Goal: Complete application form

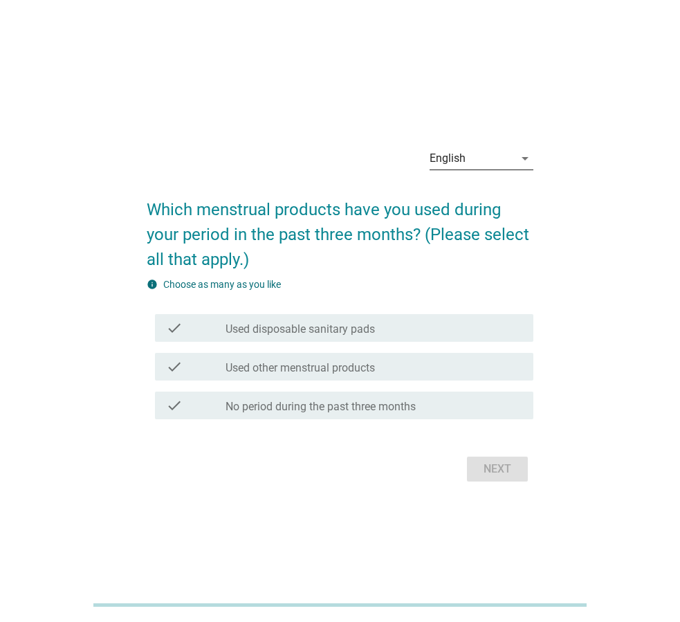
click at [521, 165] on icon "arrow_drop_down" at bounding box center [525, 158] width 17 height 17
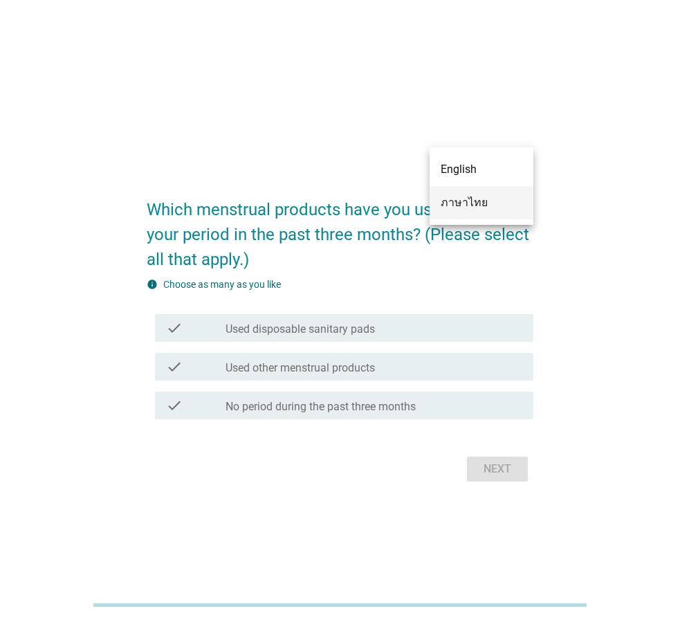
click at [476, 200] on div "ภาษาไทย" at bounding box center [482, 203] width 82 height 17
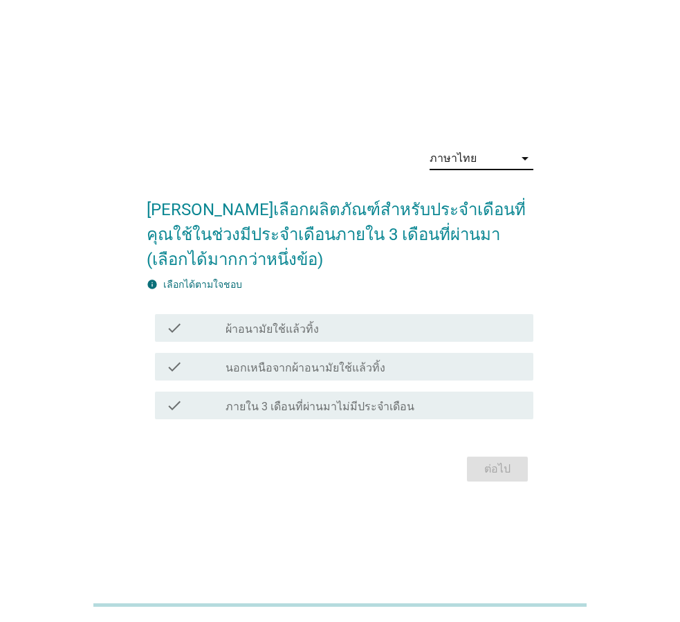
click at [273, 330] on label "ผ้าอนามัยใช้แล้วทิ้ง" at bounding box center [272, 330] width 93 height 14
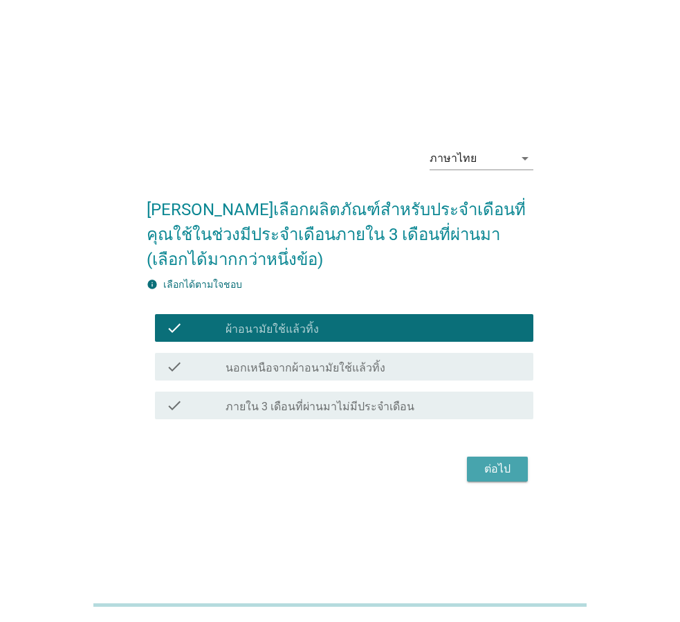
click at [500, 469] on div "ต่อไป" at bounding box center [497, 469] width 39 height 17
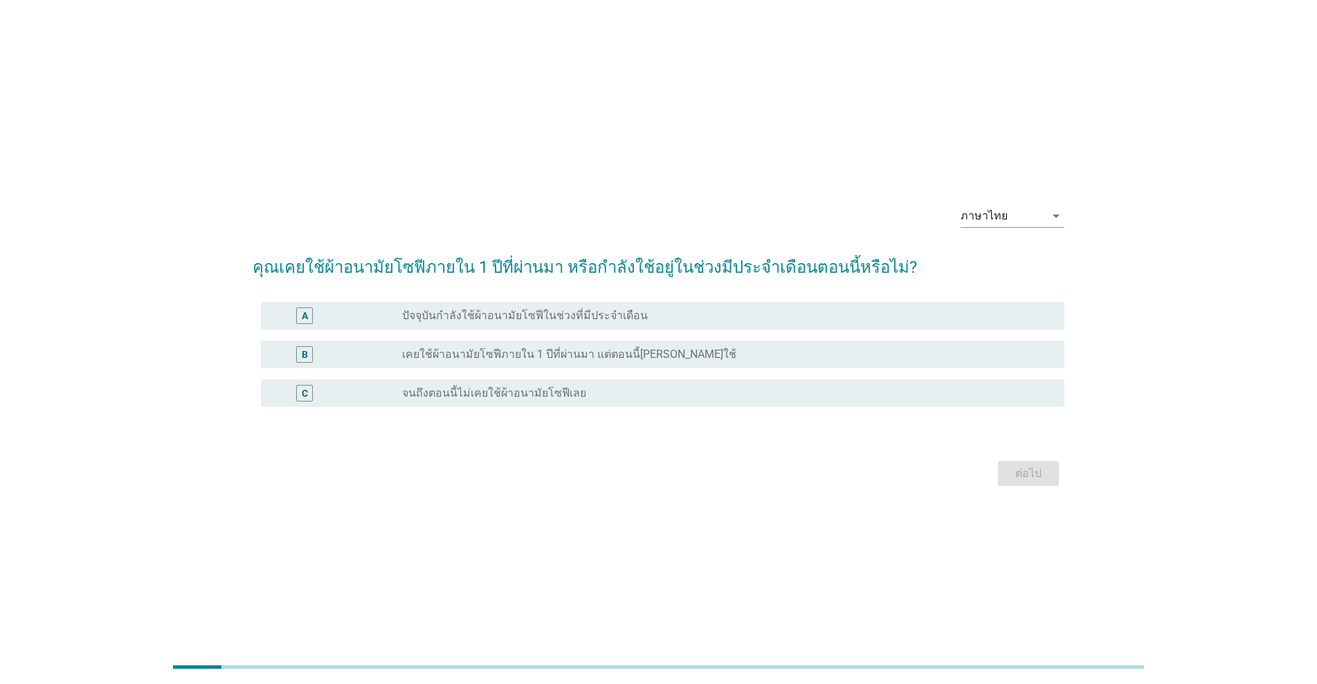
click at [629, 322] on label "ปัจจุบันกำลังใช้ผ้าอนามัยโซฟีในช่วงที่มีประจำเดือน" at bounding box center [525, 316] width 246 height 14
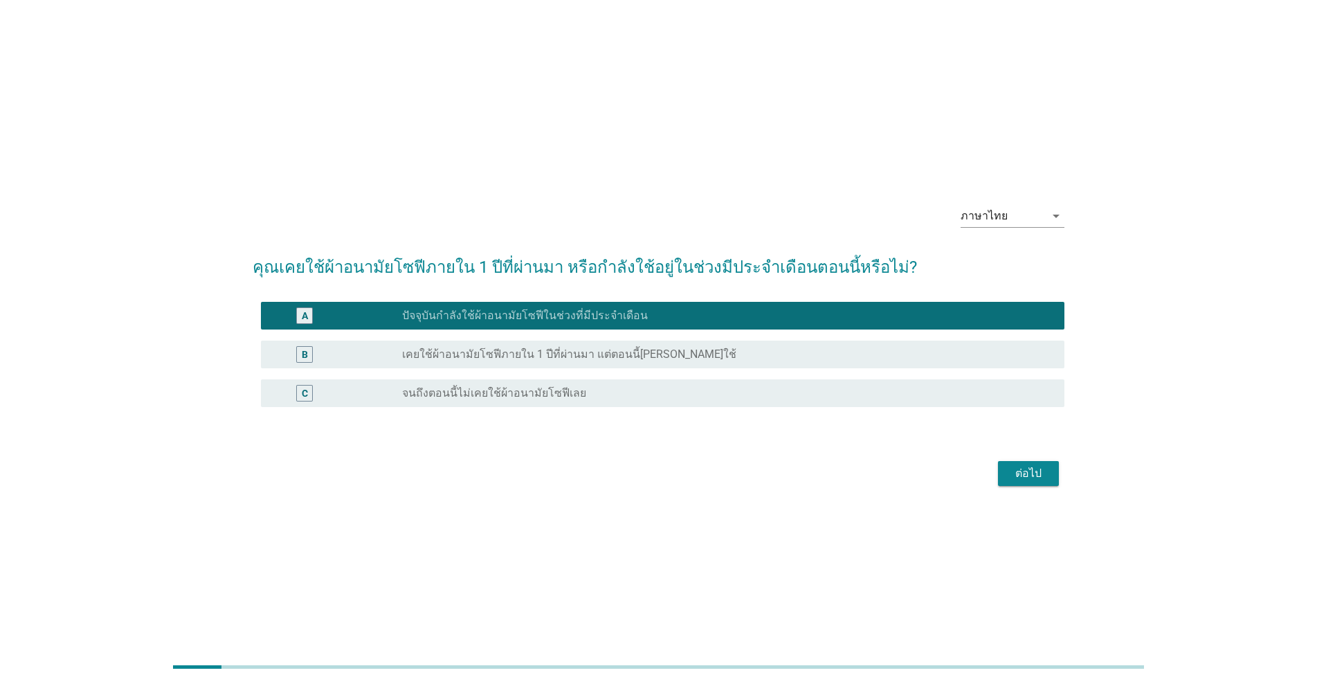
click at [680, 477] on div "ต่อไป" at bounding box center [1028, 473] width 39 height 17
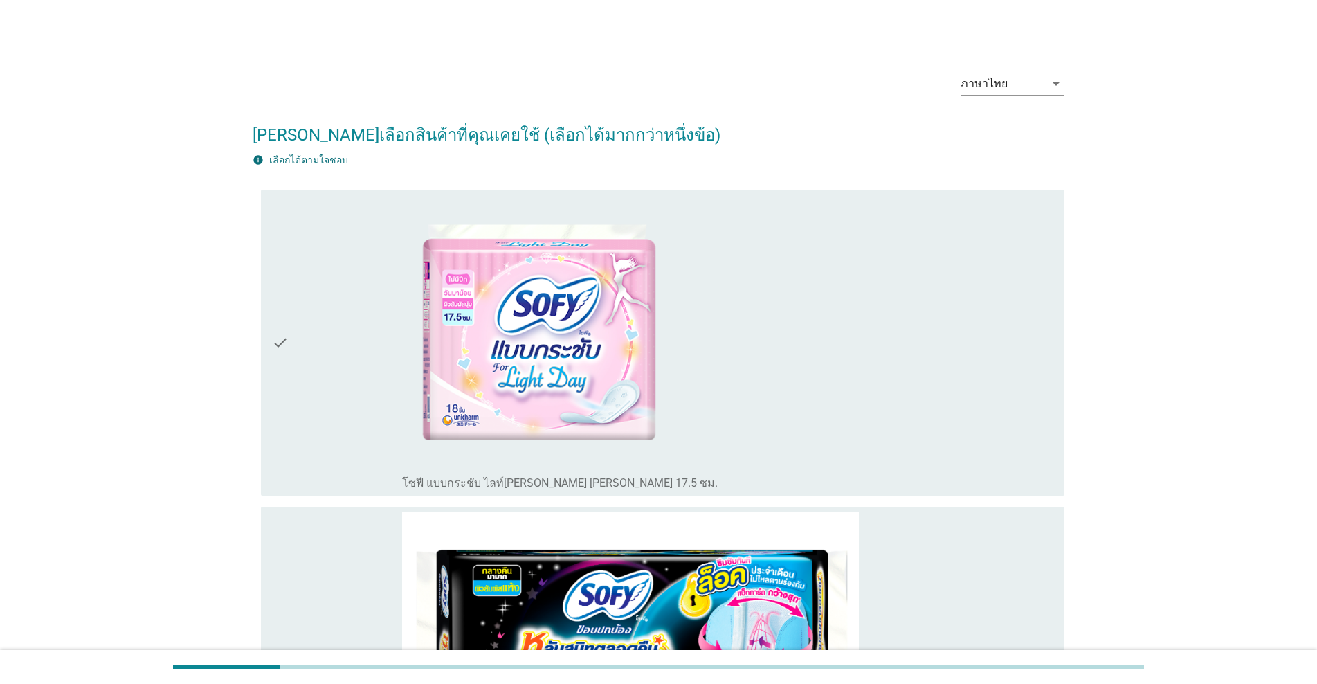
click at [680, 351] on div "check_box_outline_blank โซฟี แบบกระชับ ไลท์เดย์ ซีรีส์ 17.5 ซม." at bounding box center [727, 342] width 651 height 295
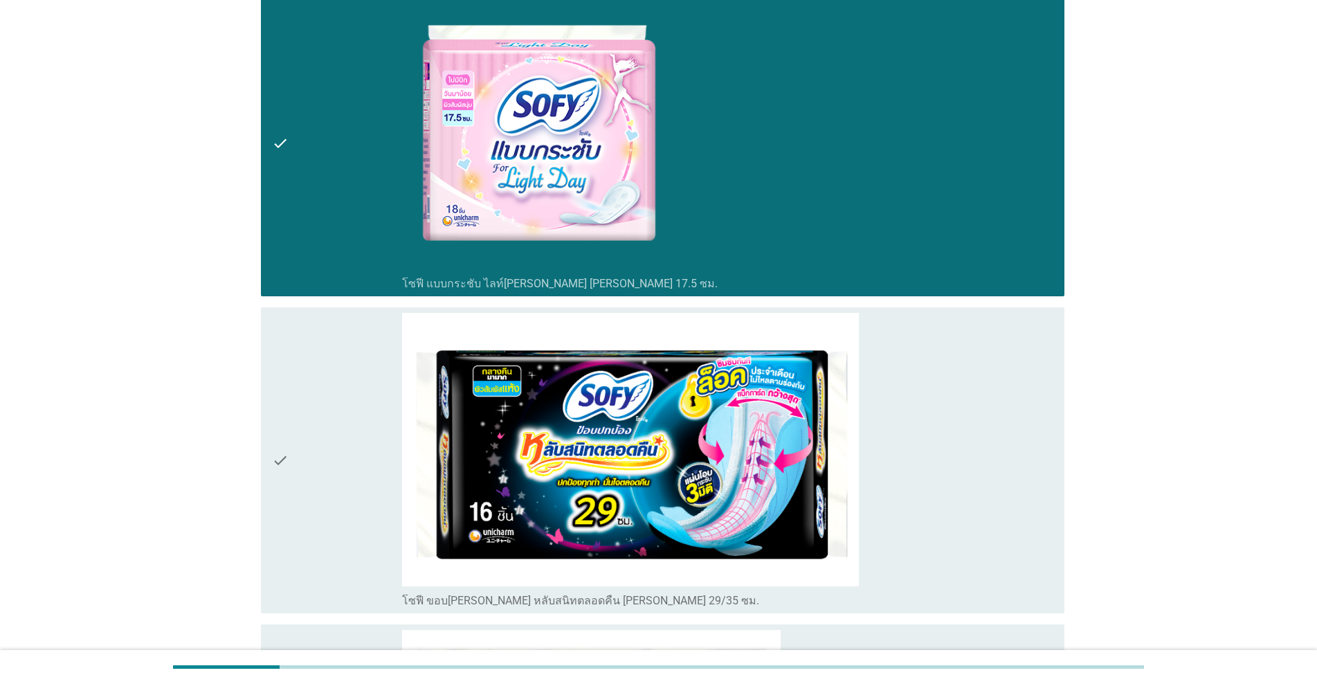
scroll to position [208, 0]
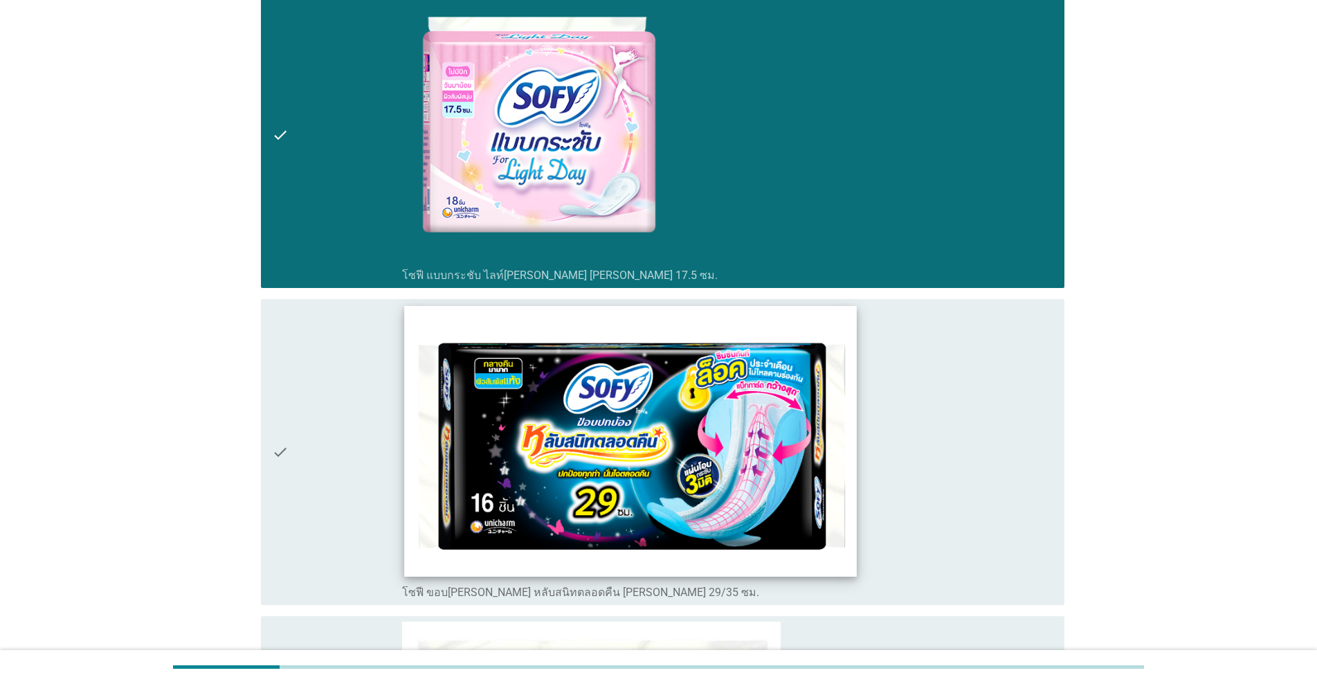
click at [680, 437] on img at bounding box center [631, 441] width 452 height 271
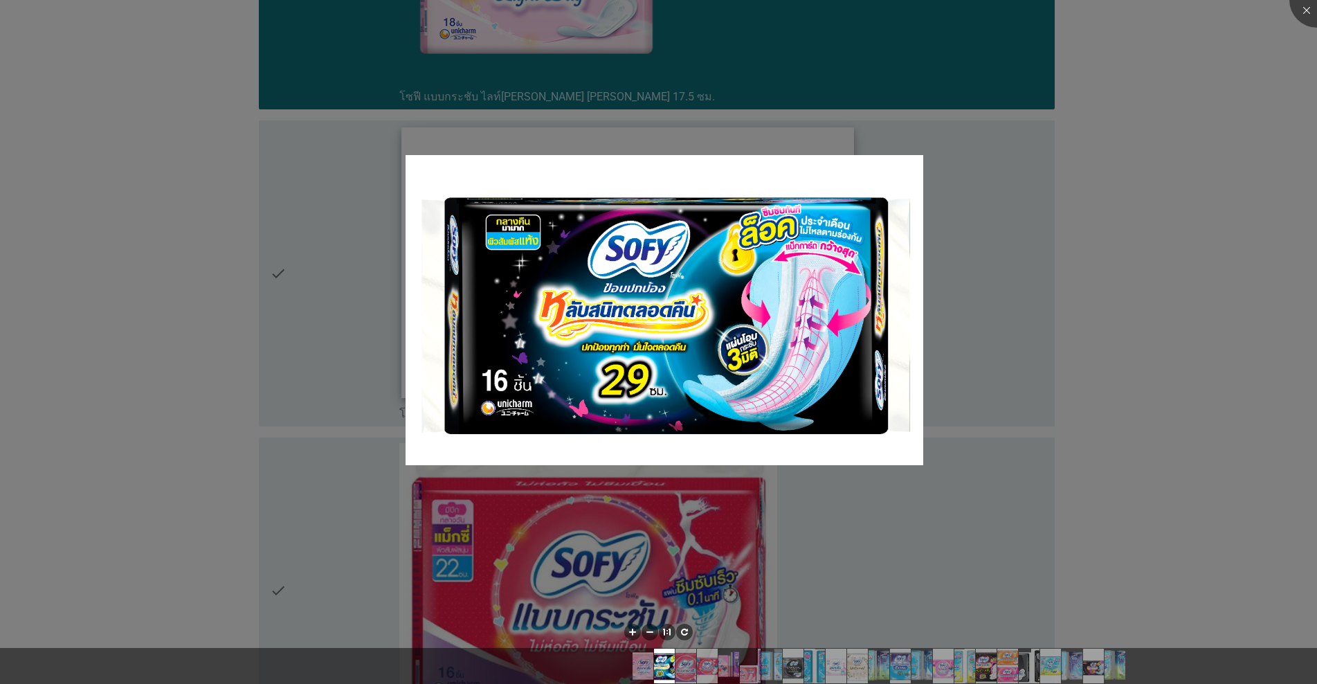
scroll to position [554, 0]
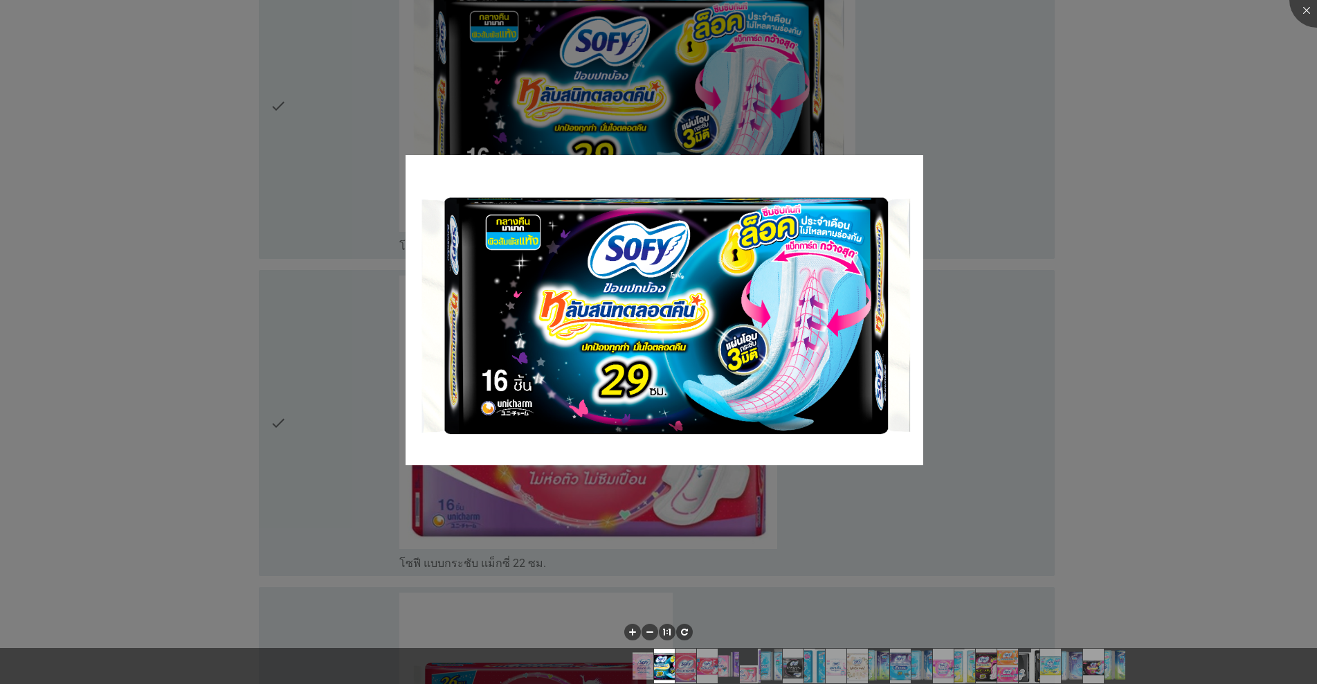
click at [302, 438] on div at bounding box center [658, 342] width 1317 height 684
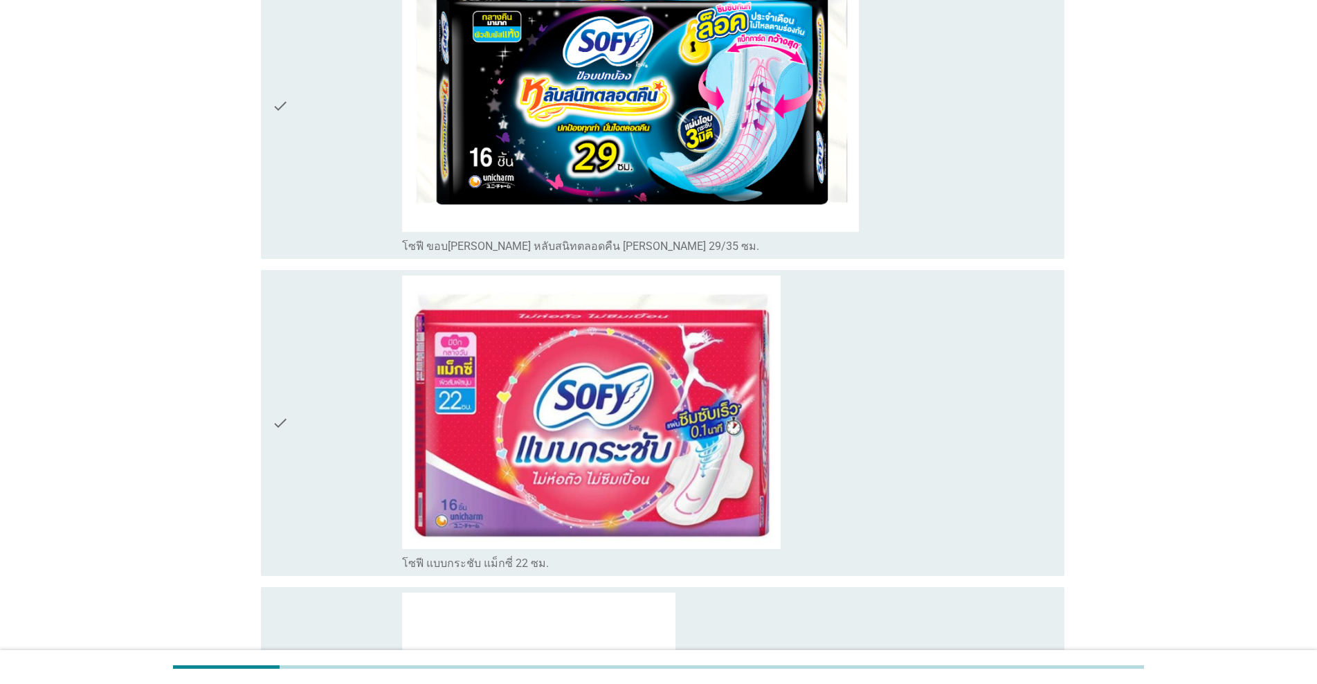
click at [302, 438] on div "check" at bounding box center [337, 423] width 130 height 295
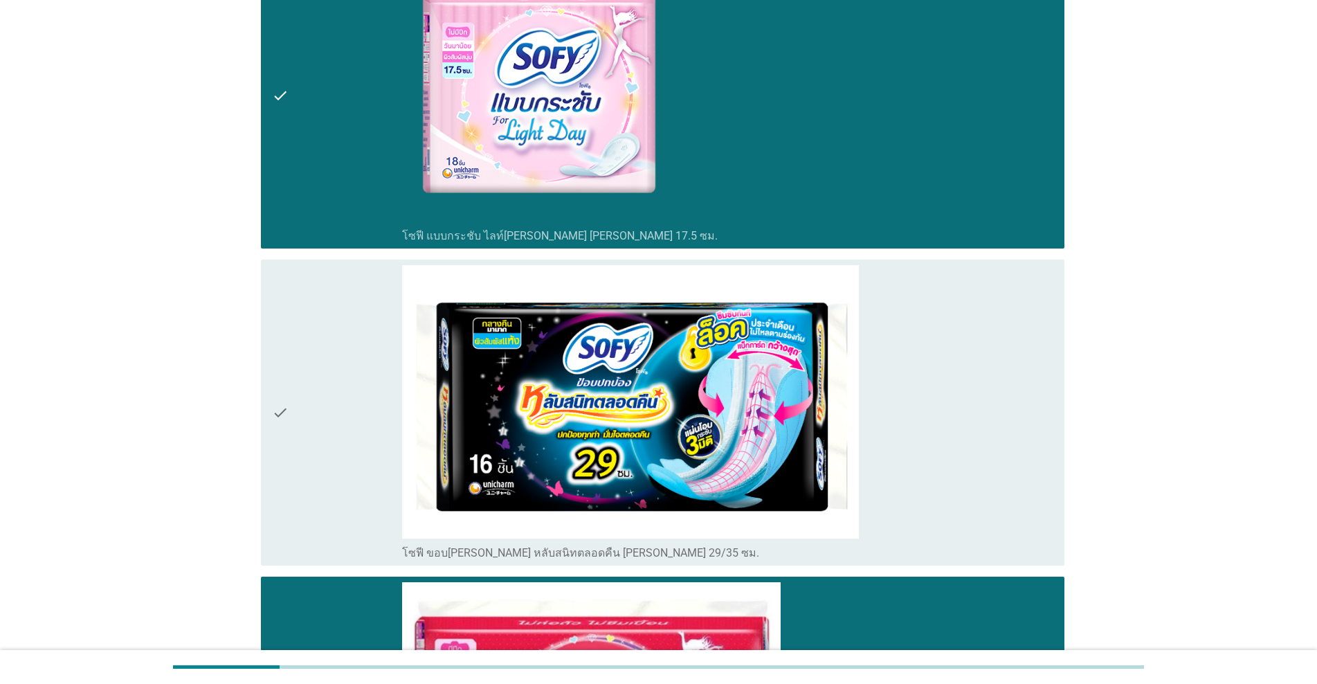
scroll to position [69, 0]
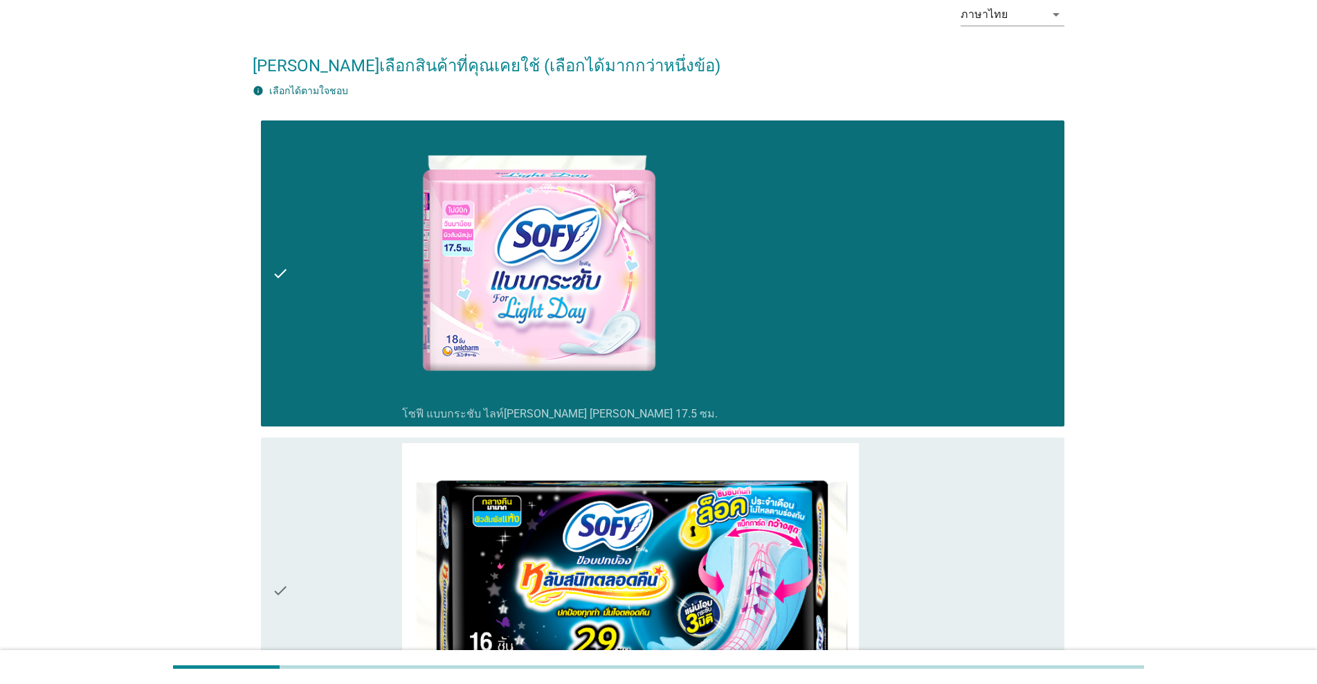
click at [306, 531] on div "check" at bounding box center [337, 590] width 130 height 295
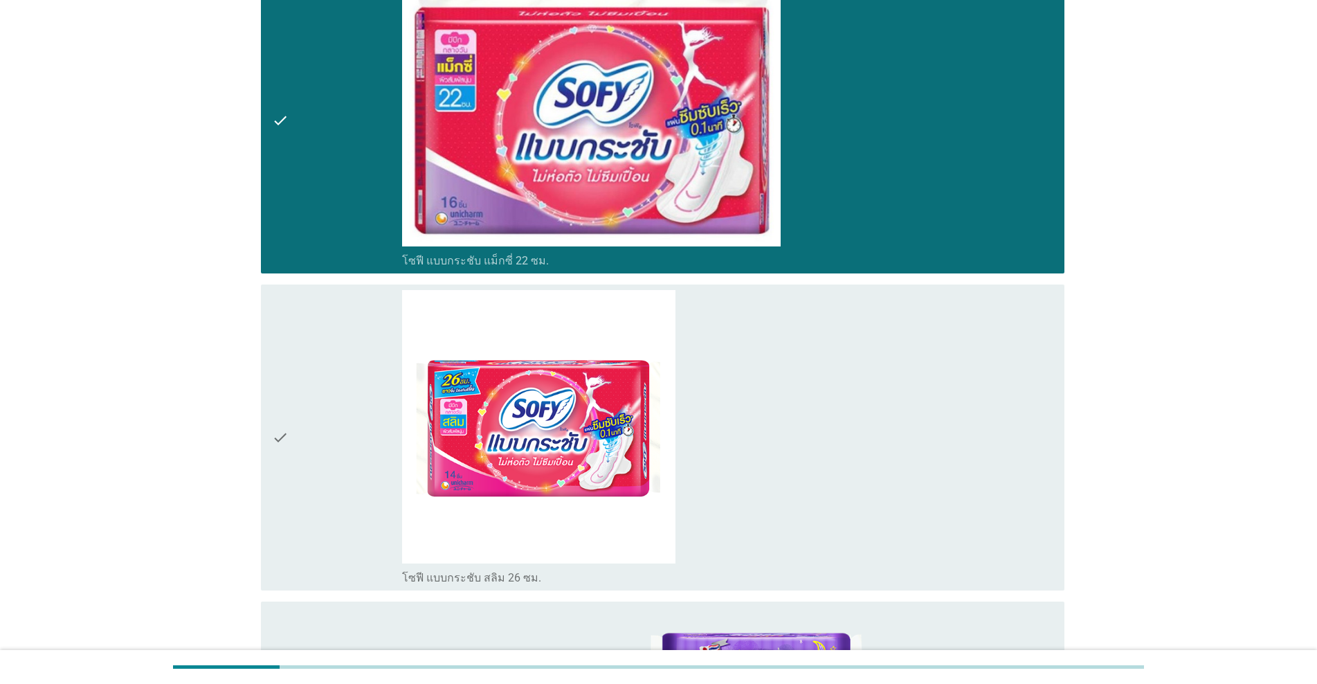
scroll to position [831, 0]
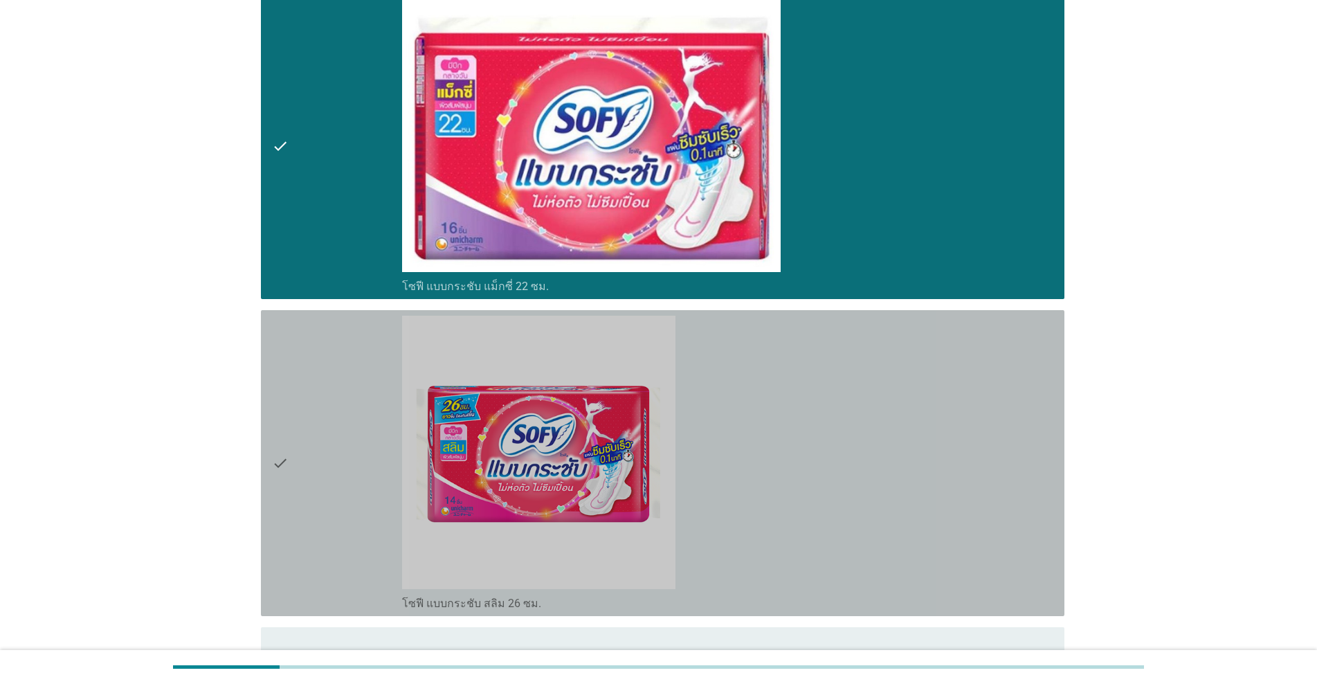
click at [329, 455] on div "check" at bounding box center [337, 463] width 130 height 295
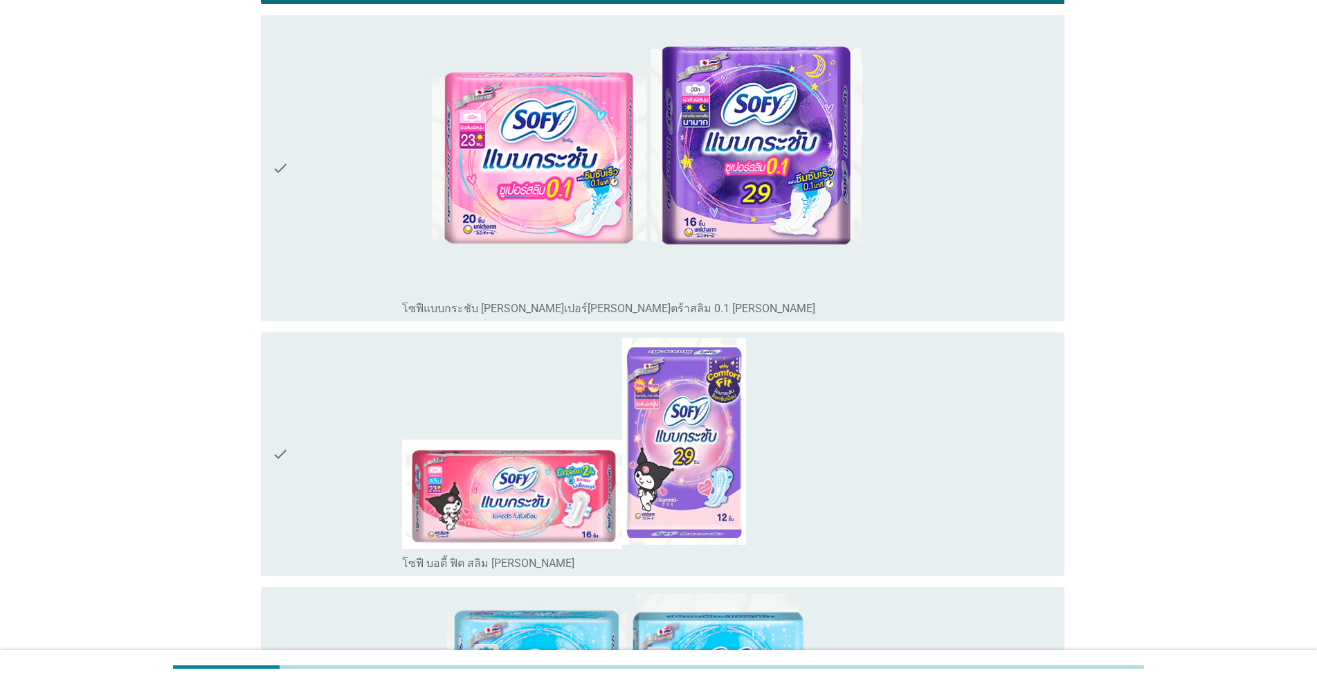
scroll to position [1454, 0]
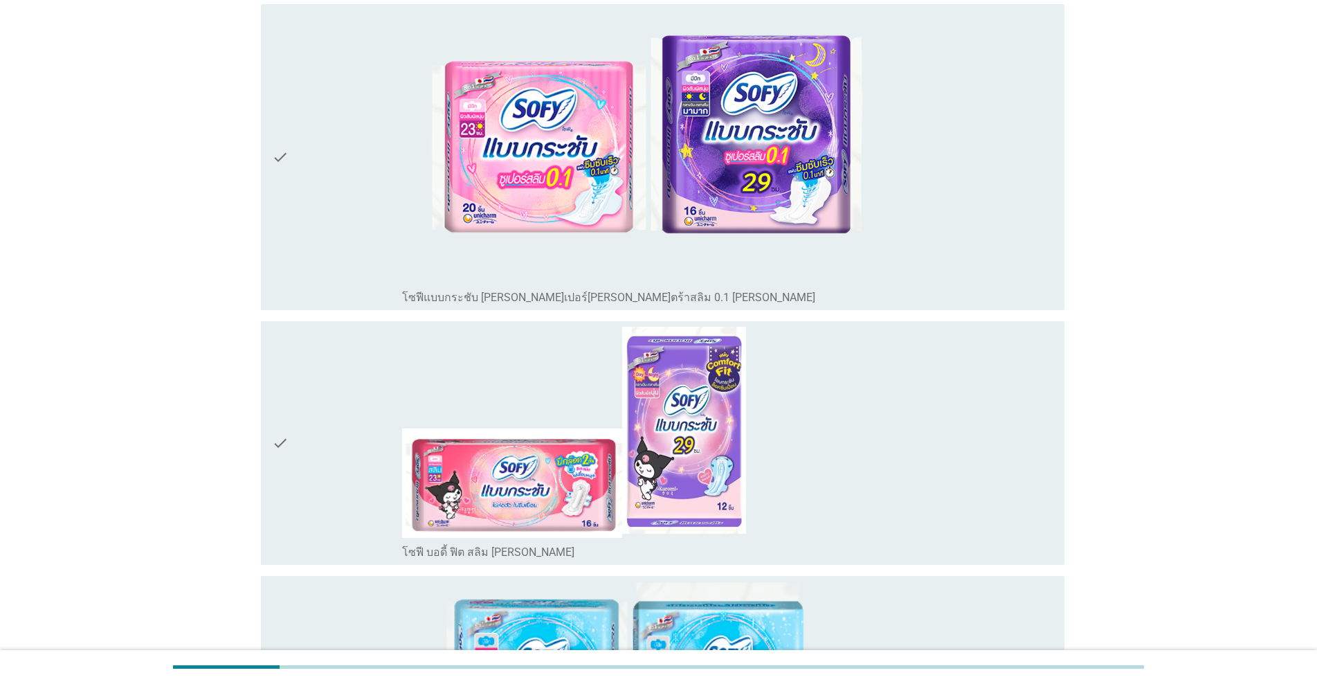
click at [329, 156] on div "check" at bounding box center [337, 157] width 130 height 295
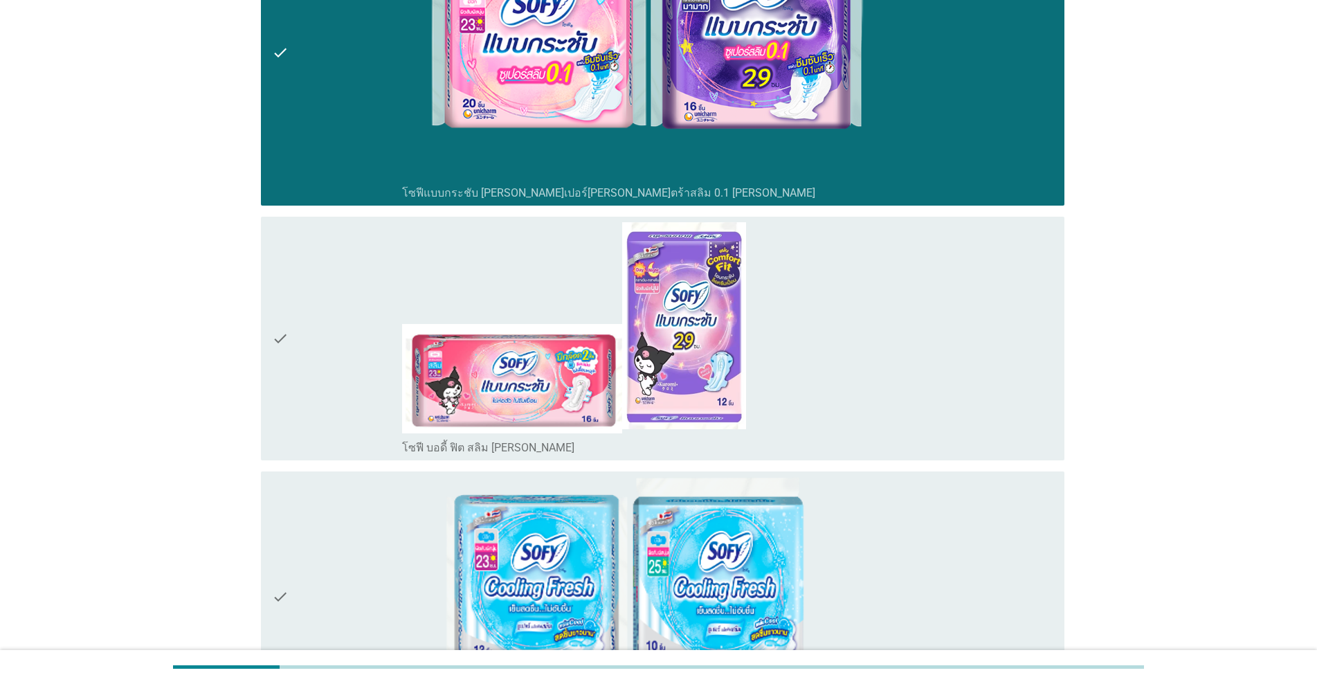
scroll to position [1661, 0]
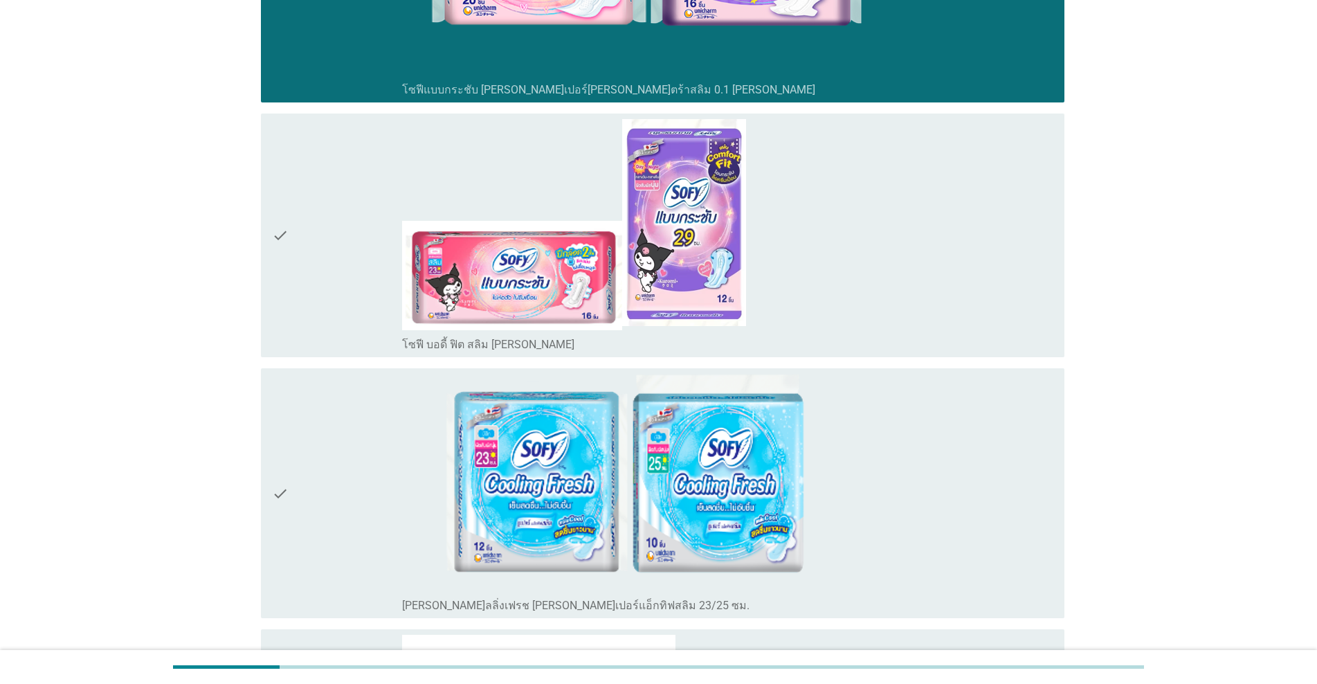
click at [347, 452] on div "check" at bounding box center [337, 493] width 130 height 239
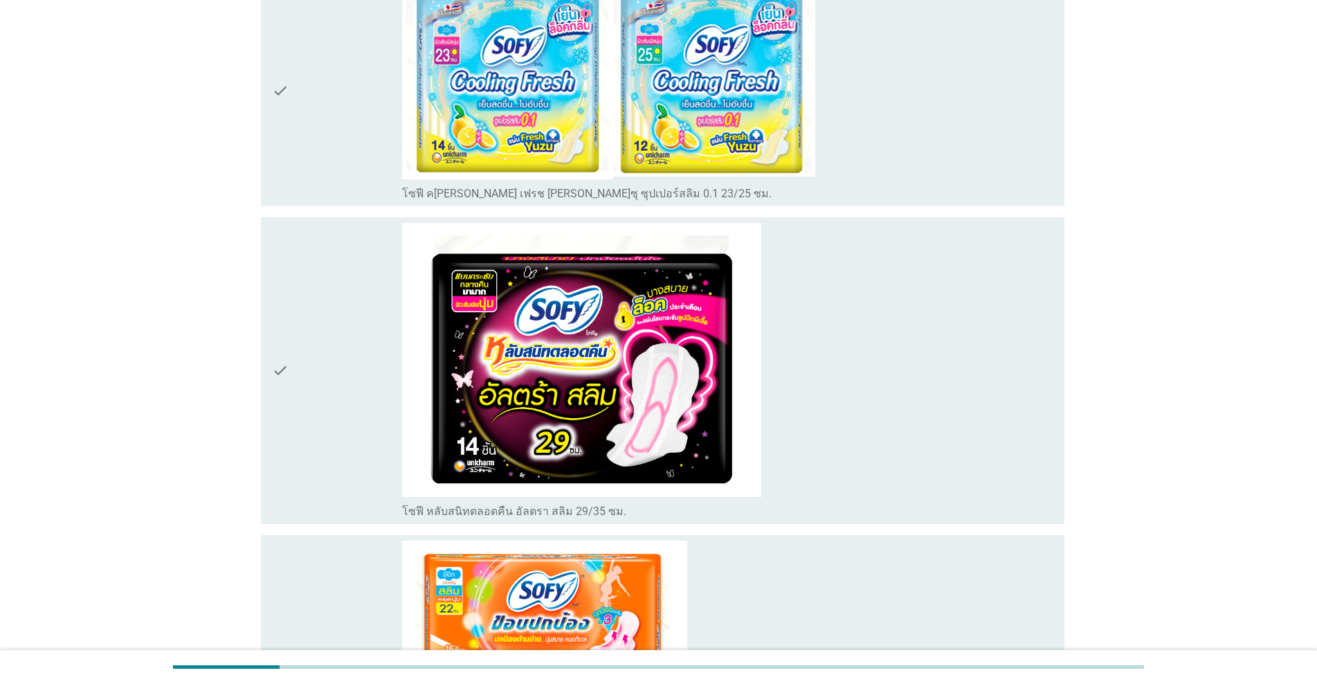
scroll to position [4707, 0]
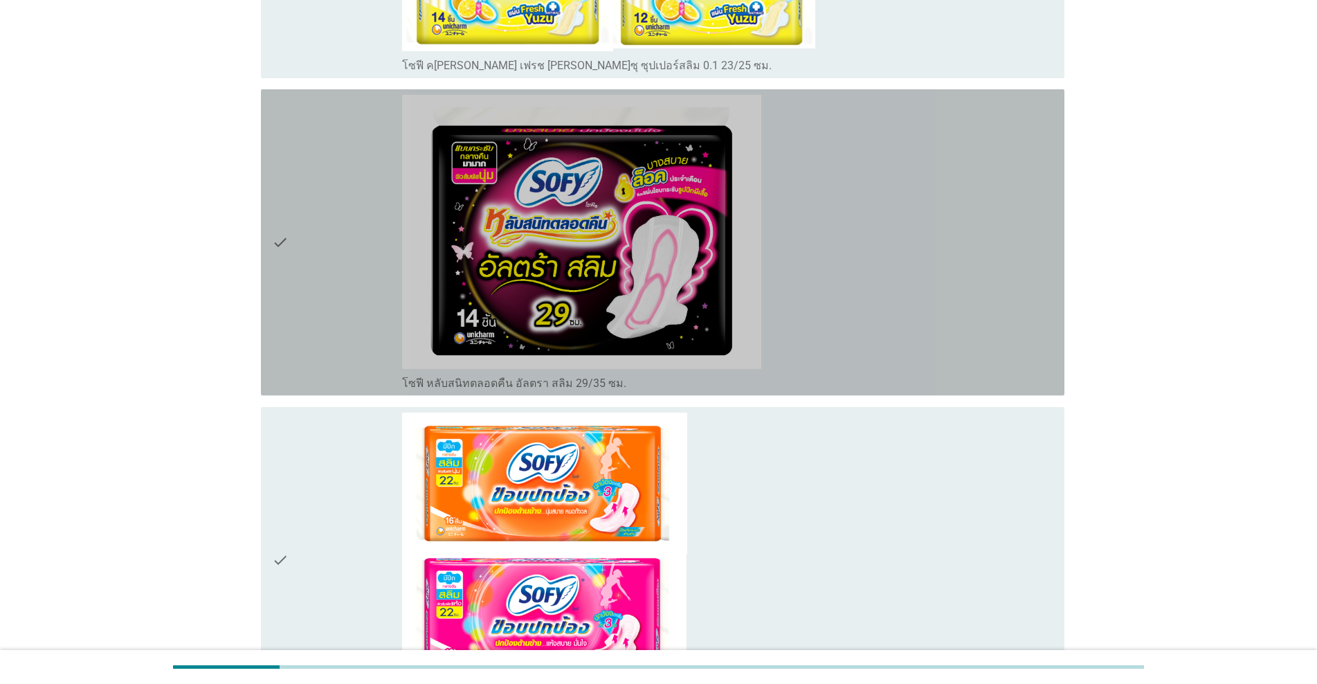
click at [354, 251] on div "check" at bounding box center [337, 242] width 130 height 295
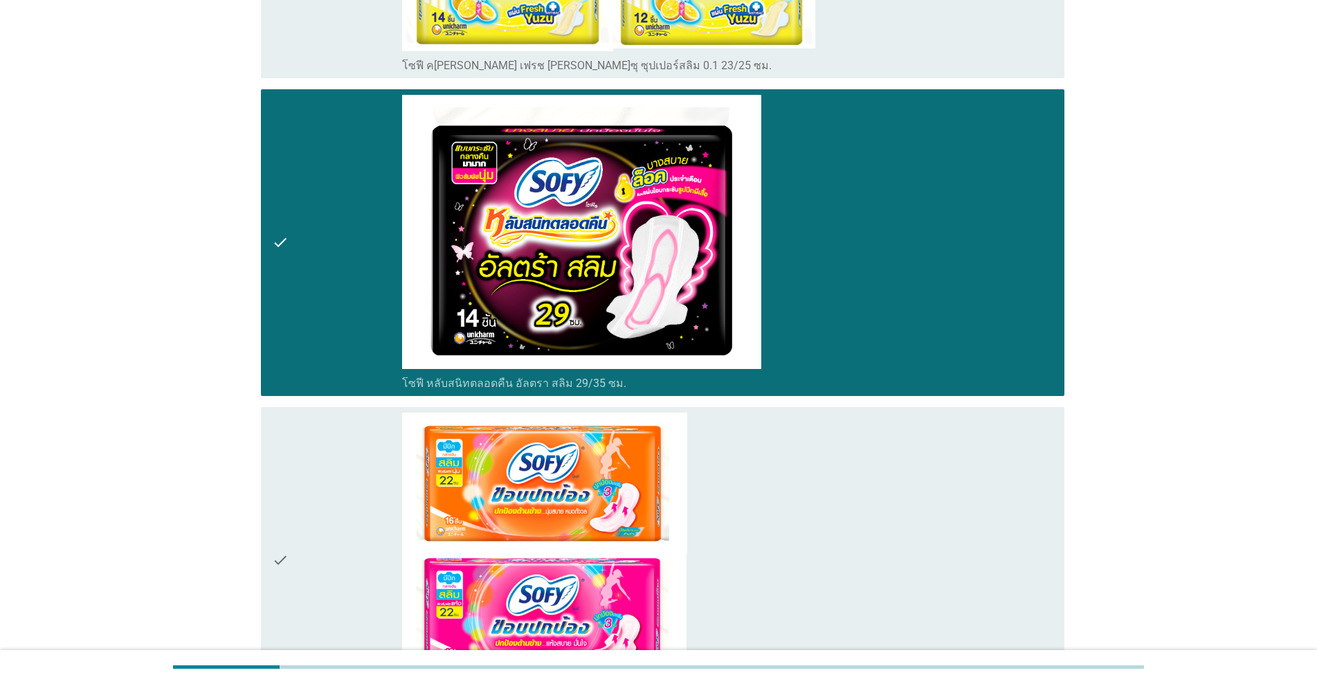
scroll to position [4915, 0]
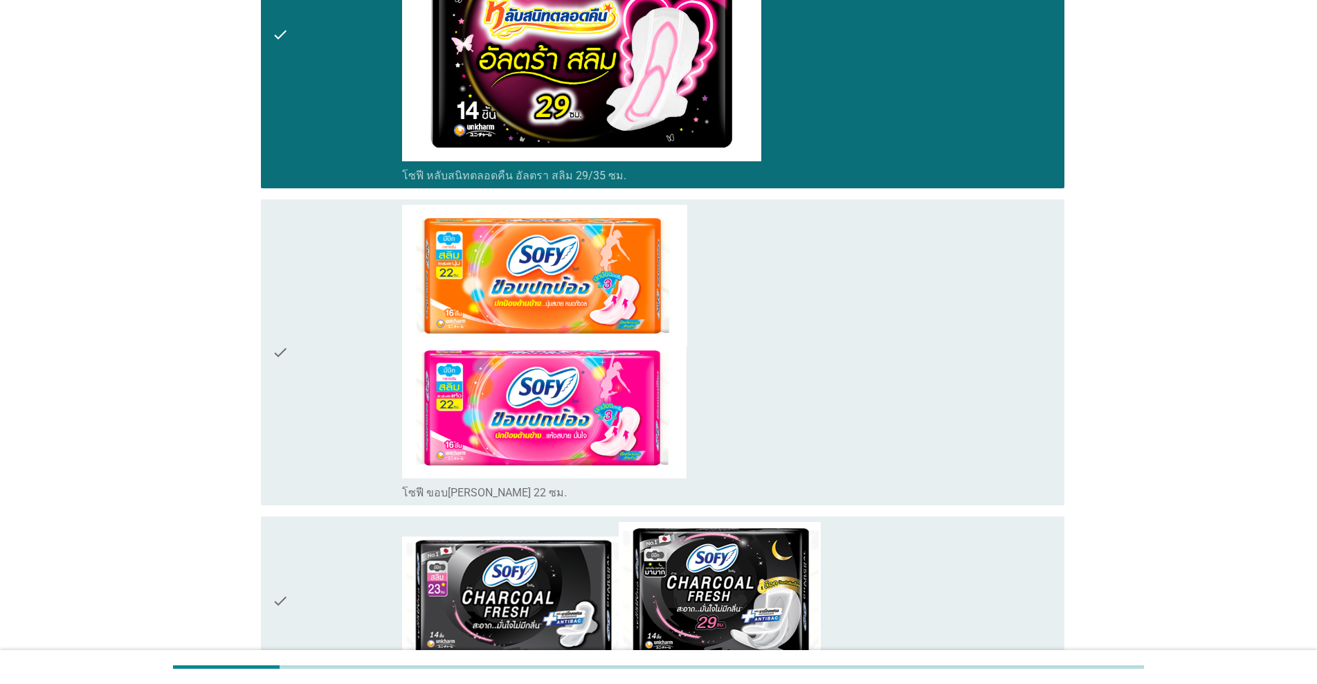
click at [344, 379] on div "check" at bounding box center [337, 352] width 130 height 295
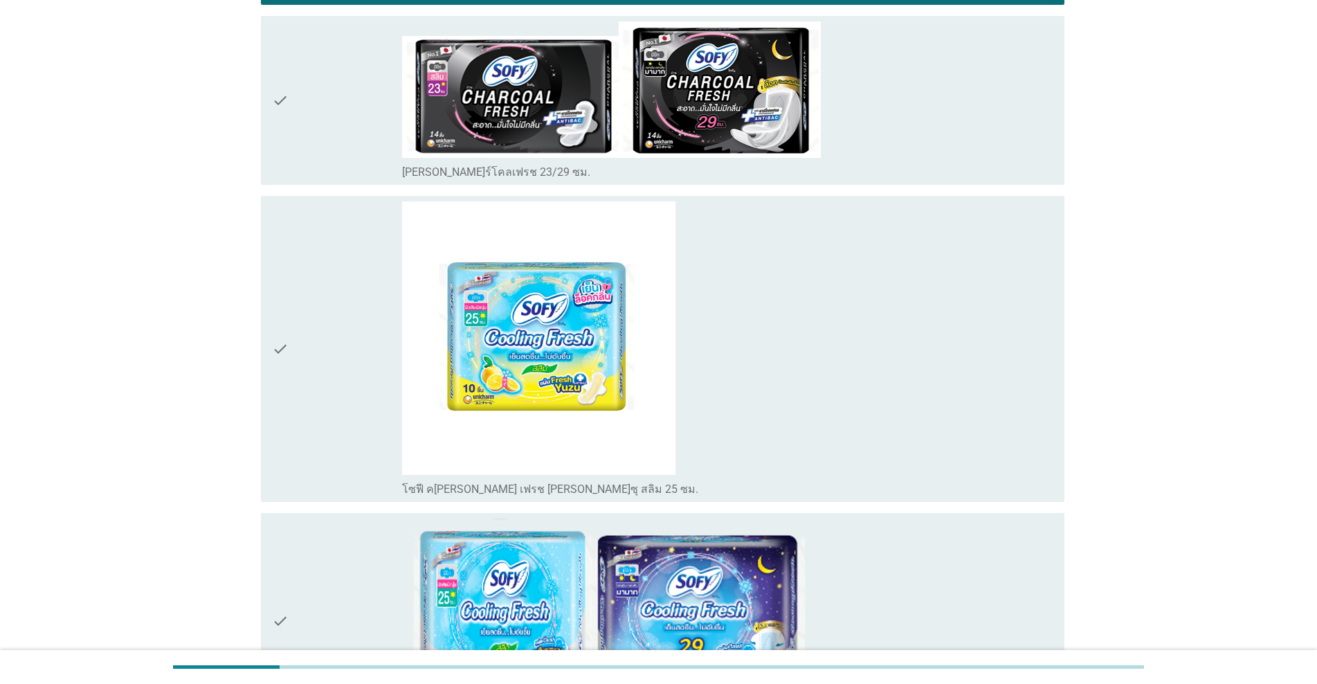
scroll to position [5538, 0]
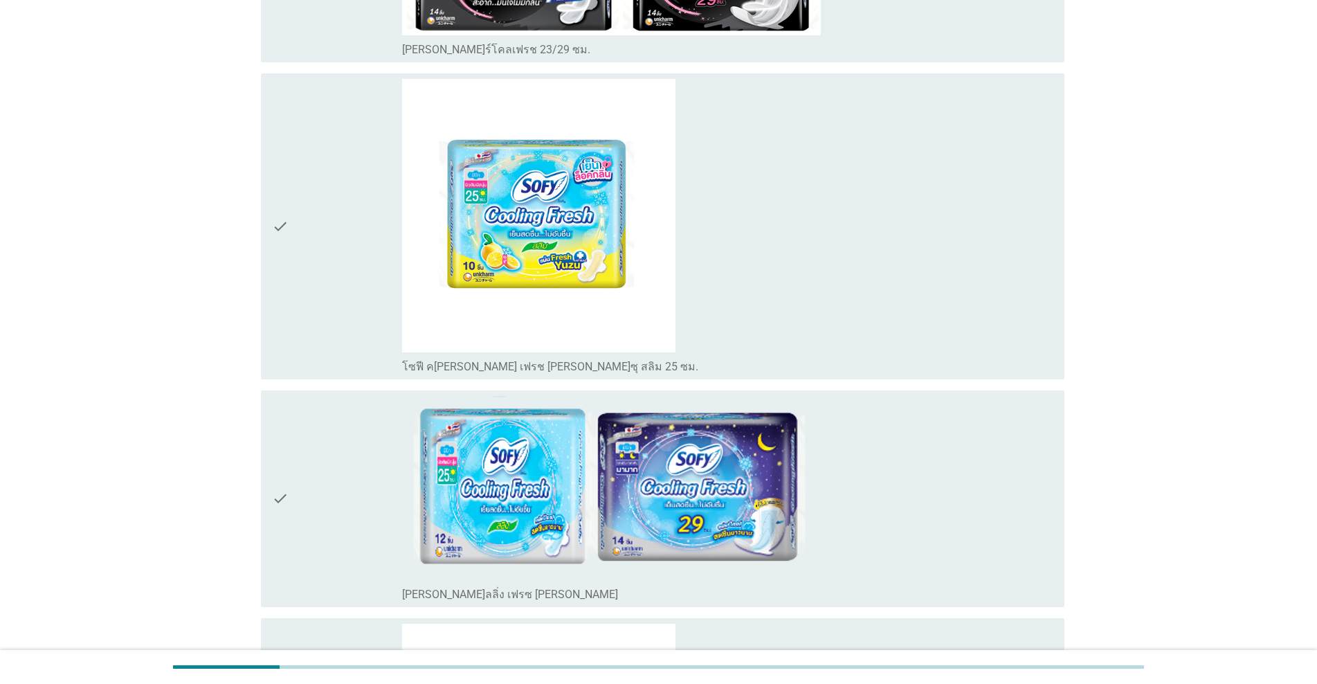
click at [333, 249] on div "check" at bounding box center [337, 226] width 130 height 295
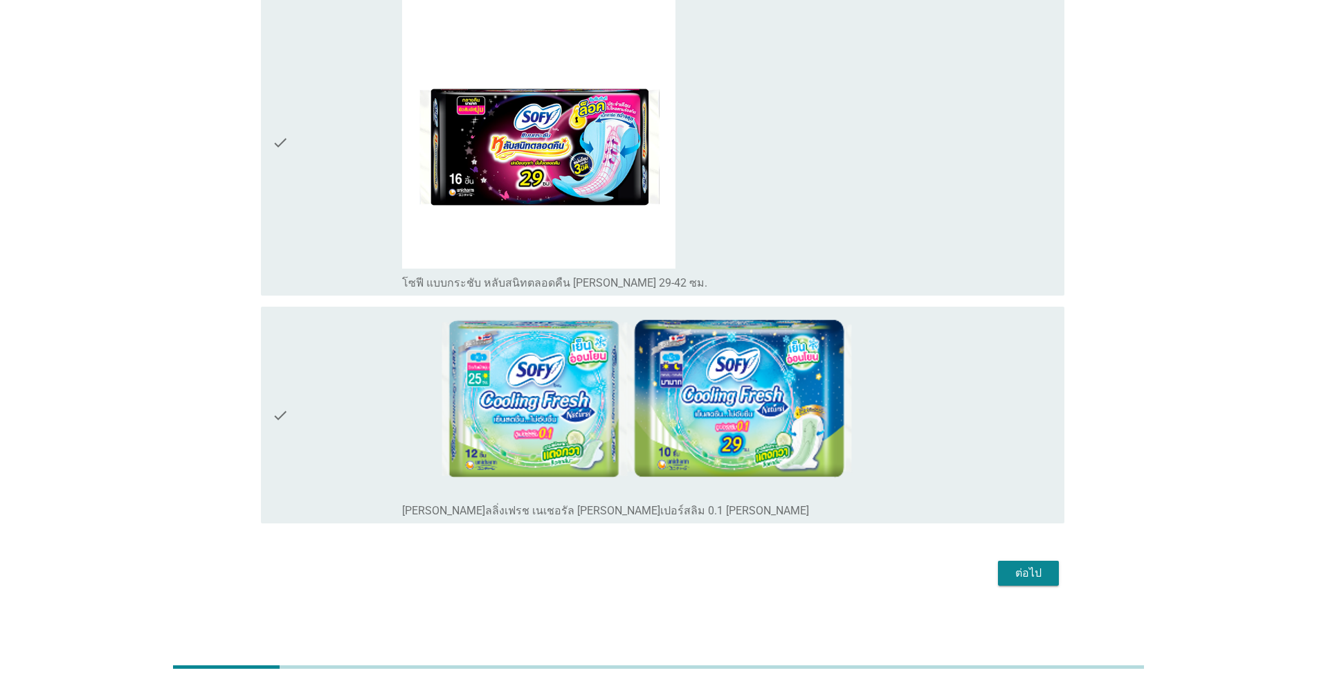
scroll to position [6168, 0]
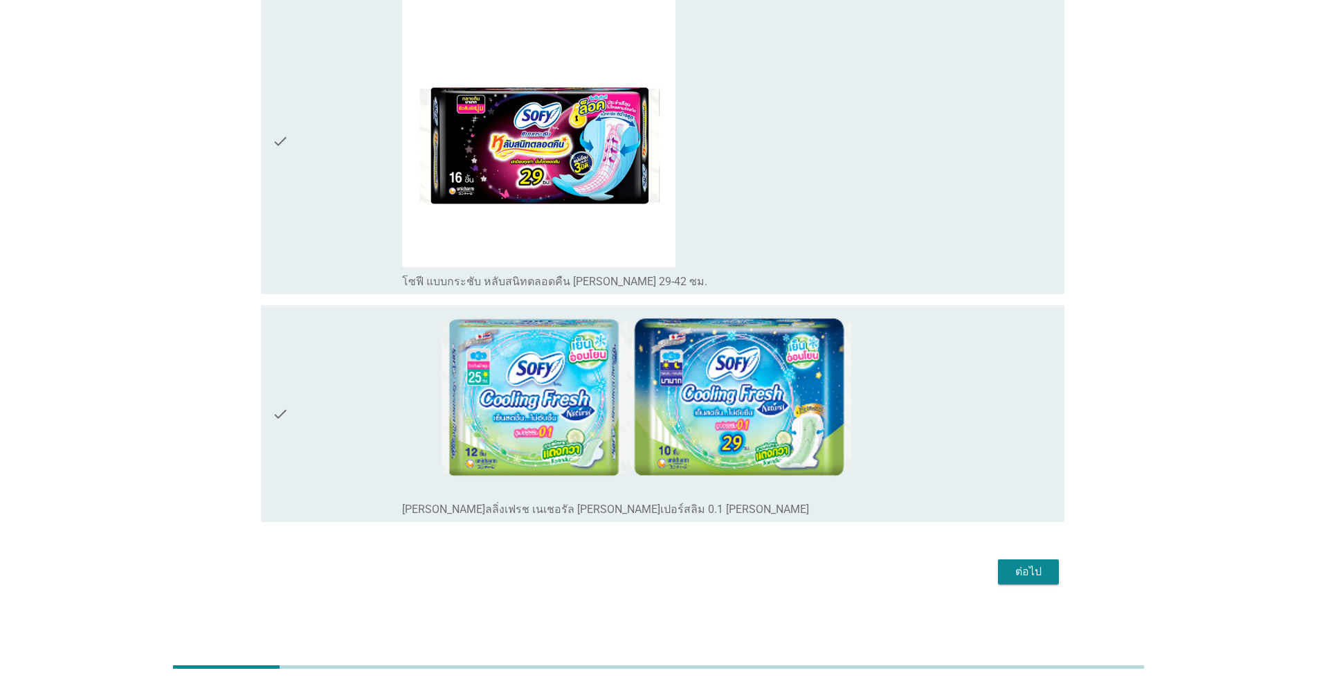
click at [359, 401] on div "check" at bounding box center [337, 414] width 130 height 206
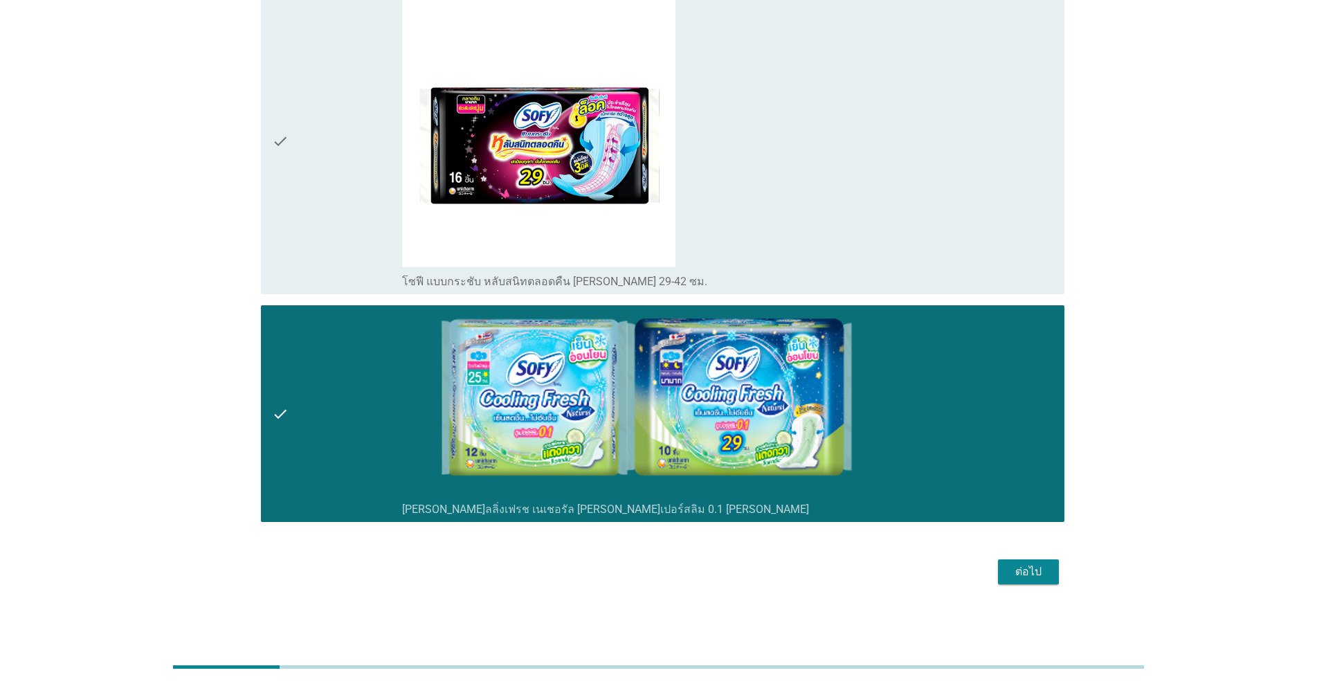
click at [680, 577] on div "ต่อไป" at bounding box center [1028, 571] width 39 height 17
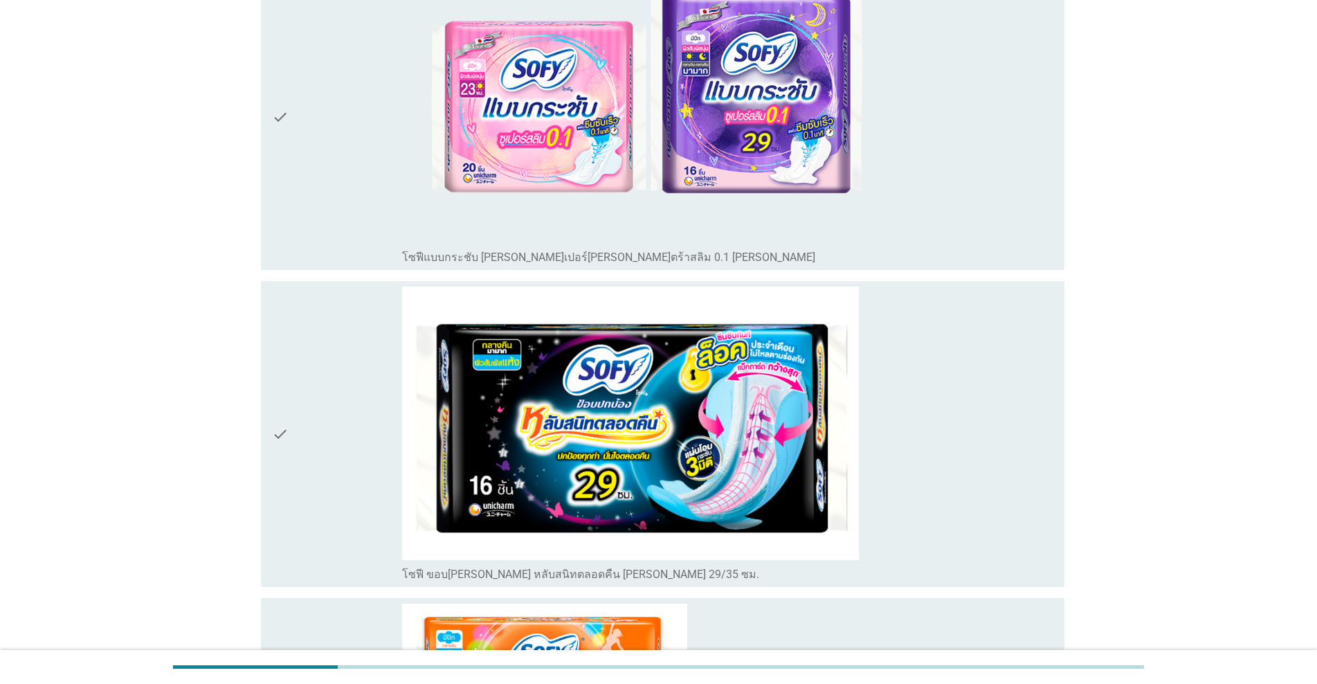
scroll to position [485, 0]
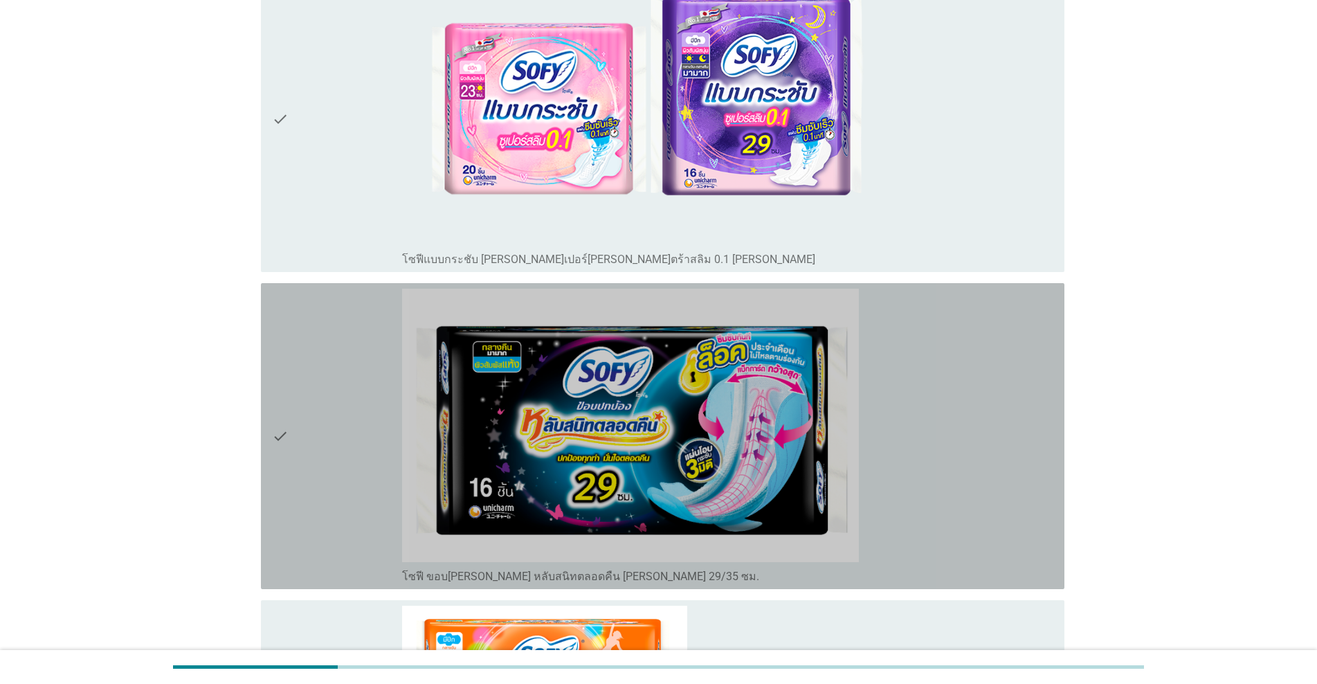
click at [352, 464] on div "check" at bounding box center [337, 436] width 130 height 295
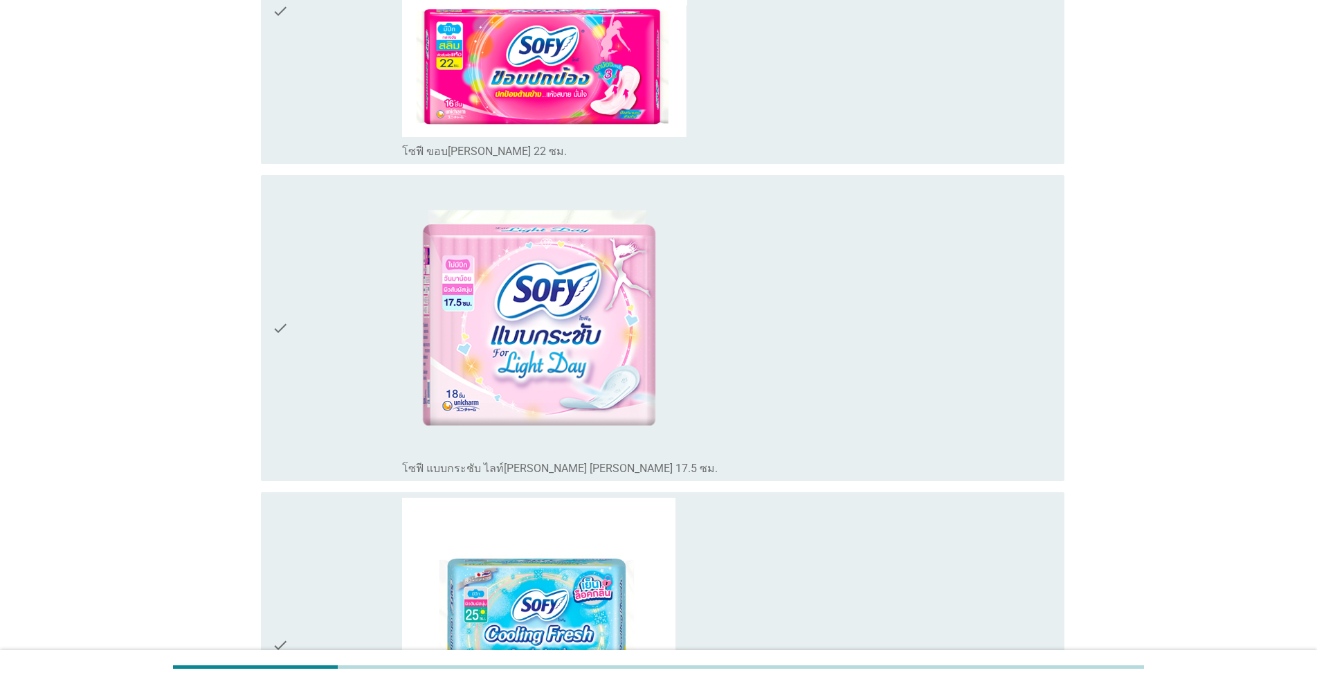
scroll to position [1384, 0]
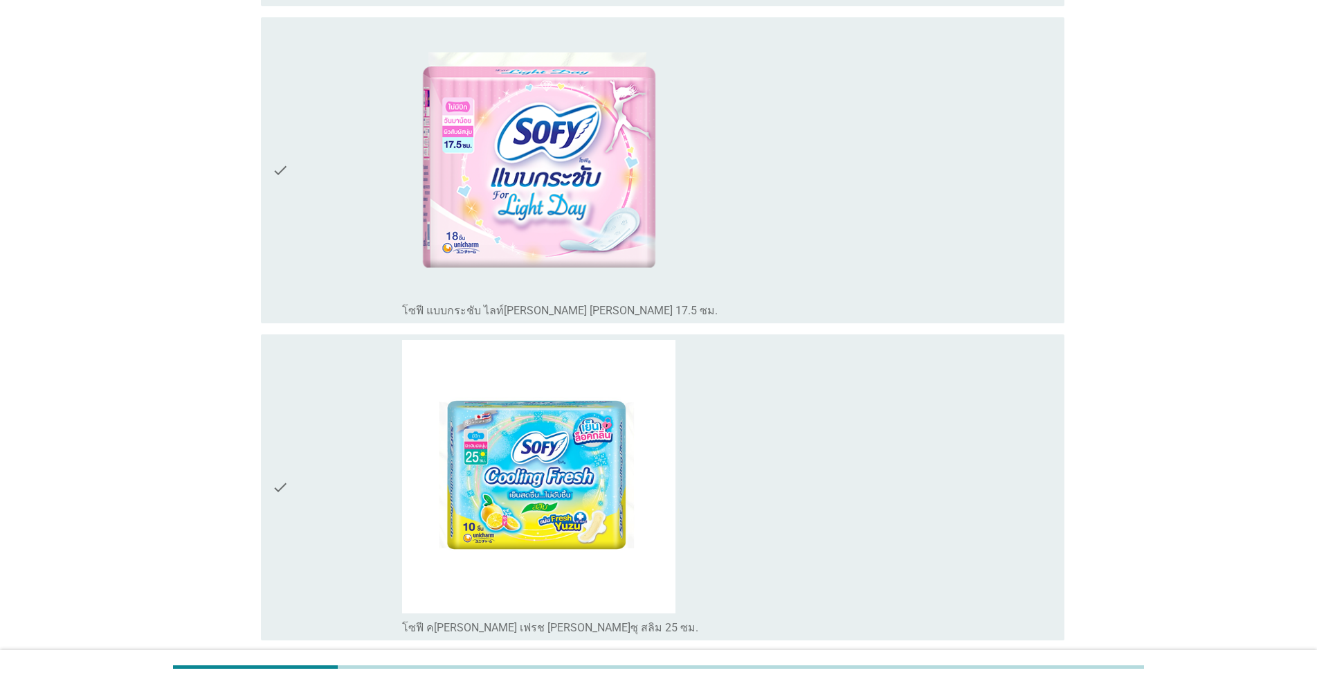
click at [311, 231] on div "check" at bounding box center [337, 170] width 130 height 295
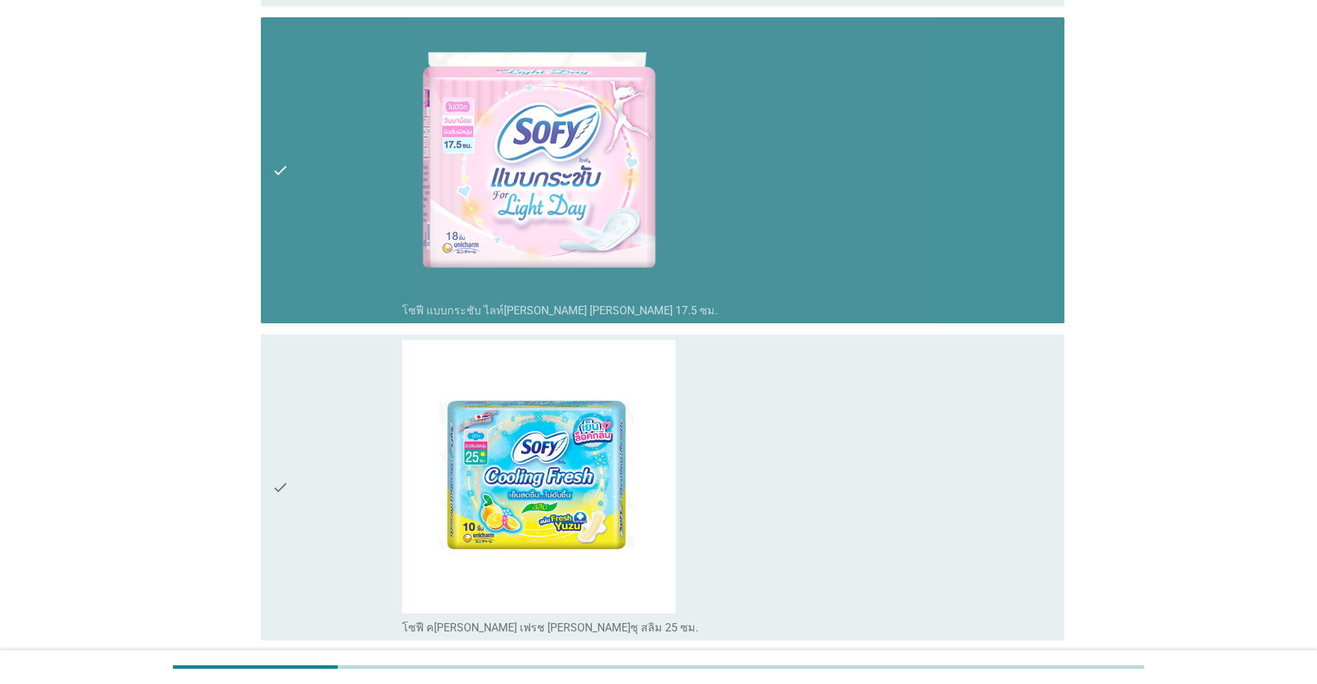
click at [325, 219] on div "check" at bounding box center [337, 170] width 130 height 295
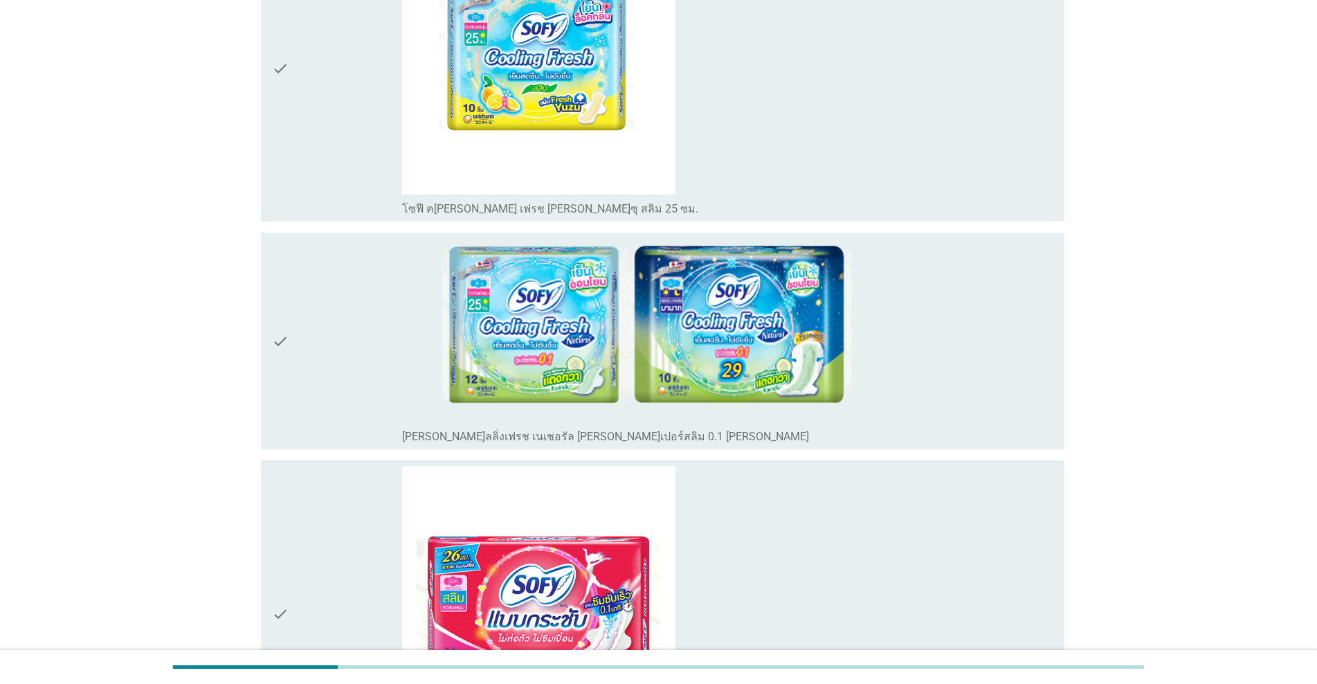
scroll to position [1800, 0]
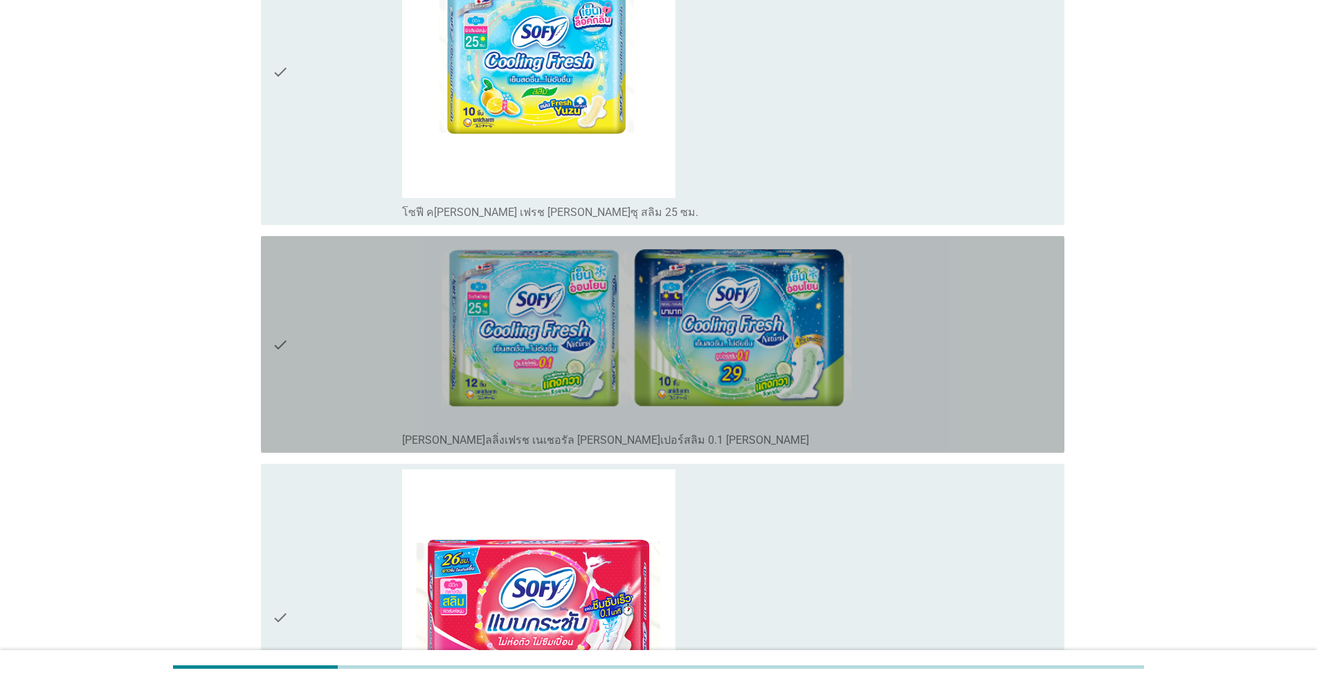
click at [341, 318] on div "check" at bounding box center [337, 345] width 130 height 206
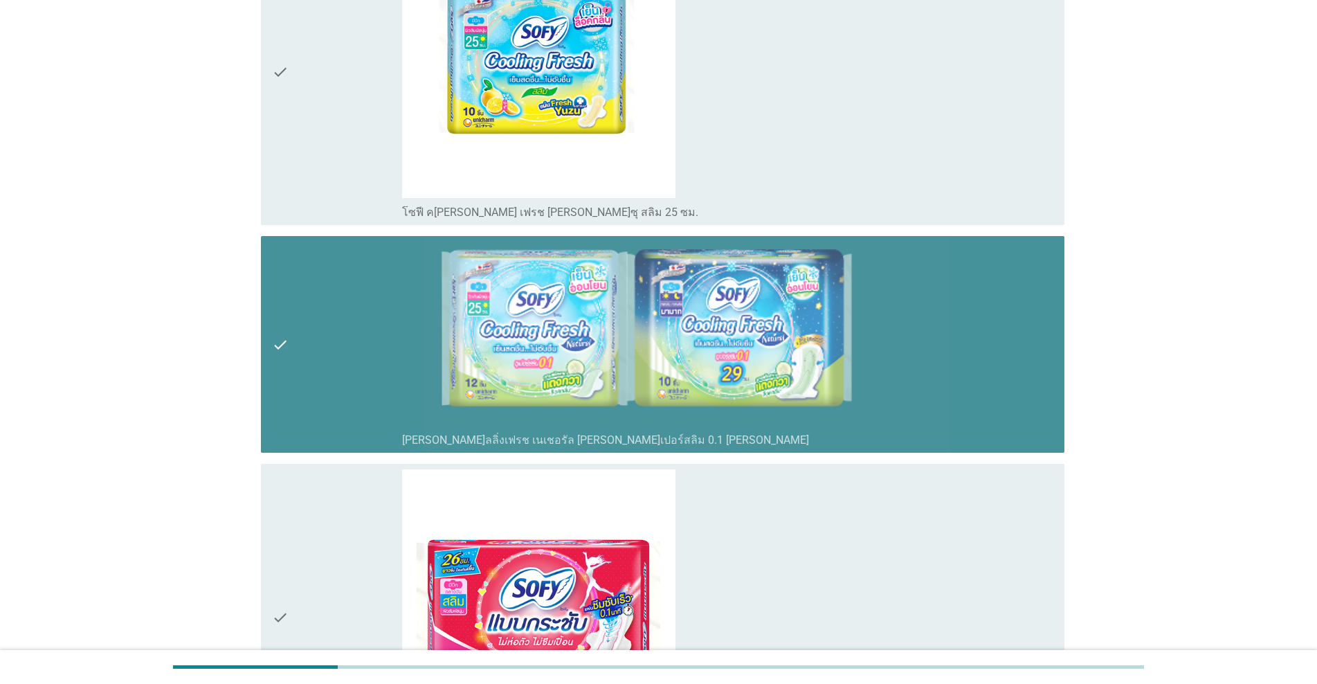
click at [341, 318] on div "check" at bounding box center [337, 345] width 130 height 206
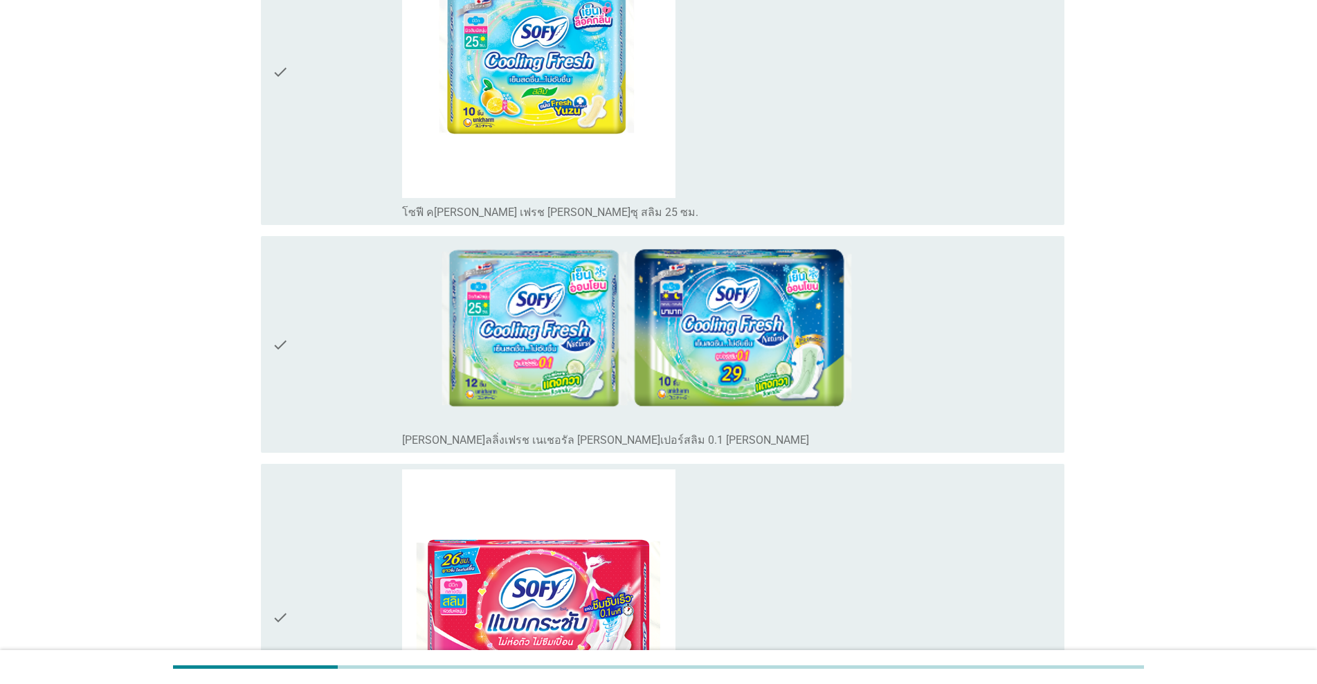
click at [361, 129] on div "check" at bounding box center [337, 72] width 130 height 295
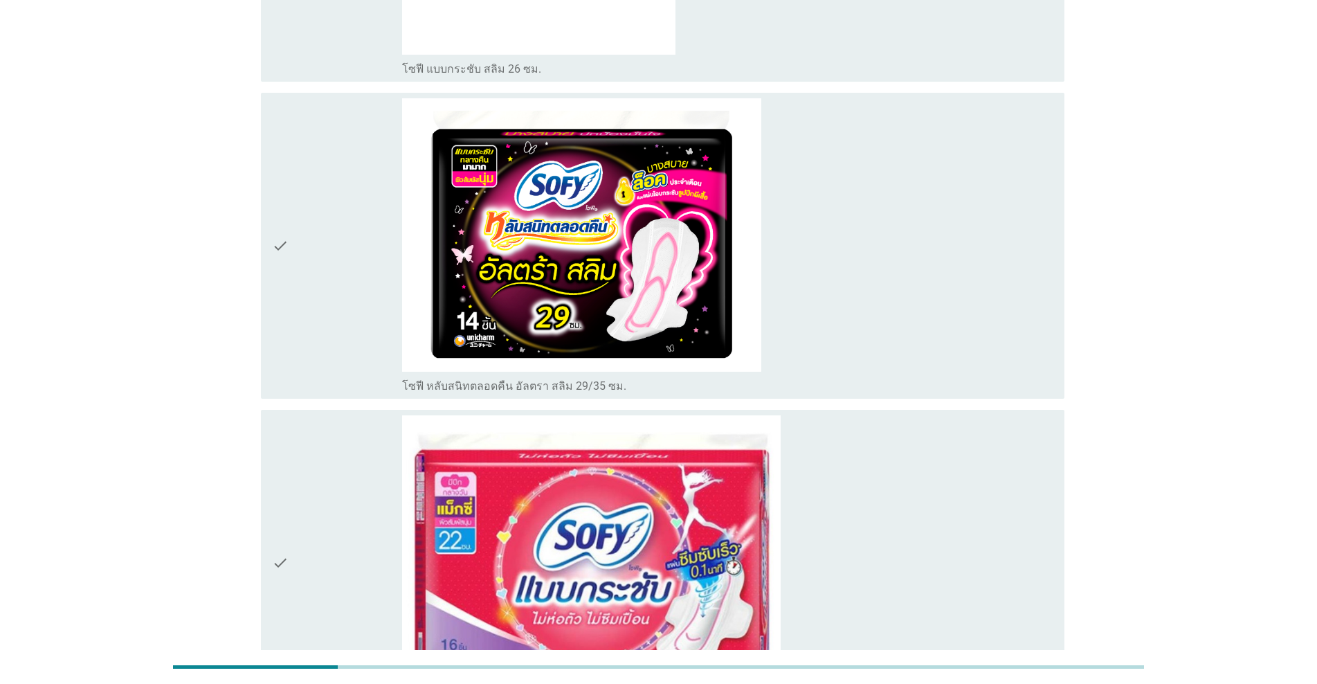
scroll to position [2287, 0]
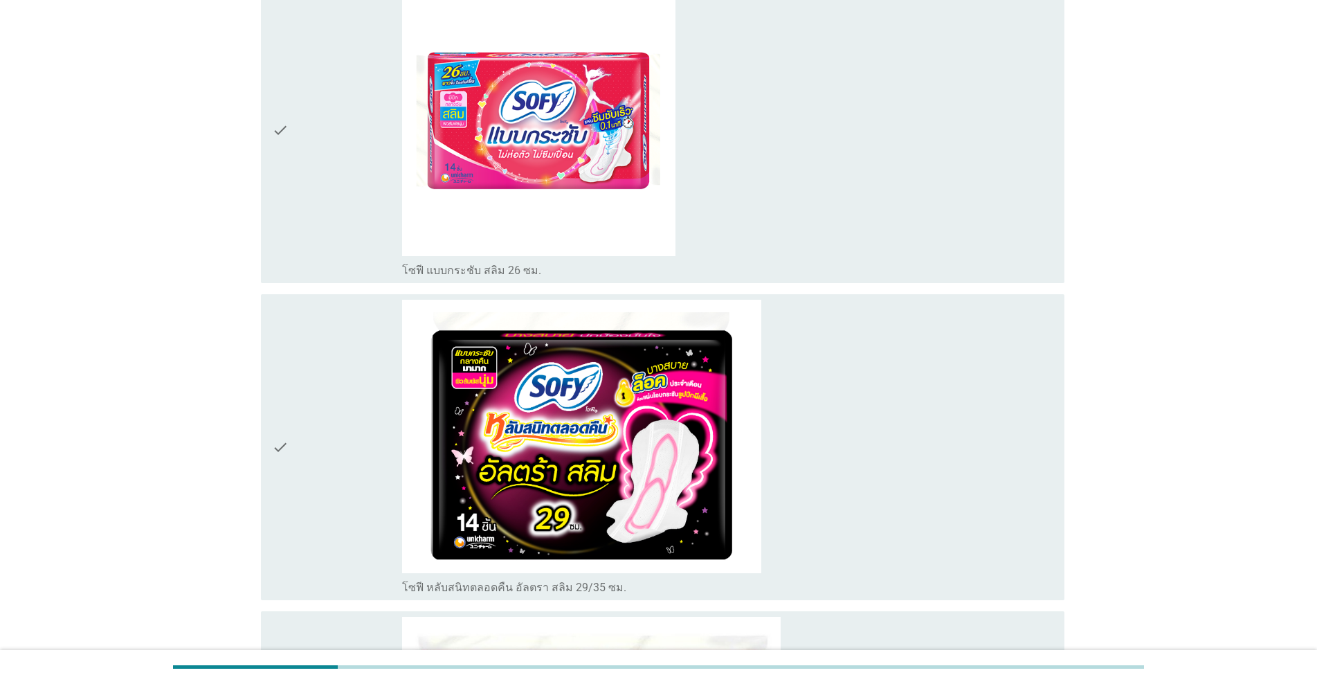
click at [370, 172] on div "check" at bounding box center [337, 129] width 130 height 295
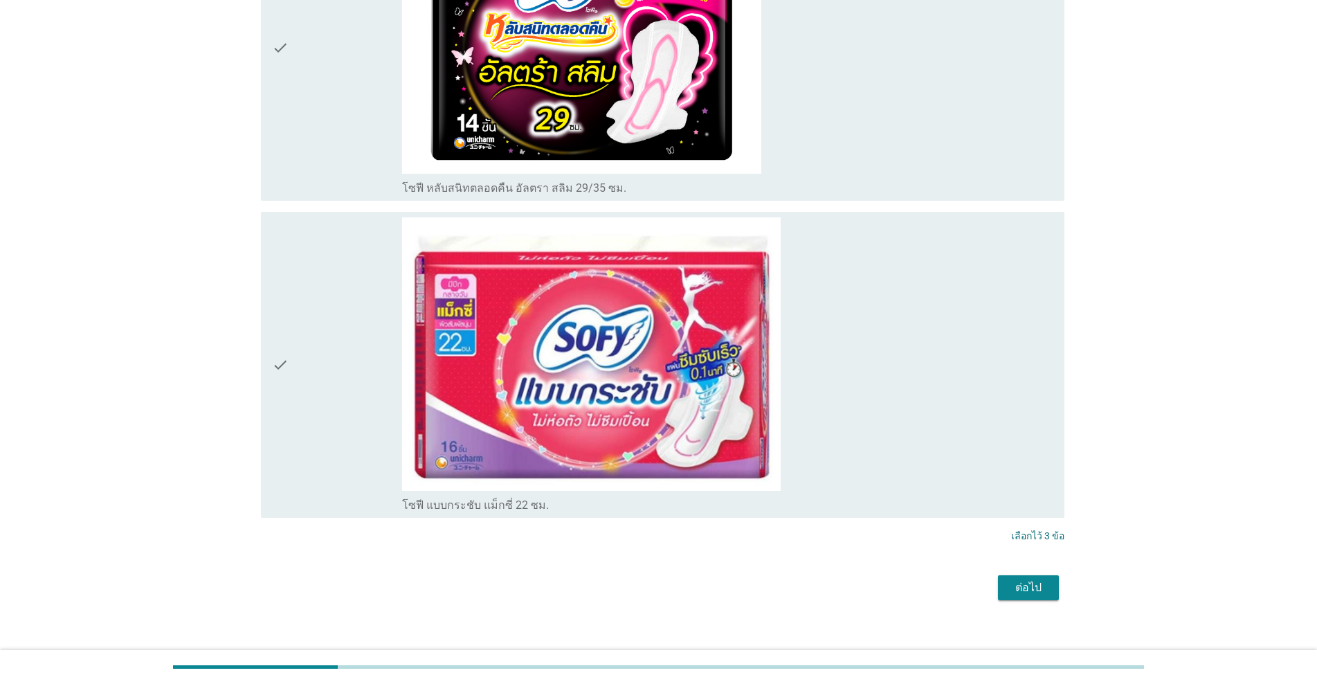
scroll to position [2702, 0]
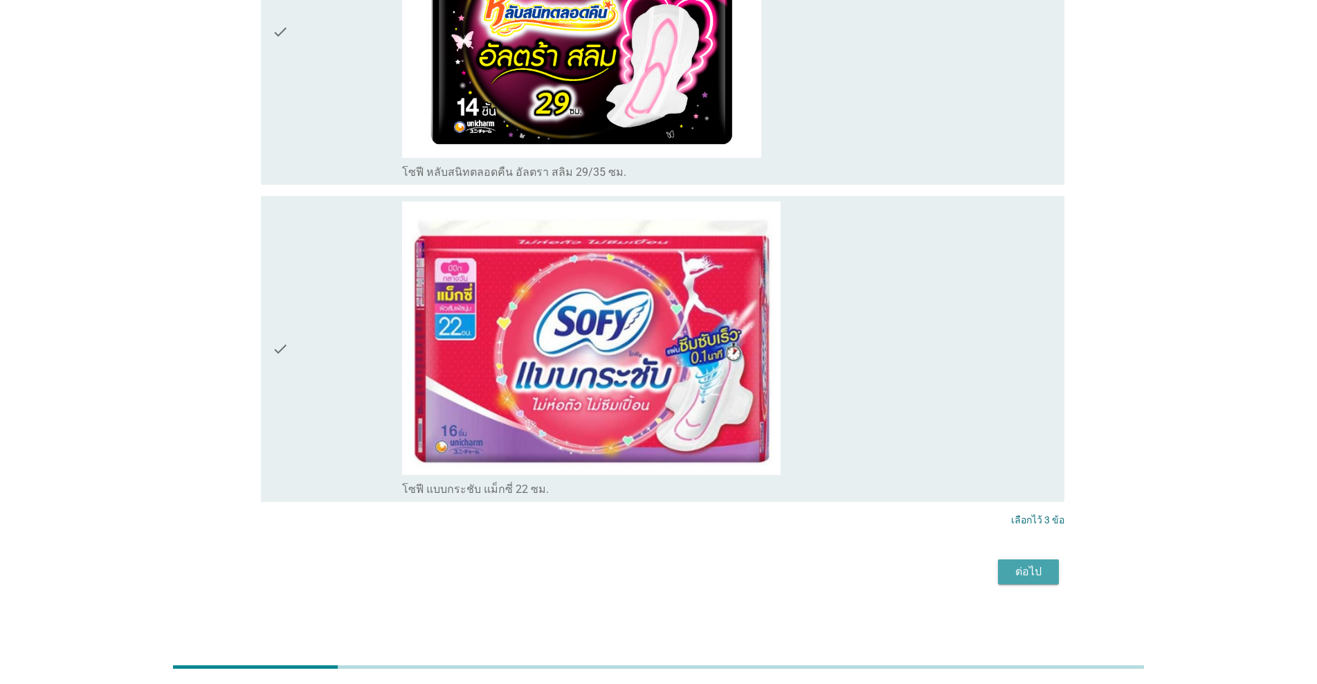
click at [680, 570] on div "ต่อไป" at bounding box center [1028, 571] width 39 height 17
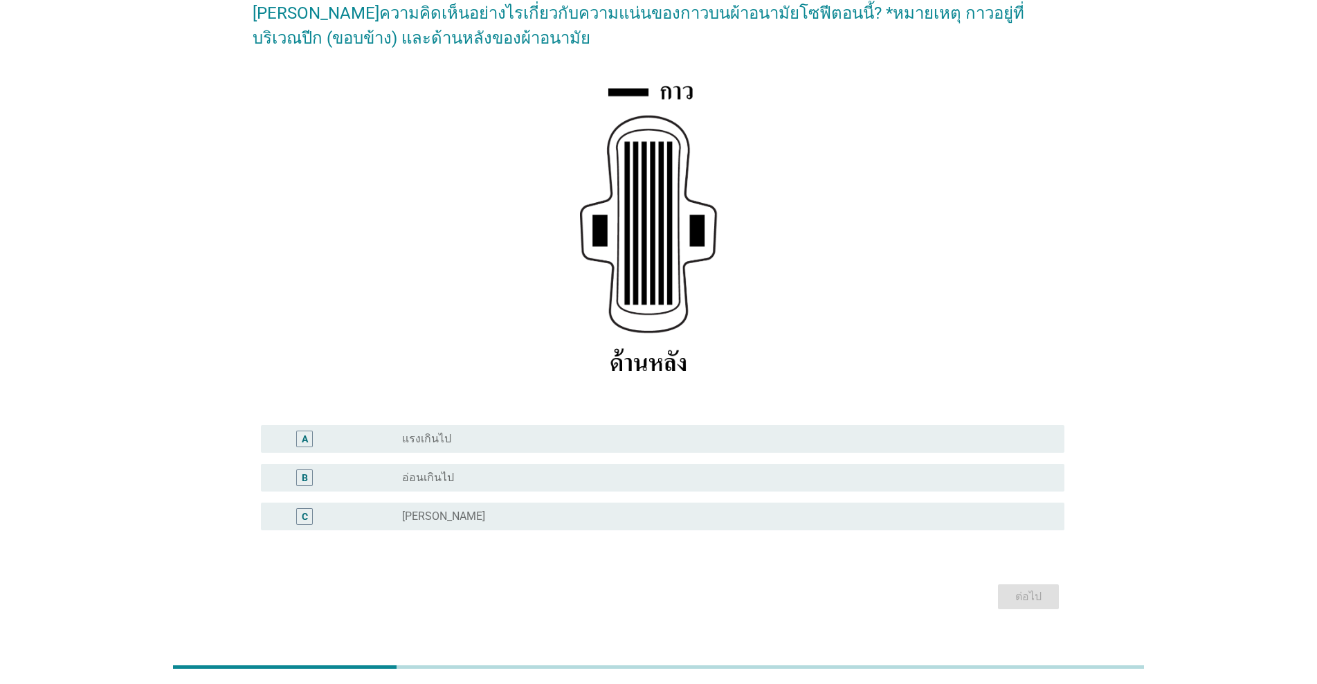
scroll to position [147, 0]
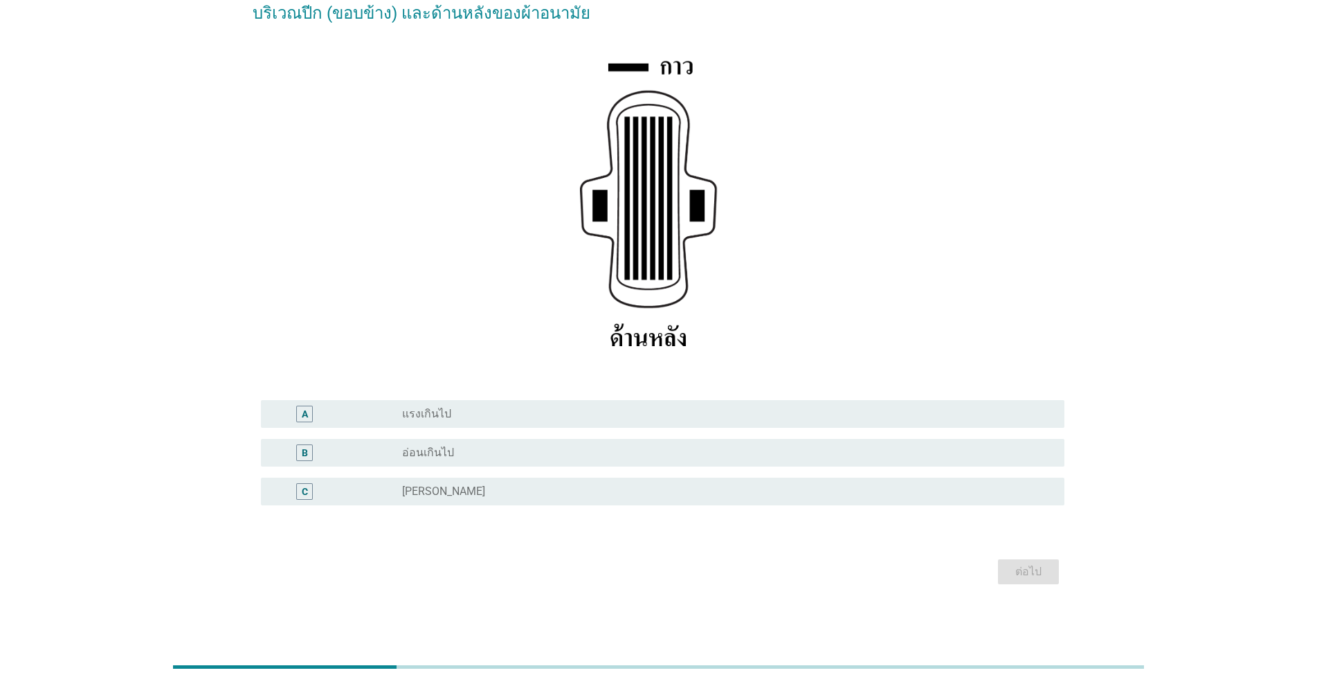
click at [453, 489] on div "radio_button_unchecked ปกติ" at bounding box center [722, 492] width 640 height 14
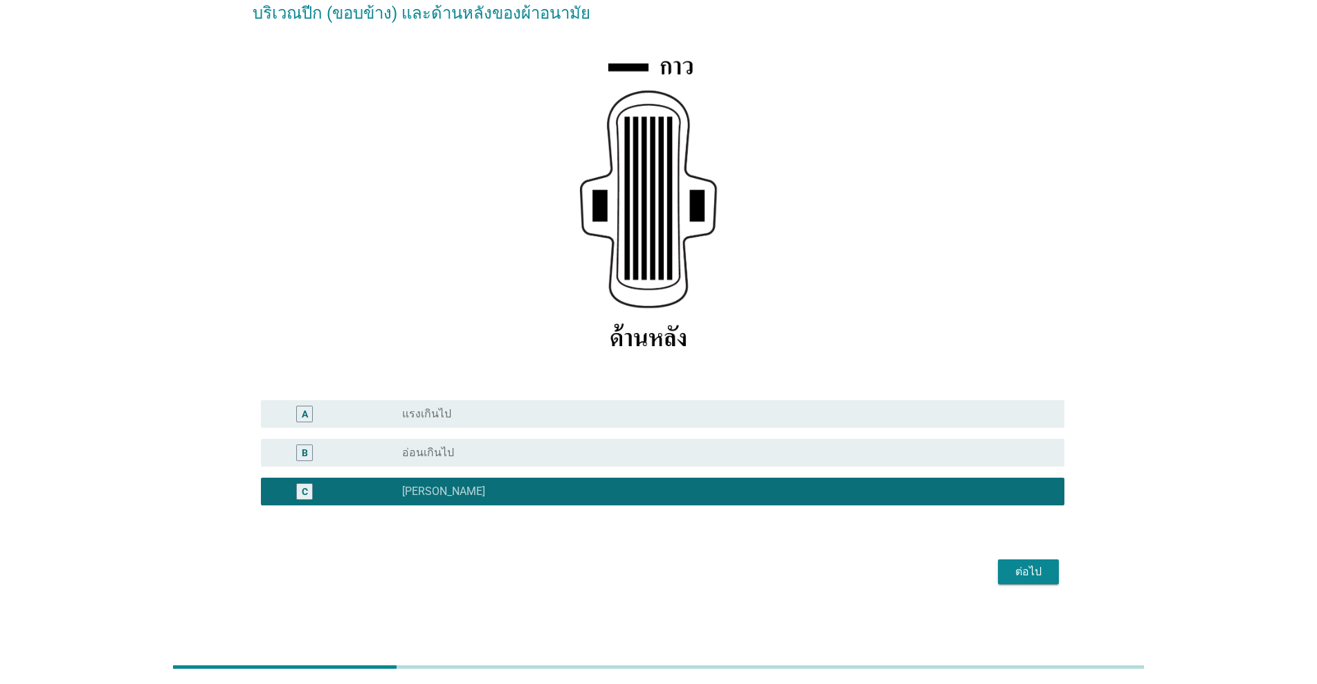
click at [680, 563] on button "ต่อไป" at bounding box center [1028, 571] width 61 height 25
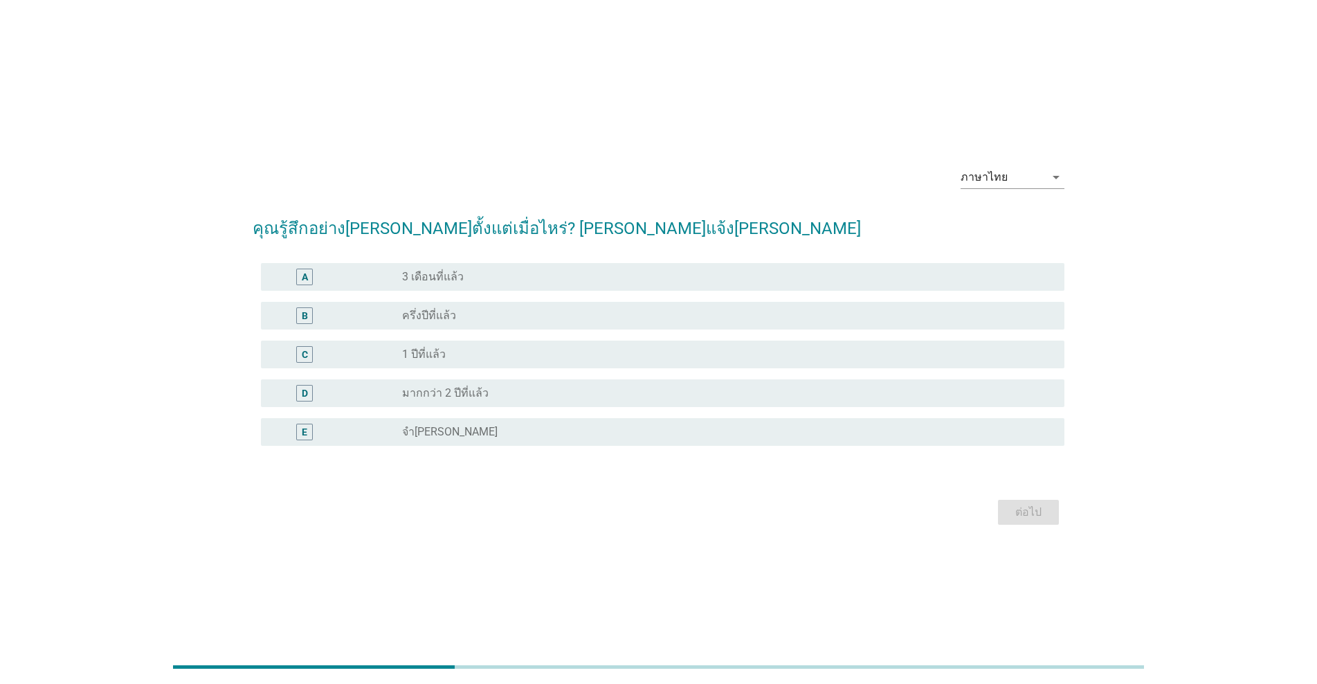
click at [453, 402] on div "D radio_button_unchecked มากกว่า 2 ปีที่แล้ว" at bounding box center [663, 393] width 804 height 28
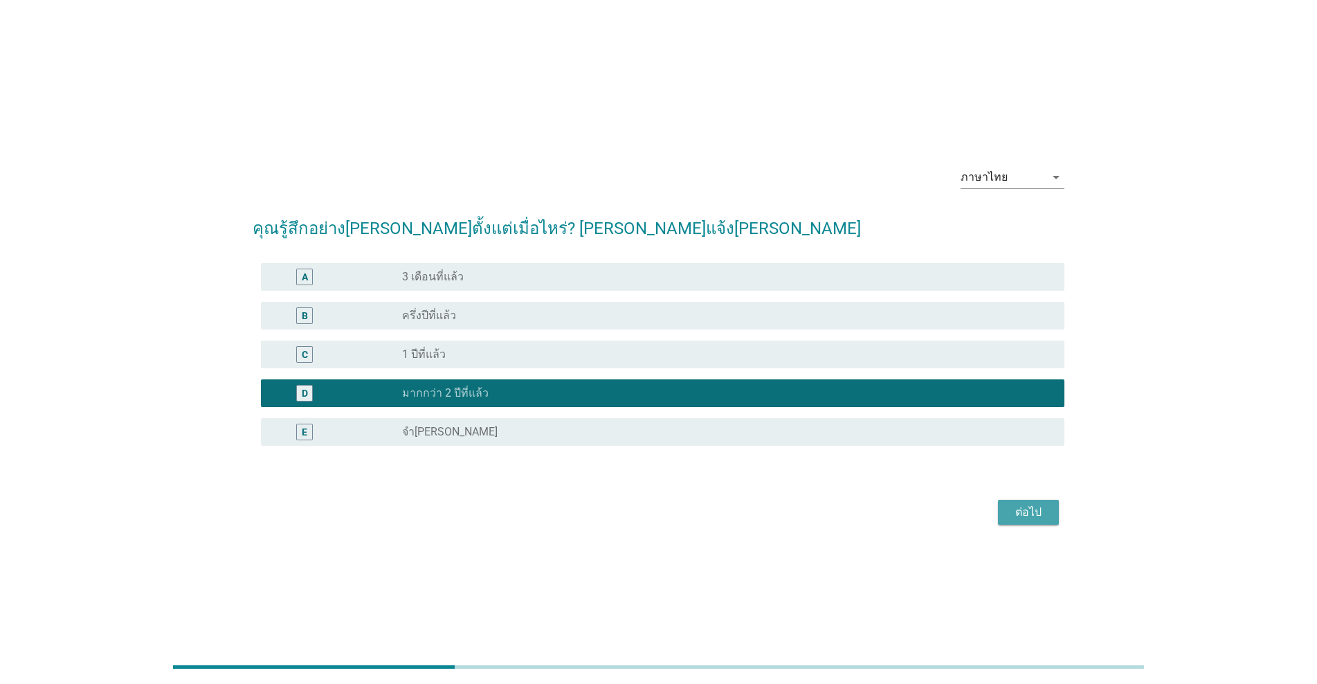
click at [680, 515] on div "ต่อไป" at bounding box center [1028, 512] width 39 height 17
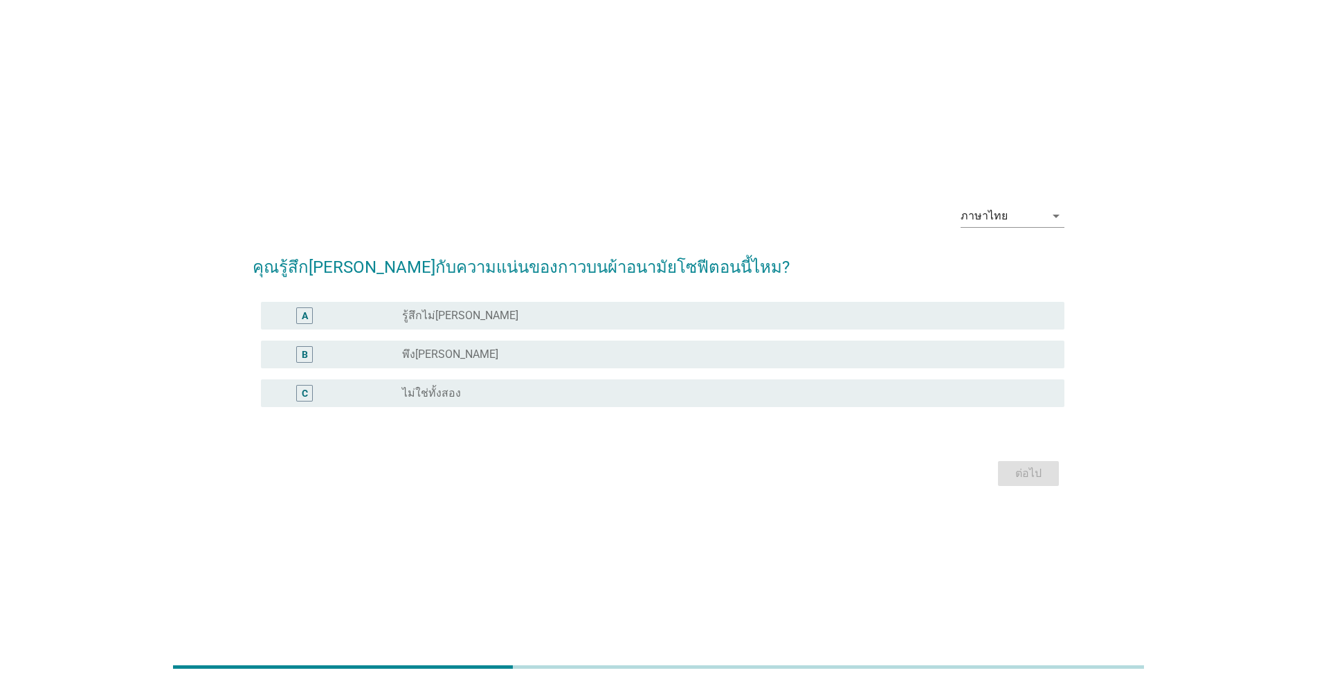
click at [525, 362] on div "radio_button_unchecked พึงพอใจ" at bounding box center [727, 354] width 651 height 17
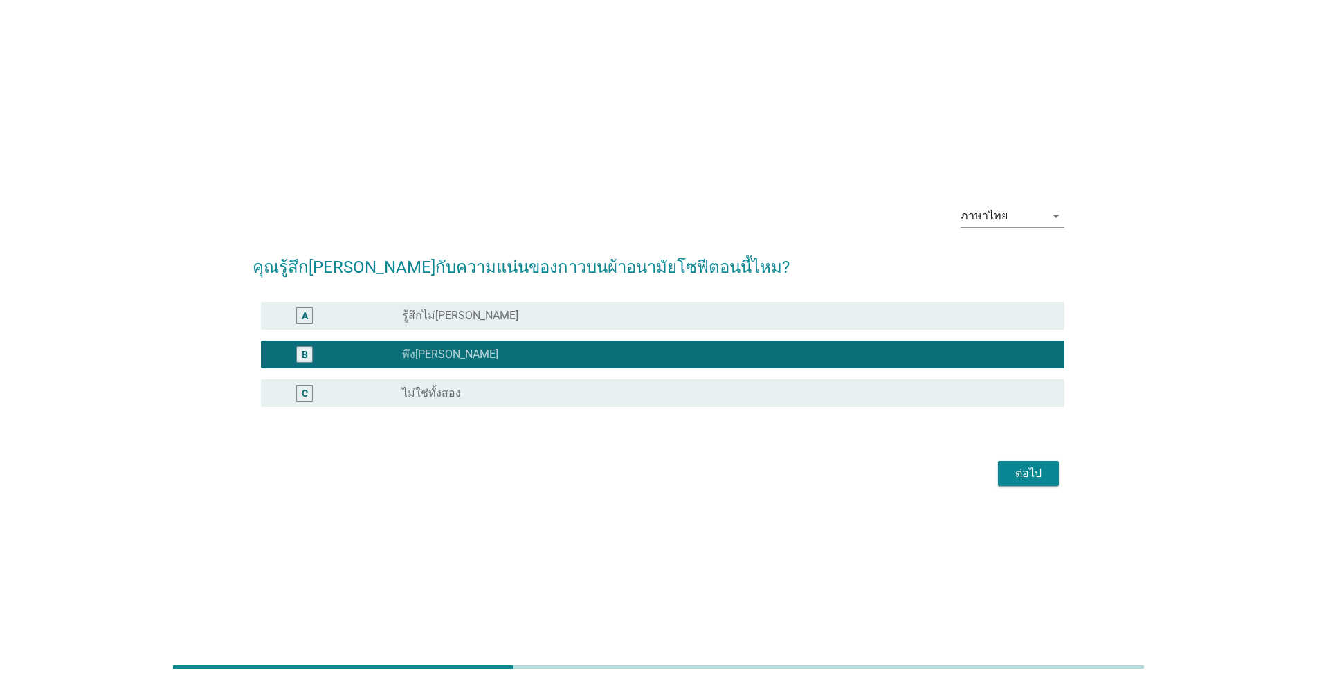
click at [680, 470] on div "ต่อไป" at bounding box center [1028, 473] width 39 height 17
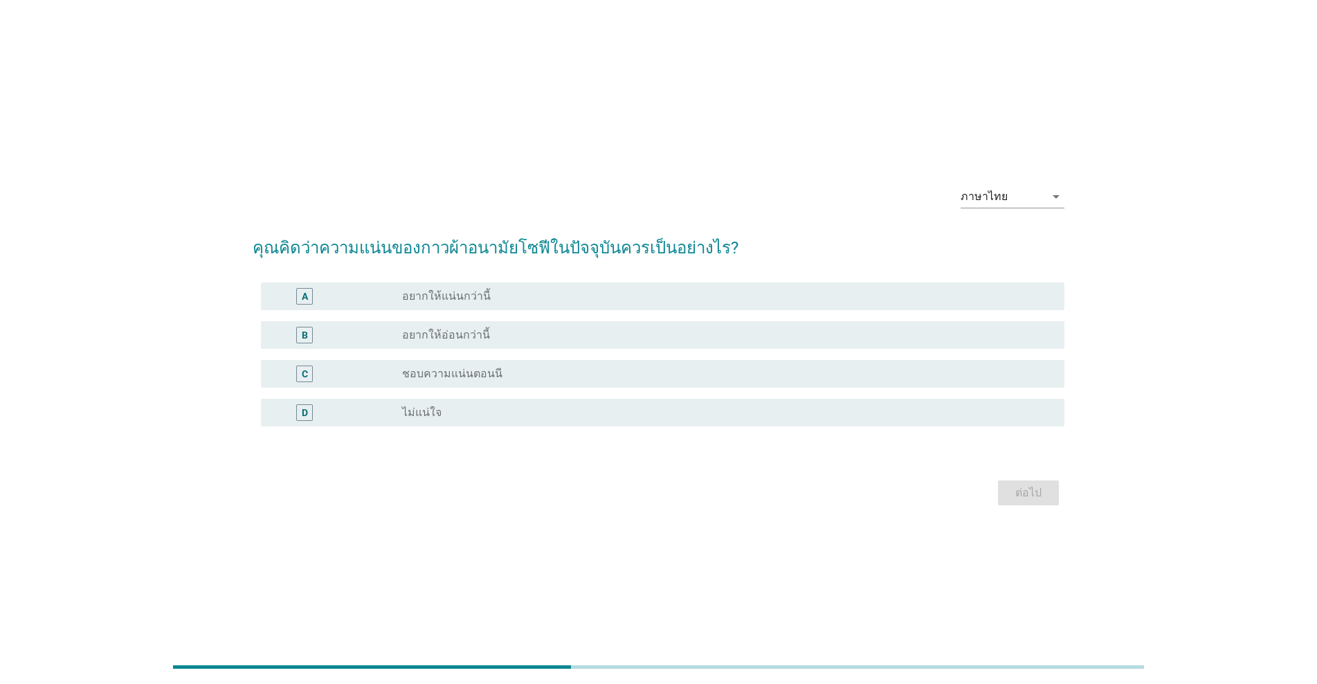
click at [493, 385] on div "C radio_button_unchecked ชอบความแน่นตอนนี" at bounding box center [663, 374] width 804 height 28
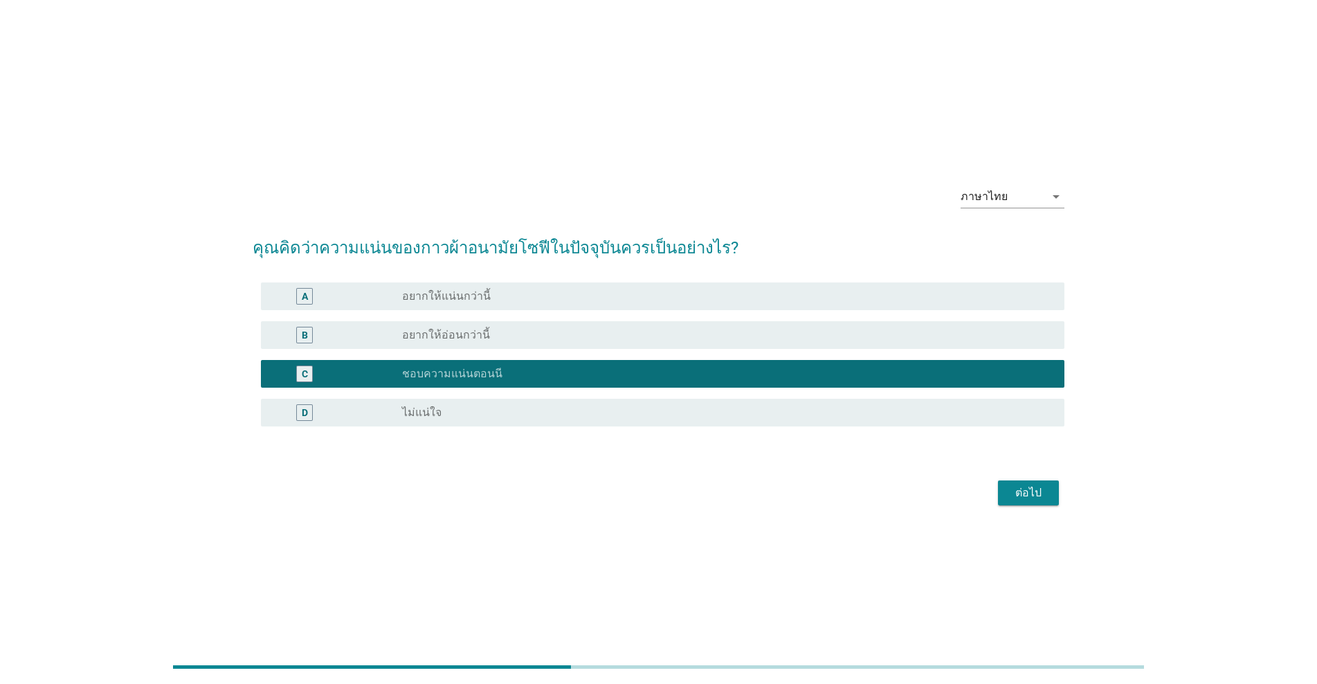
click at [680, 494] on div "ต่อไป" at bounding box center [1028, 493] width 39 height 17
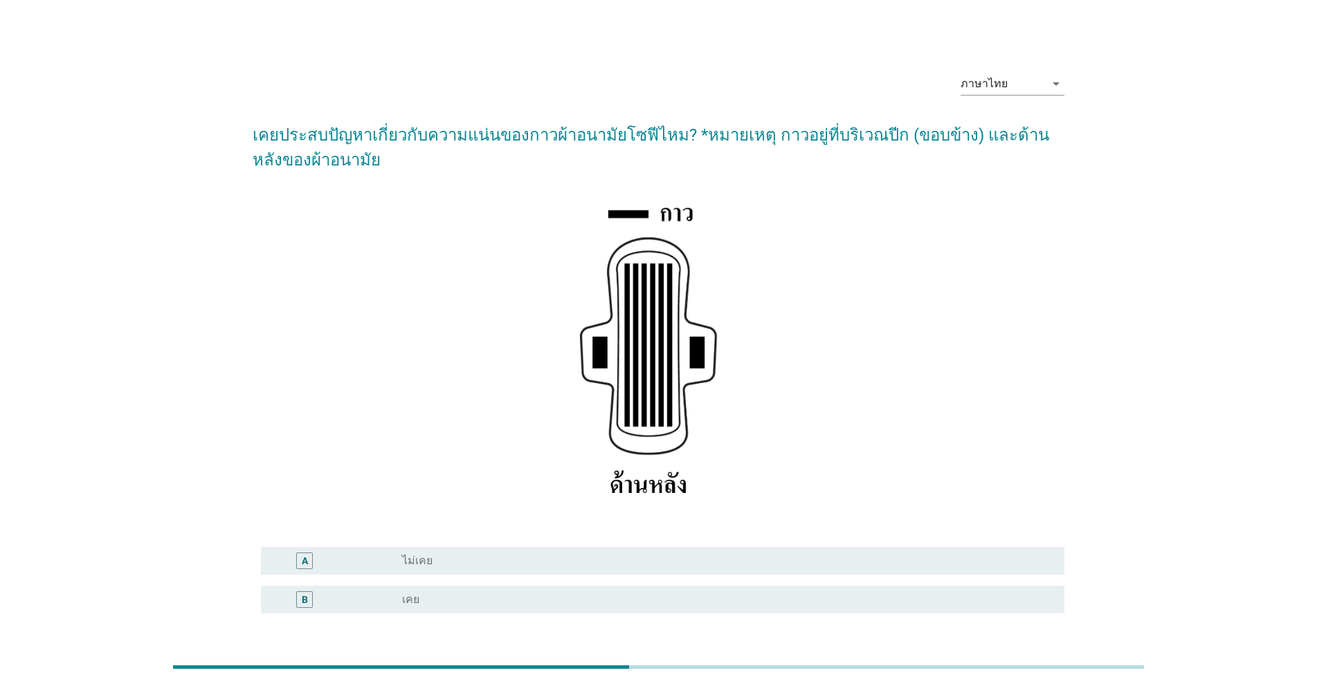
scroll to position [69, 0]
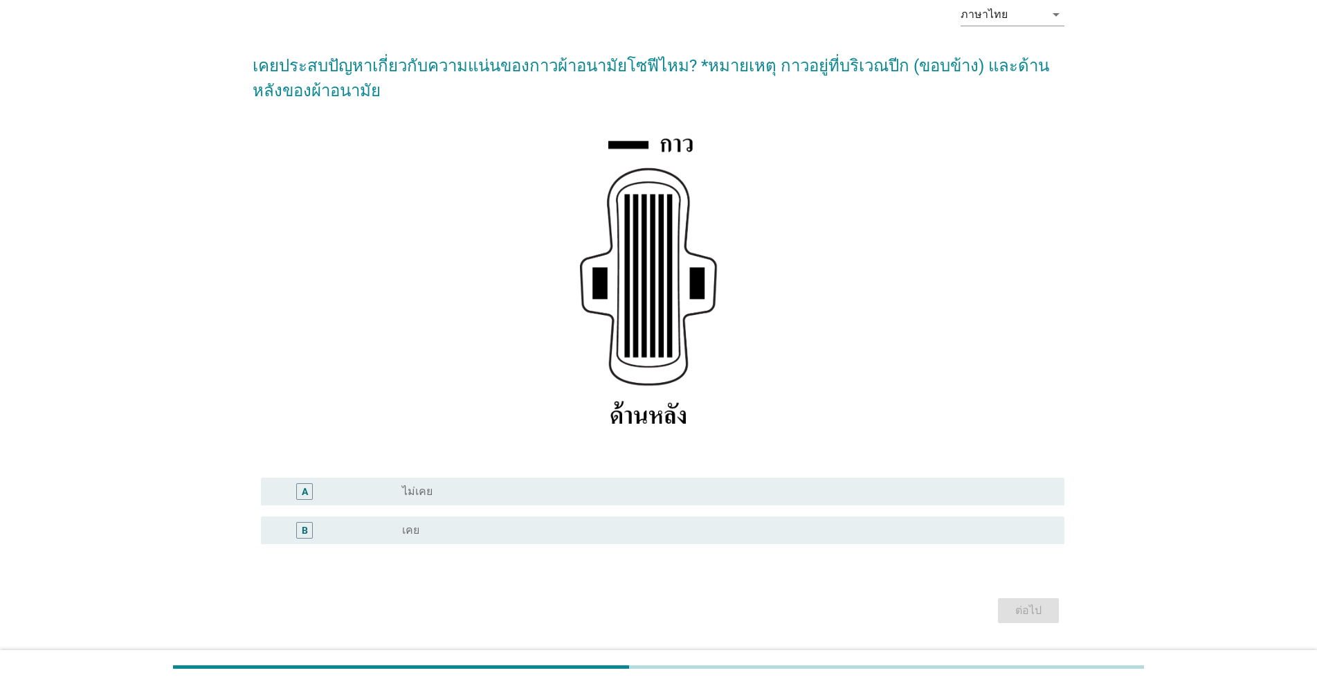
click at [503, 483] on div "radio_button_unchecked ไม่เคย" at bounding box center [727, 491] width 651 height 17
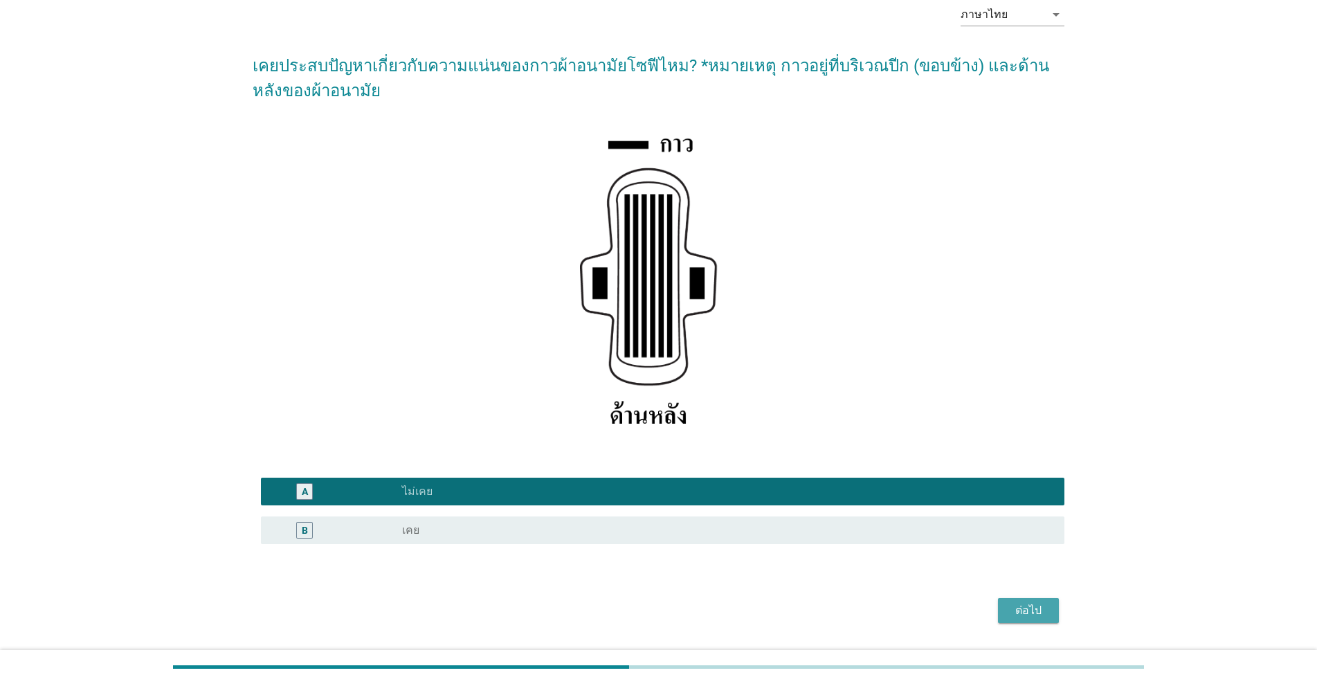
click at [680, 613] on div "ต่อไป" at bounding box center [1028, 610] width 39 height 17
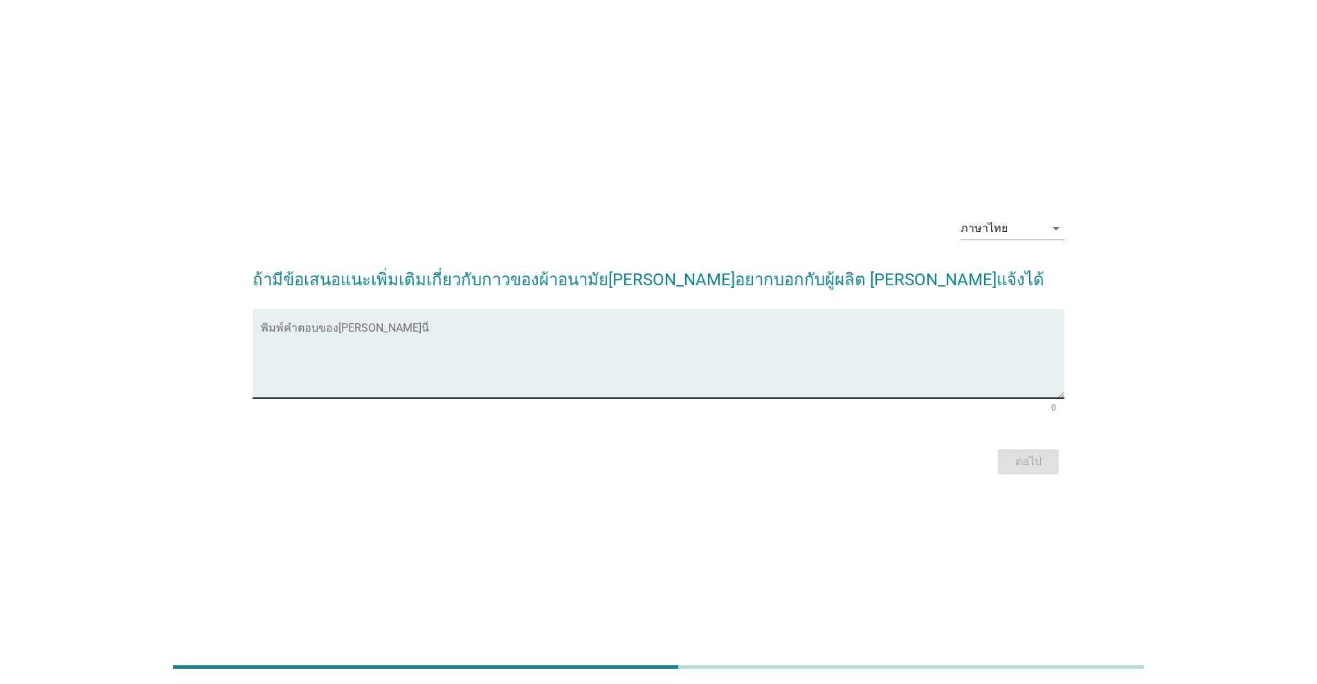
click at [310, 334] on textarea "พิมพ์คำตอบของคุณ ที่นี่" at bounding box center [663, 361] width 804 height 73
type textarea "m"
click at [328, 336] on textarea "ที่เป็นอยู่ตอนนี้ดีแล้วว" at bounding box center [663, 361] width 804 height 73
click at [409, 341] on textarea "ที่เป็นอยู่ตอนนี้กำลังดีแล้วว" at bounding box center [663, 361] width 804 height 73
drag, startPoint x: 348, startPoint y: 333, endPoint x: 330, endPoint y: 338, distance: 18.8
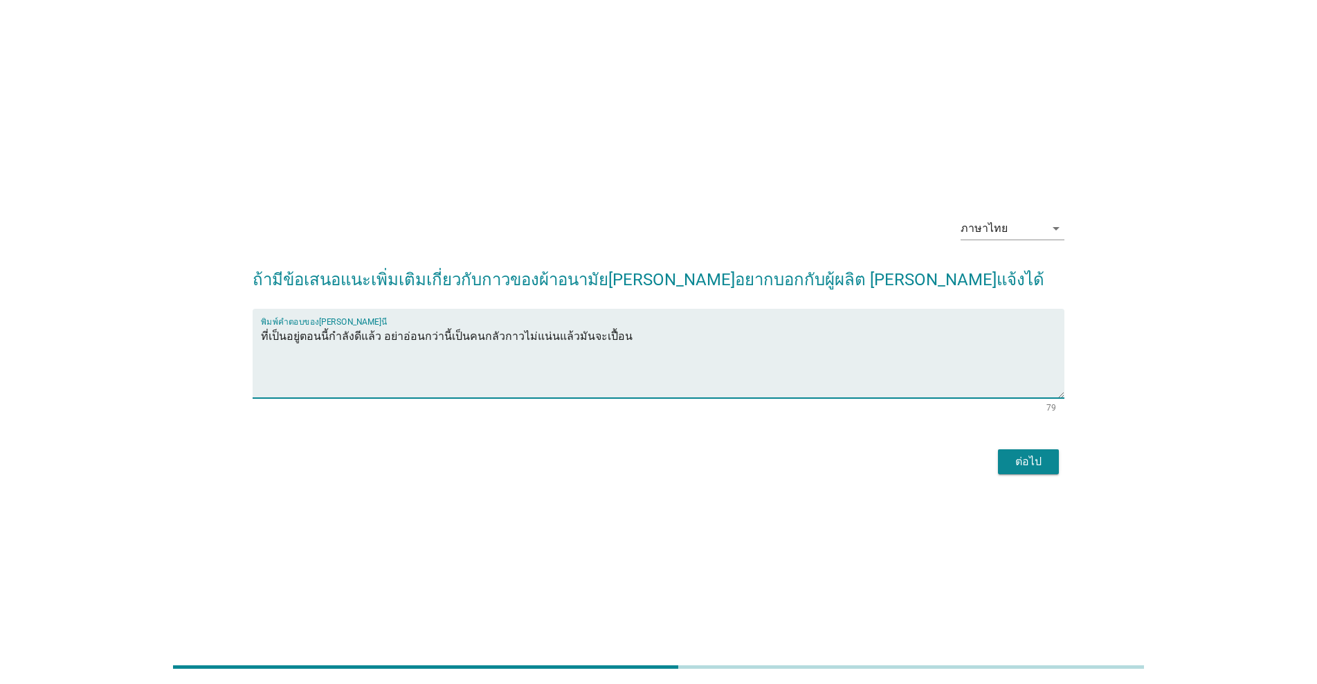
click at [330, 338] on textarea "ที่เป็นอยู่ตอนนี้กำลังดีแล้ว อย่าอ่อนกว่านี้เป็นคนกลัวกาวไม่แน่นแล้วมันจะเปื้อน" at bounding box center [663, 361] width 804 height 73
click at [449, 339] on textarea "ที่เป็นอยู่ตอนนี้มันแน่นดีแล้ว อย่าอ่อนกว่านี้เป็นคนกลัวกาวไม่แน่นแล้วมันจะเปื้…" at bounding box center [663, 361] width 804 height 73
type textarea "ที่เป็นอยู่ตอนนี้มันแน่นดีแล้ว อย่าอ่อนกว่านี้ เพราะเป็นคนกลัวกาวไม่แน่นแล้วมัน…"
click at [680, 469] on div "ต่อไป" at bounding box center [1028, 461] width 39 height 17
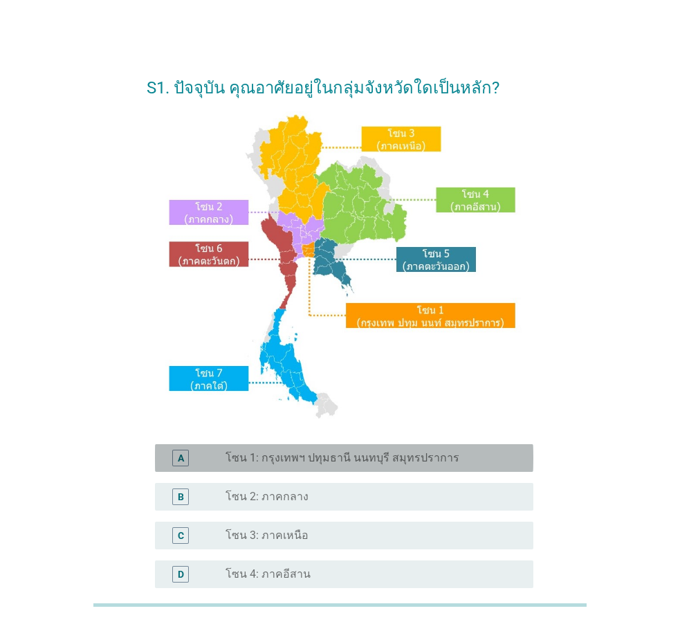
click at [368, 463] on label "โซน 1: กรุงเทพฯ ปทุมธานี นนทบุรี สมุทรปราการ" at bounding box center [343, 458] width 234 height 14
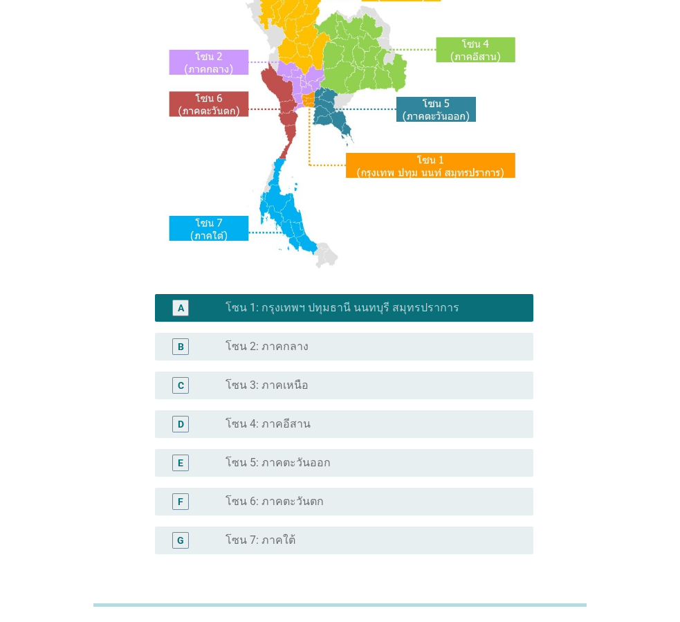
scroll to position [260, 0]
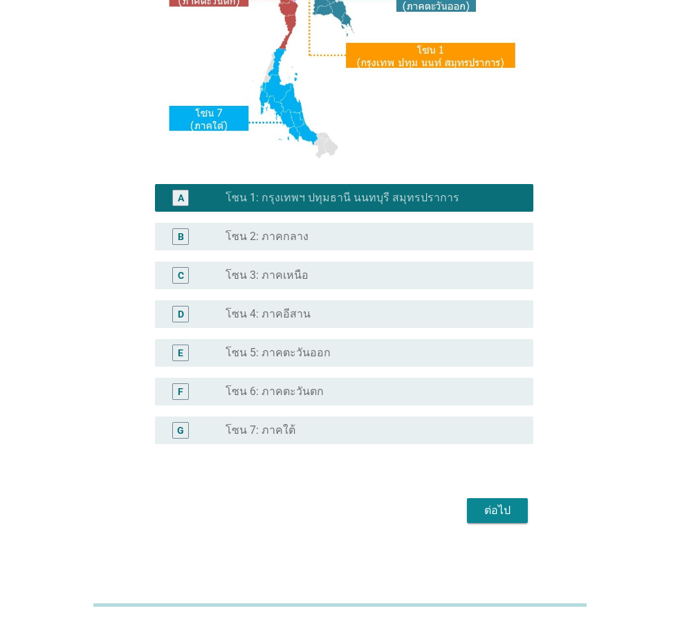
click at [514, 512] on div "ต่อไป" at bounding box center [497, 511] width 39 height 17
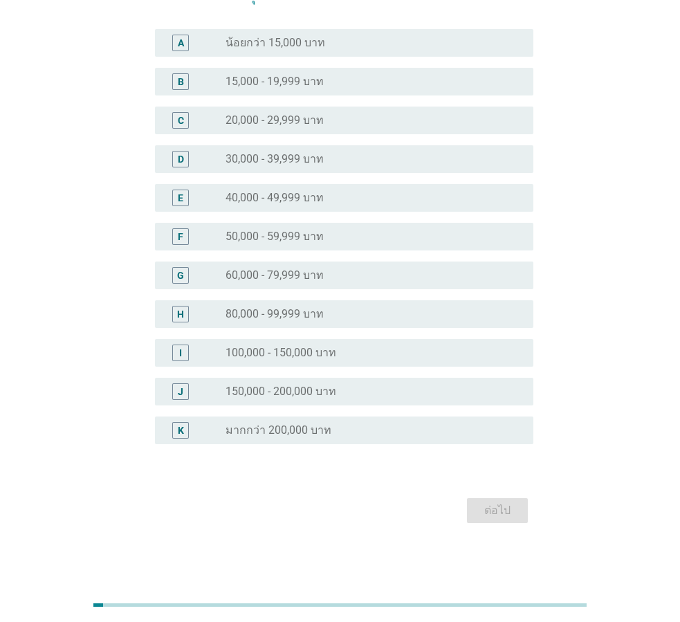
scroll to position [0, 0]
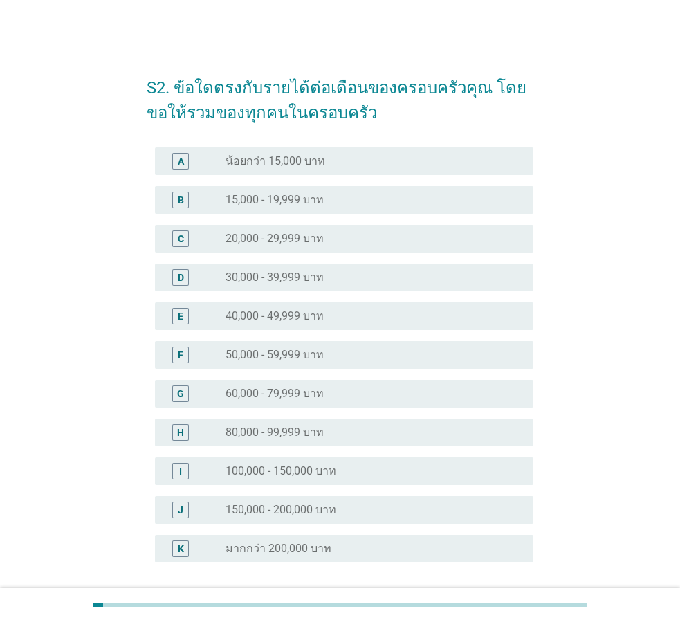
click at [333, 226] on div "C radio_button_unchecked 20,000 - 29,999 บาท" at bounding box center [344, 239] width 379 height 28
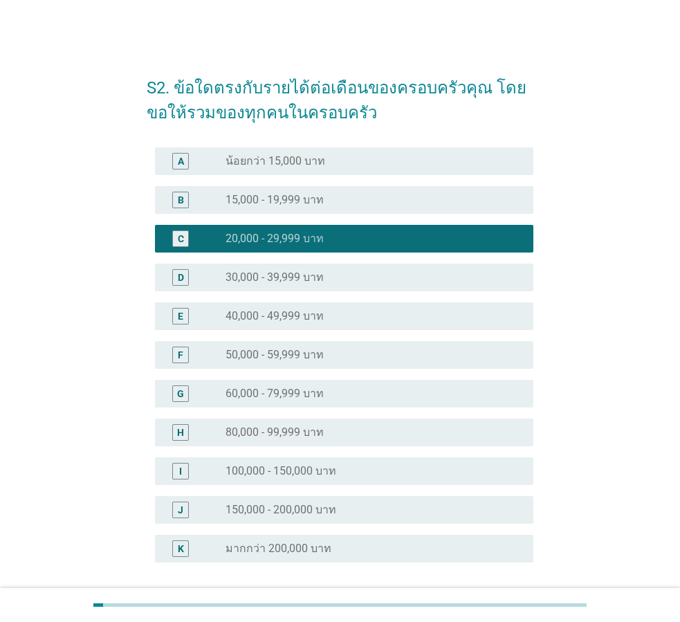
scroll to position [118, 0]
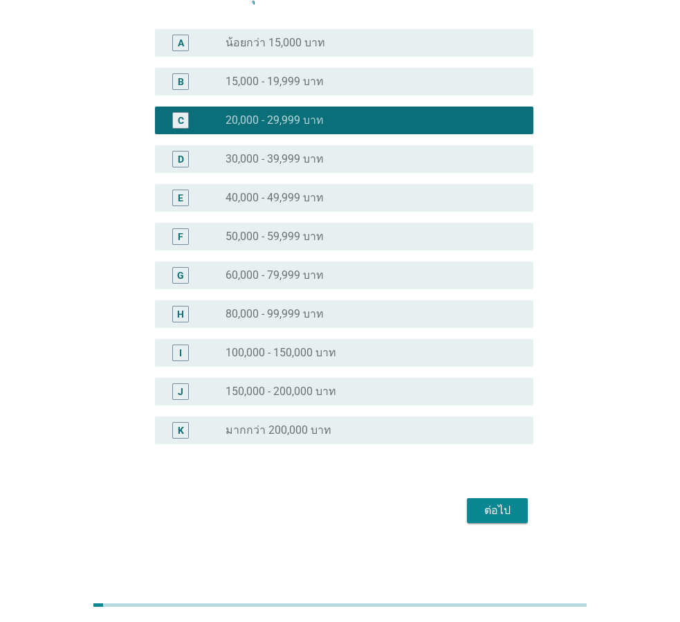
click at [487, 518] on div "ต่อไป" at bounding box center [497, 511] width 39 height 17
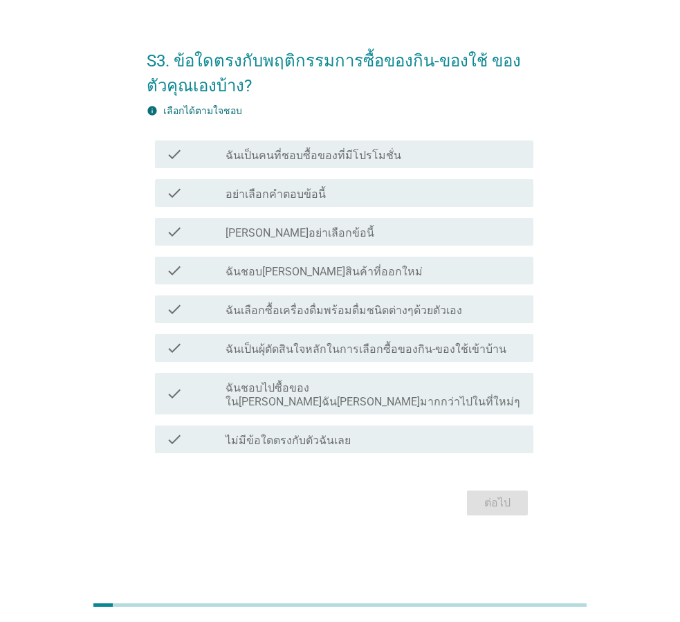
scroll to position [0, 0]
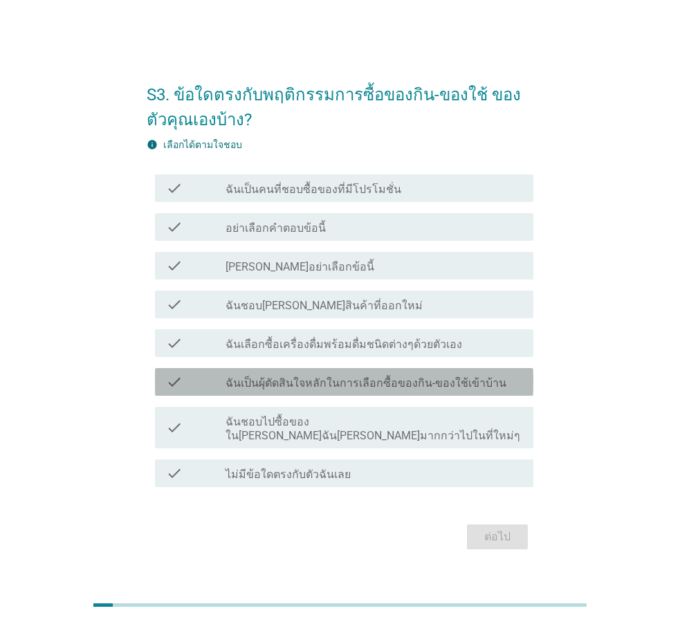
click at [354, 396] on div "check check_box_outline_blank ฉันเป็นผุ้ตัดสินใจหลักในการเลือกซื้อของกิน-ของใช้…" at bounding box center [344, 382] width 379 height 28
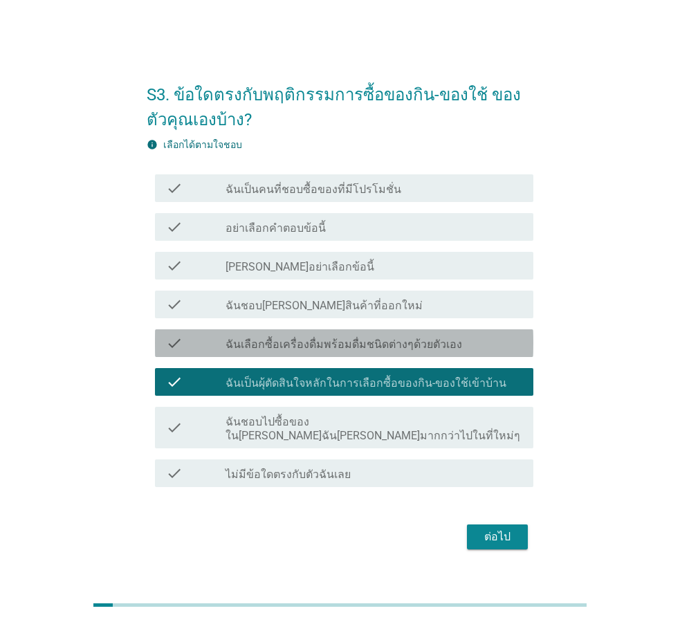
click at [370, 352] on label "ฉันเลือกซื้อเครื่องดื่มพร้อมดื่มชนิดต่างๆด้วยตัวเอง" at bounding box center [344, 345] width 237 height 14
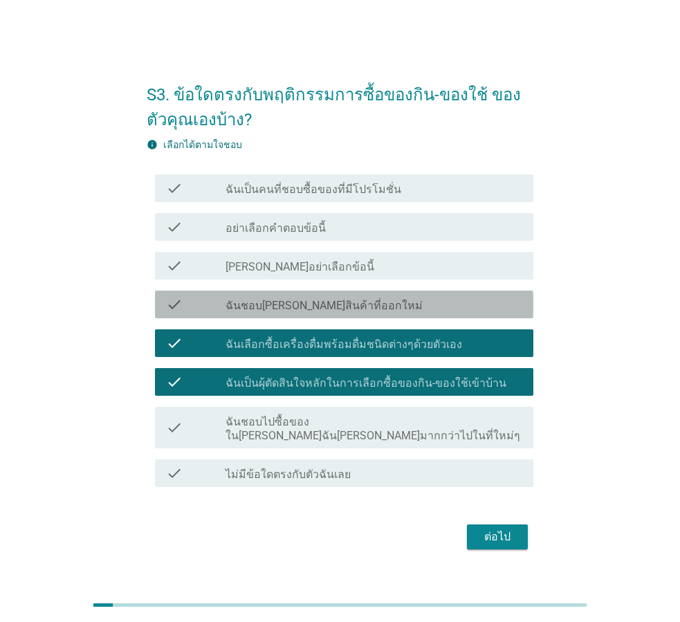
click at [406, 313] on div "check_box_outline_blank ฉันชอบ[PERSON_NAME]สินค้าที่ออกใหม่" at bounding box center [374, 304] width 297 height 17
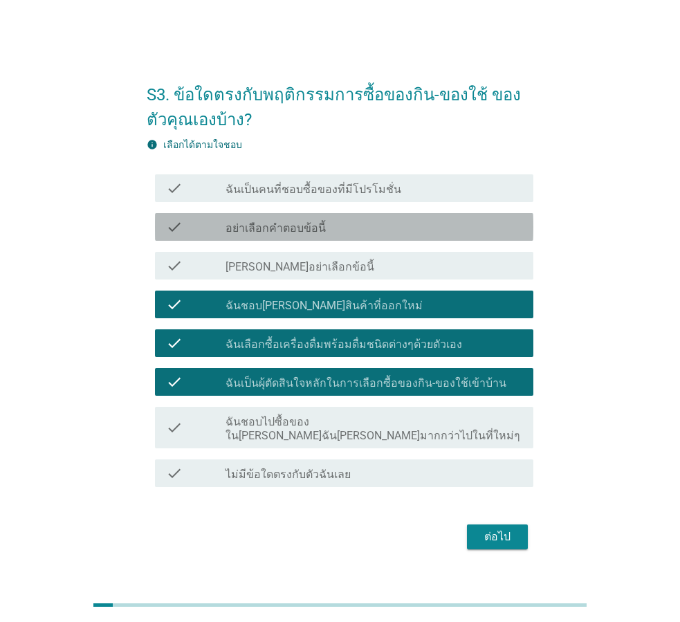
click at [403, 235] on div "check_box_outline_blank อย่าเลือกคำตอบข้อนี้" at bounding box center [374, 227] width 297 height 17
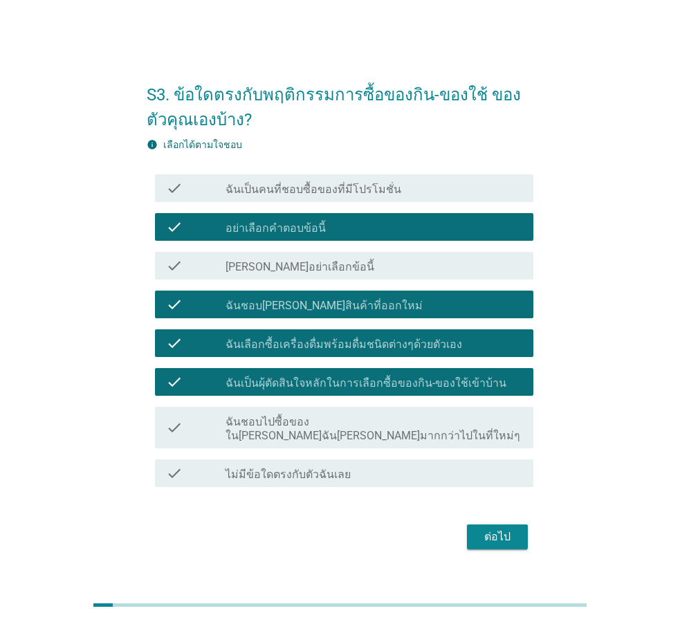
click at [403, 235] on div "check_box_outline_blank อย่าเลือกคำตอบข้อนี้" at bounding box center [374, 227] width 297 height 17
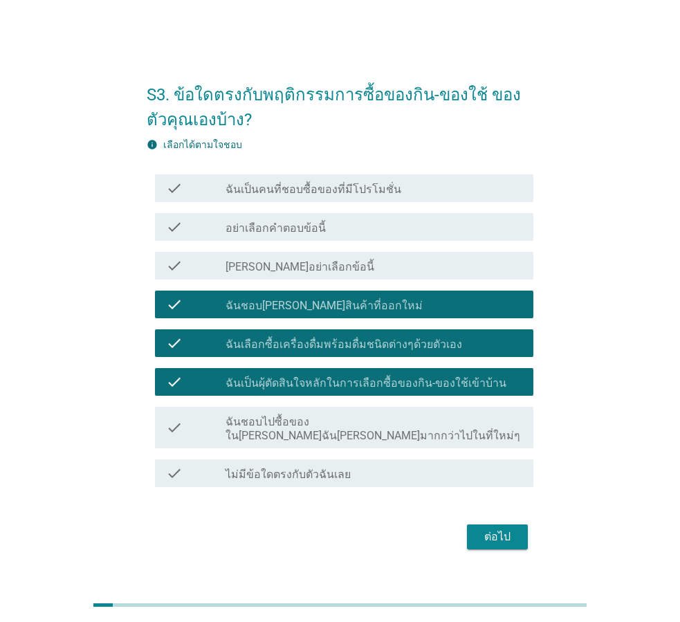
click at [350, 274] on div "check_box_outline_blank [PERSON_NAME]อย่าเลือกข้อนี้" at bounding box center [374, 266] width 297 height 17
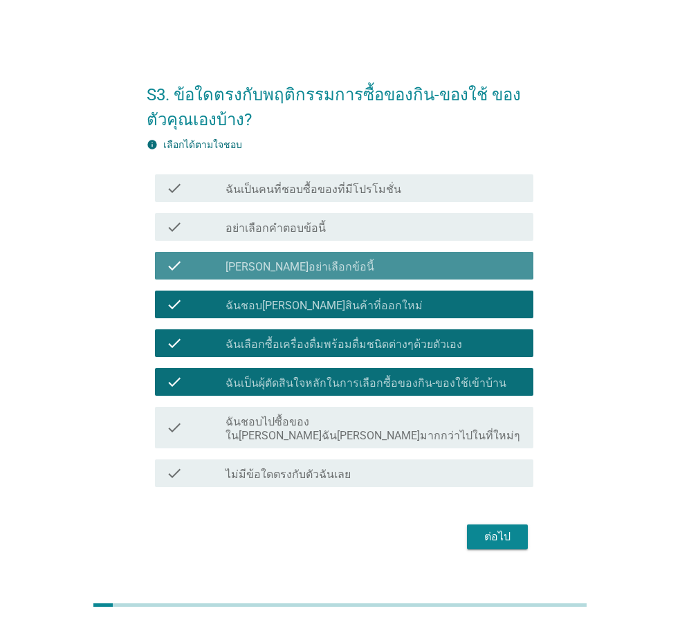
click at [274, 280] on div "check check_box_outline_blank [PERSON_NAME]อย่าเลือกข้อนี้" at bounding box center [344, 266] width 379 height 28
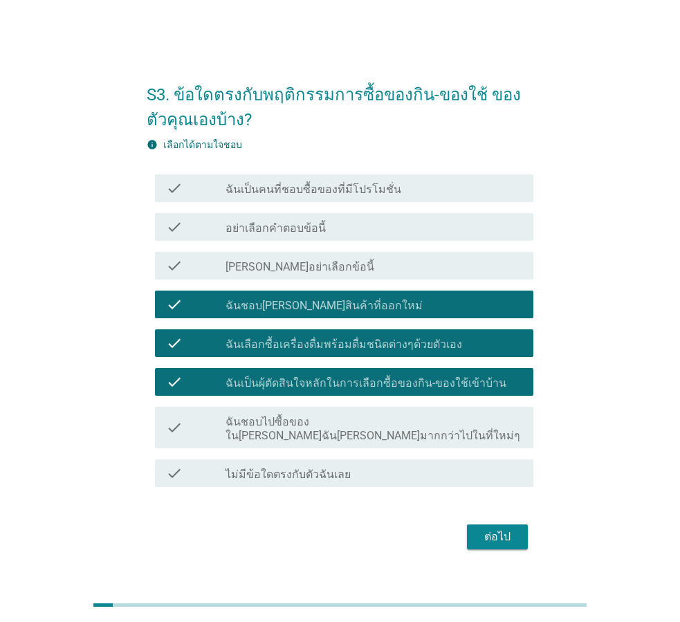
click at [399, 195] on div "check_box_outline_blank ฉันเป็นคนที่ชอบซื้อของที่มีโปรโมชั่น" at bounding box center [374, 188] width 297 height 17
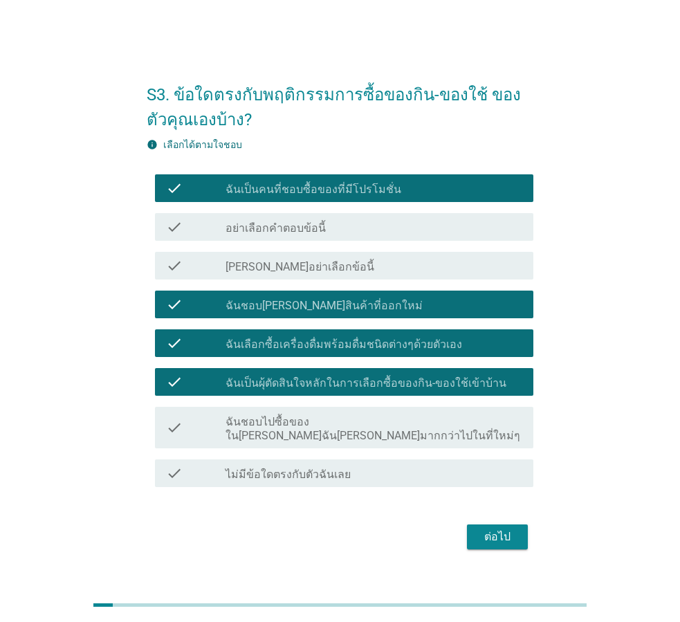
click at [519, 530] on button "ต่อไป" at bounding box center [497, 537] width 61 height 25
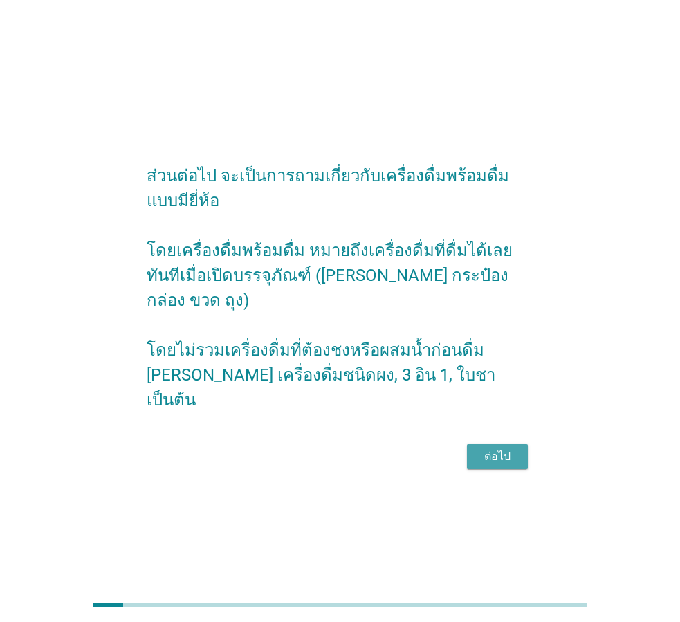
click at [504, 450] on div "ต่อไป" at bounding box center [497, 457] width 39 height 17
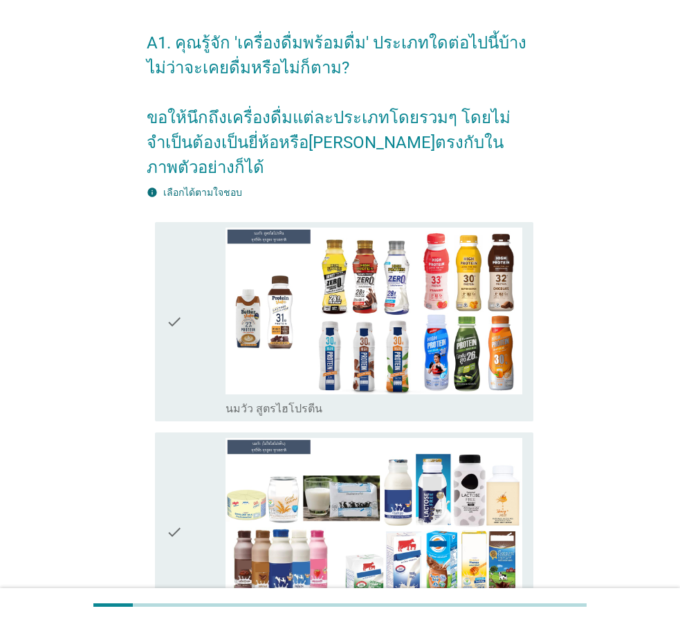
scroll to position [69, 0]
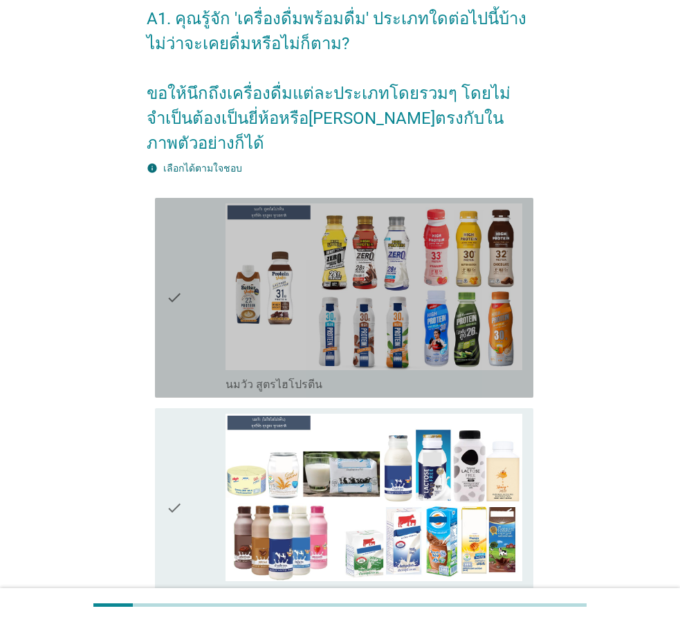
click at [192, 276] on div "check" at bounding box center [196, 298] width 60 height 189
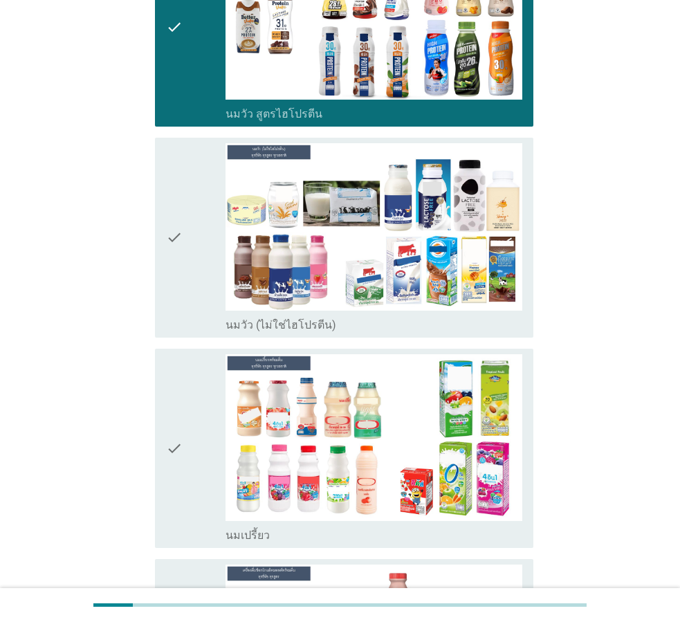
scroll to position [346, 0]
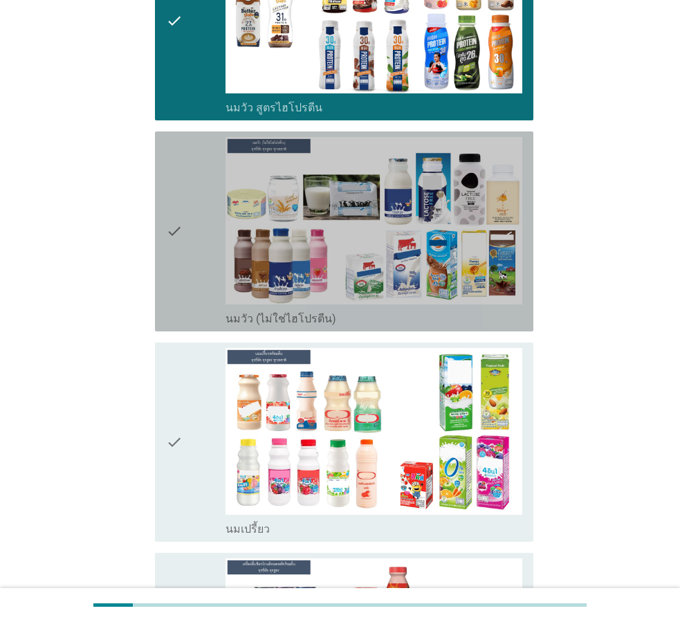
click at [186, 225] on div "check" at bounding box center [196, 231] width 60 height 189
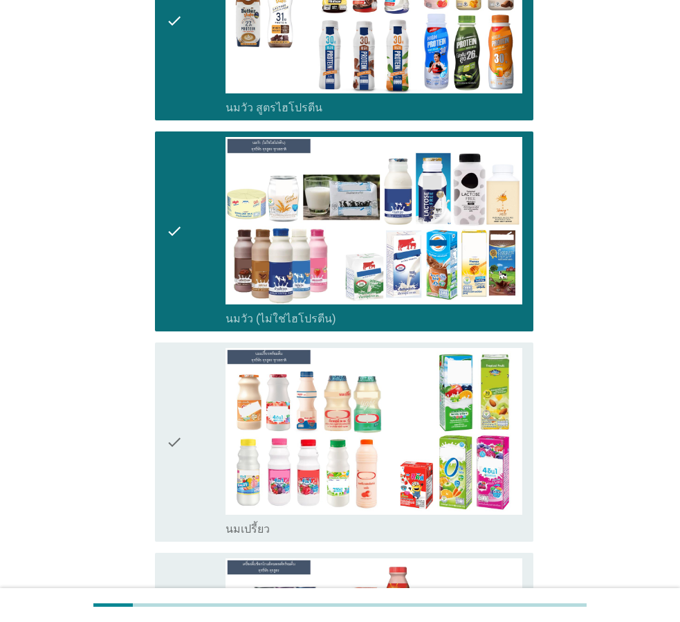
click at [179, 403] on icon "check" at bounding box center [174, 442] width 17 height 189
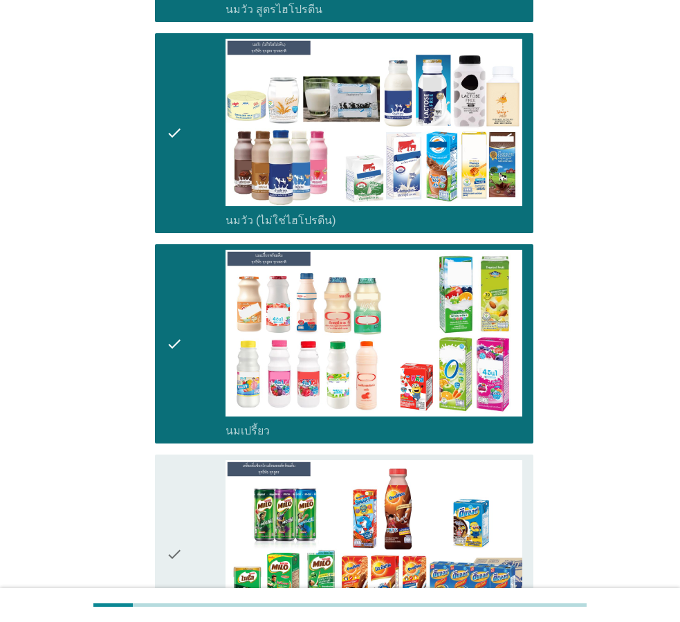
scroll to position [623, 0]
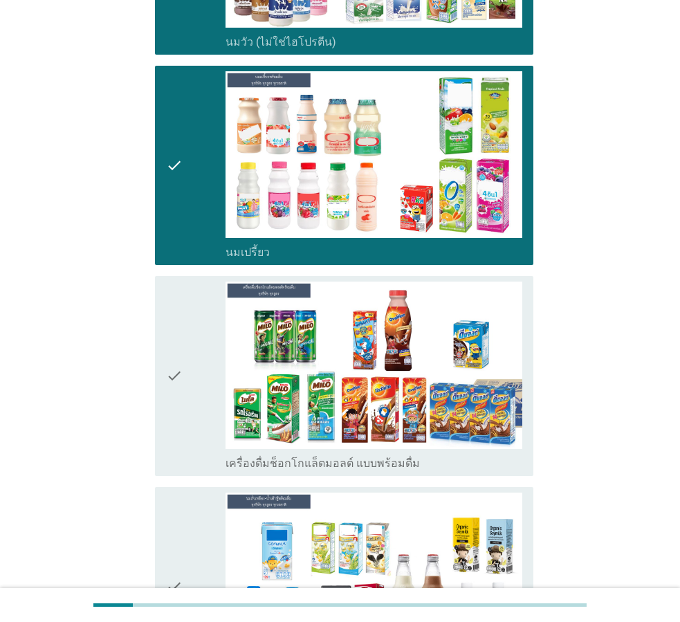
click at [212, 340] on div "check" at bounding box center [196, 376] width 60 height 189
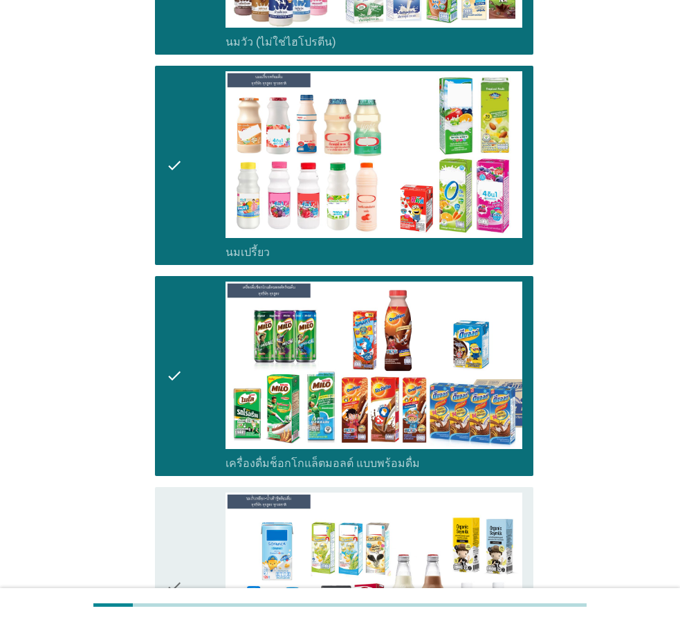
scroll to position [900, 0]
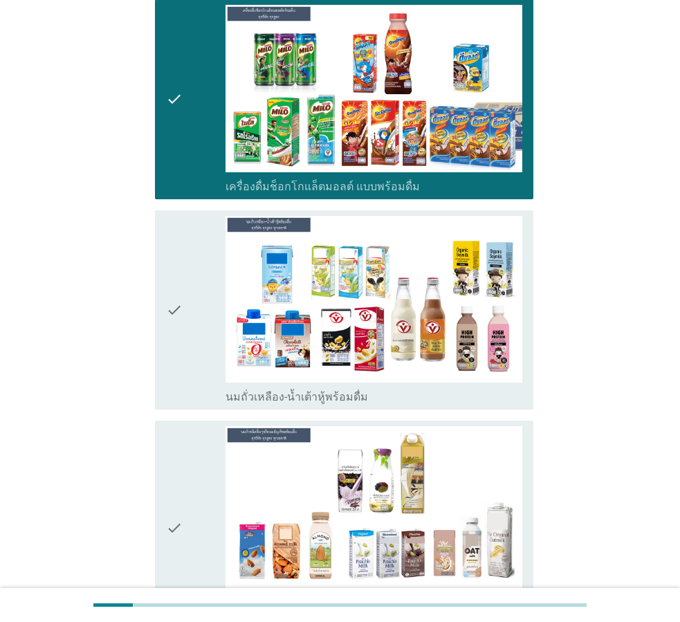
click at [212, 340] on div "check" at bounding box center [196, 310] width 60 height 189
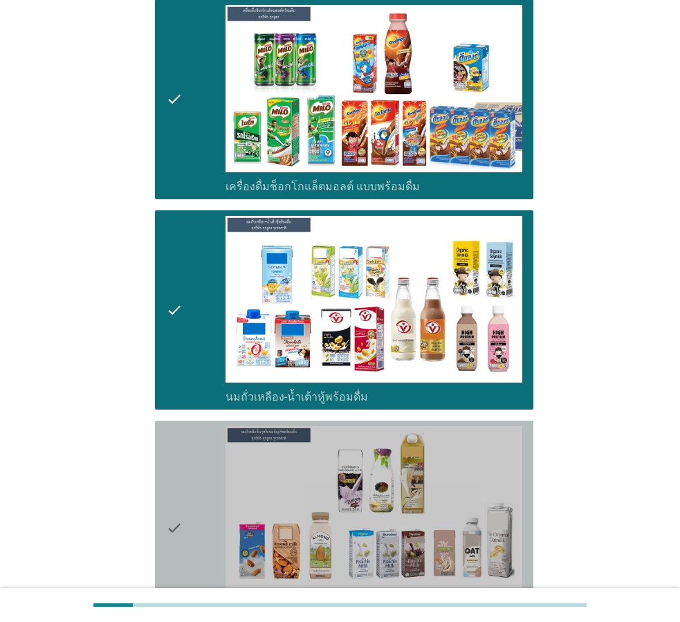
click at [201, 484] on div "check" at bounding box center [196, 527] width 60 height 203
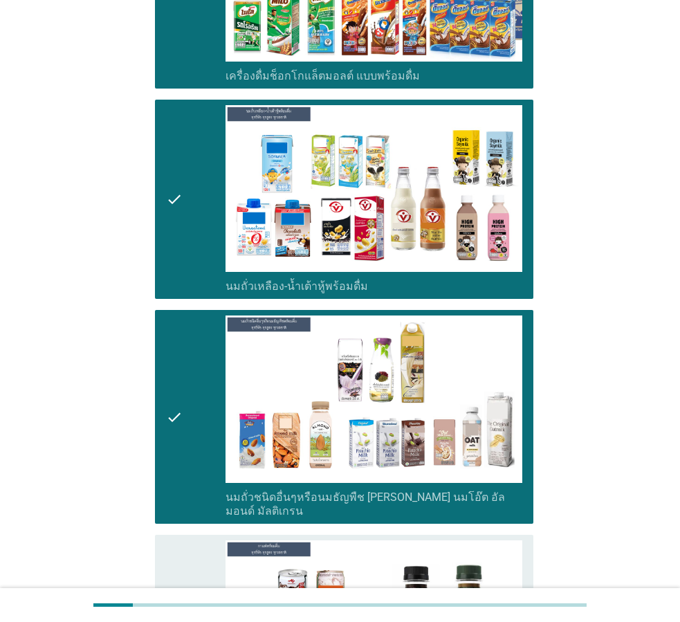
scroll to position [1246, 0]
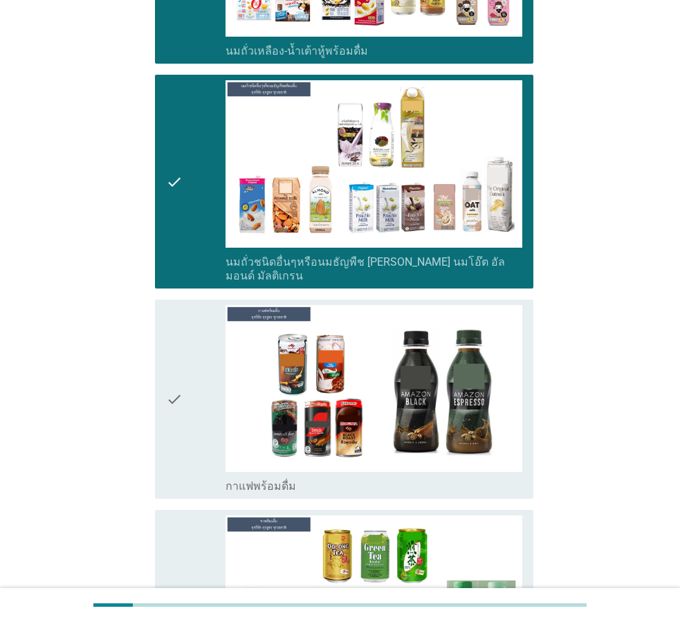
click at [194, 363] on div "check" at bounding box center [196, 399] width 60 height 189
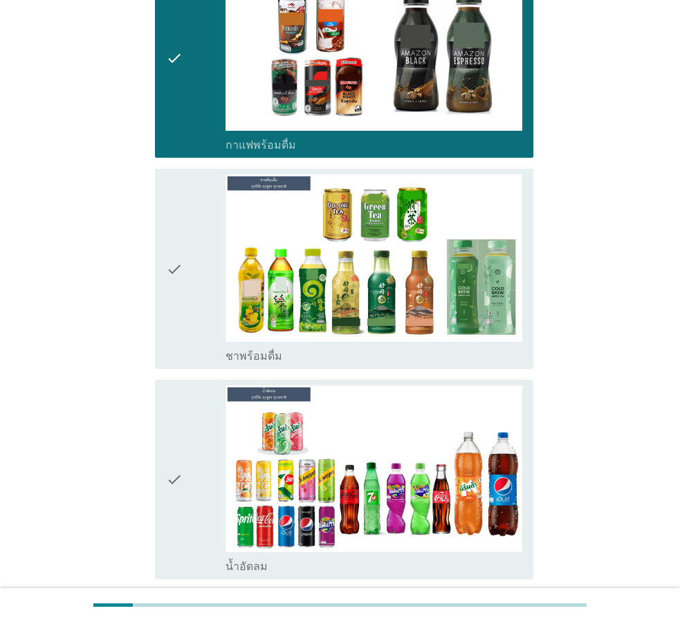
scroll to position [1592, 0]
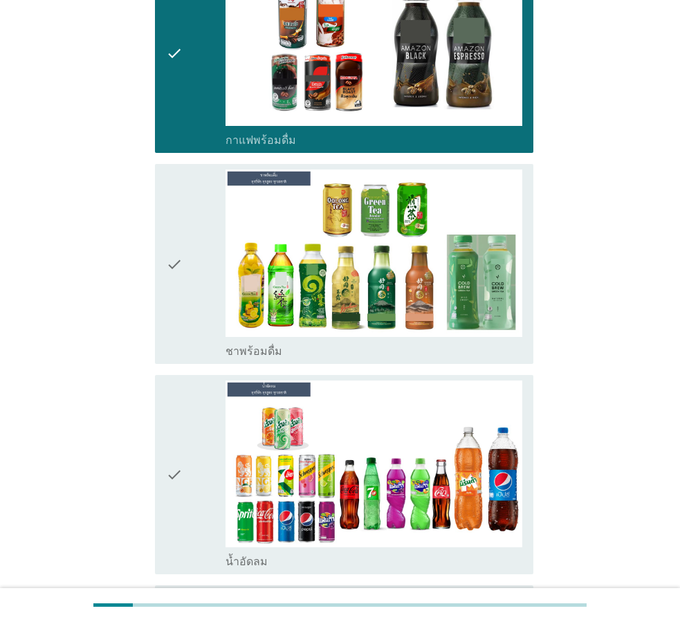
click at [192, 234] on div "check" at bounding box center [196, 264] width 60 height 189
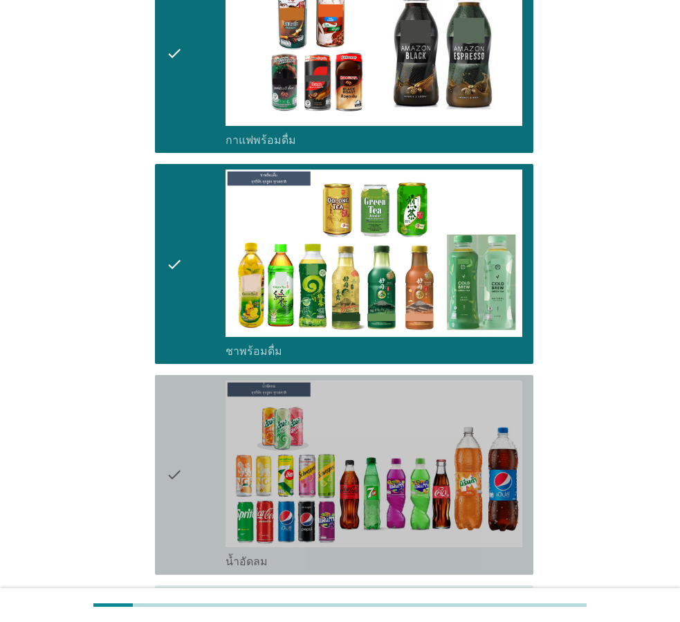
click at [183, 419] on div "check" at bounding box center [196, 475] width 60 height 189
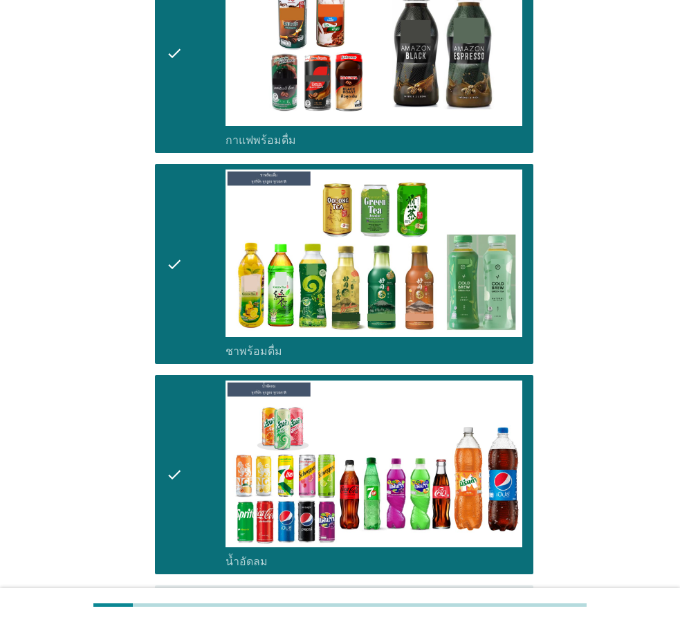
scroll to position [1800, 0]
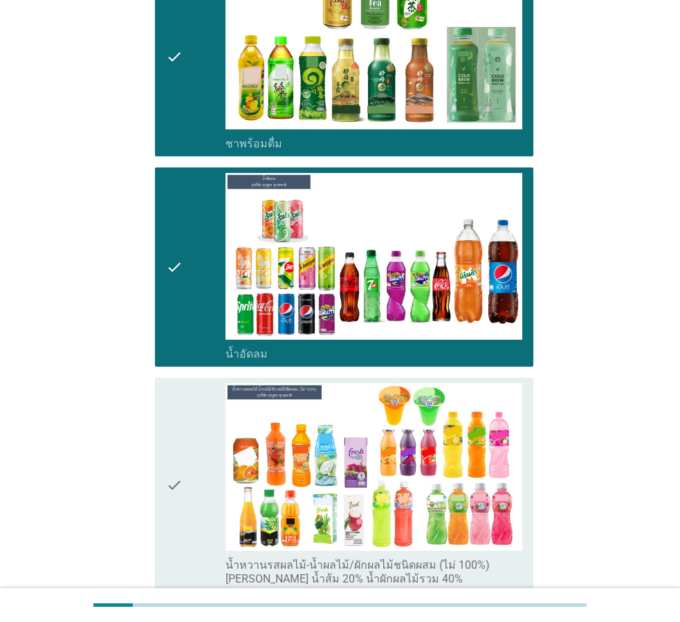
click at [179, 483] on icon "check" at bounding box center [174, 484] width 17 height 203
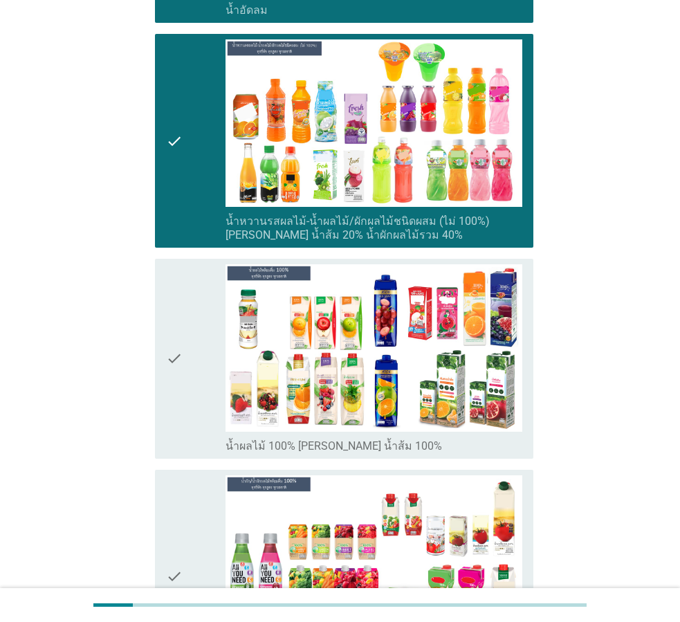
scroll to position [2146, 0]
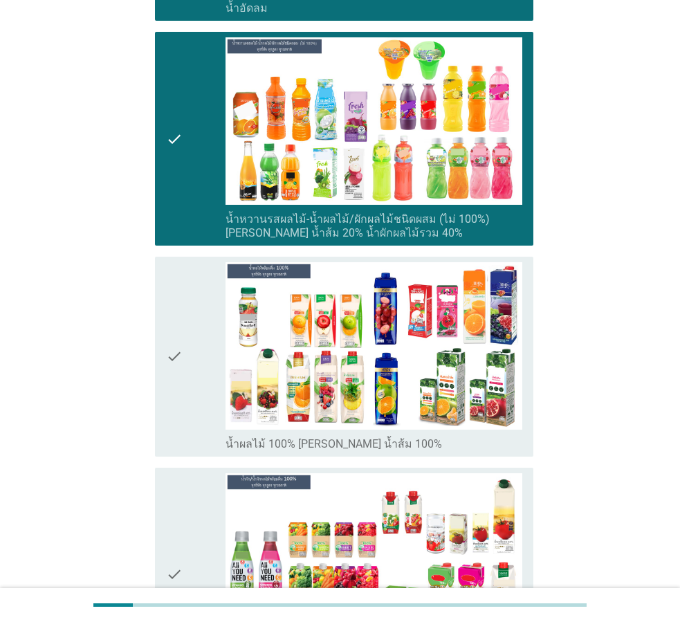
click at [204, 327] on div "check" at bounding box center [196, 356] width 60 height 189
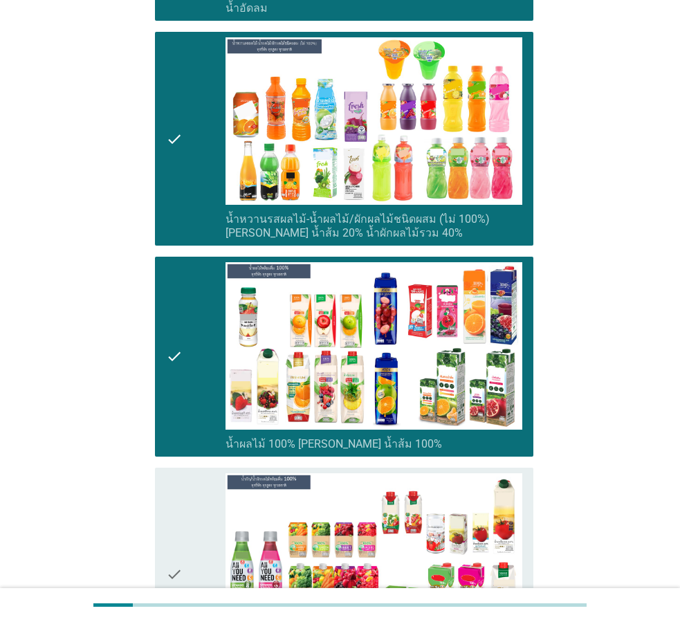
click at [188, 524] on div "check" at bounding box center [196, 574] width 60 height 203
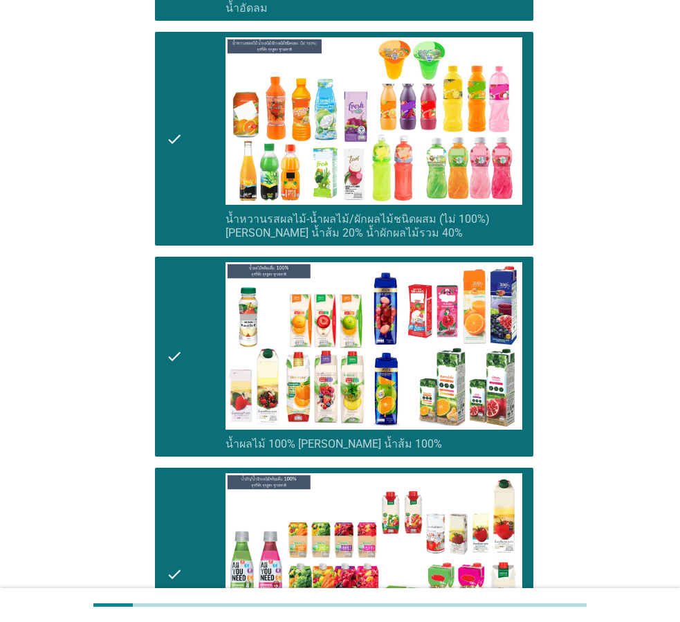
scroll to position [2423, 0]
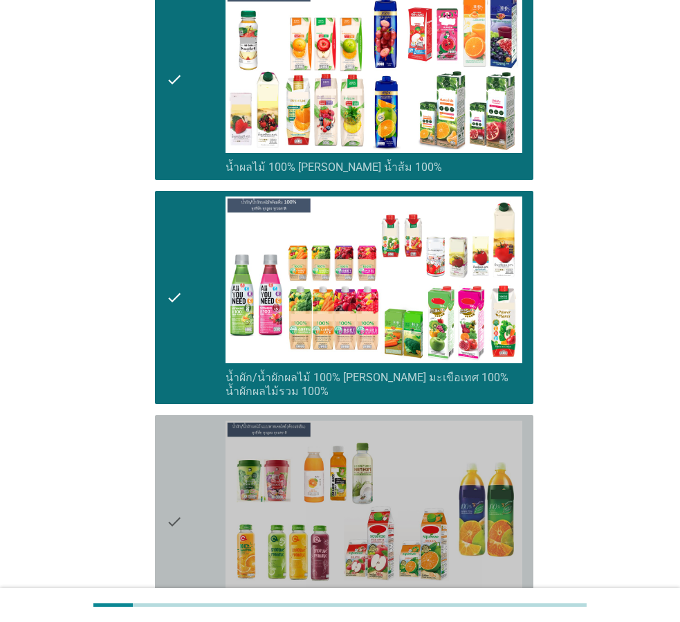
click at [197, 489] on div "check" at bounding box center [196, 522] width 60 height 203
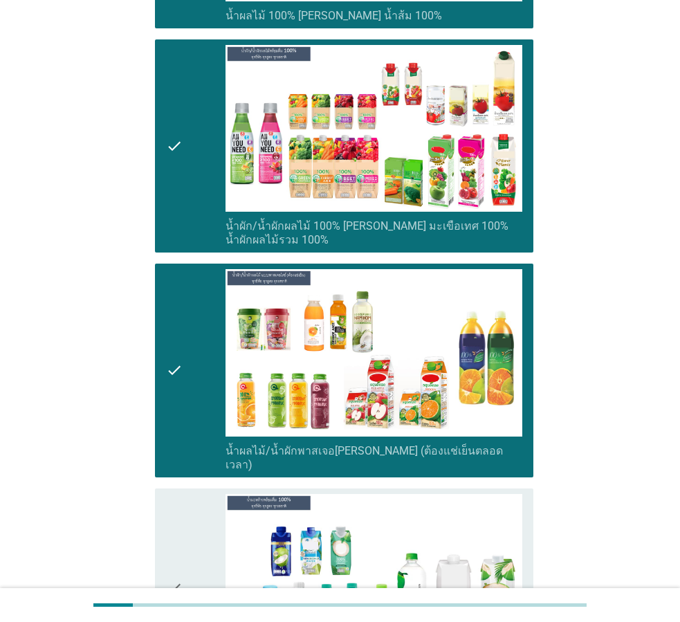
scroll to position [2700, 0]
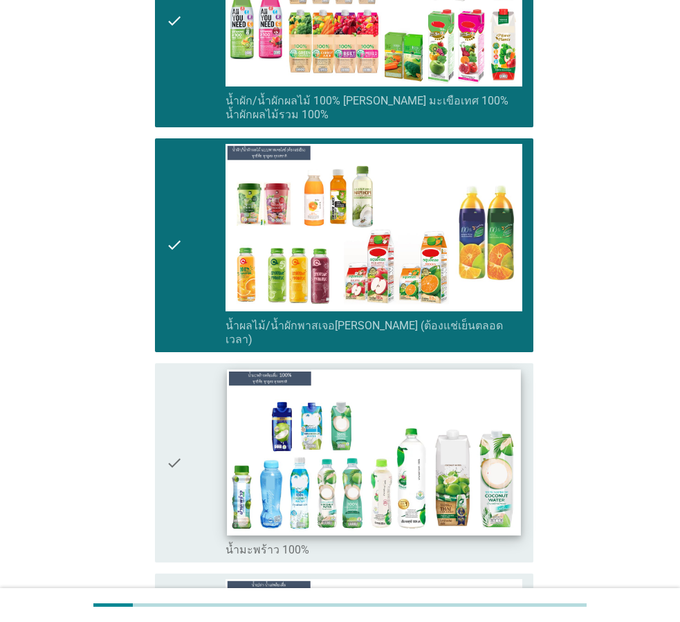
click at [231, 419] on img at bounding box center [374, 452] width 294 height 165
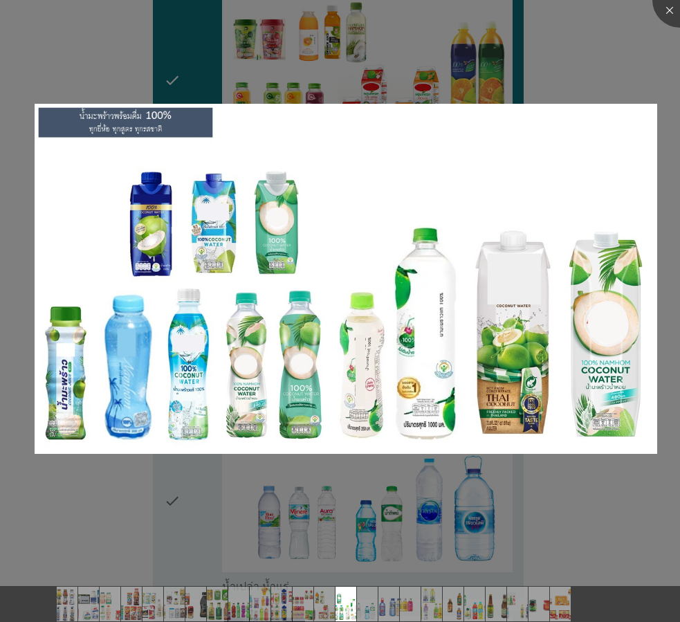
scroll to position [3046, 0]
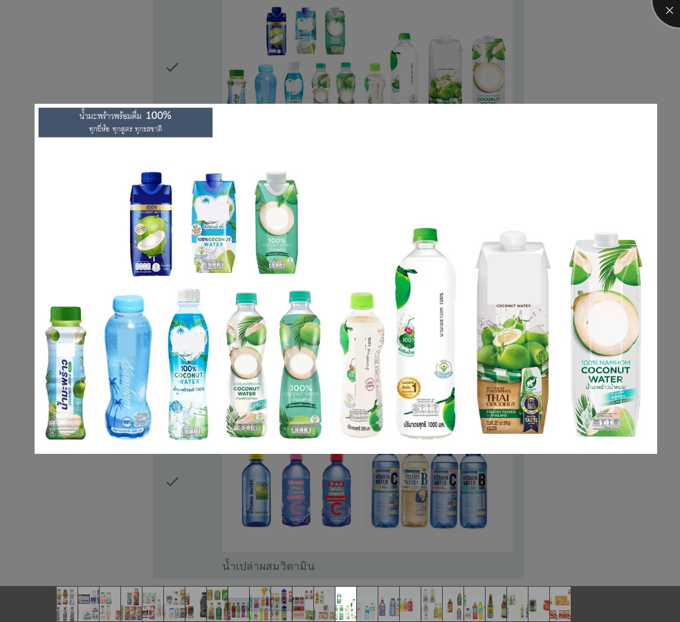
click at [670, 8] on div at bounding box center [680, -1] width 55 height 55
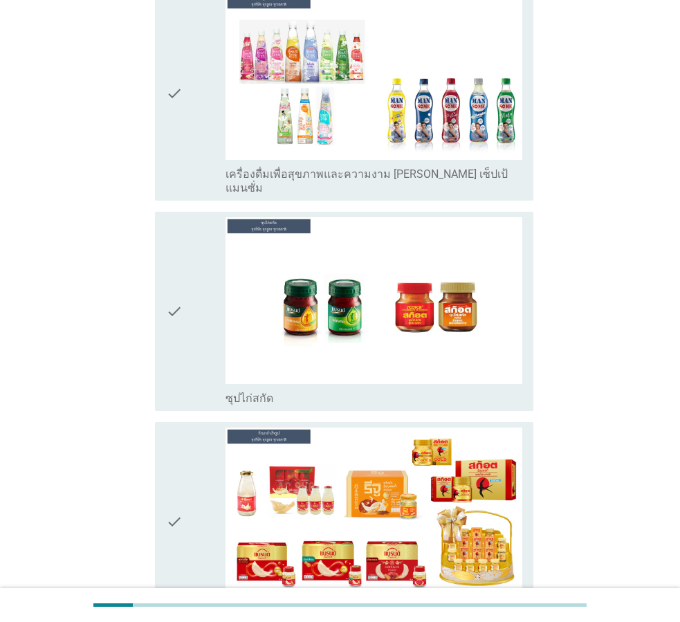
scroll to position [4857, 0]
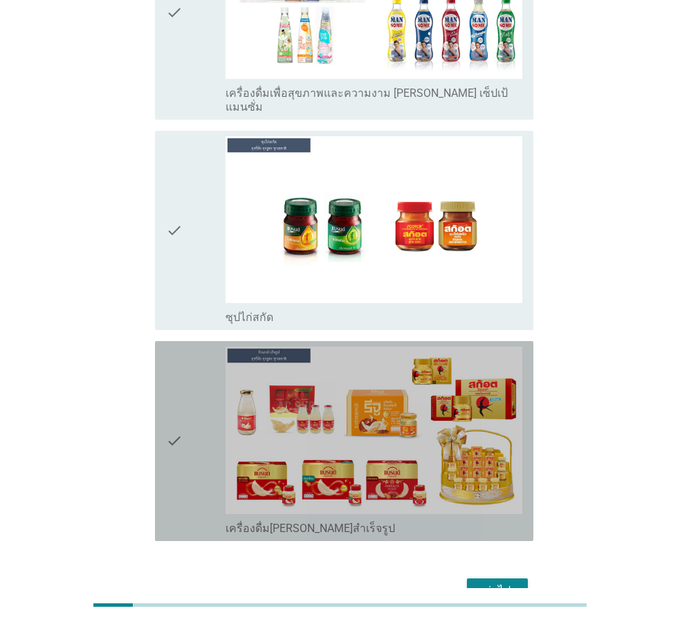
click at [197, 386] on div "check" at bounding box center [196, 441] width 60 height 189
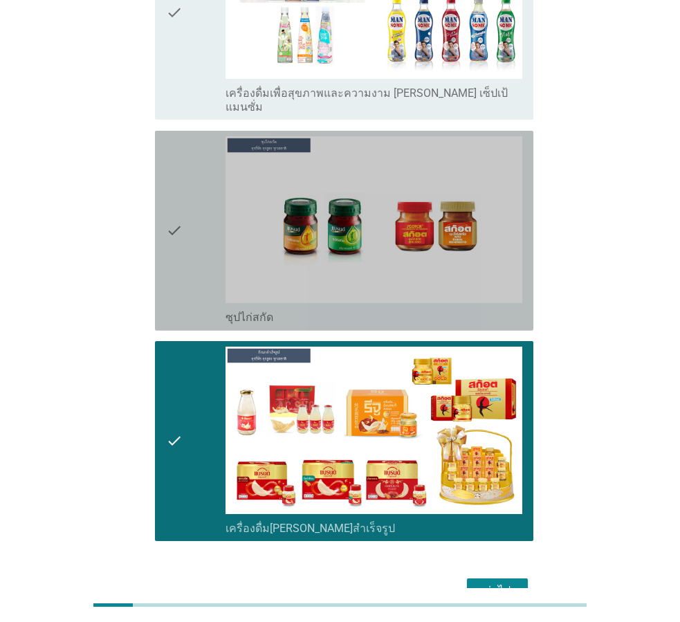
click at [185, 219] on div "check" at bounding box center [196, 230] width 60 height 189
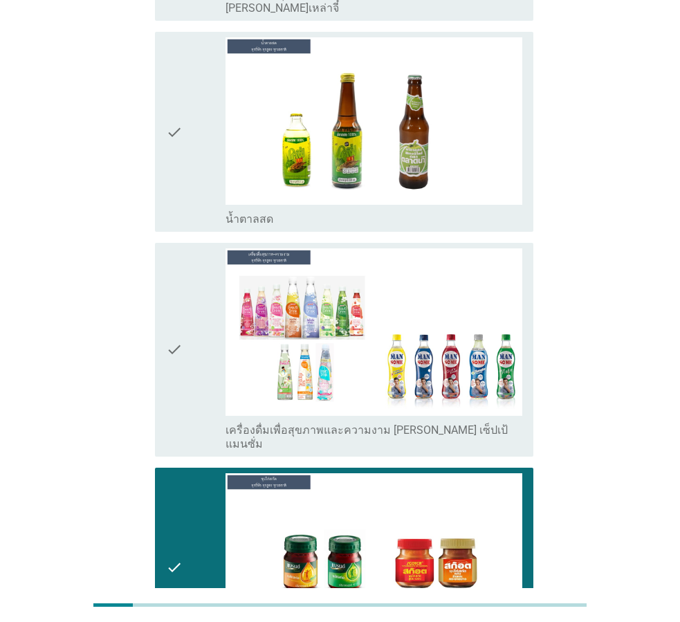
scroll to position [4511, 0]
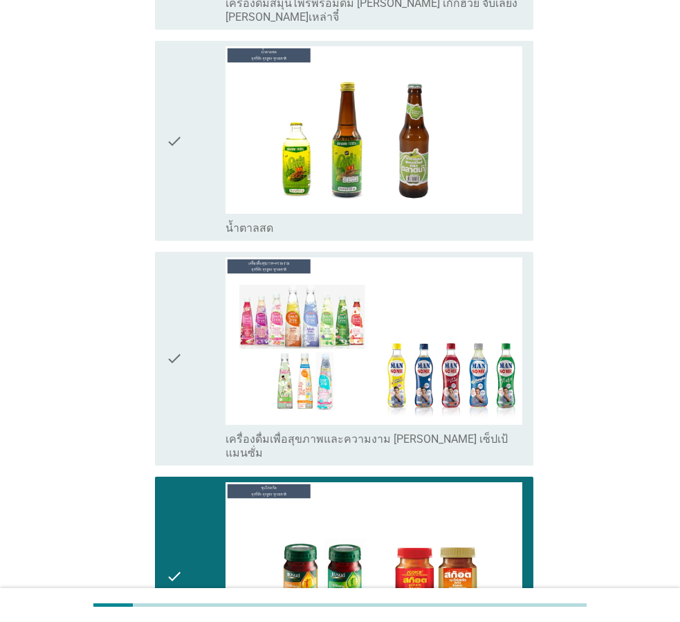
click at [193, 282] on div "check" at bounding box center [196, 359] width 60 height 203
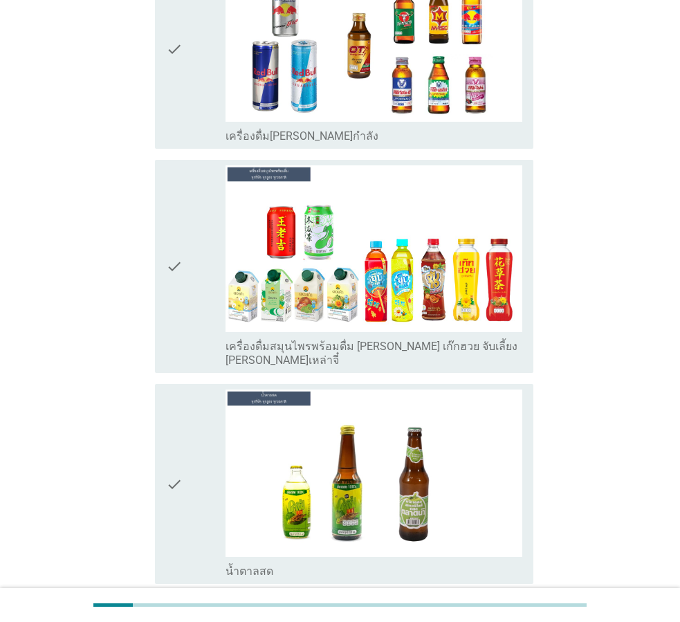
scroll to position [4165, 0]
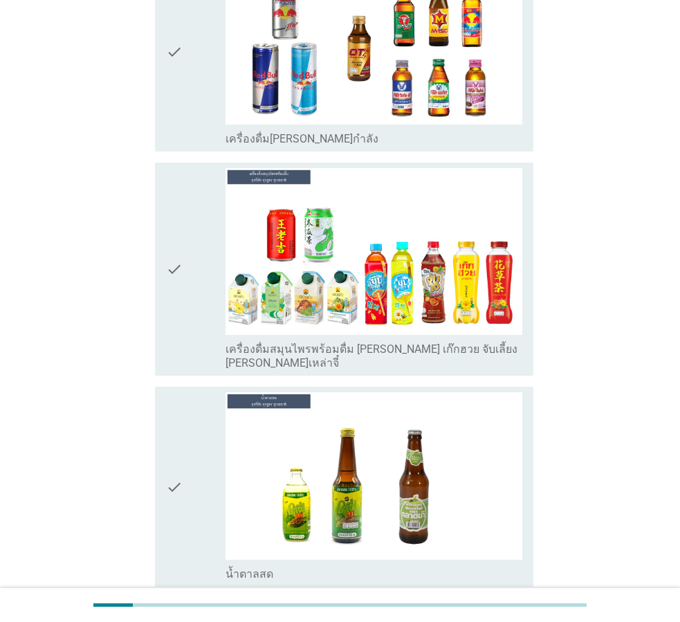
click at [190, 392] on div "check" at bounding box center [196, 486] width 60 height 189
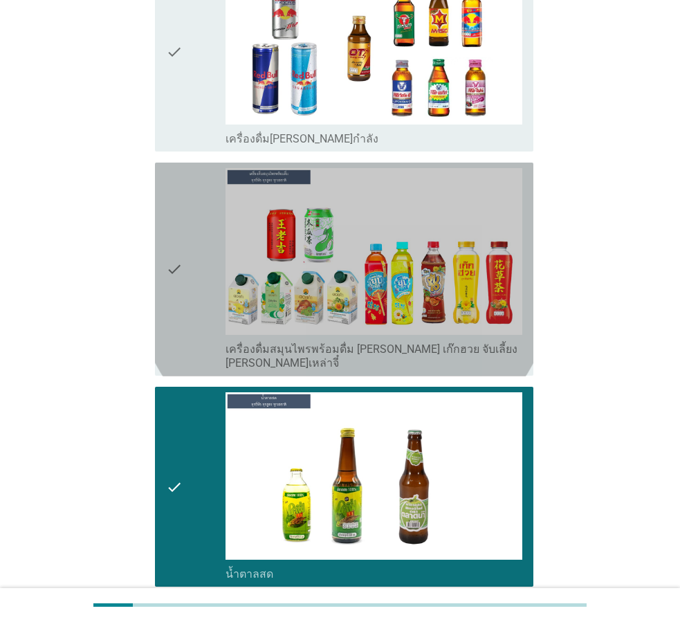
click at [190, 263] on div "check" at bounding box center [196, 269] width 60 height 203
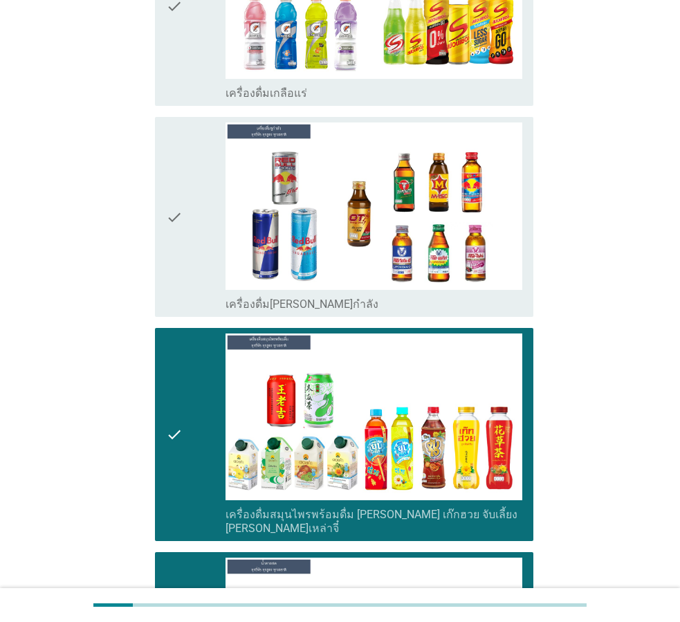
scroll to position [3819, 0]
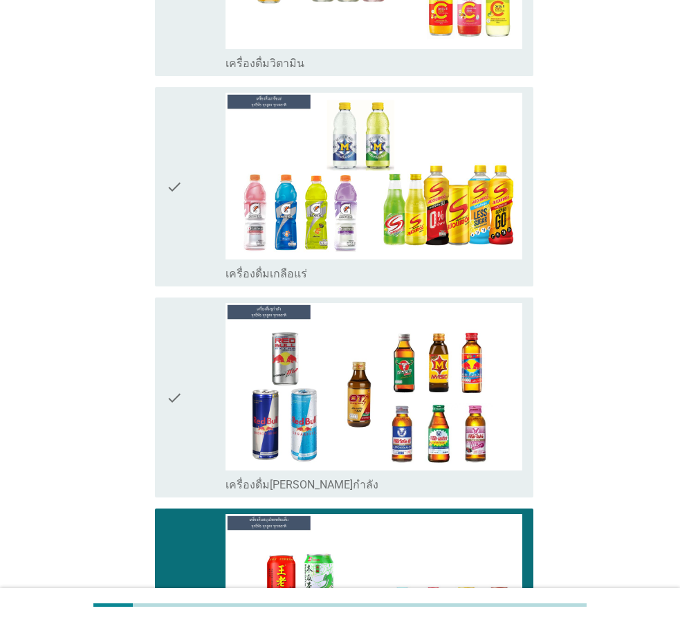
click at [198, 361] on div "check" at bounding box center [196, 397] width 60 height 189
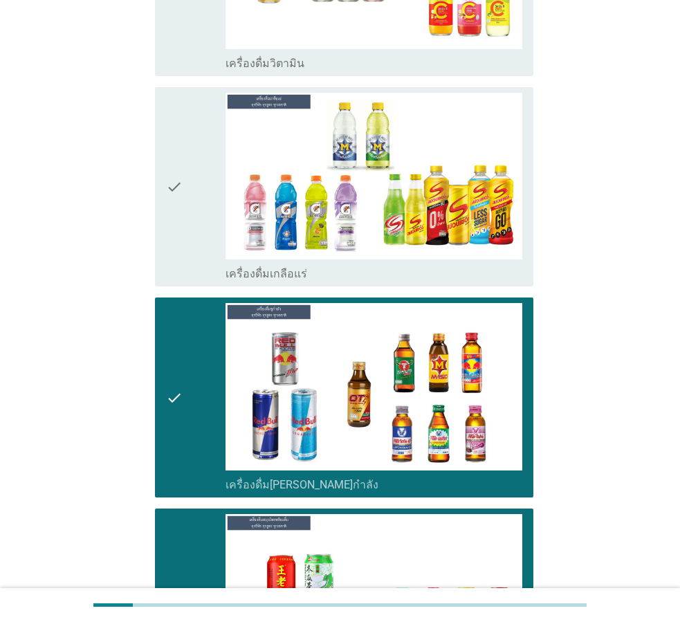
click at [205, 199] on div "check" at bounding box center [196, 187] width 60 height 189
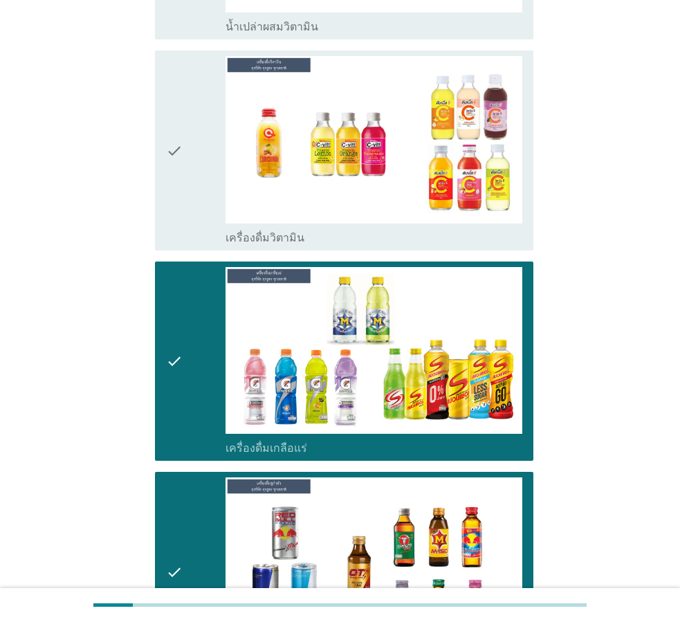
scroll to position [3473, 0]
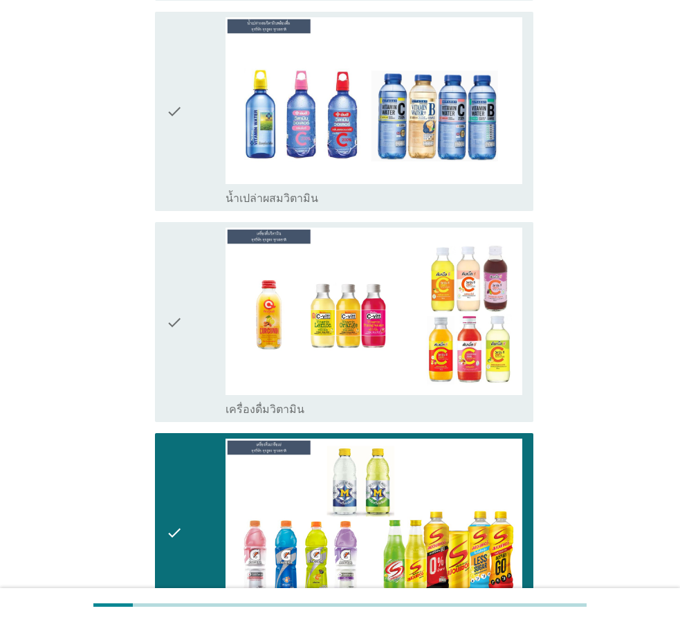
click at [205, 272] on div "check" at bounding box center [196, 322] width 60 height 189
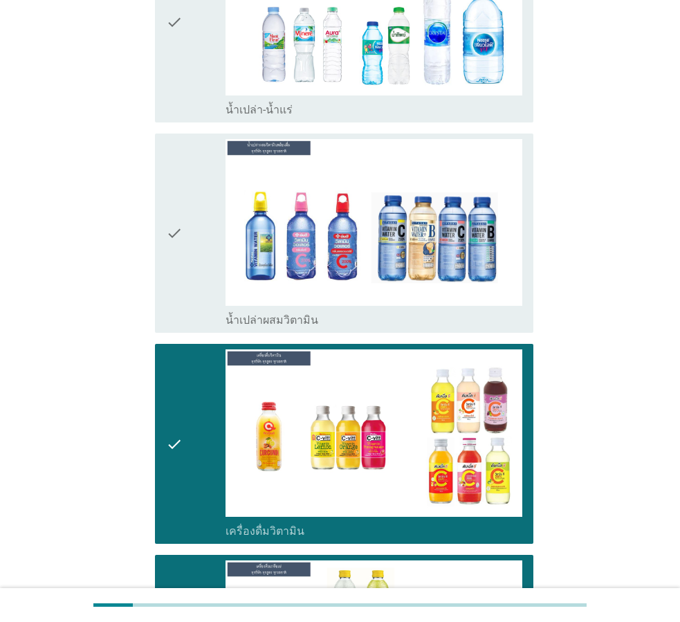
scroll to position [3196, 0]
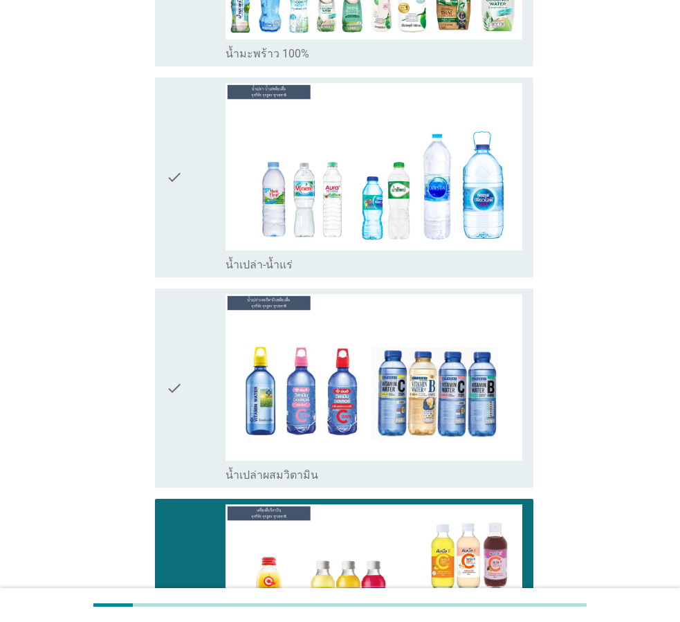
click at [201, 323] on div "check" at bounding box center [196, 388] width 60 height 189
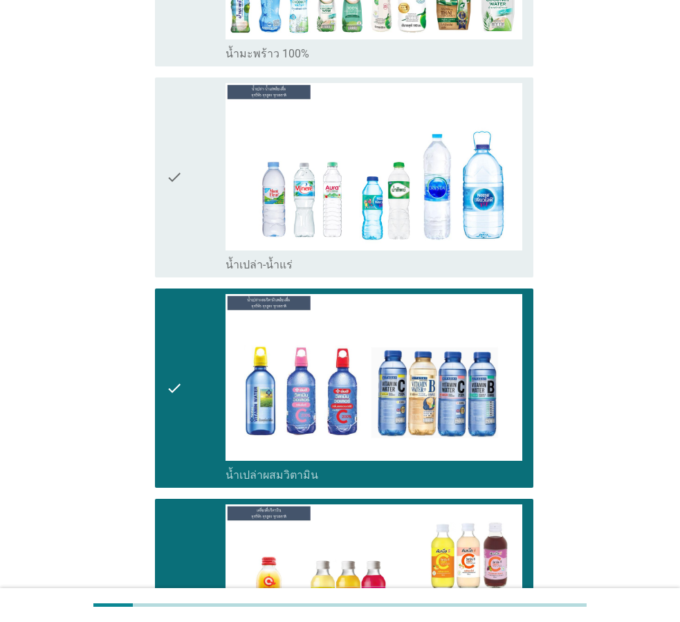
click at [192, 206] on div "check" at bounding box center [196, 177] width 60 height 189
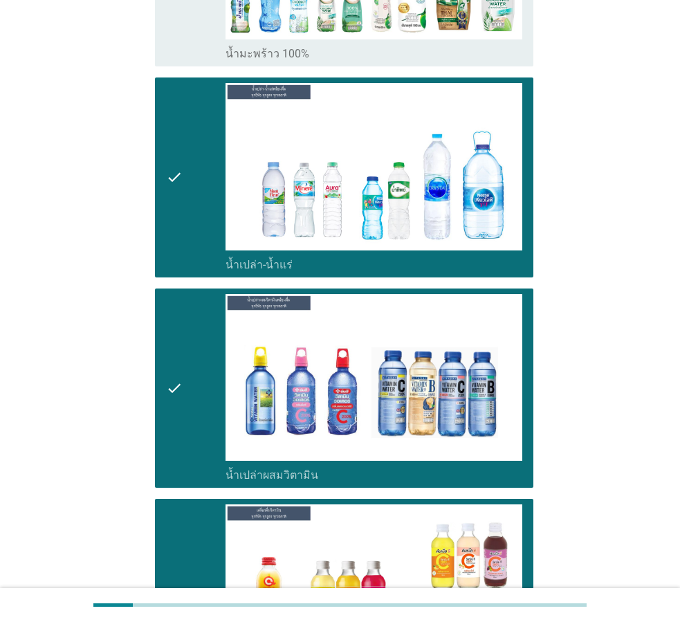
scroll to position [2850, 0]
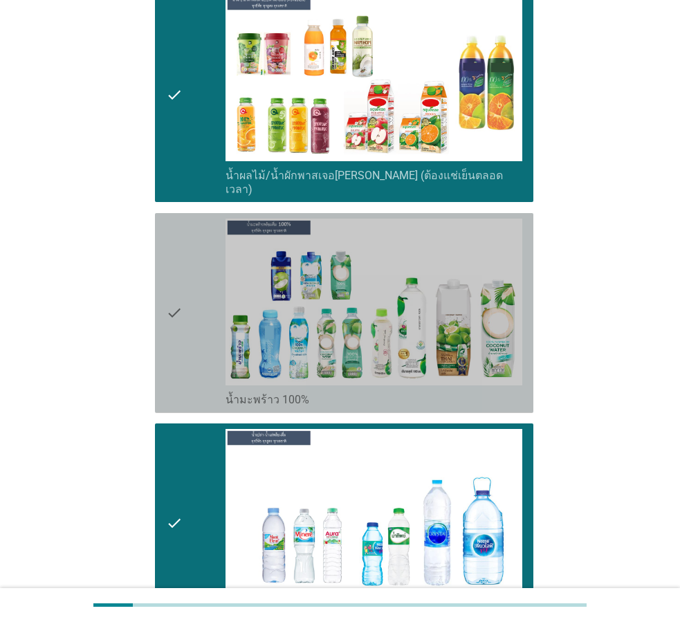
click at [190, 266] on div "check" at bounding box center [196, 313] width 60 height 189
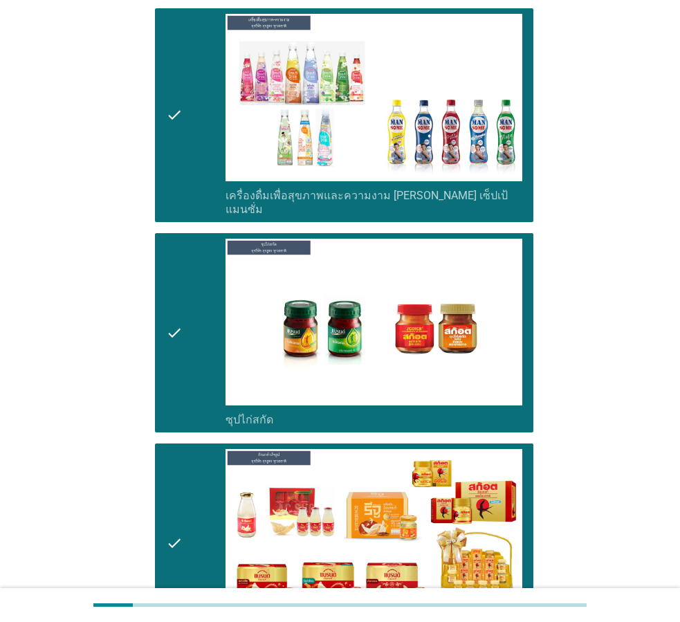
scroll to position [4857, 0]
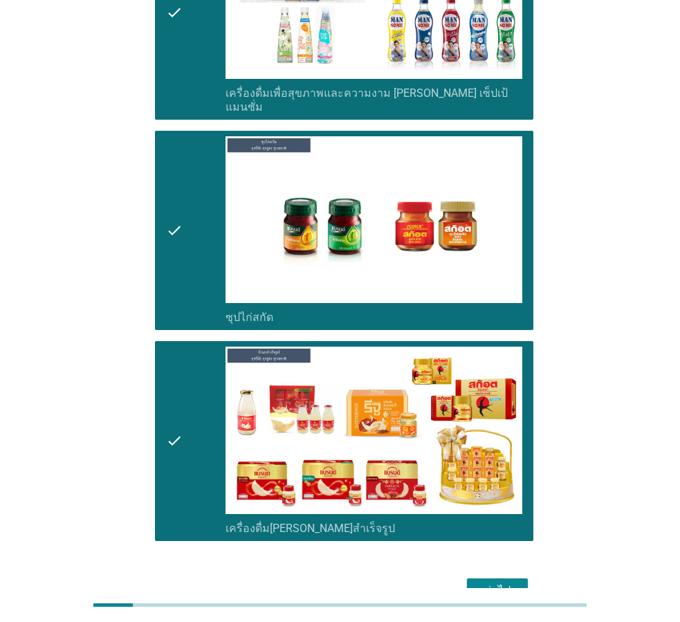
click at [489, 583] on div "ต่อไป" at bounding box center [497, 591] width 39 height 17
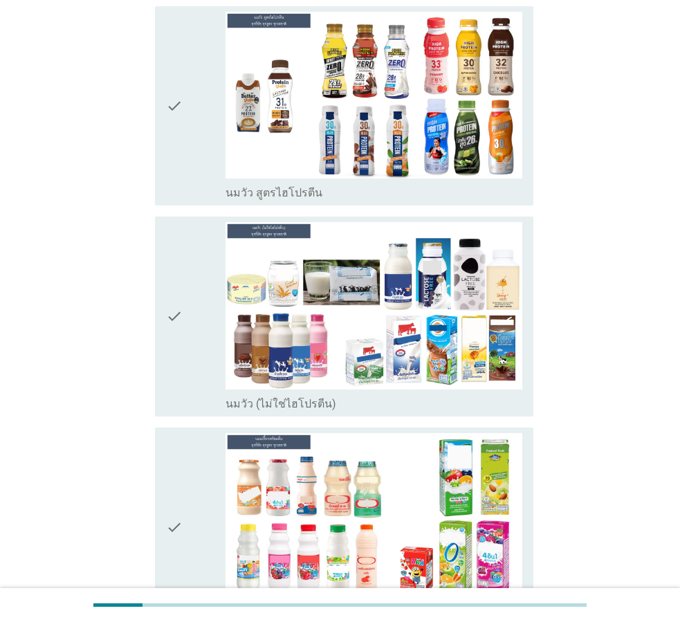
scroll to position [138, 0]
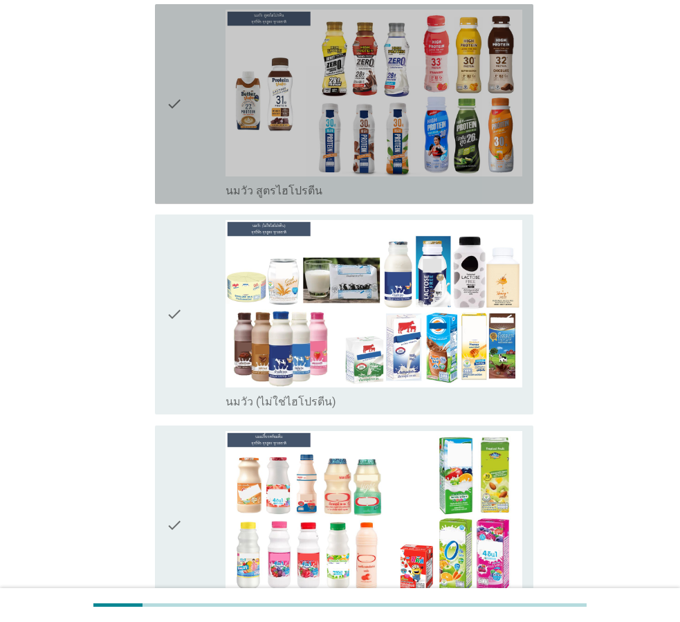
click at [201, 181] on div "check" at bounding box center [196, 104] width 60 height 189
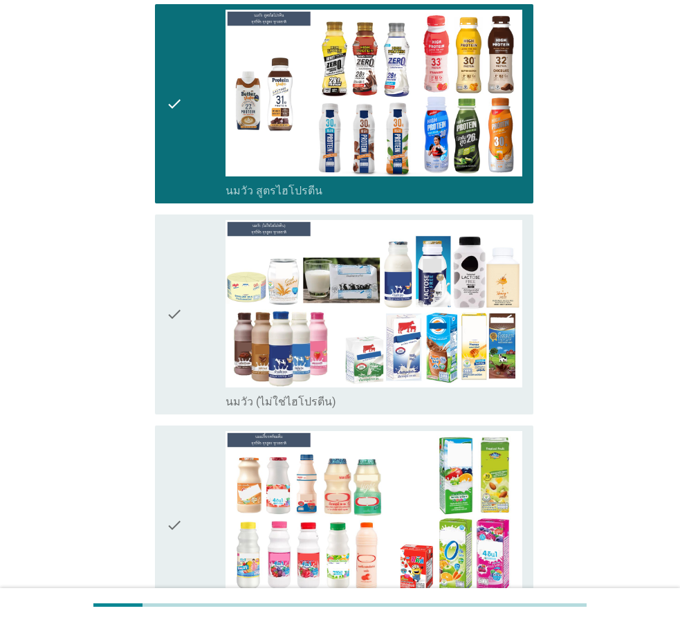
click at [191, 162] on div "check" at bounding box center [196, 104] width 60 height 189
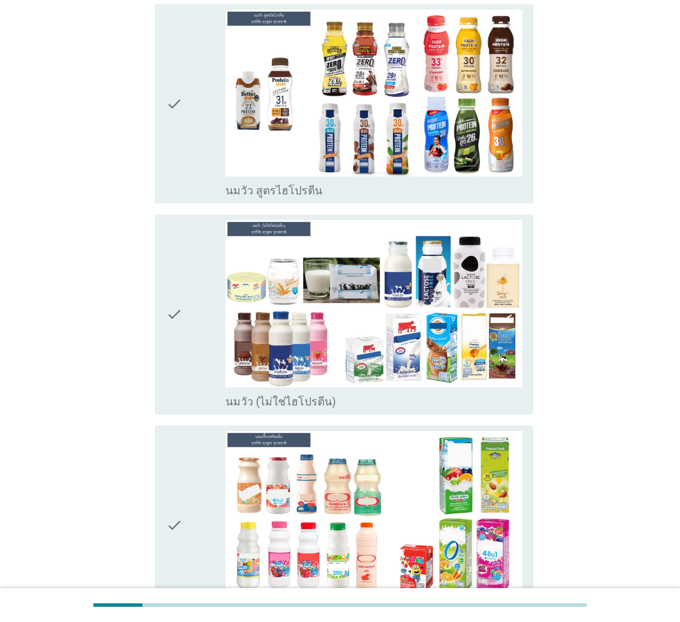
click at [188, 267] on div "check" at bounding box center [196, 314] width 60 height 189
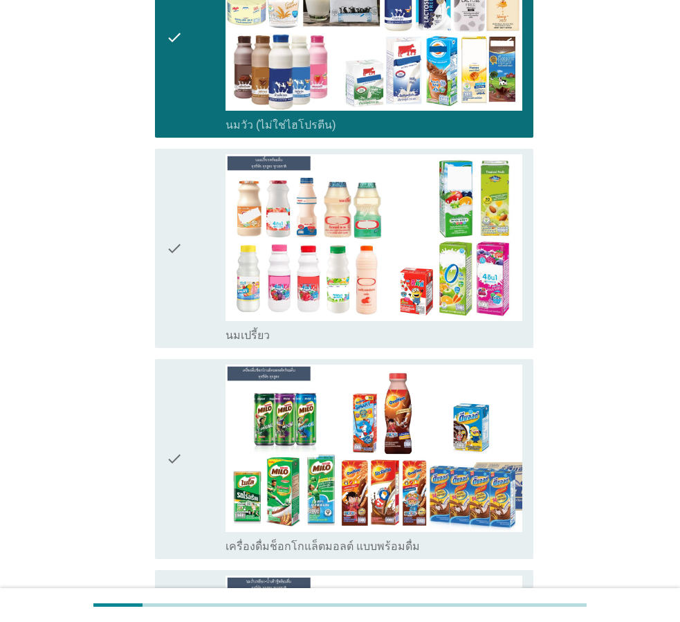
click at [188, 267] on div "check" at bounding box center [196, 248] width 60 height 189
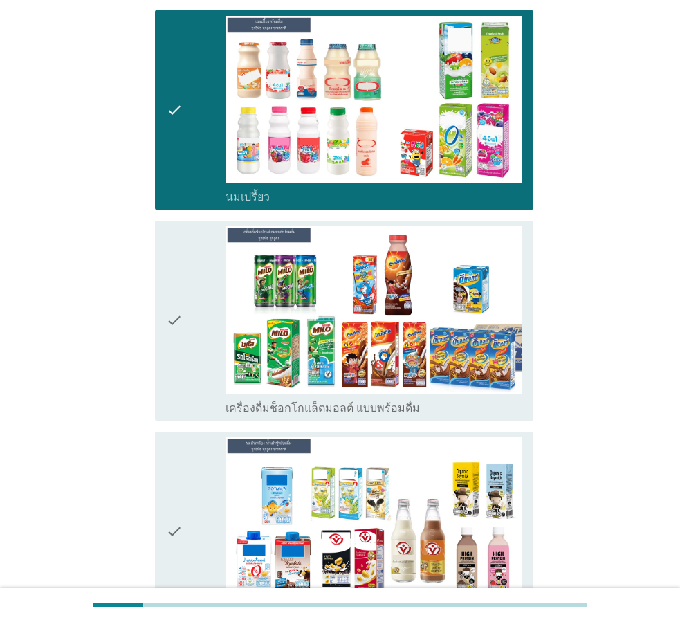
click at [188, 267] on div "check" at bounding box center [196, 320] width 60 height 189
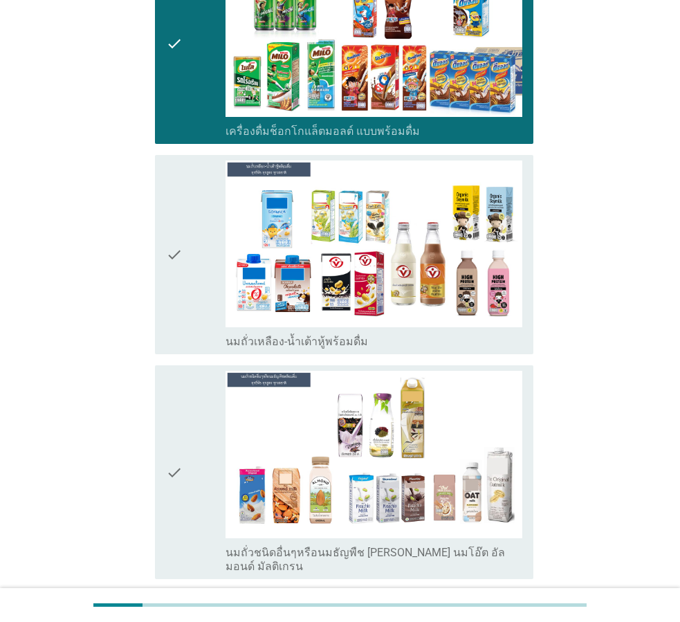
click at [188, 267] on div "check" at bounding box center [196, 255] width 60 height 189
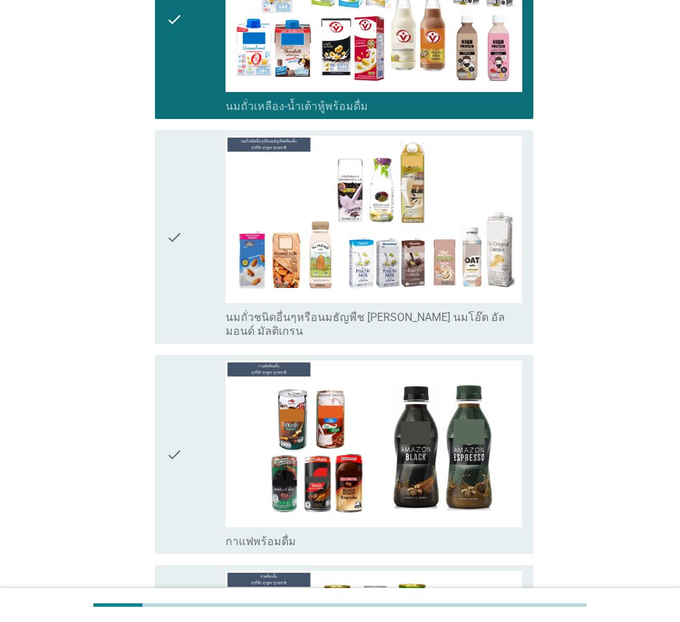
scroll to position [1108, 0]
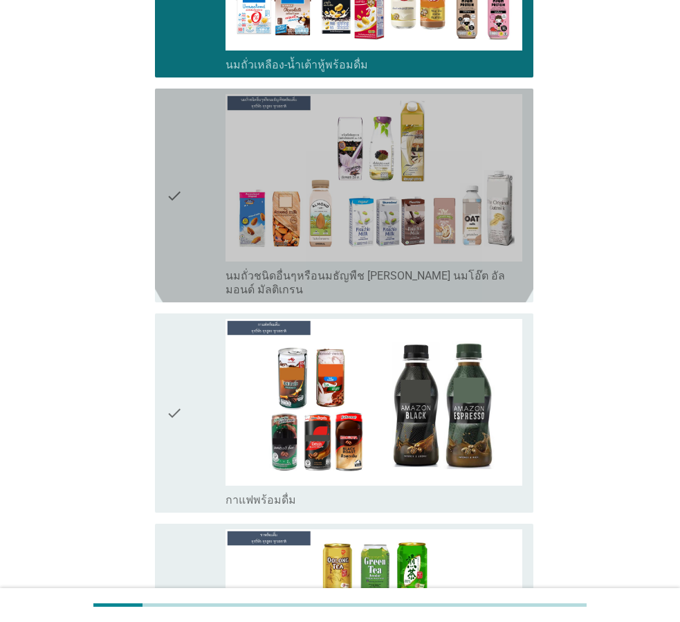
click at [212, 217] on div "check" at bounding box center [196, 195] width 60 height 203
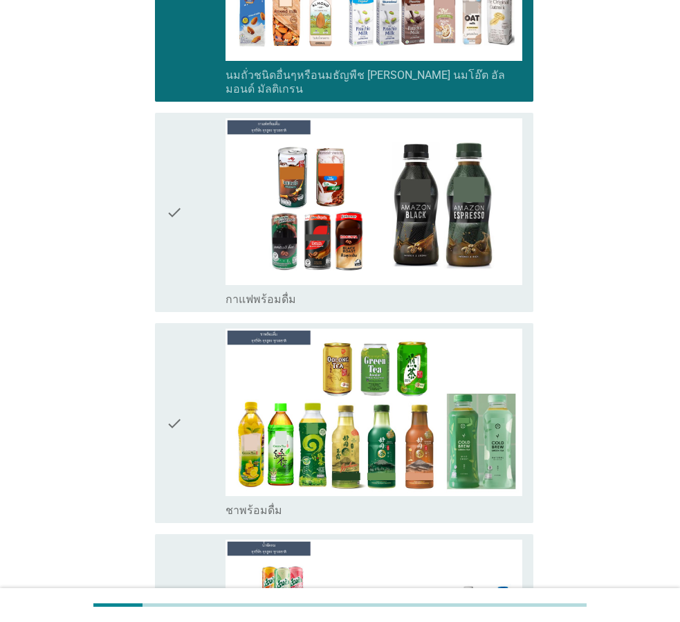
scroll to position [1315, 0]
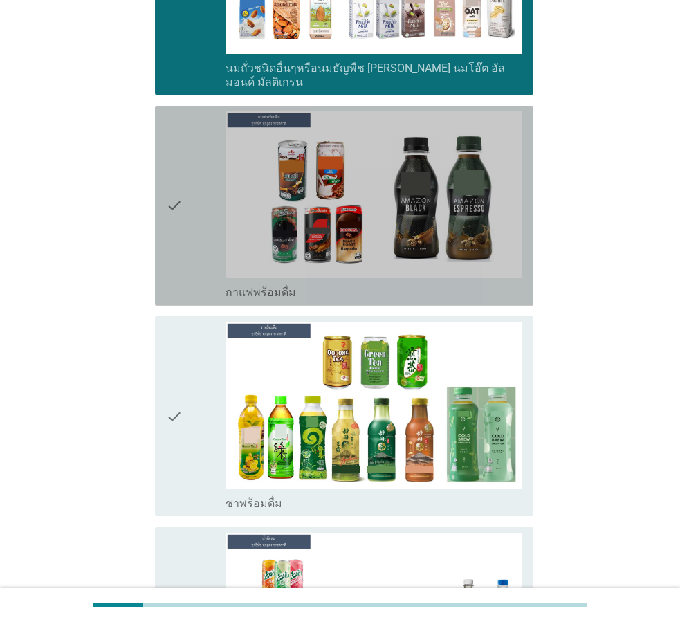
click at [212, 217] on div "check" at bounding box center [196, 205] width 60 height 189
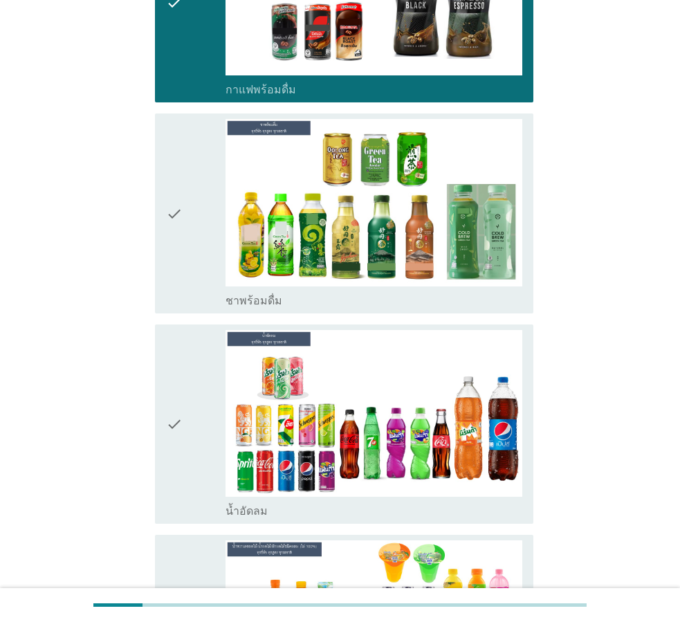
scroll to position [1523, 0]
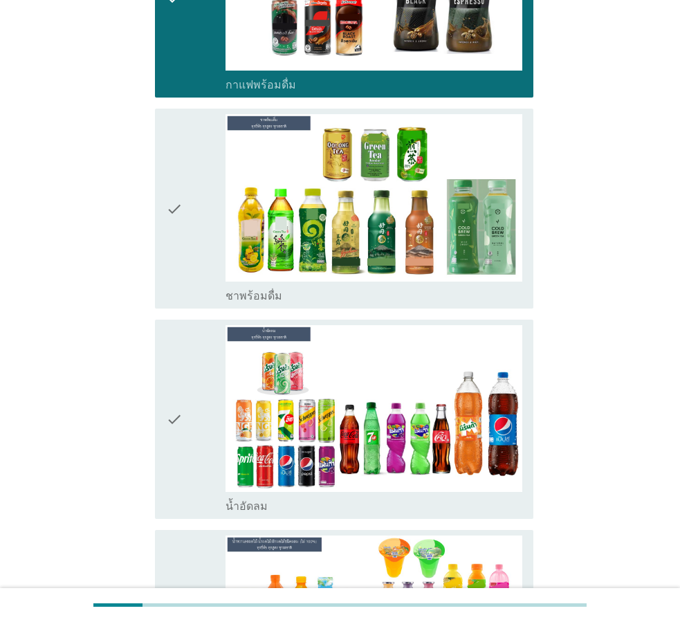
click at [212, 217] on div "check" at bounding box center [196, 208] width 60 height 189
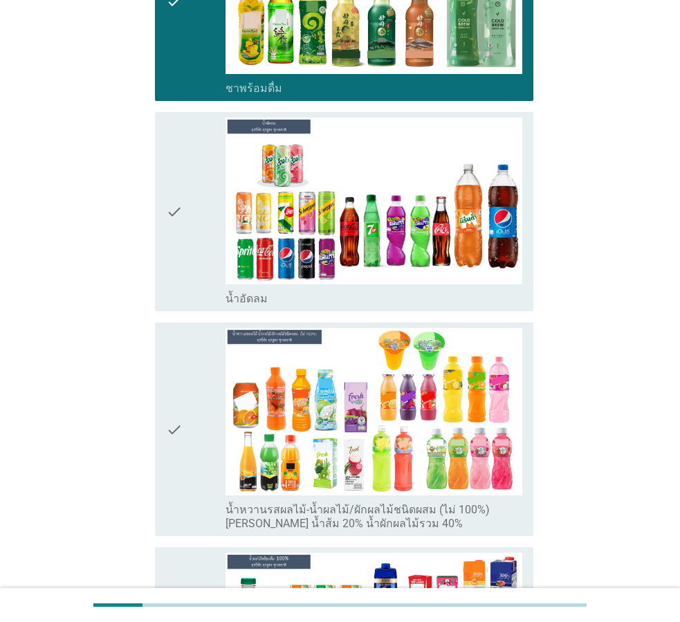
click at [212, 217] on div "check" at bounding box center [196, 212] width 60 height 189
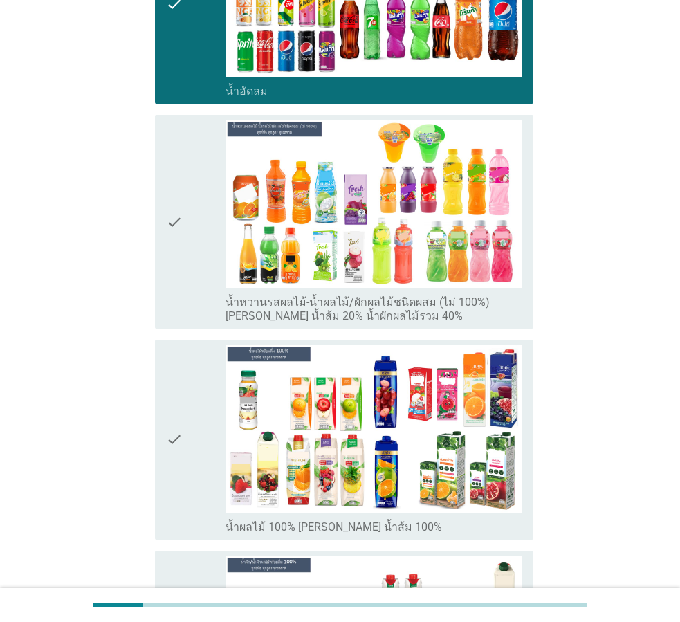
click at [212, 217] on div "check" at bounding box center [196, 221] width 60 height 203
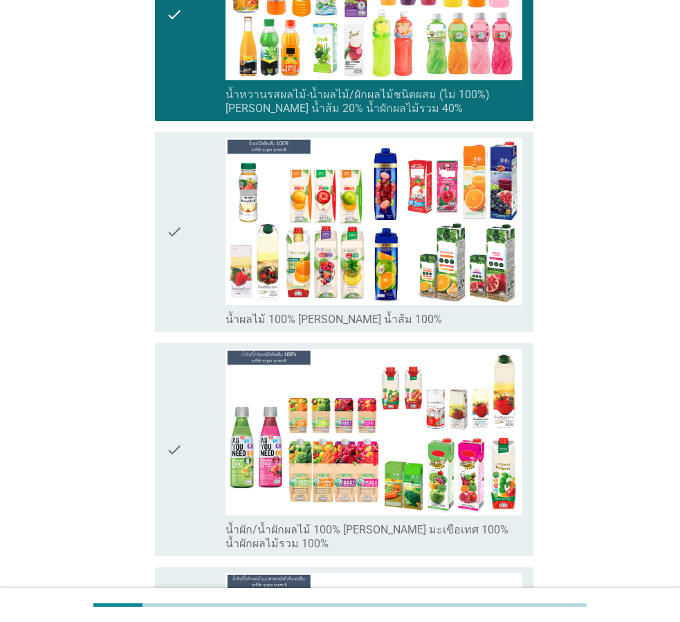
click at [212, 217] on div "check" at bounding box center [196, 232] width 60 height 189
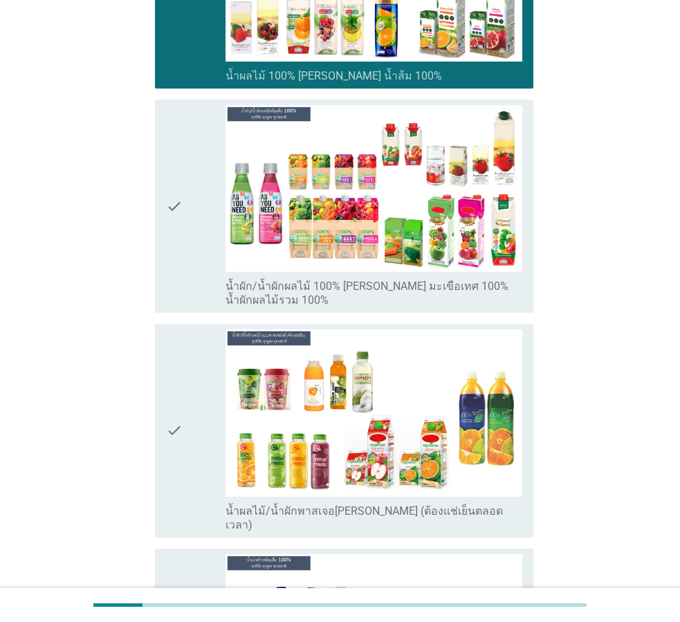
scroll to position [2423, 0]
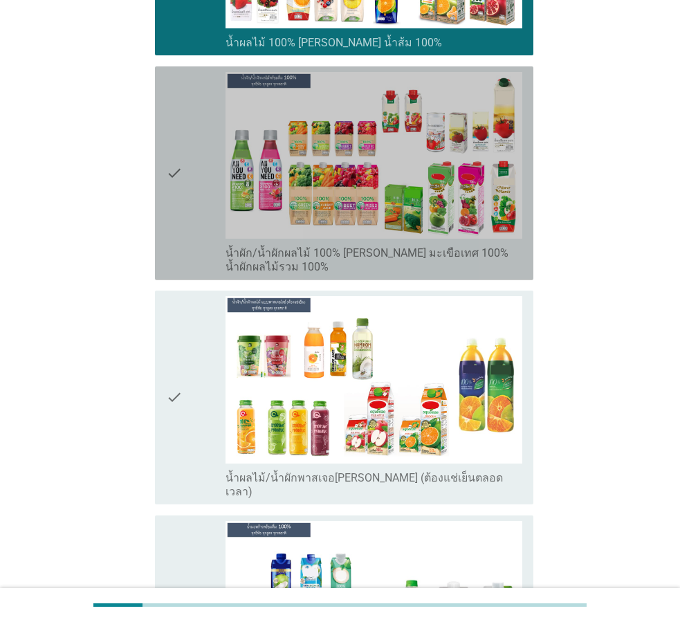
click at [212, 217] on div "check" at bounding box center [196, 173] width 60 height 203
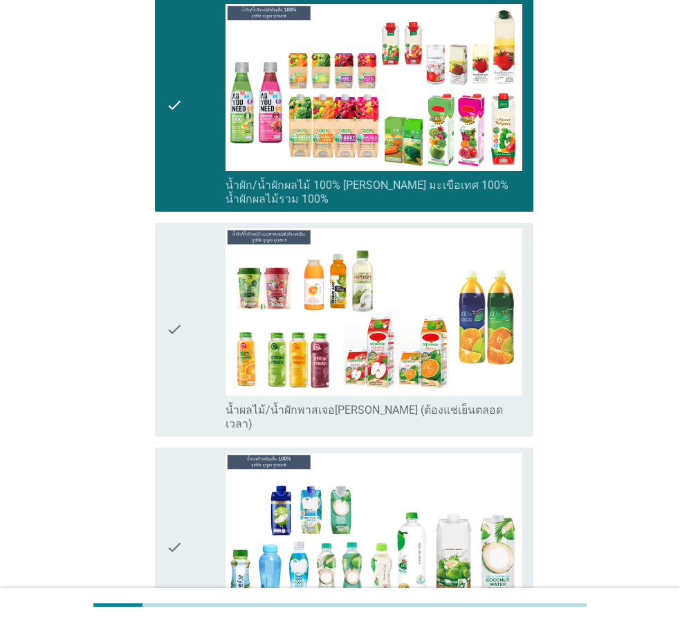
scroll to position [2561, 0]
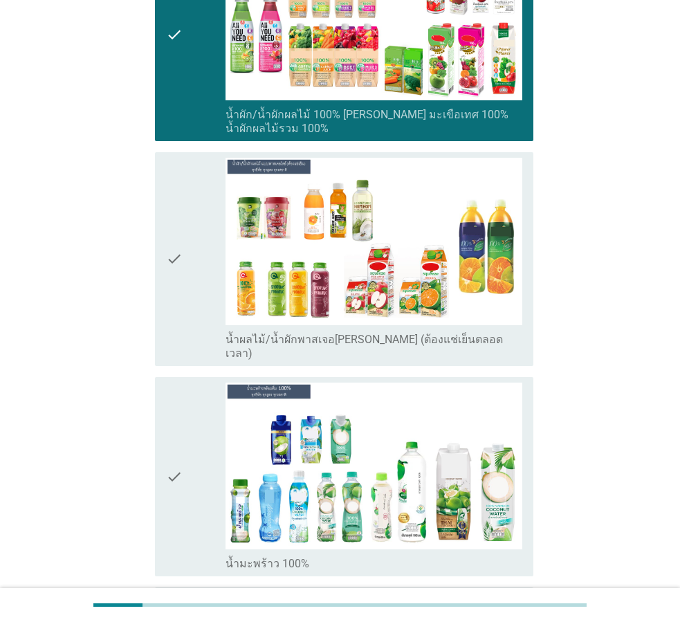
click at [212, 217] on div "check" at bounding box center [196, 259] width 60 height 203
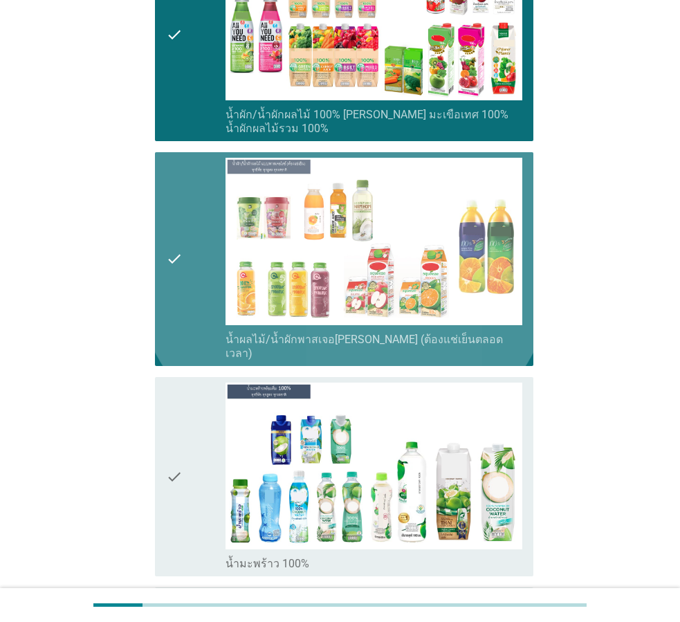
click at [212, 217] on div "check" at bounding box center [196, 259] width 60 height 203
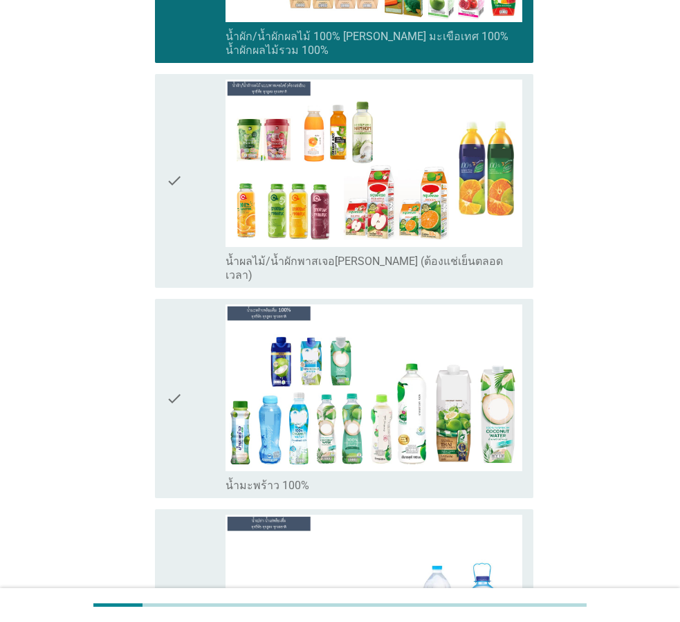
scroll to position [2838, 0]
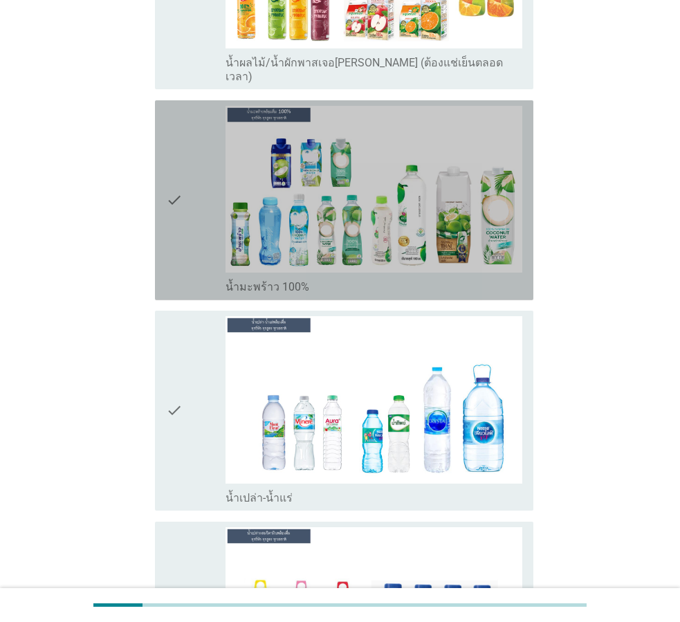
click at [212, 217] on div "check" at bounding box center [196, 200] width 60 height 189
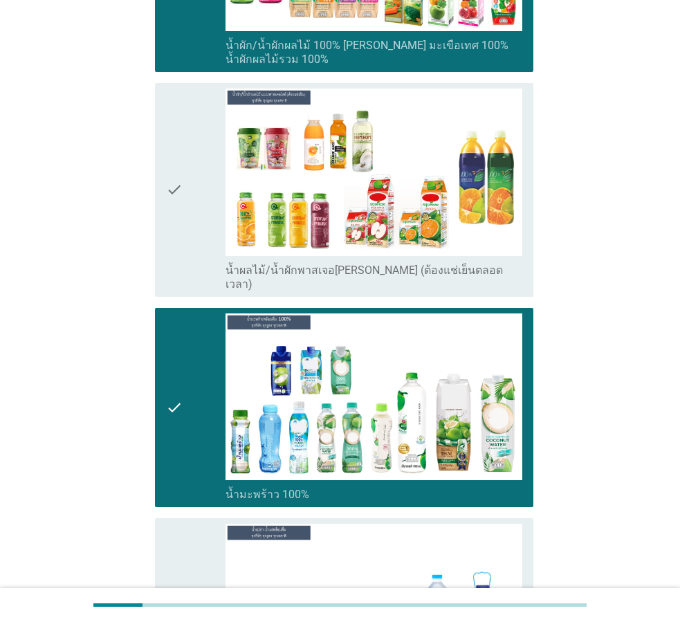
click at [212, 217] on div "check" at bounding box center [196, 190] width 60 height 203
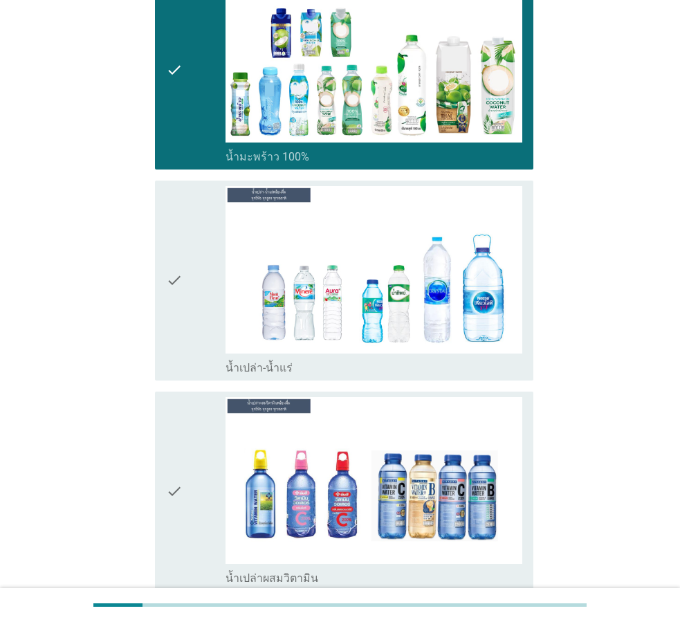
scroll to position [3046, 0]
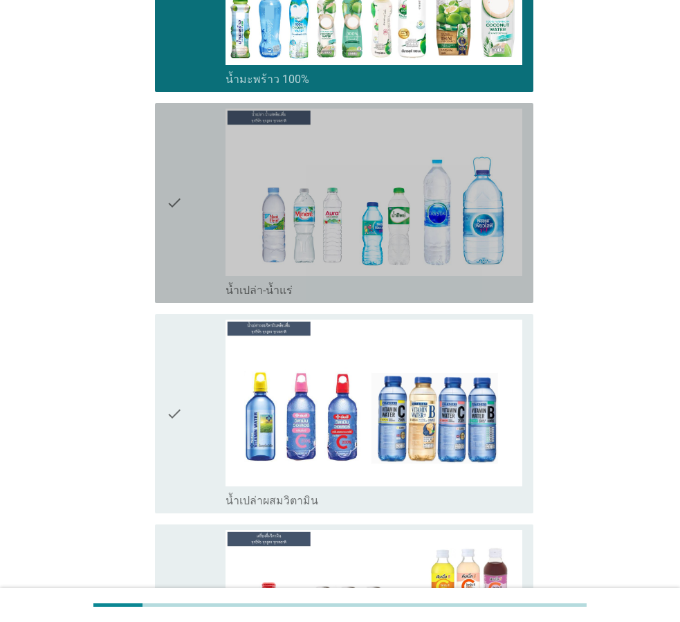
click at [212, 217] on div "check" at bounding box center [196, 203] width 60 height 189
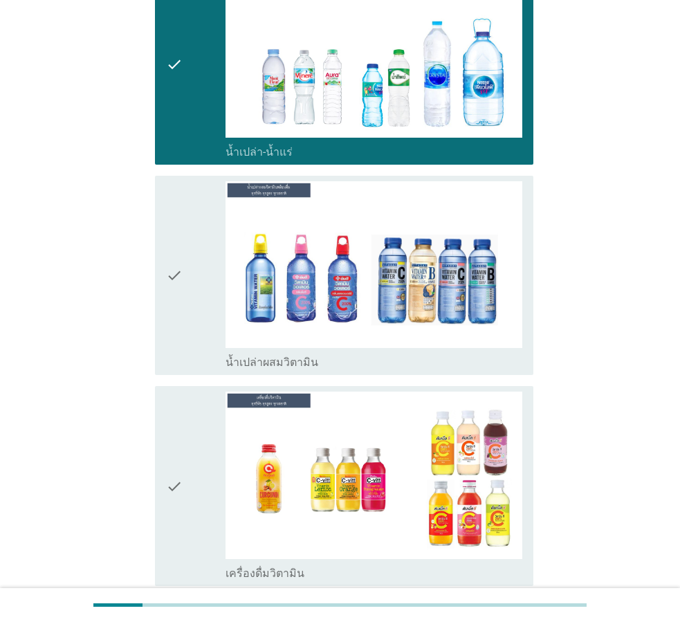
click at [212, 217] on div "check" at bounding box center [196, 275] width 60 height 189
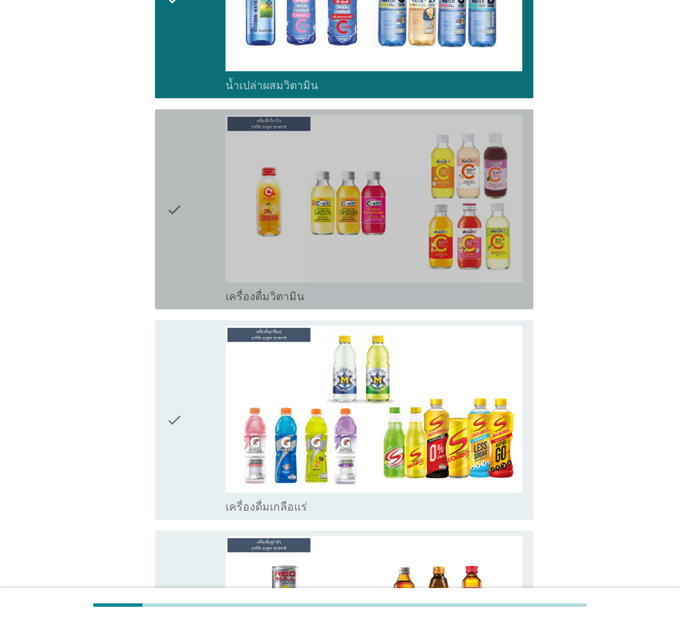
click at [212, 217] on div "check" at bounding box center [196, 209] width 60 height 189
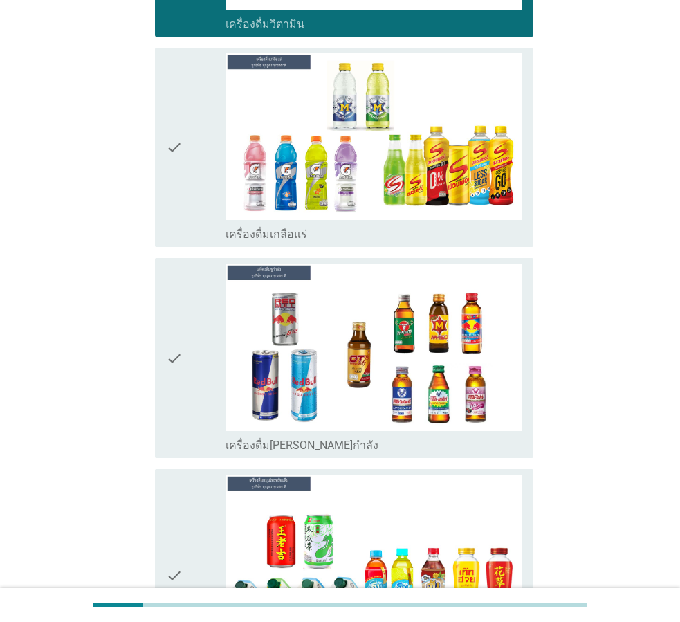
scroll to position [3738, 0]
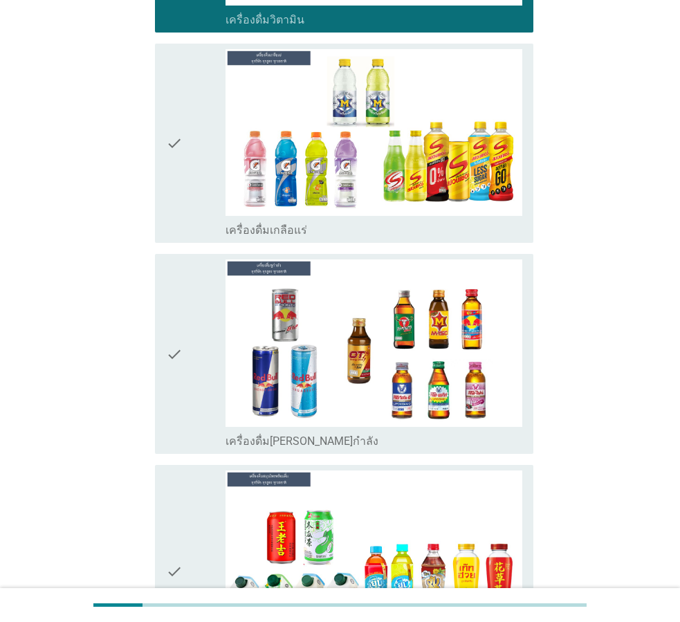
click at [212, 217] on div "check check_box_outline_blank เครื่องดื่มเกลือแร่" at bounding box center [340, 143] width 387 height 211
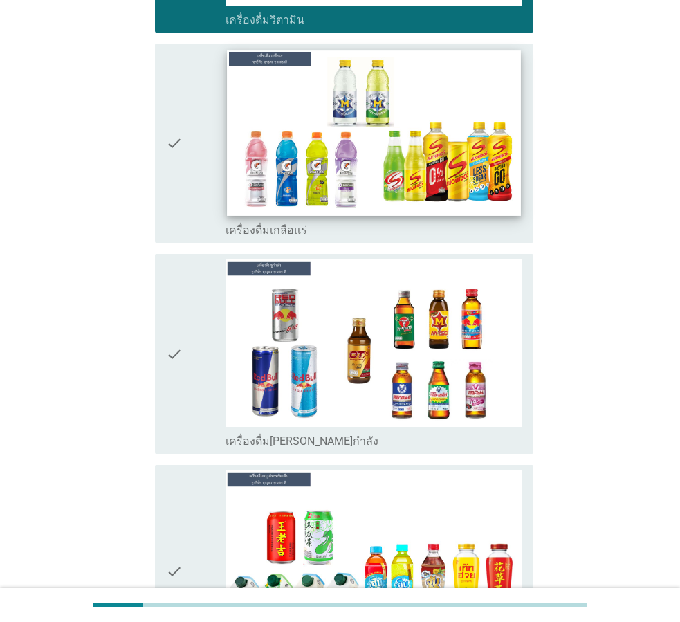
click at [245, 175] on img at bounding box center [374, 132] width 294 height 165
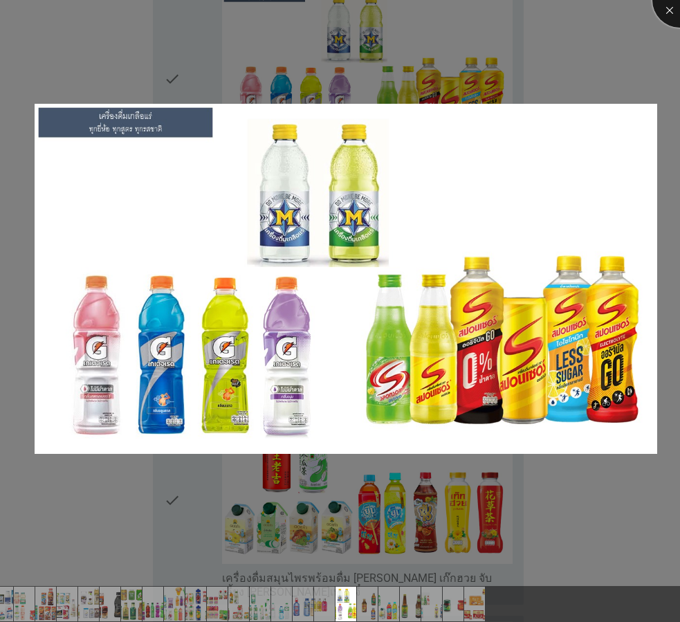
click at [673, 15] on div at bounding box center [680, -1] width 55 height 55
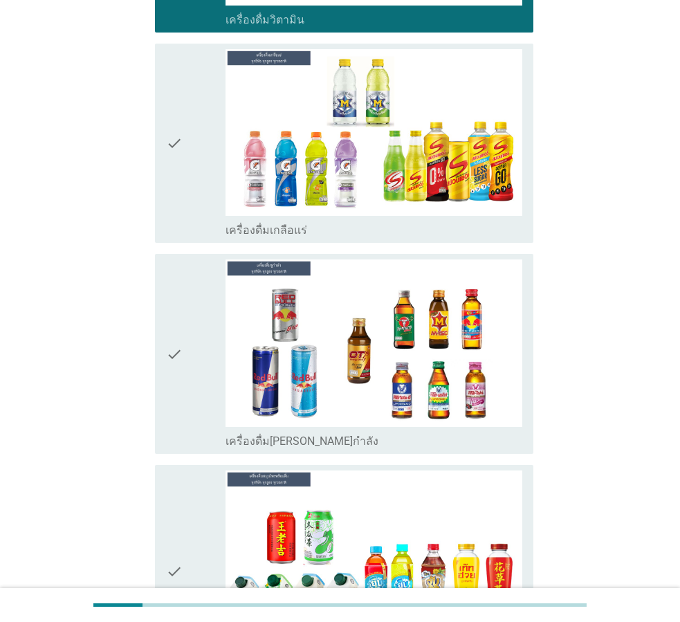
click at [203, 58] on div "check" at bounding box center [196, 143] width 60 height 189
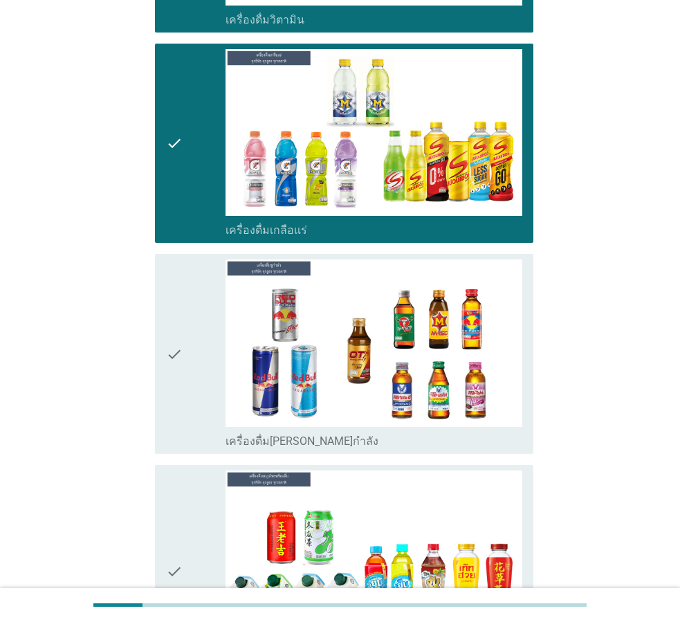
click at [182, 294] on icon "check" at bounding box center [174, 354] width 17 height 189
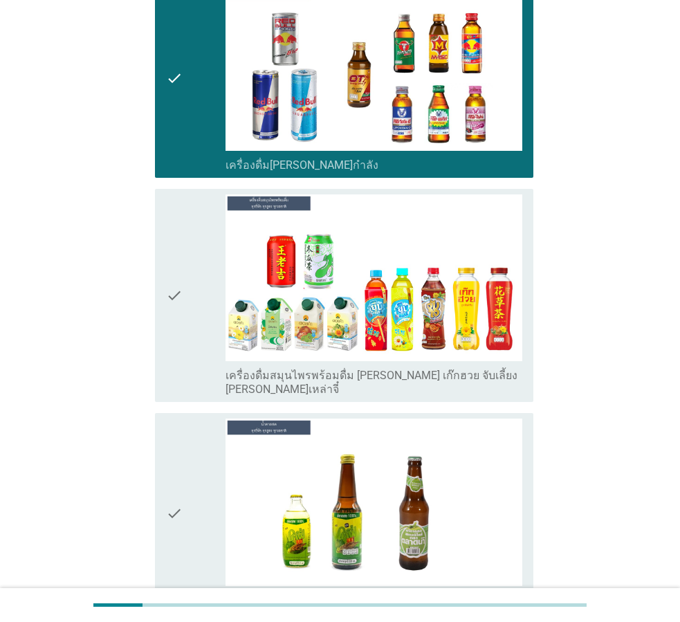
scroll to position [4015, 0]
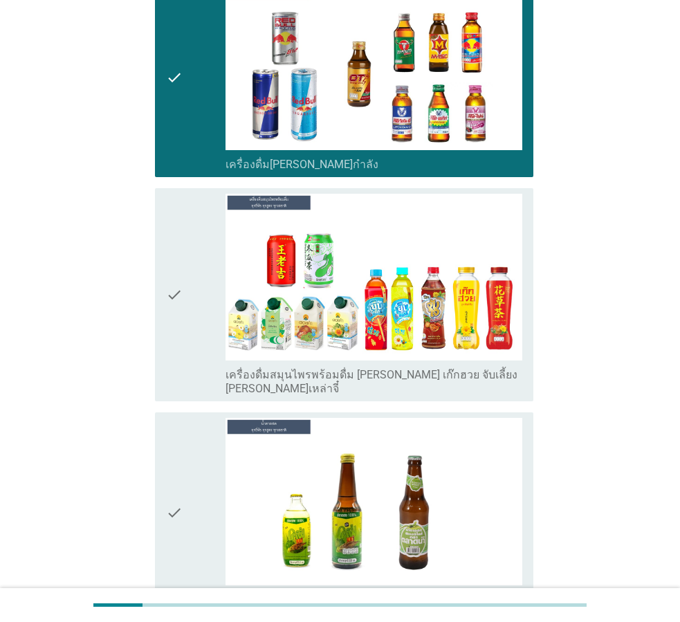
click at [183, 295] on div "check" at bounding box center [196, 295] width 60 height 203
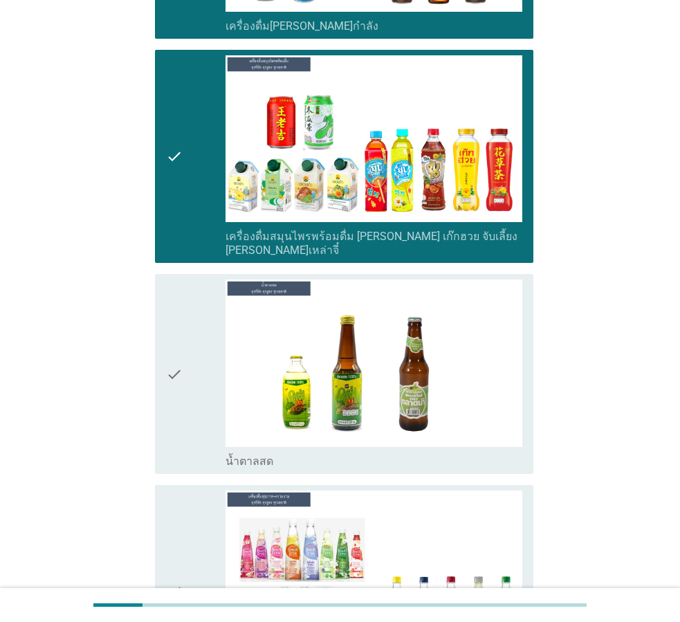
click at [183, 295] on div "check" at bounding box center [196, 374] width 60 height 189
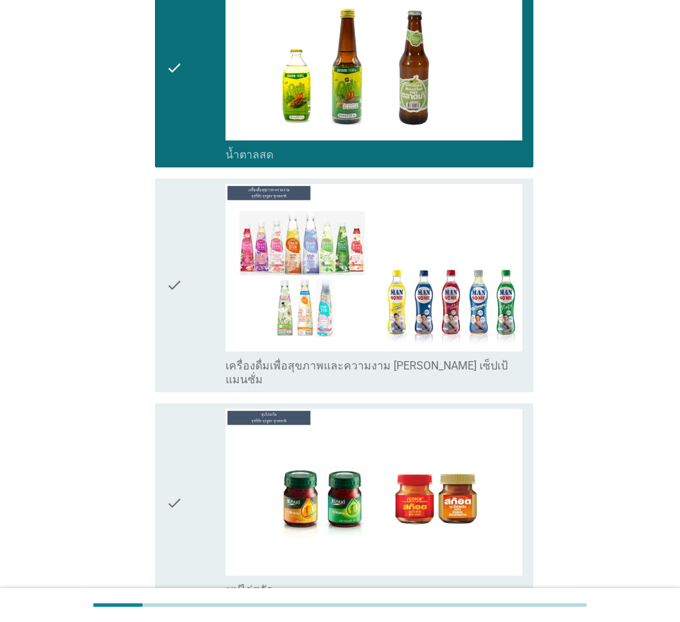
scroll to position [4499, 0]
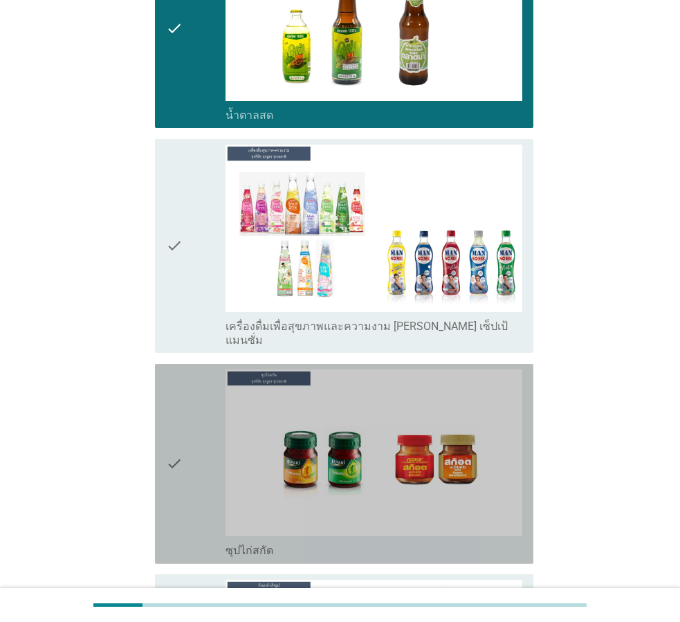
click at [190, 370] on div "check" at bounding box center [196, 464] width 60 height 189
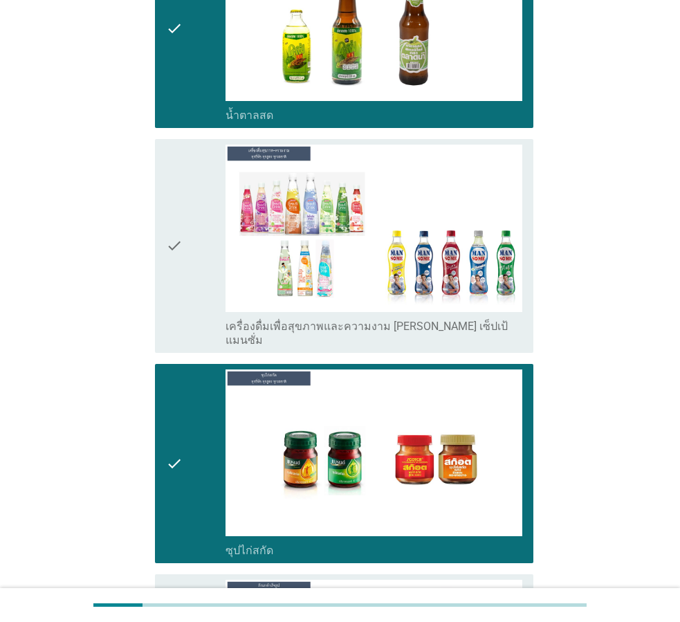
click at [195, 228] on div "check" at bounding box center [196, 246] width 60 height 203
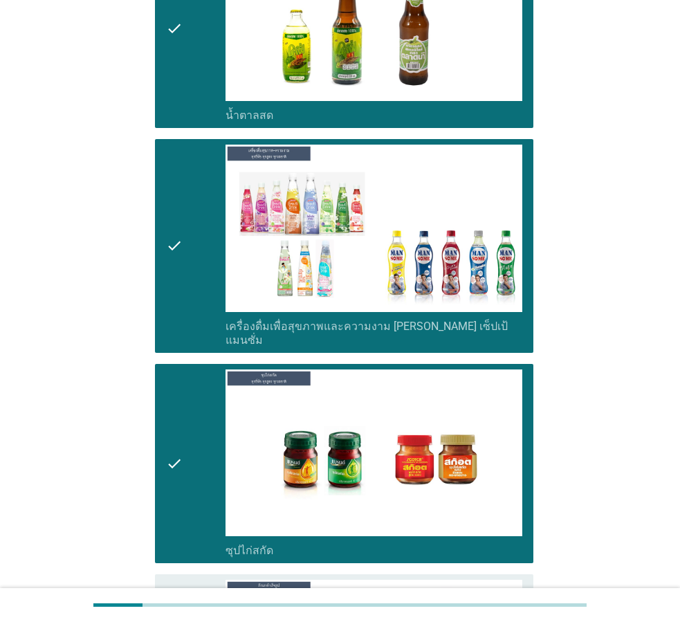
scroll to position [4758, 0]
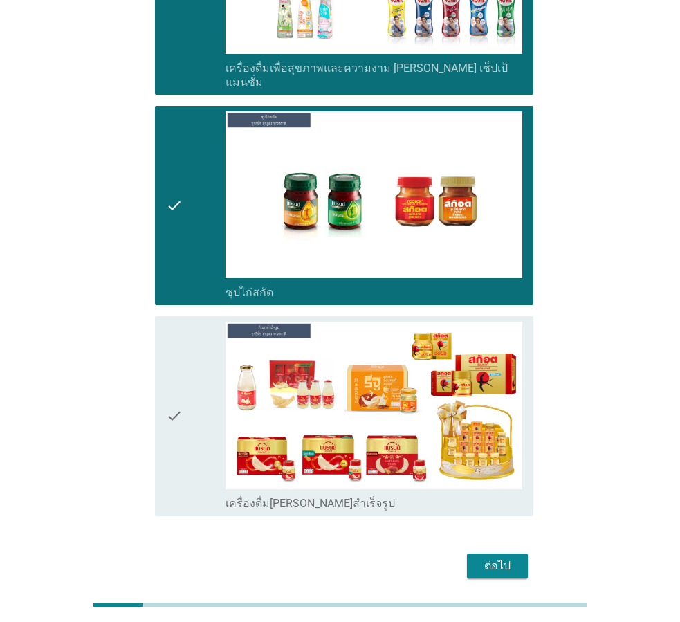
click at [195, 345] on div "check" at bounding box center [196, 416] width 60 height 189
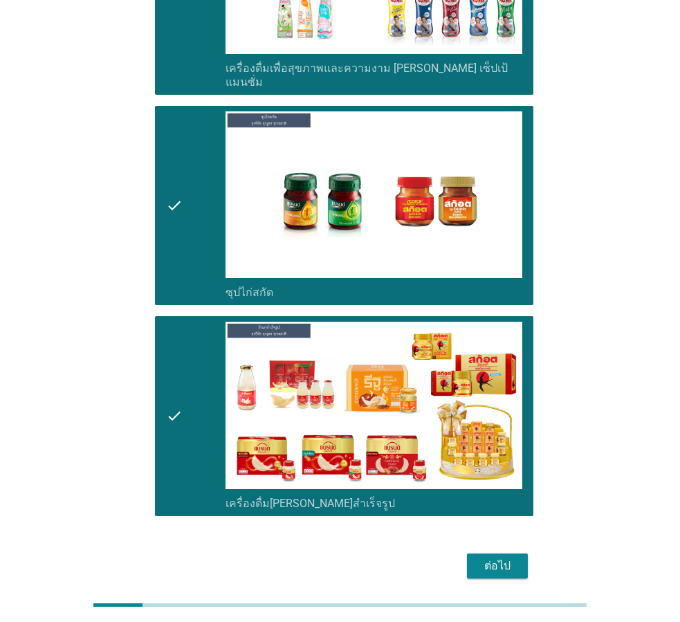
click at [516, 558] on div "ต่อไป" at bounding box center [497, 566] width 39 height 17
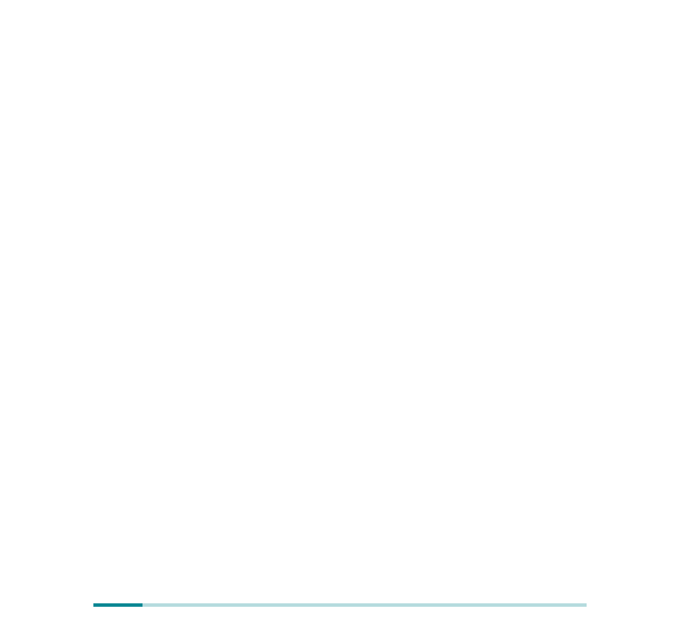
scroll to position [0, 0]
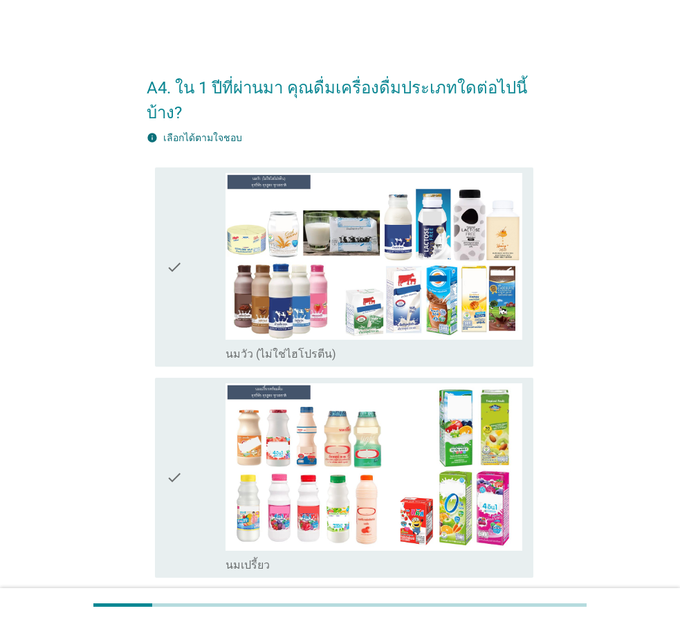
click at [183, 267] on div "check" at bounding box center [196, 267] width 60 height 189
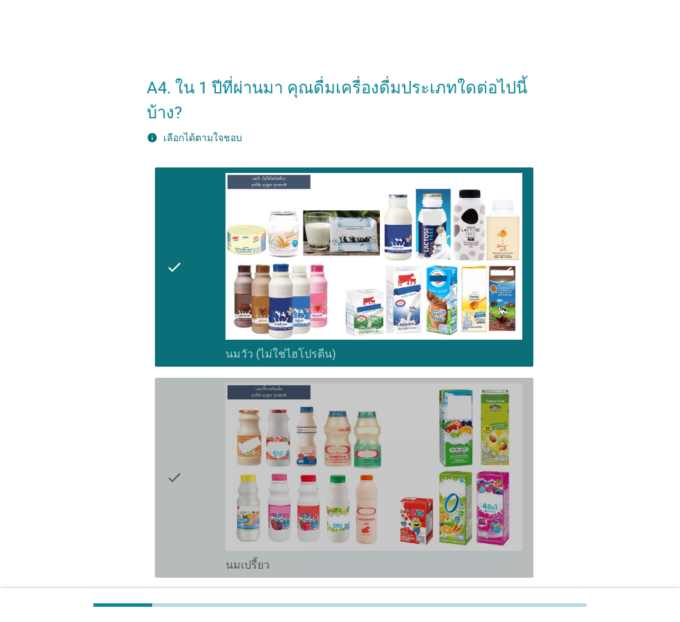
click at [167, 466] on icon "check" at bounding box center [174, 477] width 17 height 189
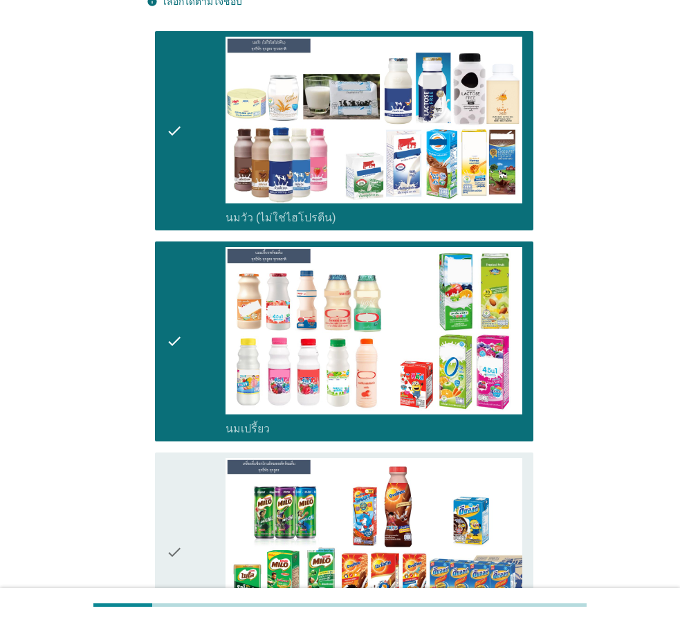
scroll to position [277, 0]
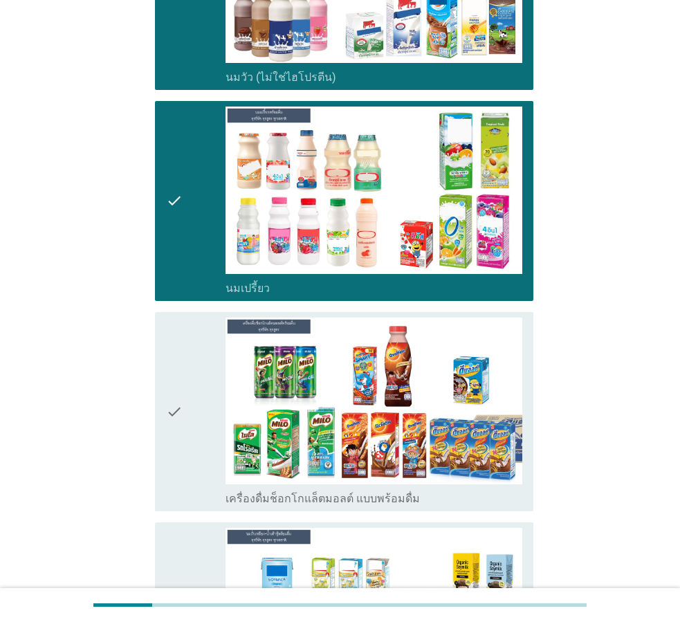
click at [220, 375] on div "check" at bounding box center [196, 412] width 60 height 189
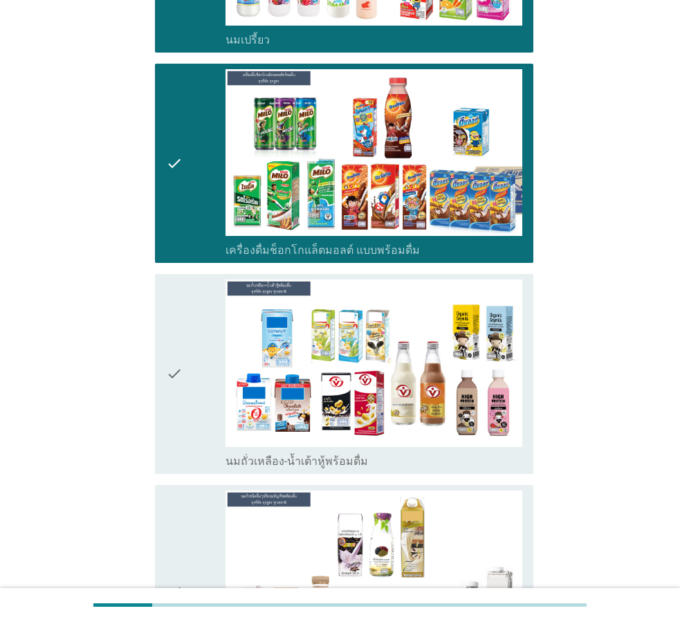
scroll to position [692, 0]
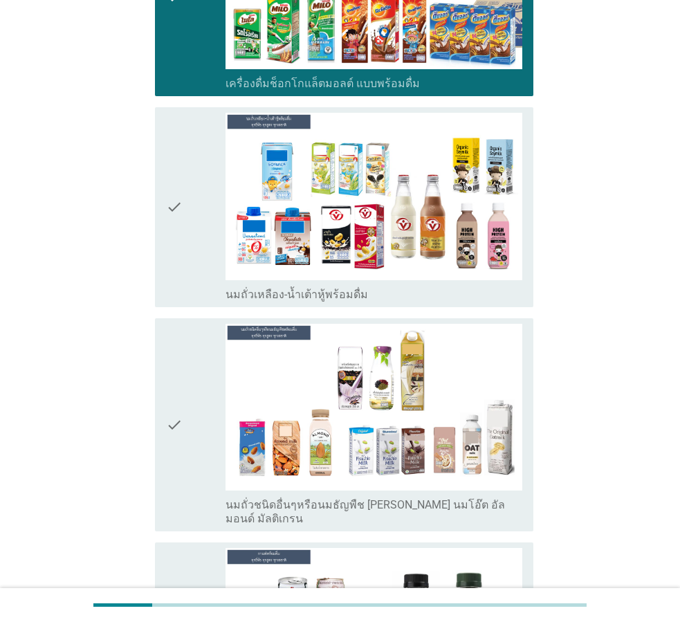
click at [189, 210] on div "check" at bounding box center [196, 207] width 60 height 189
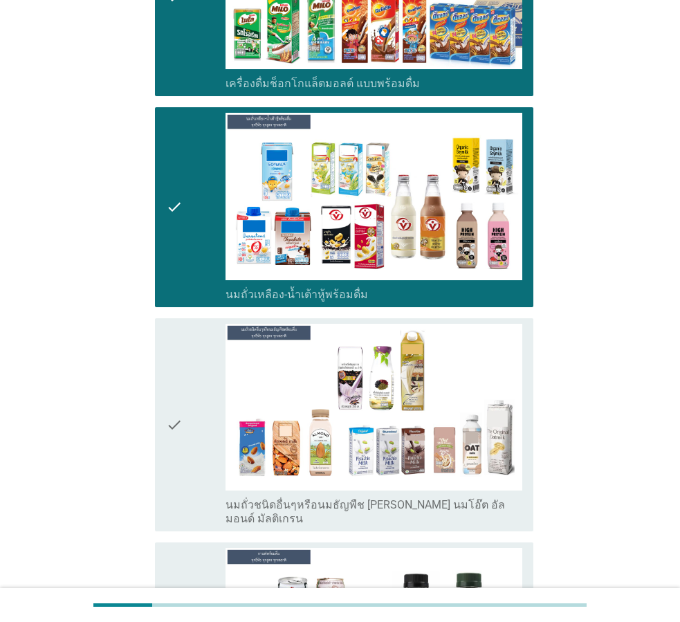
click at [199, 393] on div "check" at bounding box center [196, 425] width 60 height 203
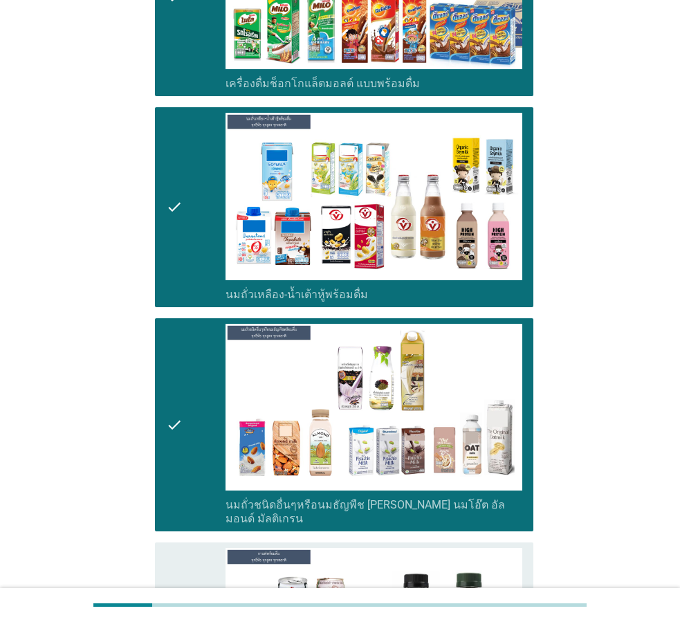
scroll to position [969, 0]
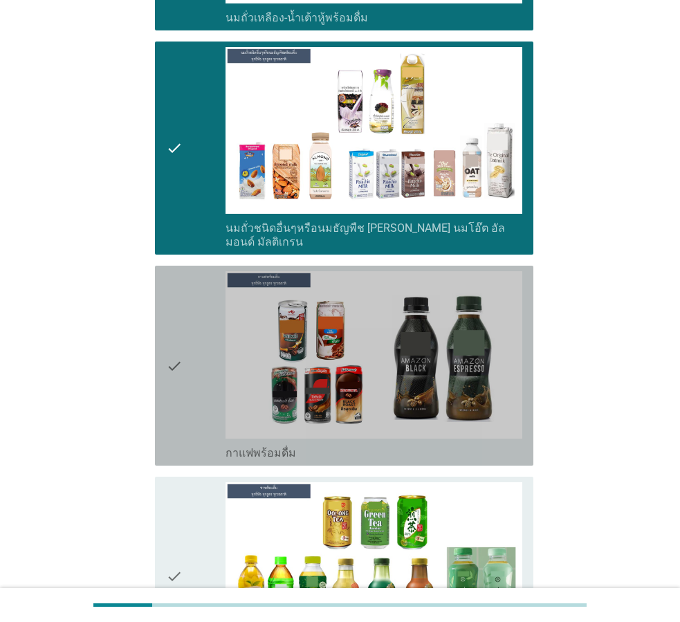
click at [199, 377] on div "check" at bounding box center [196, 365] width 60 height 189
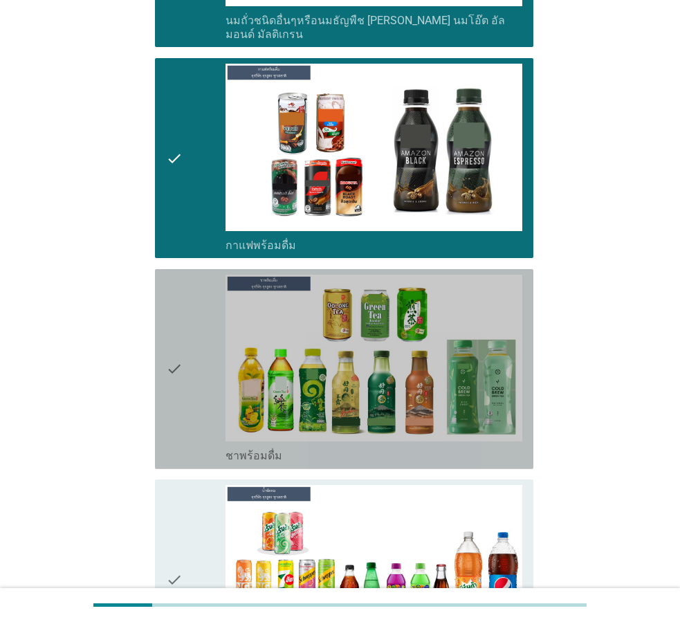
click at [196, 302] on div "check" at bounding box center [196, 369] width 60 height 189
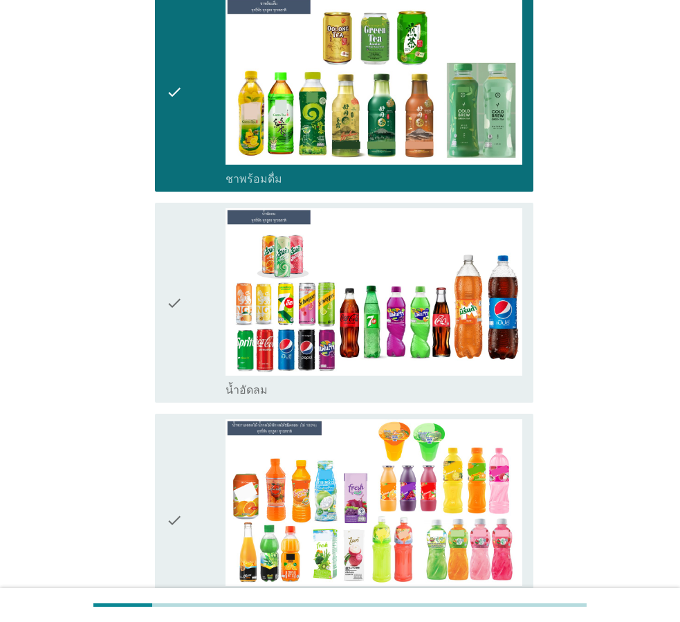
click at [196, 302] on div "check" at bounding box center [196, 302] width 60 height 189
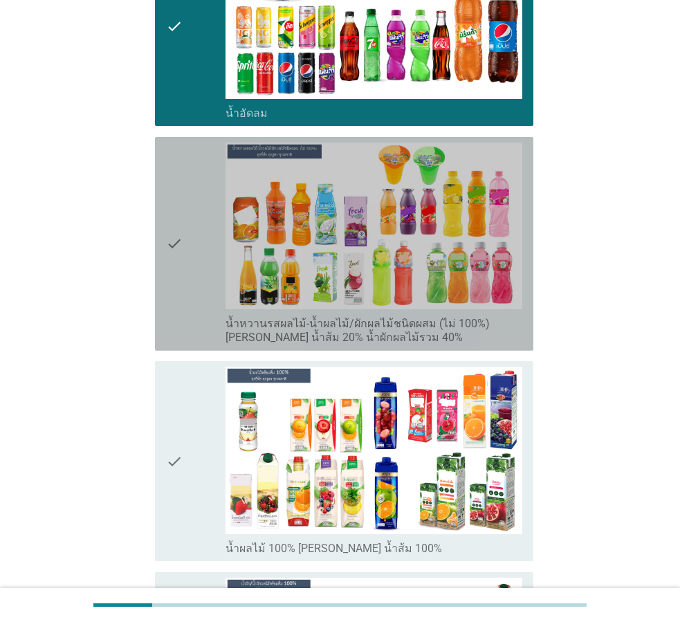
click at [196, 302] on div "check" at bounding box center [196, 244] width 60 height 203
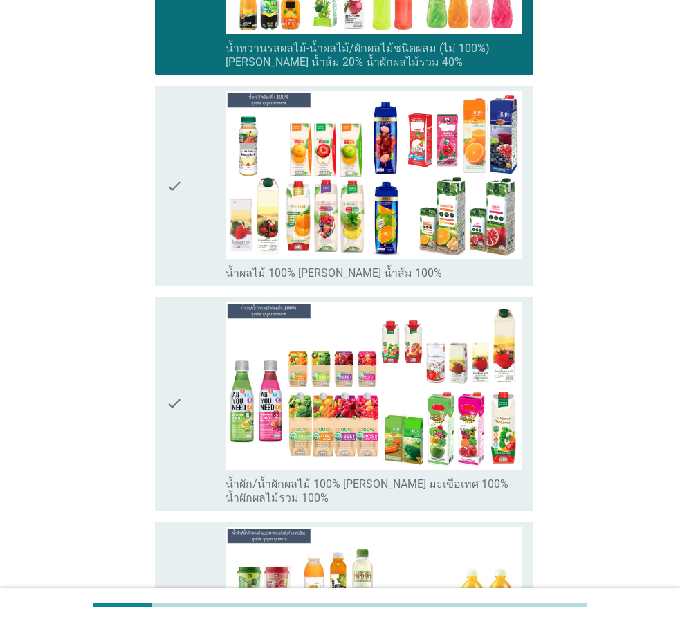
scroll to position [2007, 0]
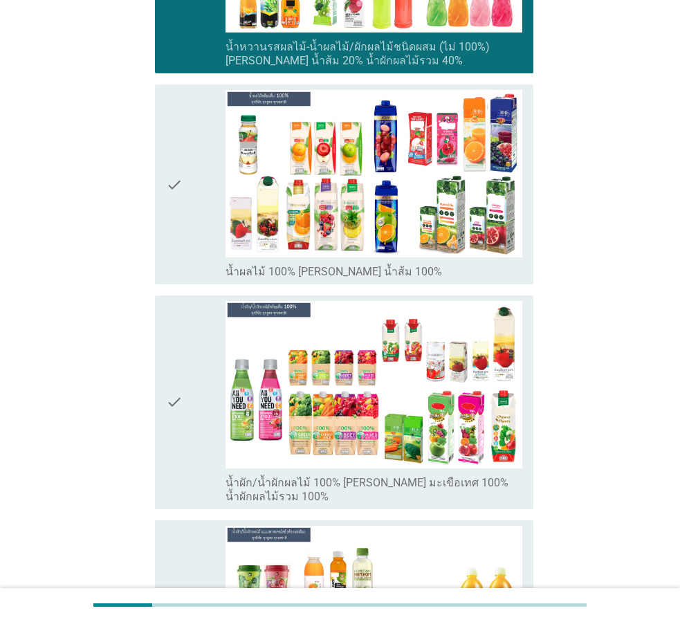
click at [193, 244] on div "check" at bounding box center [196, 184] width 60 height 189
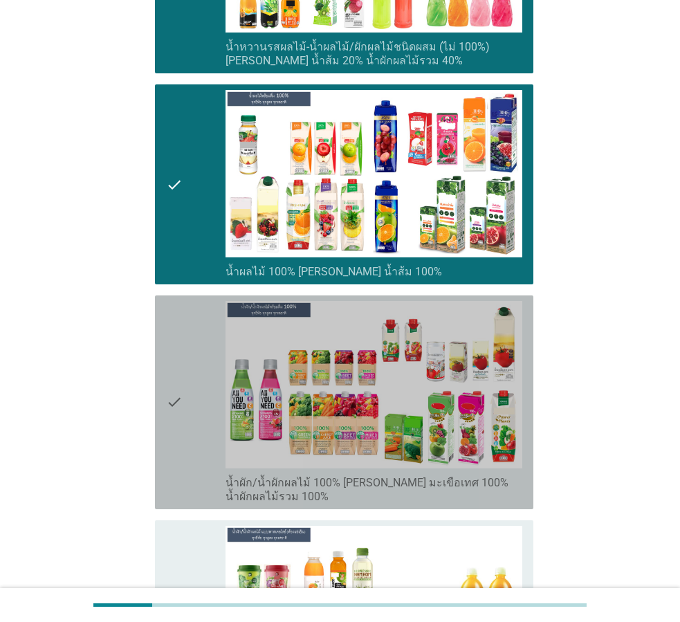
click at [192, 350] on div "check" at bounding box center [196, 402] width 60 height 203
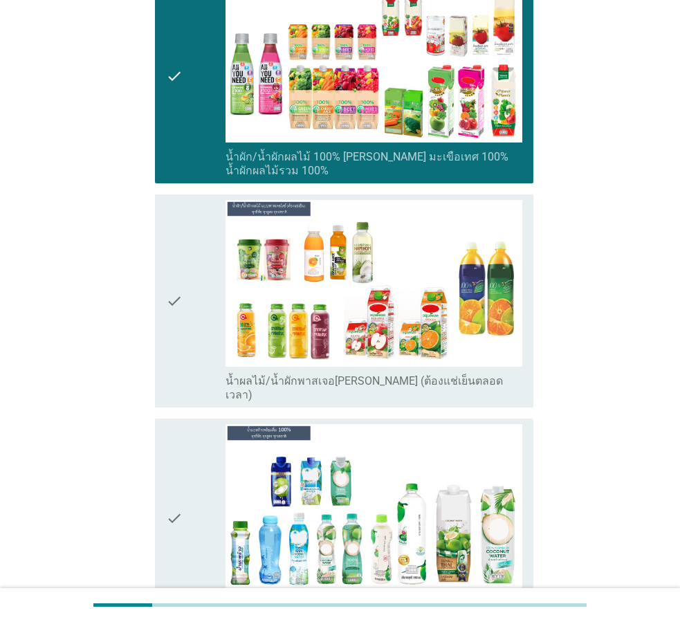
scroll to position [2354, 0]
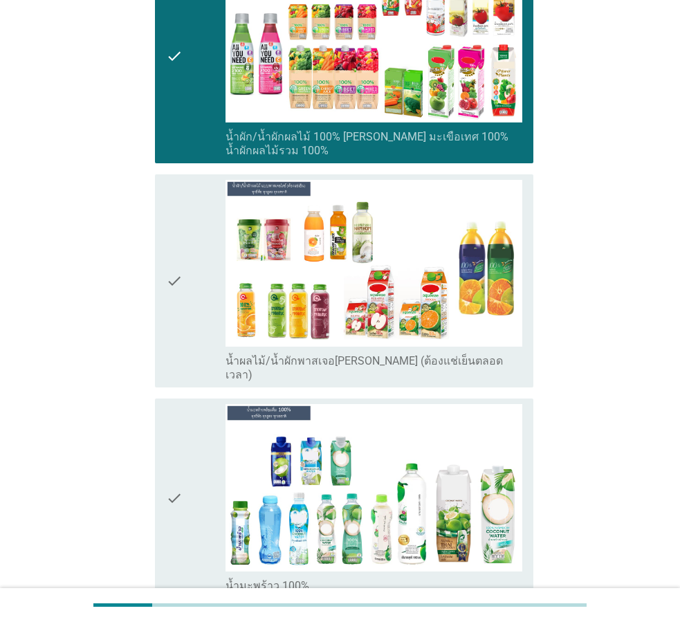
click at [192, 241] on div "check" at bounding box center [196, 281] width 60 height 203
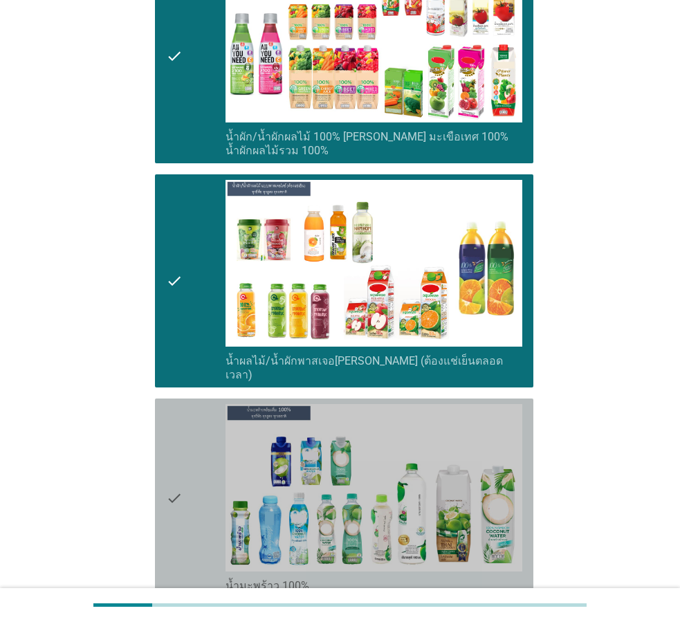
click at [189, 445] on div "check" at bounding box center [196, 498] width 60 height 189
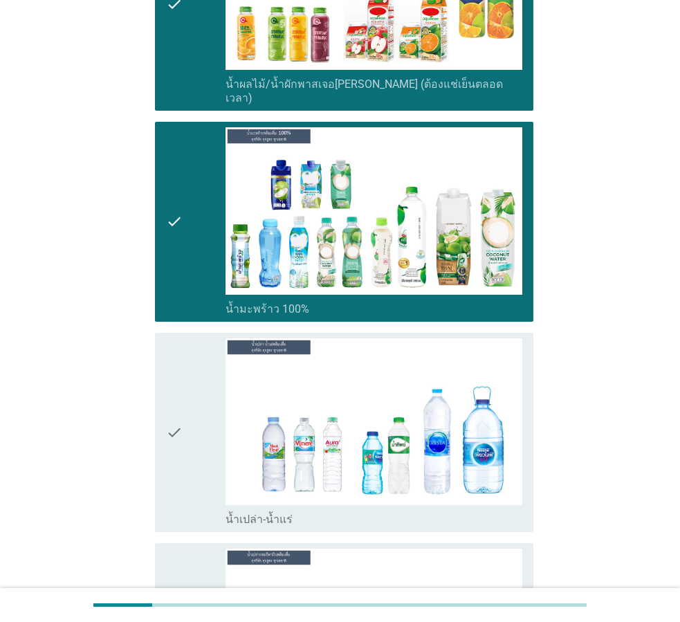
click at [189, 445] on div "check" at bounding box center [196, 432] width 60 height 189
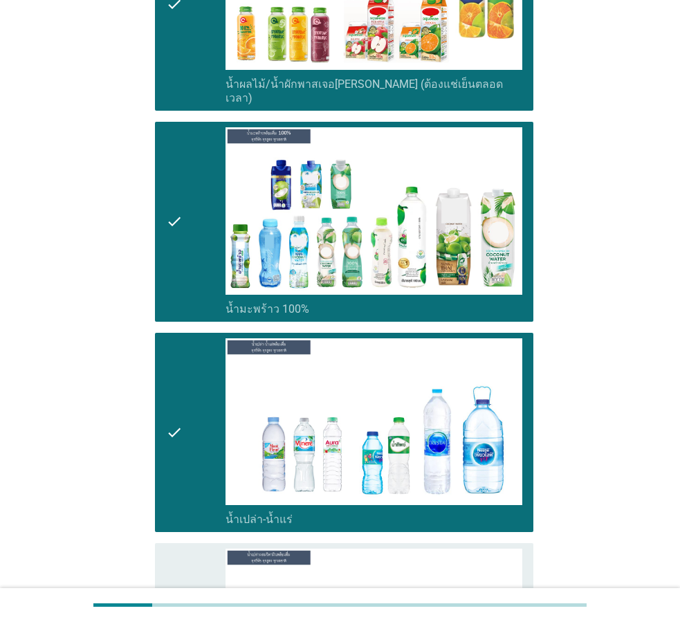
scroll to position [2907, 0]
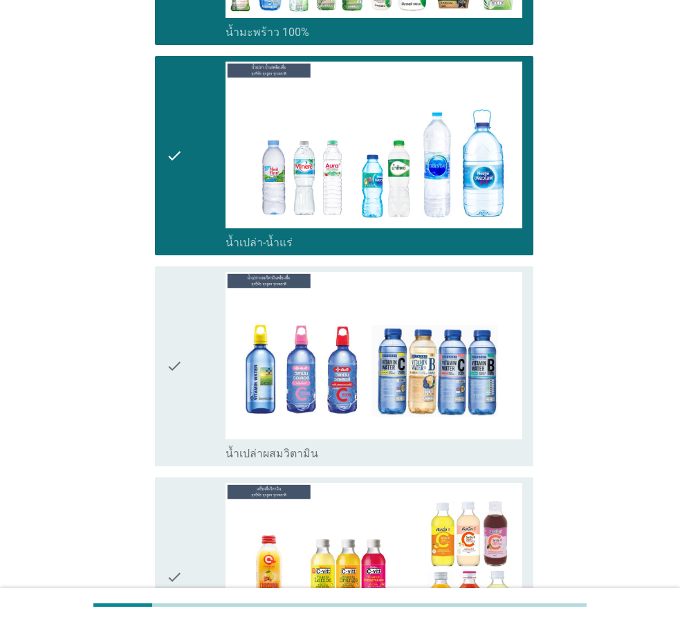
click at [202, 332] on div "check" at bounding box center [196, 366] width 60 height 189
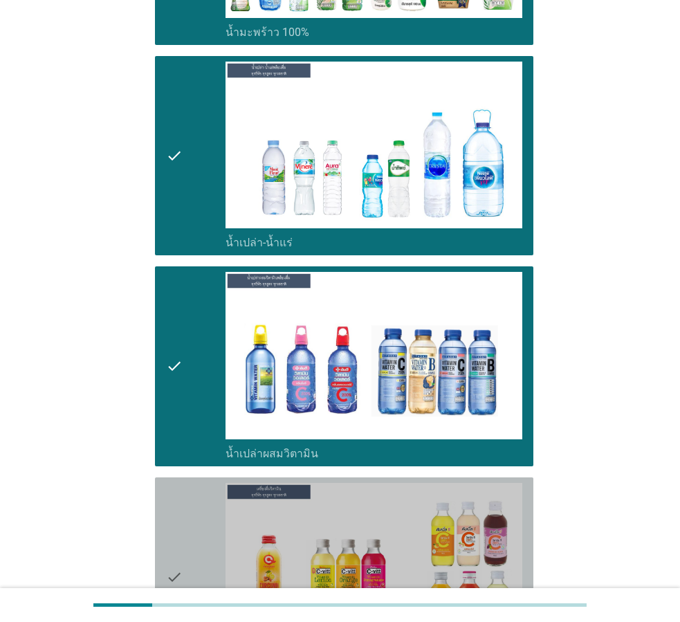
click at [202, 494] on div "check" at bounding box center [196, 577] width 60 height 189
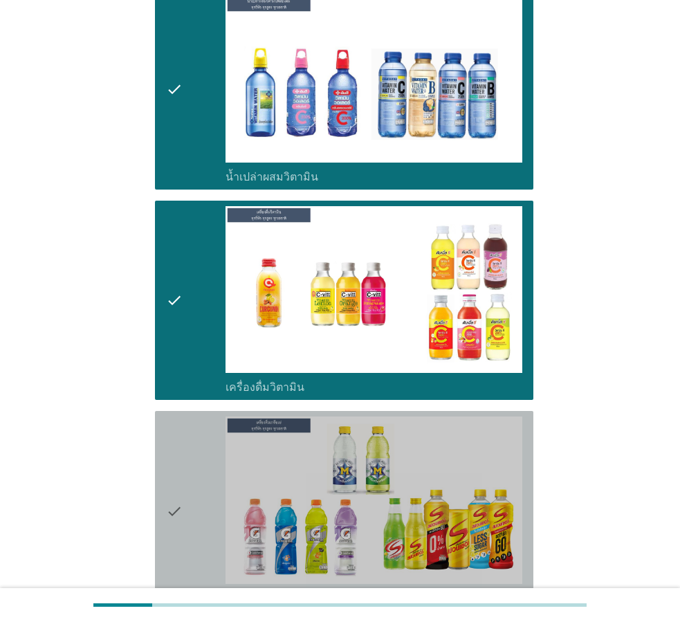
click at [219, 430] on div "check" at bounding box center [196, 511] width 60 height 189
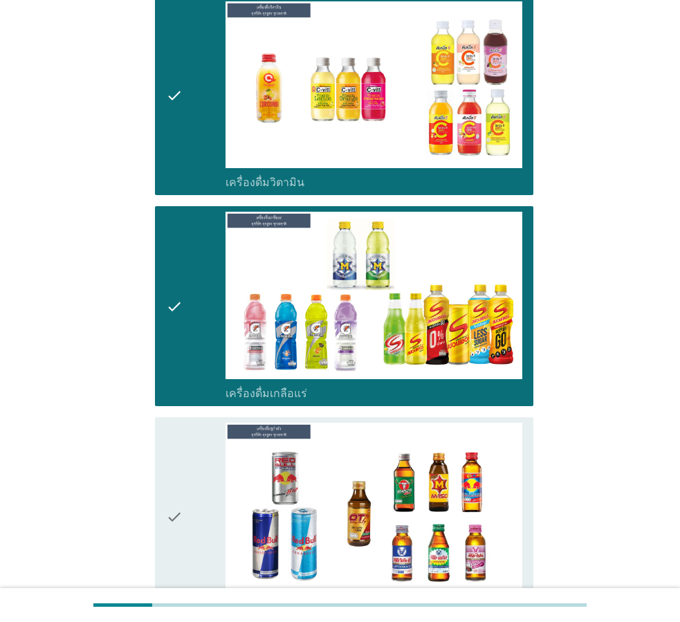
scroll to position [3530, 0]
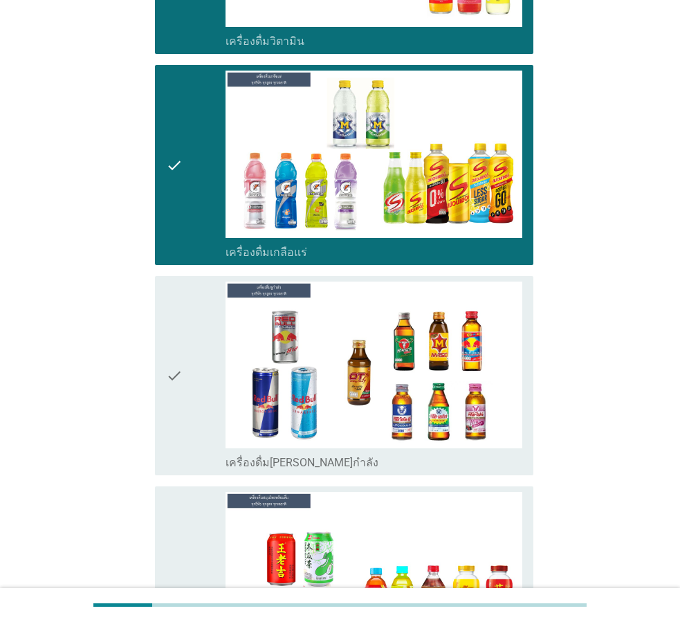
click at [222, 398] on div "check" at bounding box center [196, 376] width 60 height 189
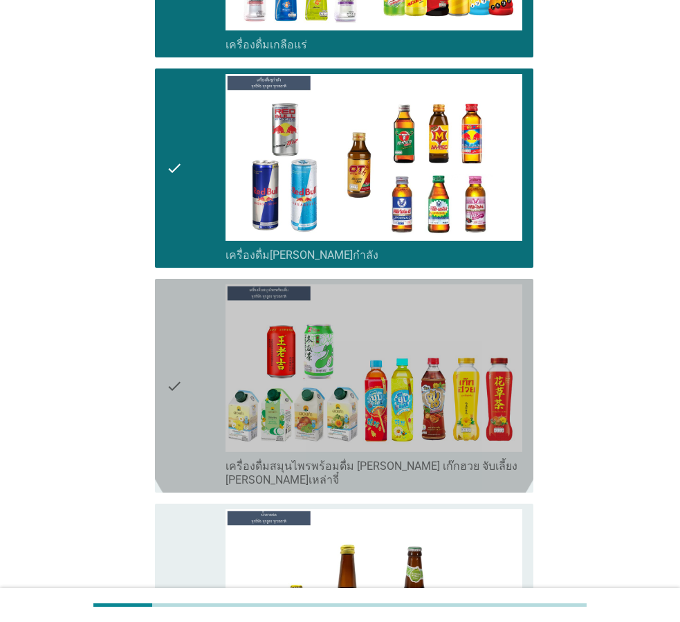
click at [213, 314] on div "check" at bounding box center [196, 386] width 60 height 203
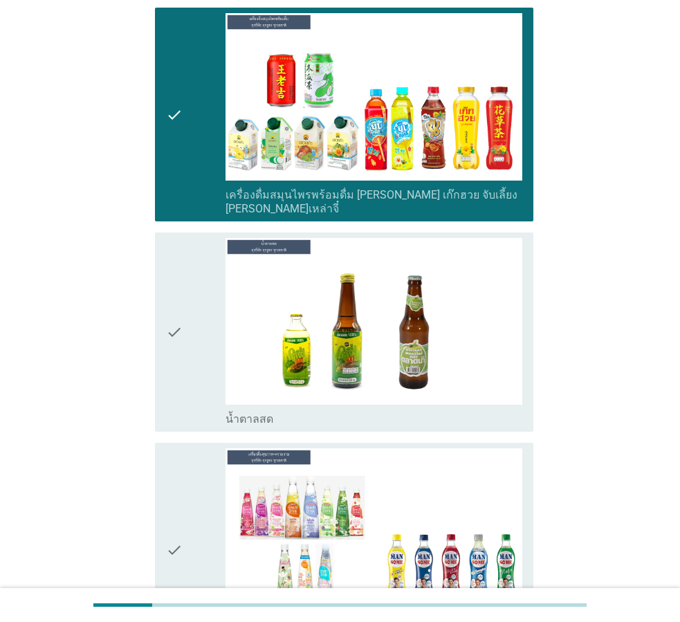
scroll to position [4015, 0]
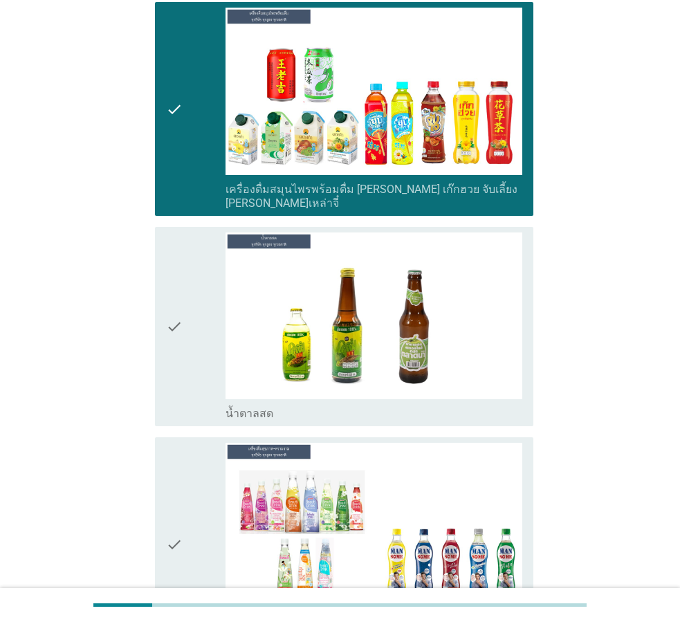
click at [213, 314] on div "check" at bounding box center [196, 327] width 60 height 189
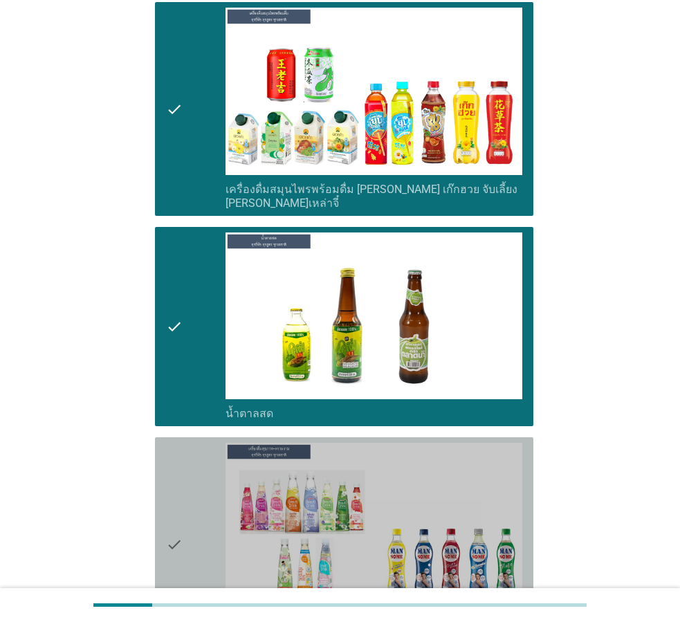
click at [219, 500] on div "check" at bounding box center [196, 544] width 60 height 203
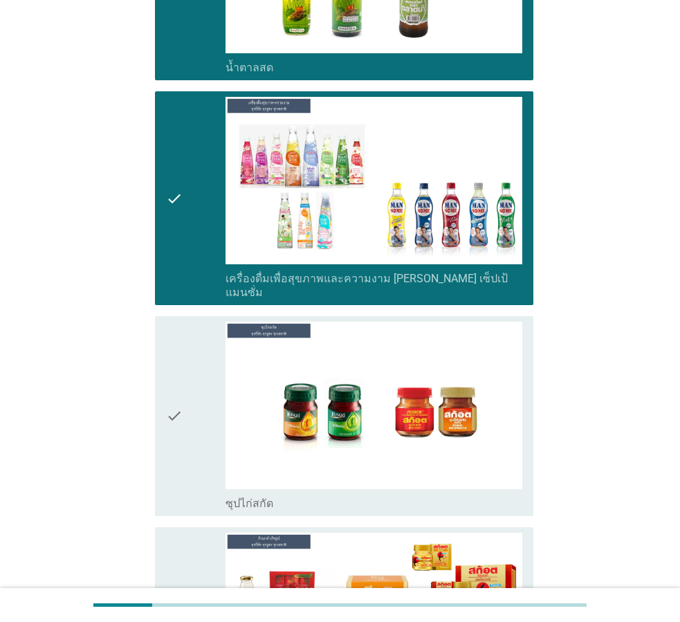
click at [215, 365] on div "check" at bounding box center [196, 416] width 60 height 189
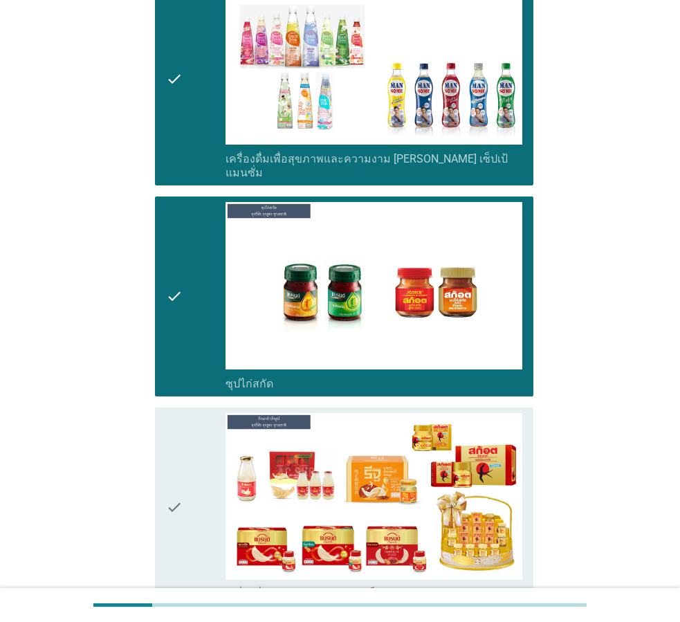
scroll to position [4569, 0]
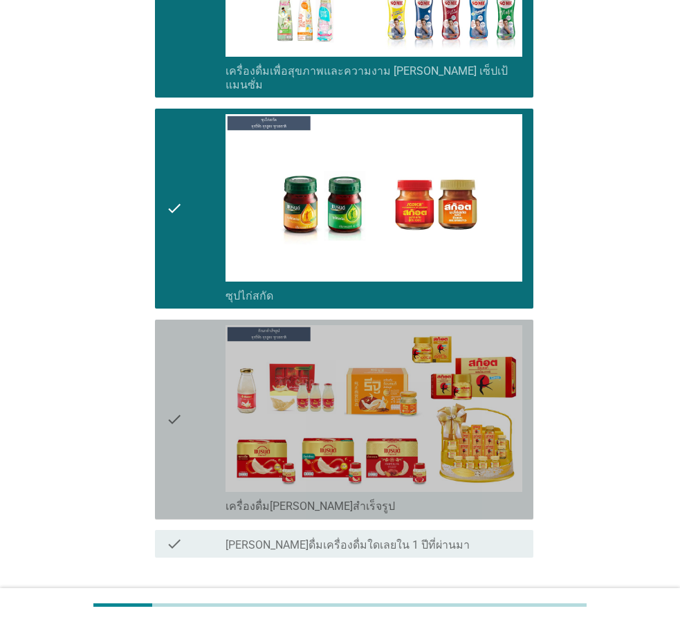
click at [215, 364] on div "check" at bounding box center [196, 419] width 60 height 189
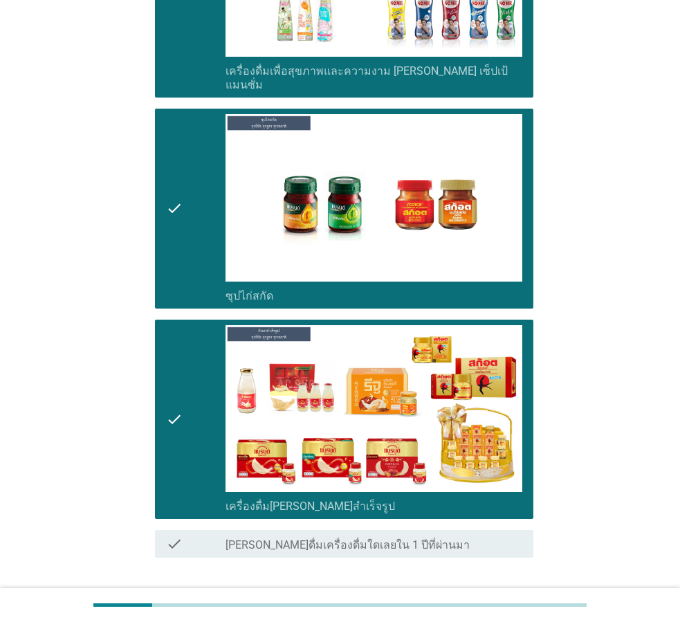
click at [507, 599] on div "ต่อไป" at bounding box center [497, 607] width 39 height 17
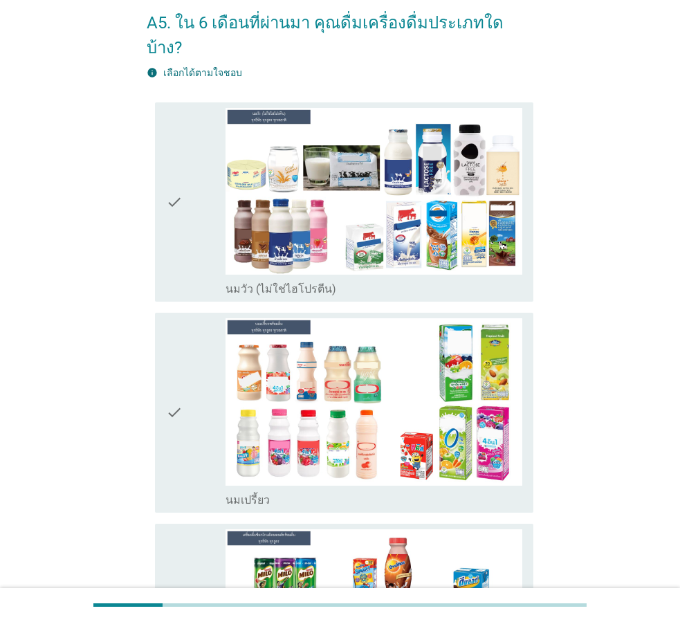
scroll to position [0, 0]
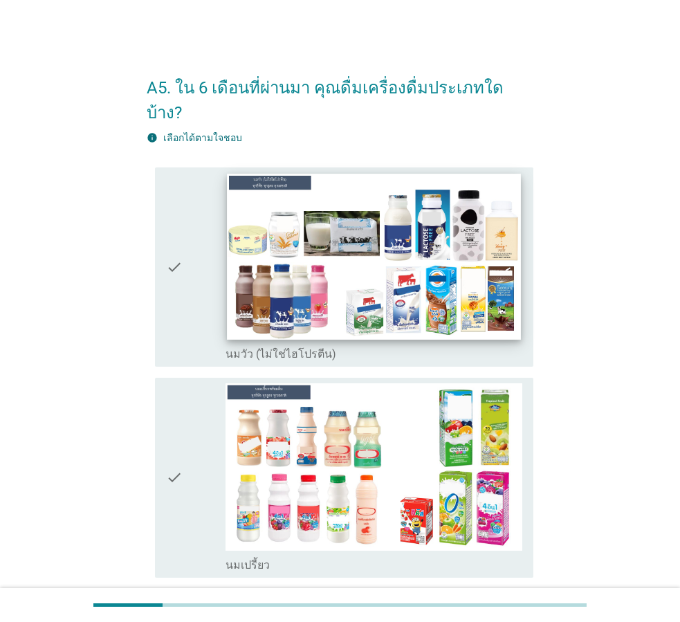
click at [338, 300] on img at bounding box center [374, 256] width 294 height 165
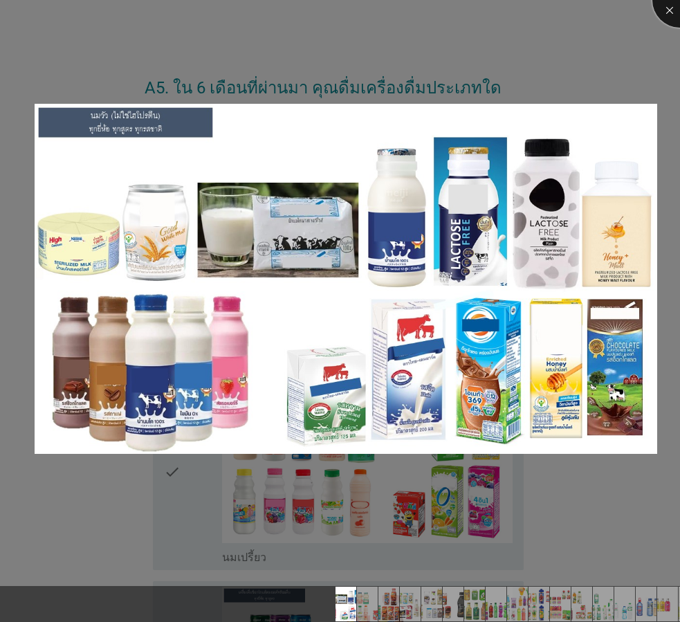
click at [674, 2] on div at bounding box center [680, -1] width 55 height 55
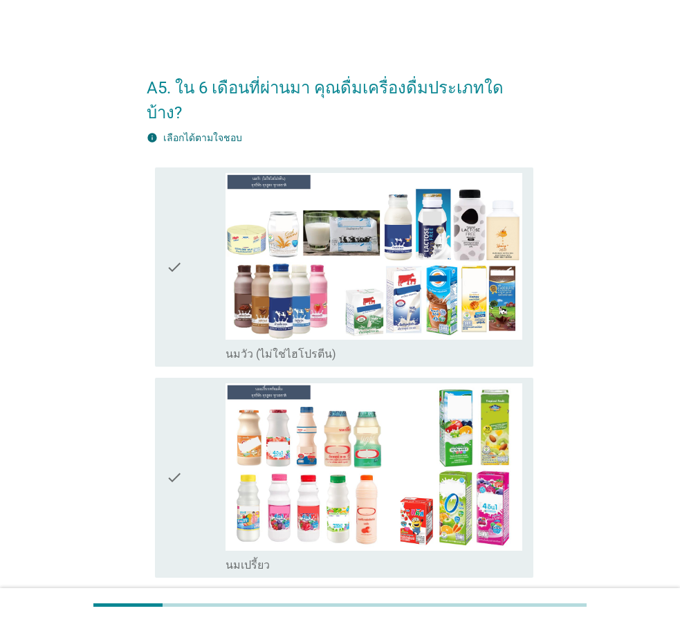
click at [173, 237] on icon "check" at bounding box center [174, 267] width 17 height 189
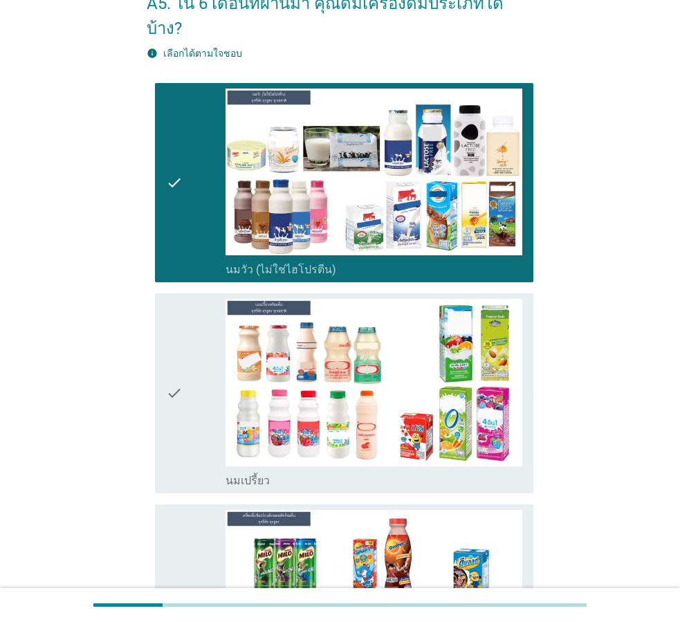
scroll to position [208, 0]
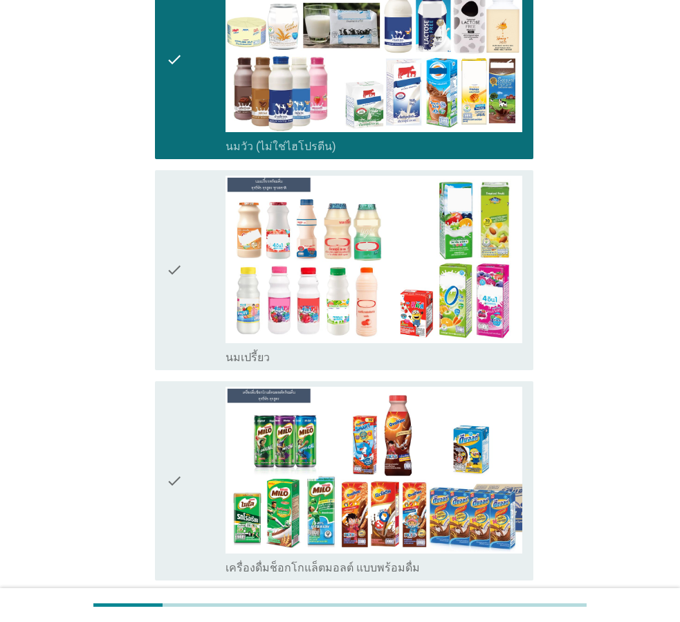
click at [186, 208] on div "check" at bounding box center [196, 270] width 60 height 189
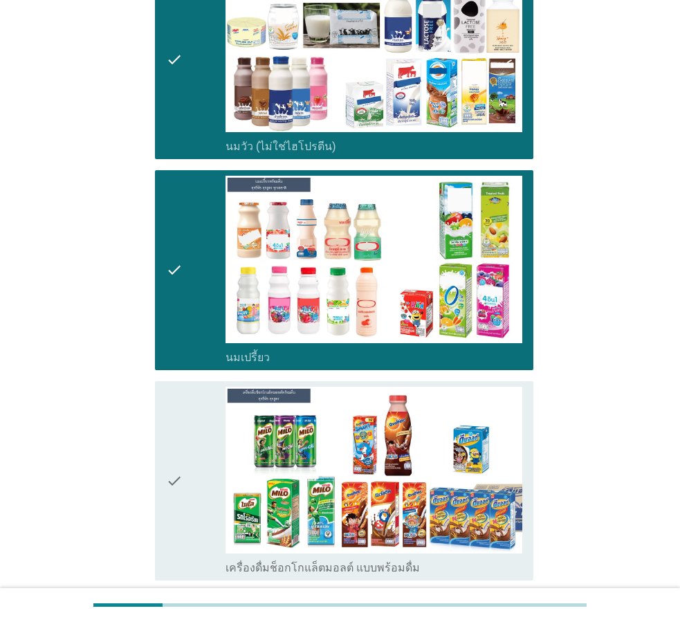
click at [163, 469] on div "check check_box เครื่องดื่มช็อกโกแล็ตมอลต์ แบบพร้อมดื่ม" at bounding box center [344, 481] width 379 height 200
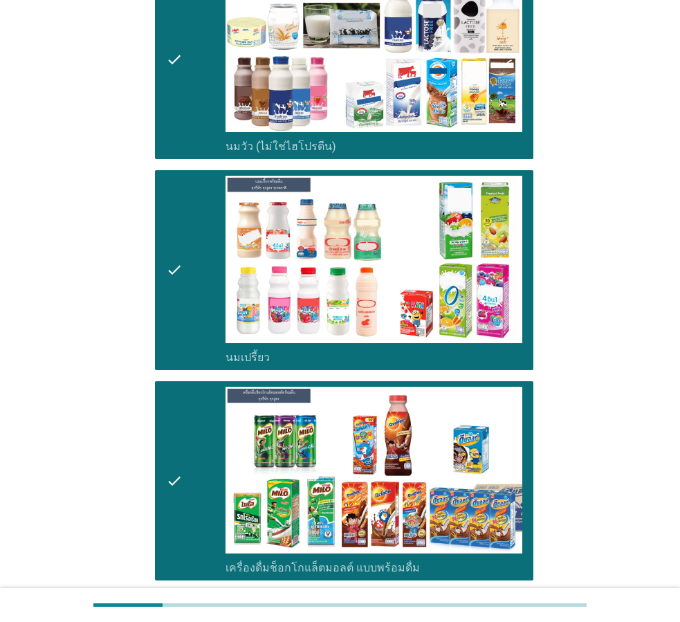
scroll to position [485, 0]
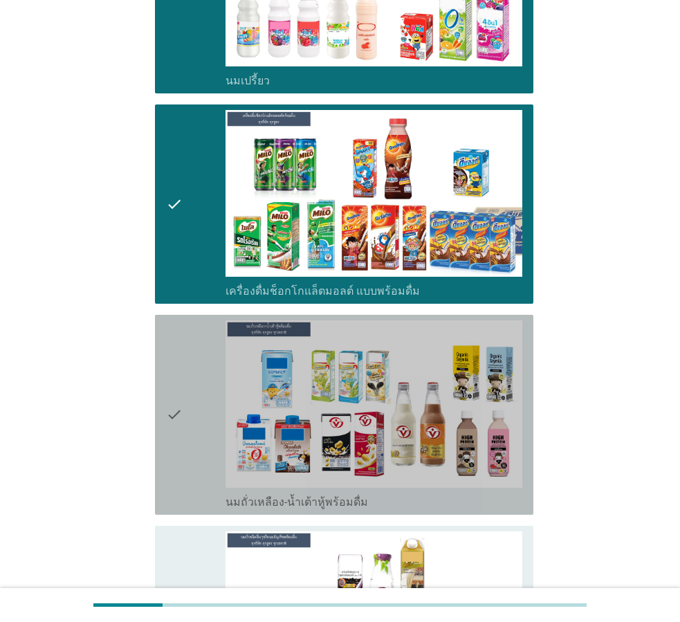
click at [183, 417] on div "check" at bounding box center [196, 415] width 60 height 189
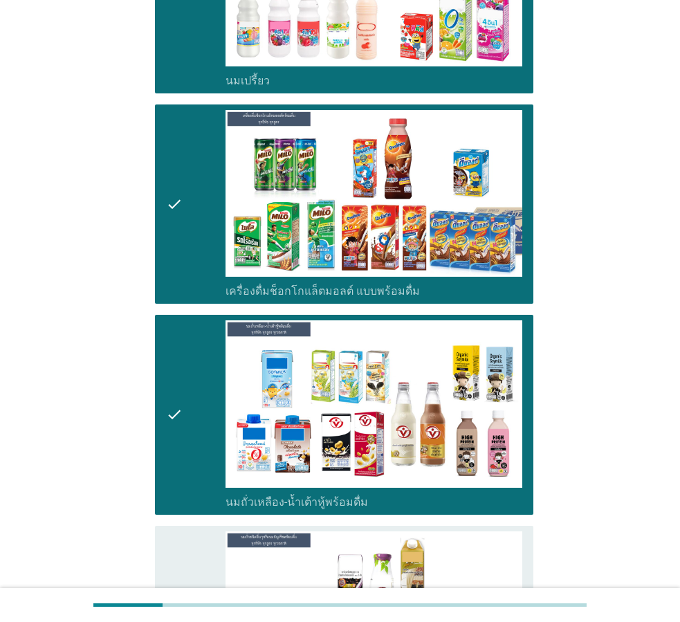
scroll to position [761, 0]
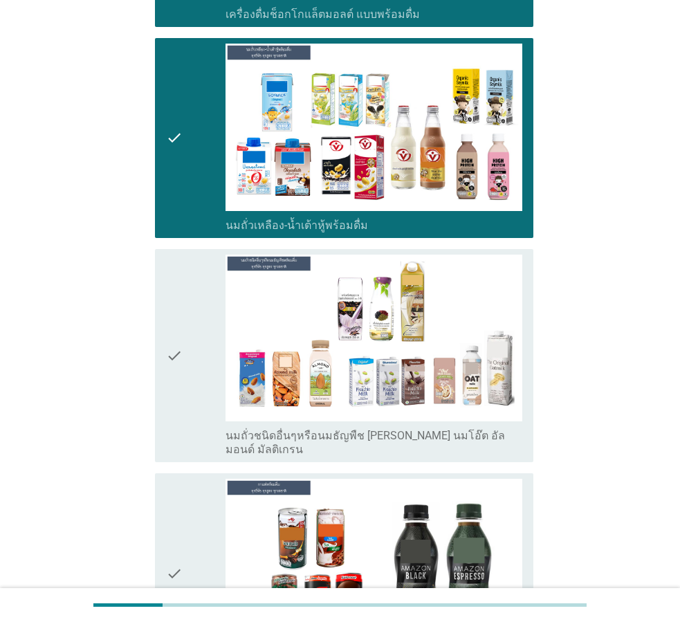
click at [194, 349] on div "check" at bounding box center [196, 356] width 60 height 203
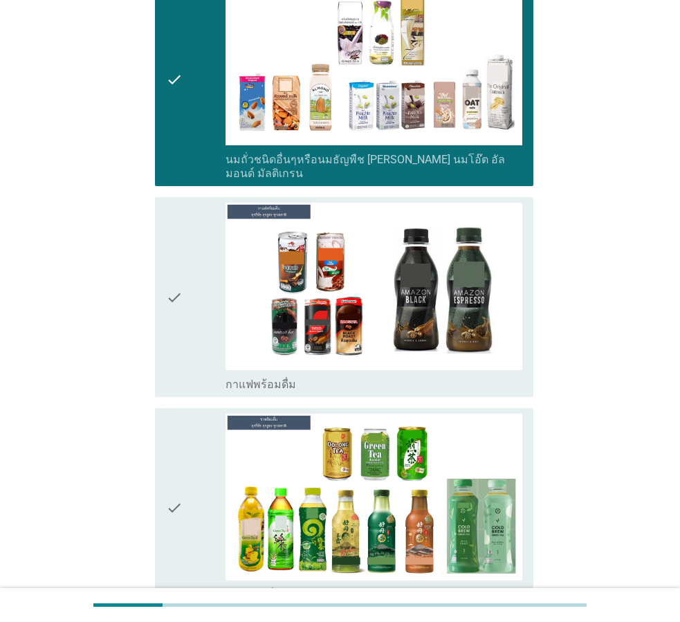
scroll to position [1038, 0]
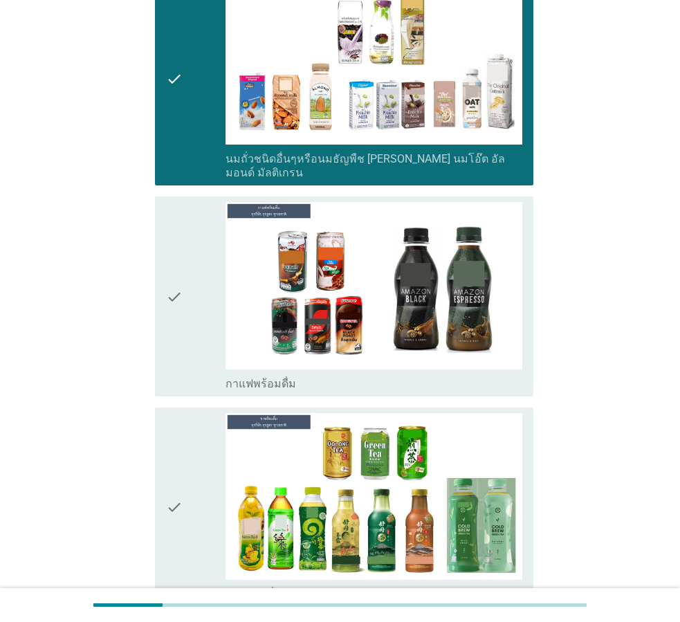
click at [156, 254] on div "check check_box กาแฟพร้อมดื่ม" at bounding box center [344, 297] width 379 height 200
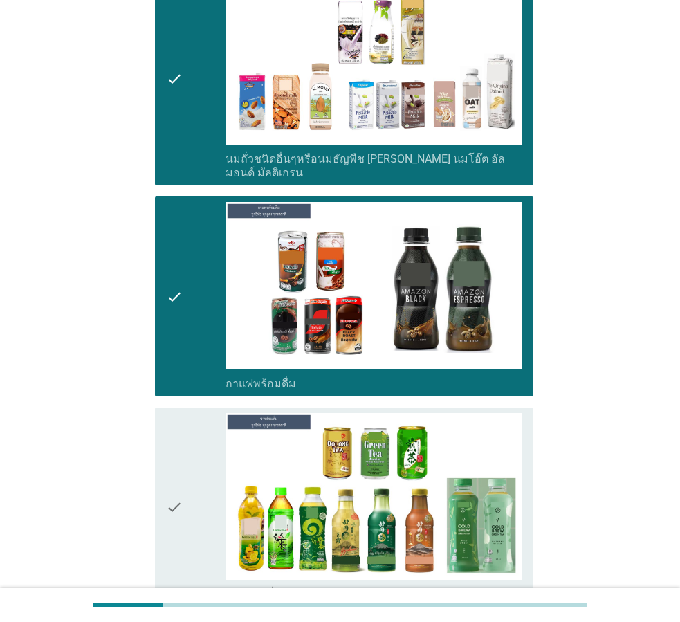
click at [189, 420] on div "check" at bounding box center [196, 507] width 60 height 189
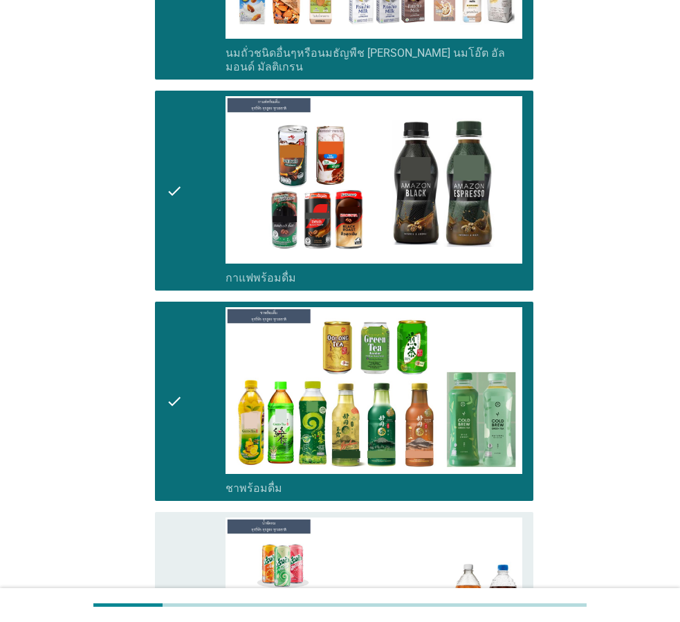
scroll to position [1384, 0]
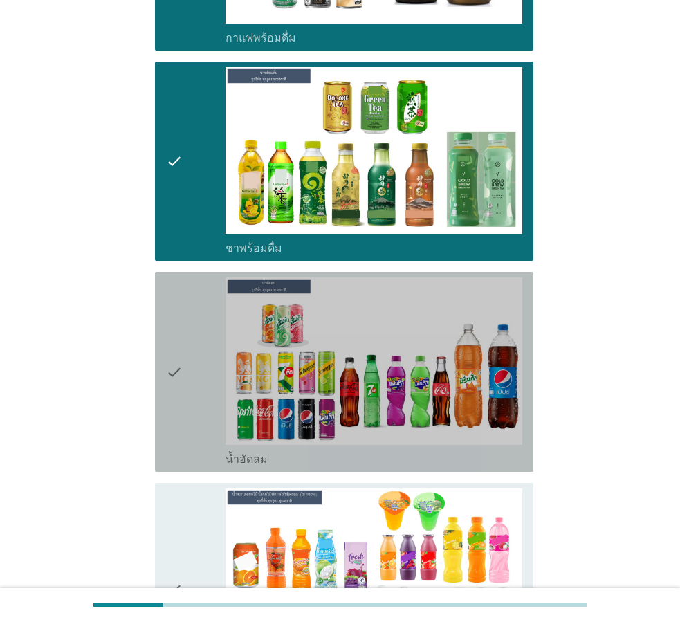
click at [192, 380] on div "check" at bounding box center [196, 372] width 60 height 189
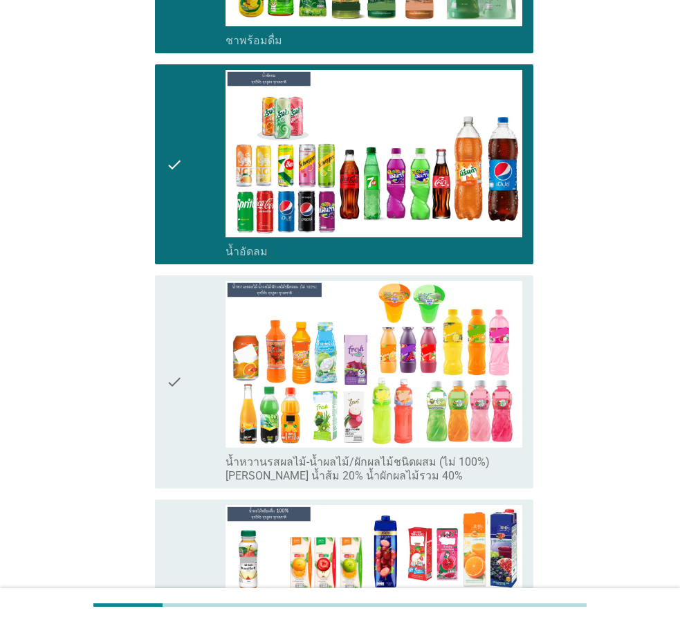
click at [192, 380] on div "check" at bounding box center [196, 382] width 60 height 203
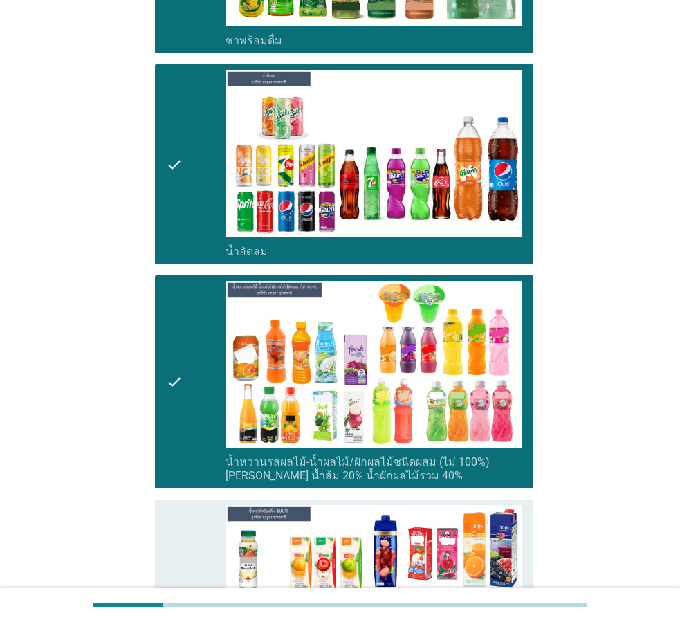
scroll to position [1869, 0]
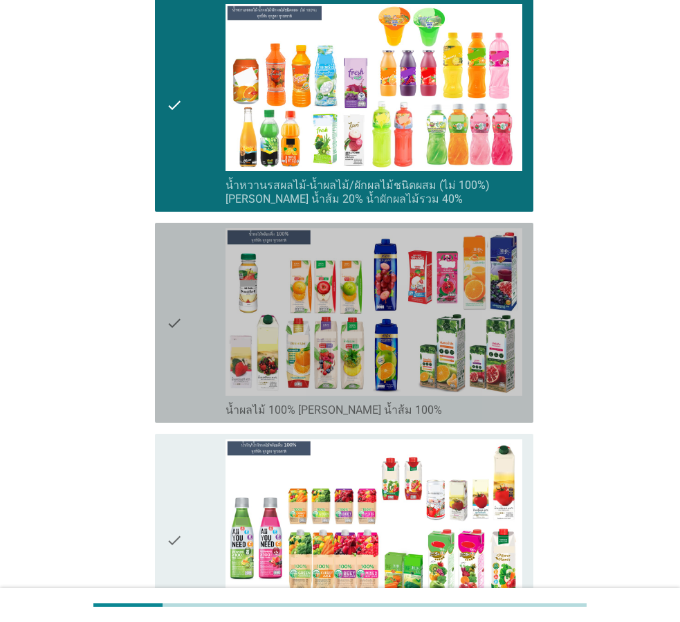
click at [199, 337] on div "check" at bounding box center [196, 322] width 60 height 189
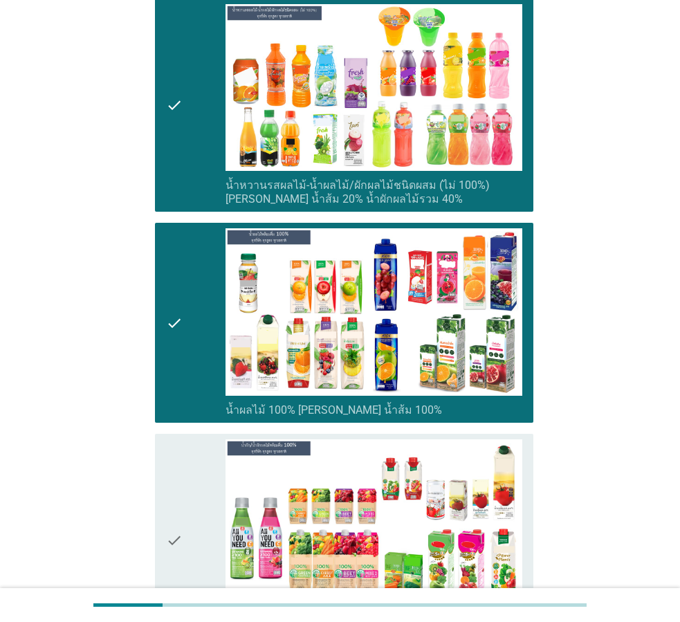
click at [207, 456] on div "check" at bounding box center [196, 541] width 60 height 203
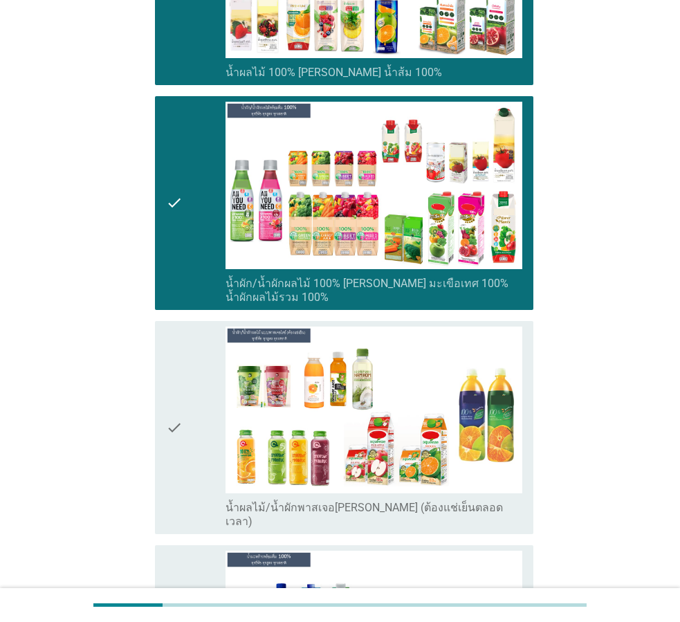
scroll to position [2215, 0]
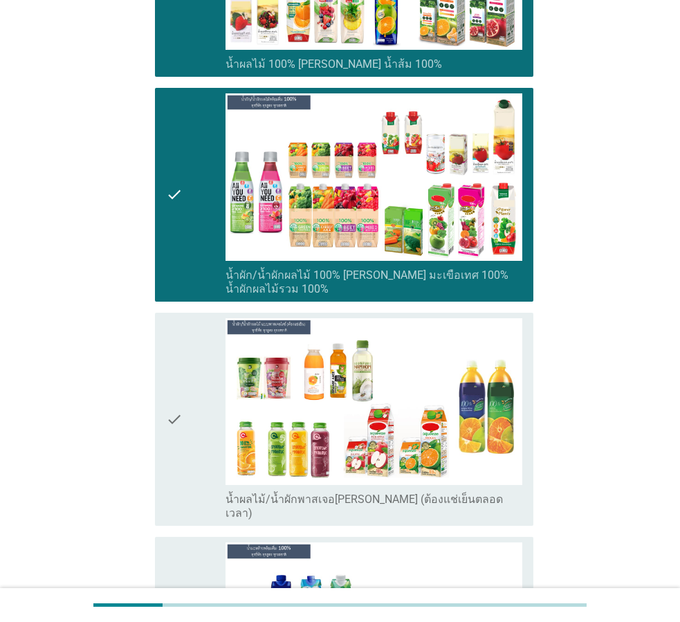
click at [185, 398] on div "check" at bounding box center [196, 419] width 60 height 203
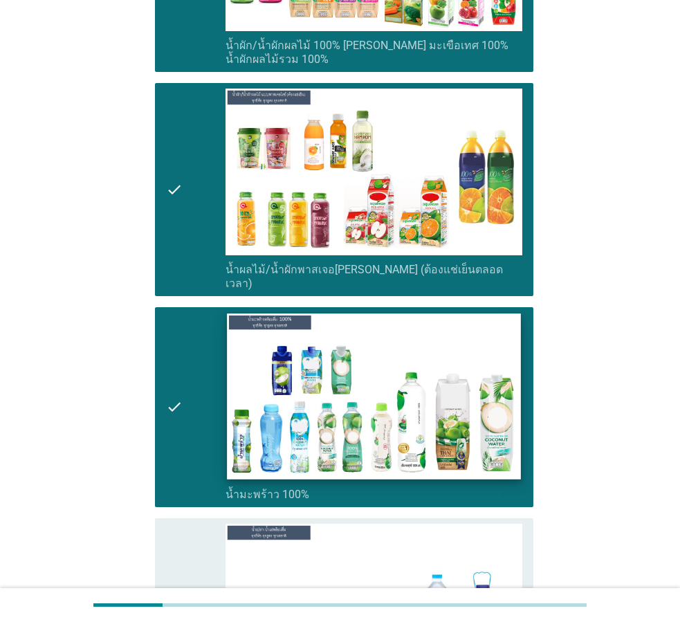
scroll to position [2561, 0]
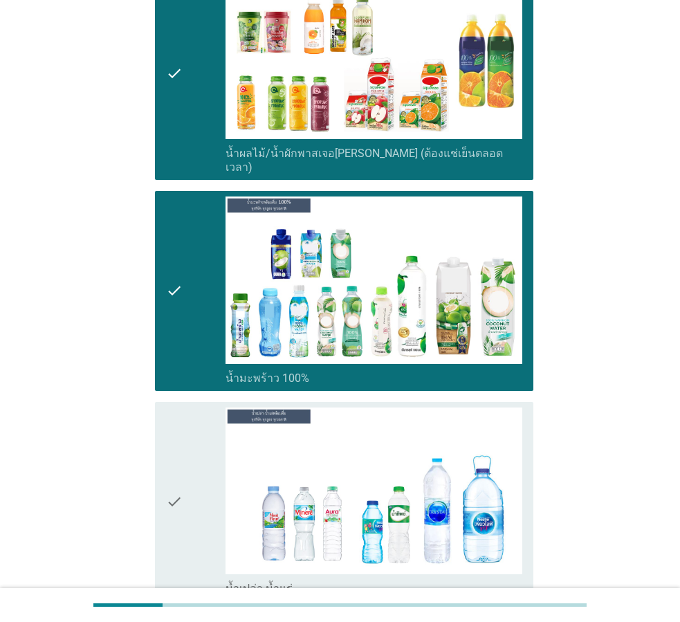
click at [194, 447] on div "check" at bounding box center [196, 502] width 60 height 189
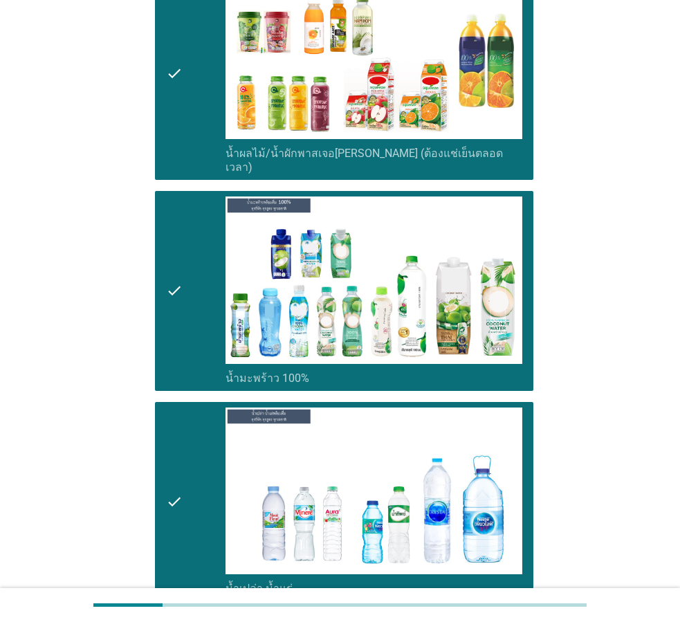
scroll to position [2700, 0]
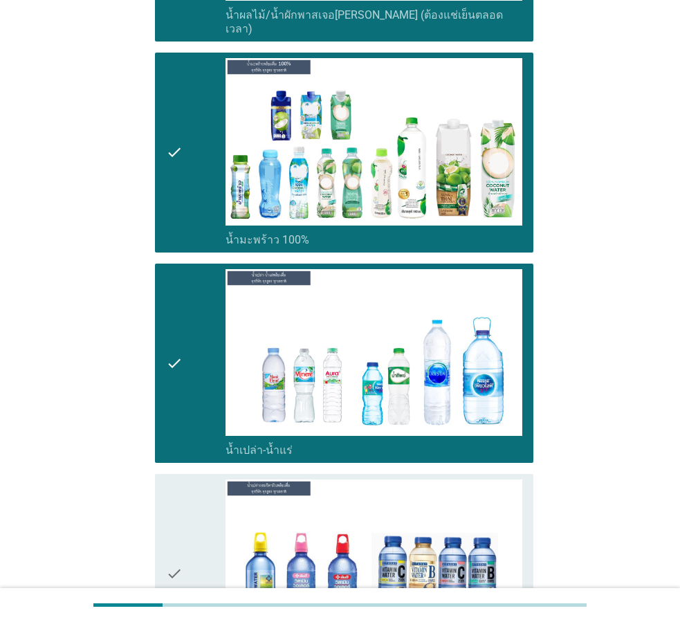
click at [194, 506] on div "check" at bounding box center [196, 574] width 60 height 189
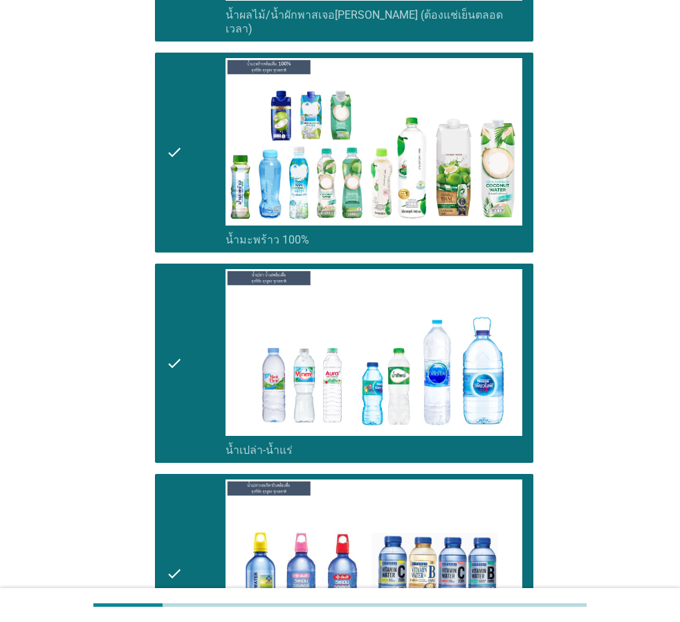
scroll to position [3115, 0]
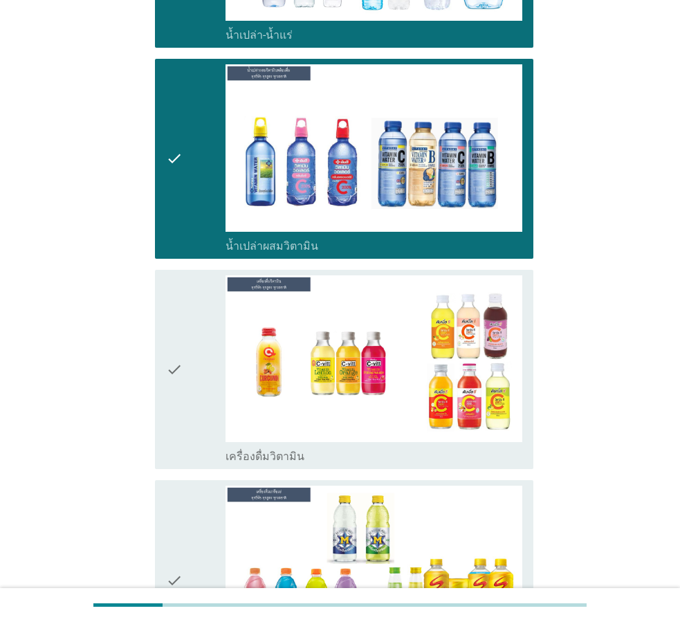
click at [199, 381] on div "check" at bounding box center [196, 370] width 60 height 189
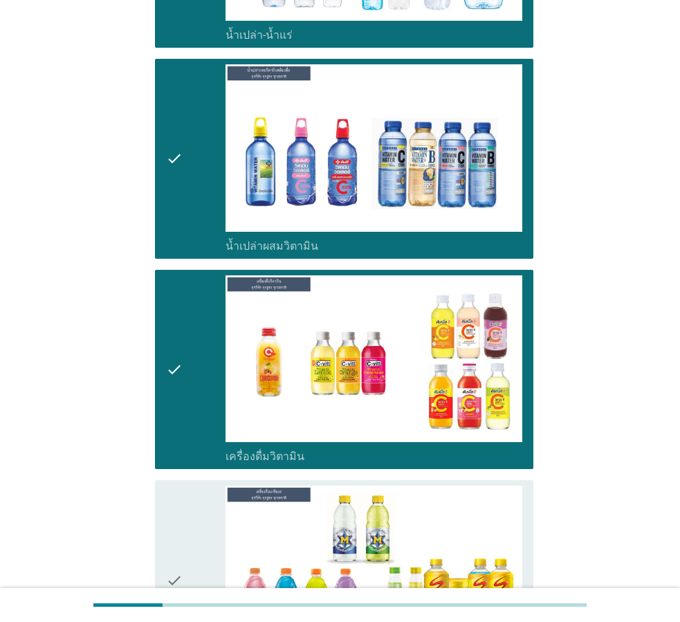
click at [197, 487] on div "check" at bounding box center [196, 580] width 60 height 189
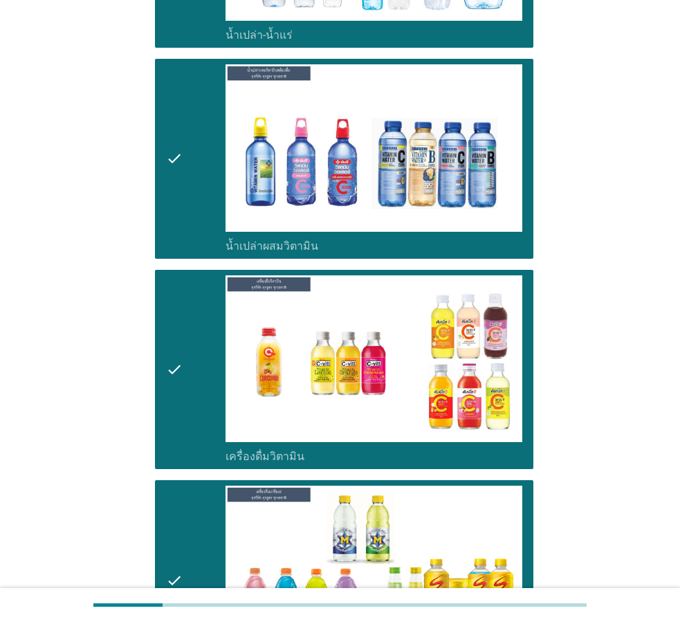
scroll to position [3461, 0]
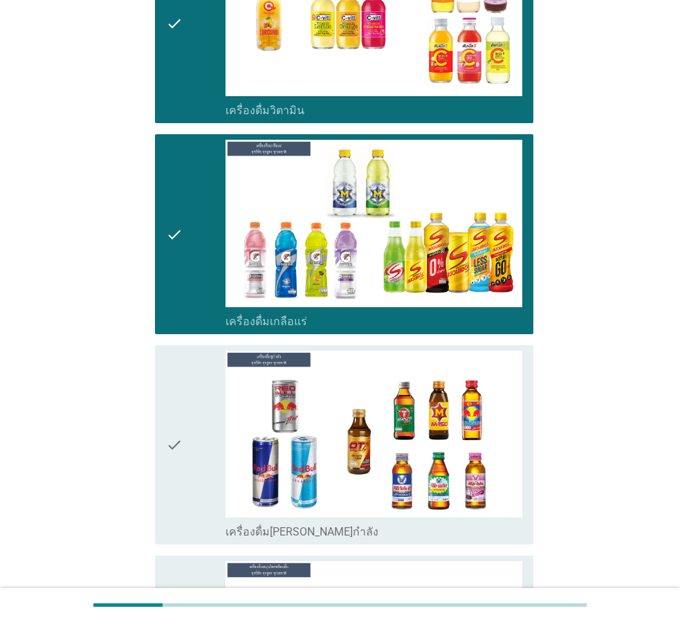
click at [177, 407] on icon "check" at bounding box center [174, 445] width 17 height 189
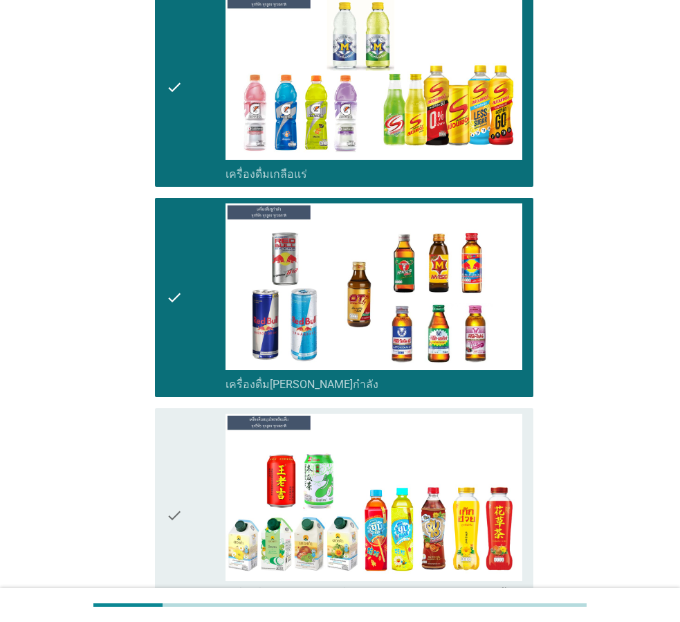
scroll to position [3738, 0]
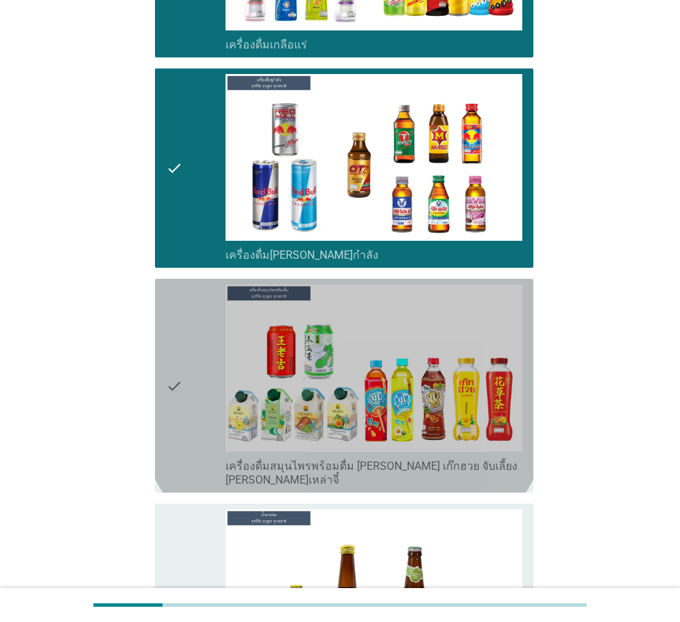
click at [197, 329] on div "check" at bounding box center [196, 386] width 60 height 203
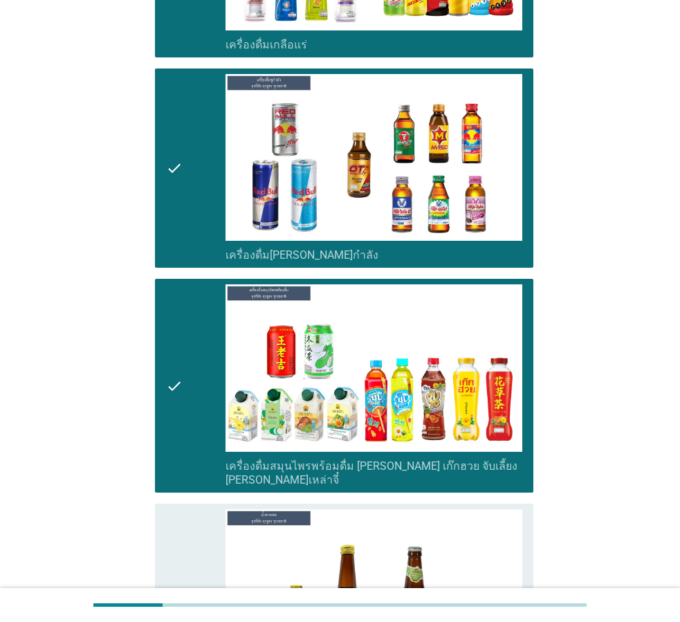
click at [197, 509] on div "check" at bounding box center [196, 603] width 60 height 189
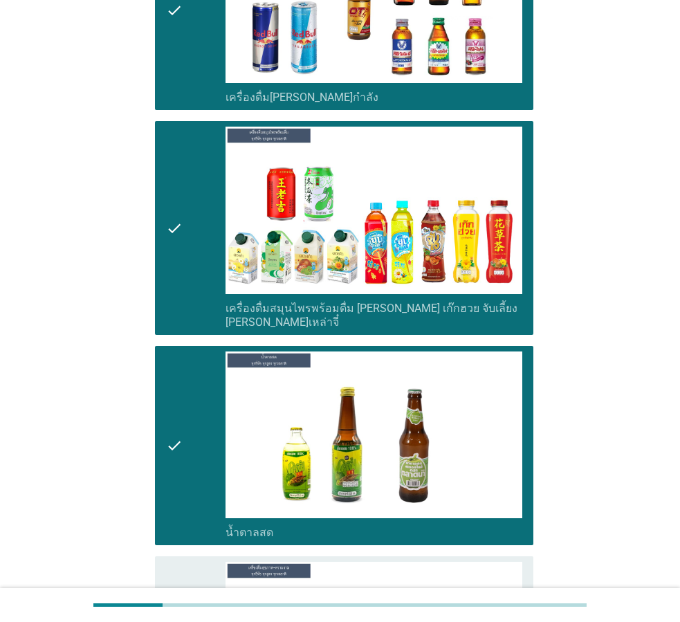
scroll to position [4015, 0]
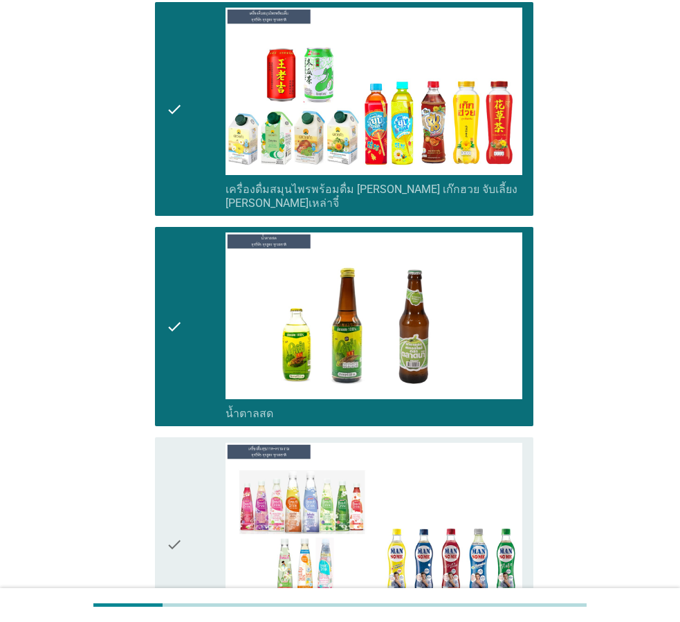
click at [195, 465] on div "check" at bounding box center [196, 544] width 60 height 203
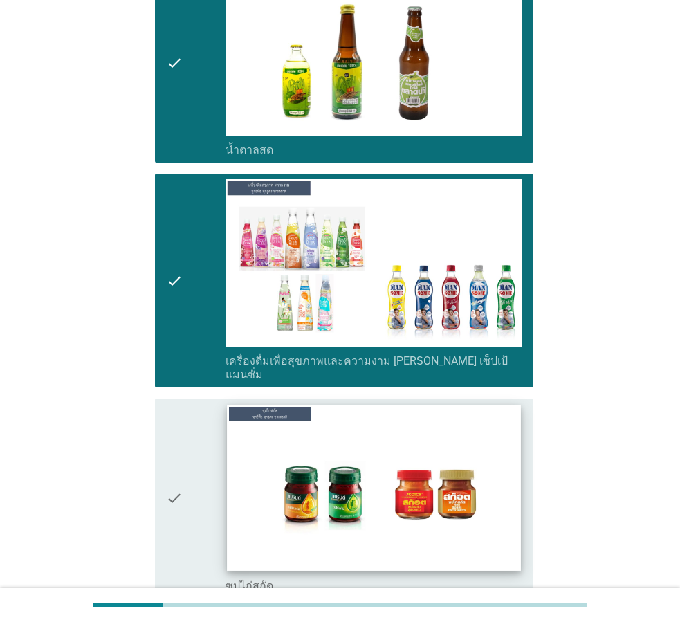
scroll to position [4361, 0]
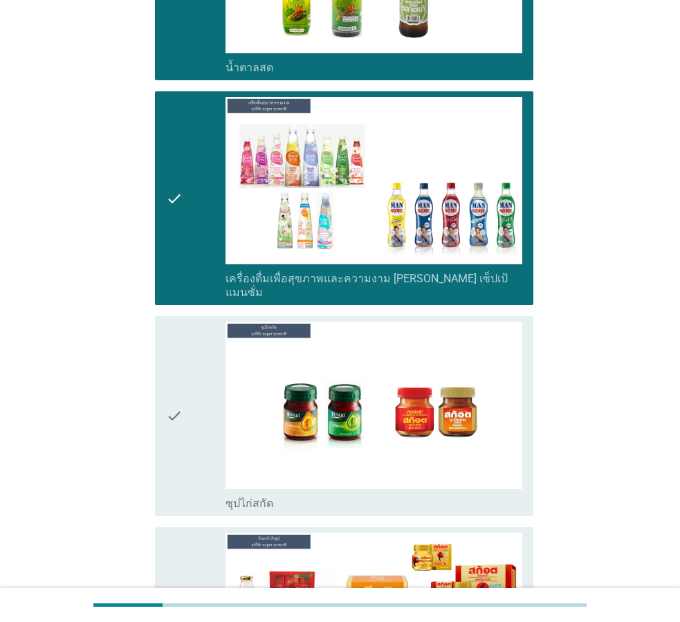
click at [184, 344] on div "check" at bounding box center [196, 416] width 60 height 189
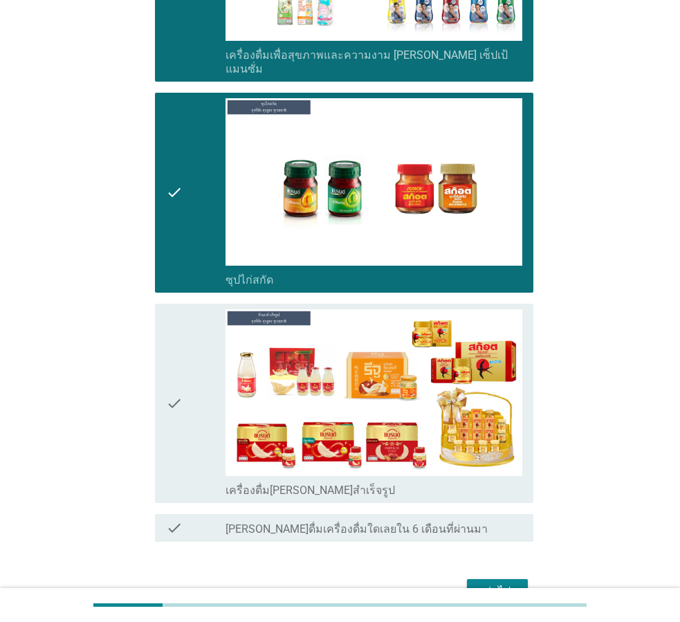
scroll to position [4586, 0]
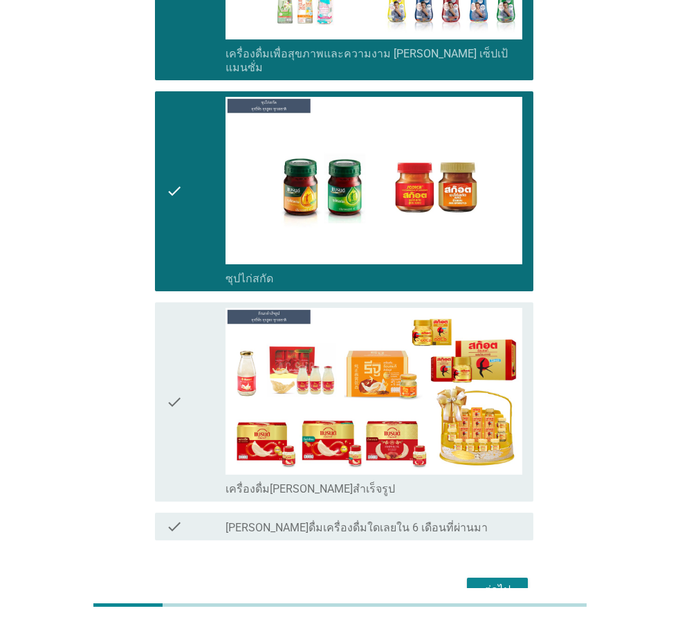
click at [189, 350] on div "check" at bounding box center [196, 402] width 60 height 189
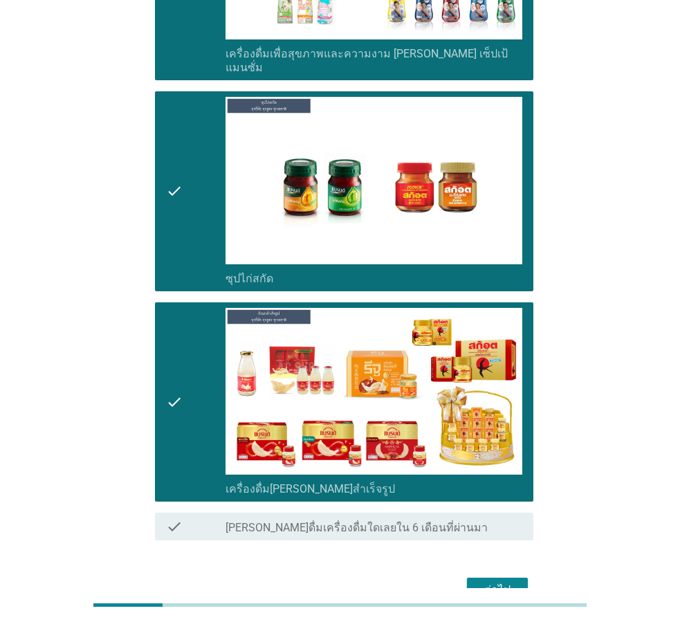
click at [486, 582] on div "ต่อไป" at bounding box center [497, 590] width 39 height 17
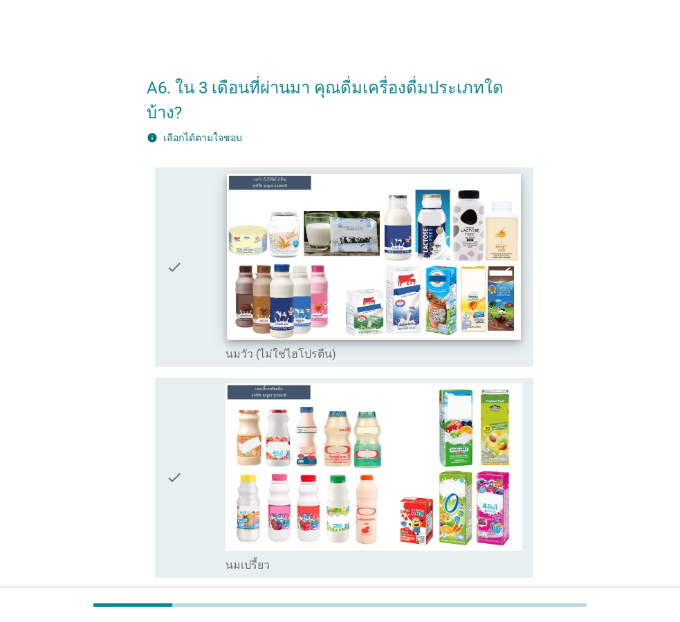
click at [230, 296] on img at bounding box center [374, 256] width 294 height 165
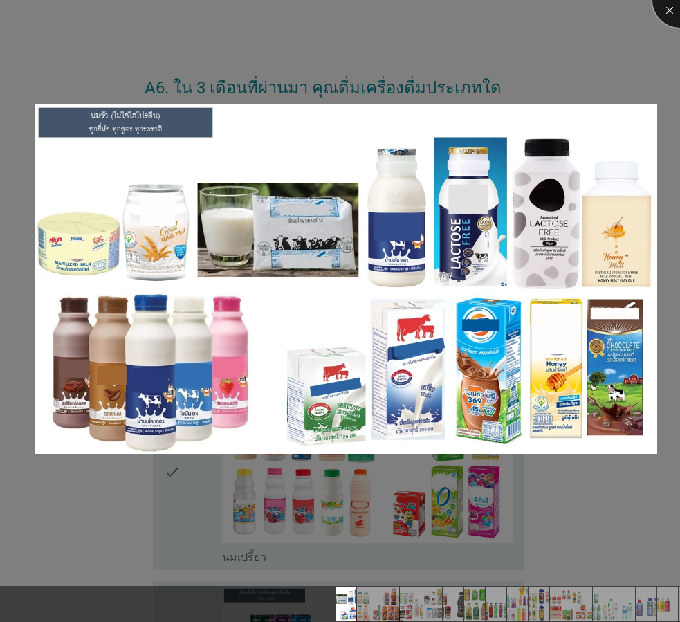
click at [673, 4] on div at bounding box center [680, -1] width 55 height 55
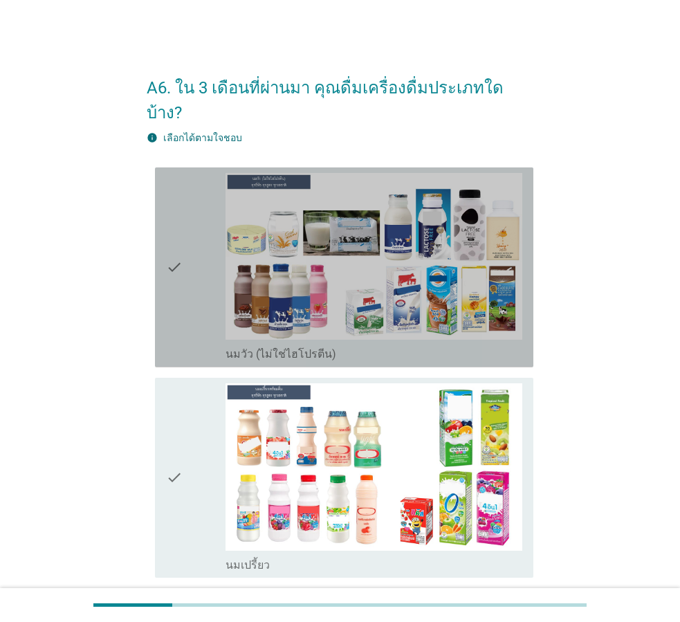
click at [185, 260] on div "check" at bounding box center [196, 267] width 60 height 189
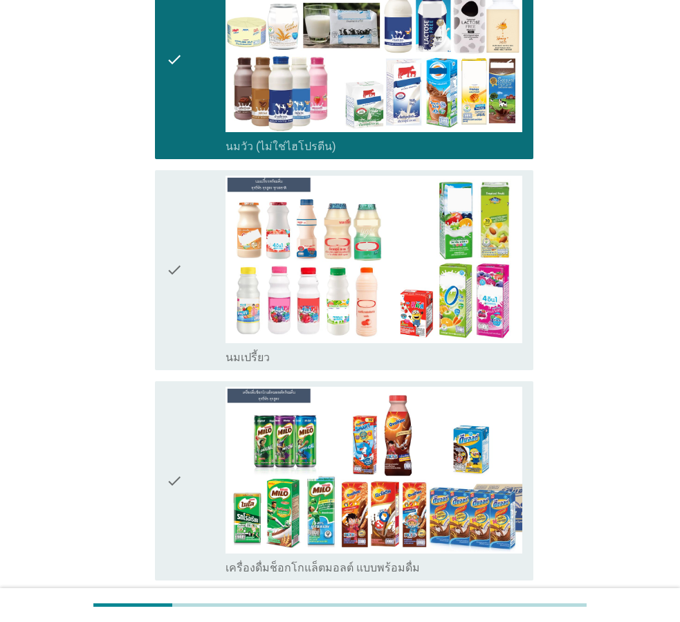
click at [193, 232] on div "check" at bounding box center [196, 270] width 60 height 189
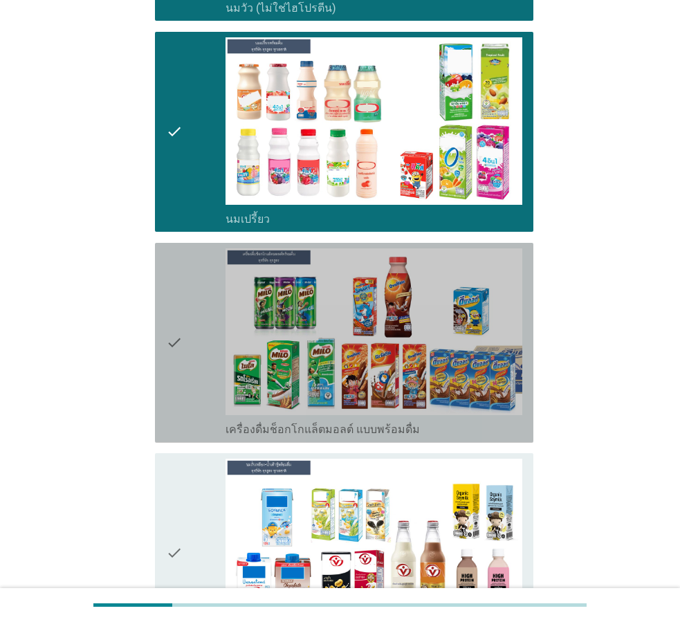
click at [186, 269] on div "check" at bounding box center [196, 343] width 60 height 189
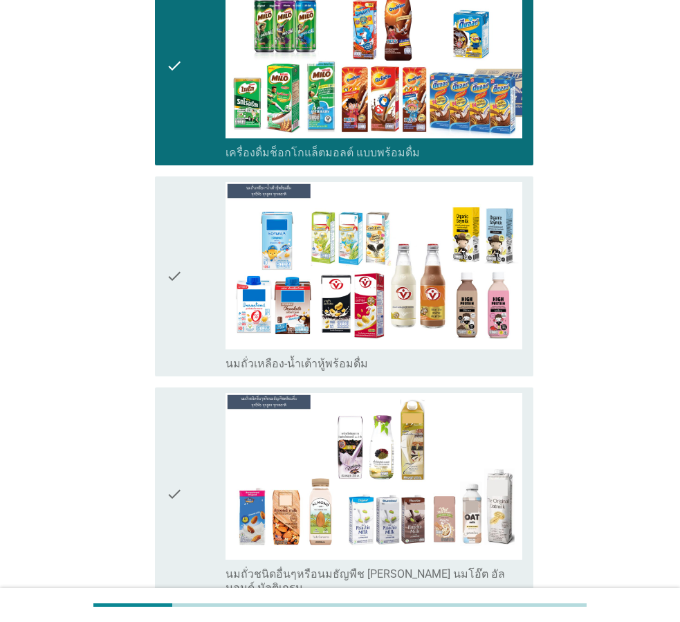
click at [186, 269] on div "check" at bounding box center [196, 276] width 60 height 189
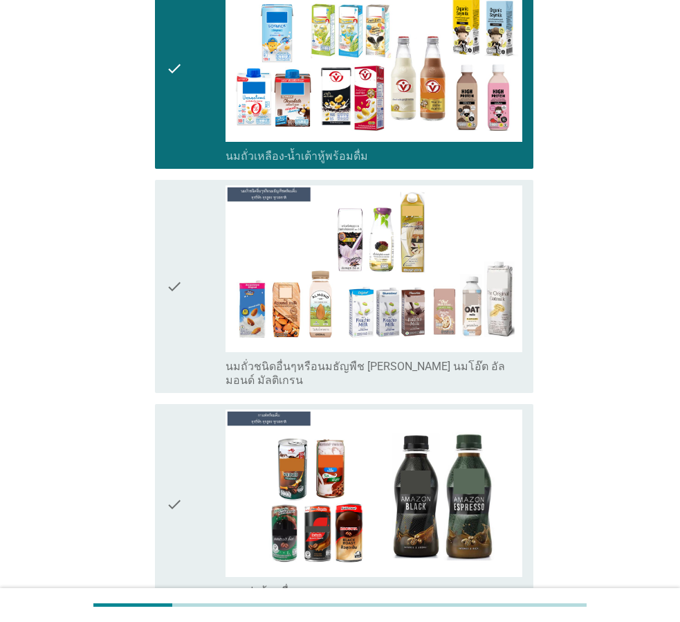
click at [186, 269] on div "check" at bounding box center [196, 287] width 60 height 203
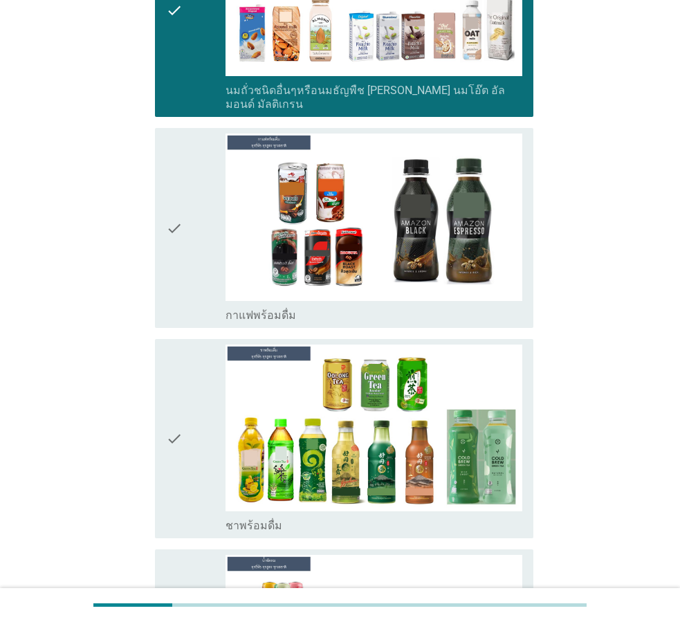
scroll to position [1108, 0]
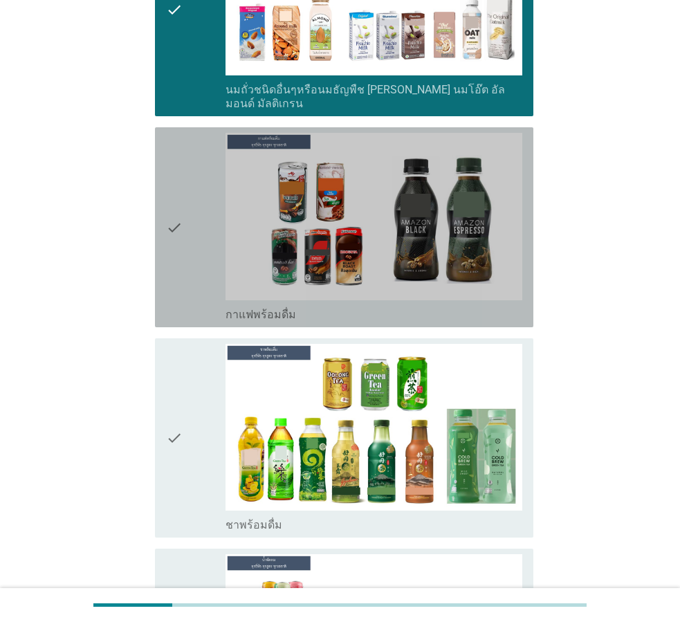
drag, startPoint x: 205, startPoint y: 230, endPoint x: 197, endPoint y: 257, distance: 28.2
click at [205, 229] on div "check" at bounding box center [196, 227] width 60 height 189
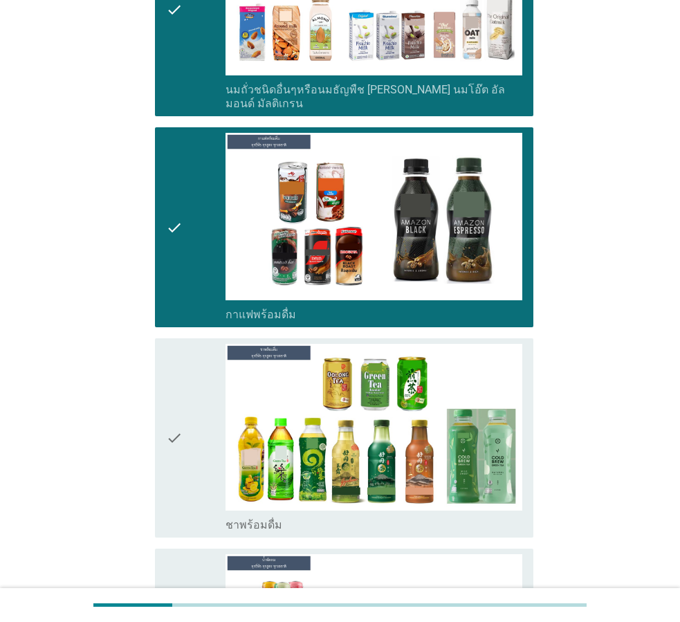
click at [217, 352] on div "check" at bounding box center [196, 438] width 60 height 189
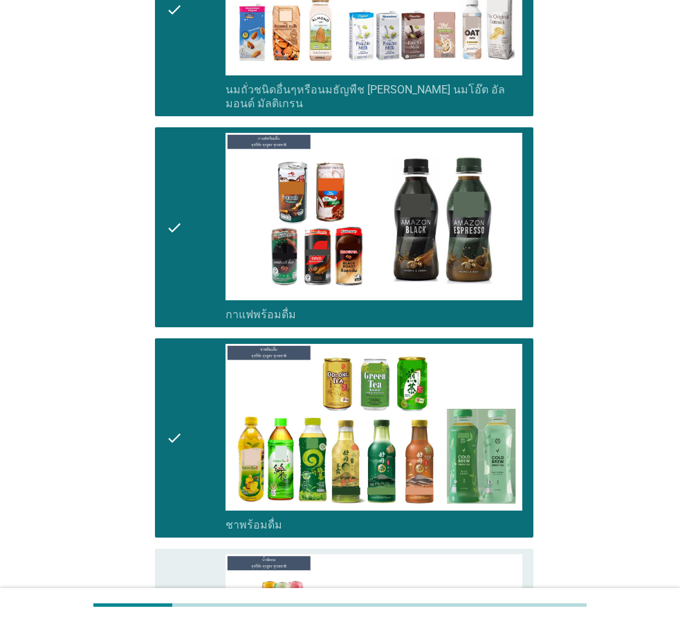
scroll to position [1315, 0]
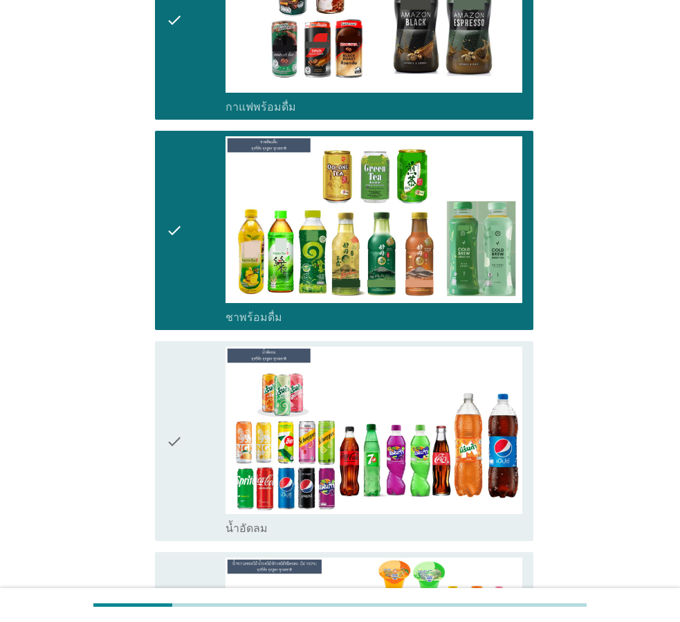
click at [205, 376] on div "check" at bounding box center [196, 441] width 60 height 189
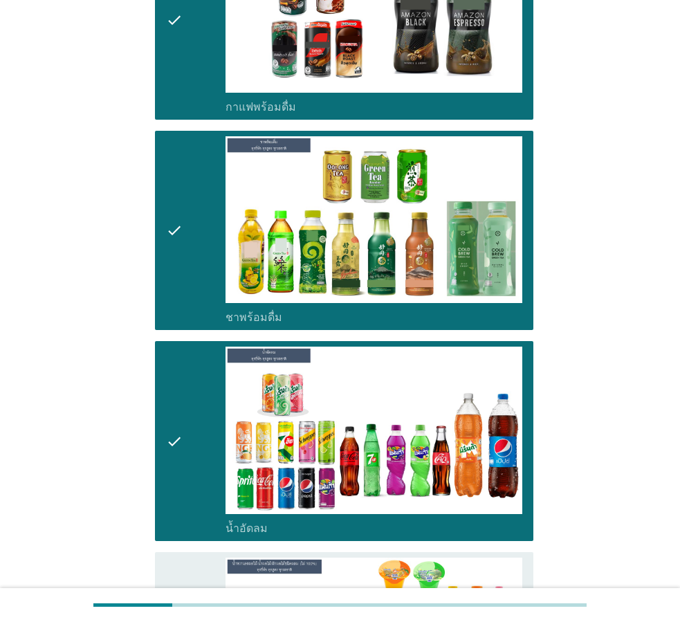
scroll to position [1523, 0]
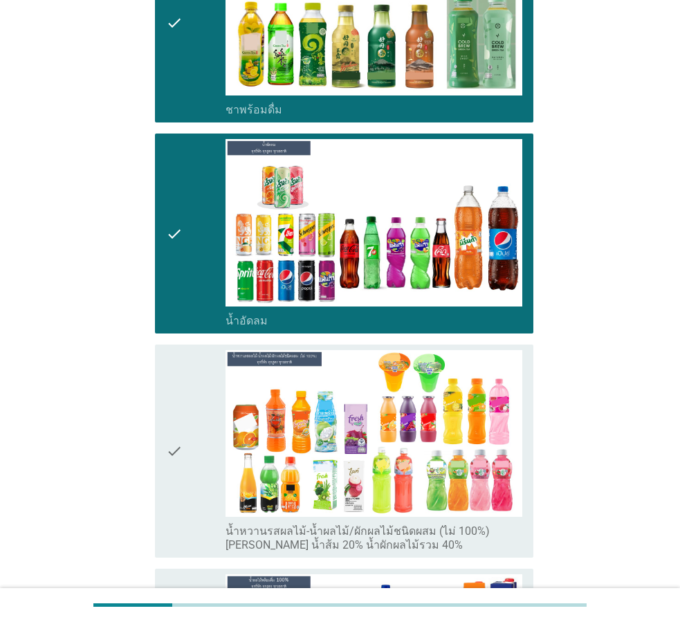
click at [205, 376] on div "check" at bounding box center [196, 451] width 60 height 203
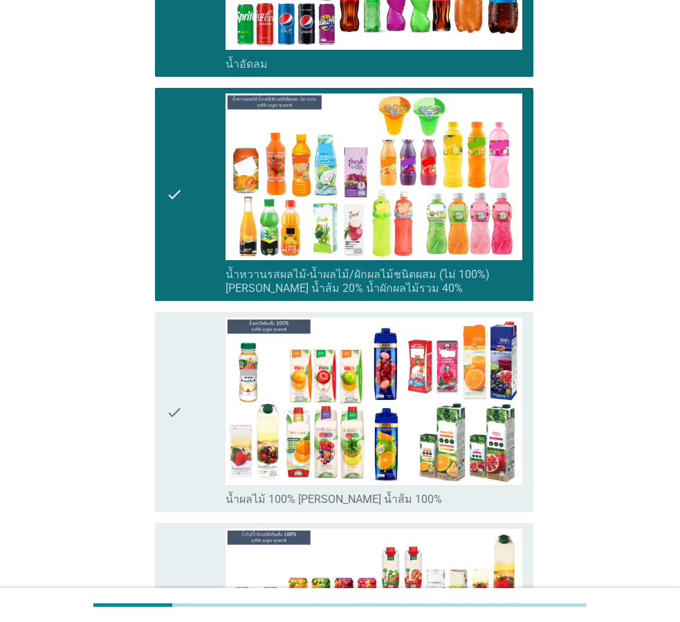
scroll to position [1800, 0]
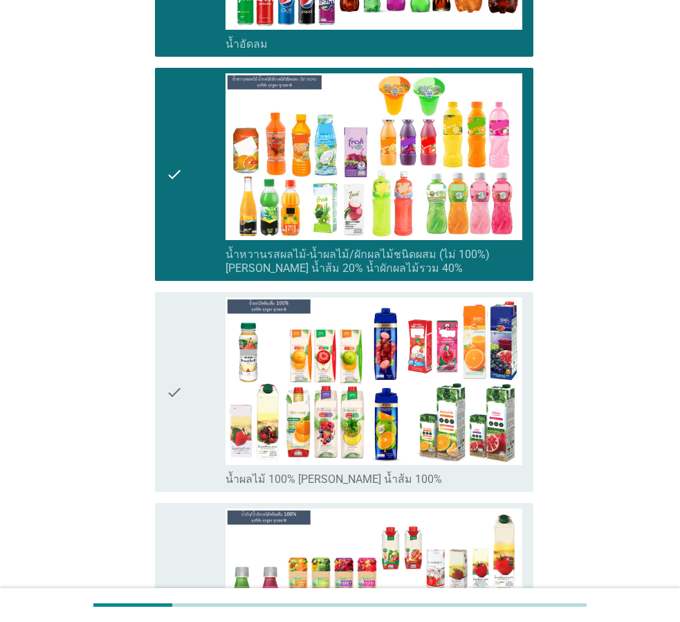
click at [205, 376] on div "check" at bounding box center [196, 392] width 60 height 189
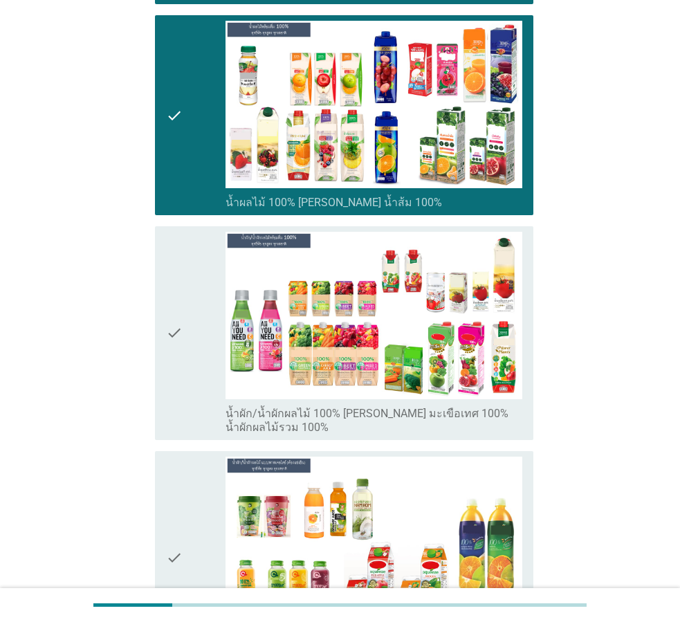
click at [199, 321] on div "check" at bounding box center [196, 333] width 60 height 203
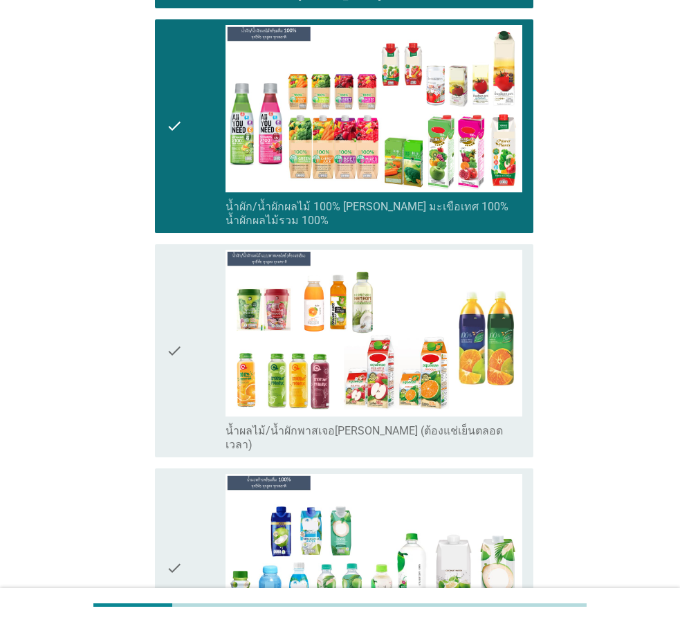
scroll to position [2284, 0]
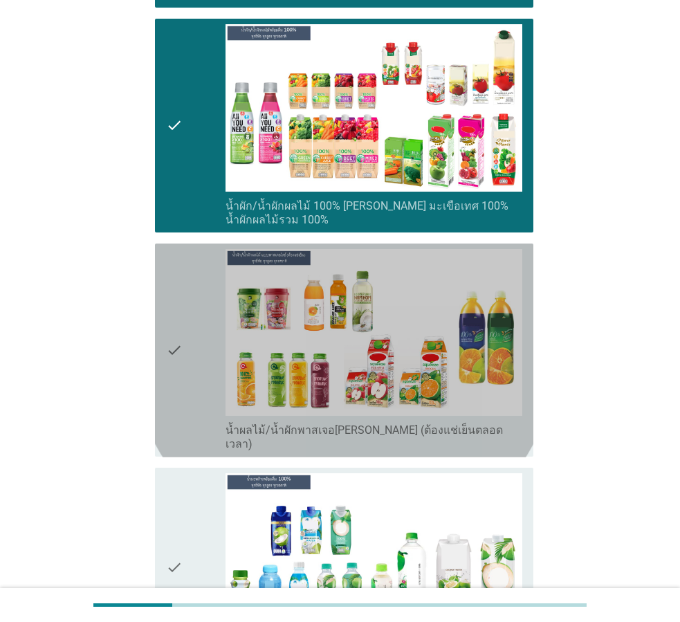
click at [199, 321] on div "check" at bounding box center [196, 350] width 60 height 203
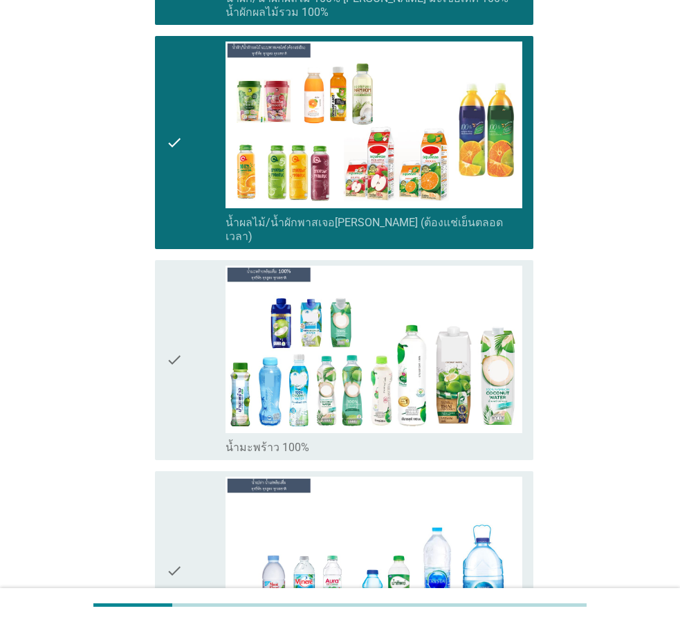
click at [199, 321] on div "check" at bounding box center [196, 360] width 60 height 189
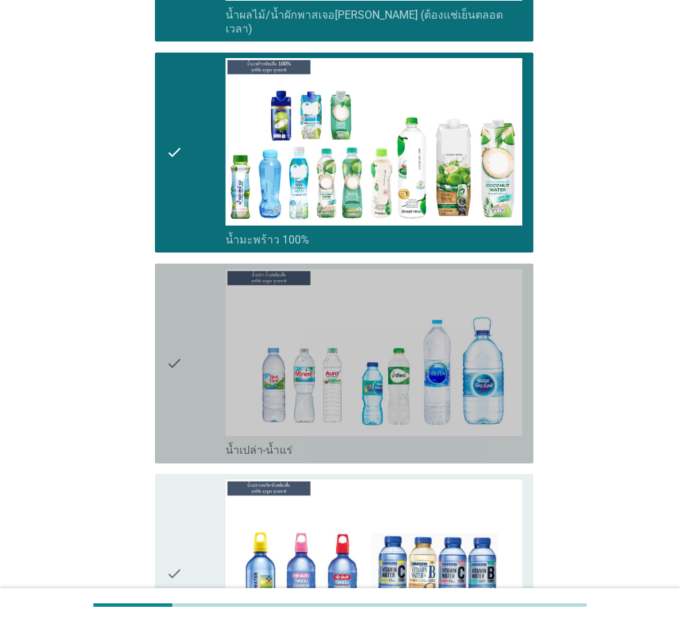
click at [199, 321] on div "check" at bounding box center [196, 363] width 60 height 189
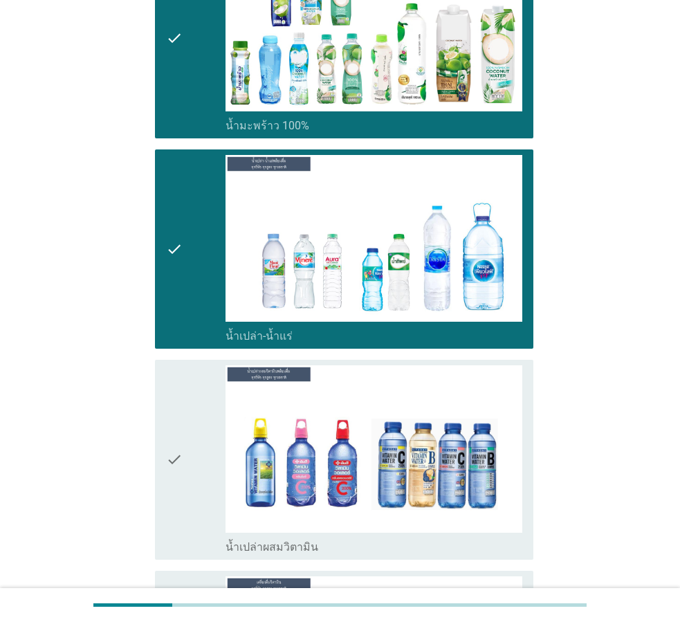
scroll to position [2977, 0]
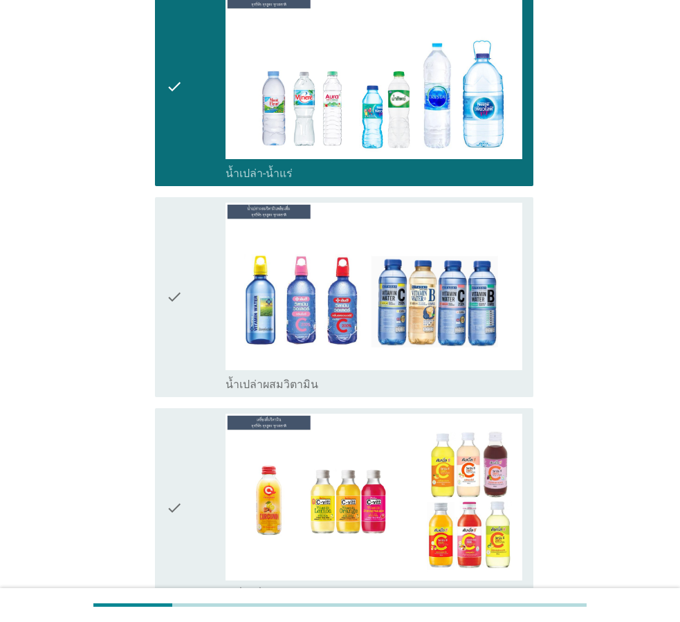
click at [210, 298] on div "check" at bounding box center [196, 297] width 60 height 189
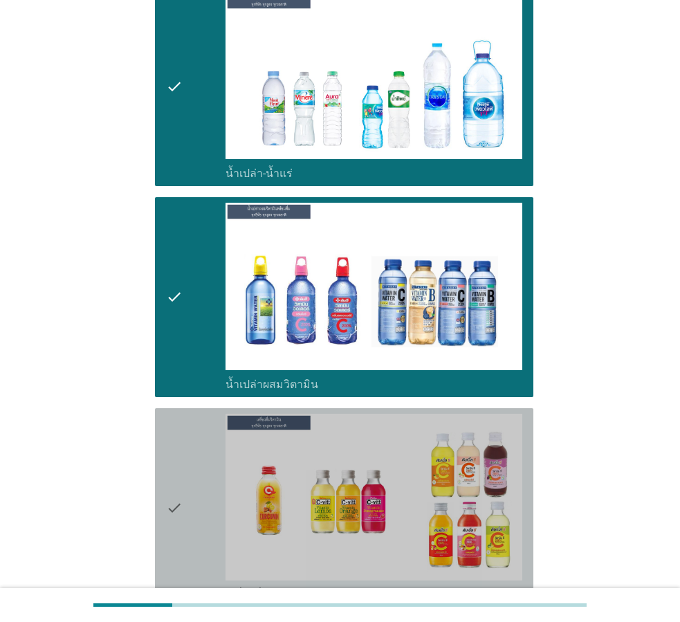
click at [207, 435] on div "check" at bounding box center [196, 508] width 60 height 189
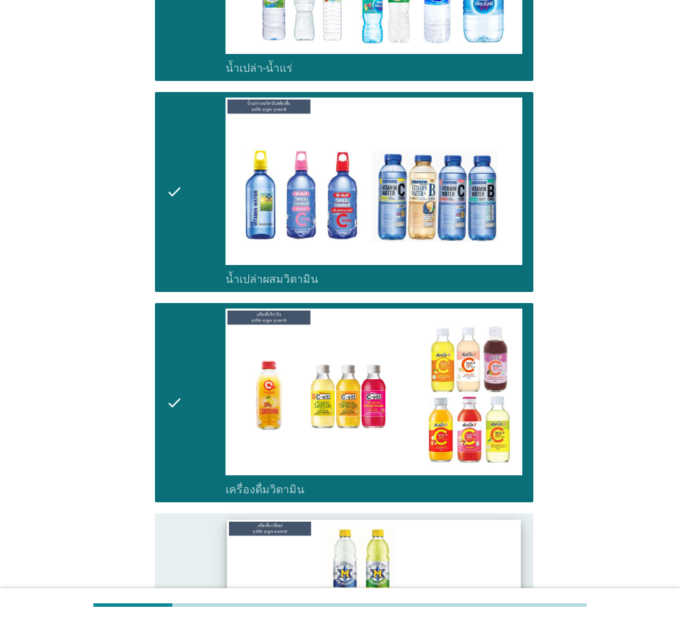
scroll to position [3184, 0]
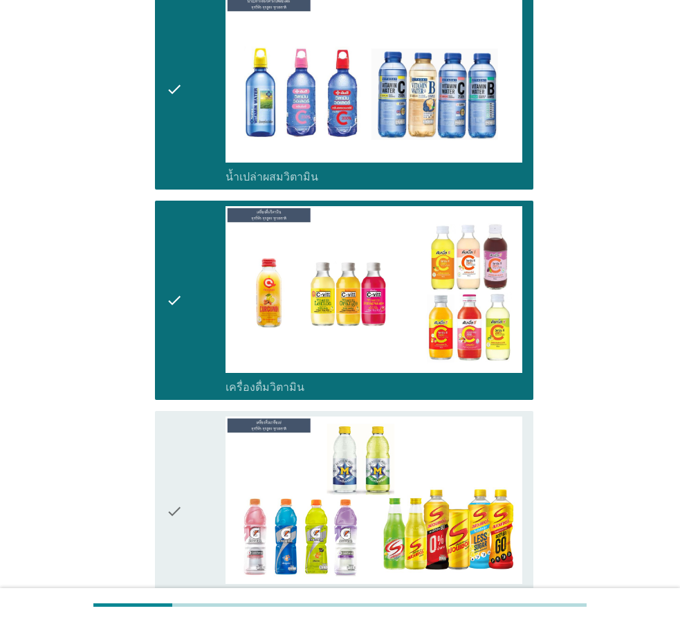
click at [188, 467] on div "check" at bounding box center [196, 511] width 60 height 189
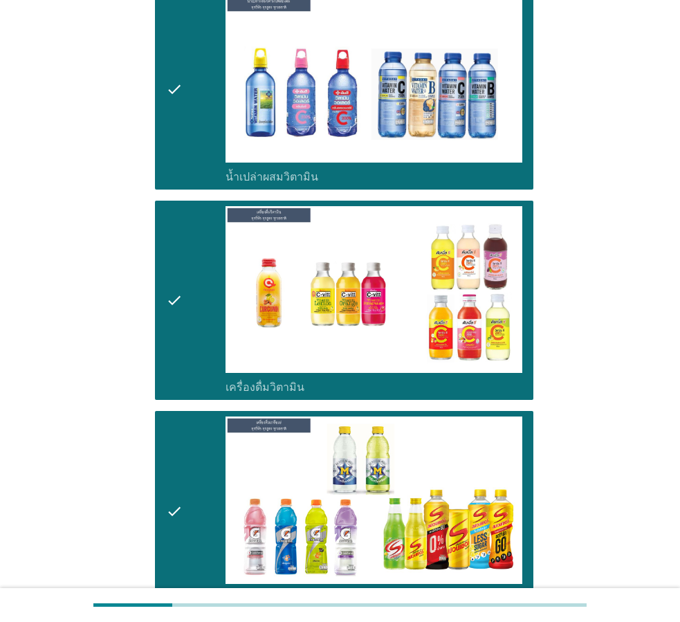
scroll to position [3530, 0]
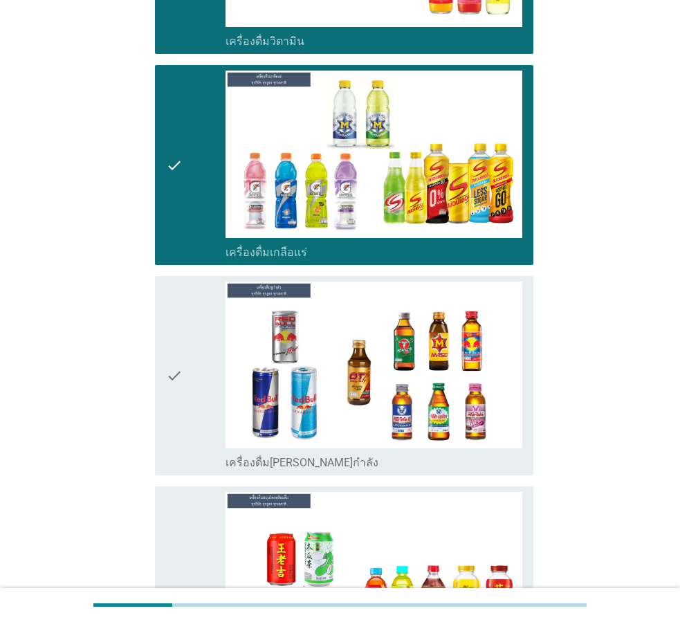
click at [201, 341] on div "check" at bounding box center [196, 376] width 60 height 189
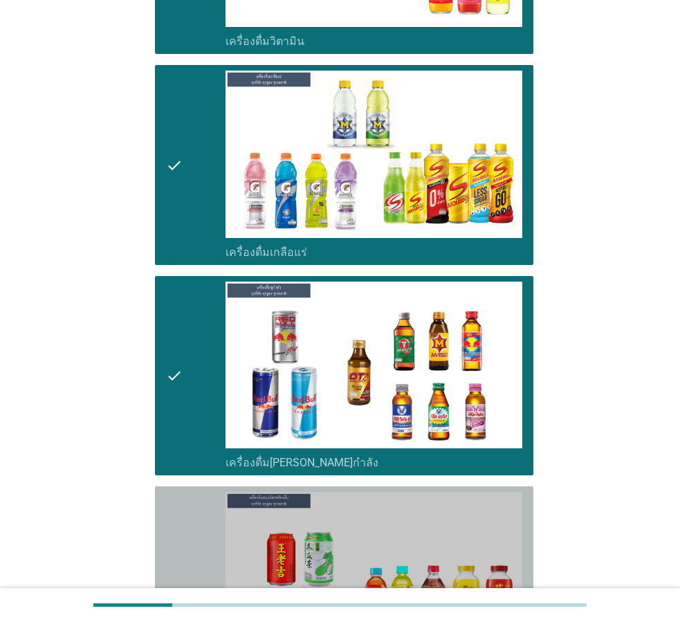
click at [199, 492] on div "check" at bounding box center [196, 593] width 60 height 203
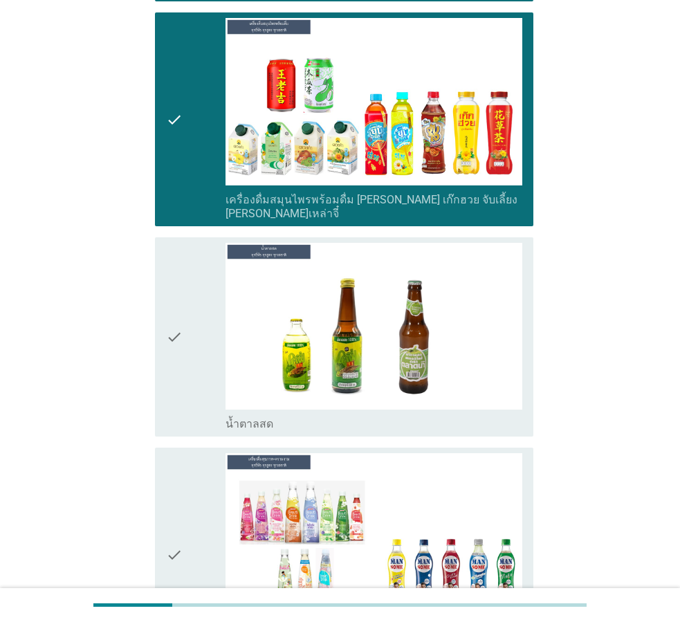
scroll to position [4153, 0]
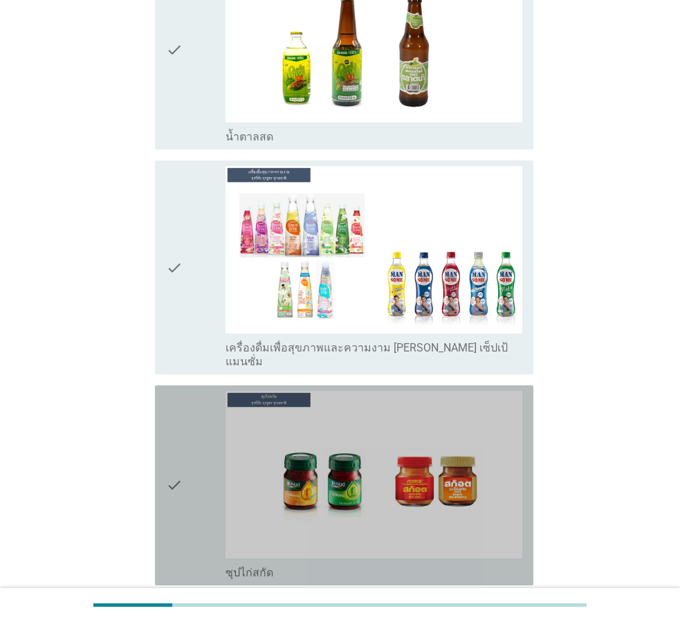
click at [195, 396] on div "check" at bounding box center [196, 485] width 60 height 189
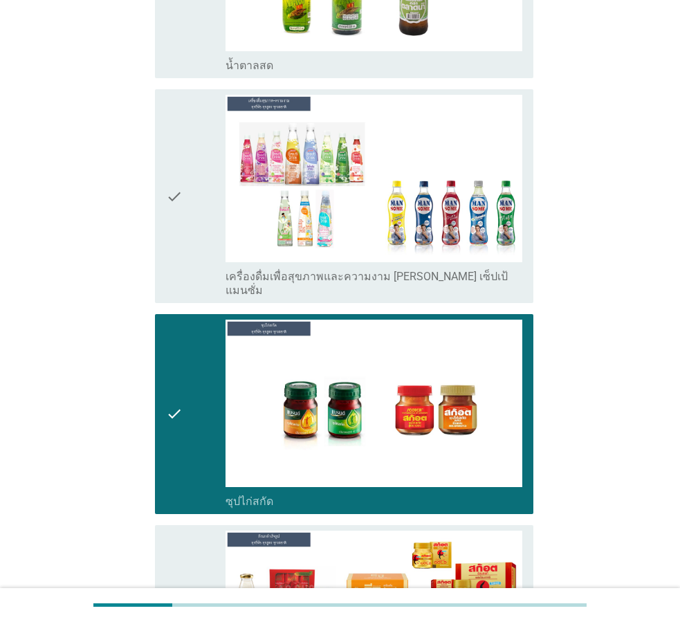
scroll to position [4499, 0]
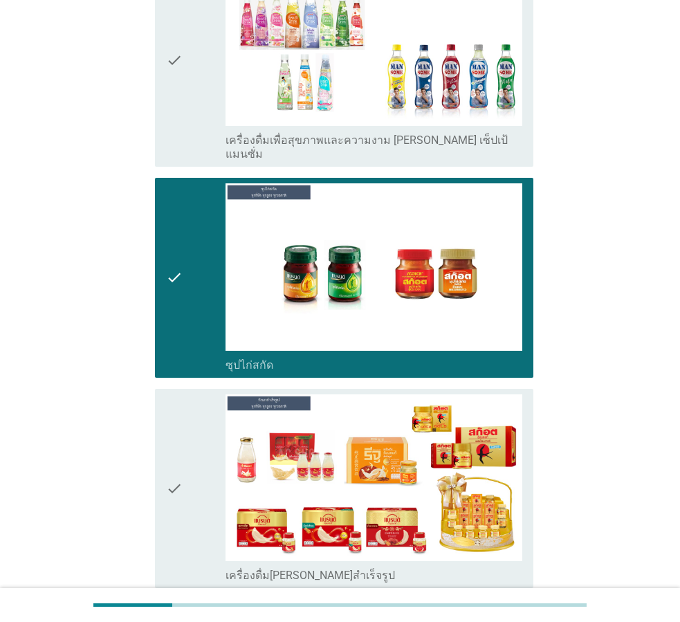
click at [195, 396] on div "check" at bounding box center [196, 489] width 60 height 189
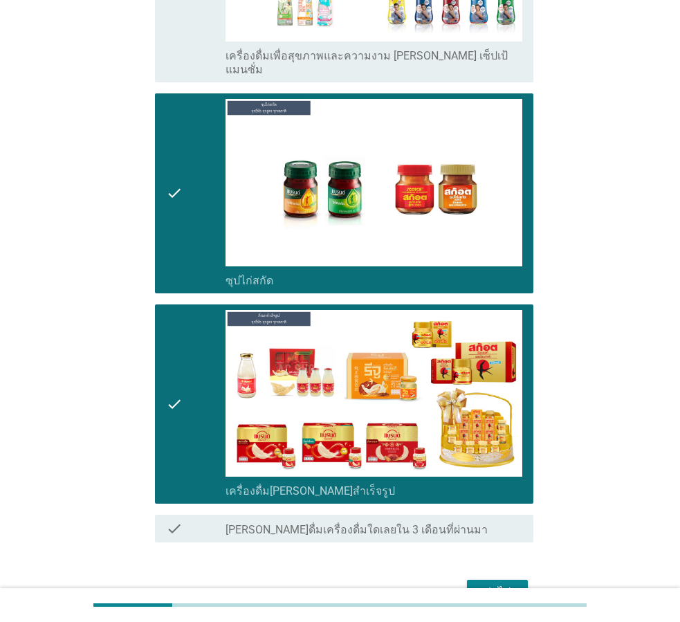
scroll to position [4586, 0]
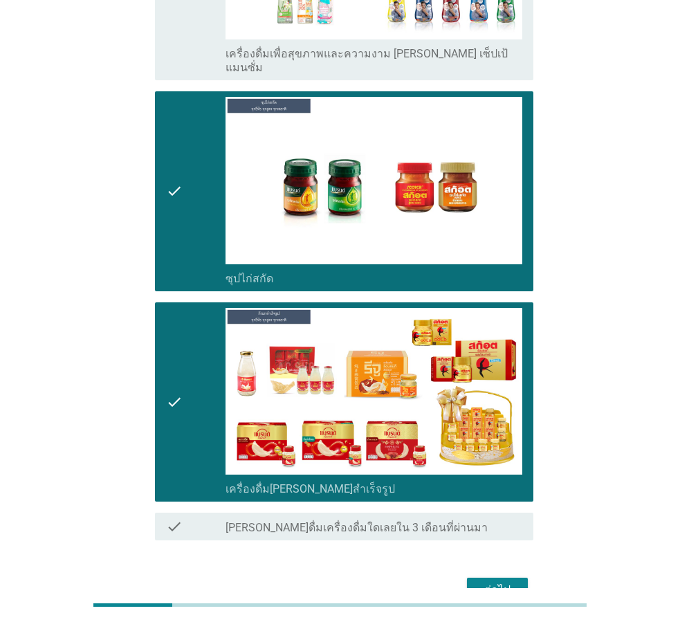
click at [506, 578] on button "ต่อไป" at bounding box center [497, 590] width 61 height 25
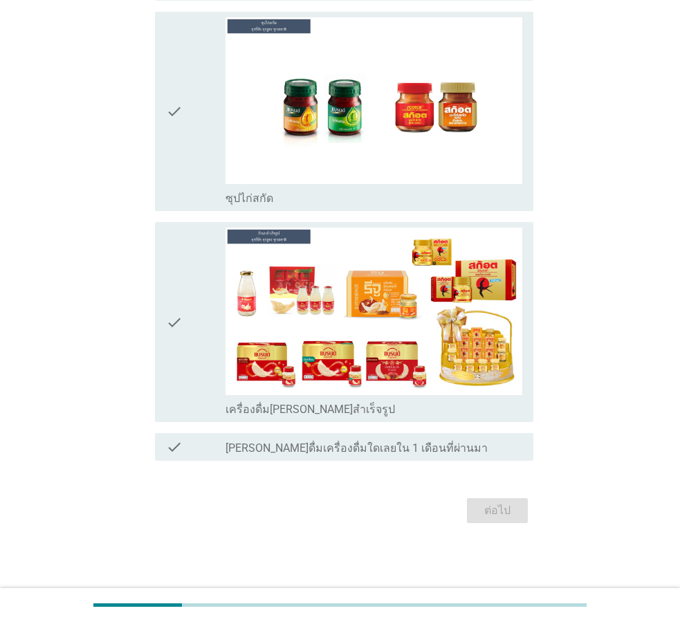
scroll to position [0, 0]
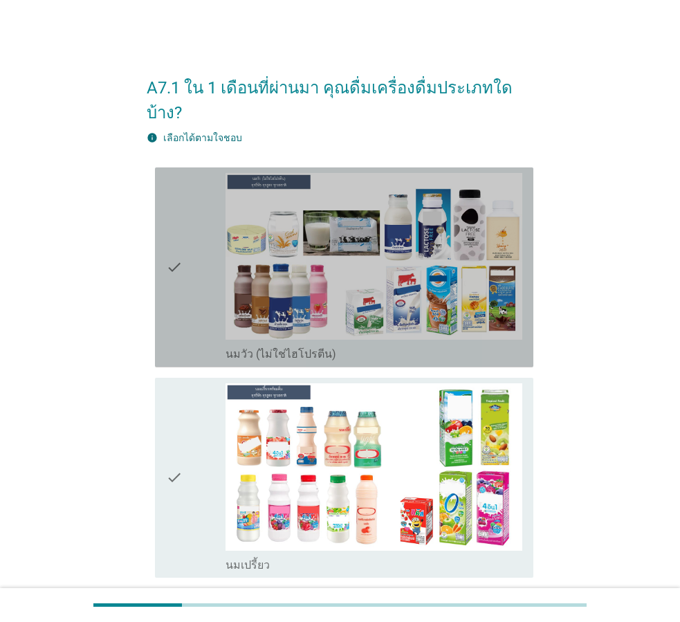
click at [194, 242] on div "check" at bounding box center [196, 267] width 60 height 189
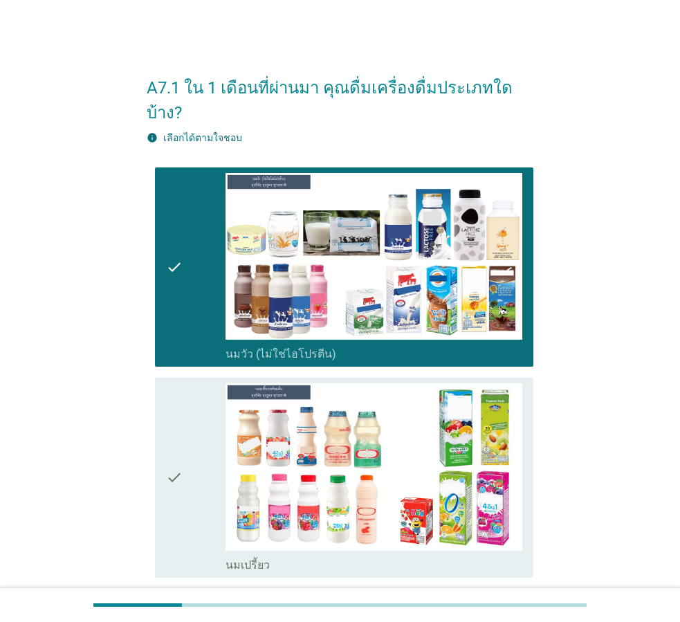
click at [175, 433] on icon "check" at bounding box center [174, 477] width 17 height 189
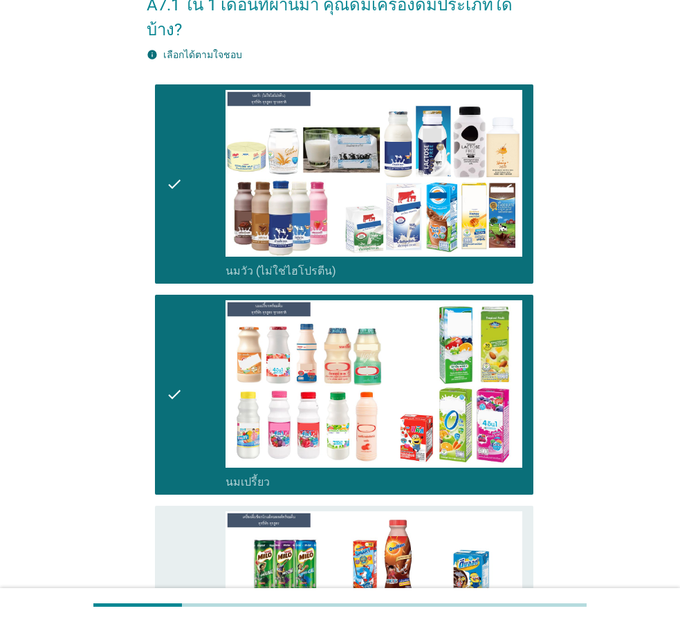
scroll to position [346, 0]
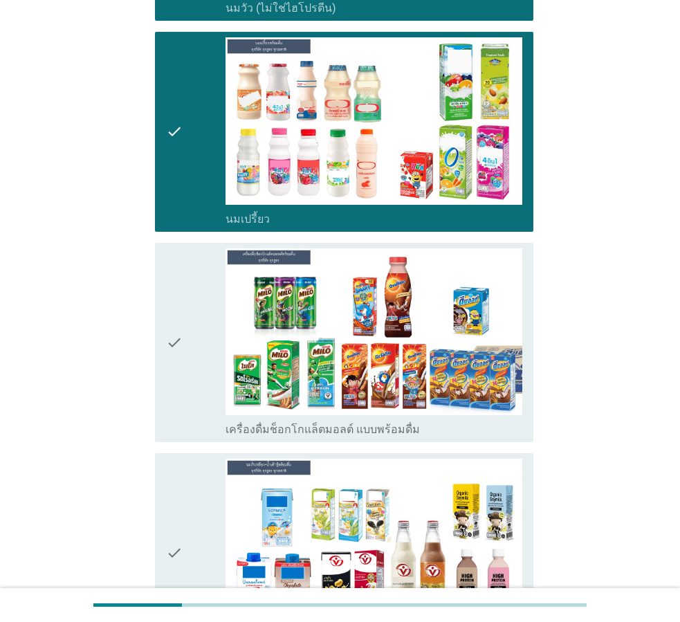
click at [179, 361] on icon "check" at bounding box center [174, 343] width 17 height 189
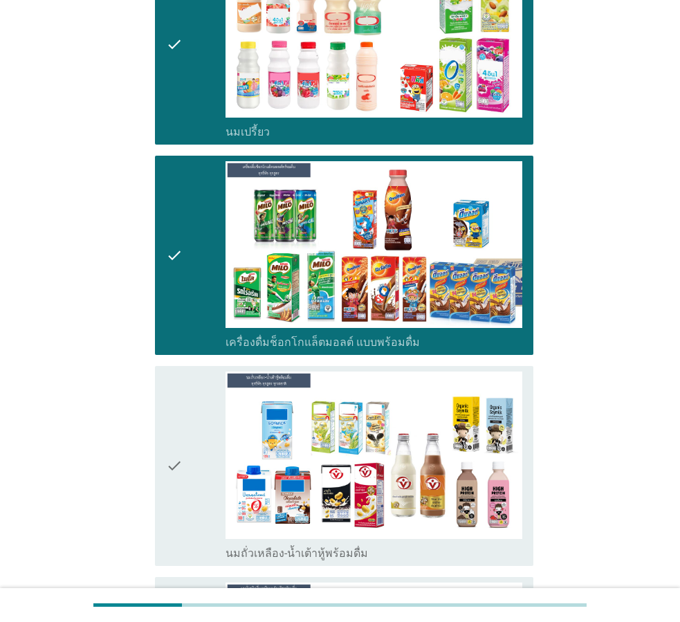
scroll to position [623, 0]
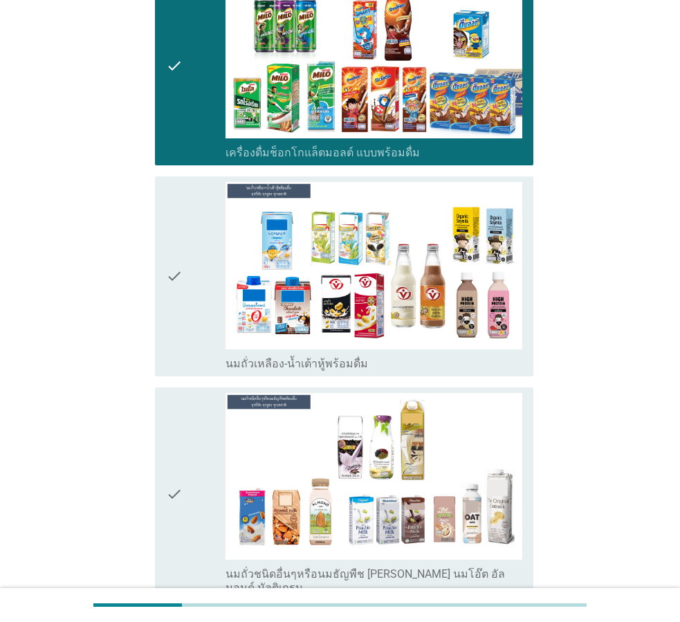
click at [192, 310] on div "check" at bounding box center [196, 276] width 60 height 189
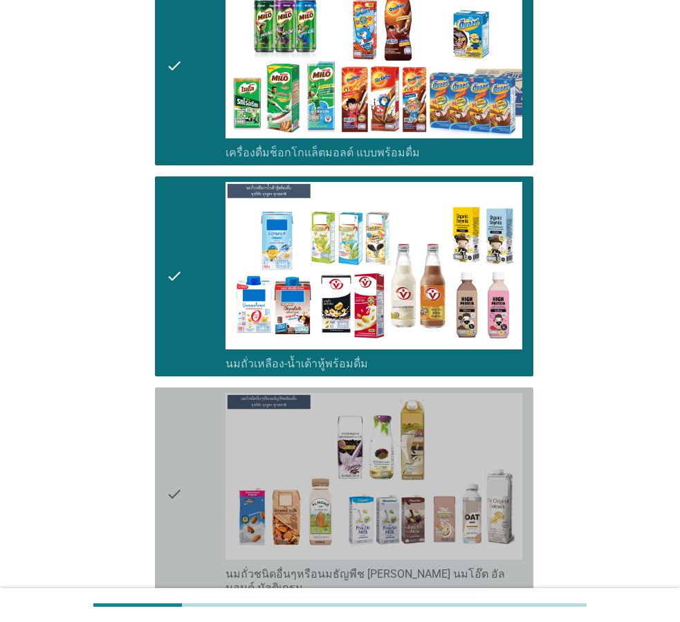
click at [196, 414] on div "check" at bounding box center [196, 494] width 60 height 203
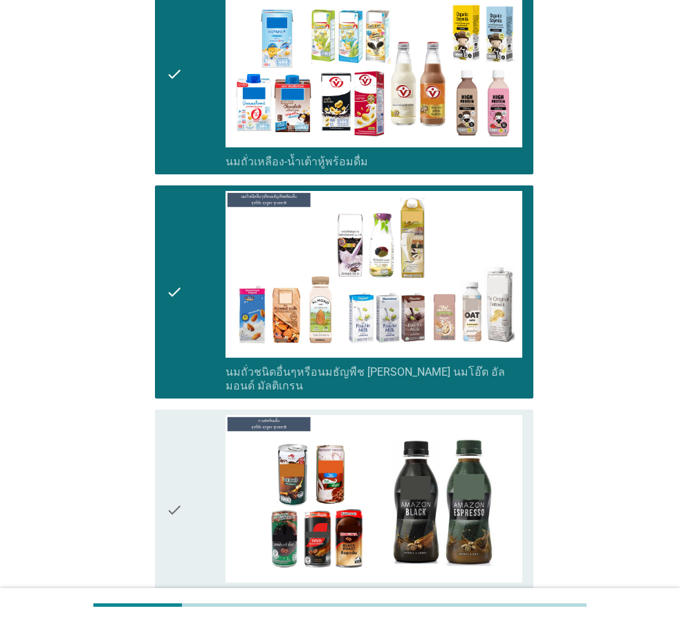
scroll to position [900, 0]
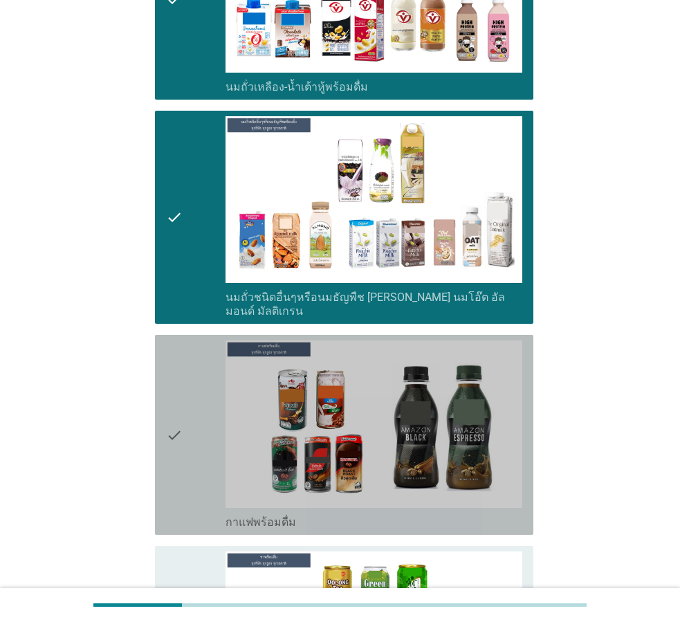
click at [196, 414] on div "check" at bounding box center [196, 435] width 60 height 189
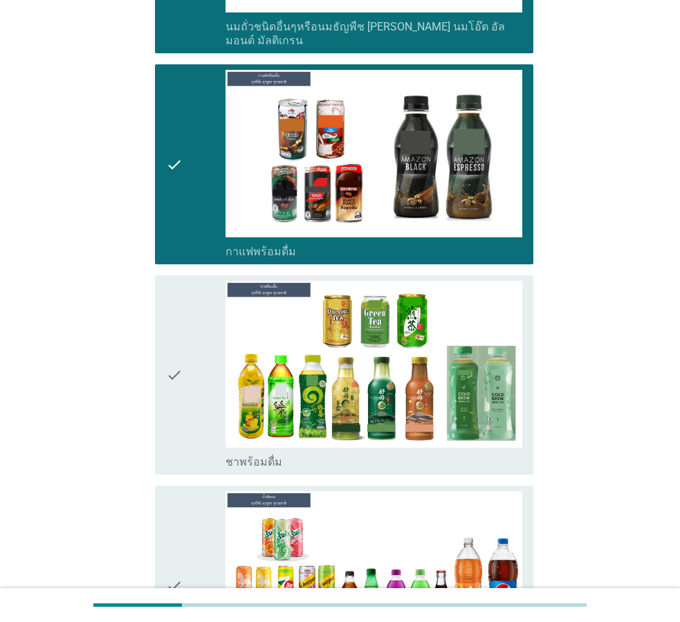
scroll to position [1177, 0]
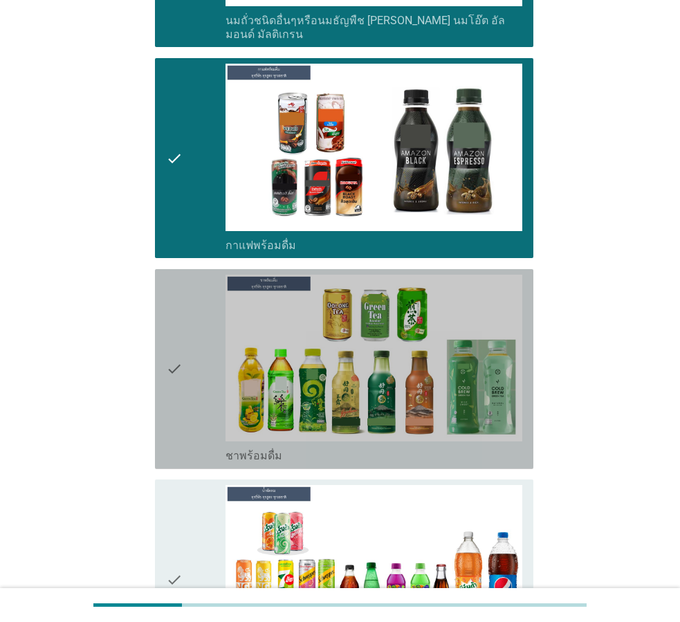
click at [187, 352] on div "check" at bounding box center [196, 369] width 60 height 189
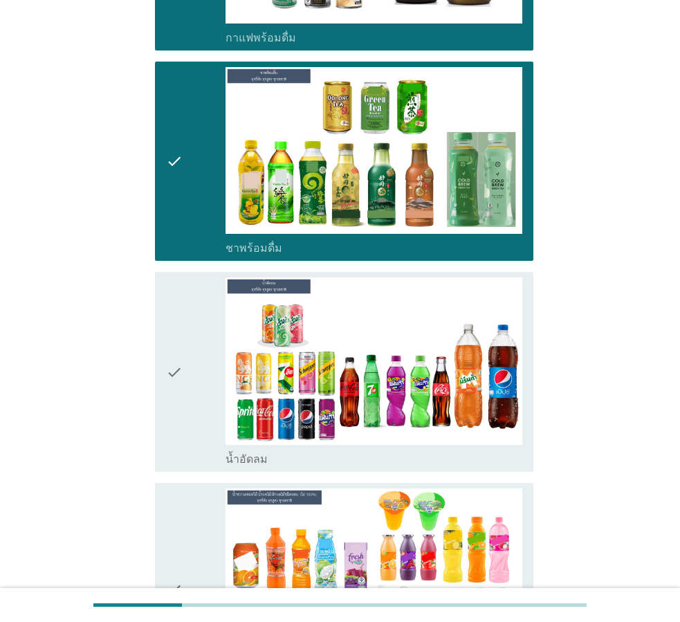
click at [187, 352] on div "check" at bounding box center [196, 372] width 60 height 189
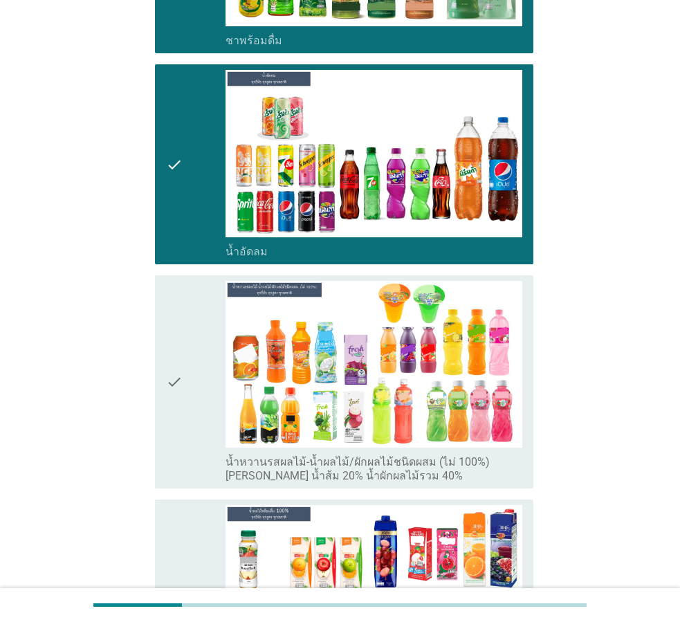
click at [187, 352] on div "check" at bounding box center [196, 382] width 60 height 203
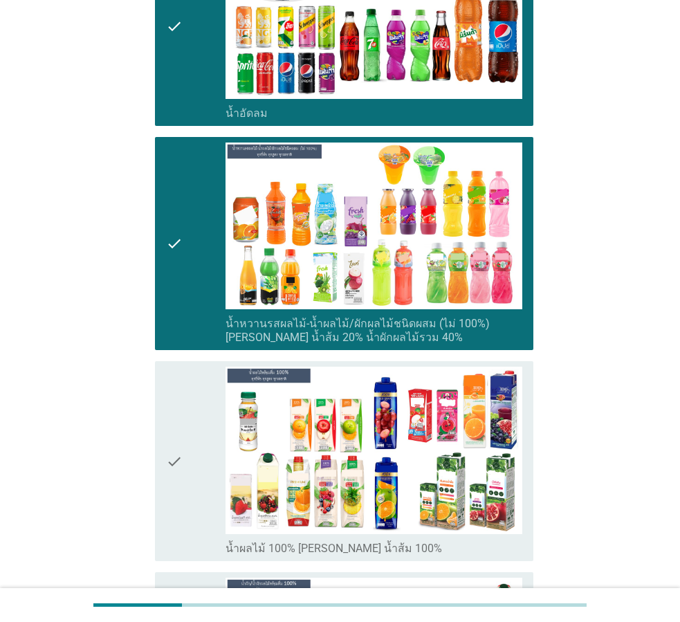
click at [187, 367] on div "check" at bounding box center [196, 461] width 60 height 189
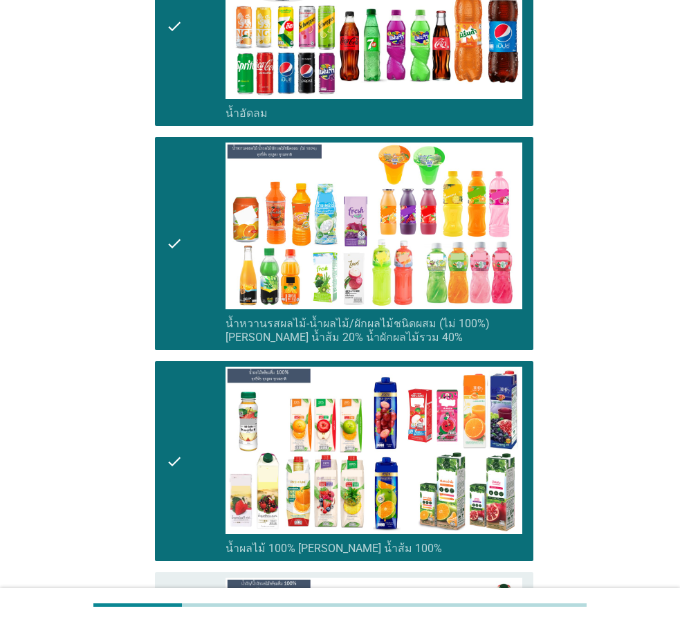
scroll to position [2077, 0]
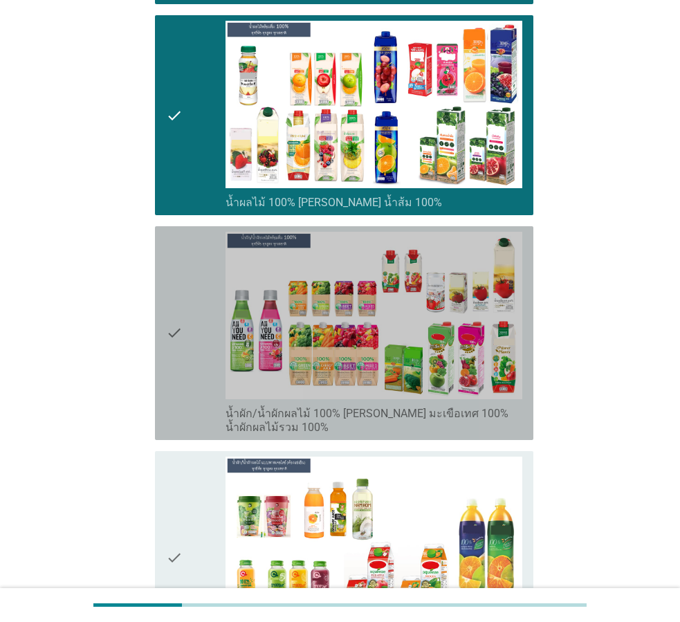
click at [187, 352] on div "check" at bounding box center [196, 333] width 60 height 203
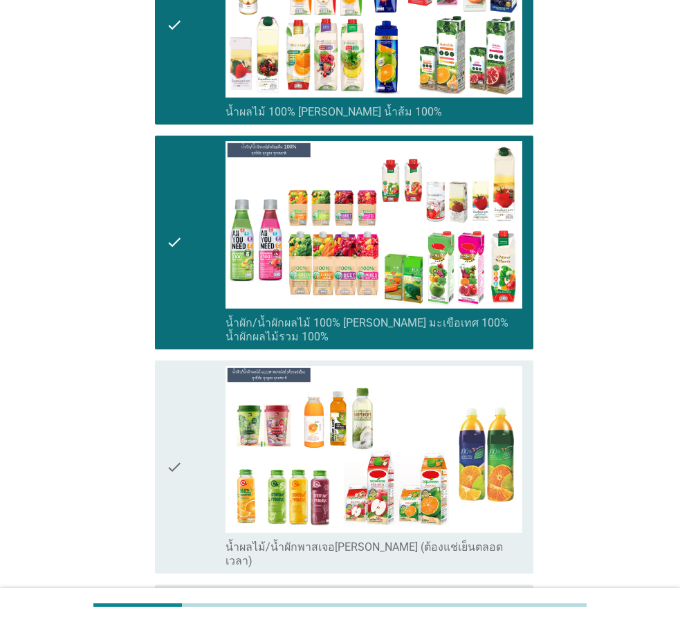
scroll to position [2423, 0]
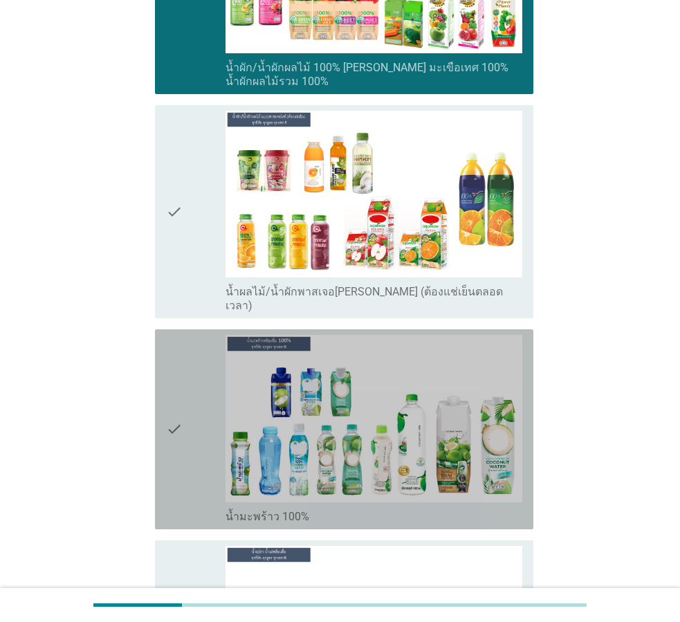
click at [187, 352] on div "check" at bounding box center [196, 429] width 60 height 189
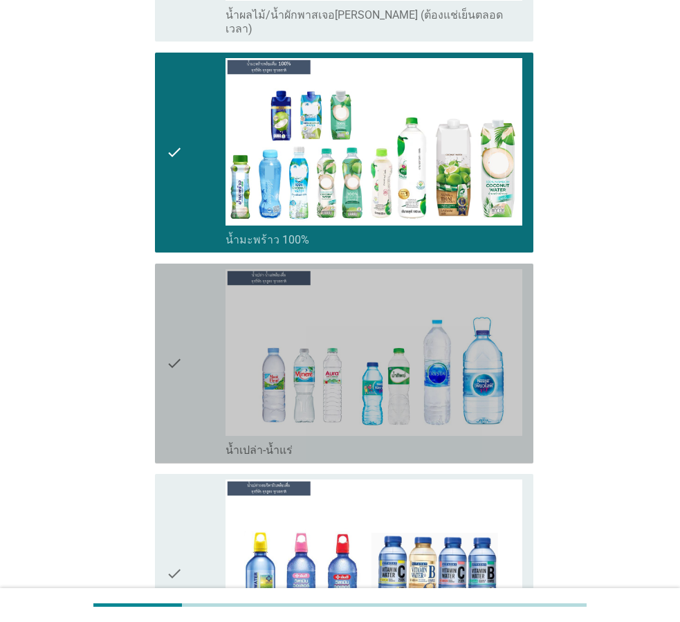
click at [187, 352] on div "check" at bounding box center [196, 363] width 60 height 189
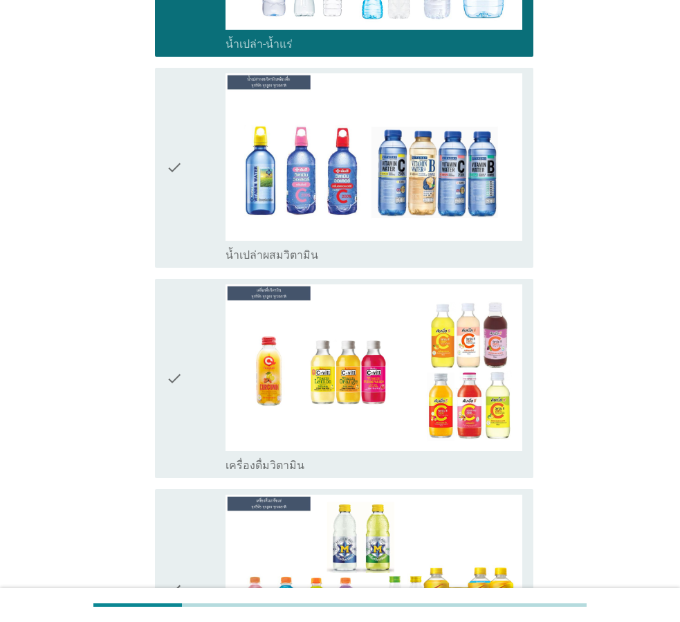
scroll to position [3115, 0]
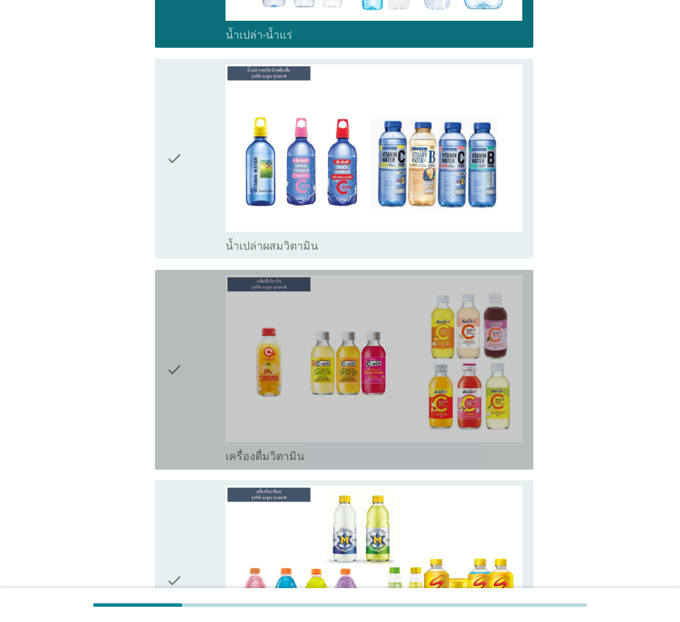
click at [187, 352] on div "check" at bounding box center [196, 370] width 60 height 189
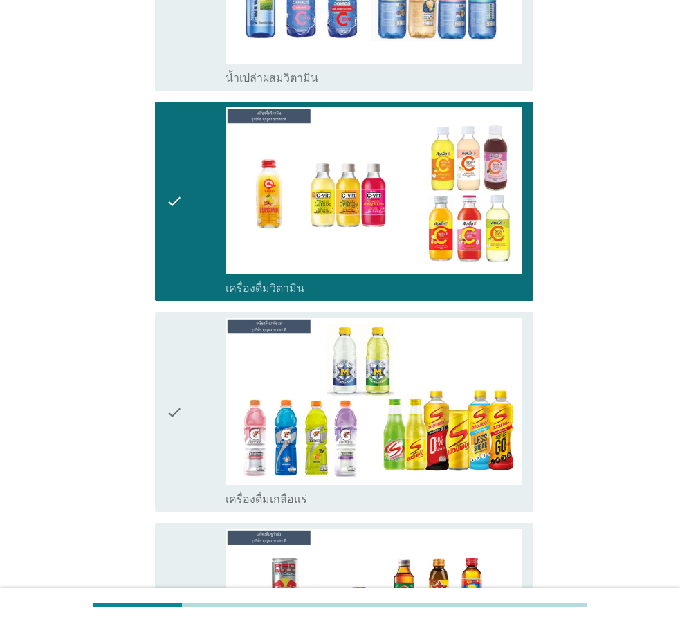
scroll to position [3323, 0]
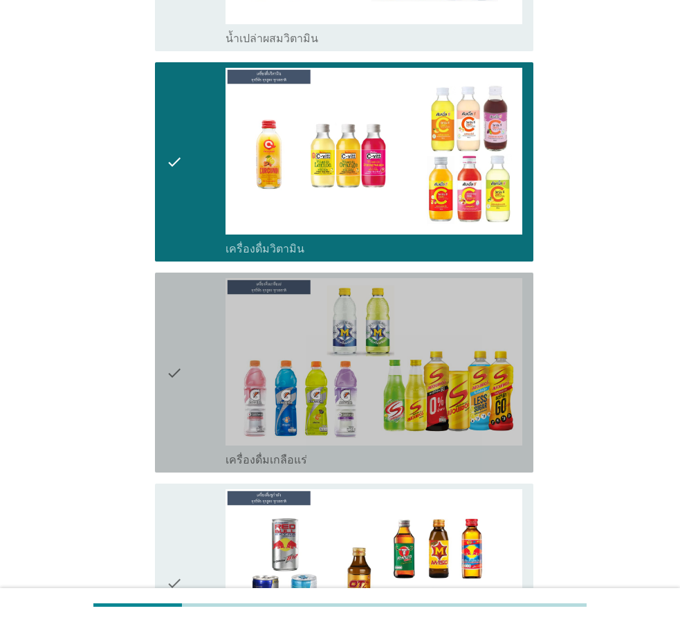
click at [187, 352] on div "check" at bounding box center [196, 372] width 60 height 189
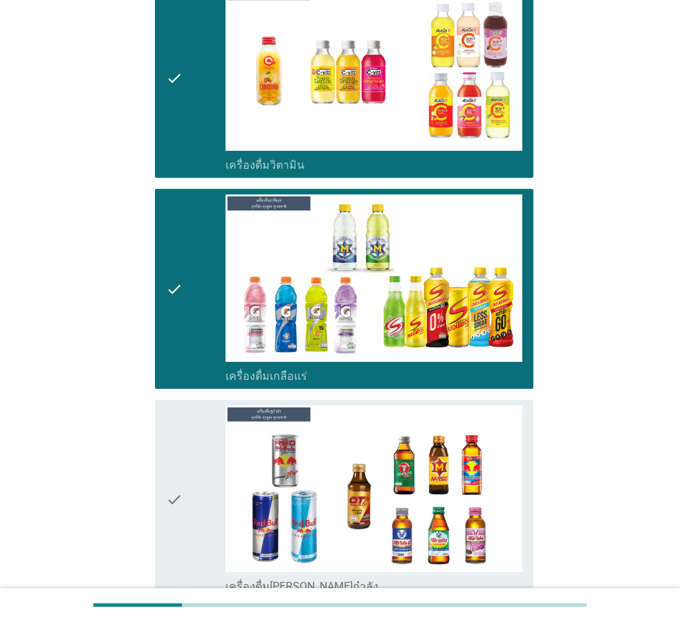
scroll to position [3530, 0]
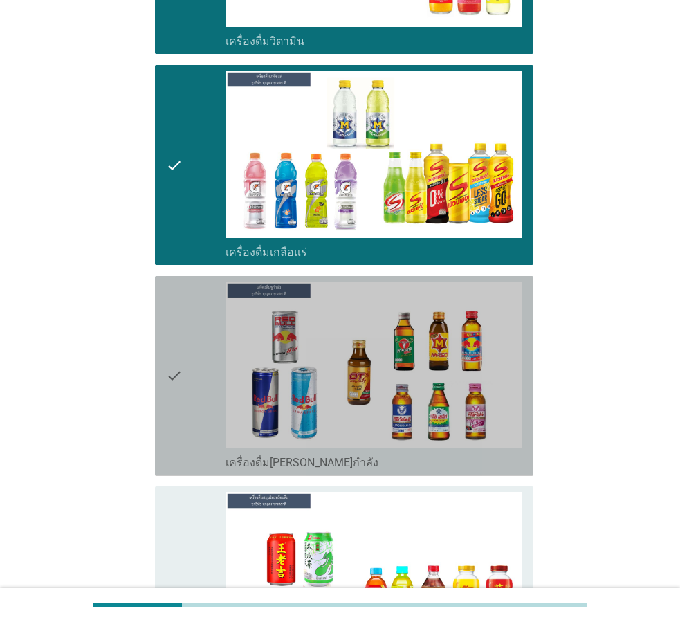
click at [187, 352] on div "check" at bounding box center [196, 376] width 60 height 189
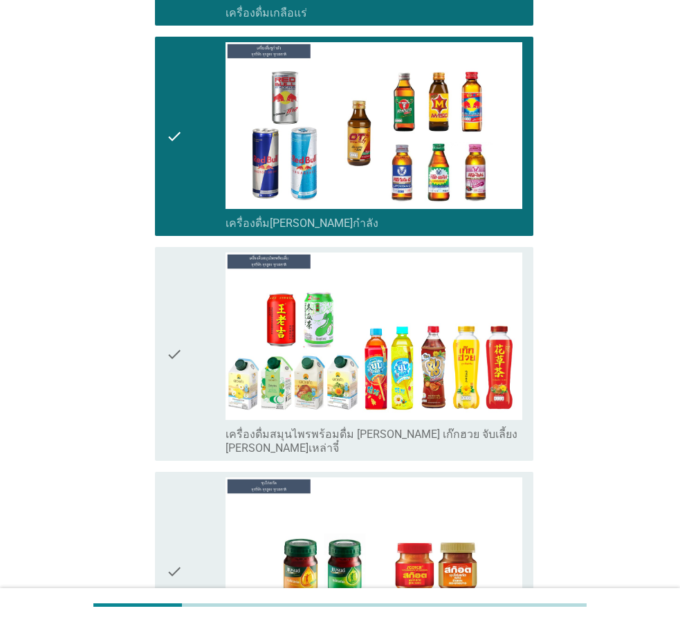
scroll to position [3807, 0]
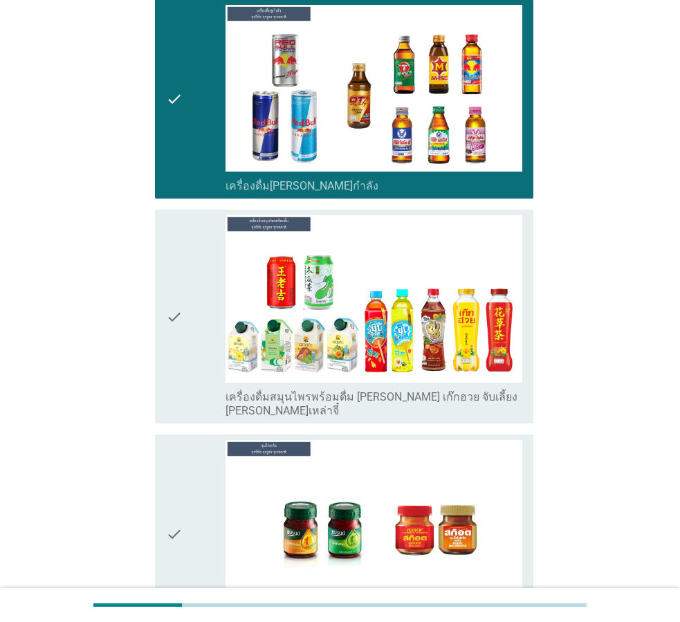
click at [184, 313] on div "check" at bounding box center [196, 316] width 60 height 203
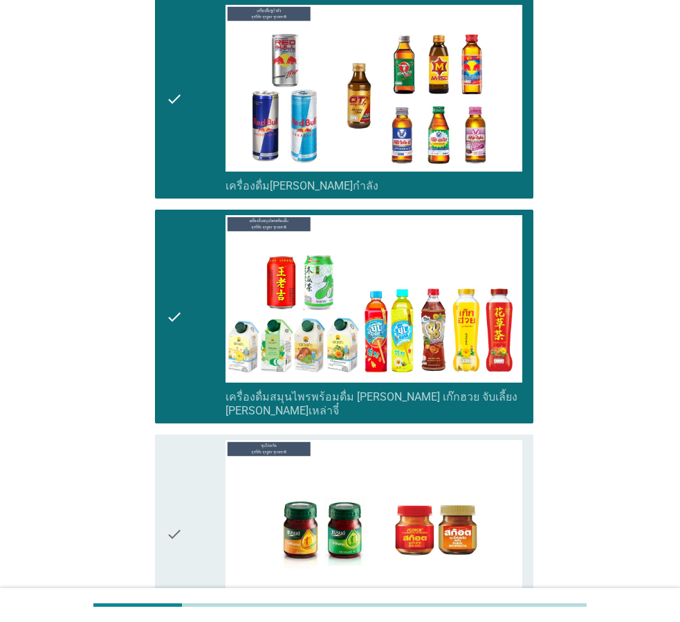
click at [190, 440] on div "check" at bounding box center [196, 534] width 60 height 189
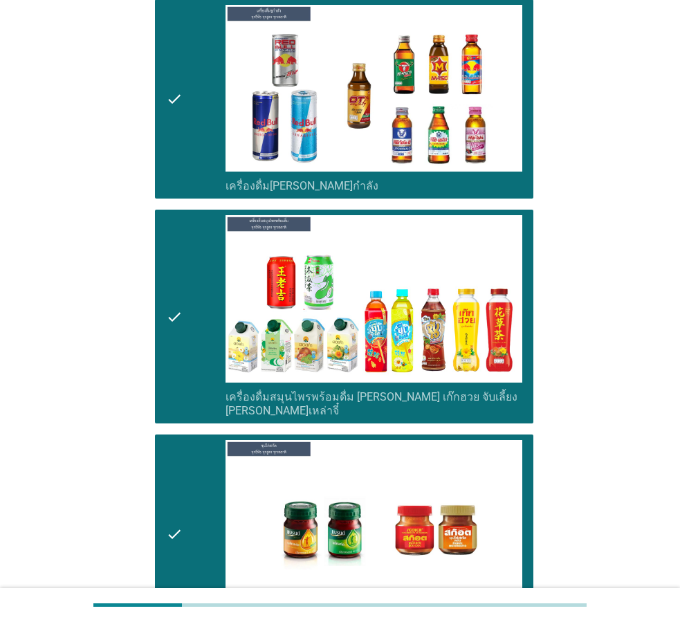
scroll to position [4153, 0]
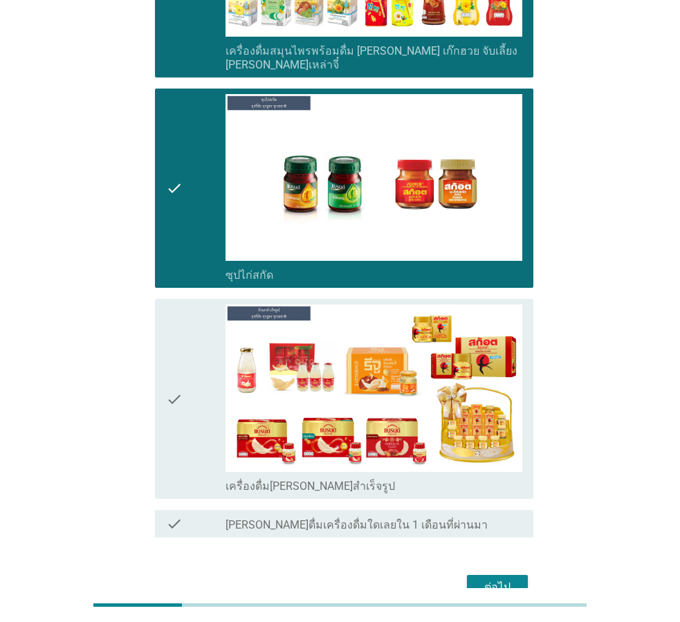
click at [192, 353] on div "check" at bounding box center [196, 399] width 60 height 189
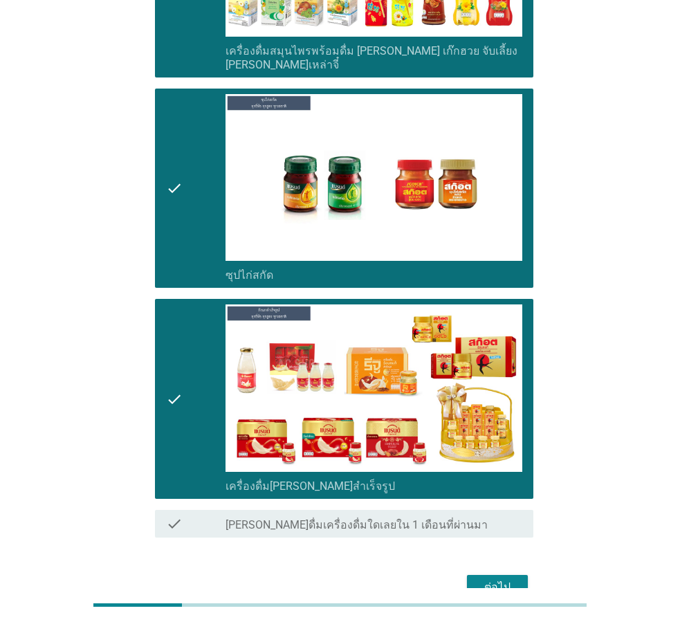
click at [494, 579] on div "ต่อไป" at bounding box center [497, 587] width 39 height 17
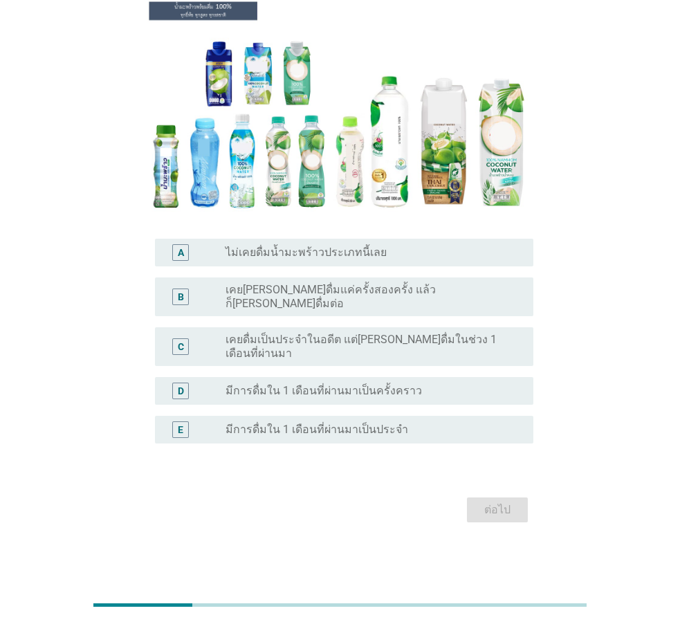
scroll to position [0, 0]
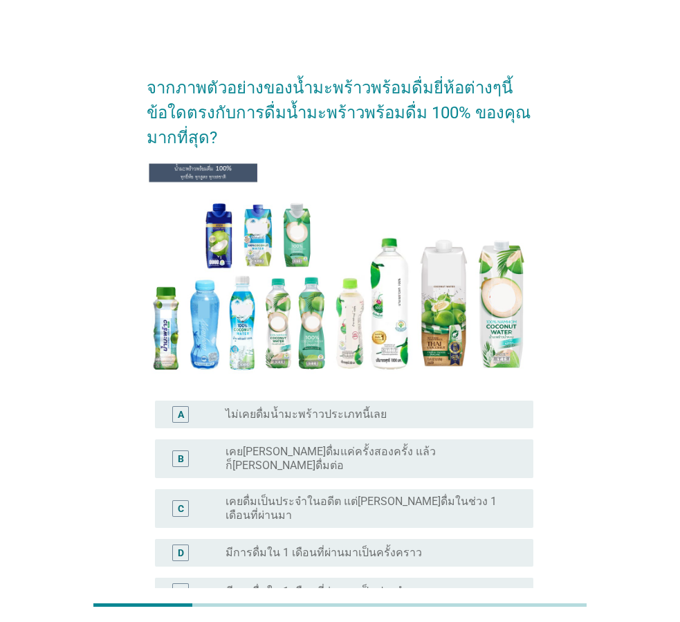
click at [381, 545] on div "radio_button_unchecked มีการดื่มใน 1 เดือนที่ผ่านมาเป็นครั้งคราว" at bounding box center [374, 553] width 297 height 17
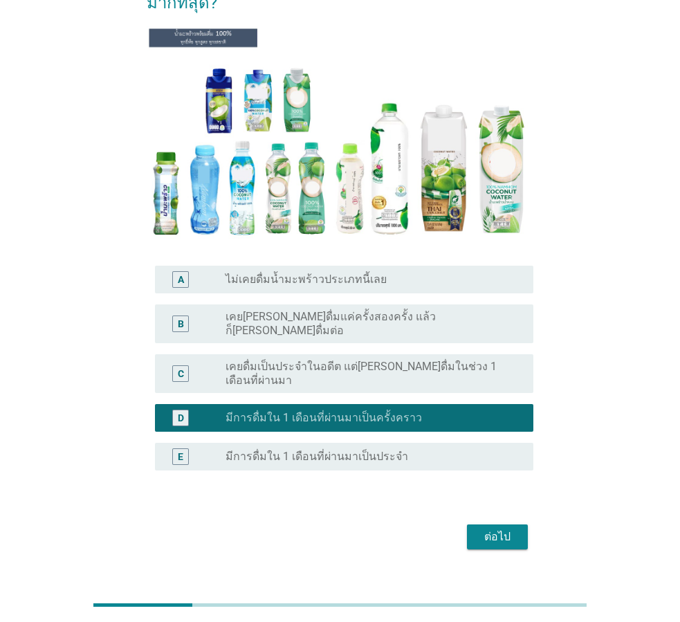
scroll to position [140, 0]
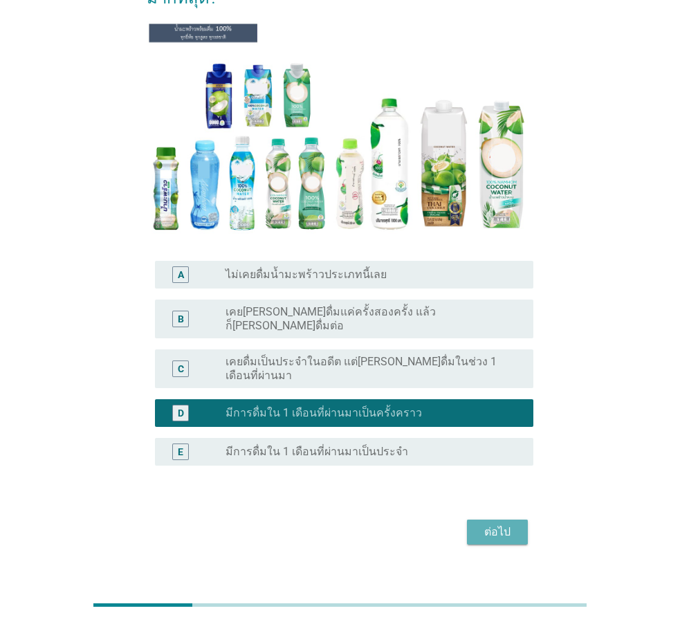
click at [512, 524] on div "ต่อไป" at bounding box center [497, 532] width 39 height 17
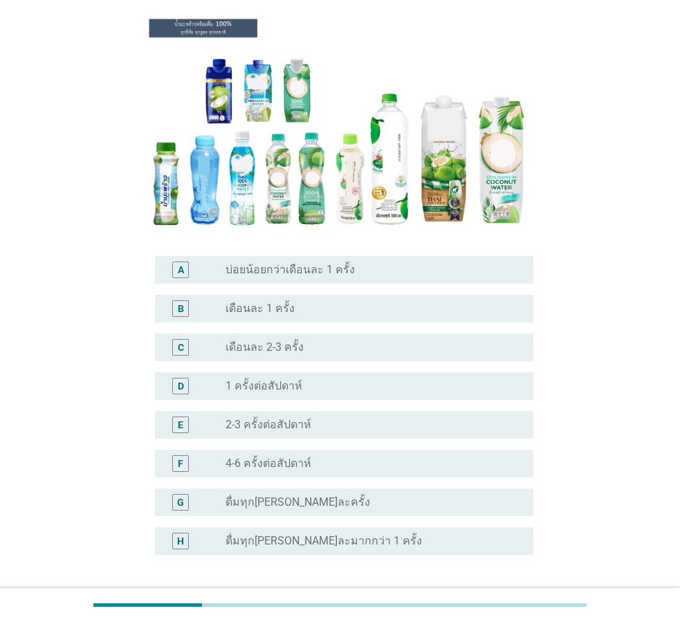
scroll to position [138, 0]
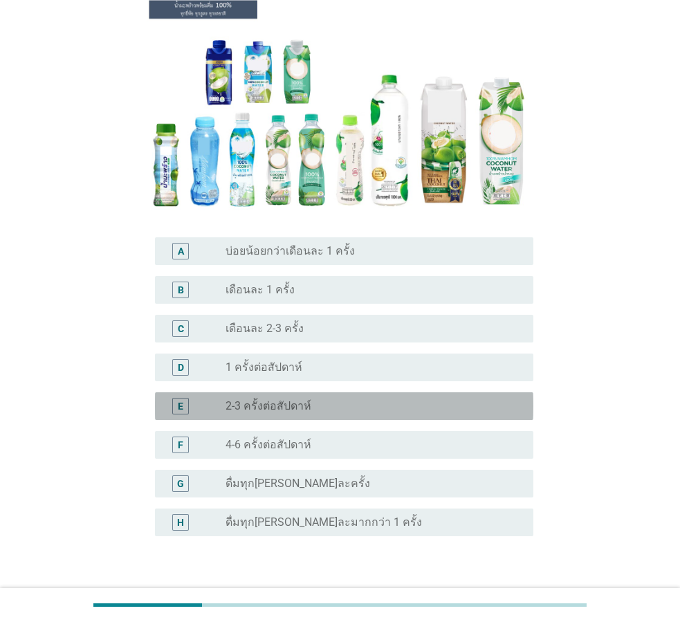
click at [330, 410] on div "radio_button_unchecked 2-3 ครั้งต่อสัปดาห์" at bounding box center [369, 406] width 286 height 14
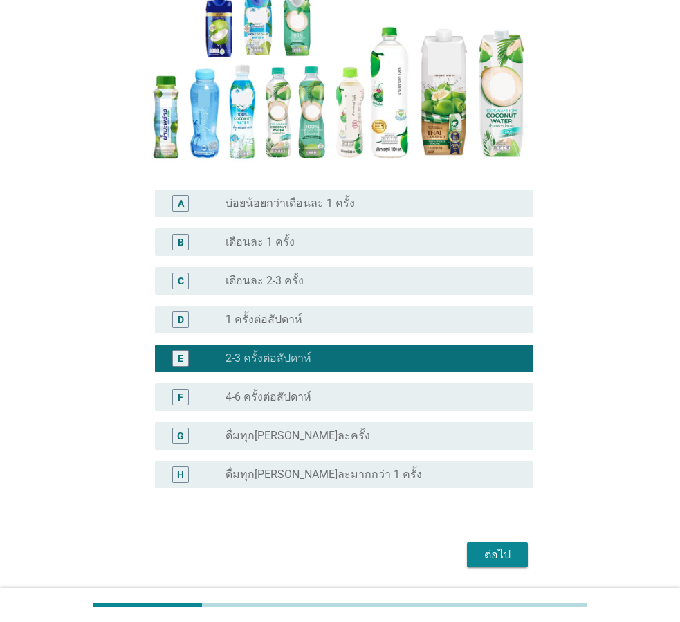
scroll to position [231, 0]
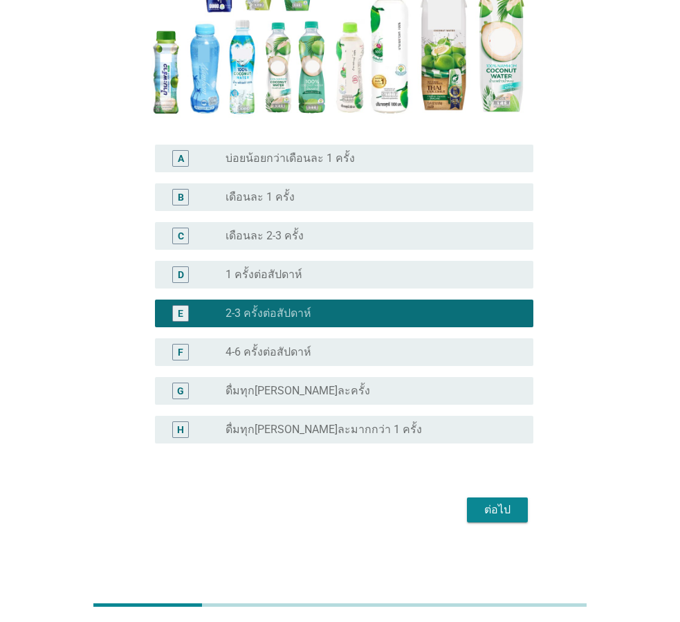
click at [516, 514] on div "ต่อไป" at bounding box center [497, 510] width 39 height 17
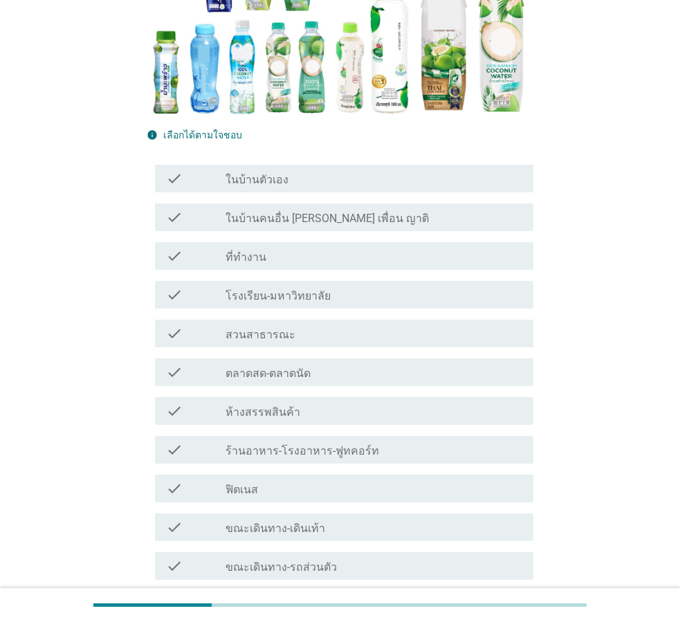
scroll to position [0, 0]
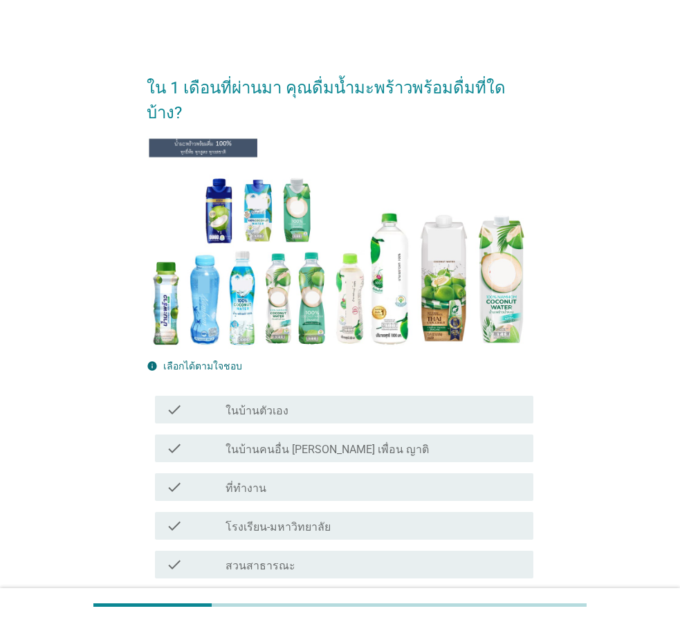
click at [347, 401] on div "check_box_outline_blank ในบ้านตัวเอง" at bounding box center [374, 409] width 297 height 17
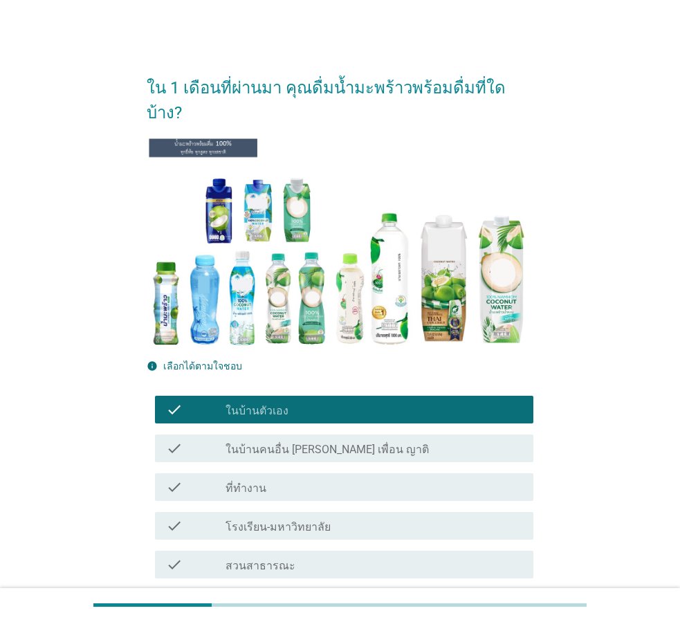
click at [344, 479] on div "check_box_outline_blank ที่ทำงาน" at bounding box center [374, 487] width 297 height 17
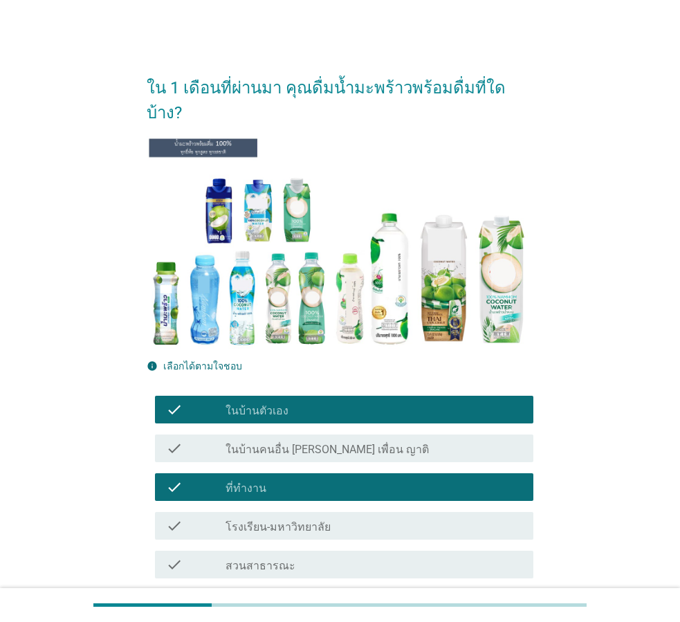
click at [375, 440] on div "check_box_outline_blank ในบ้านคนอื่น [PERSON_NAME] เพื่อน ญาติ" at bounding box center [374, 448] width 297 height 17
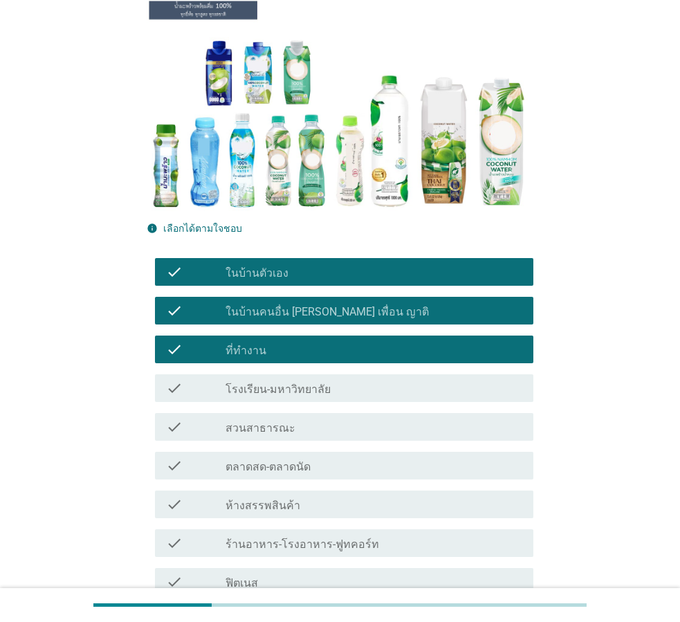
scroll to position [138, 0]
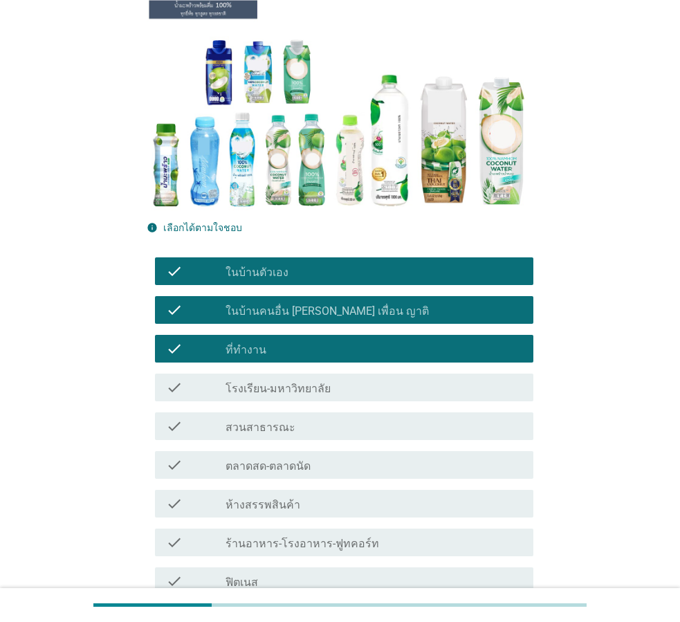
click at [320, 418] on div "check_box_outline_blank สวนสาธารณะ" at bounding box center [374, 426] width 297 height 17
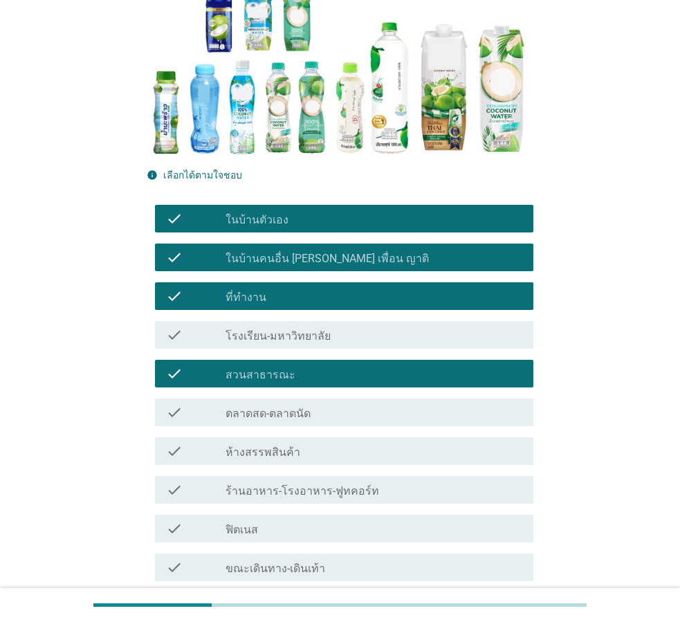
scroll to position [346, 0]
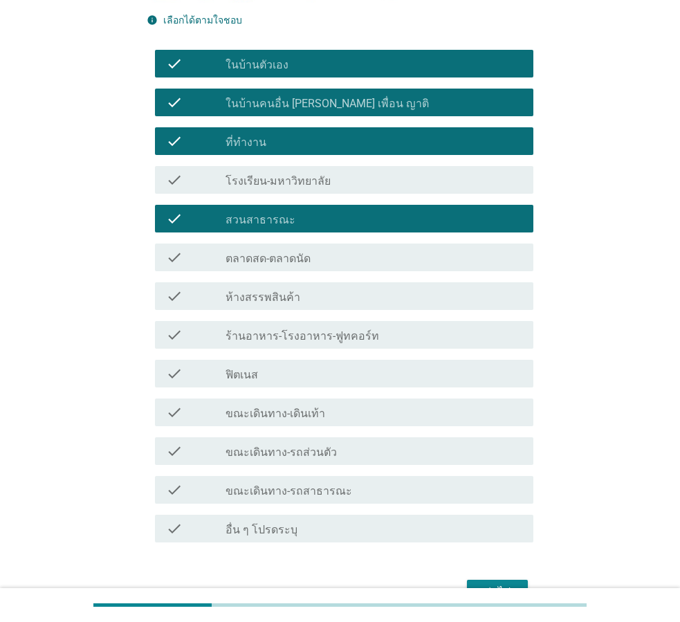
click at [333, 443] on div "check_box_outline_blank ขณะเดินทาง-รถส่วนตัว" at bounding box center [374, 451] width 297 height 17
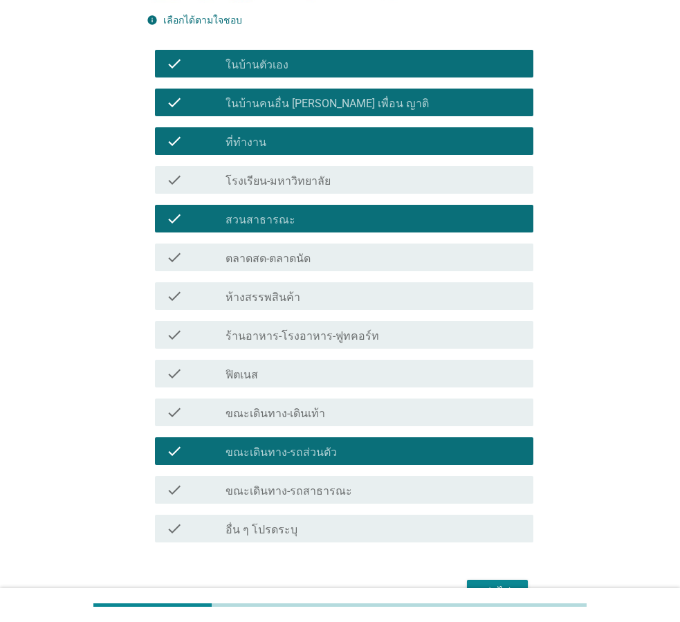
click at [345, 482] on div "check_box_outline_blank ขณะเดินทาง-รถสาธารณะ" at bounding box center [374, 490] width 297 height 17
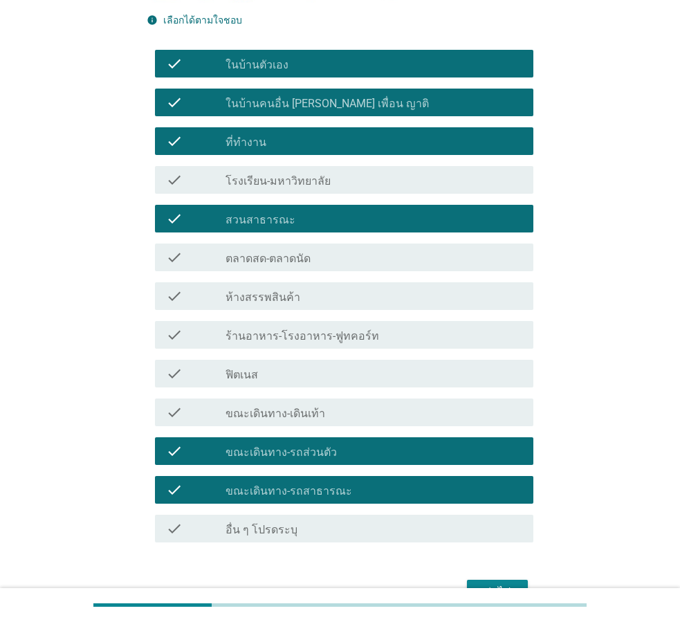
click at [351, 404] on div "check_box_outline_blank ขณะเดินทาง-เดินเท้า" at bounding box center [374, 412] width 297 height 17
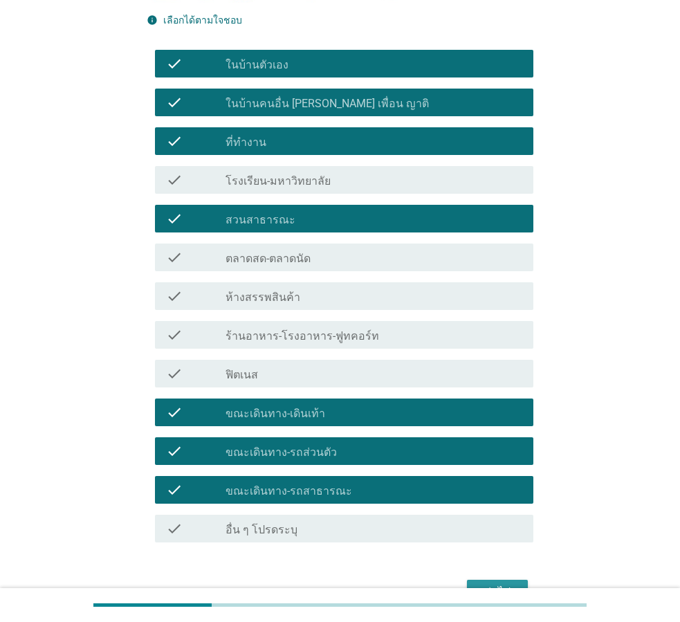
click at [499, 584] on div "ต่อไป" at bounding box center [497, 592] width 39 height 17
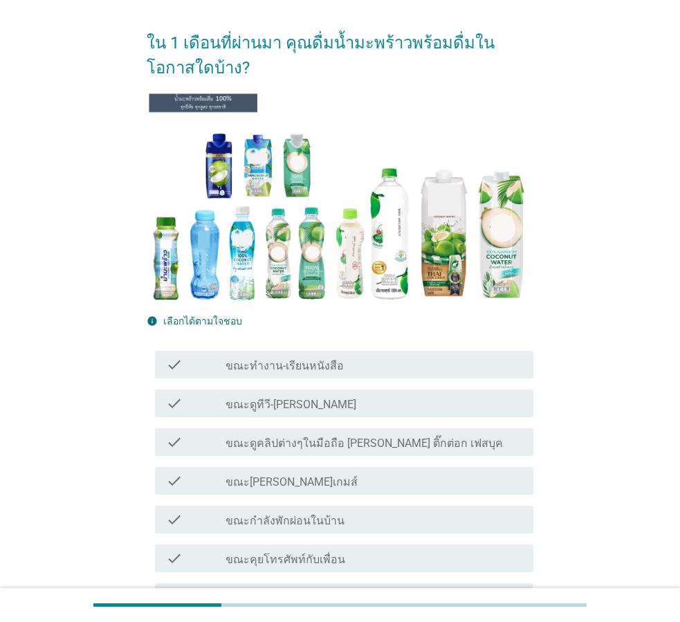
scroll to position [69, 0]
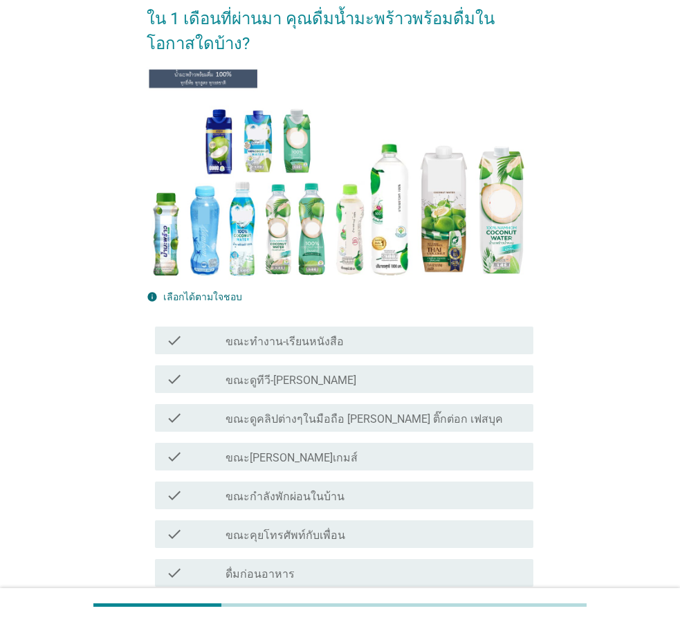
click at [325, 384] on div "check_box_outline_blank ขณะดูทีวี-[PERSON_NAME]" at bounding box center [374, 379] width 297 height 17
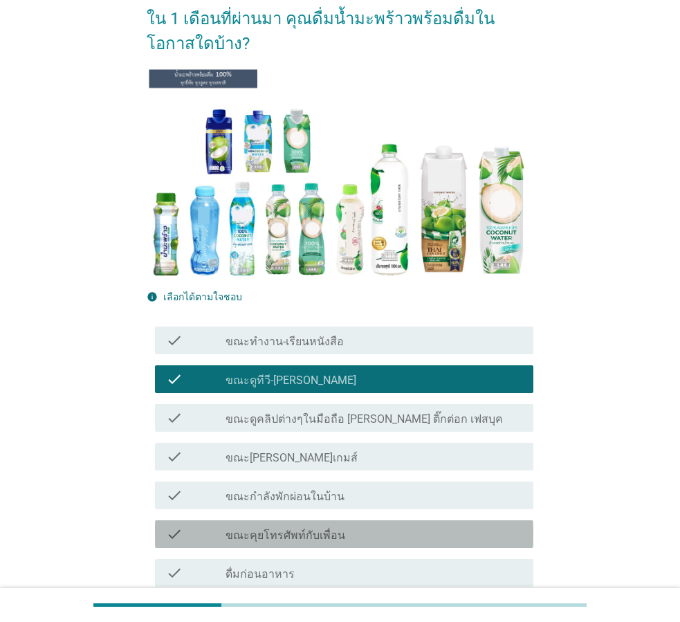
click at [358, 535] on div "check_box_outline_blank ขณะคุยโทรศัพท์กับเพื่อน" at bounding box center [374, 534] width 297 height 17
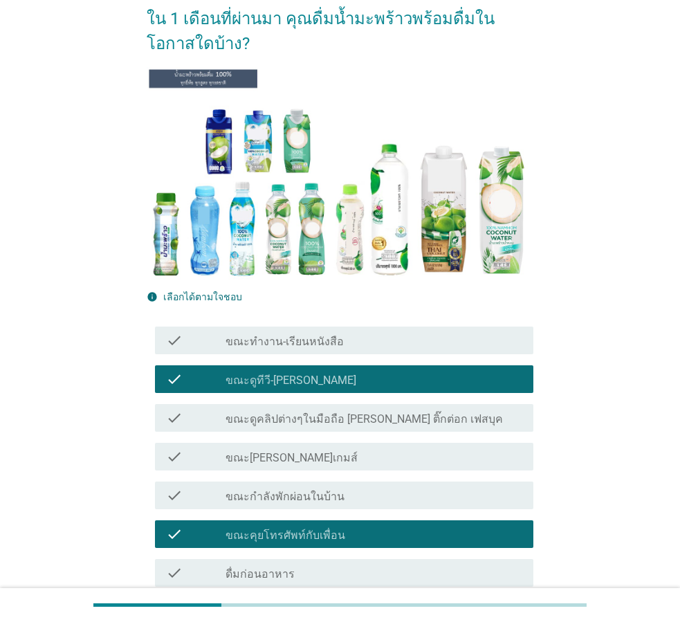
click at [390, 500] on div "check_box_outline_blank ขณะกำลังพักผ่อนในบ้าน" at bounding box center [374, 495] width 297 height 17
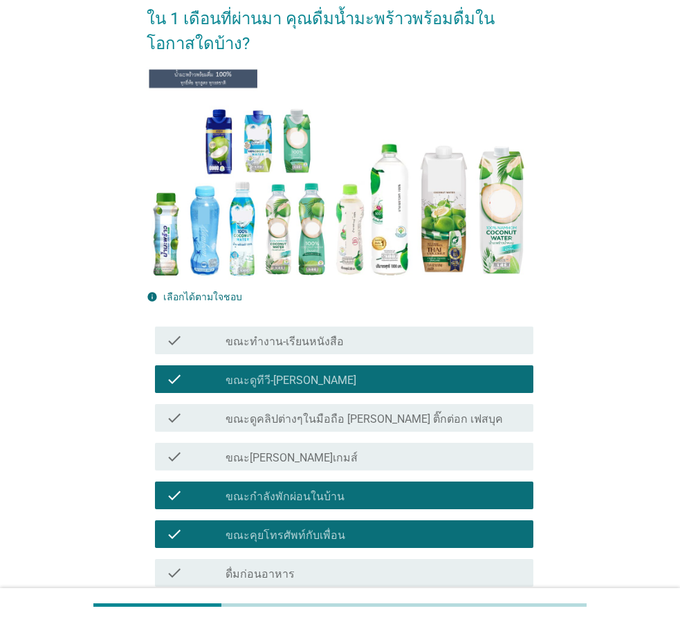
click at [387, 415] on label "ขณะดูคลิปต่างๆในมือถือ [PERSON_NAME] ติ๊กต่อก เฟสบุค" at bounding box center [365, 420] width 278 height 14
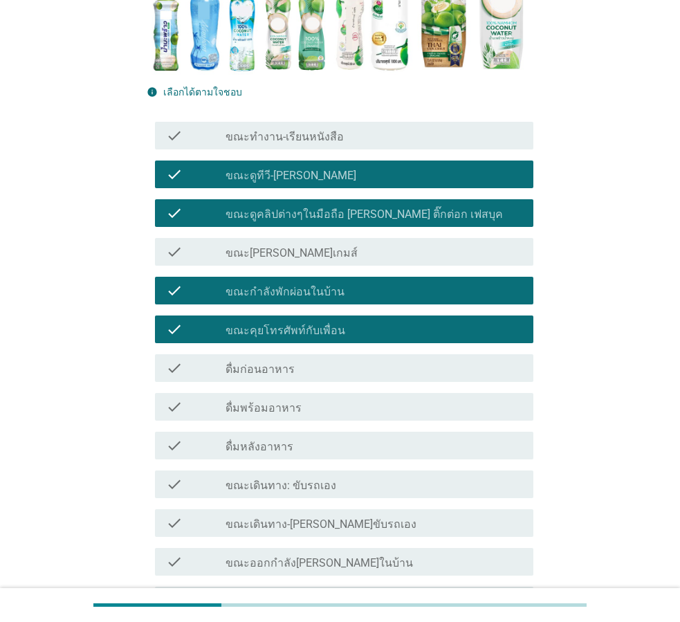
scroll to position [277, 0]
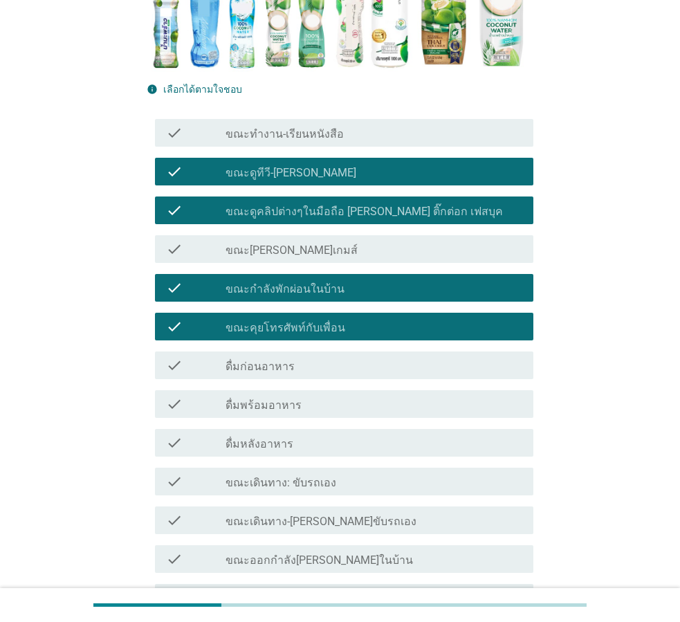
click at [406, 399] on div "check_box_outline_blank ดื่มพร้อมอาหาร" at bounding box center [374, 404] width 297 height 17
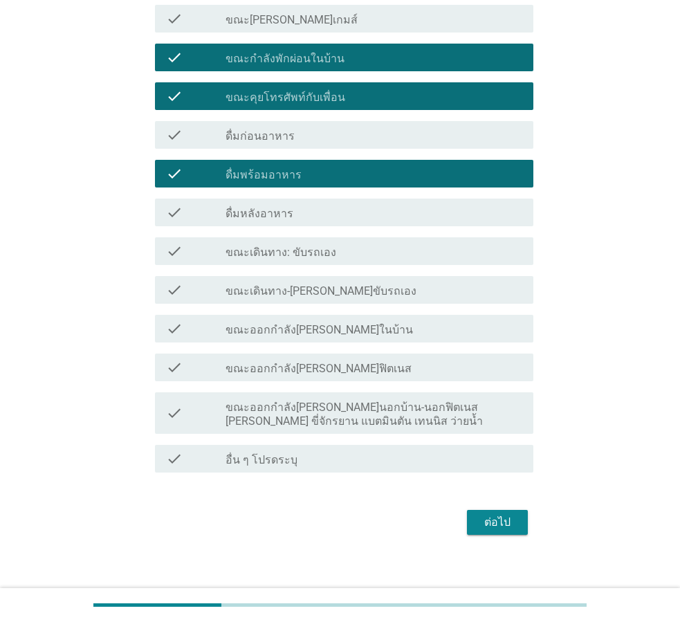
scroll to position [520, 0]
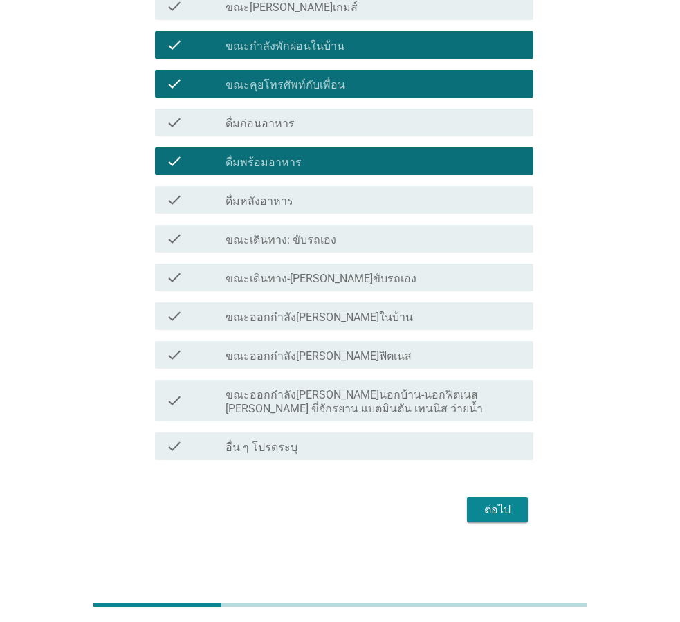
click at [331, 288] on div "check check_box_outline_blank ขณะเดินทาง-[PERSON_NAME]ขับรถเอง" at bounding box center [344, 278] width 379 height 28
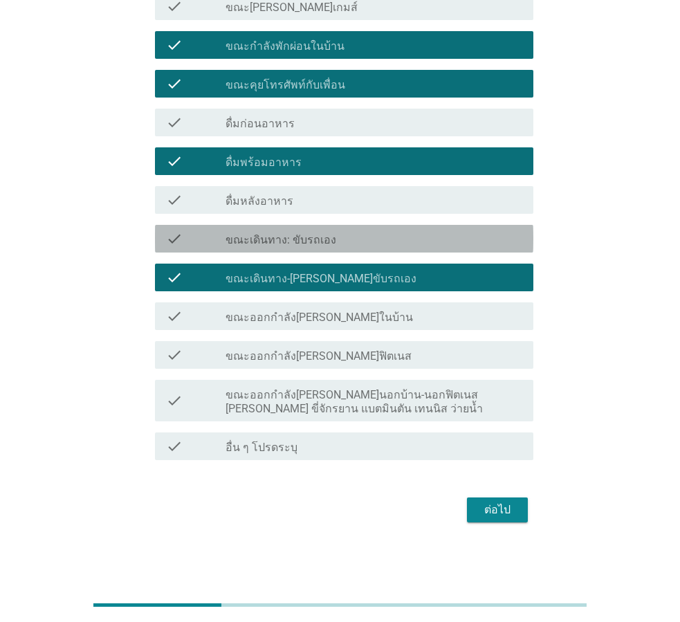
click at [363, 249] on div "check check_box_outline_blank ขณะเดินทาง: ขับรถเอง" at bounding box center [344, 239] width 379 height 28
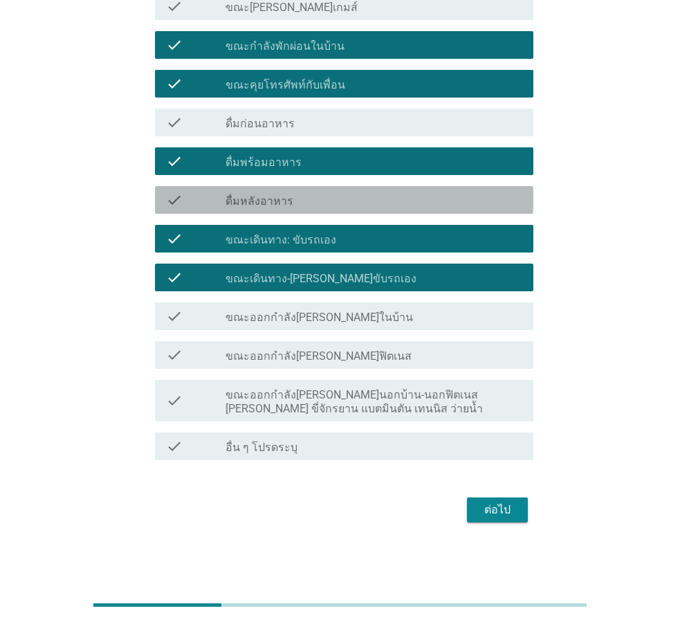
click at [382, 214] on div "check check_box_outline_blank ดื่มหลังอาหาร" at bounding box center [344, 200] width 379 height 28
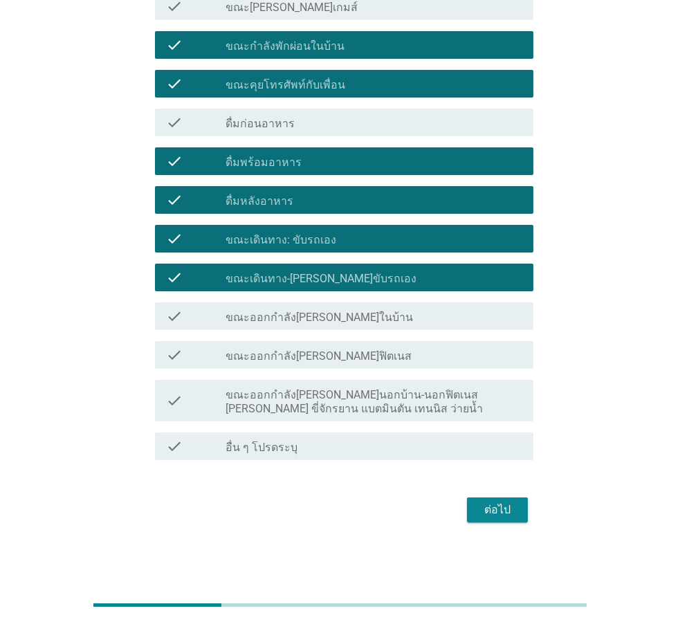
click at [498, 506] on div "ต่อไป" at bounding box center [497, 510] width 39 height 17
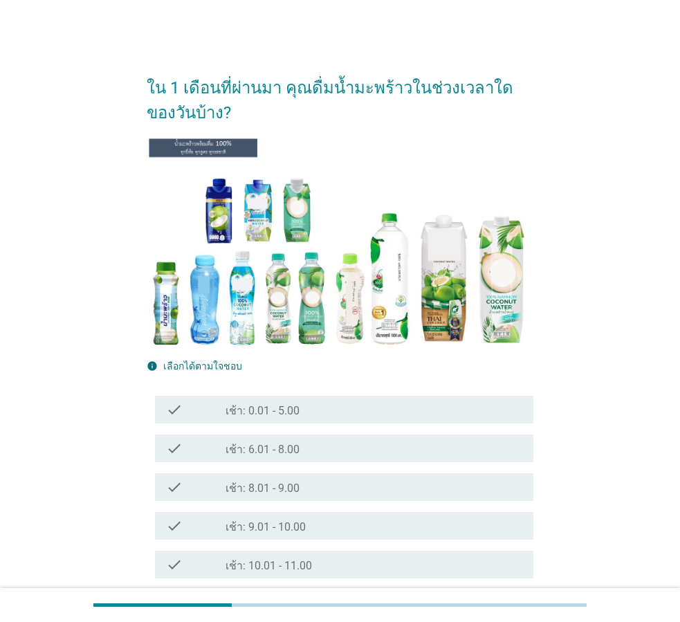
scroll to position [69, 0]
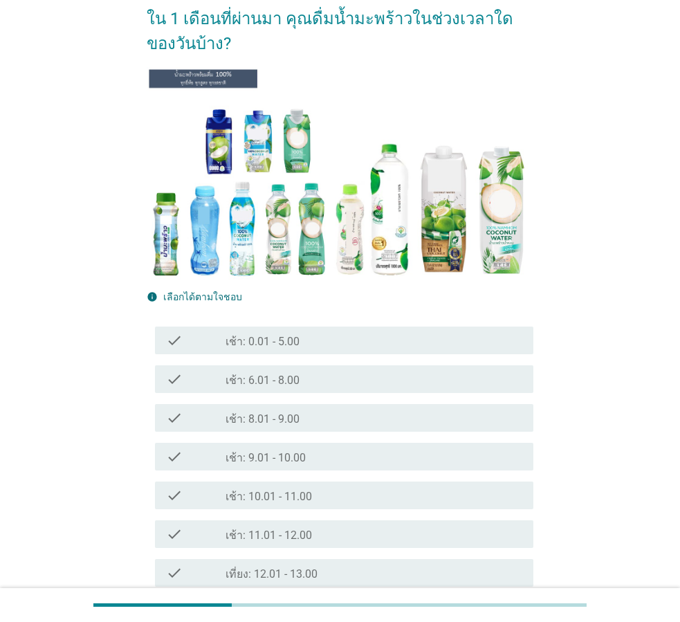
click at [306, 449] on div "check_box_outline_blank เช้า: 9.01 - 10.00" at bounding box center [374, 457] width 297 height 17
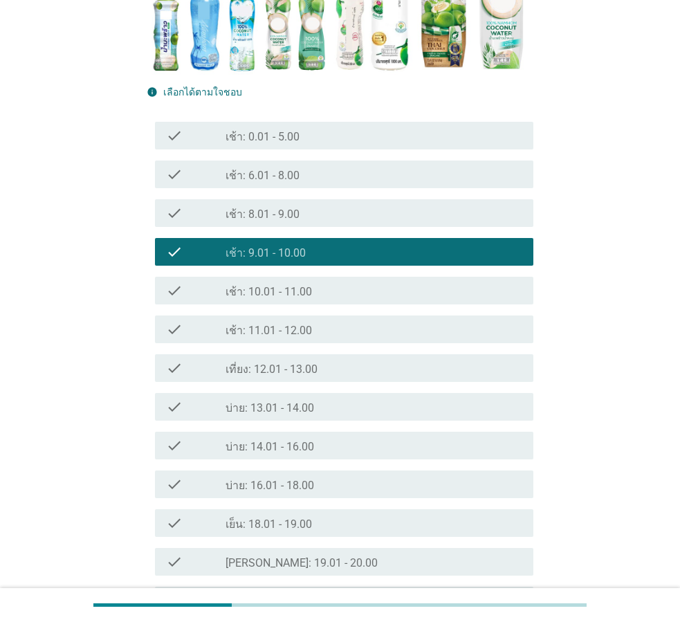
scroll to position [277, 0]
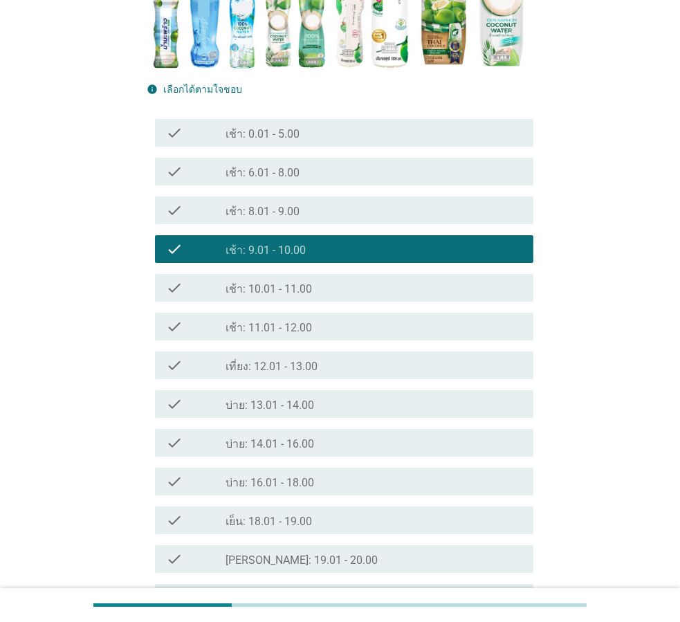
click at [360, 291] on div "check_box_outline_blank เช้า: 10.01 - 11.00" at bounding box center [374, 288] width 297 height 17
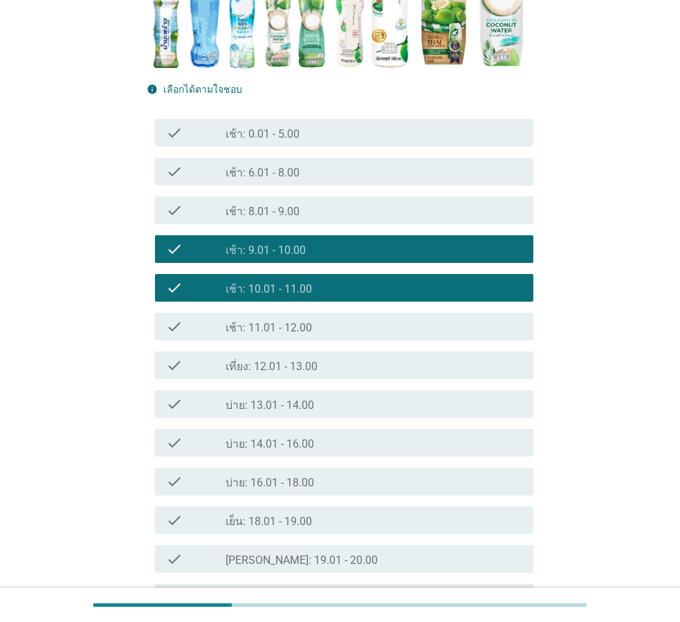
click at [362, 321] on div "check_box_outline_blank เช้า: 11.01 - 12.00" at bounding box center [374, 326] width 297 height 17
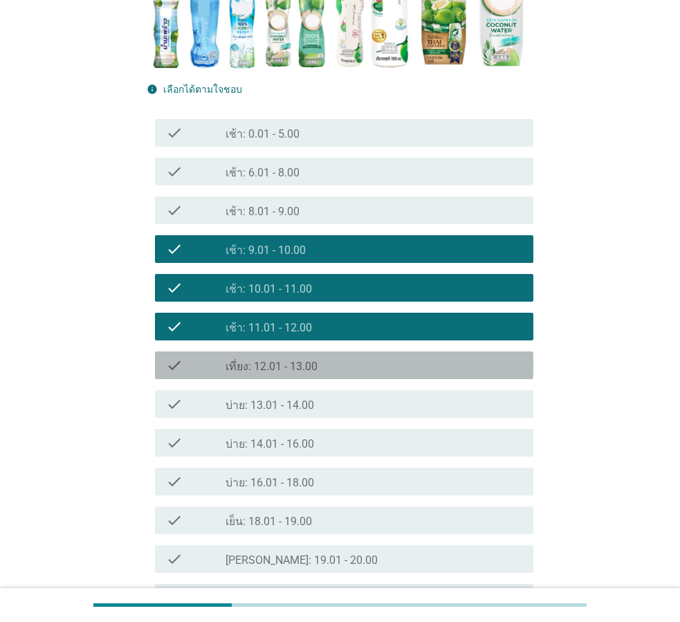
click at [355, 372] on div "check_box_outline_blank เที่ยง: 12.01 - 13.00" at bounding box center [374, 365] width 297 height 17
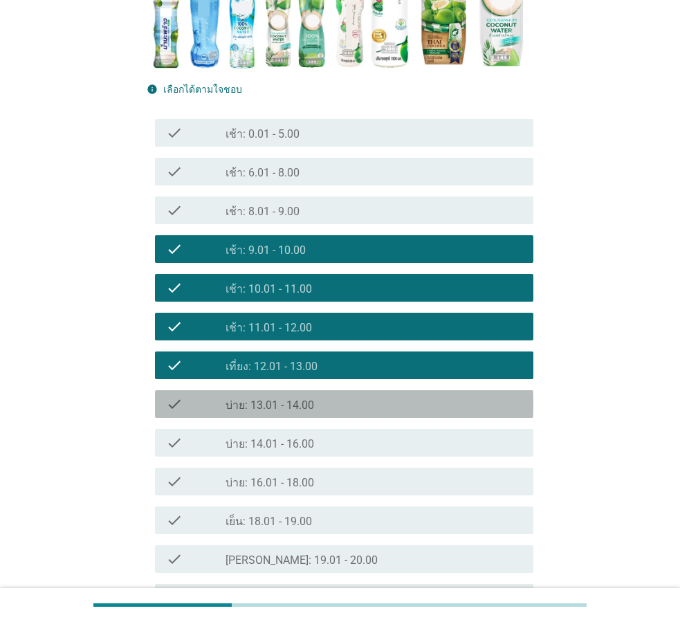
click at [359, 410] on div "check_box_outline_blank บ่าย: 13.01 - 14.00" at bounding box center [374, 404] width 297 height 17
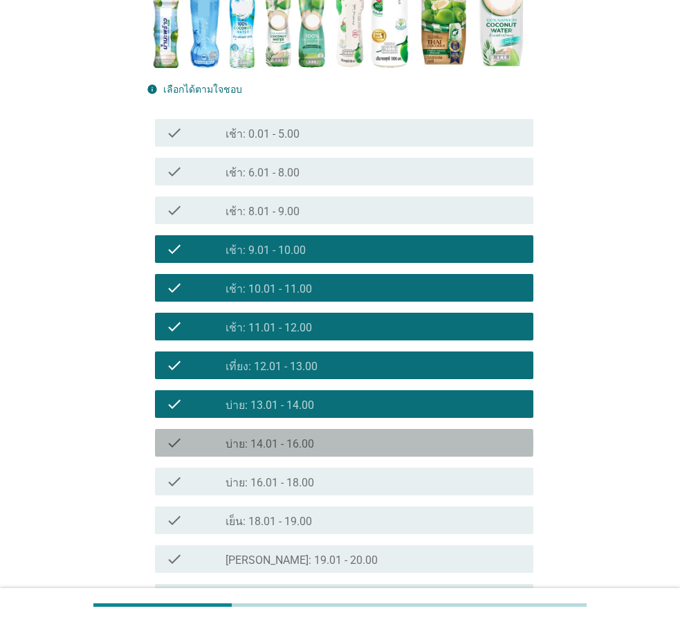
drag, startPoint x: 352, startPoint y: 452, endPoint x: 352, endPoint y: 484, distance: 31.8
click at [352, 453] on div "check check_box_outline_blank บ่าย: 14.01 - 16.00" at bounding box center [344, 443] width 379 height 28
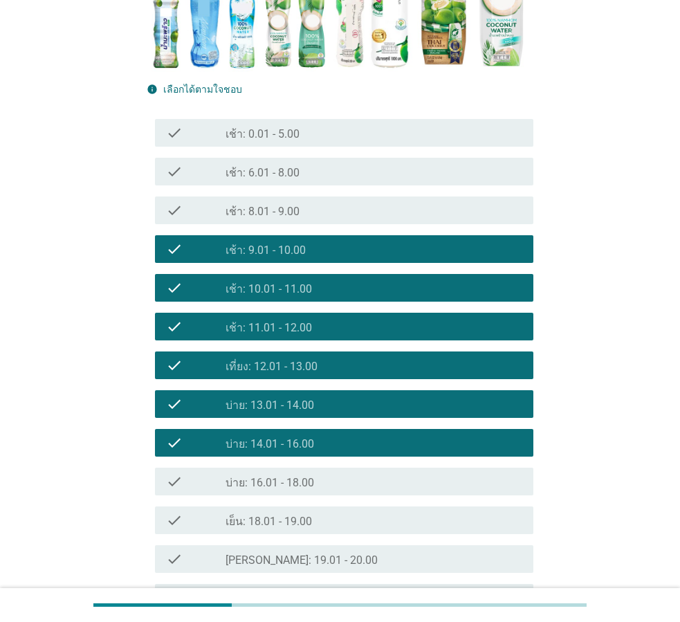
click at [356, 494] on div "check check_box_outline_blank บ่าย: 16.01 - 18.00" at bounding box center [344, 482] width 379 height 28
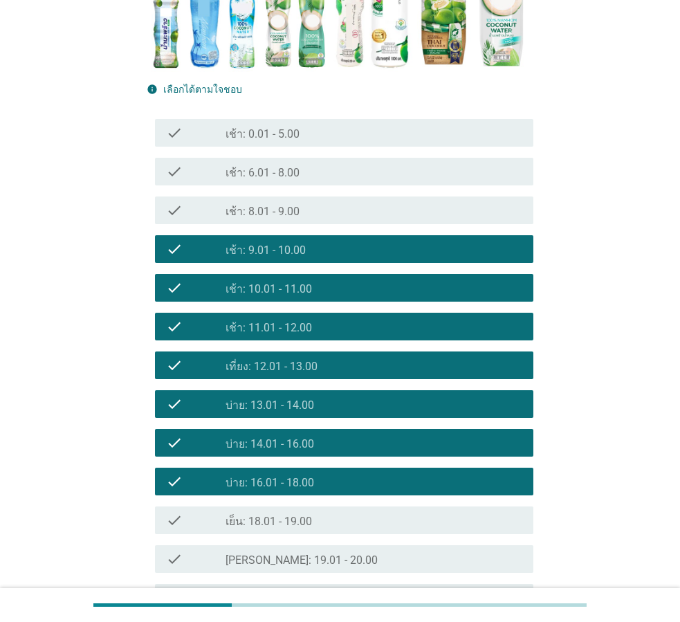
click at [354, 525] on div "check_box_outline_blank เย็น: 18.01 - 19.00" at bounding box center [374, 520] width 297 height 17
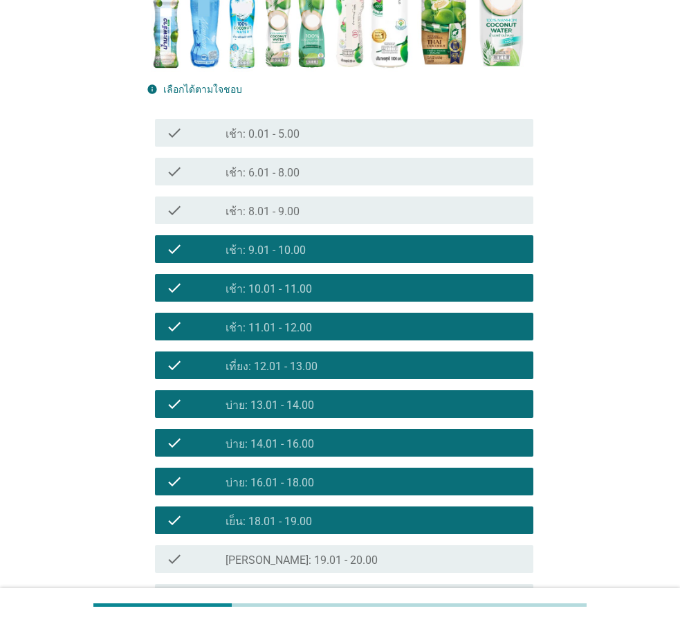
click at [350, 563] on div "check_box_outline_blank [PERSON_NAME]: 19.01 - 20.00" at bounding box center [374, 559] width 297 height 17
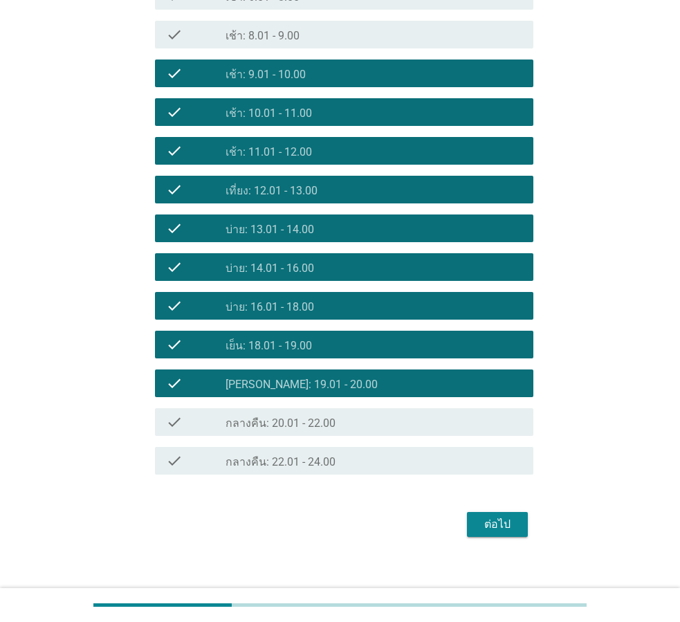
scroll to position [467, 0]
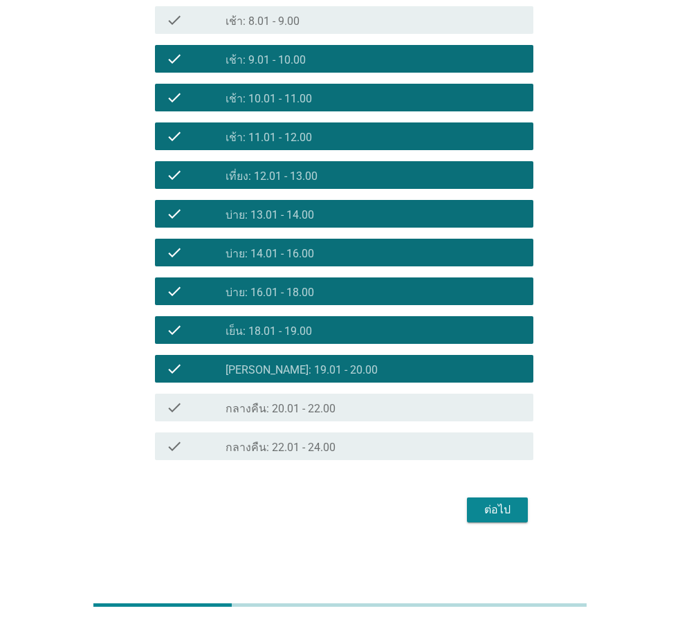
click at [491, 514] on div "ต่อไป" at bounding box center [497, 510] width 39 height 17
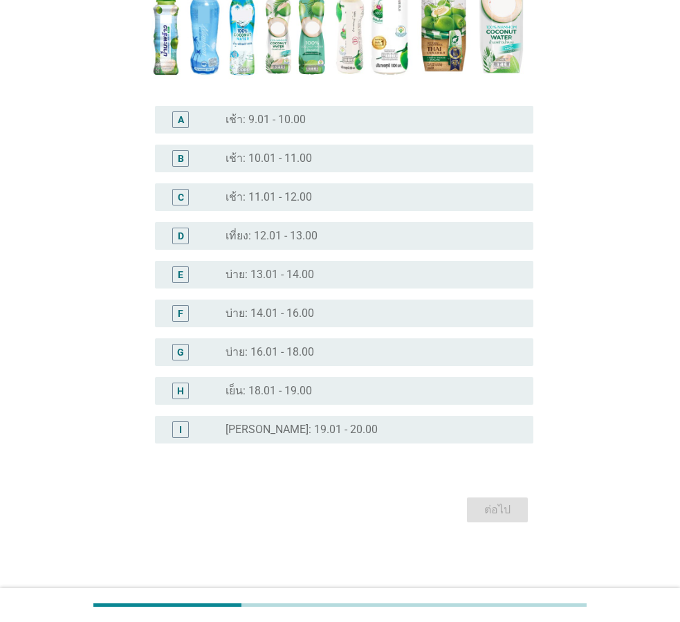
scroll to position [0, 0]
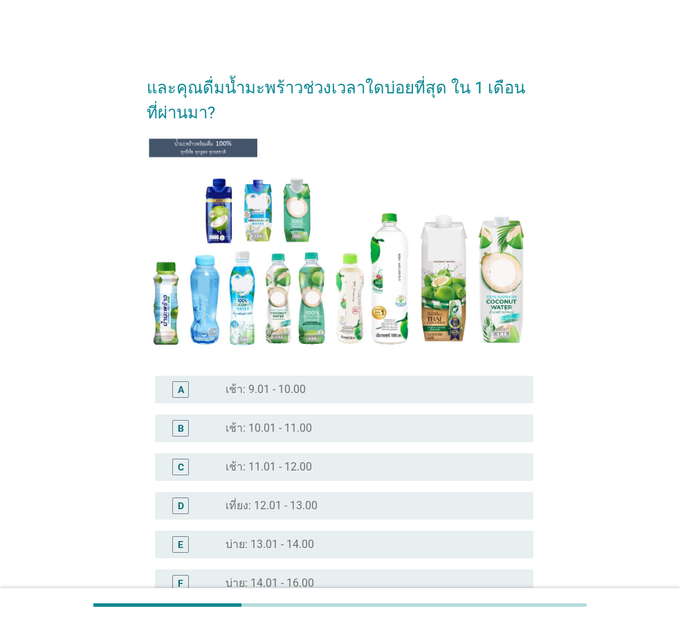
click at [327, 474] on div "radio_button_unchecked เช้า: 11.01 - 12.00" at bounding box center [369, 467] width 286 height 14
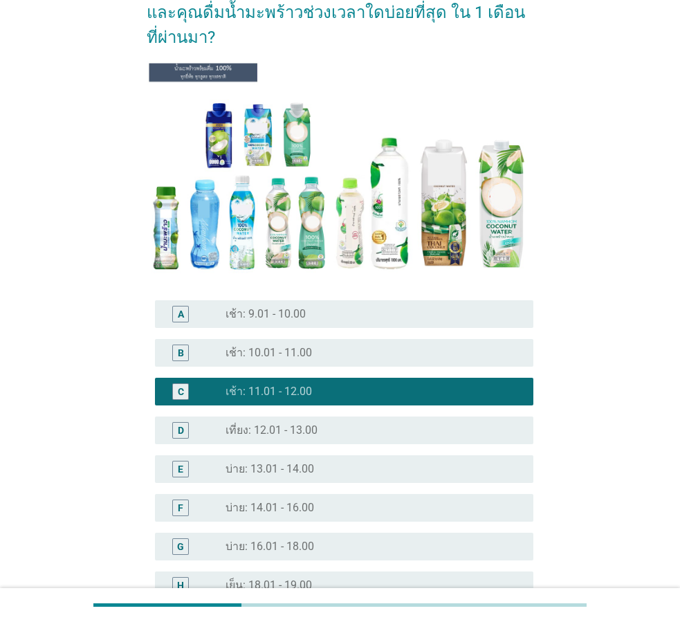
scroll to position [270, 0]
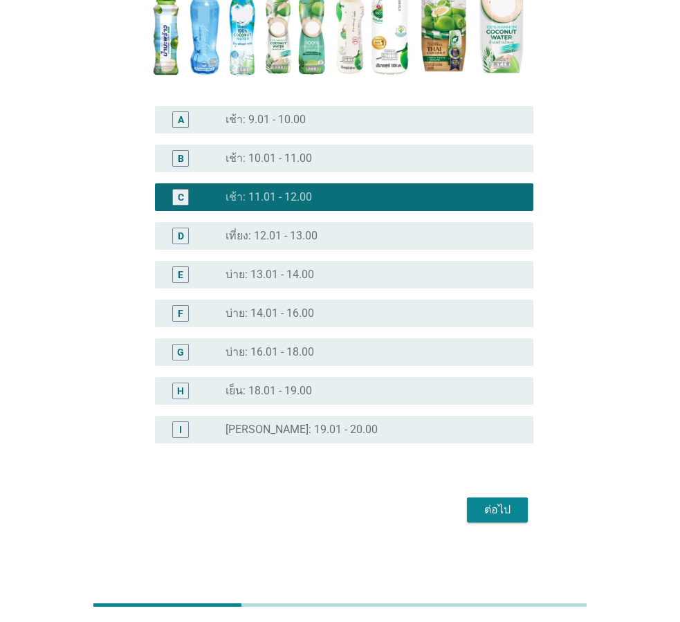
click at [497, 506] on div "ต่อไป" at bounding box center [497, 510] width 39 height 17
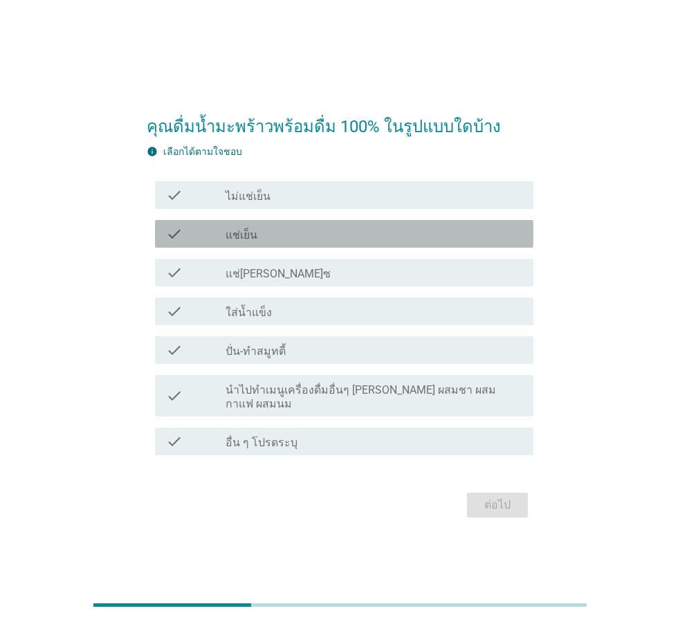
click at [354, 242] on div "check_box_outline_blank แช่เย็น" at bounding box center [374, 234] width 297 height 17
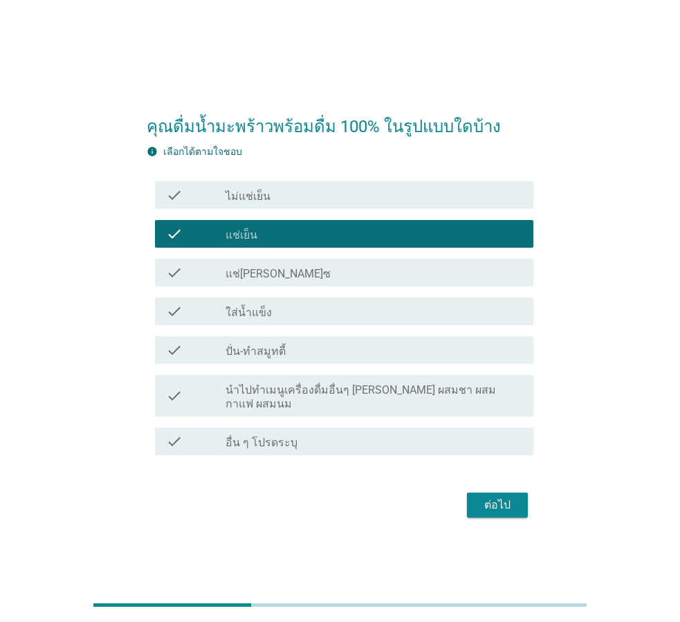
click at [327, 320] on div "check_box_outline_blank ใส่น้ำแข็ง" at bounding box center [374, 311] width 297 height 17
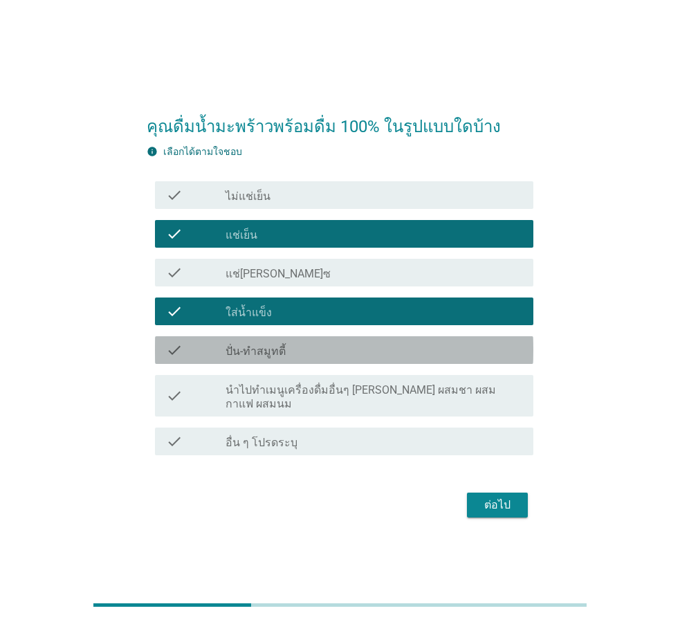
click at [377, 359] on div "check_box_outline_blank ปั่น-ทำสมูทตี้" at bounding box center [374, 350] width 297 height 17
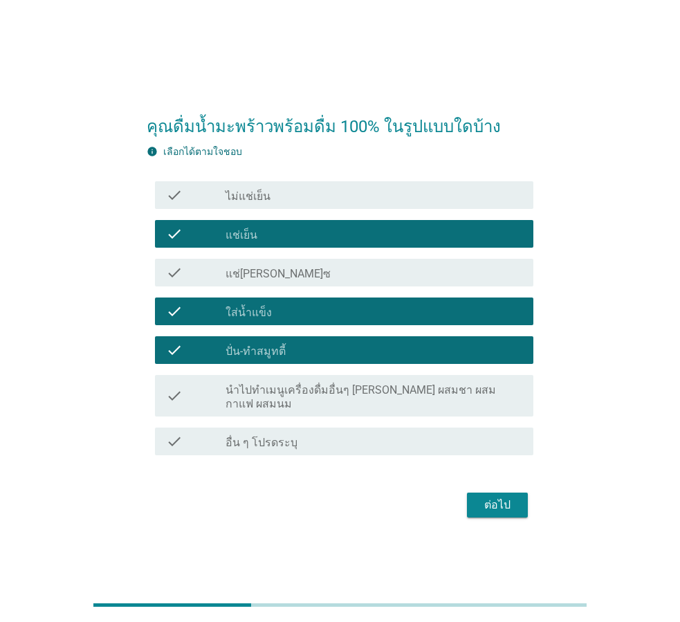
click at [494, 498] on div "ต่อไป" at bounding box center [497, 505] width 39 height 17
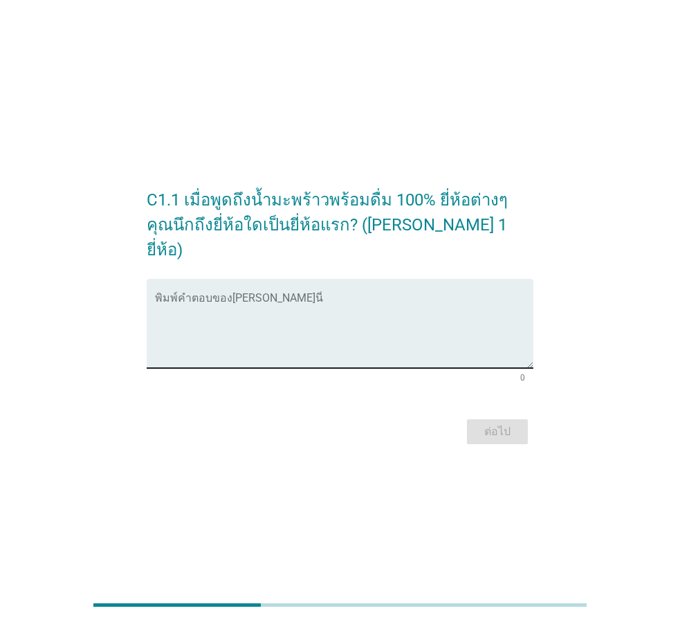
click at [167, 296] on textarea "พิมพ์คำตอบของคุณ ที่นี่" at bounding box center [344, 332] width 379 height 73
type textarea "แ"
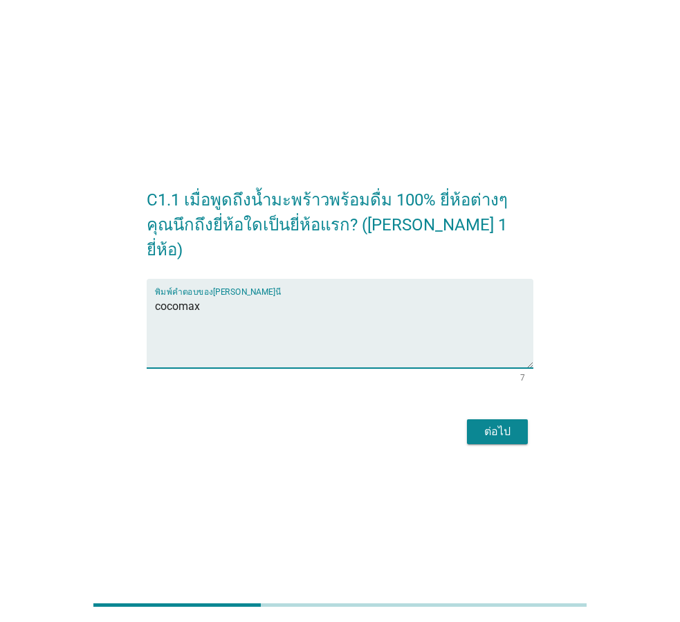
type textarea "cocomax"
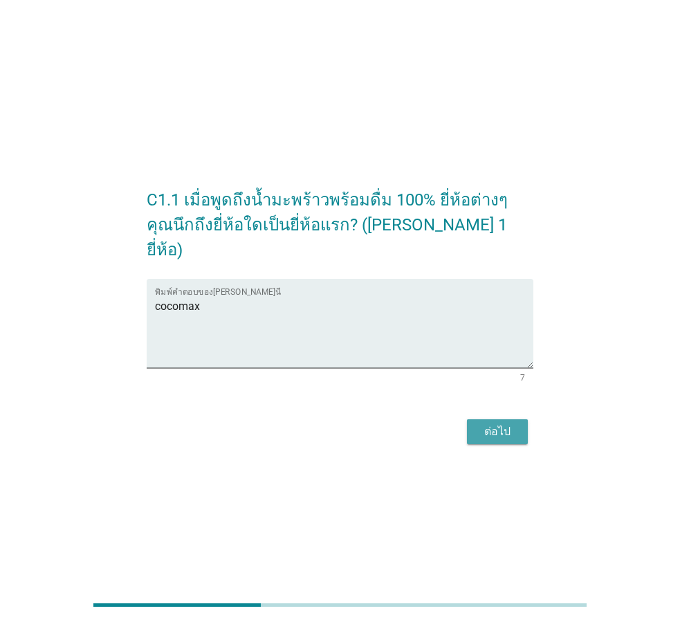
click at [510, 424] on div "ต่อไป" at bounding box center [497, 432] width 39 height 17
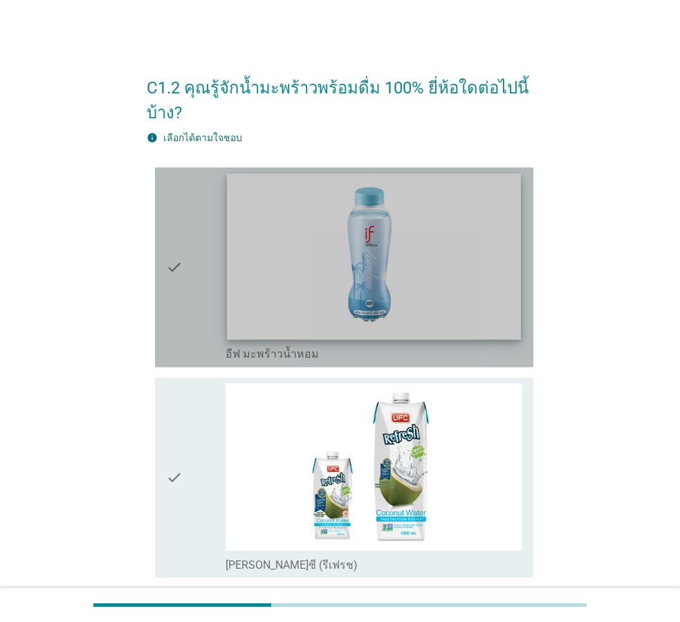
click at [500, 329] on img at bounding box center [374, 256] width 294 height 165
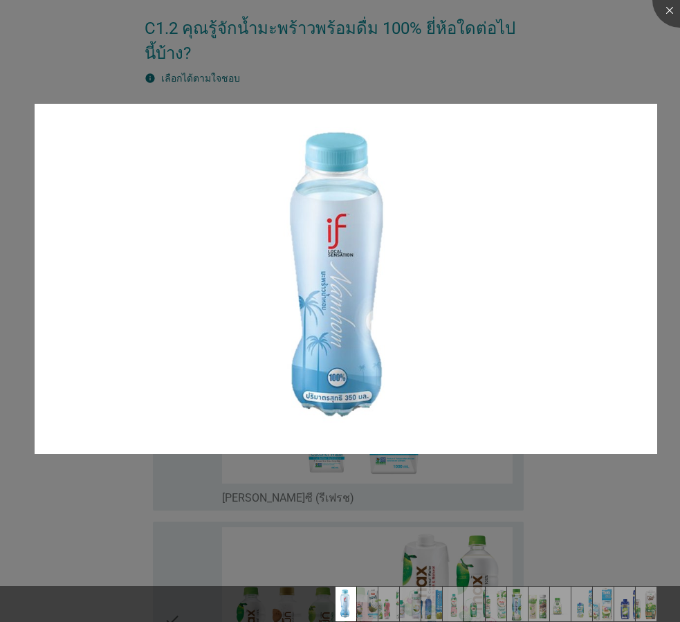
scroll to position [138, 0]
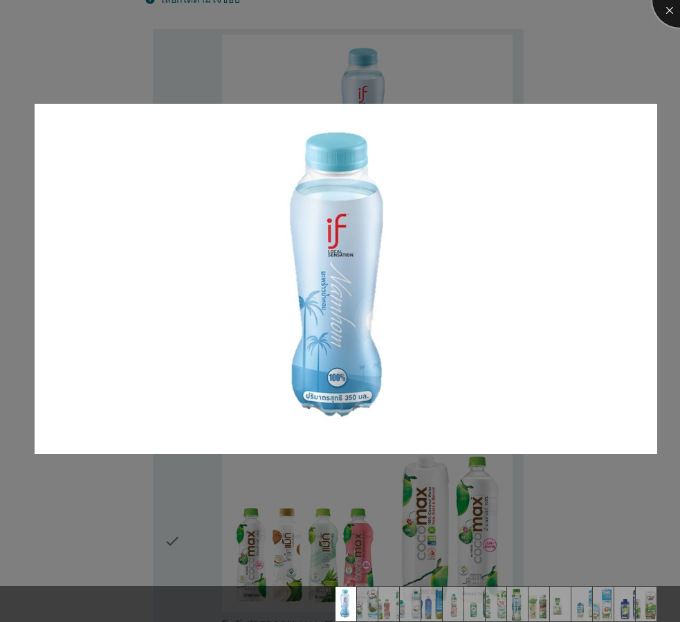
click at [665, 6] on div at bounding box center [680, -1] width 55 height 55
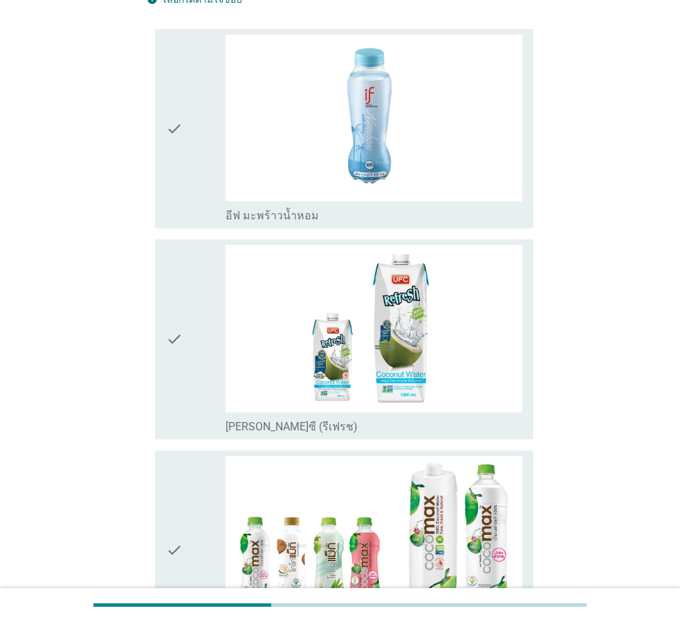
click at [175, 183] on icon "check" at bounding box center [174, 129] width 17 height 189
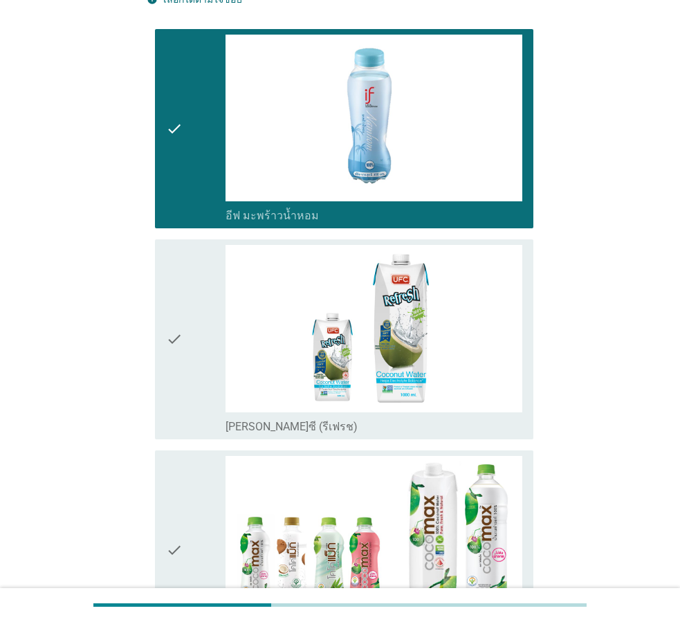
click at [200, 330] on div "check" at bounding box center [196, 339] width 60 height 189
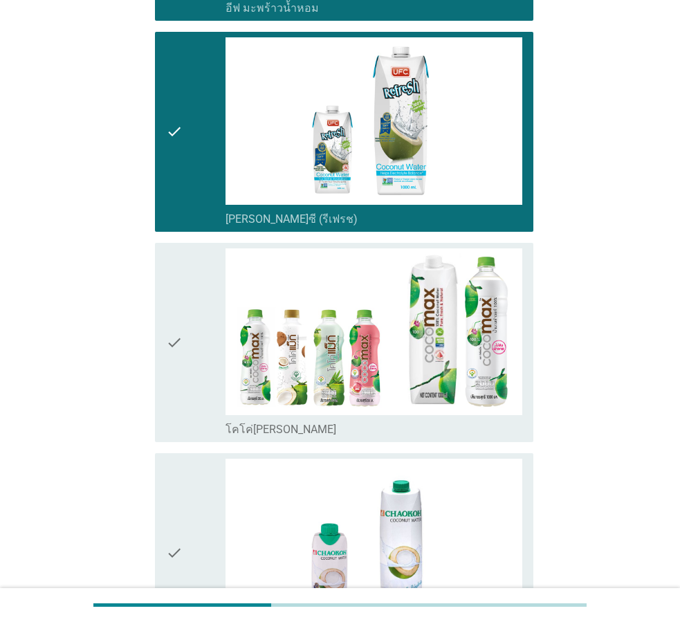
click at [200, 330] on div "check" at bounding box center [196, 343] width 60 height 189
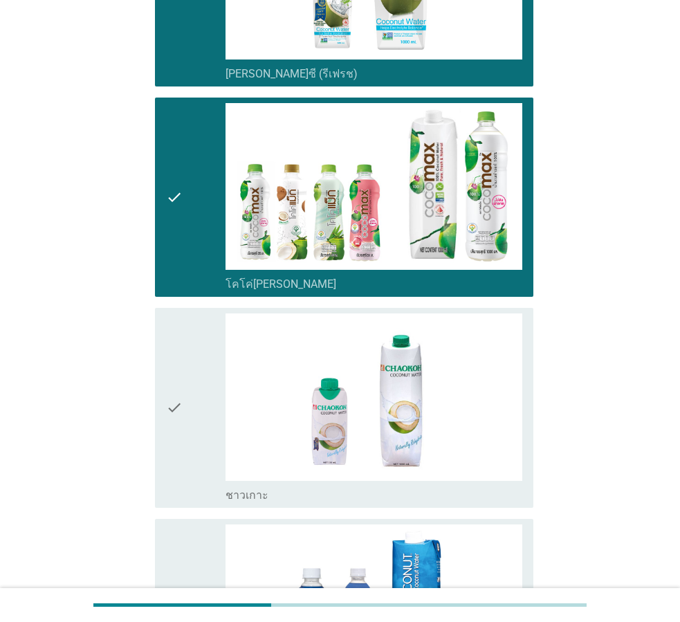
scroll to position [554, 0]
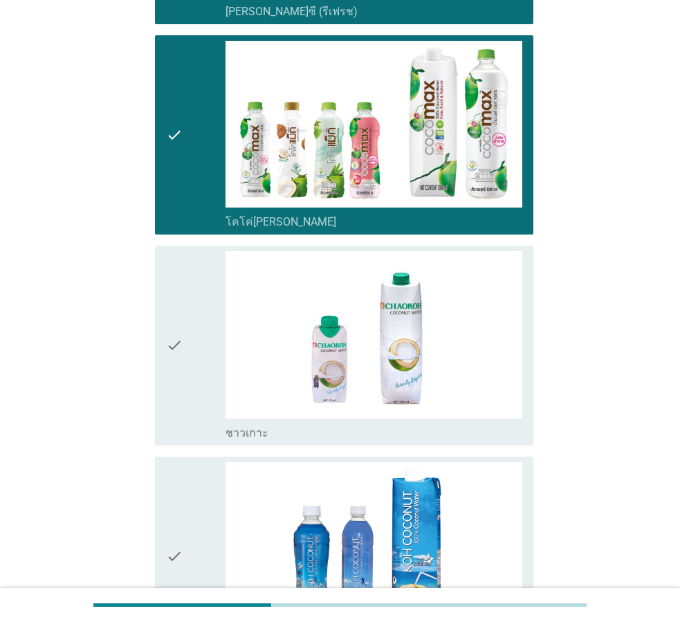
click at [206, 347] on div "check" at bounding box center [196, 345] width 60 height 189
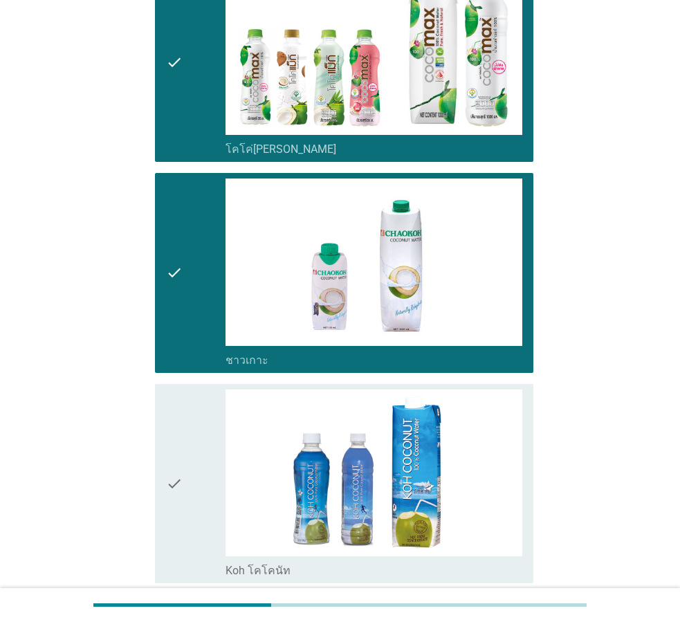
scroll to position [692, 0]
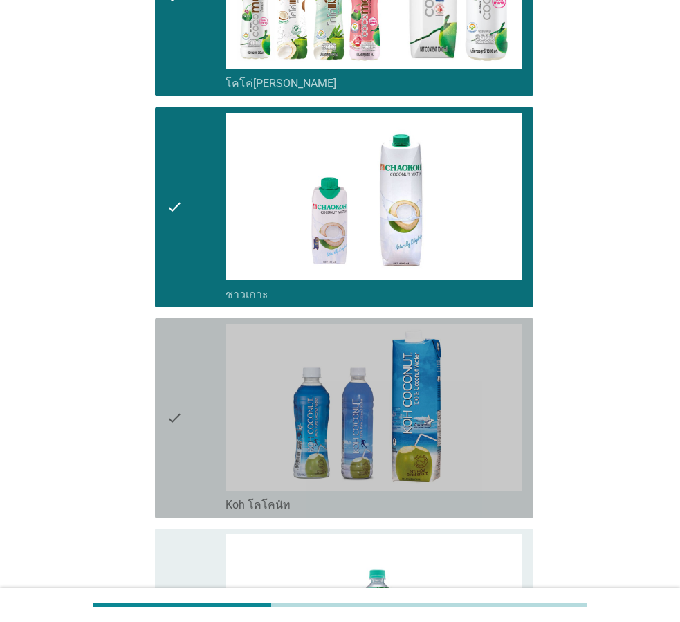
click at [182, 399] on icon "check" at bounding box center [174, 418] width 17 height 189
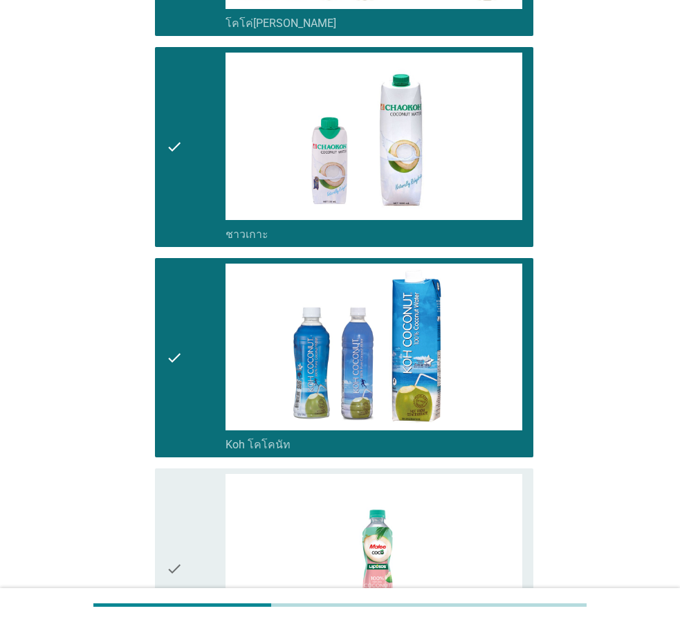
scroll to position [900, 0]
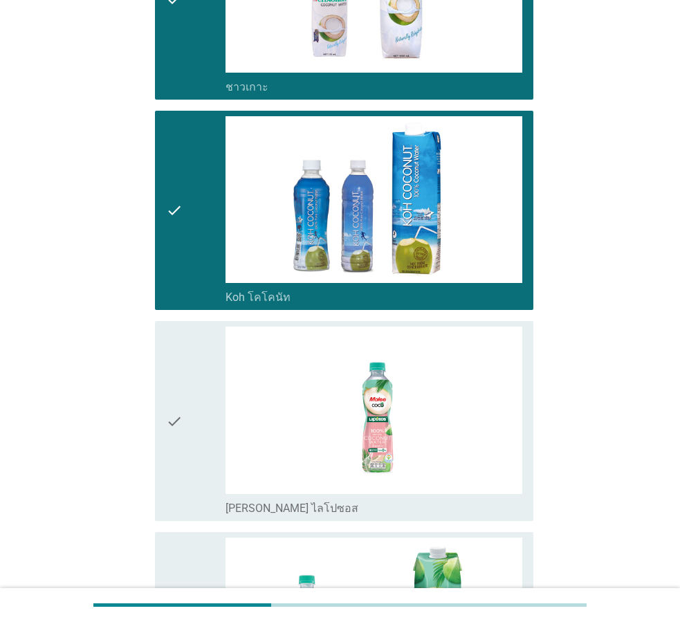
click at [172, 190] on icon "check" at bounding box center [174, 210] width 17 height 189
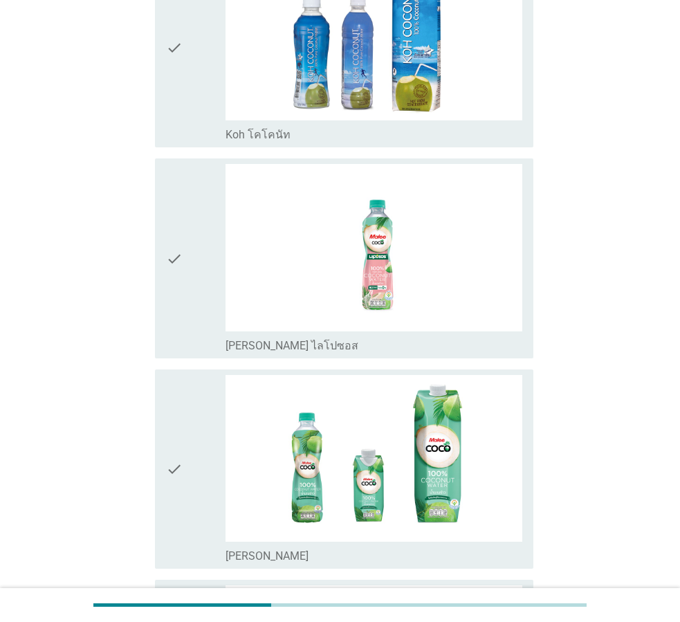
scroll to position [1038, 0]
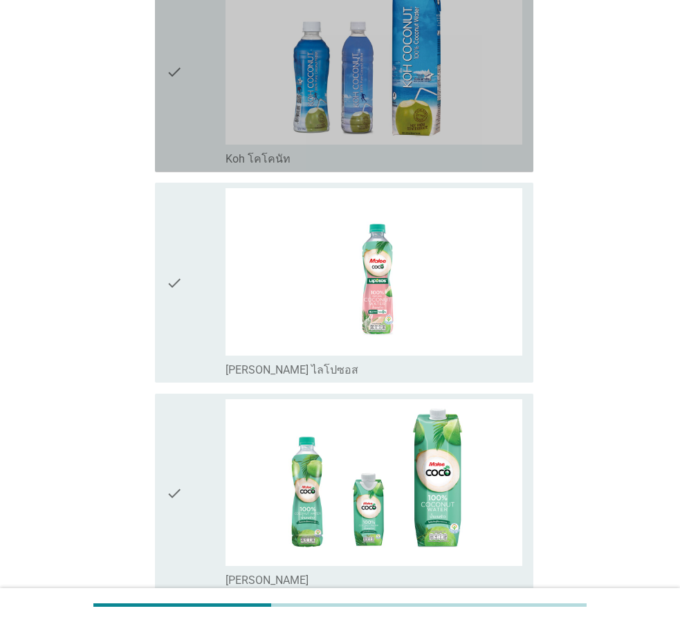
click at [195, 62] on div "check" at bounding box center [196, 72] width 60 height 189
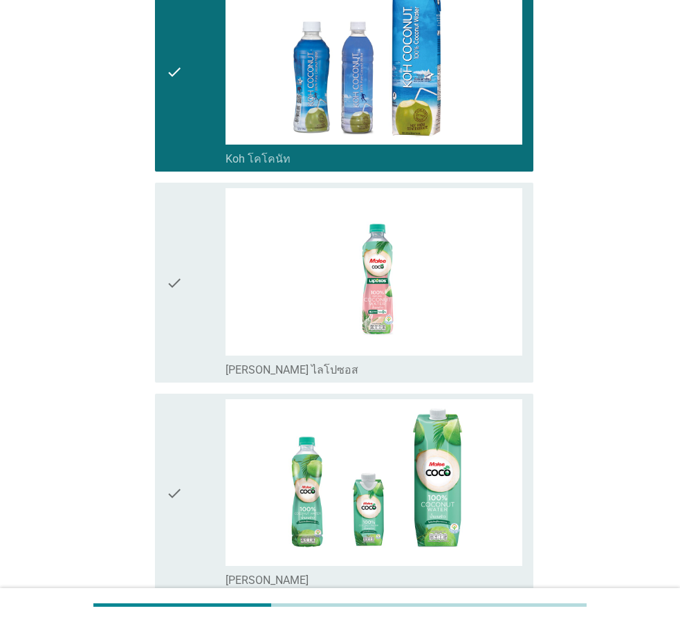
click at [207, 255] on div "check" at bounding box center [196, 282] width 60 height 189
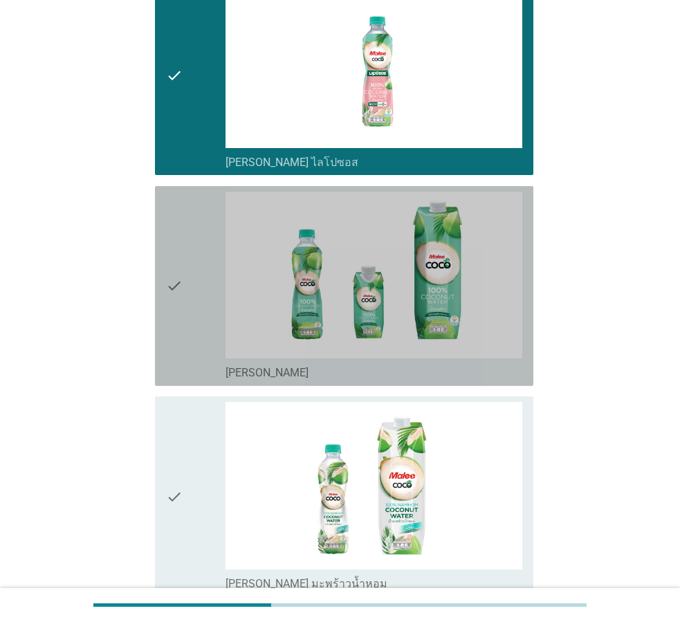
click at [206, 293] on div "check" at bounding box center [196, 286] width 60 height 189
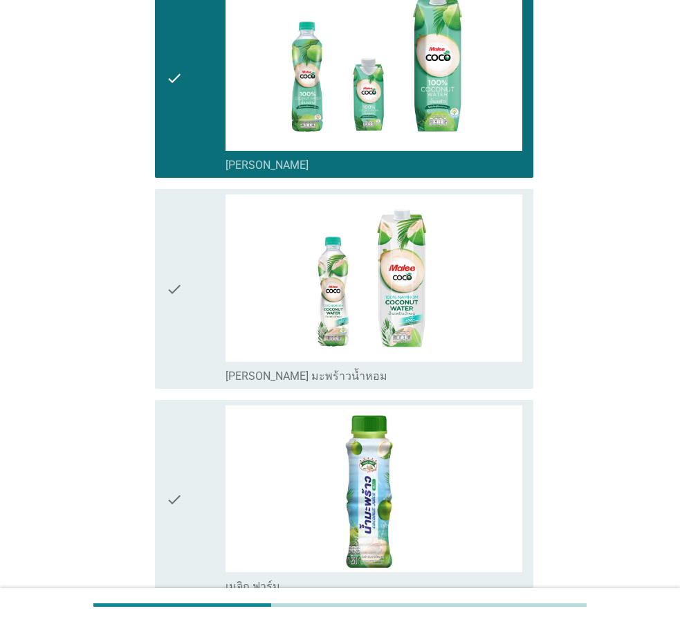
click at [206, 293] on div "check" at bounding box center [196, 289] width 60 height 189
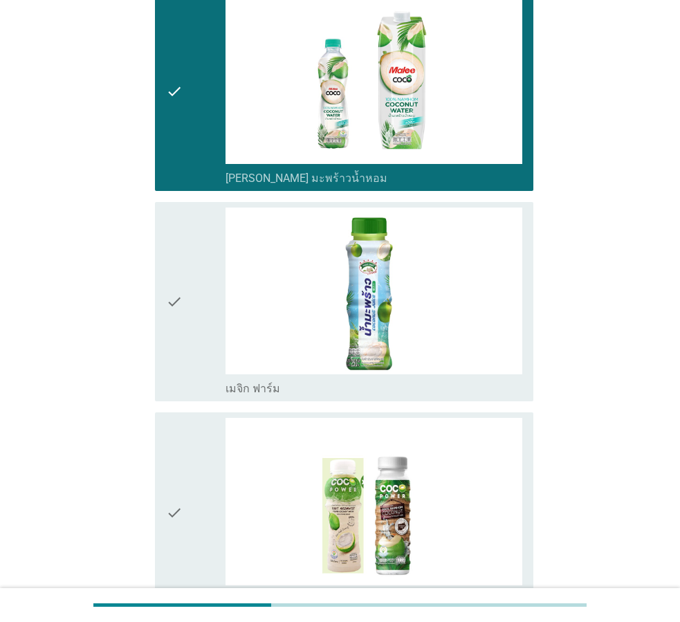
scroll to position [1661, 0]
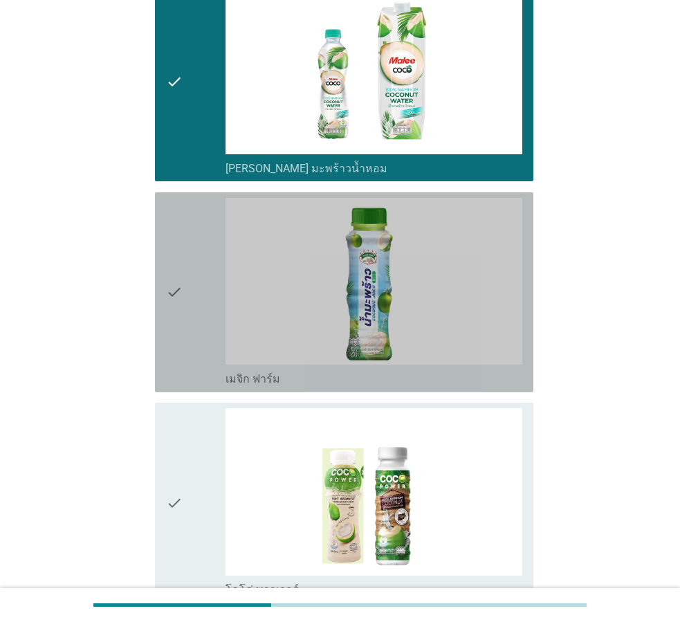
click at [196, 297] on div "check" at bounding box center [196, 292] width 60 height 189
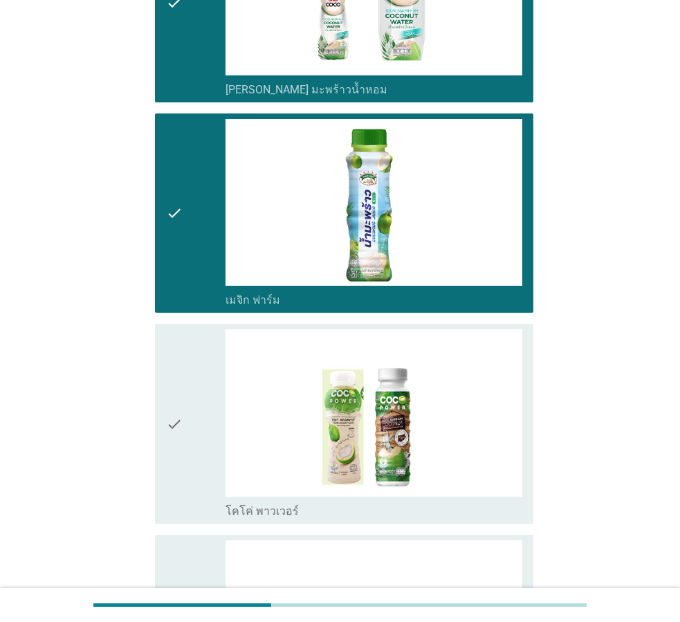
scroll to position [1938, 0]
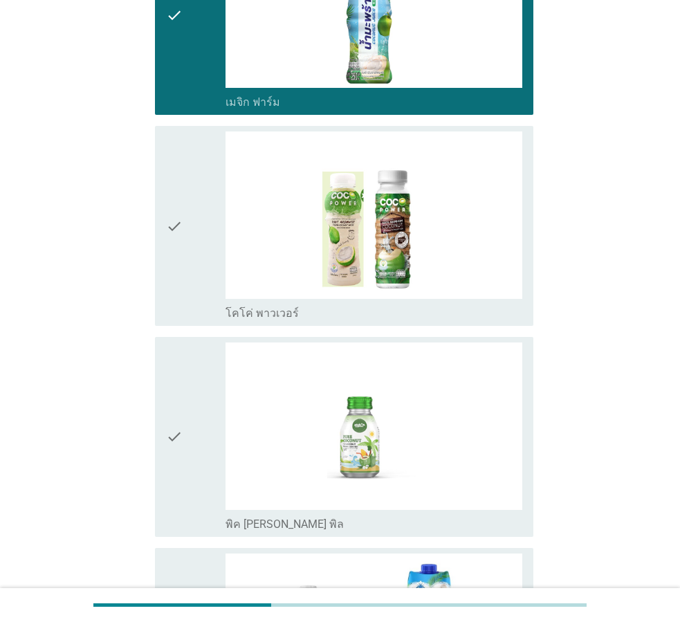
click at [196, 297] on div "check" at bounding box center [196, 226] width 60 height 189
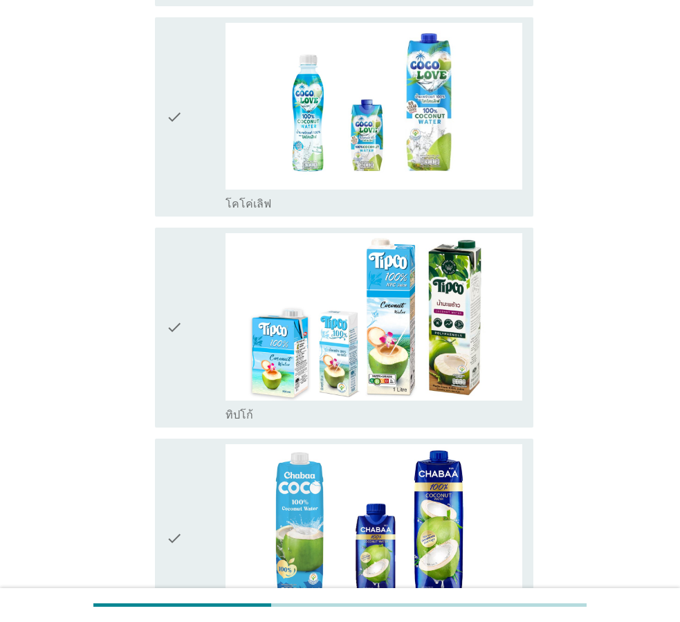
scroll to position [2492, 0]
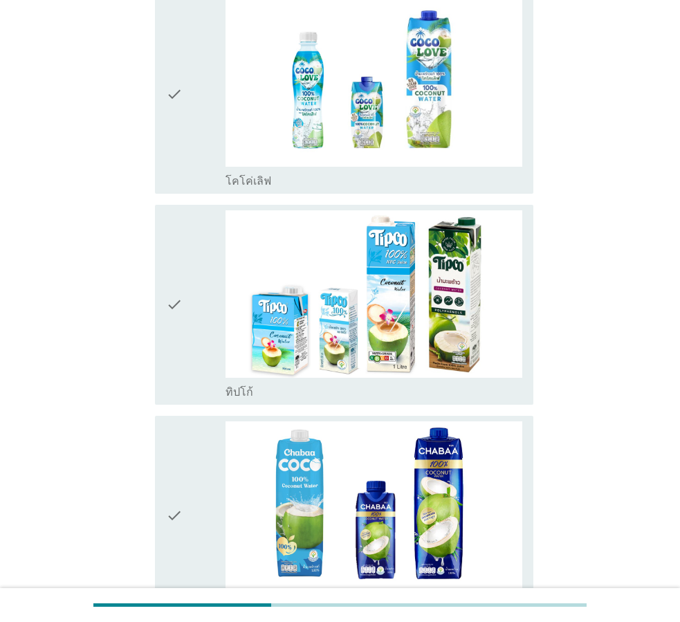
click at [190, 308] on div "check" at bounding box center [196, 304] width 60 height 189
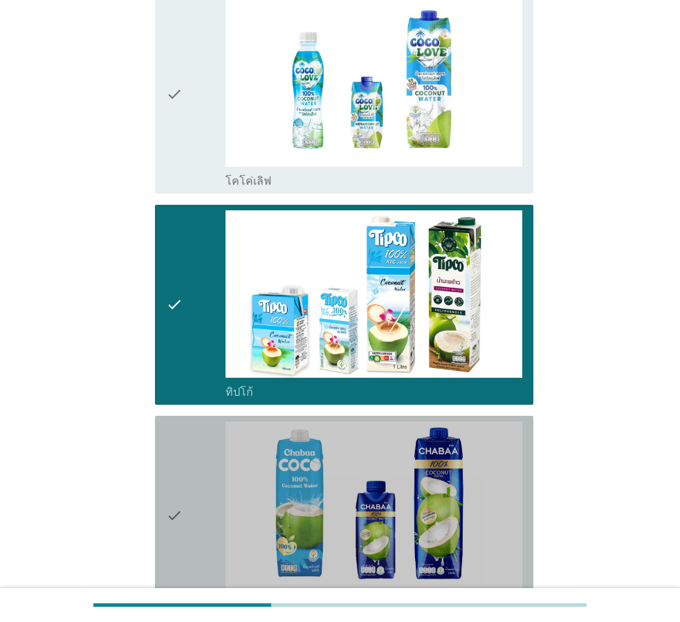
click at [208, 496] on div "check" at bounding box center [196, 516] width 60 height 189
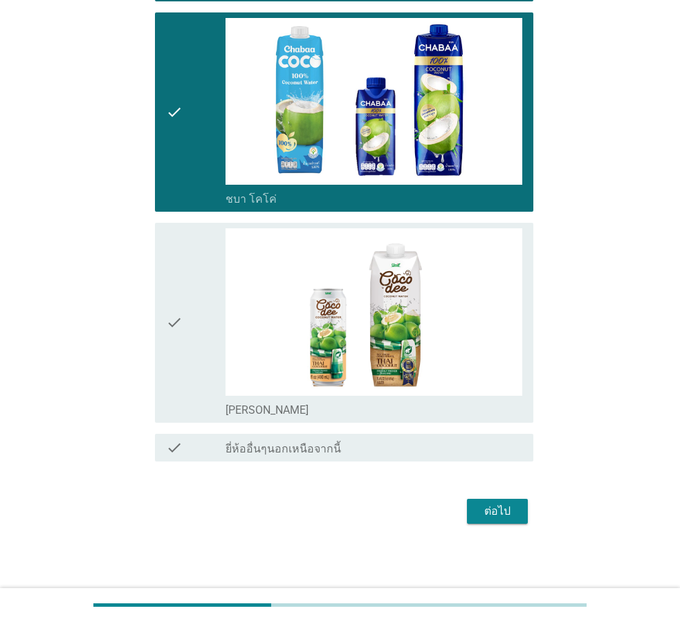
scroll to position [2896, 0]
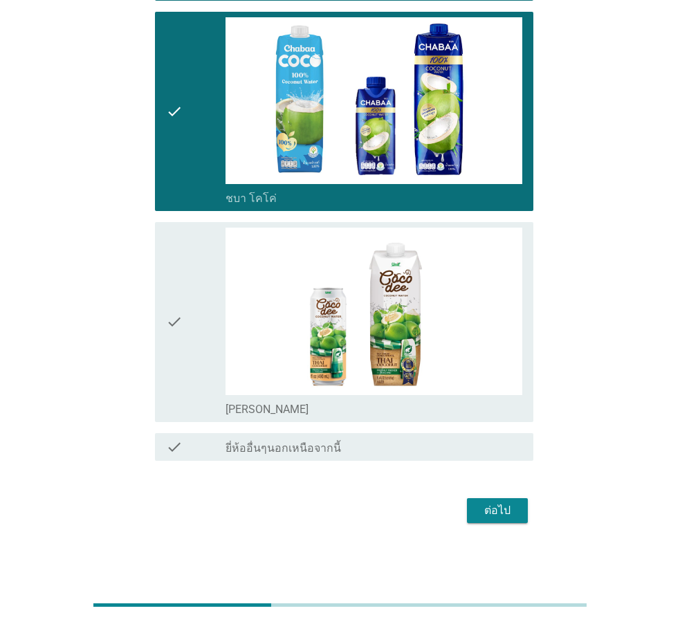
click at [192, 370] on div "check" at bounding box center [196, 322] width 60 height 189
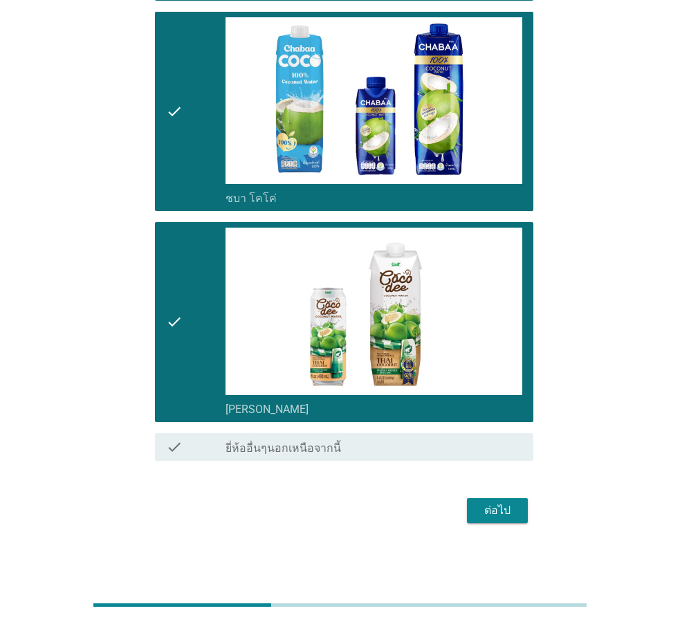
click at [483, 505] on div "ต่อไป" at bounding box center [497, 511] width 39 height 17
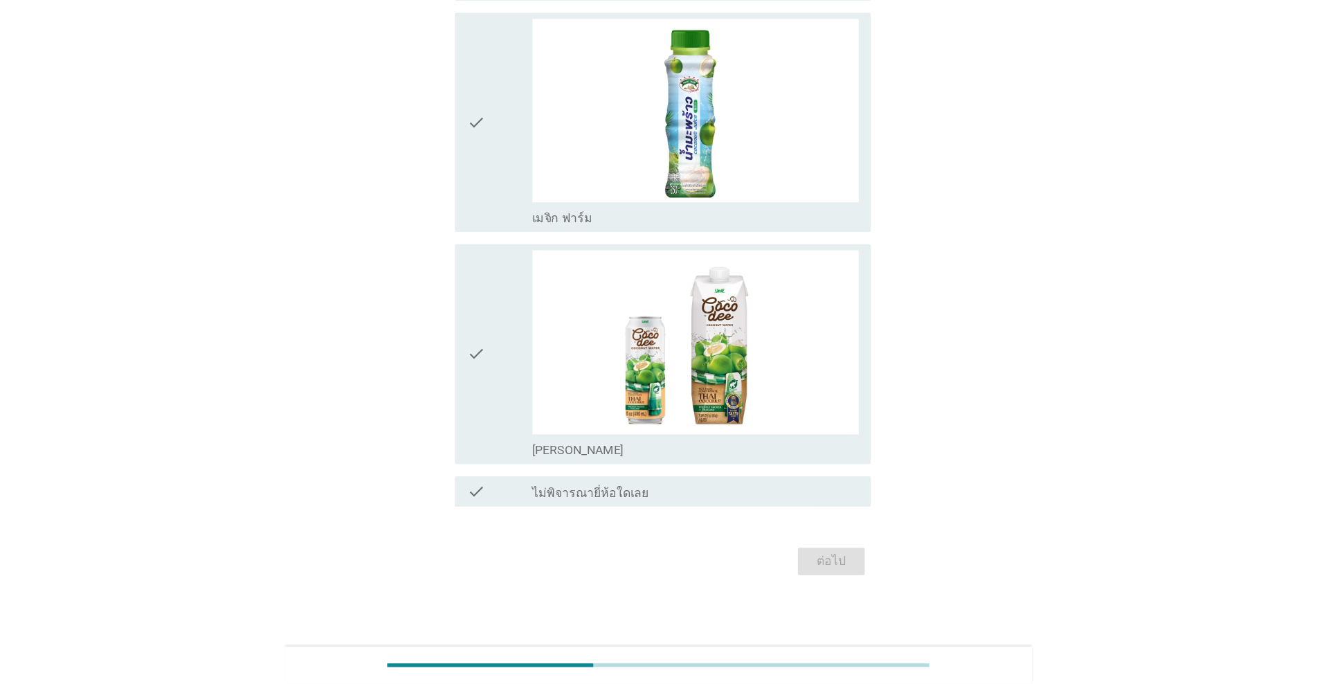
scroll to position [0, 0]
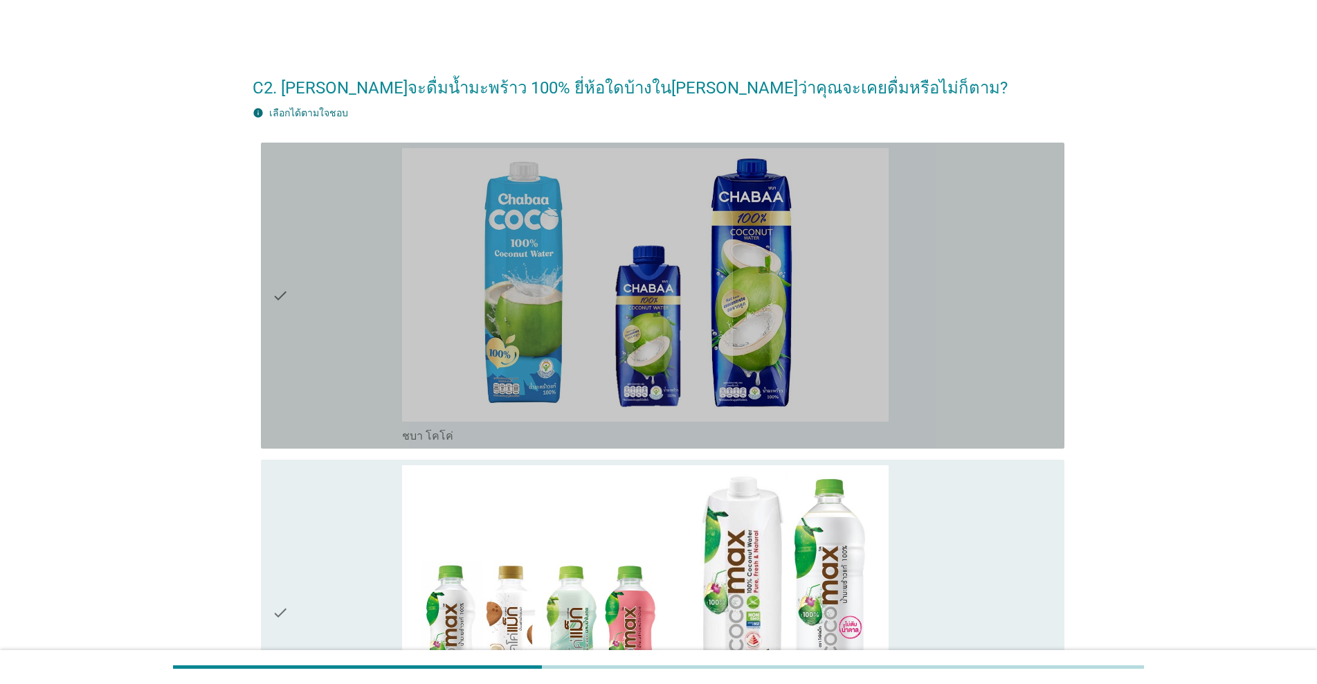
click at [323, 288] on div "check" at bounding box center [337, 295] width 130 height 295
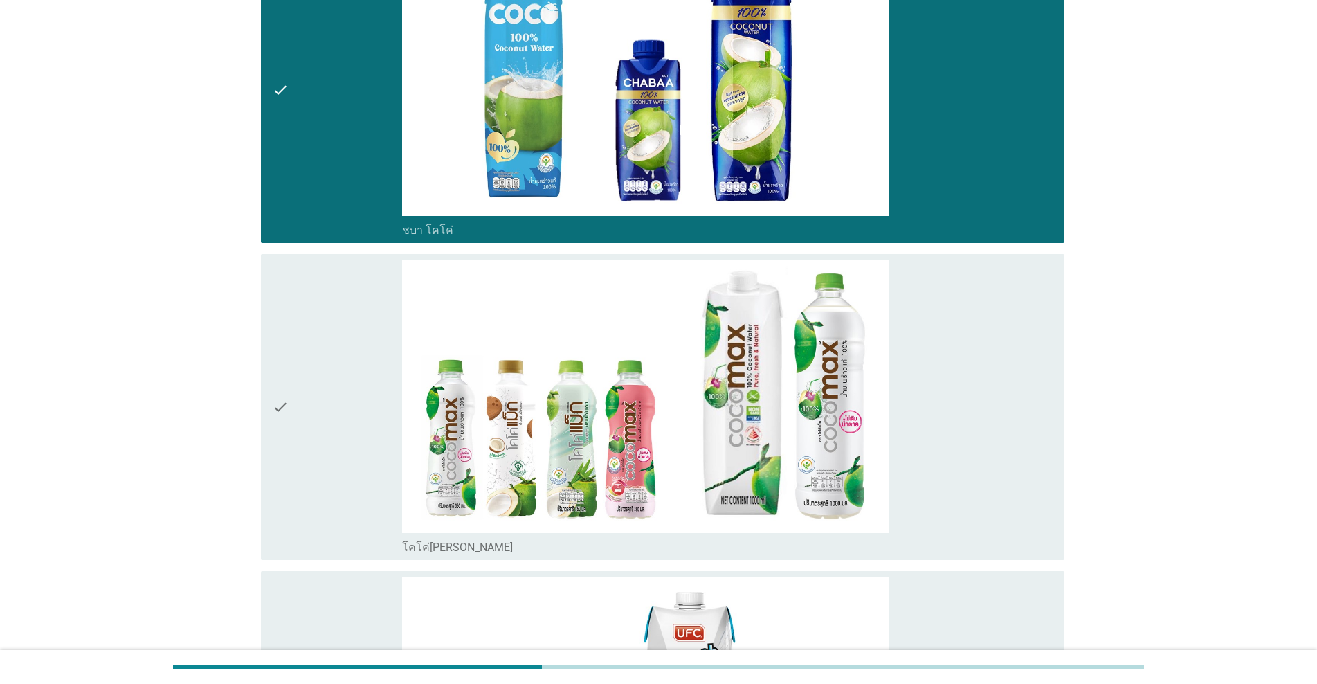
scroll to position [208, 0]
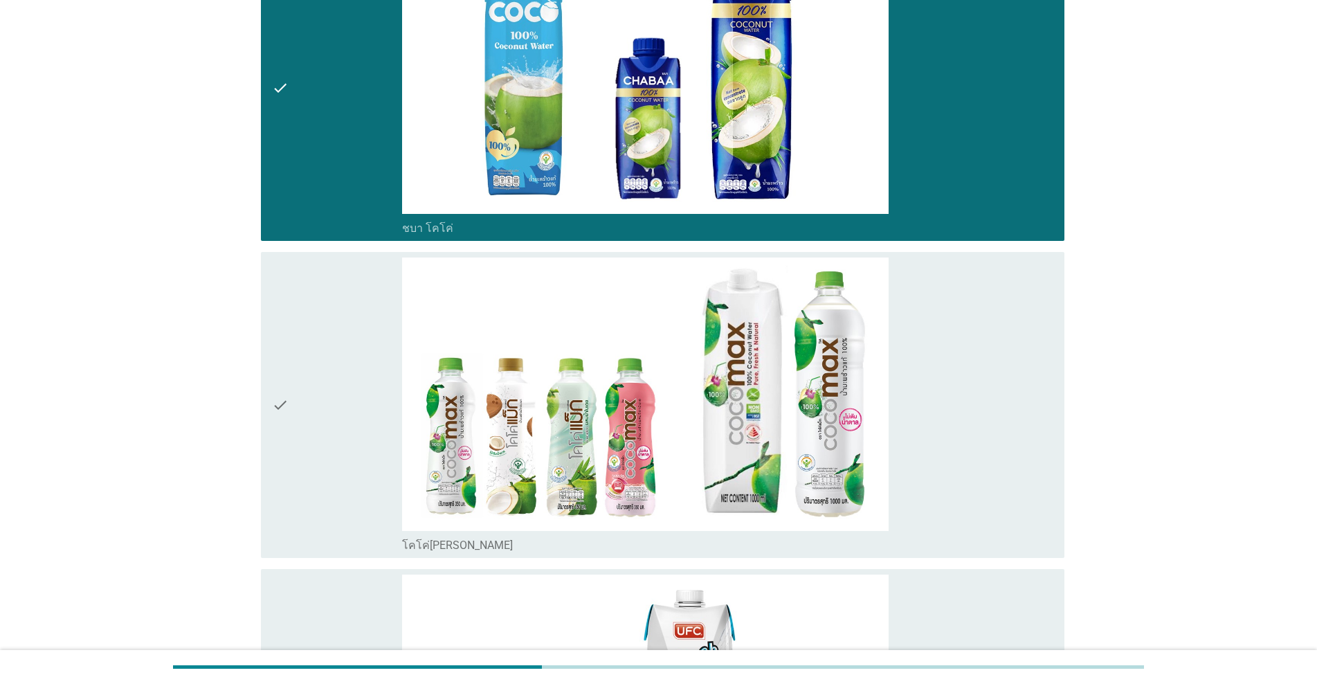
click at [316, 334] on div "check" at bounding box center [337, 405] width 130 height 295
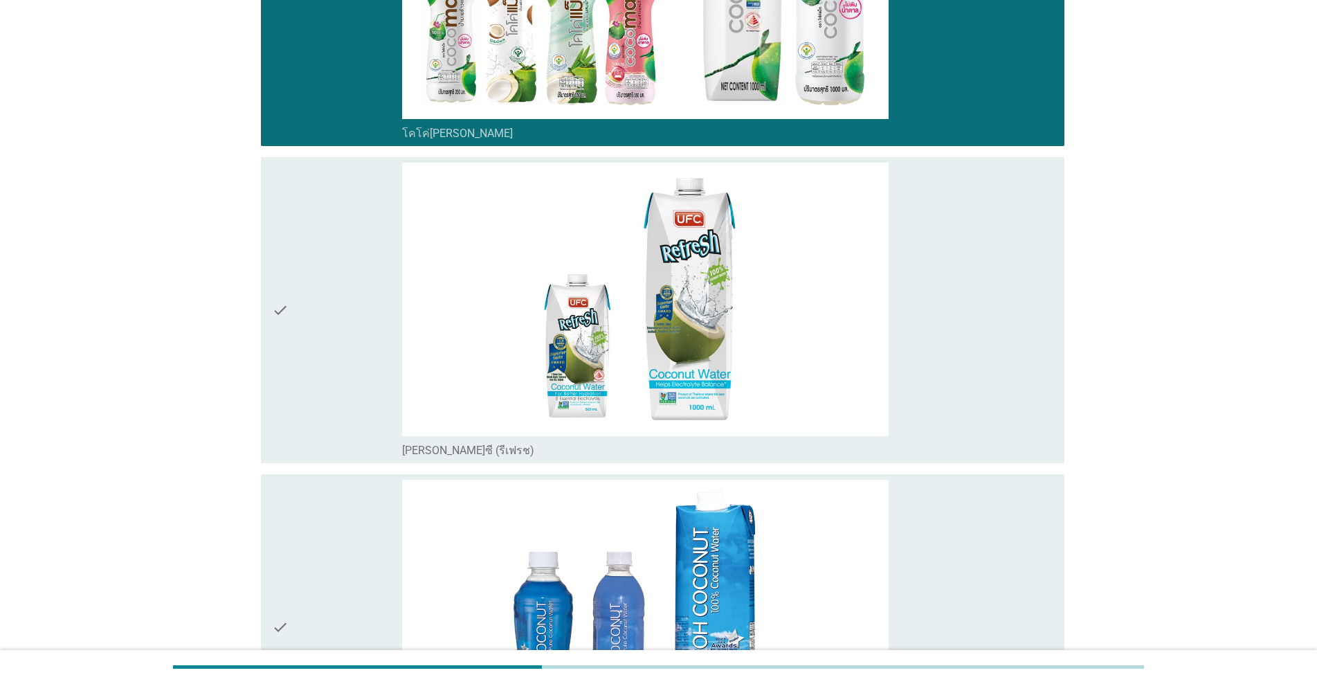
scroll to position [623, 0]
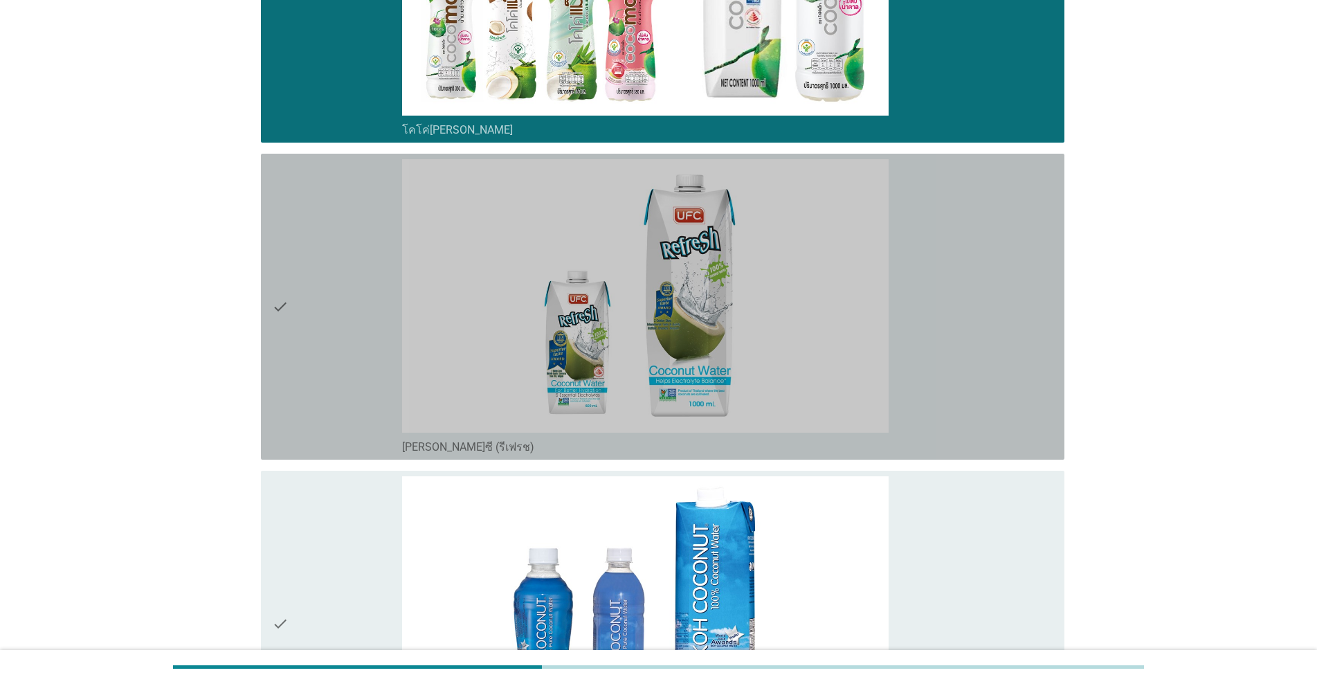
click at [316, 335] on div "check" at bounding box center [337, 306] width 130 height 295
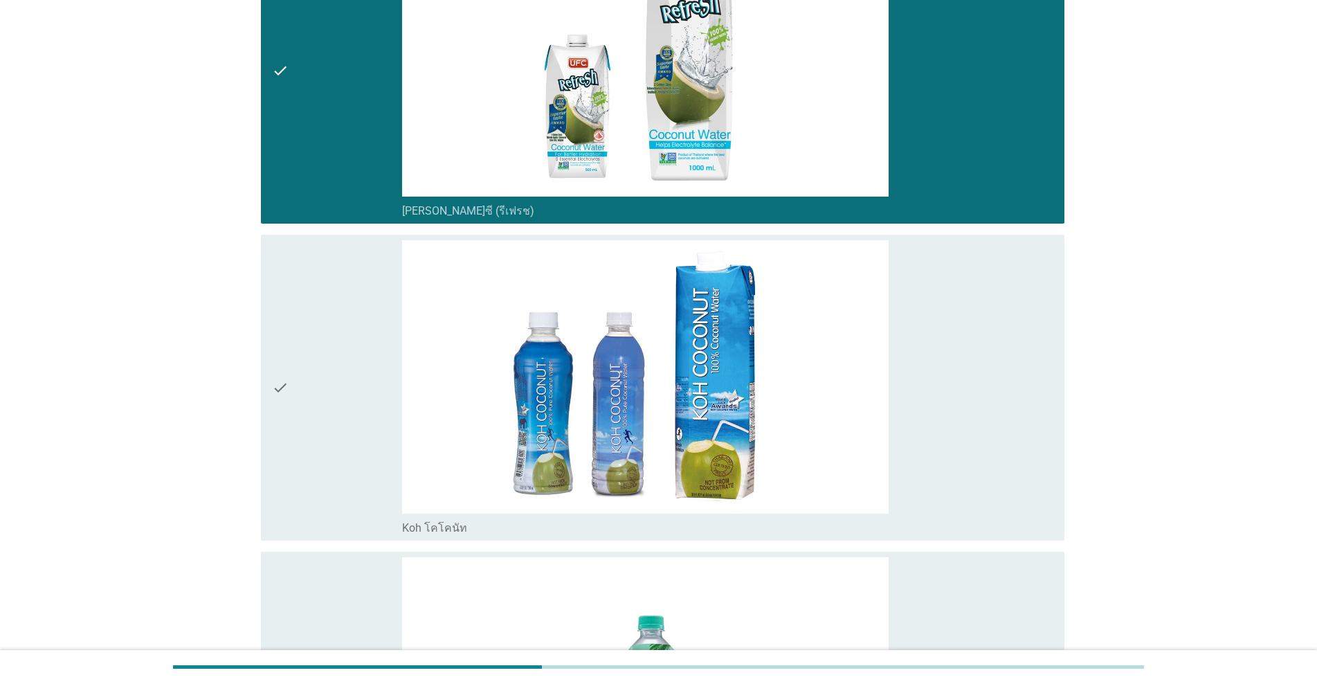
scroll to position [900, 0]
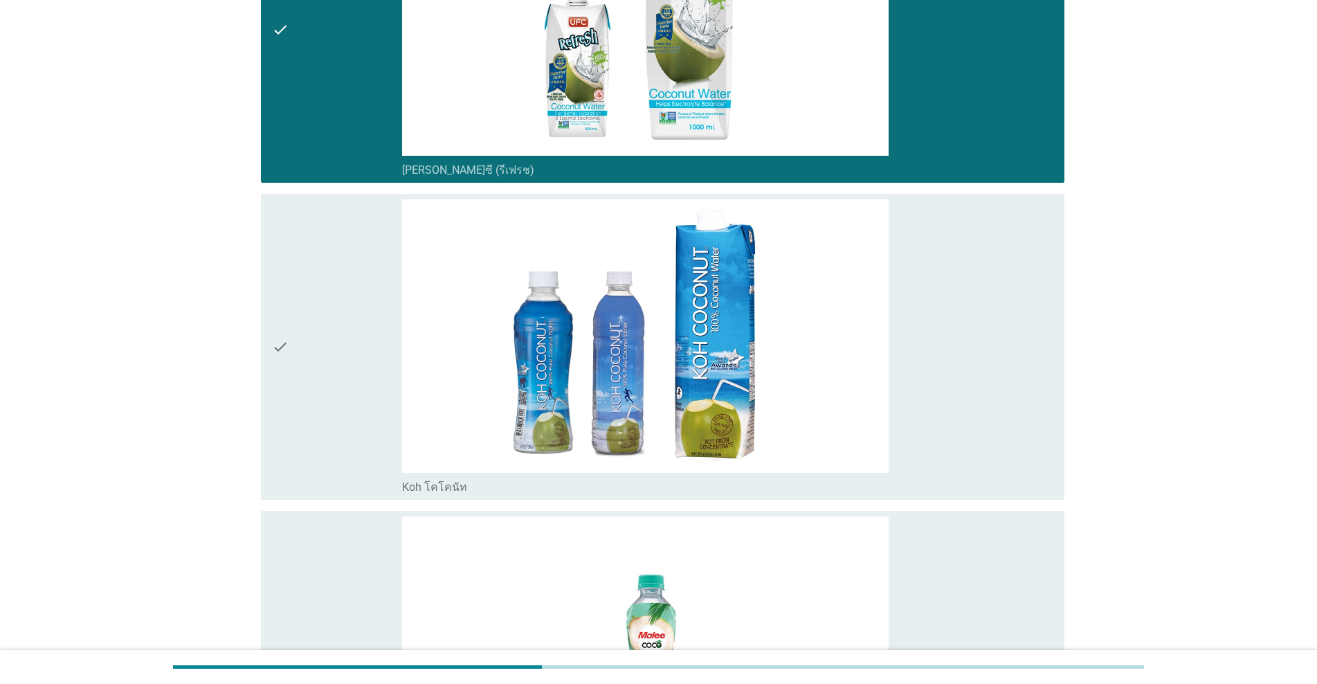
click at [316, 335] on div "check" at bounding box center [337, 346] width 130 height 295
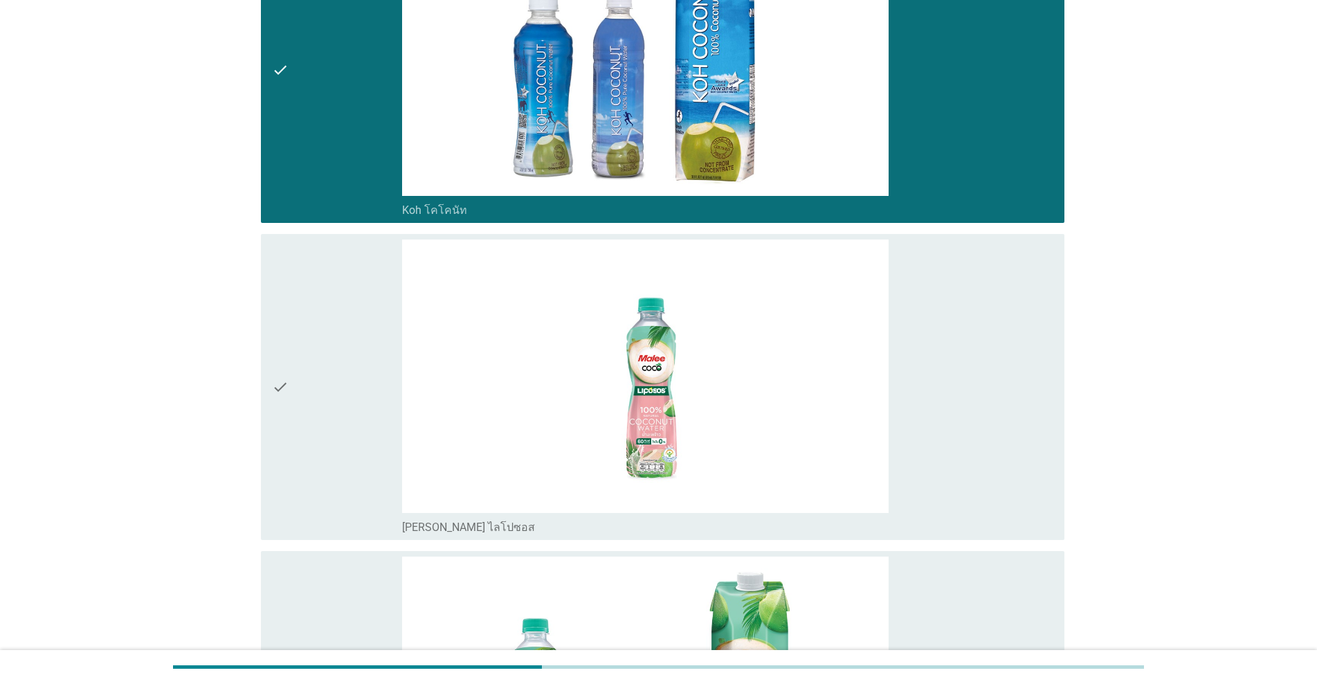
click at [316, 335] on div "check" at bounding box center [337, 387] width 130 height 295
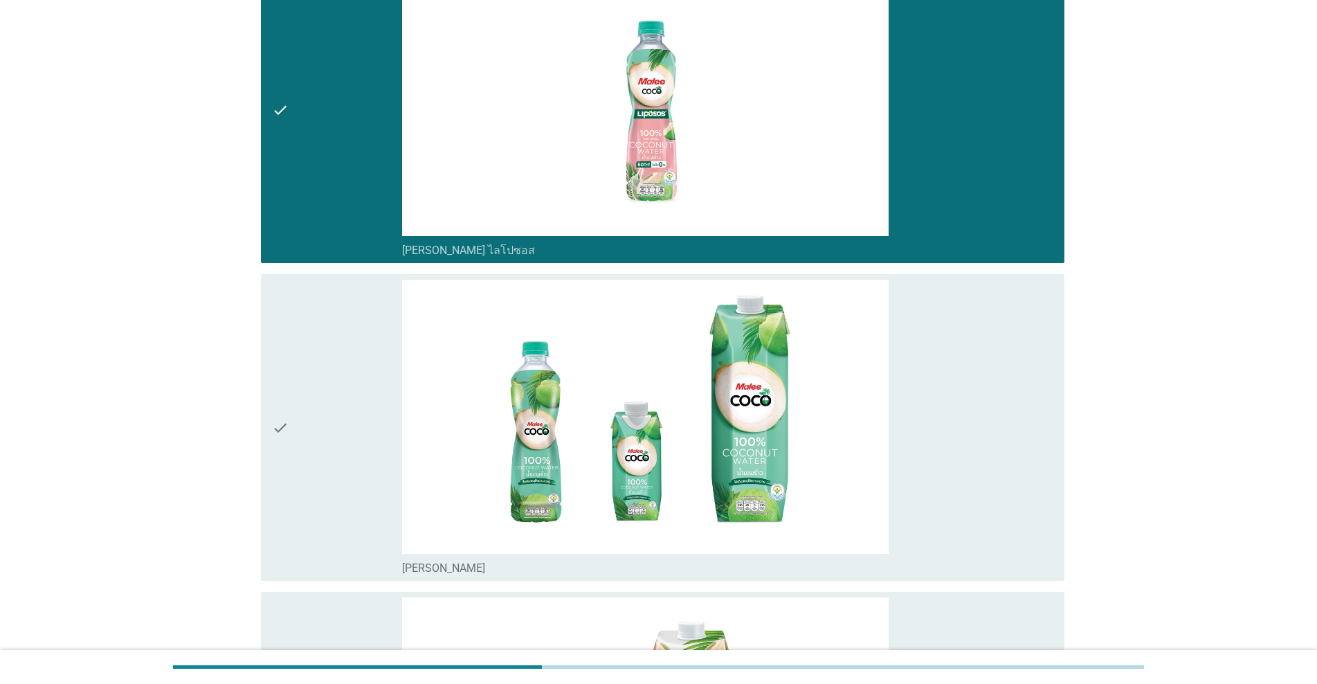
click at [316, 335] on div "check" at bounding box center [337, 427] width 130 height 295
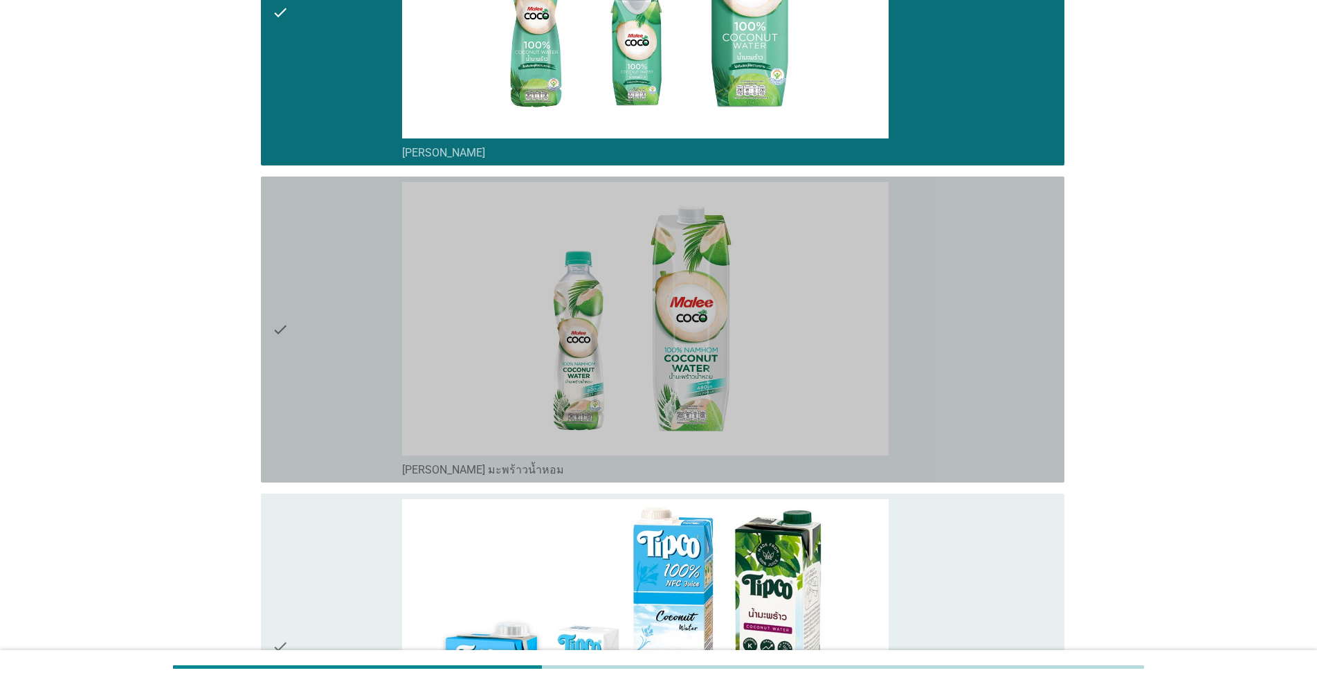
click at [316, 335] on div "check" at bounding box center [337, 329] width 130 height 295
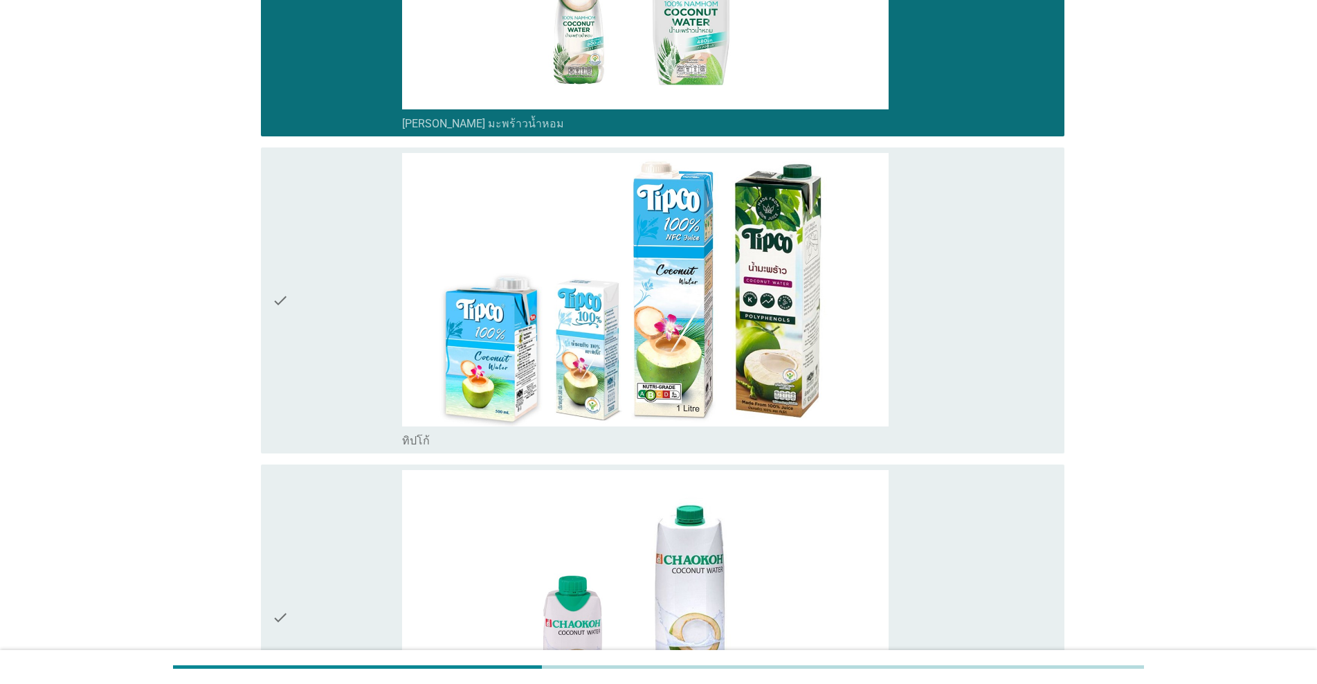
click at [316, 335] on div "check" at bounding box center [337, 300] width 130 height 295
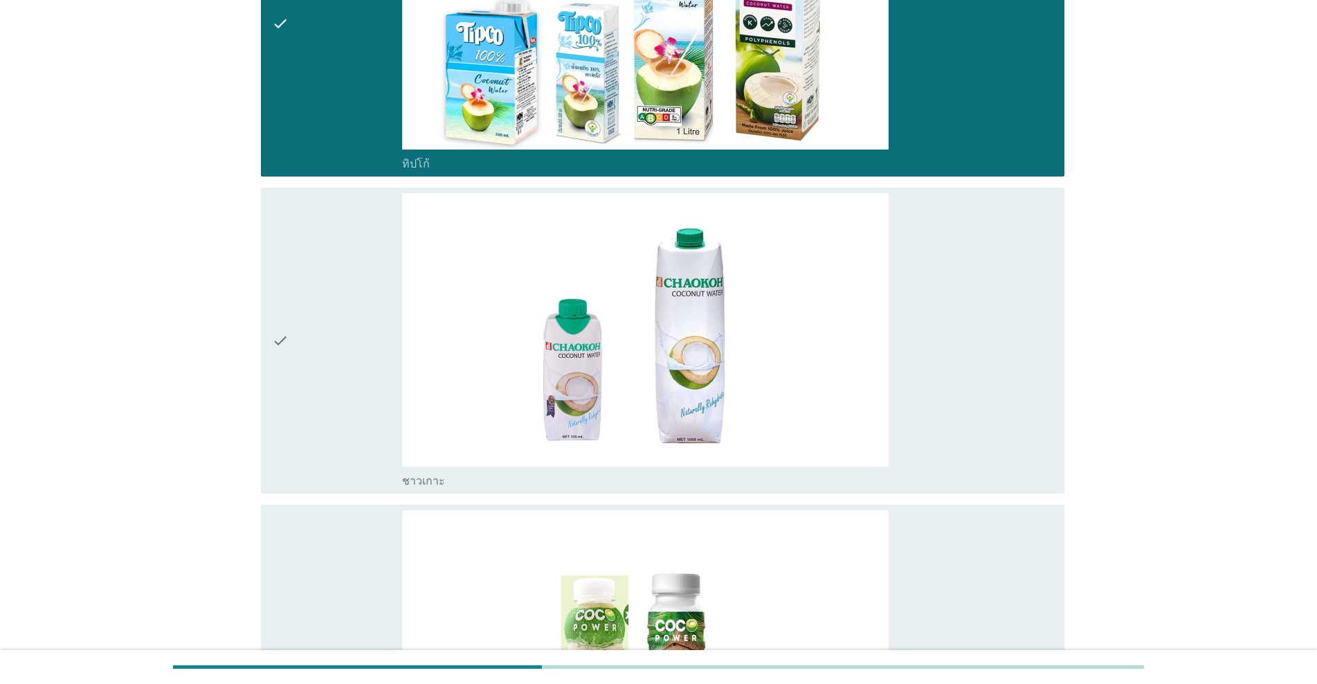
click at [316, 335] on div "check" at bounding box center [337, 340] width 130 height 295
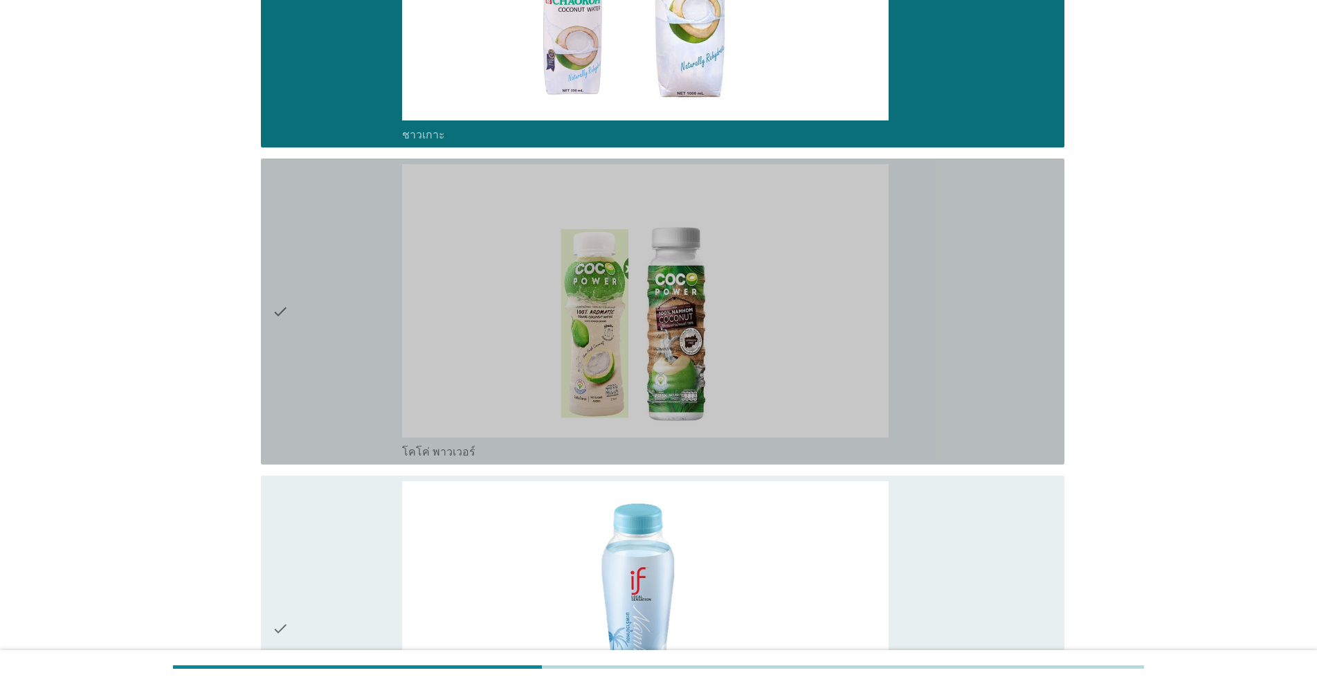
click at [316, 335] on div "check" at bounding box center [337, 311] width 130 height 295
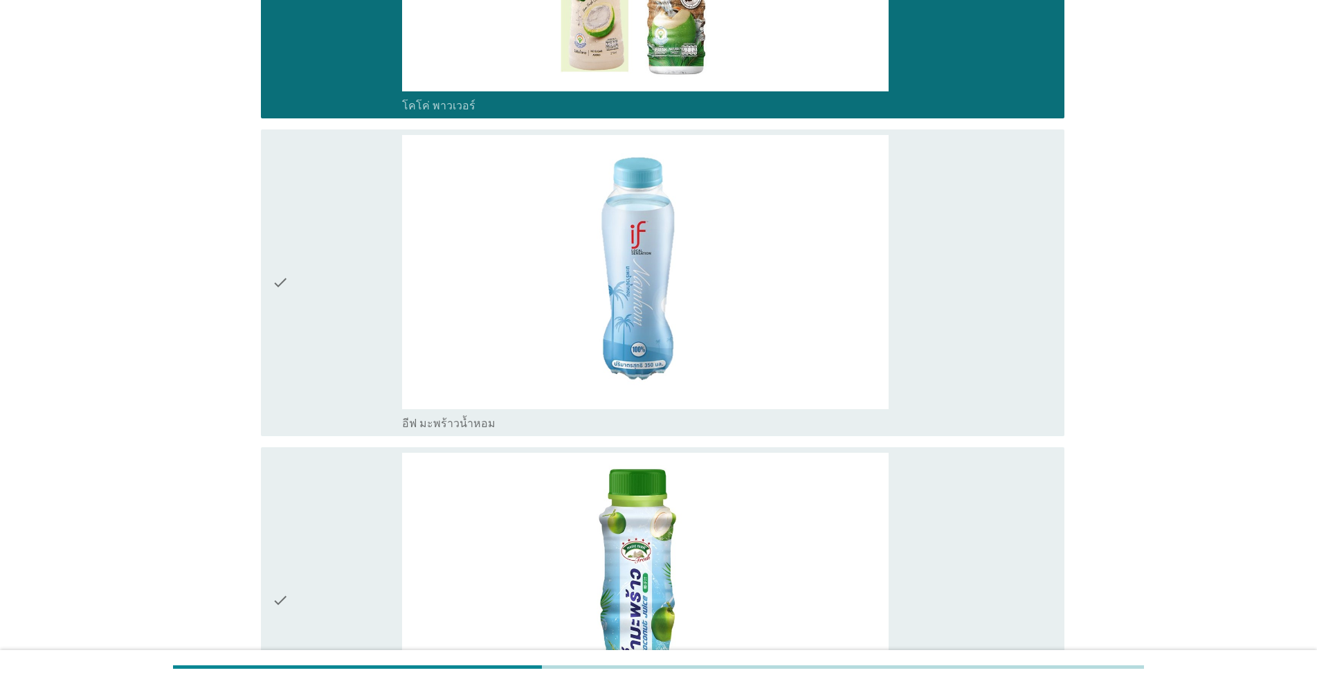
click at [316, 335] on div "check" at bounding box center [337, 282] width 130 height 295
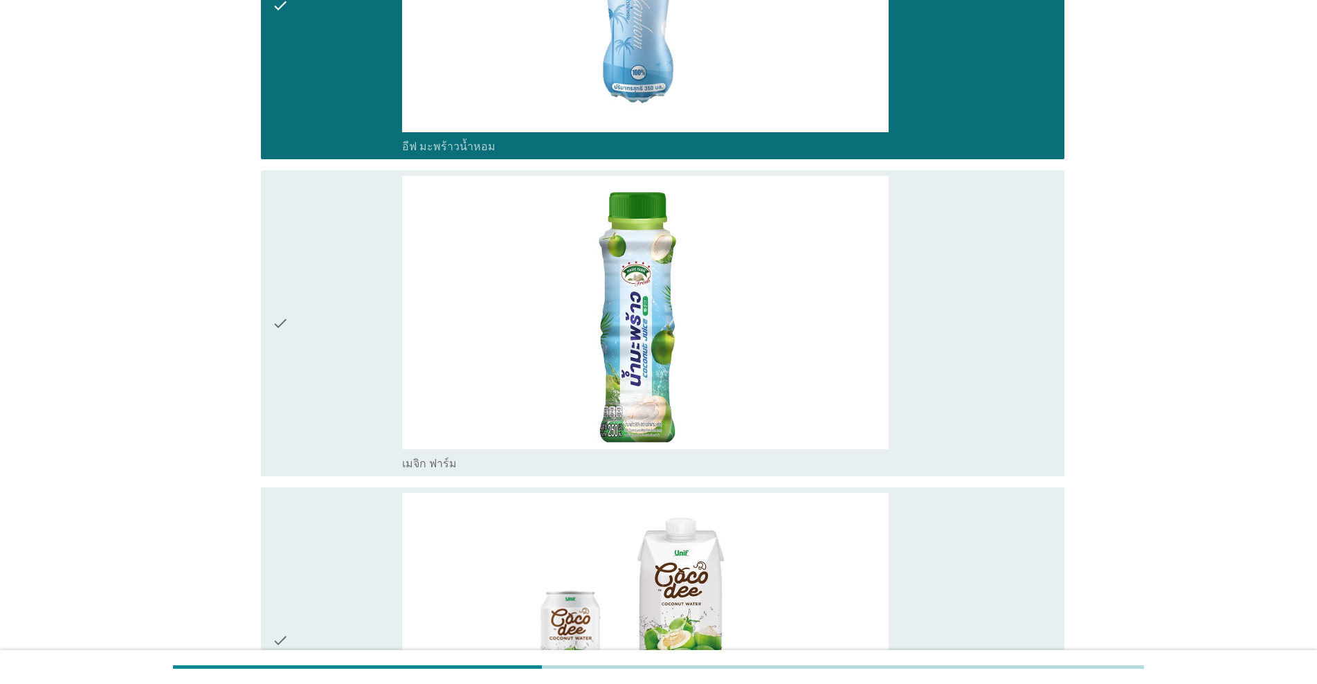
click at [316, 335] on div "check" at bounding box center [337, 323] width 130 height 295
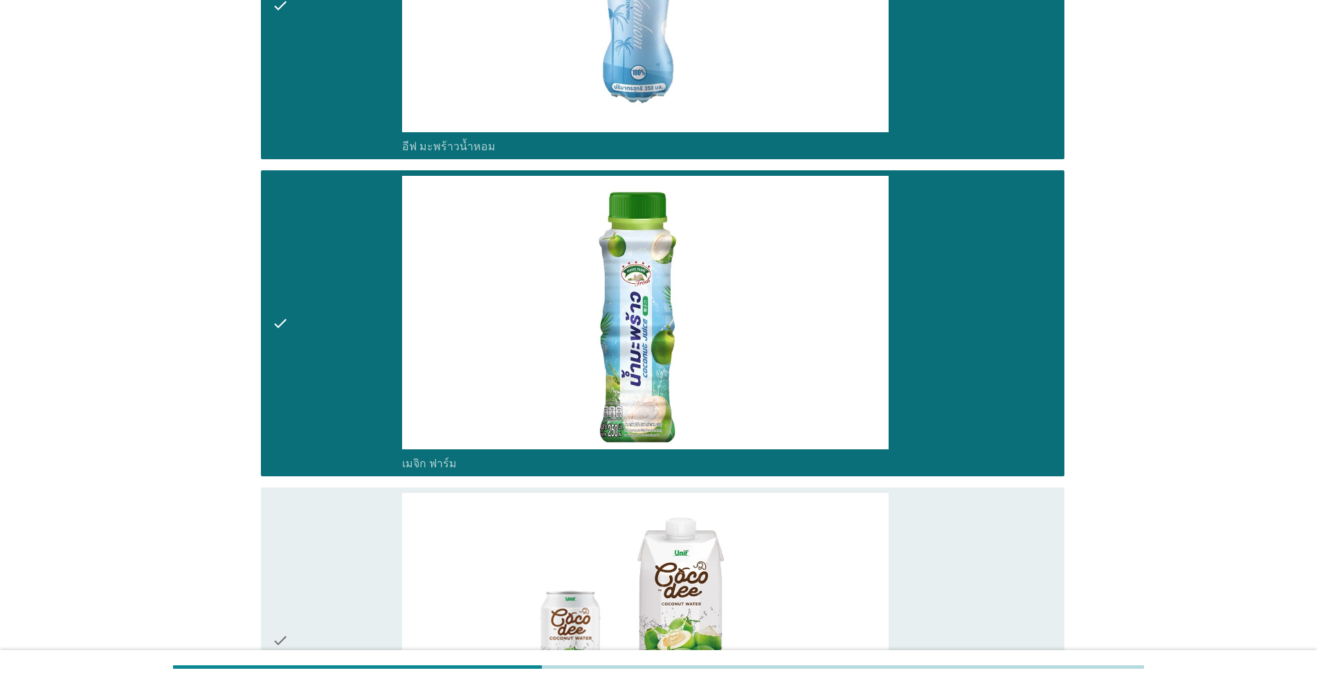
scroll to position [3771, 0]
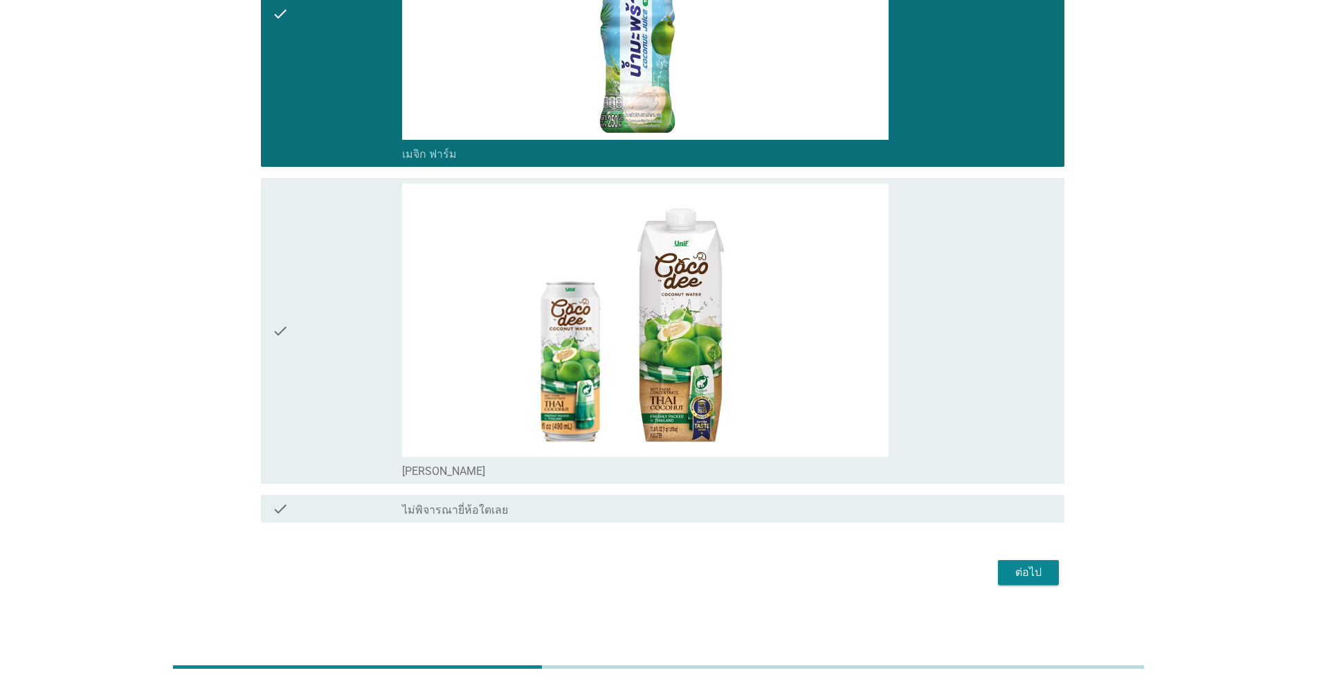
click at [316, 335] on div "check" at bounding box center [337, 330] width 130 height 295
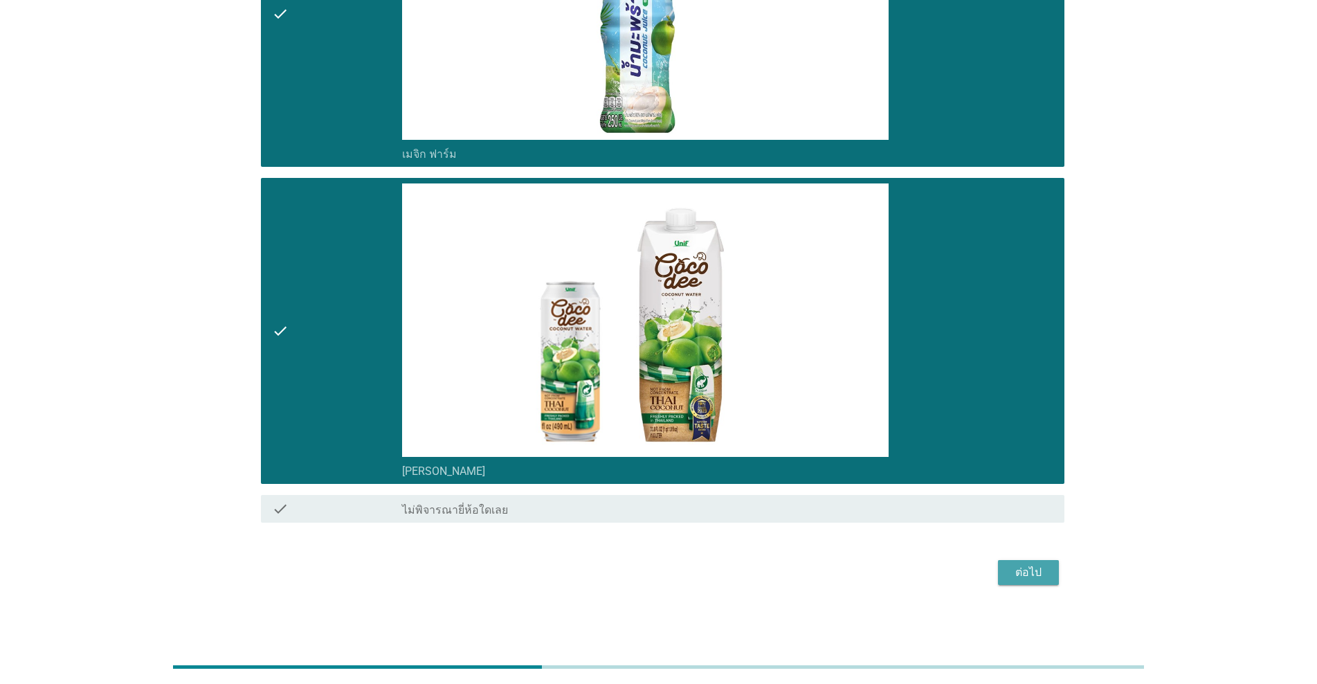
click at [680, 578] on div "ต่อไป" at bounding box center [1028, 572] width 39 height 17
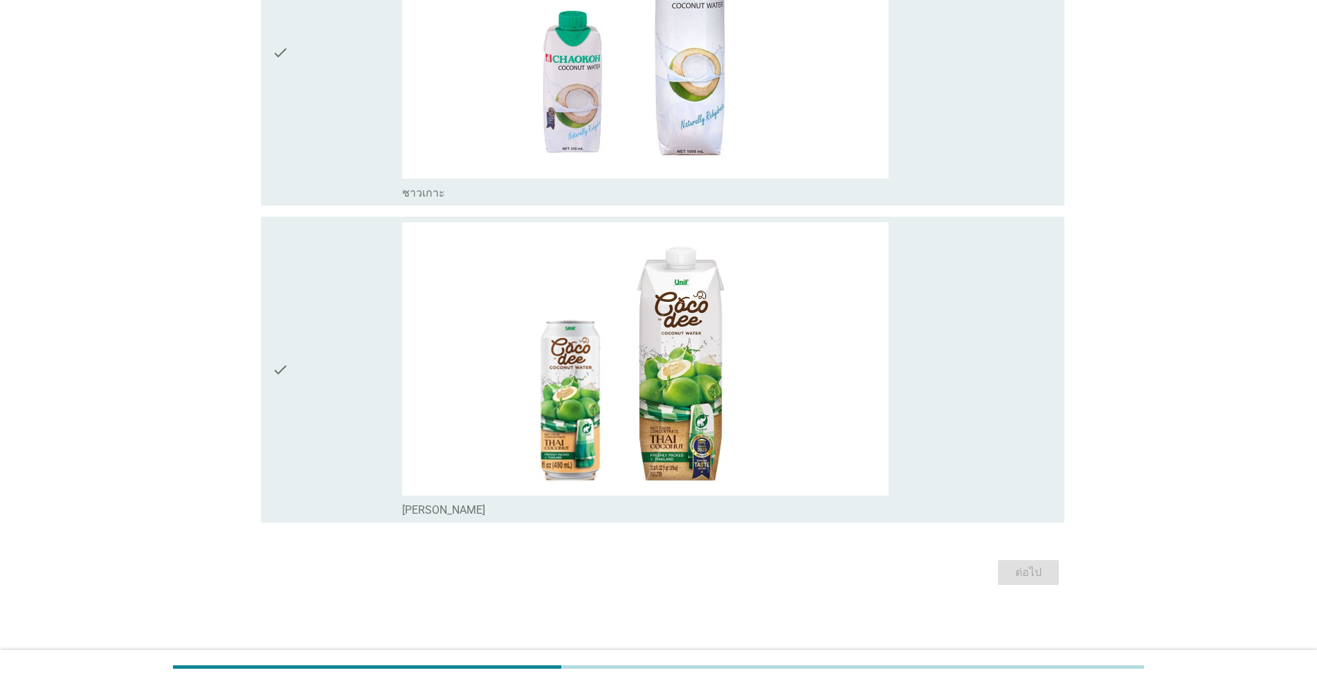
scroll to position [0, 0]
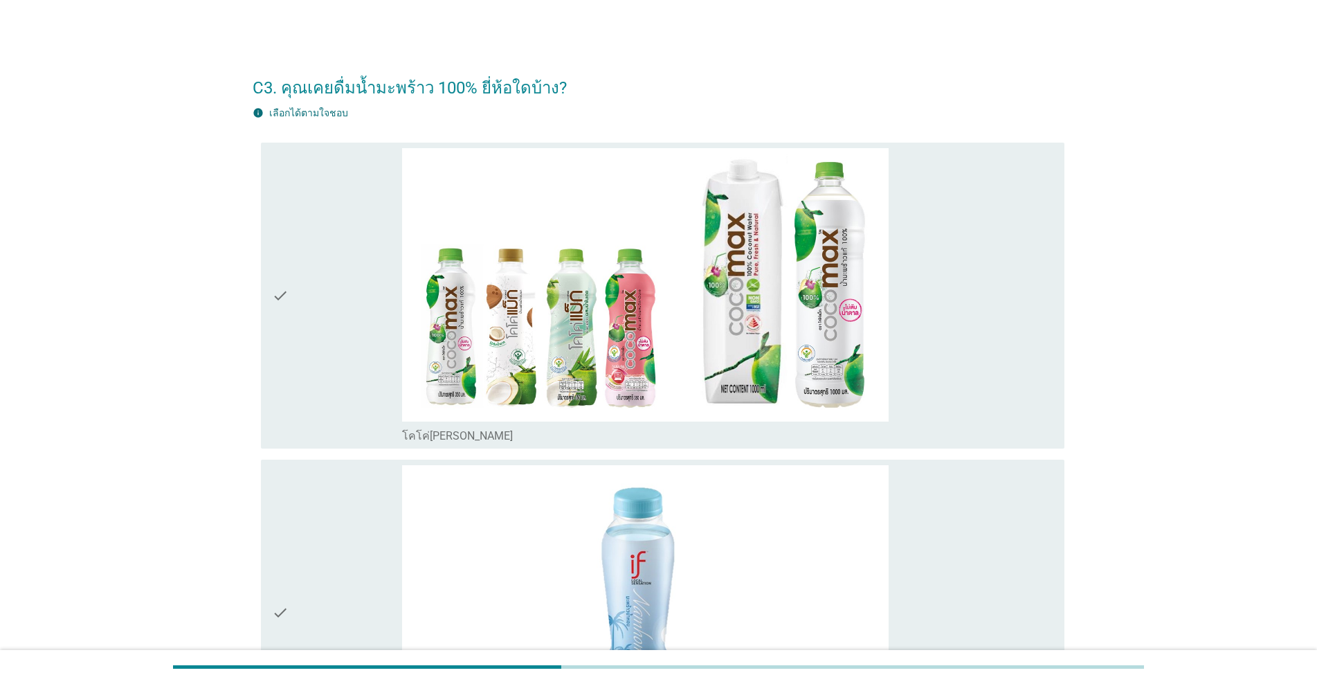
click at [336, 384] on div "check" at bounding box center [337, 295] width 130 height 295
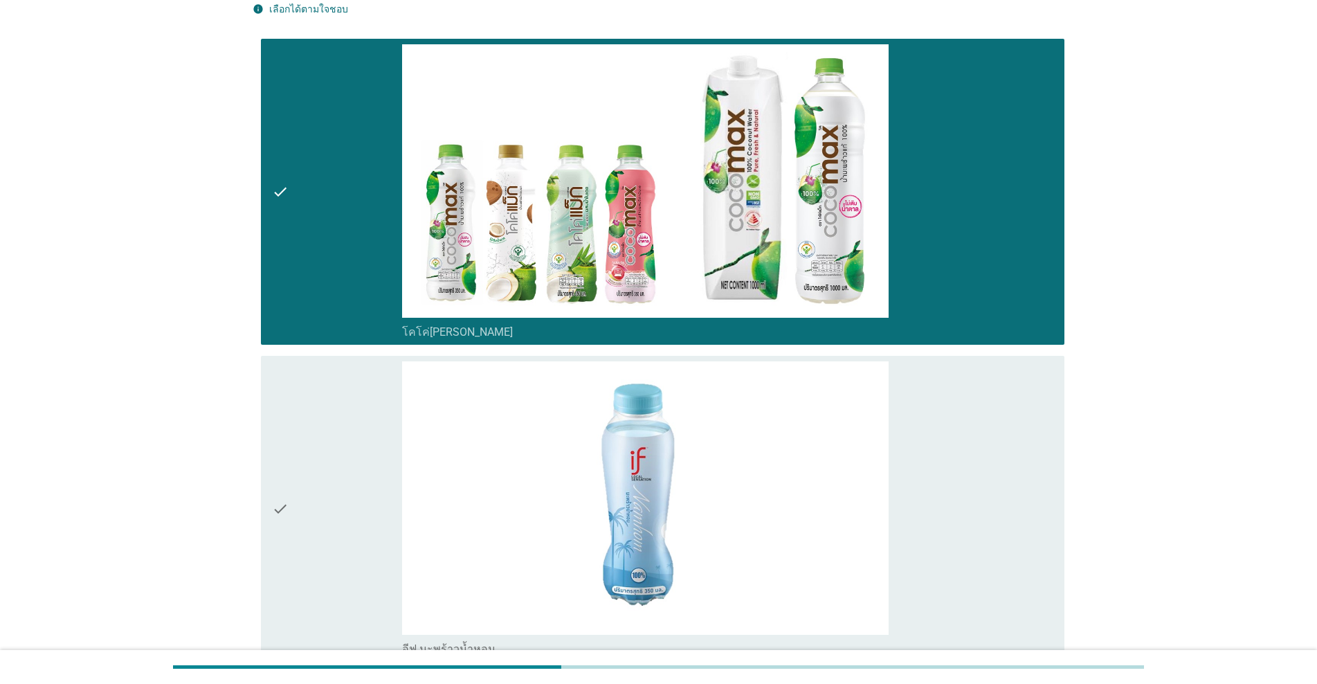
scroll to position [277, 0]
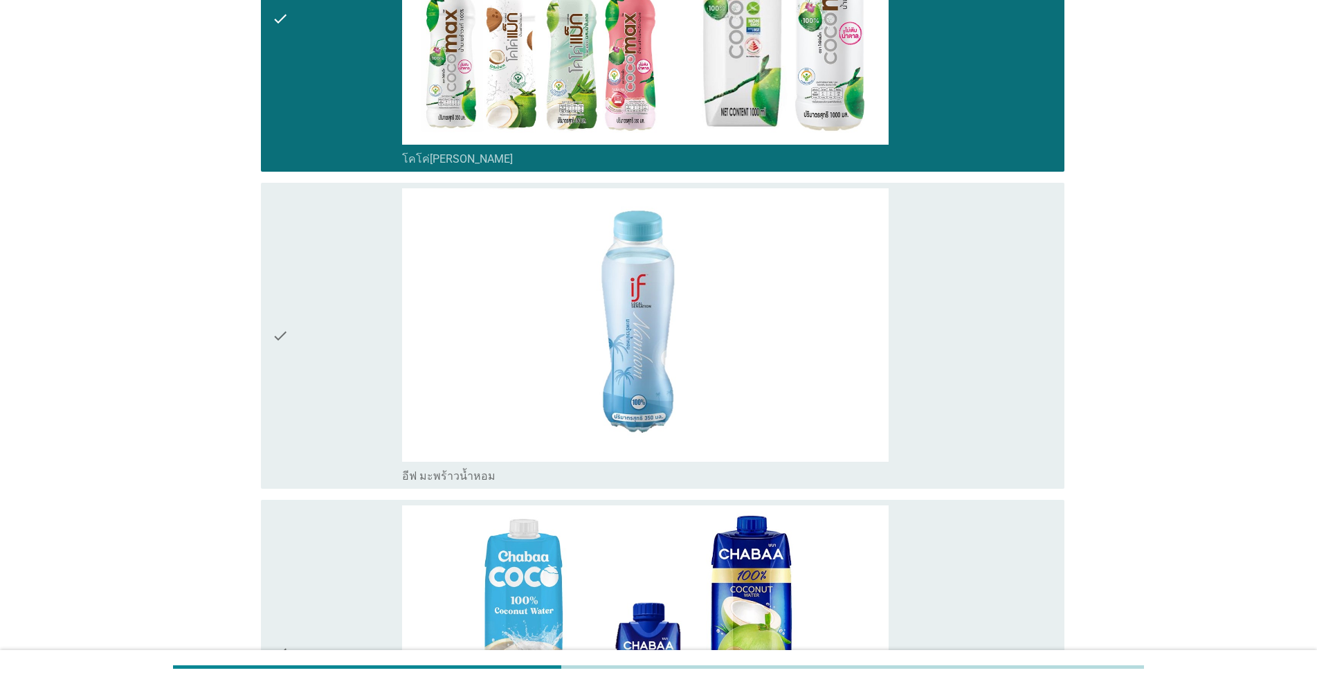
click at [336, 384] on div "check" at bounding box center [337, 335] width 130 height 295
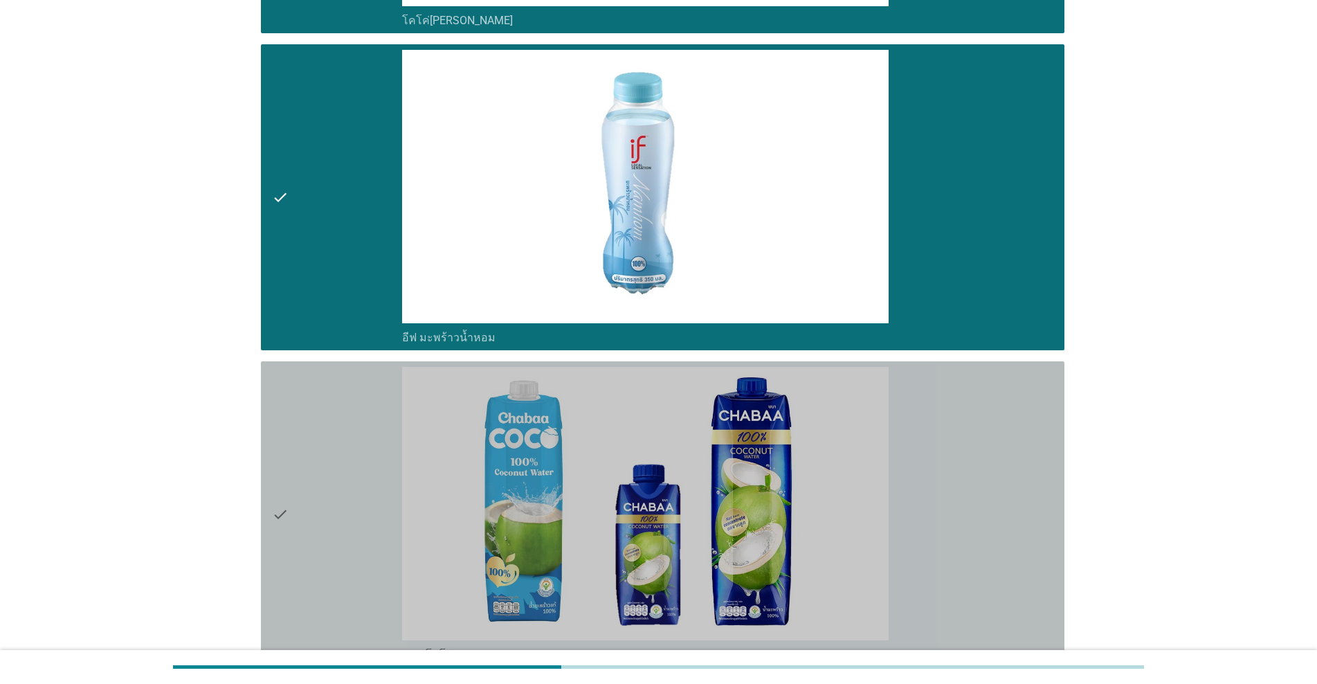
click at [336, 384] on div "check" at bounding box center [337, 514] width 130 height 295
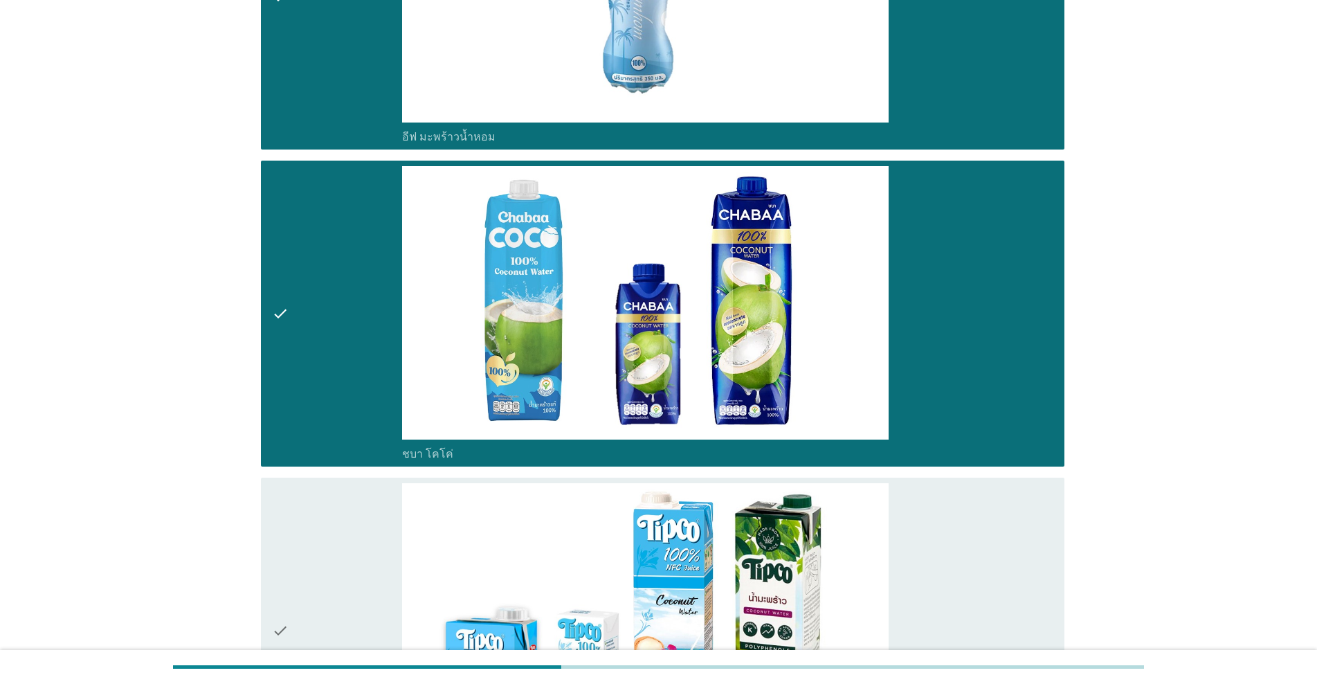
scroll to position [761, 0]
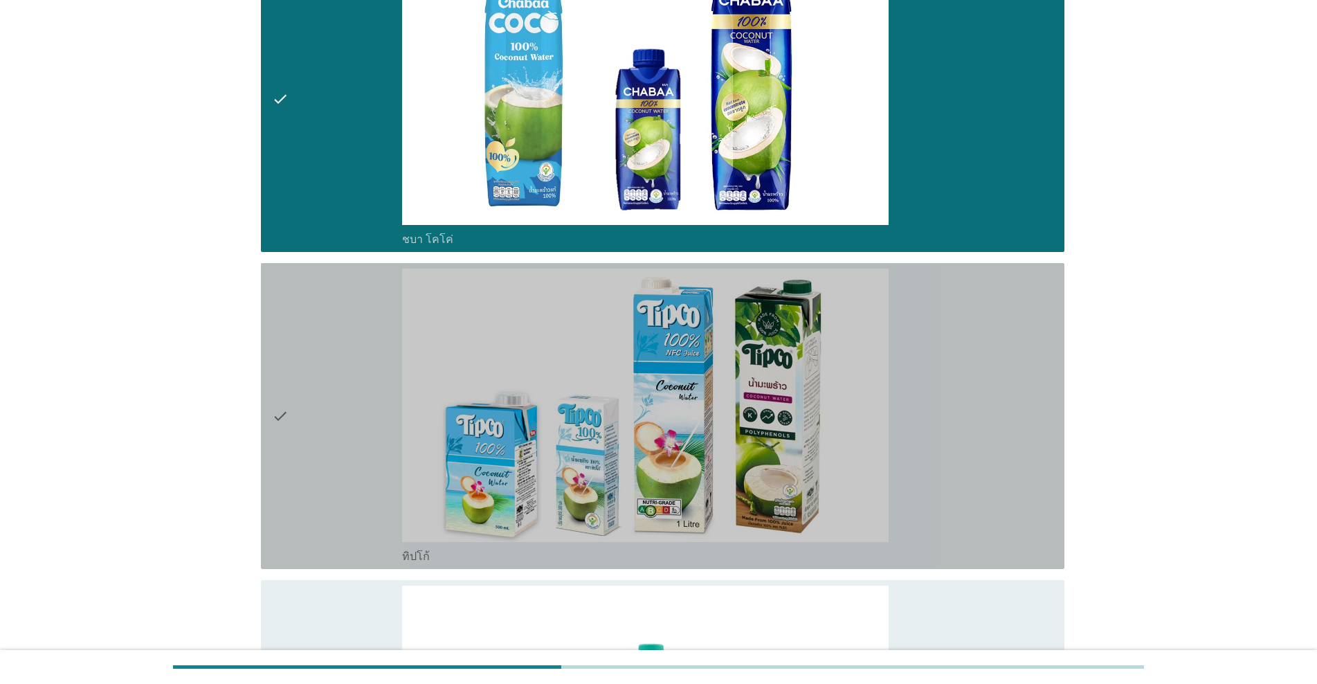
click at [336, 384] on div "check" at bounding box center [337, 416] width 130 height 295
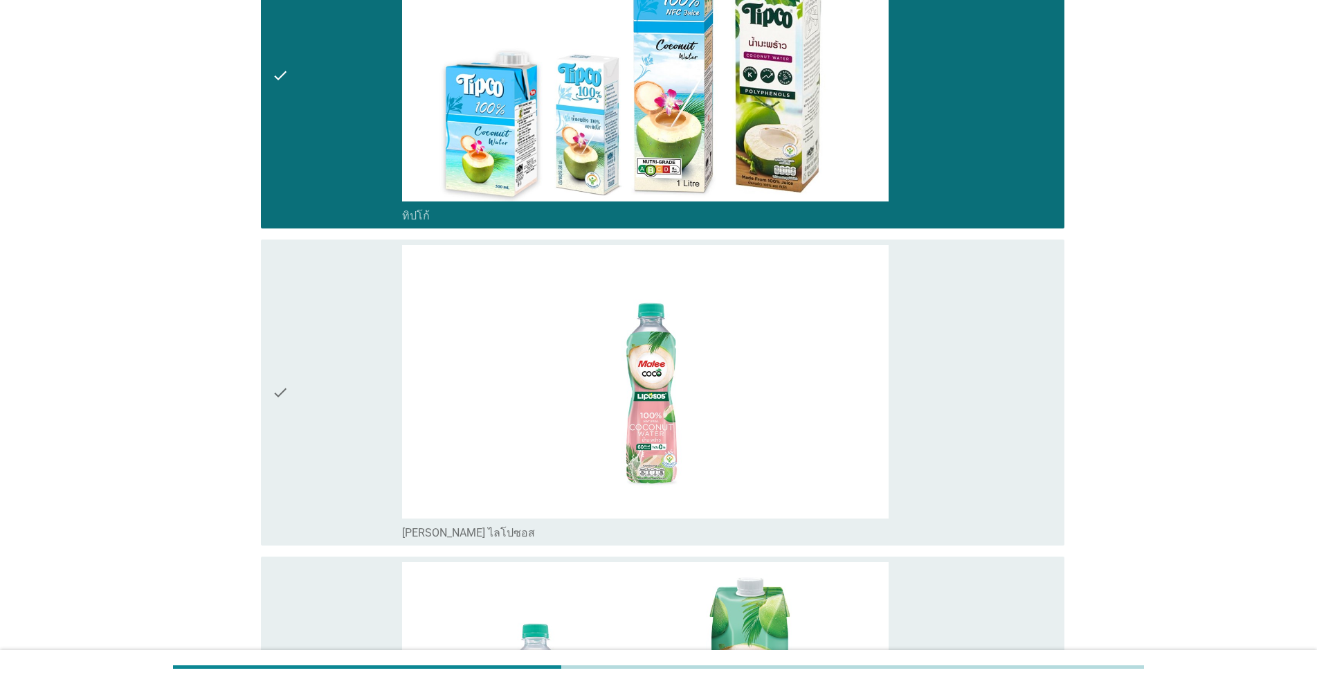
scroll to position [1177, 0]
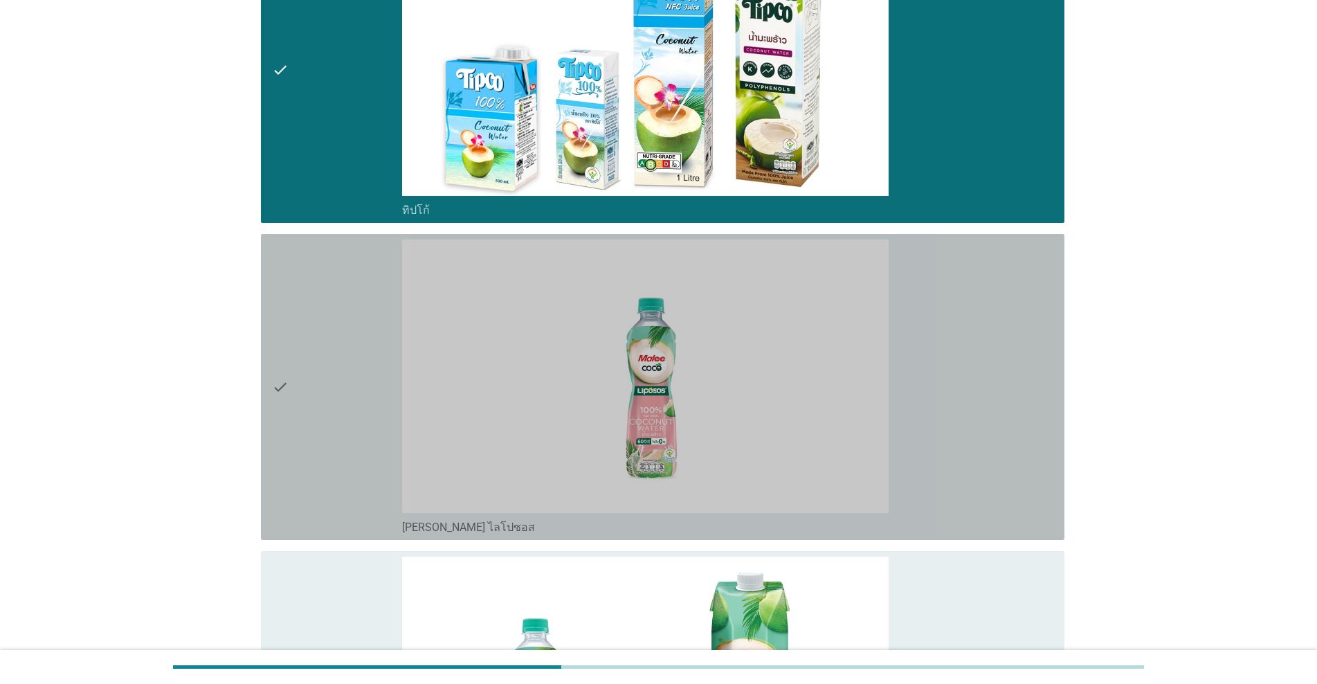
click at [336, 384] on div "check" at bounding box center [337, 387] width 130 height 295
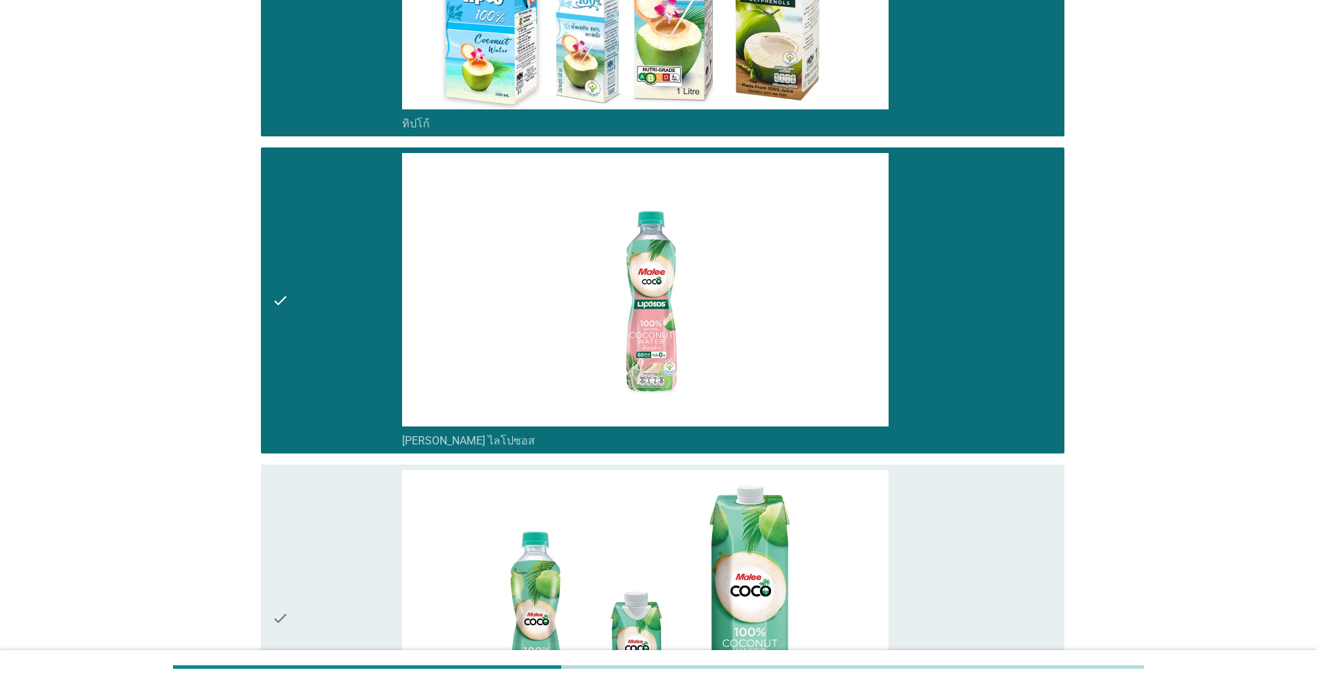
scroll to position [1384, 0]
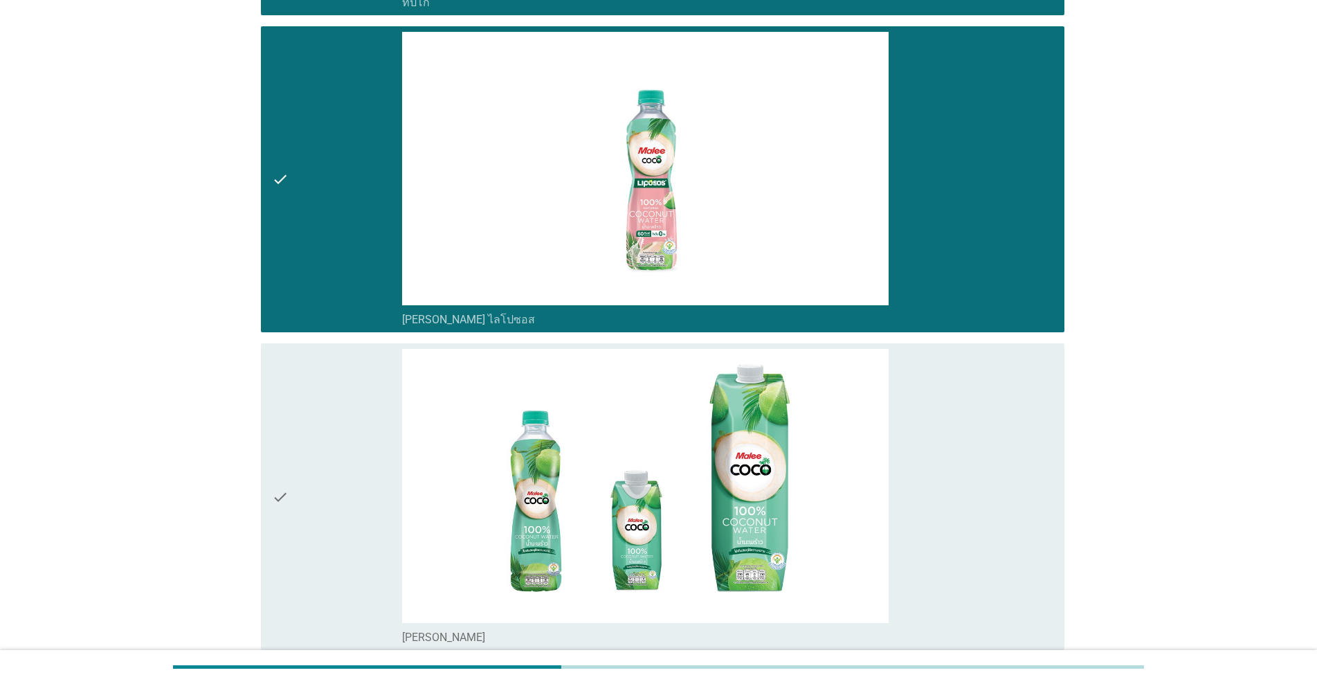
click at [336, 384] on div "check" at bounding box center [337, 496] width 130 height 295
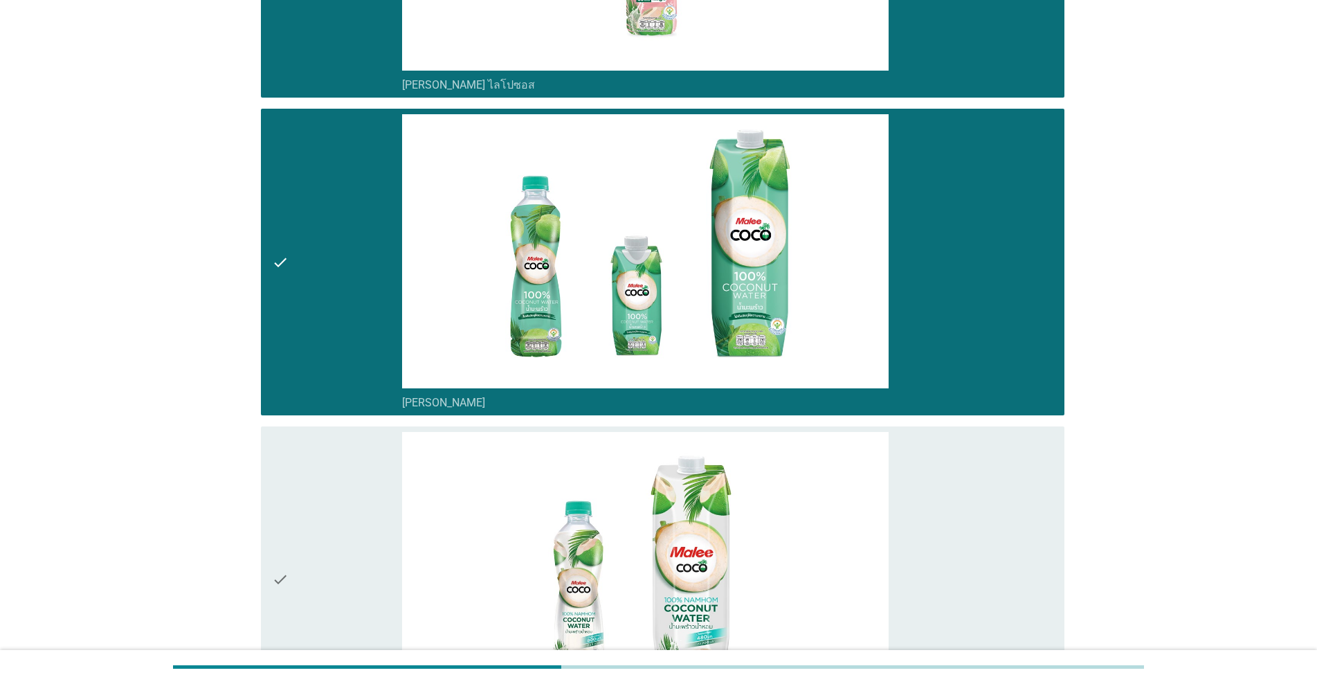
scroll to position [1731, 0]
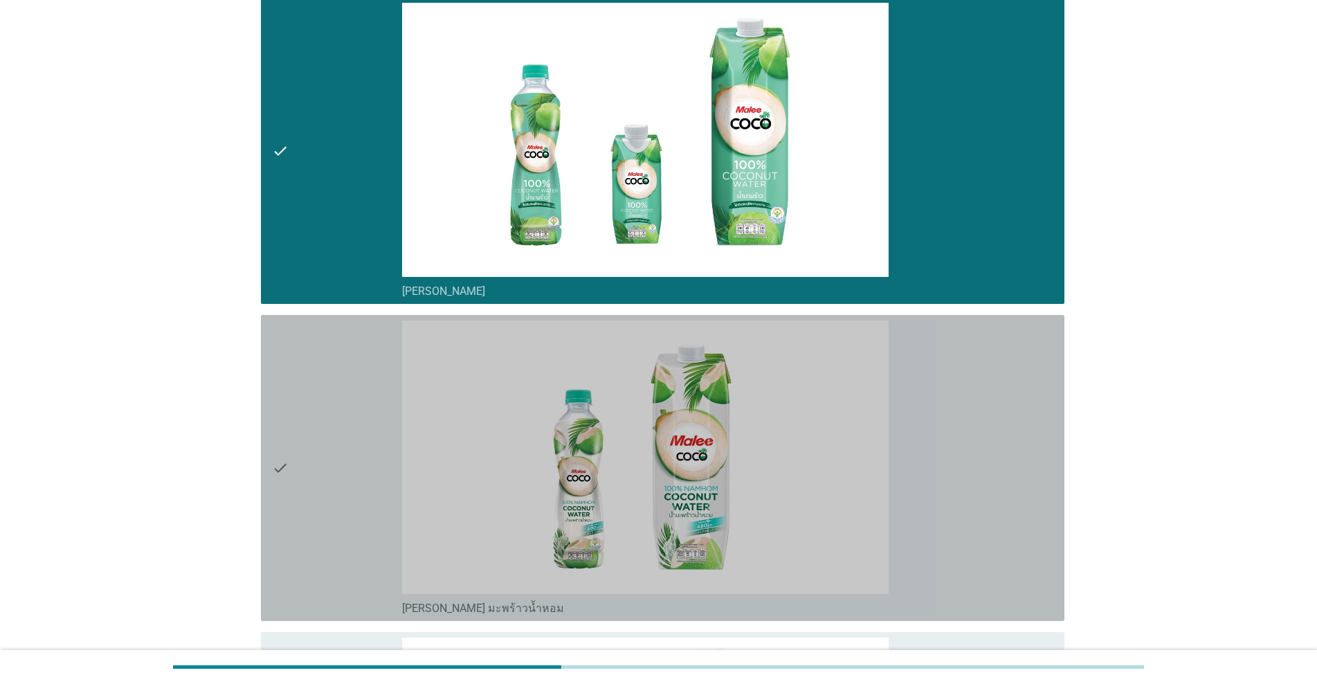
click at [336, 384] on div "check" at bounding box center [337, 468] width 130 height 295
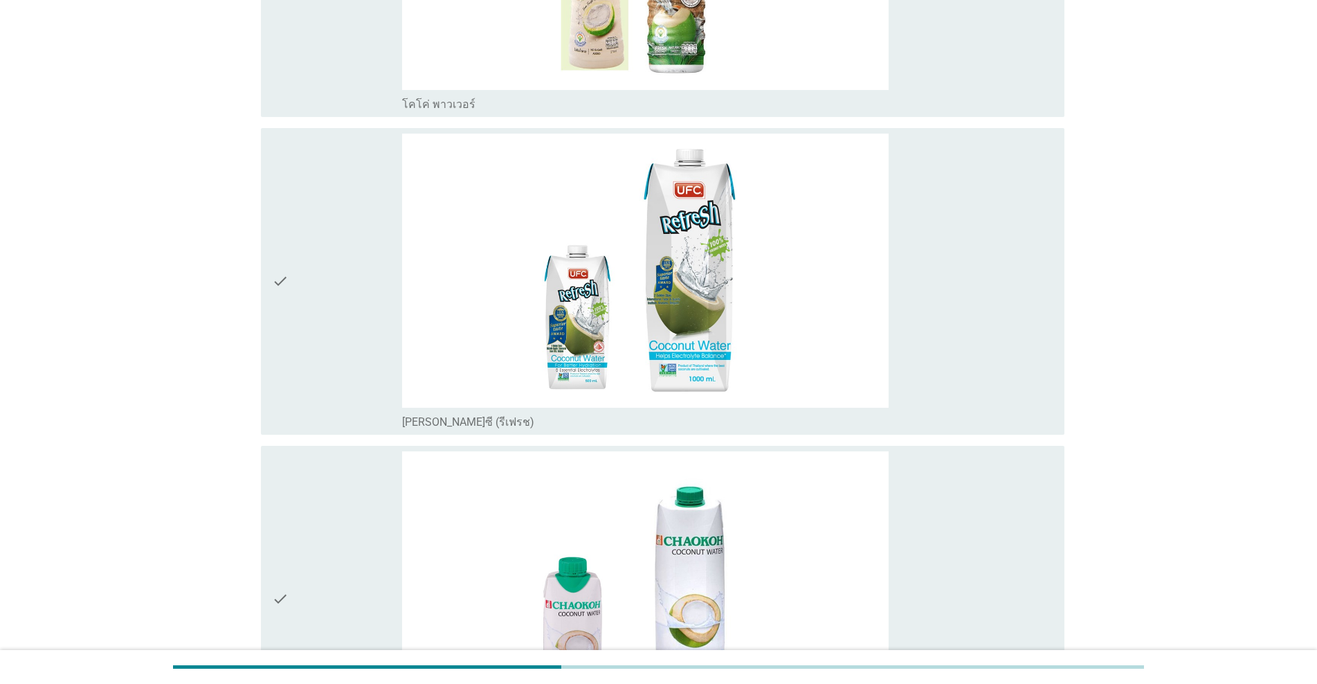
scroll to position [3323, 0]
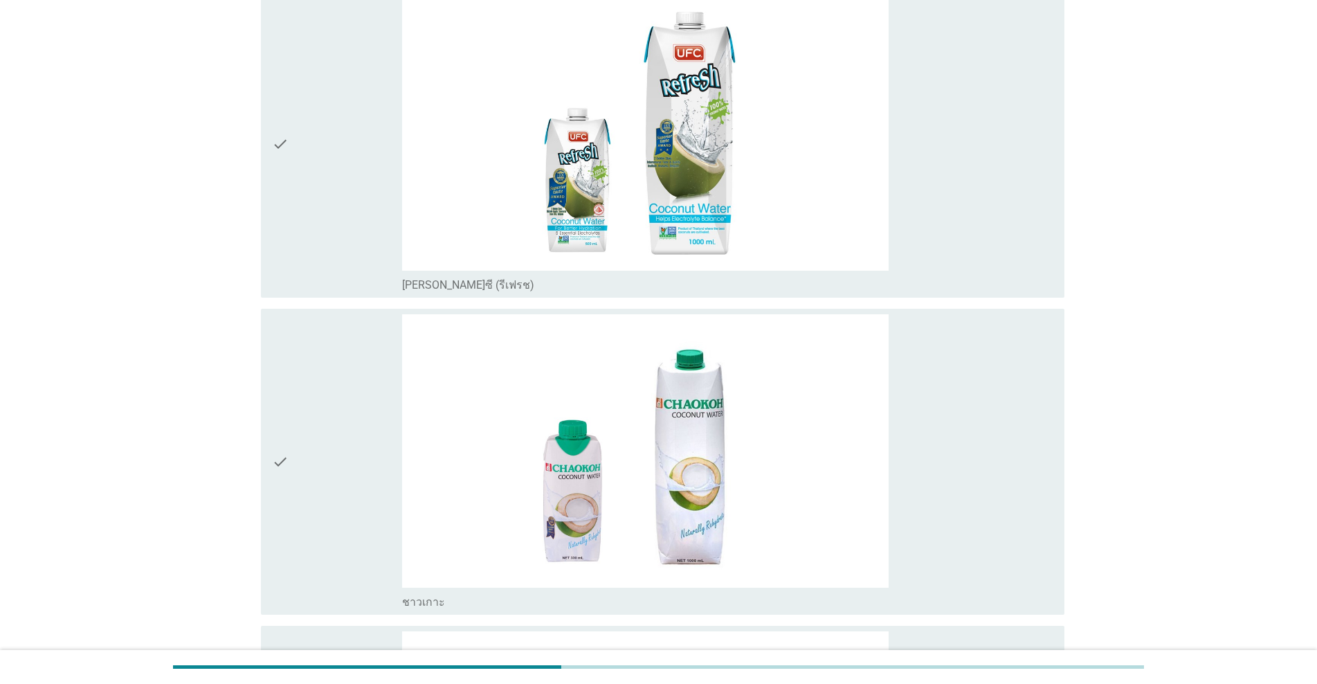
click at [327, 252] on div "check" at bounding box center [337, 144] width 130 height 295
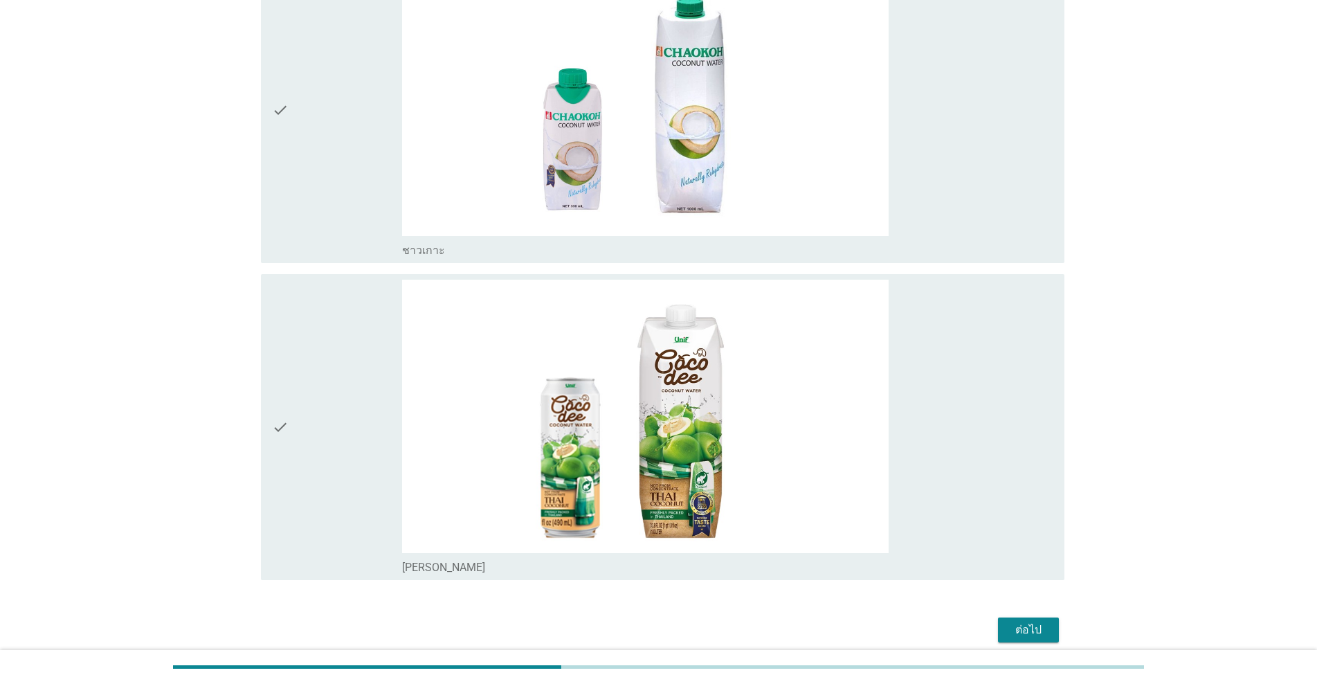
scroll to position [3732, 0]
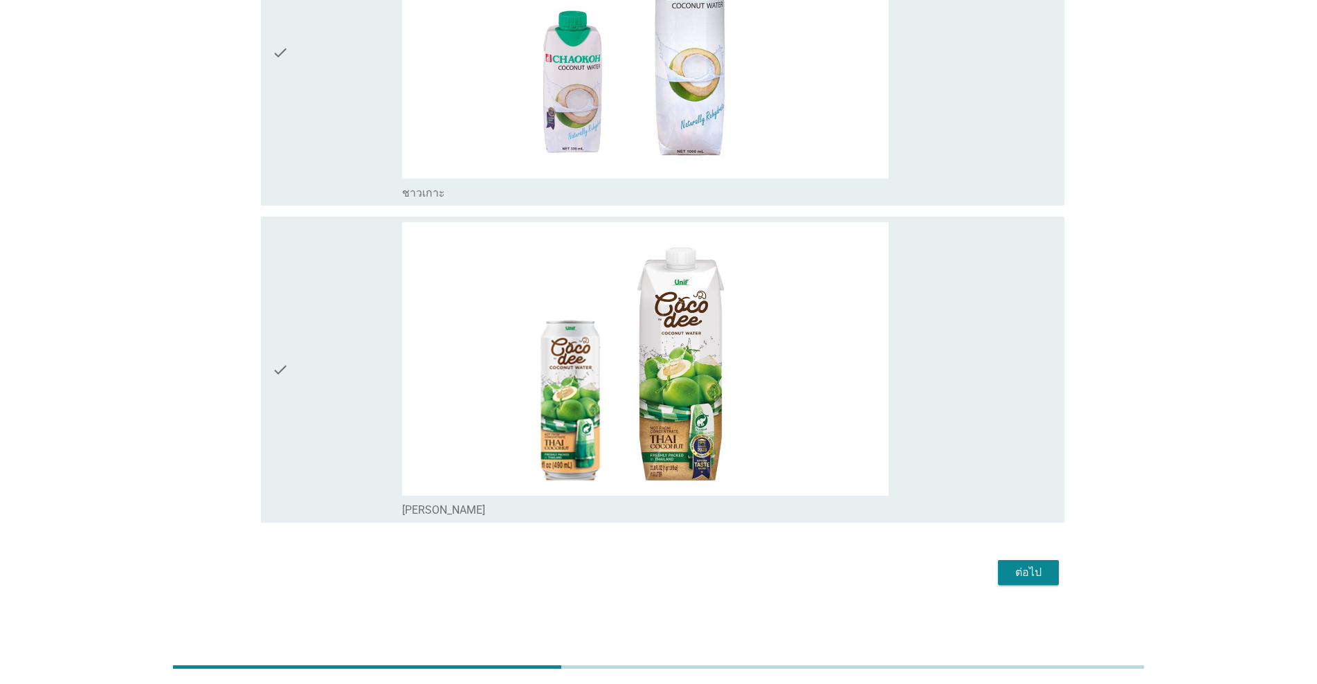
click at [680, 572] on div "ต่อไป" at bounding box center [1028, 572] width 39 height 17
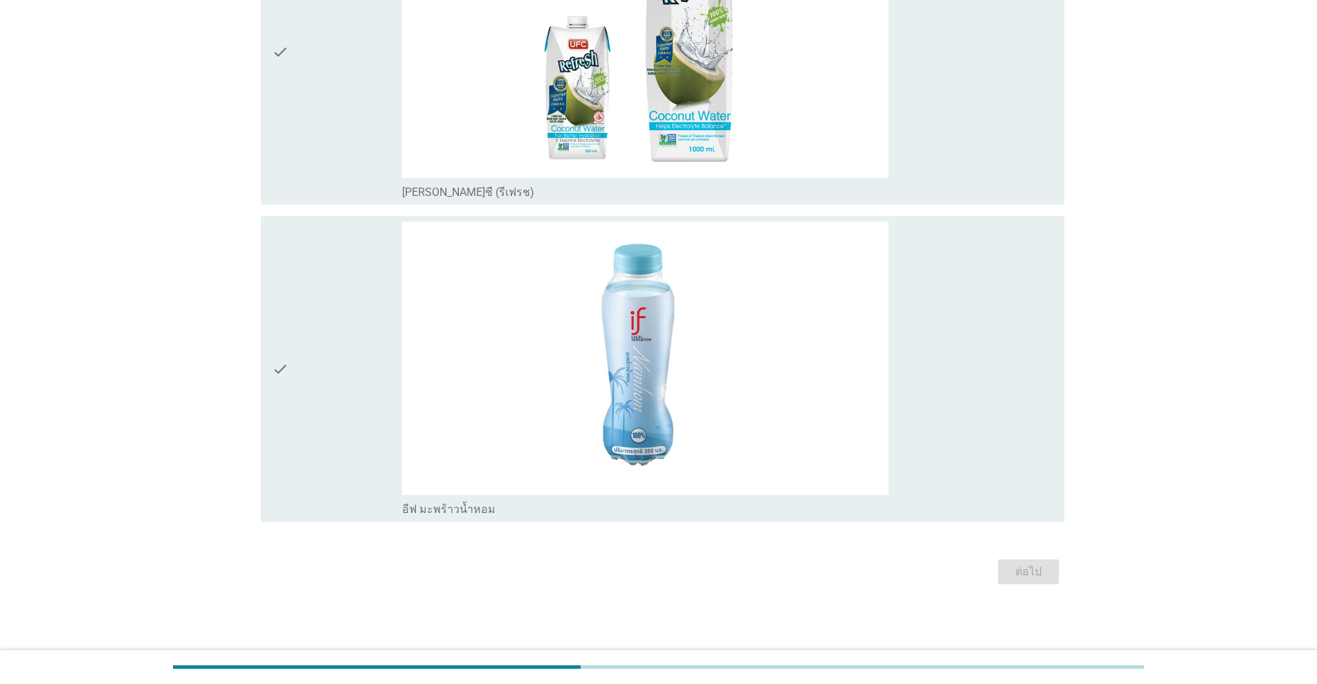
scroll to position [0, 0]
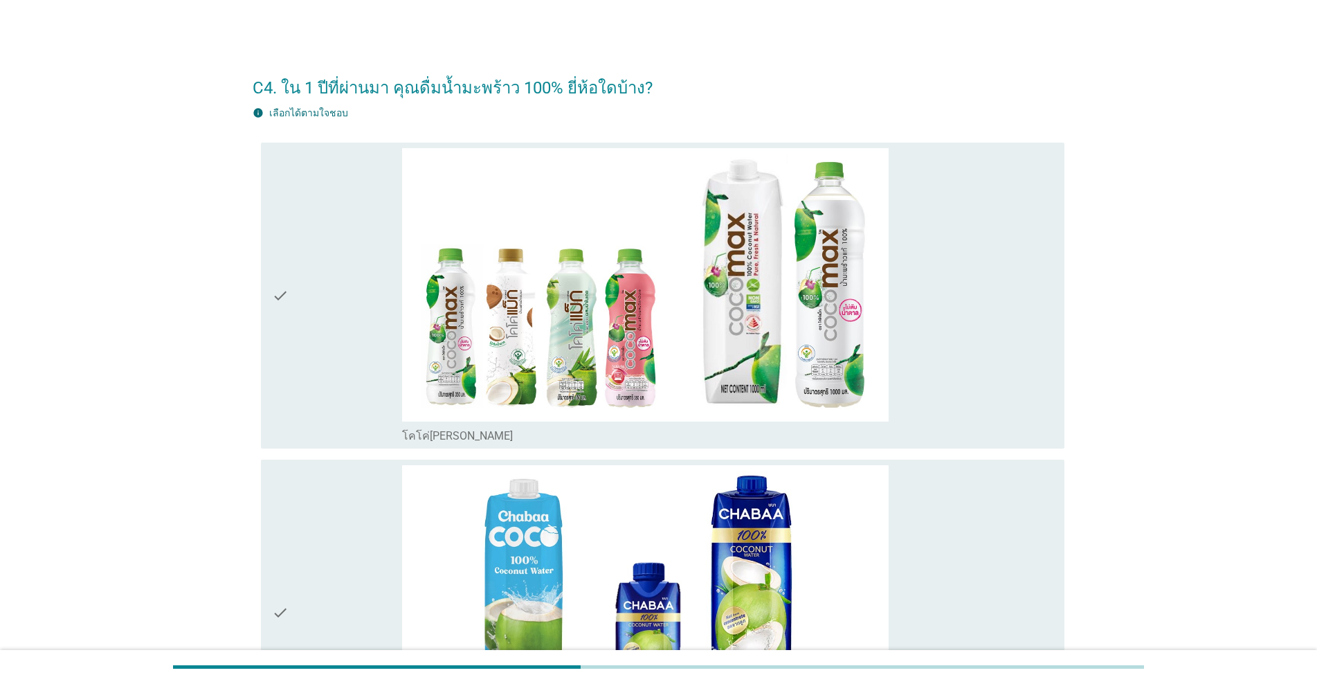
click at [348, 411] on div "check" at bounding box center [337, 295] width 130 height 295
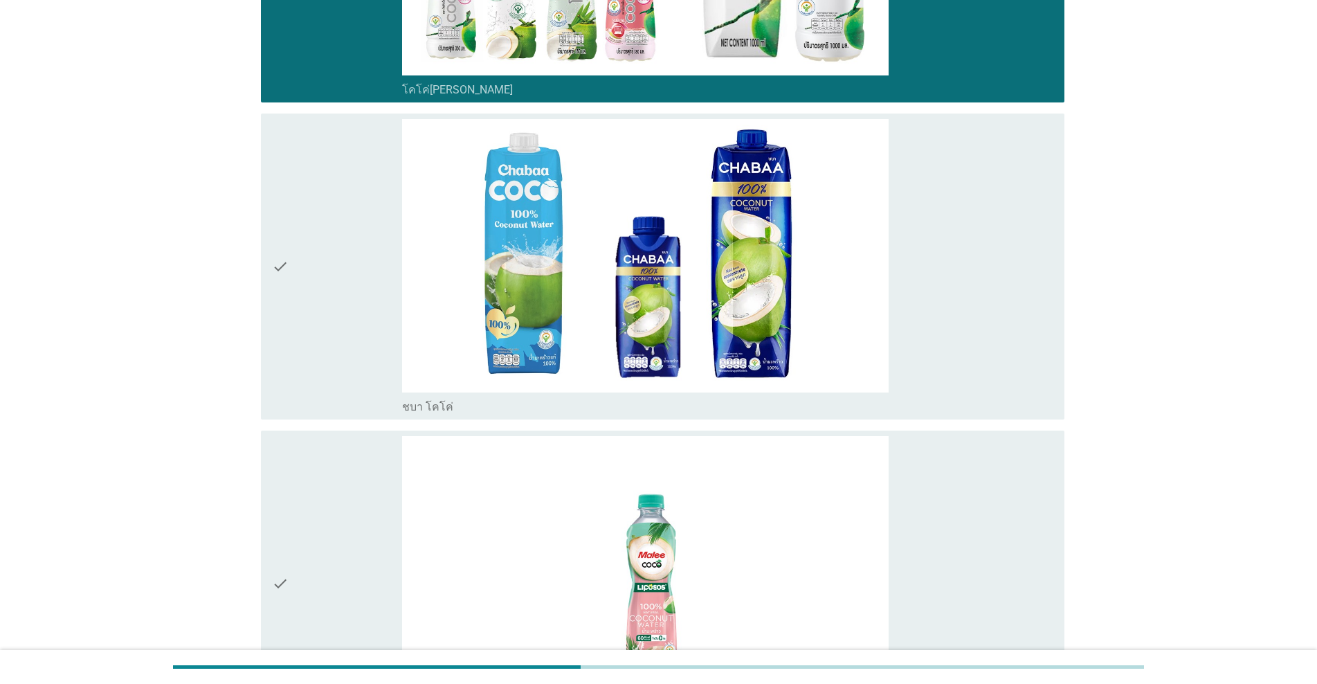
click at [332, 374] on div "check" at bounding box center [337, 266] width 130 height 295
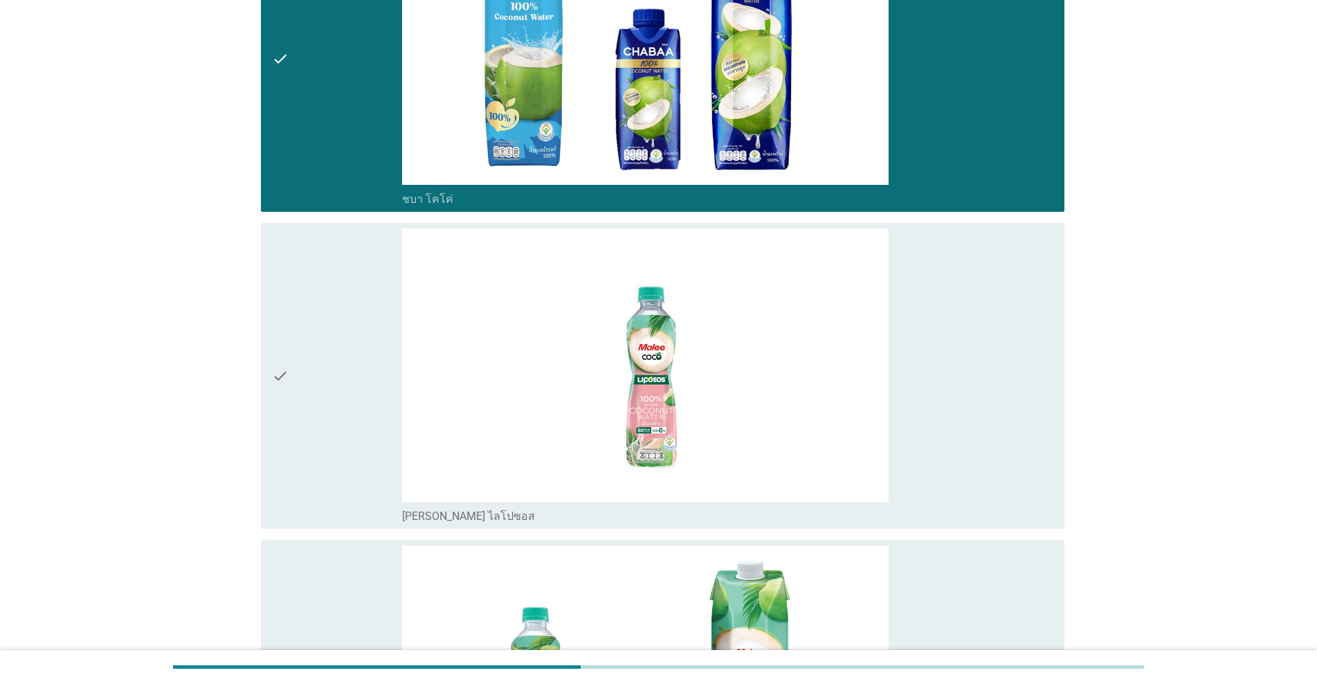
click at [332, 374] on div "check" at bounding box center [337, 375] width 130 height 295
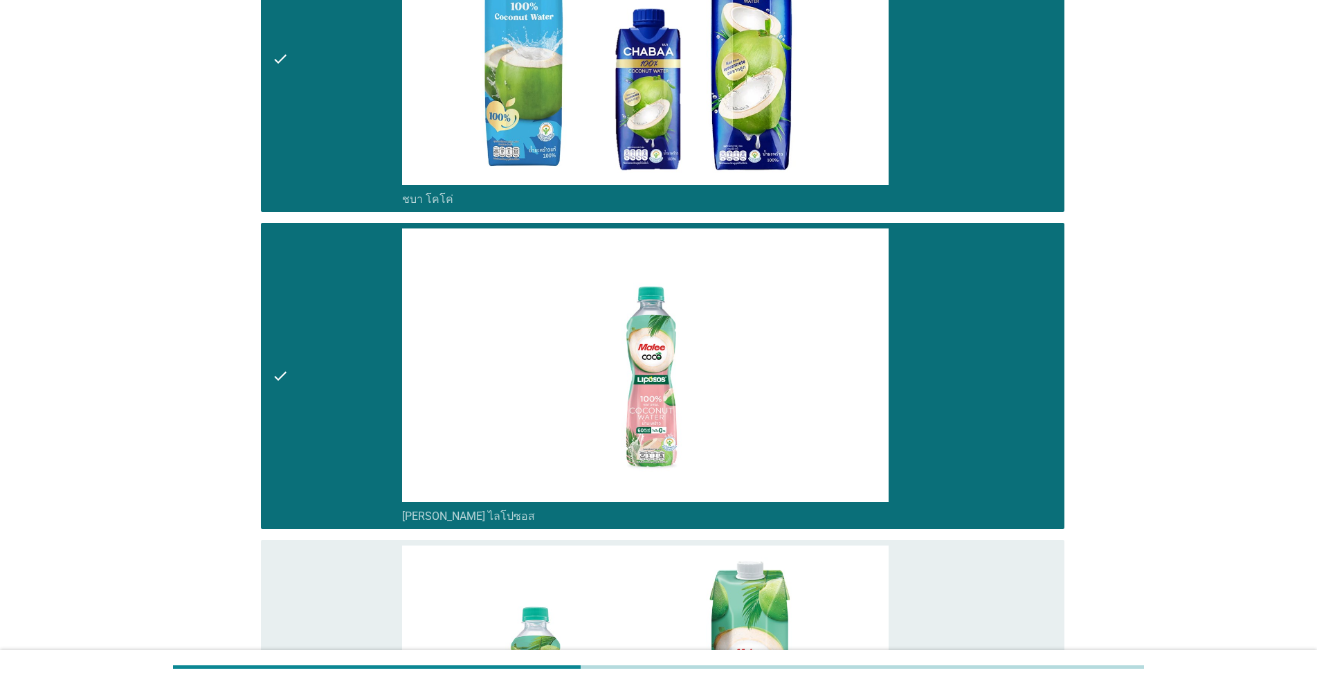
scroll to position [761, 0]
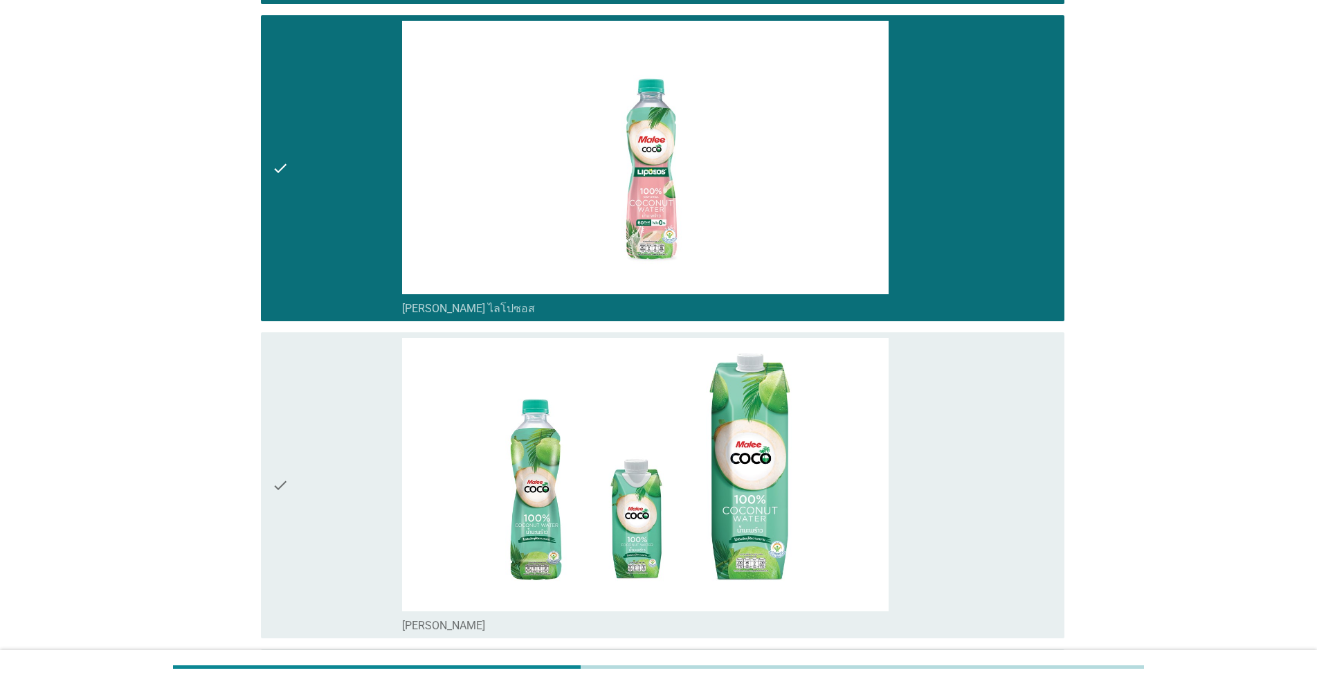
click at [332, 374] on div "check" at bounding box center [337, 485] width 130 height 295
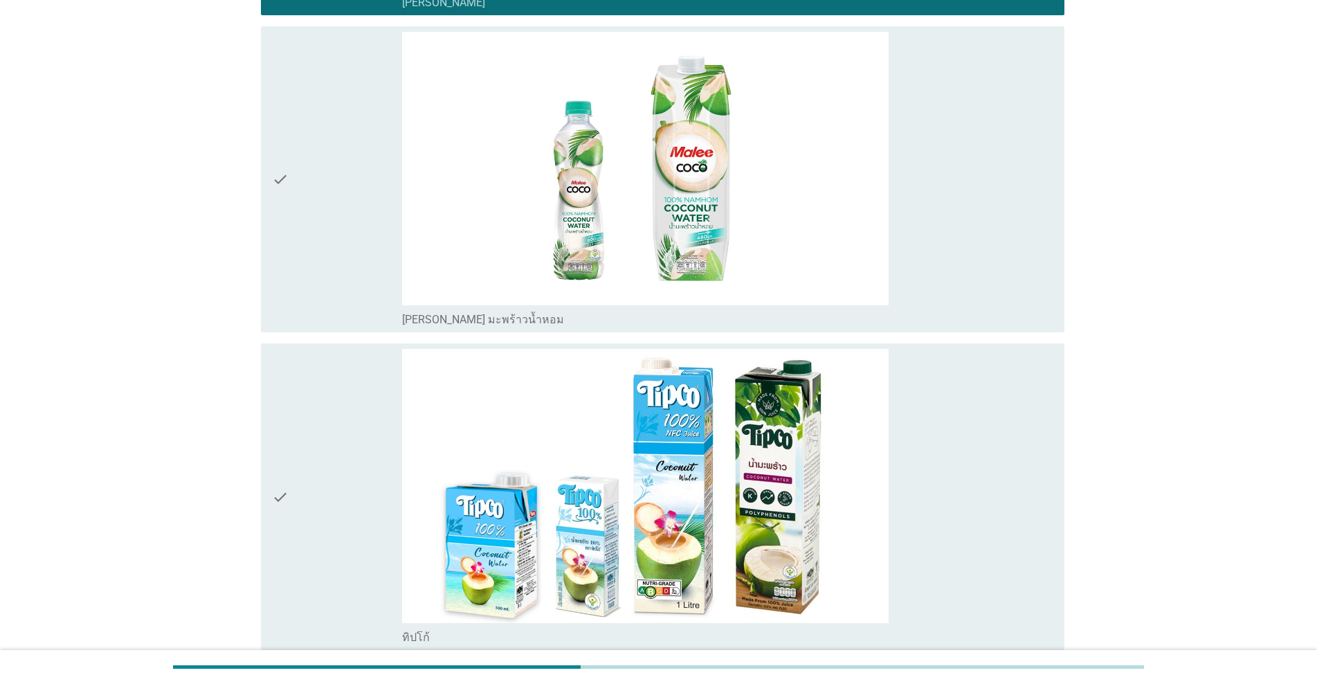
scroll to position [1661, 0]
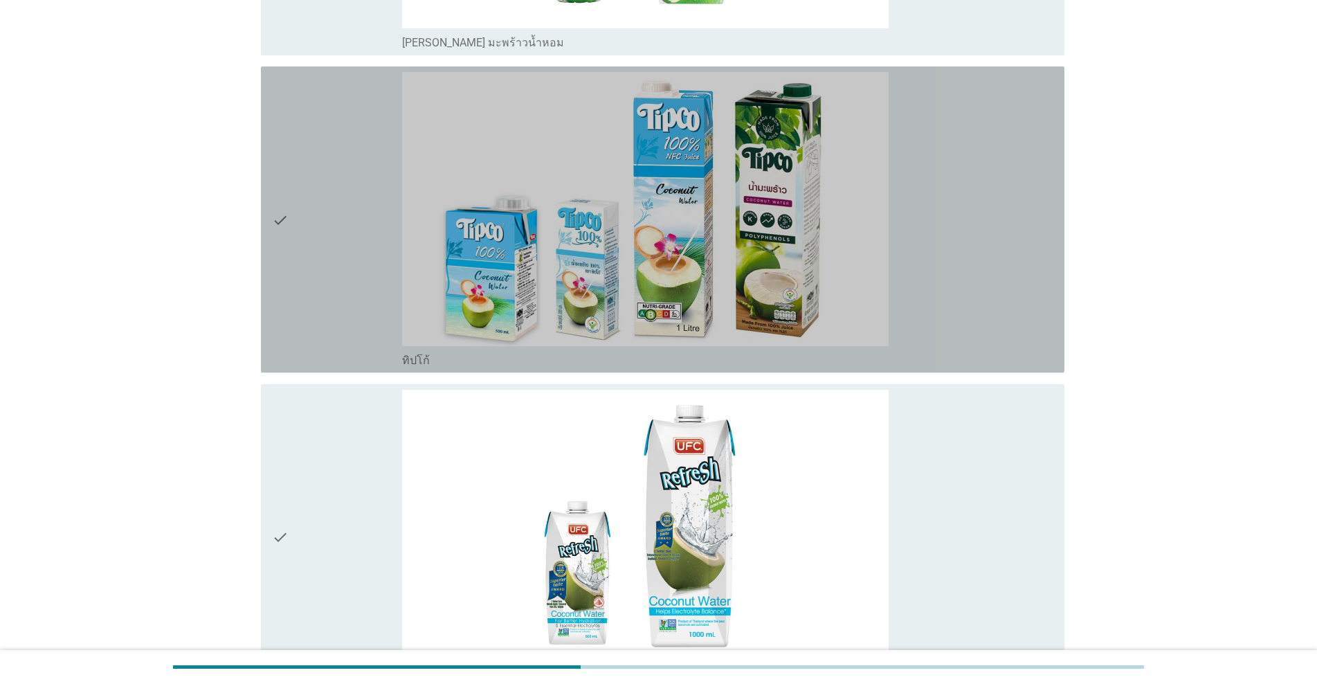
click at [327, 300] on div "check" at bounding box center [337, 219] width 130 height 295
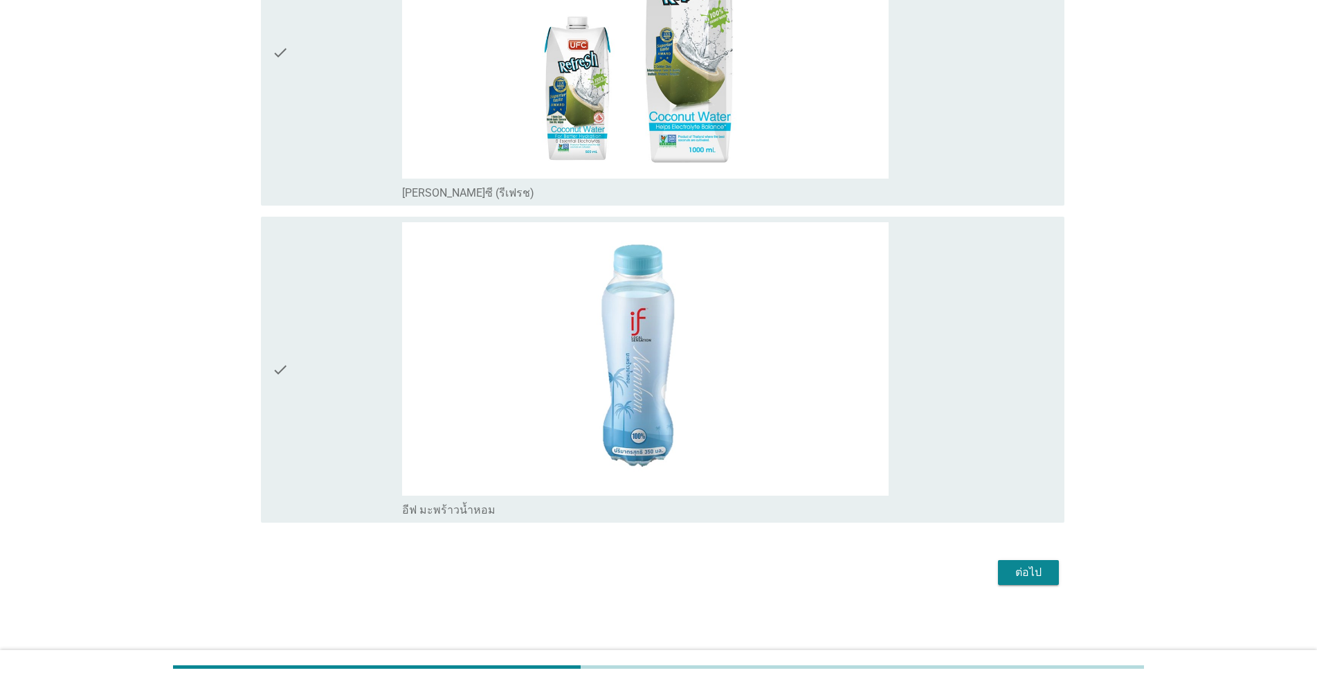
scroll to position [2147, 0]
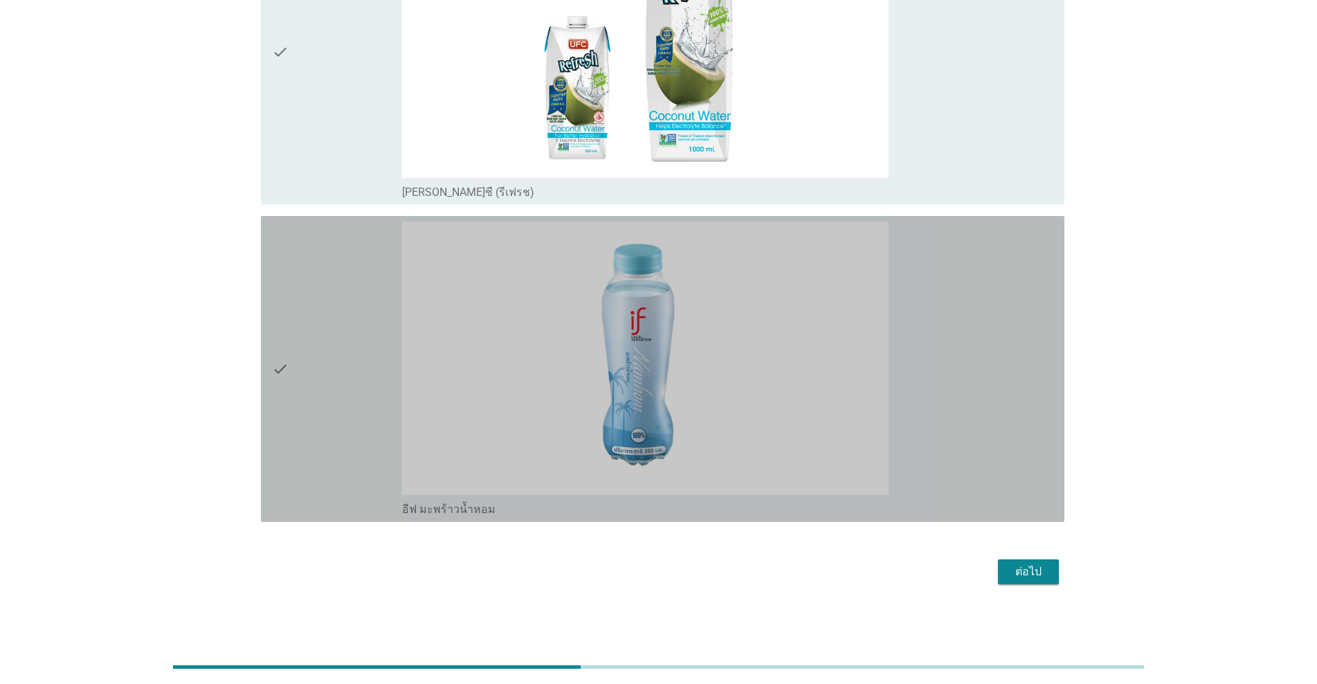
click at [327, 300] on div "check" at bounding box center [337, 369] width 130 height 295
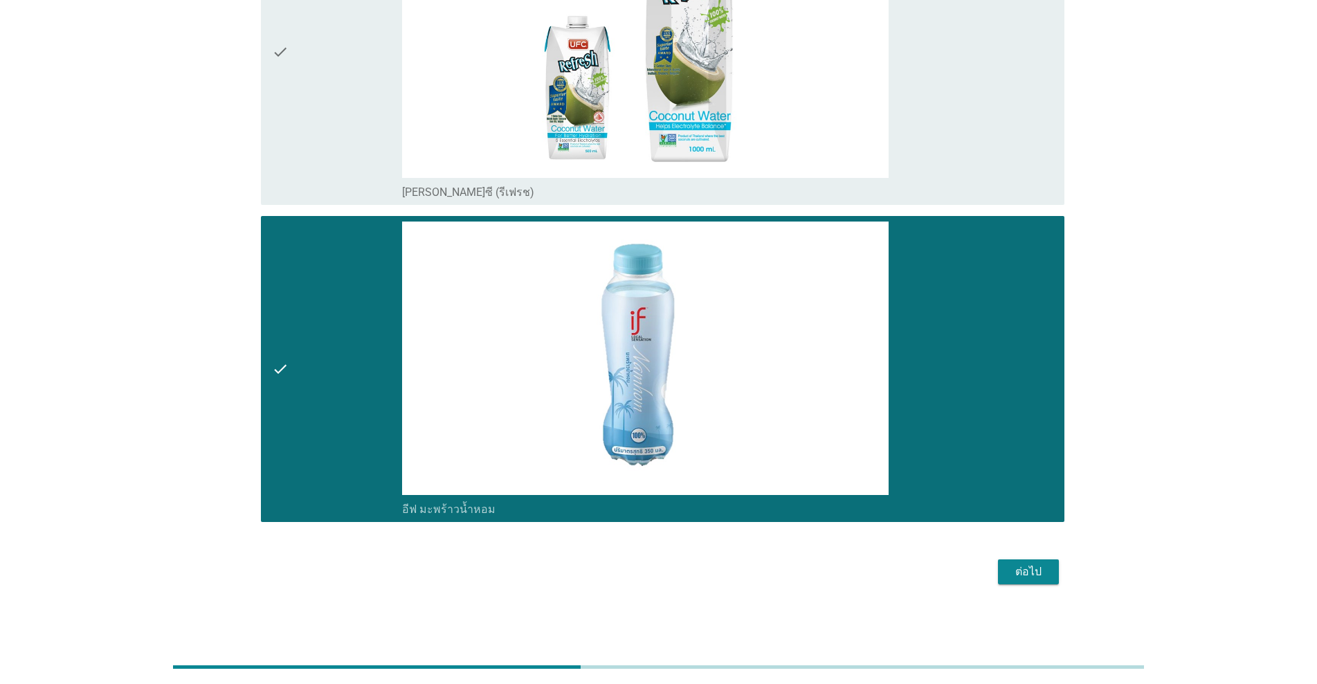
click at [680, 575] on div "ต่อไป" at bounding box center [1028, 571] width 39 height 17
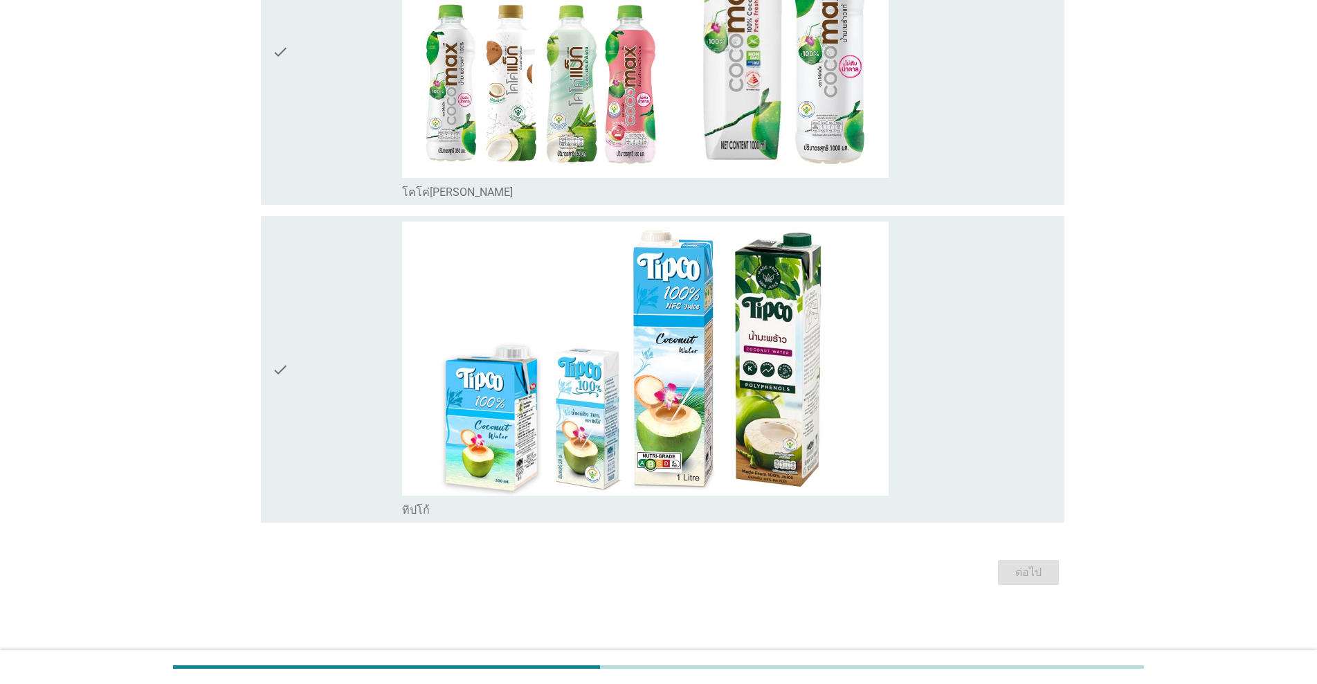
scroll to position [0, 0]
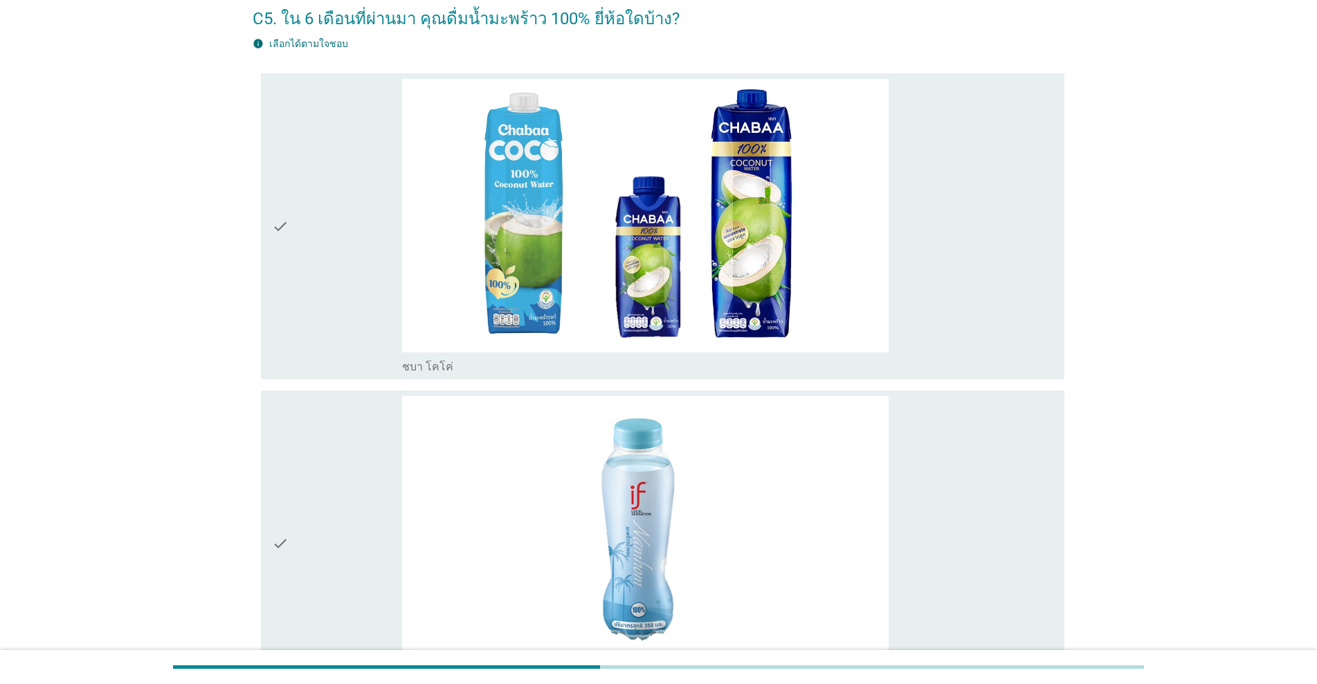
click at [352, 298] on div "check" at bounding box center [337, 226] width 130 height 295
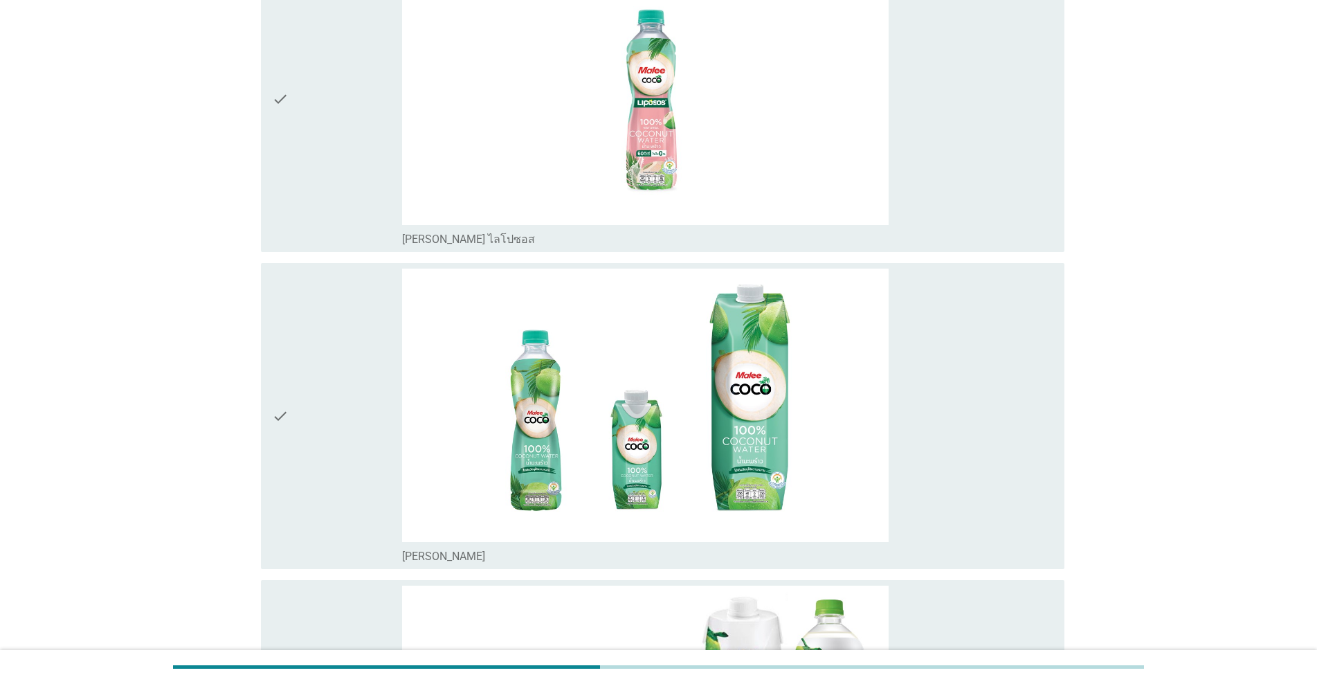
click at [351, 357] on div "check" at bounding box center [337, 416] width 130 height 295
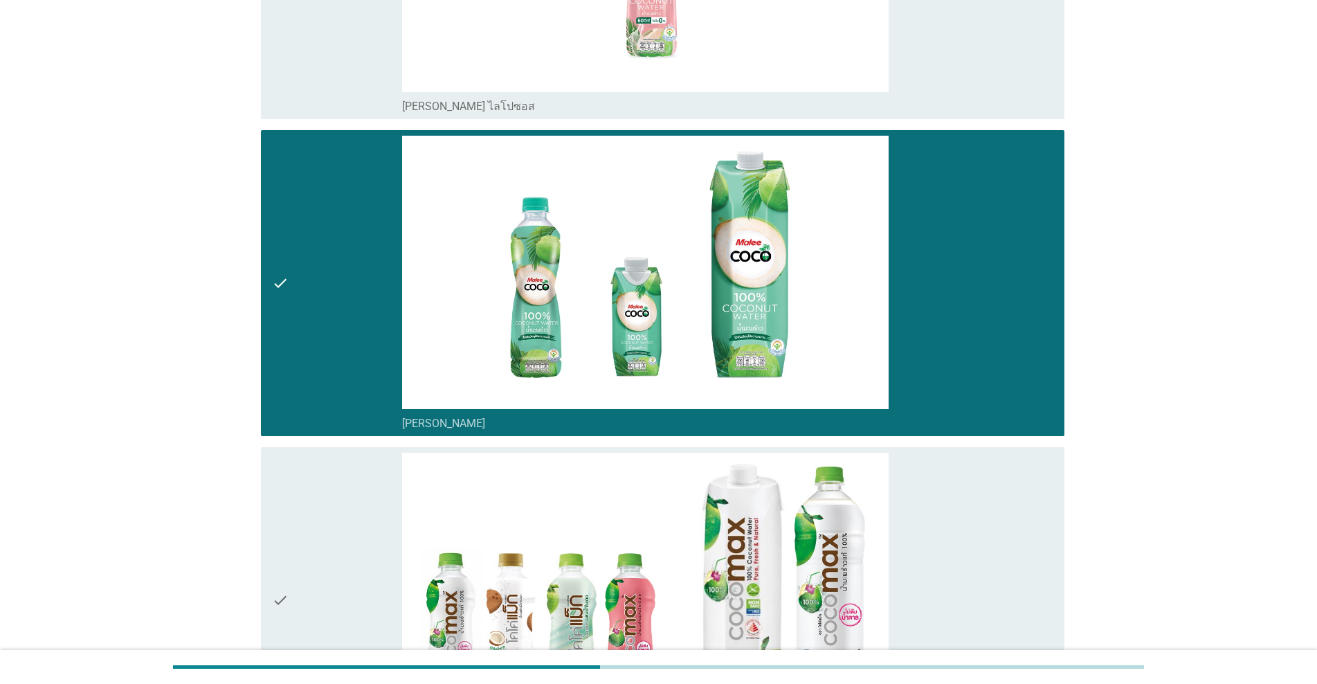
scroll to position [1177, 0]
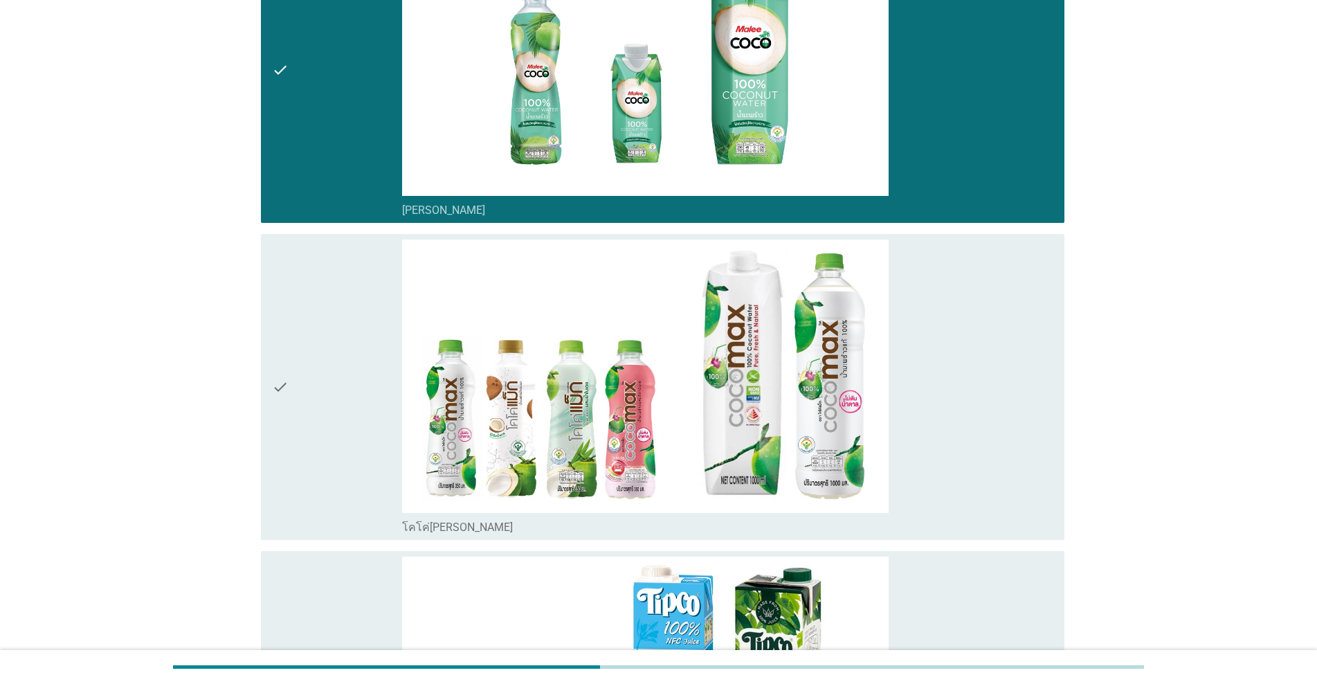
click at [351, 357] on div "check" at bounding box center [337, 387] width 130 height 295
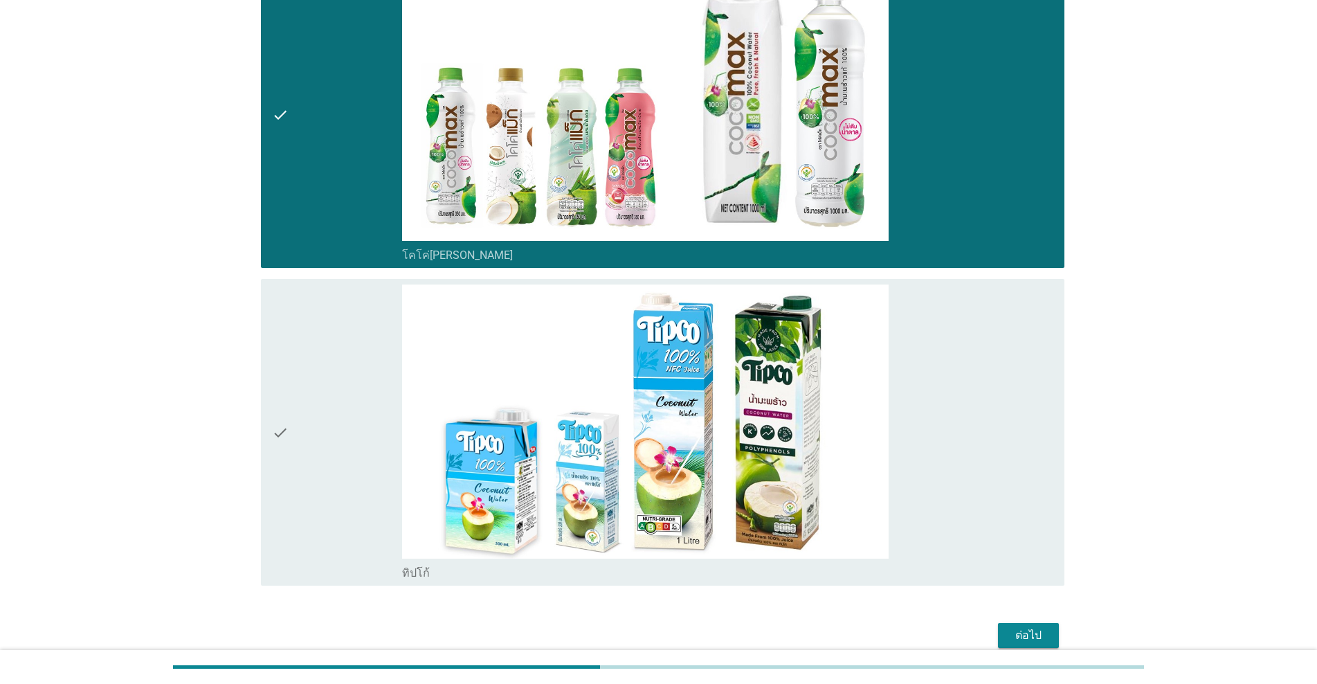
scroll to position [1512, 0]
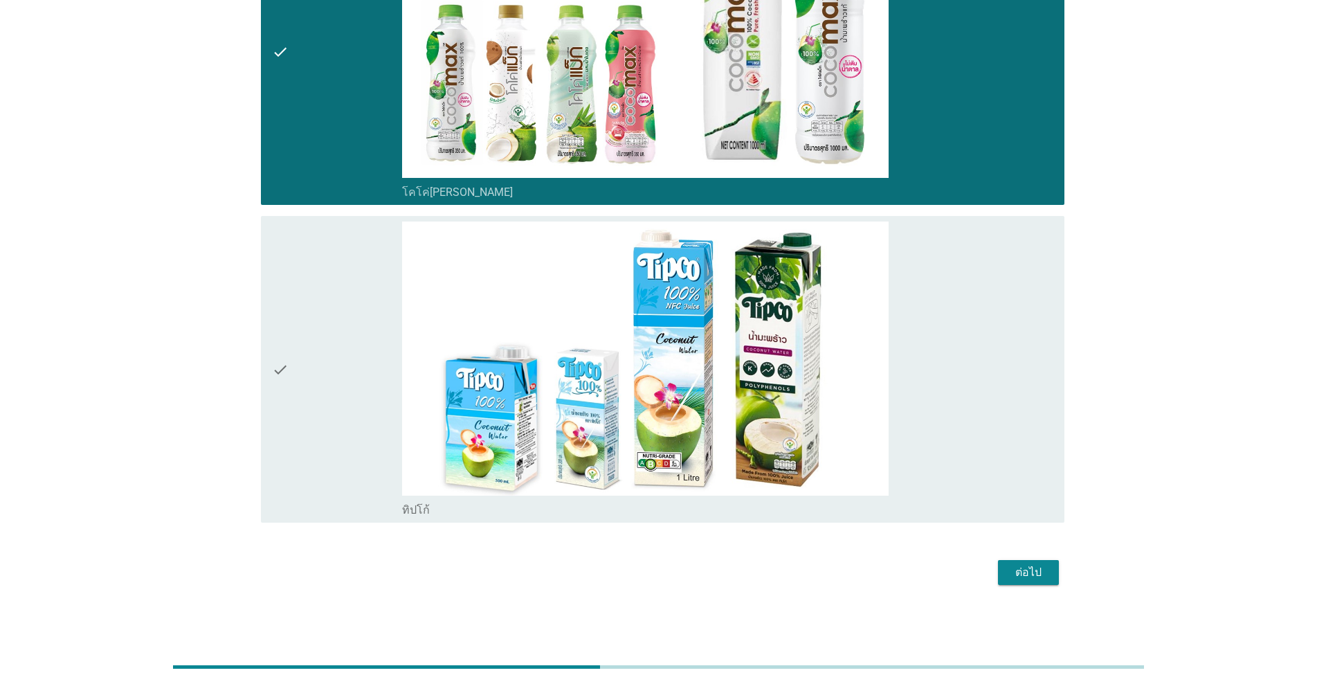
click at [680, 570] on div "ต่อไป" at bounding box center [1028, 572] width 39 height 17
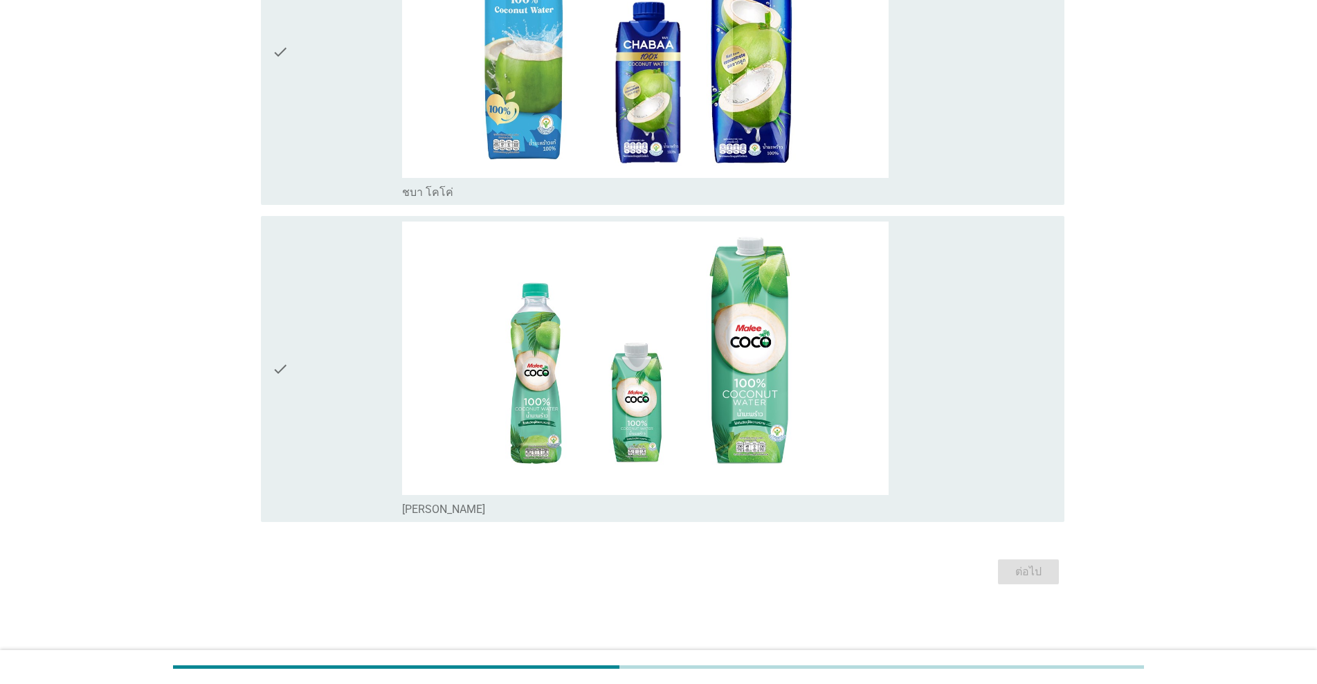
scroll to position [0, 0]
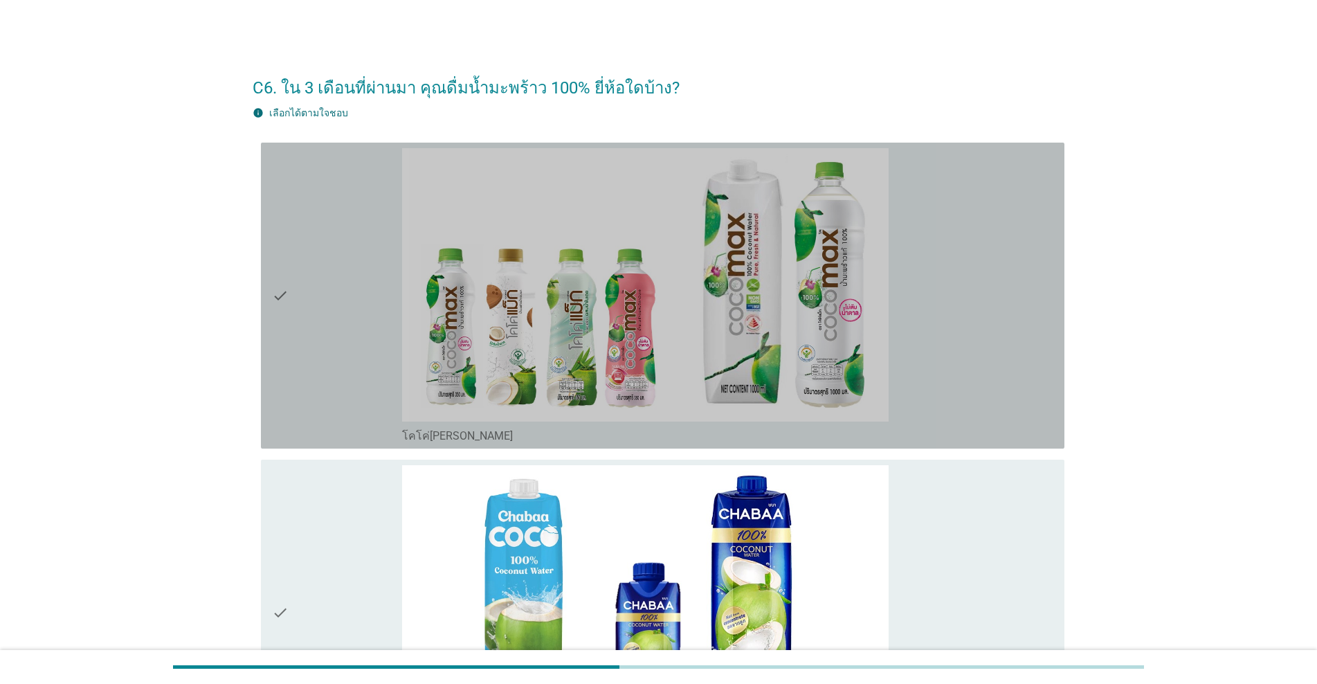
click at [368, 342] on div "check" at bounding box center [337, 295] width 130 height 295
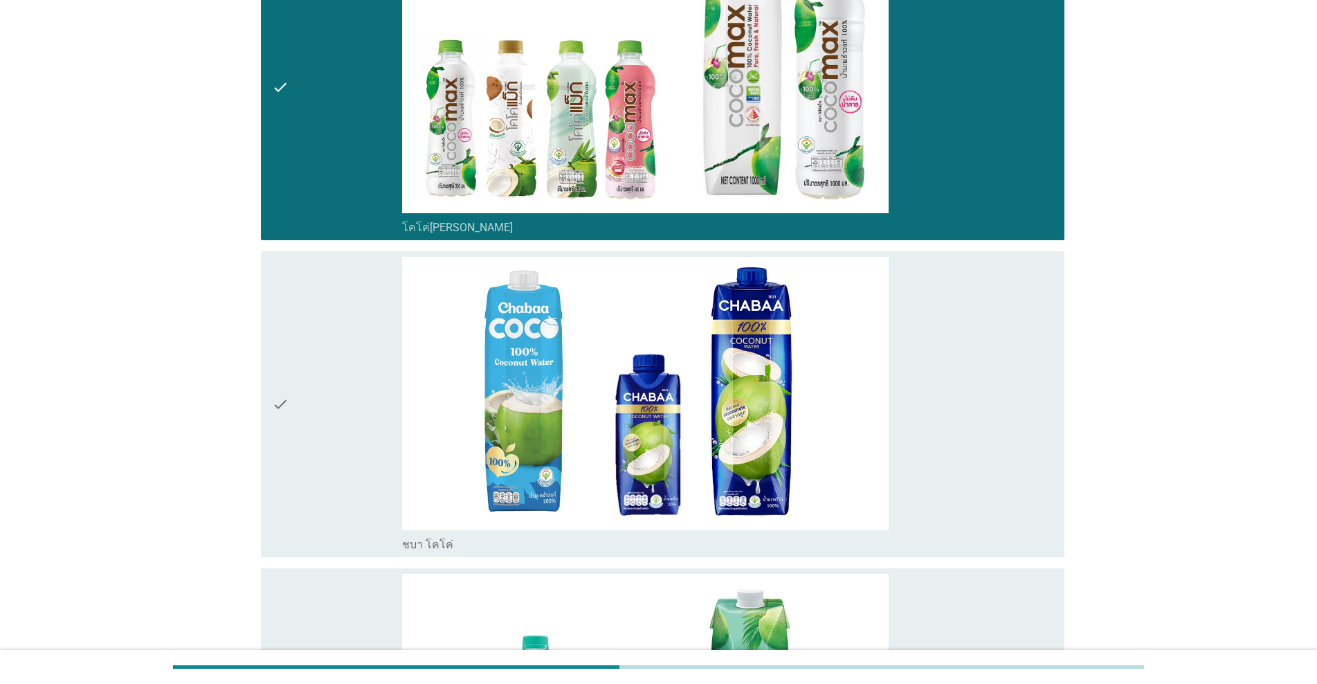
scroll to position [277, 0]
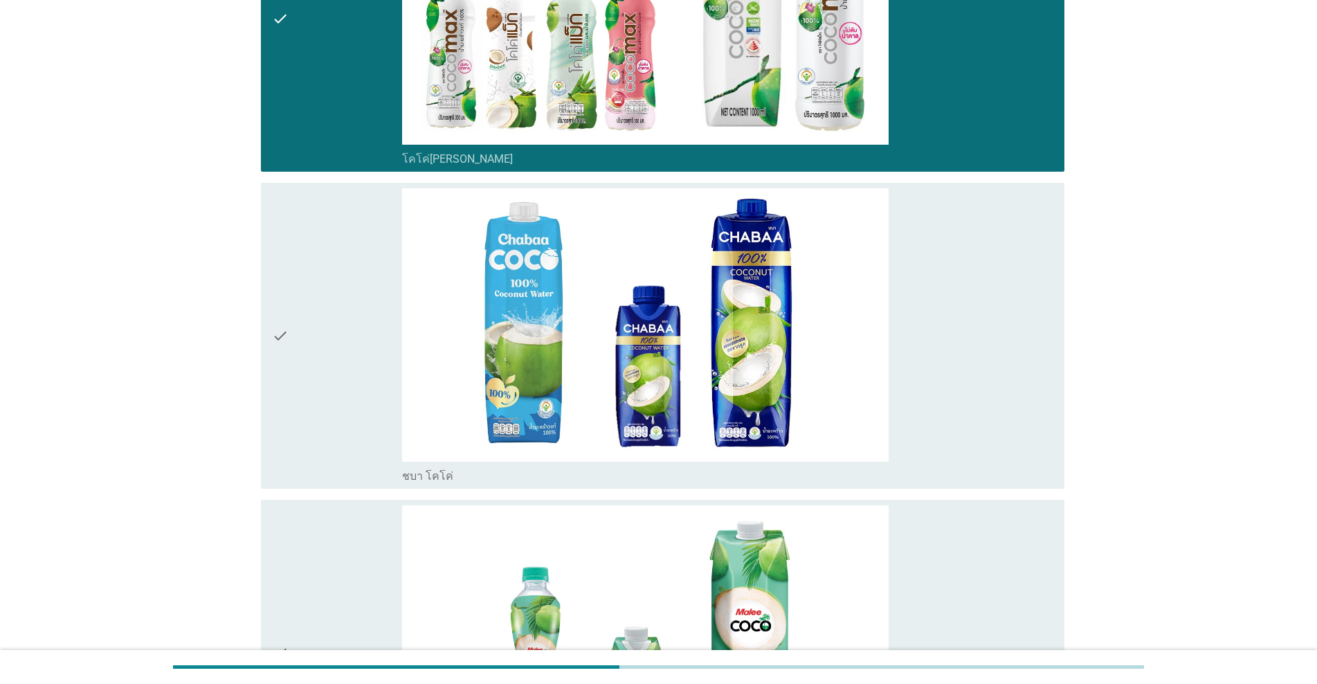
click at [368, 342] on div "check" at bounding box center [337, 335] width 130 height 295
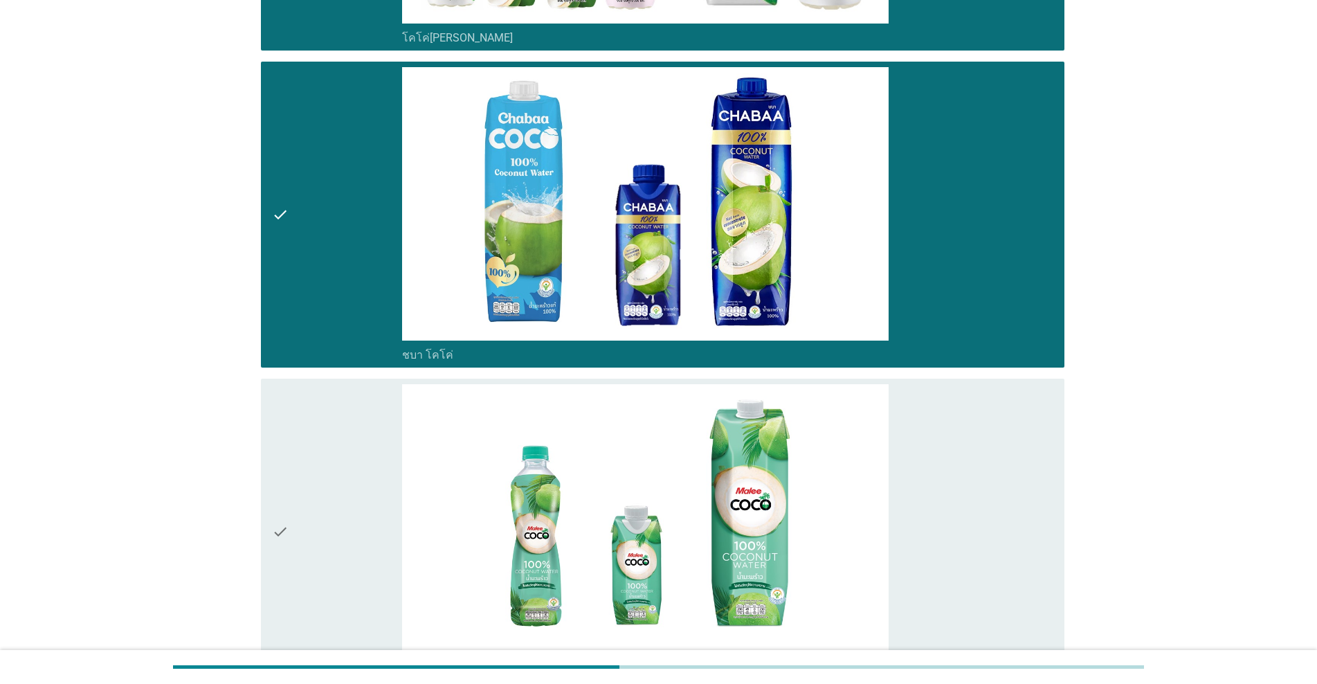
scroll to position [561, 0]
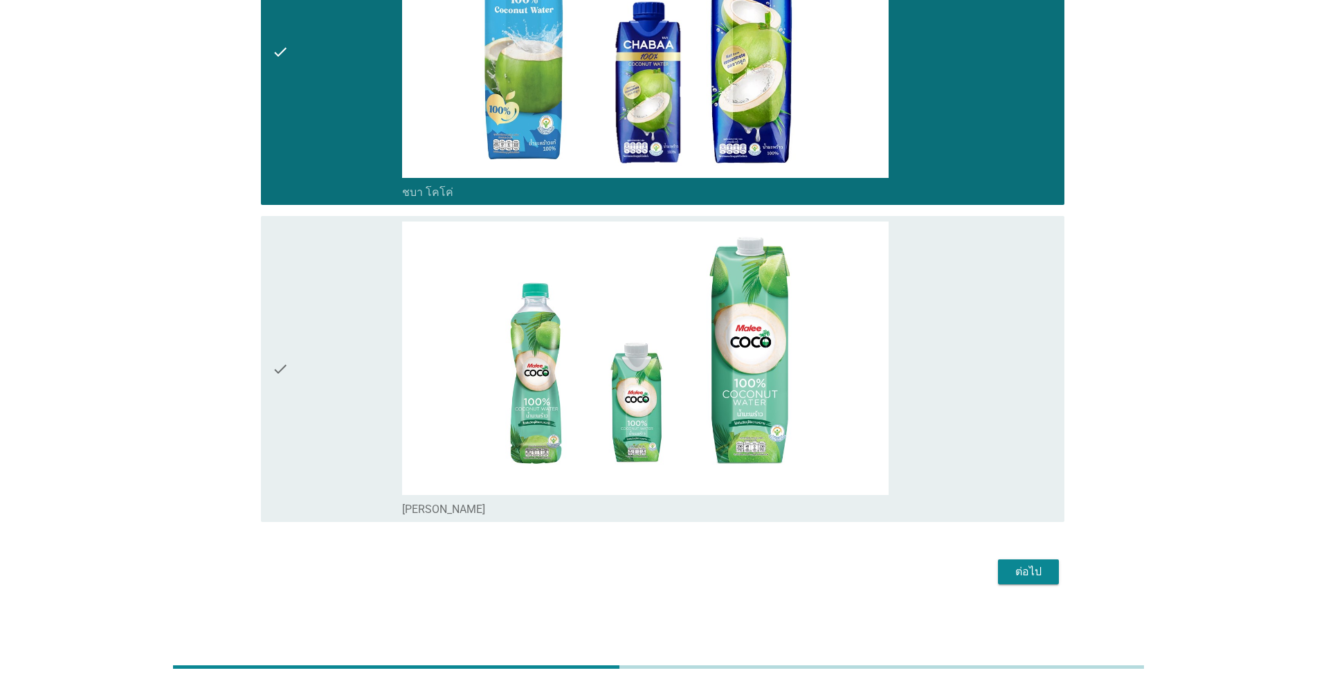
click at [368, 342] on div "check" at bounding box center [337, 369] width 130 height 295
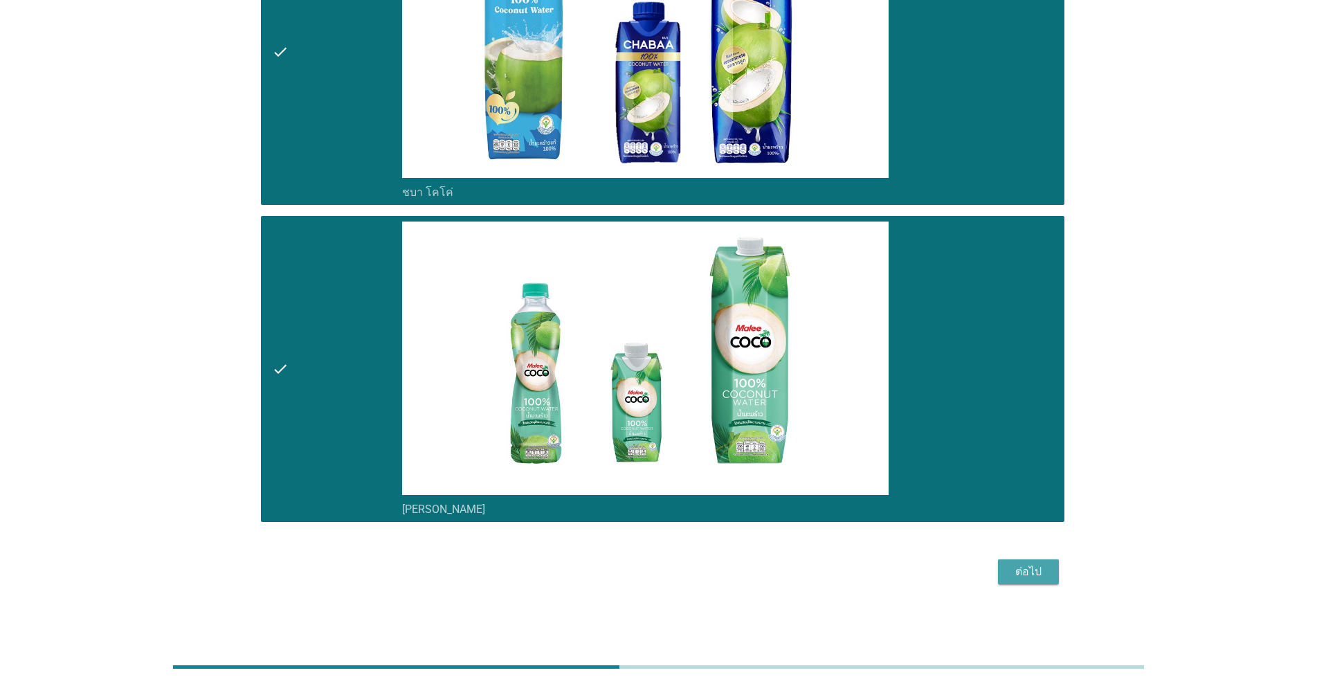
click at [680, 574] on div "ต่อไป" at bounding box center [1028, 571] width 39 height 17
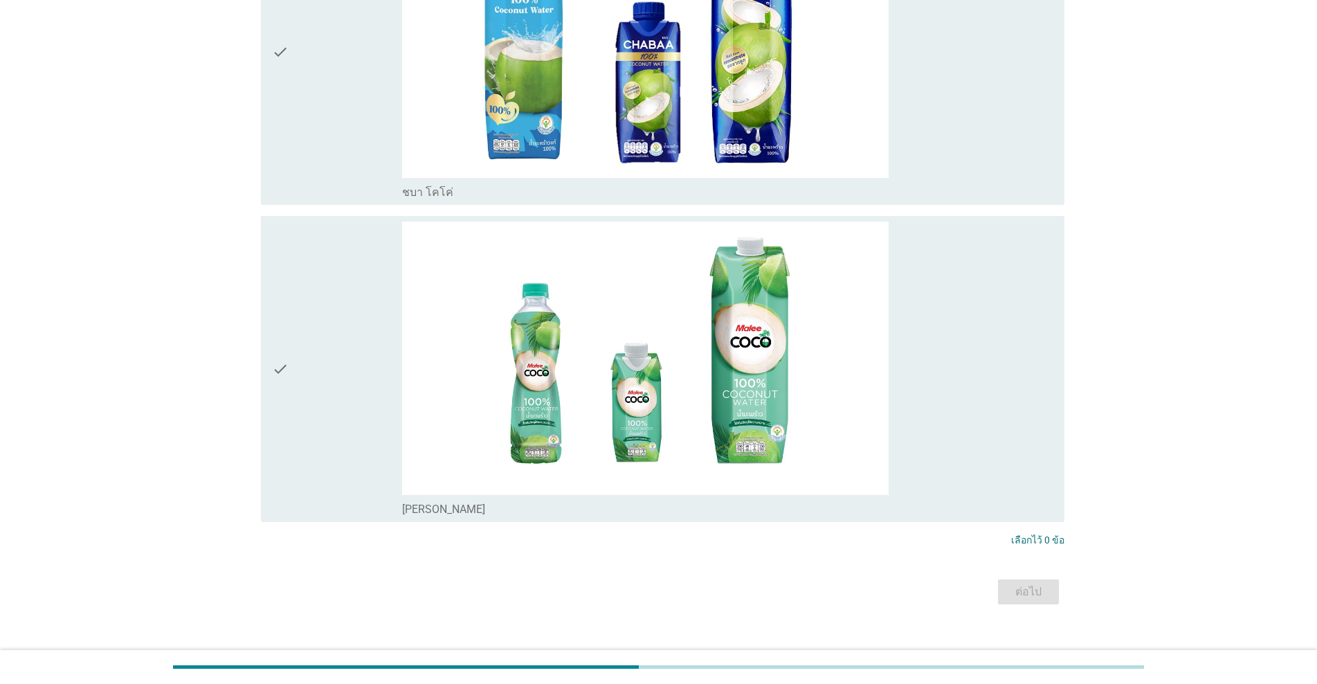
scroll to position [0, 0]
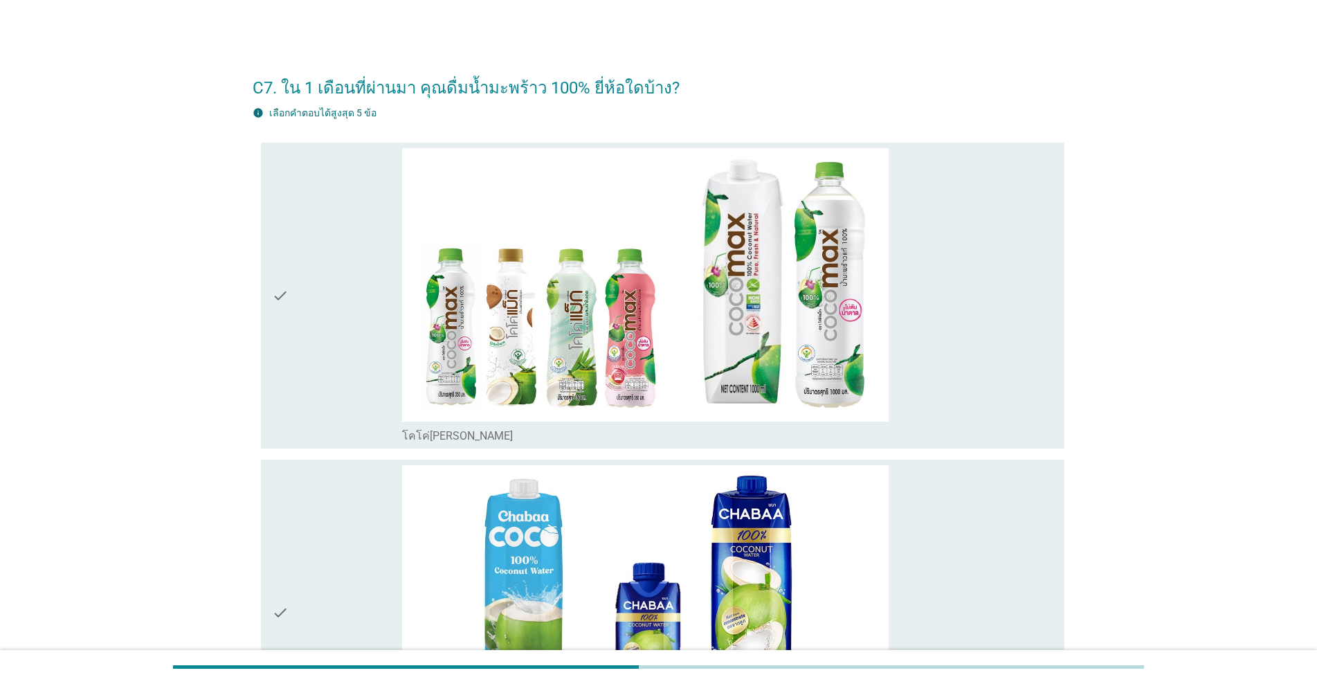
click at [338, 370] on div "check" at bounding box center [337, 295] width 130 height 295
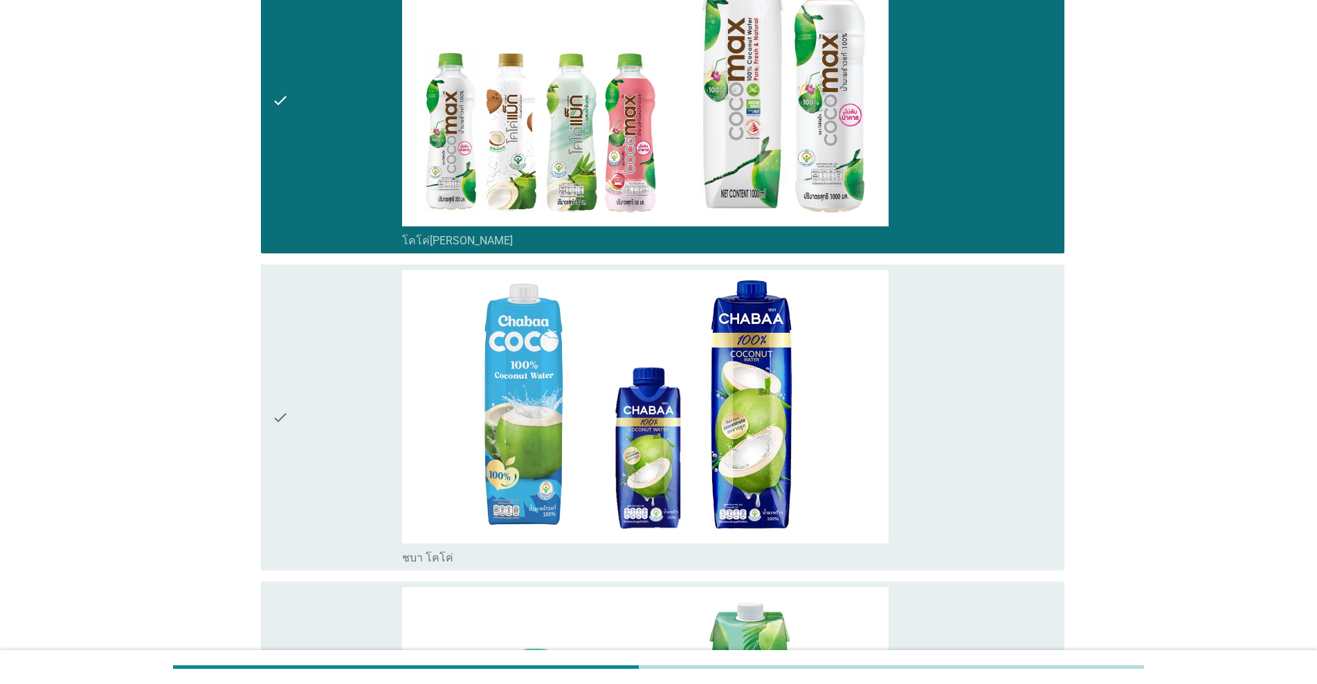
scroll to position [208, 0]
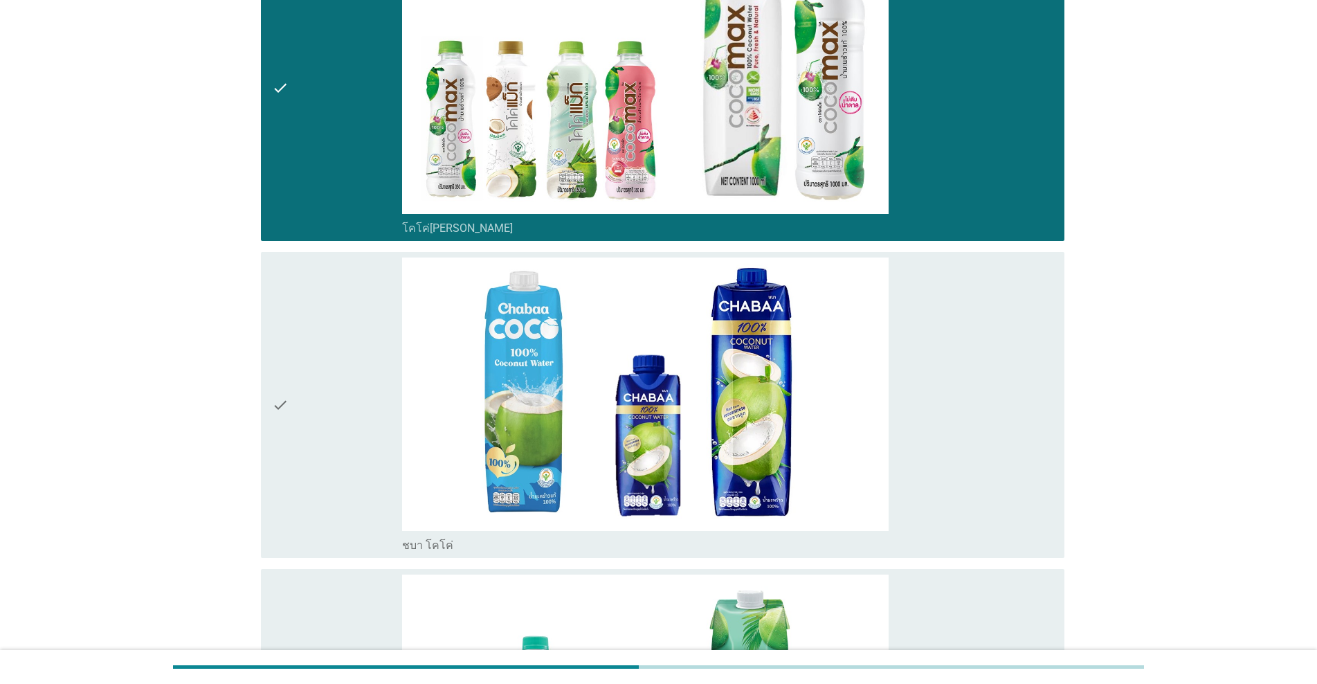
click at [338, 370] on div "check" at bounding box center [337, 405] width 130 height 295
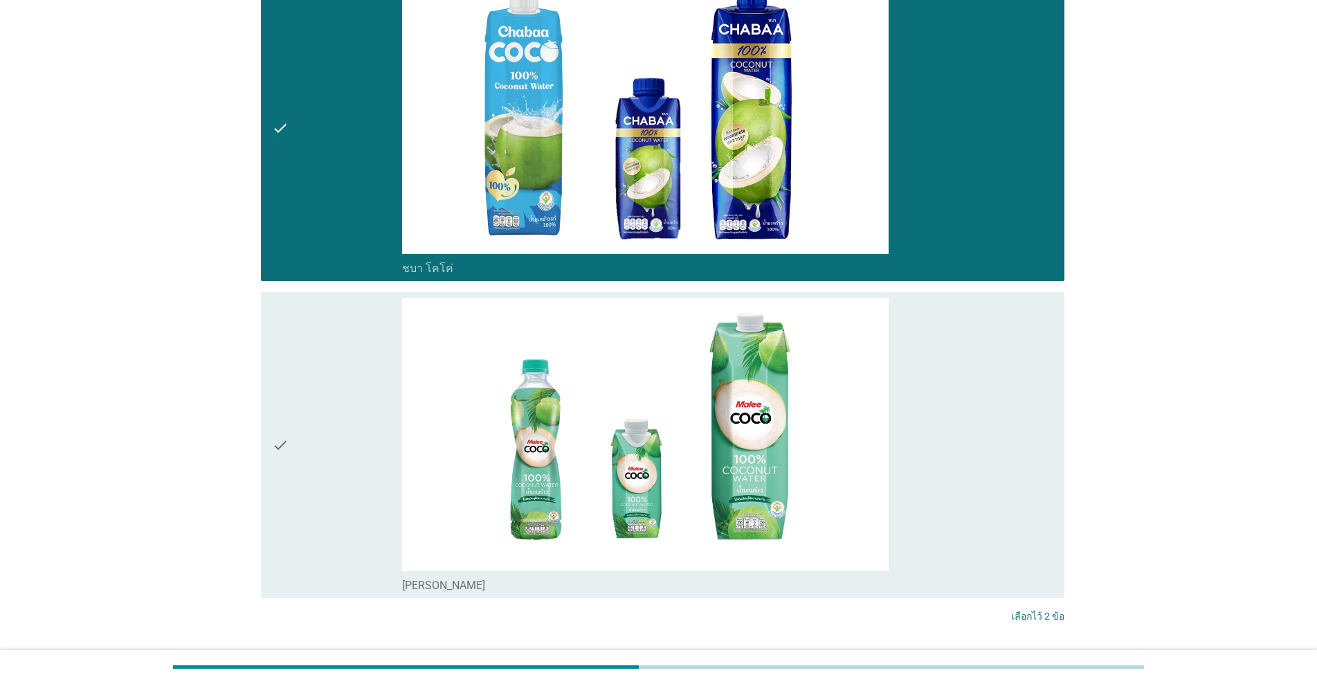
click at [338, 370] on div "check" at bounding box center [337, 445] width 130 height 295
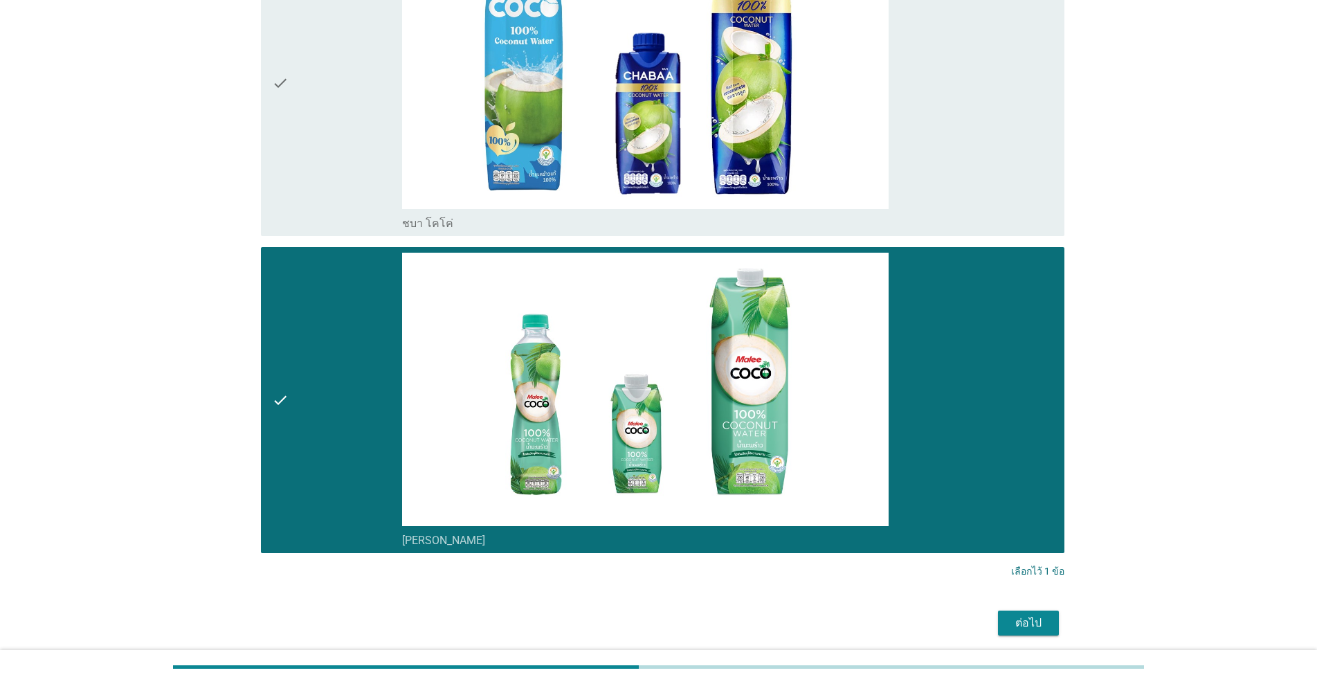
scroll to position [554, 0]
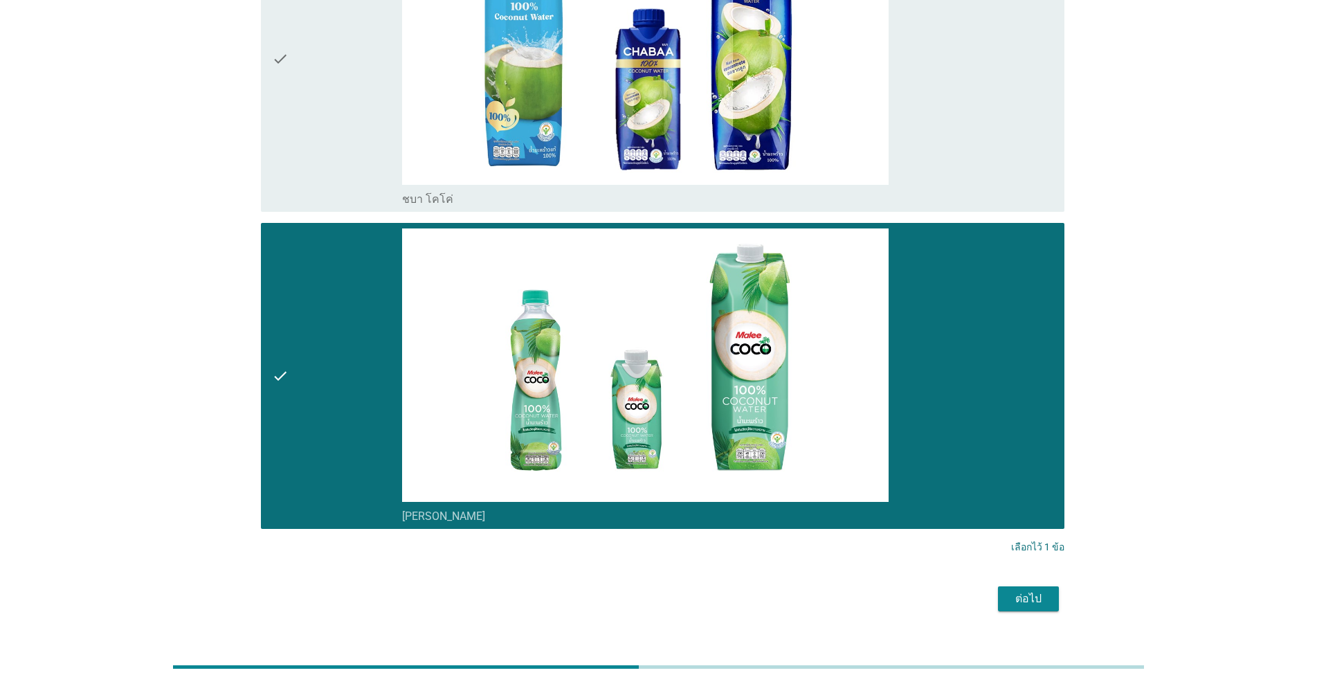
click at [680, 599] on div "ต่อไป" at bounding box center [1028, 598] width 39 height 17
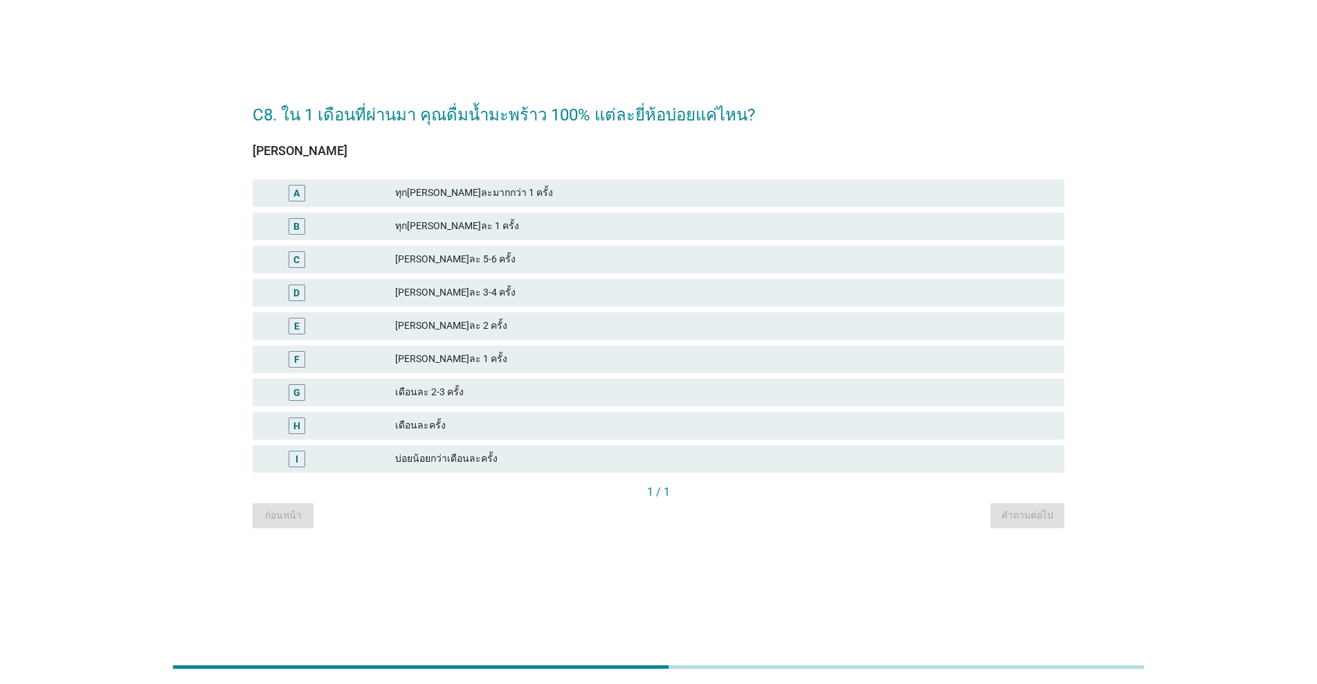
scroll to position [0, 0]
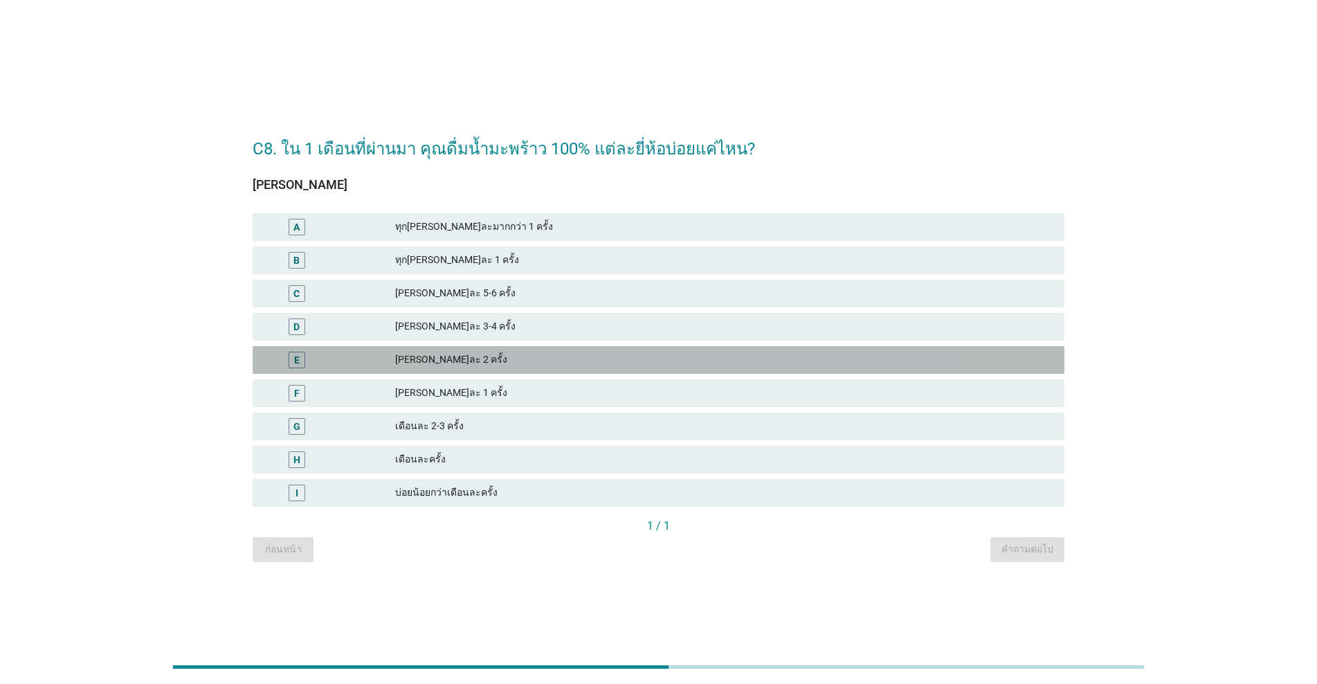
click at [461, 356] on div "[PERSON_NAME]ละ 2 ครั้ง" at bounding box center [724, 360] width 658 height 17
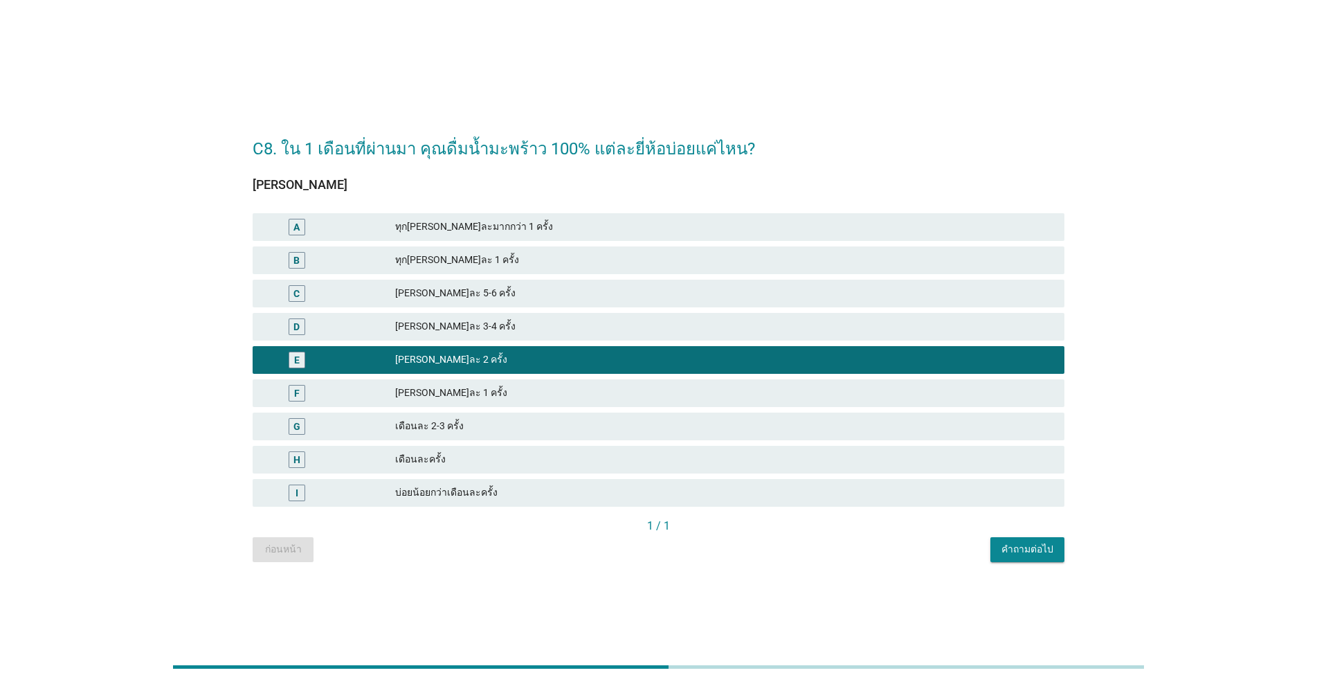
click at [680, 545] on div "คำถามต่อไป" at bounding box center [1028, 549] width 52 height 15
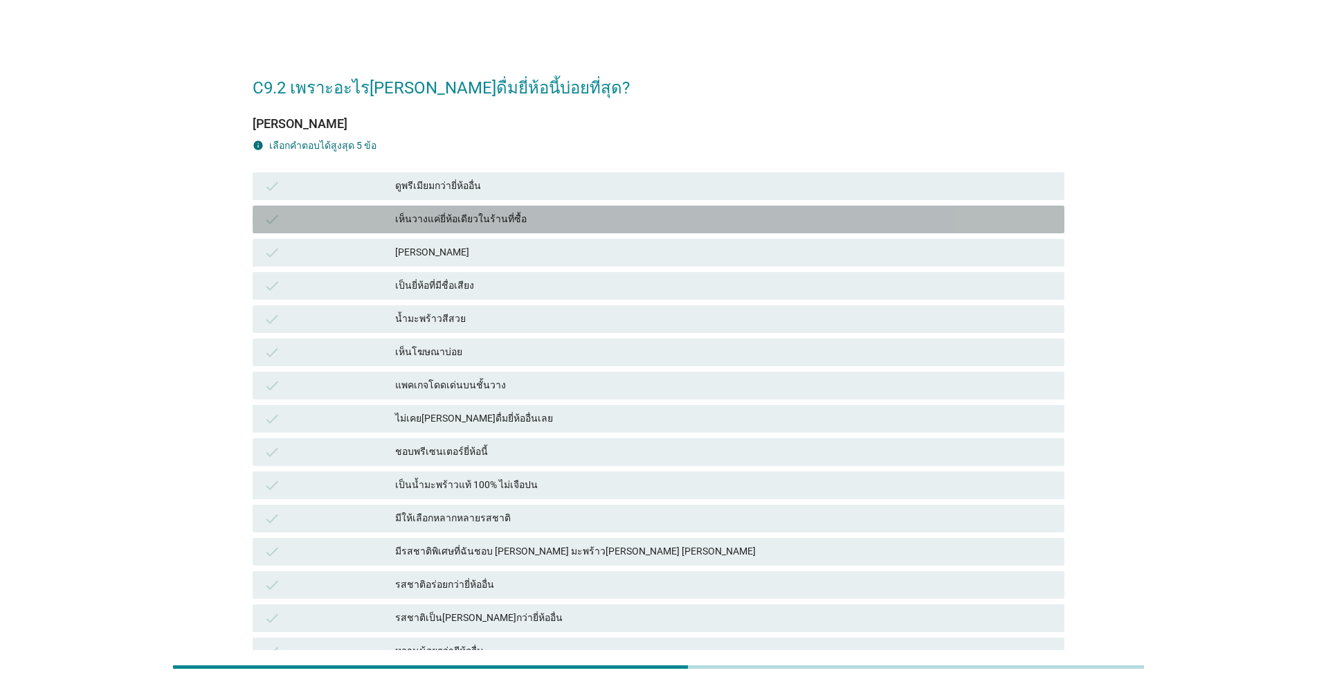
click at [473, 223] on div "เห็นวางแค่ยี่ห้อเดียวในร้านที่ซื้อ" at bounding box center [724, 219] width 658 height 17
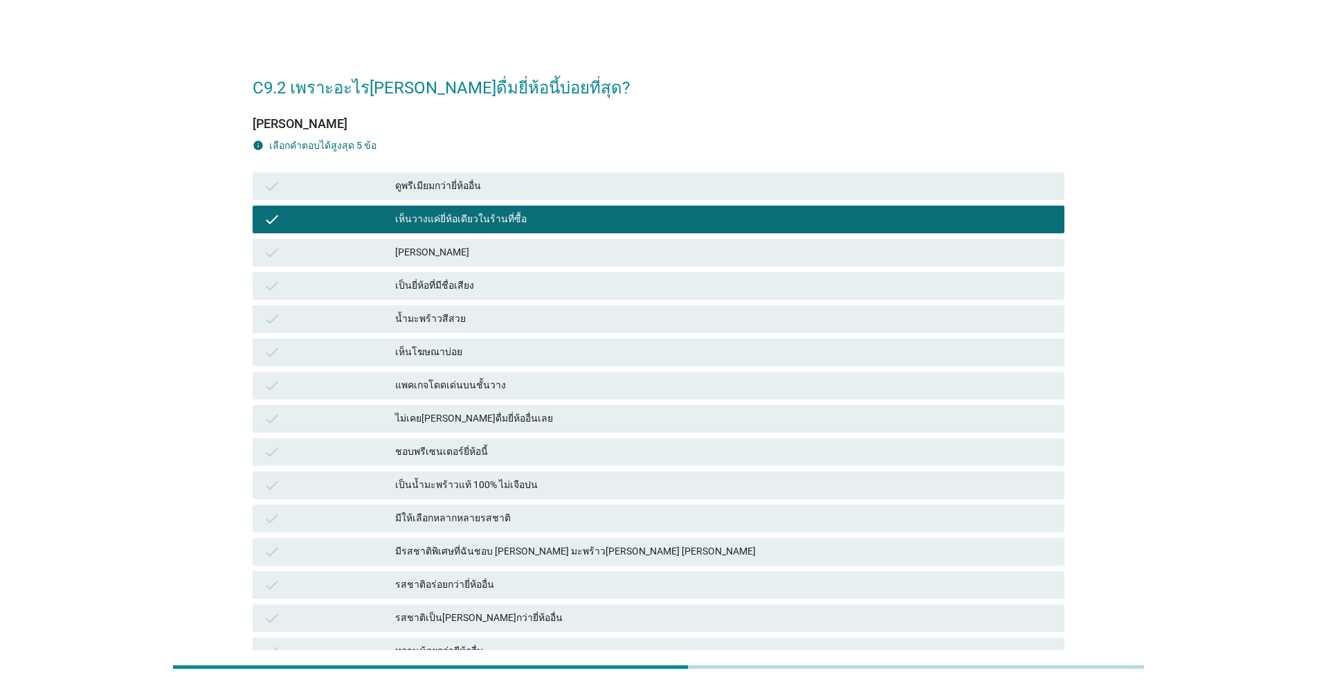
click at [469, 291] on div "เป็นยี่ห้อที่มีชื่อเสียง" at bounding box center [724, 286] width 658 height 17
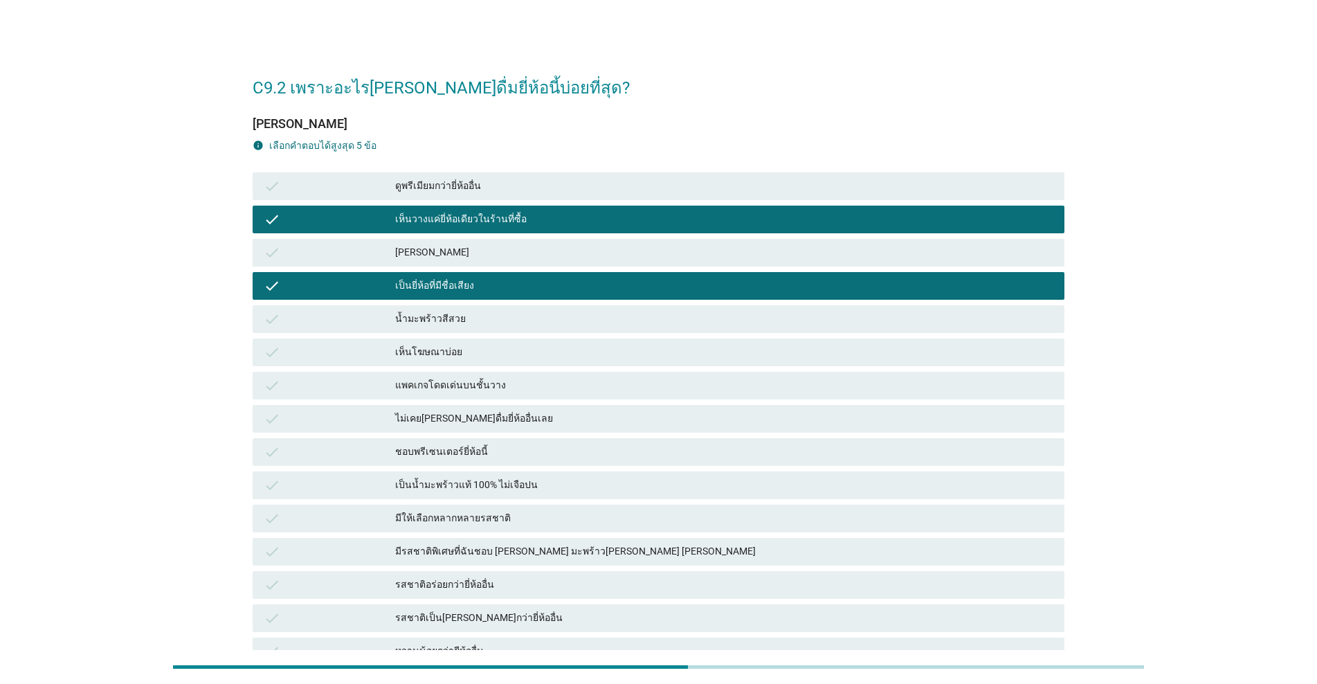
click at [483, 392] on div "แพคเกจโดดเด่นบนชั้นวาง" at bounding box center [724, 385] width 658 height 17
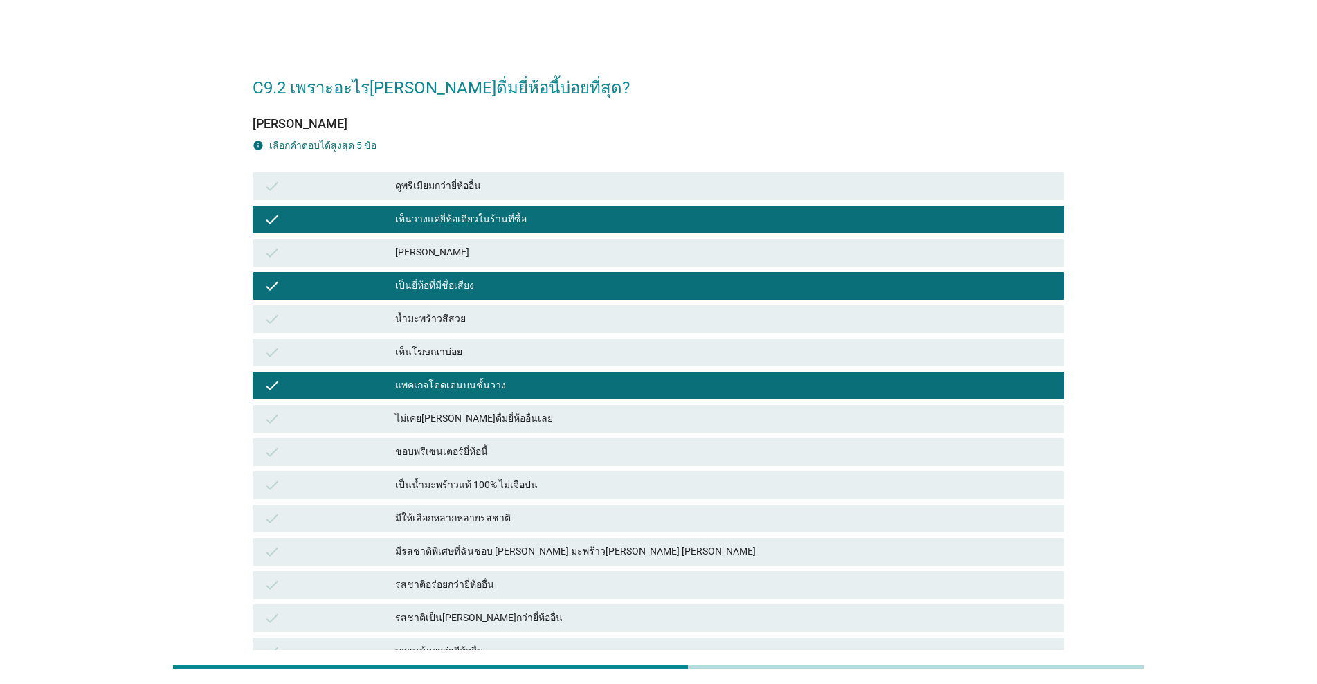
click at [496, 493] on div "เป็นน้ำมะพร้าวแท้ 100% ไม่เจือปน" at bounding box center [724, 485] width 658 height 17
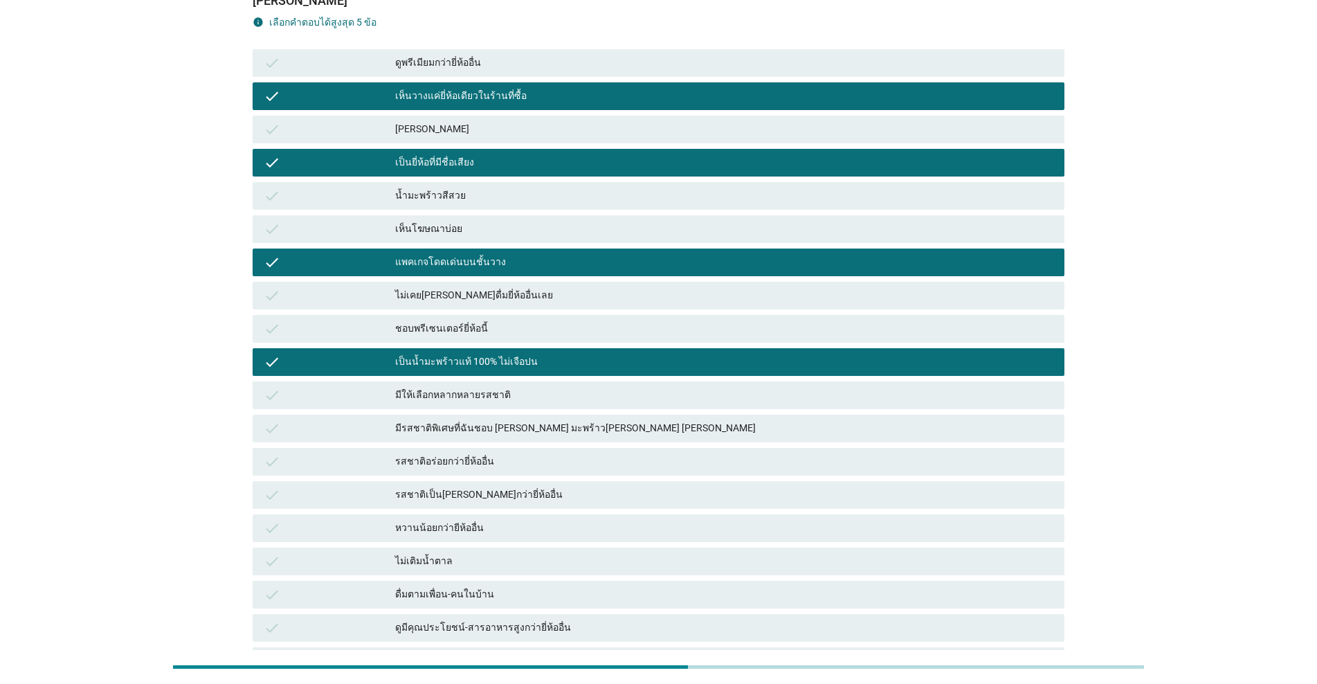
scroll to position [138, 0]
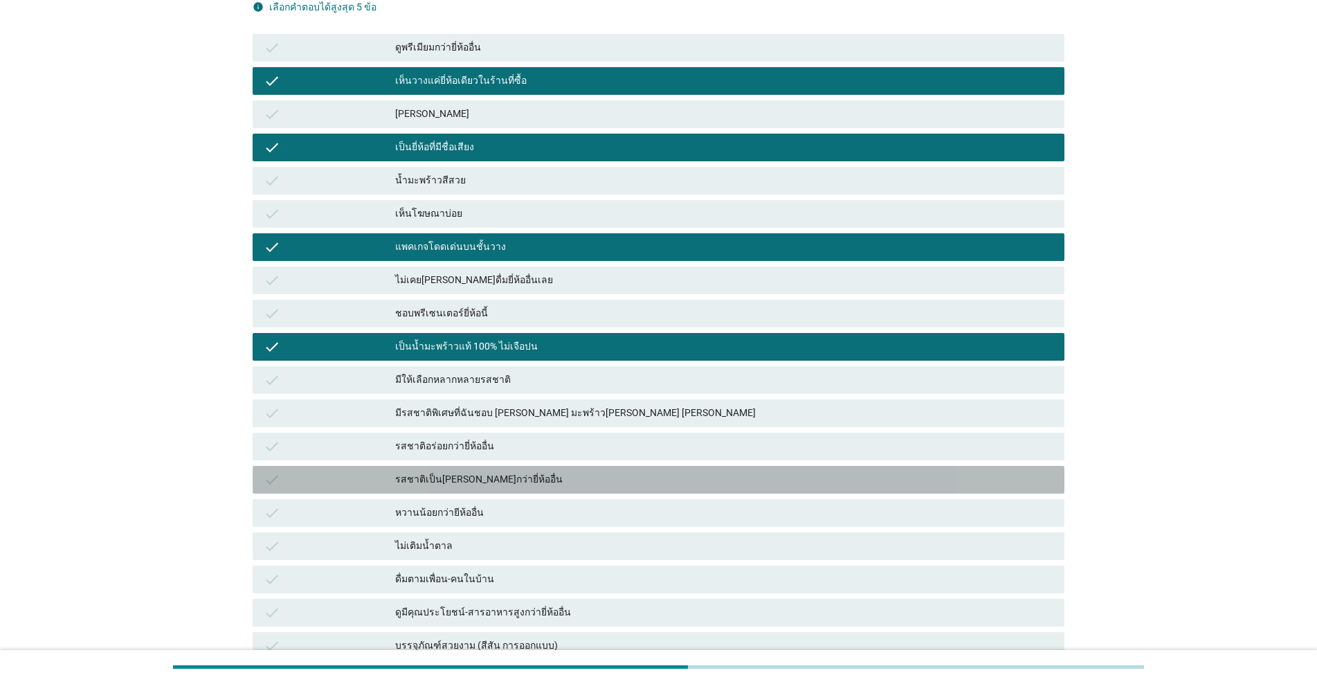
click at [503, 488] on div "check รสชาติเป็น[PERSON_NAME]กว่ายี่ห้ออื่น" at bounding box center [659, 480] width 812 height 28
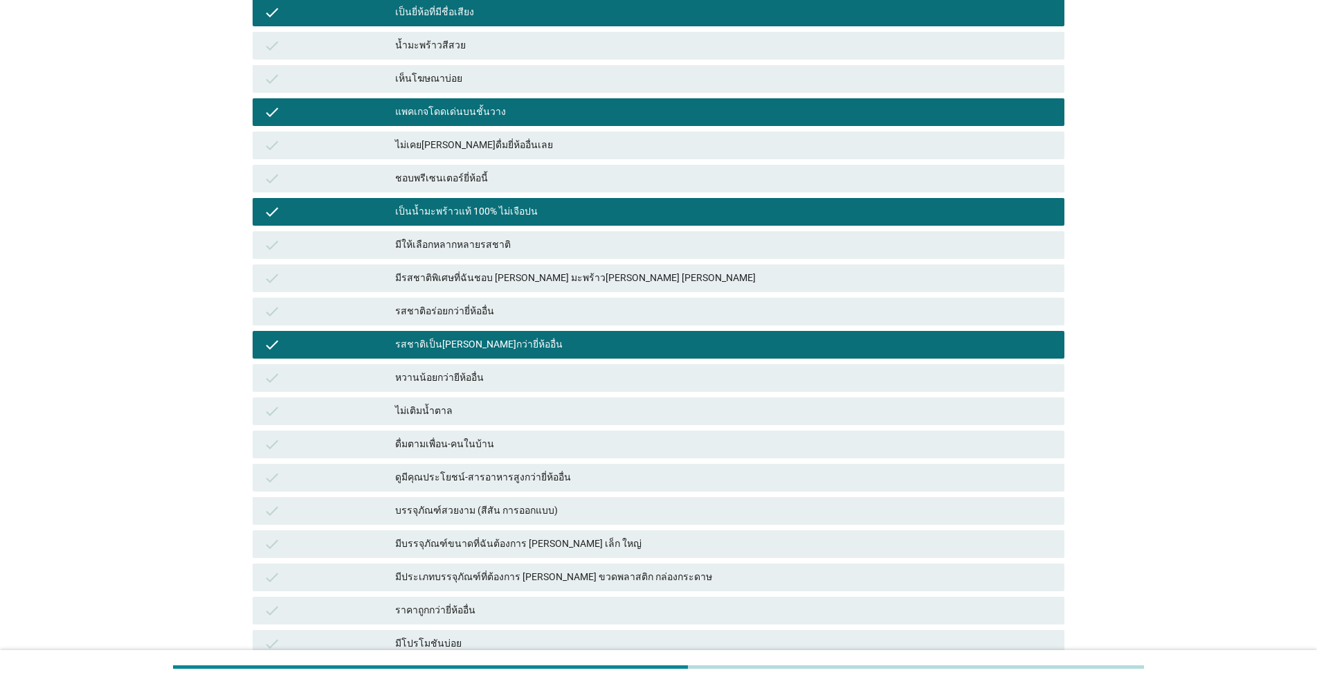
scroll to position [277, 0]
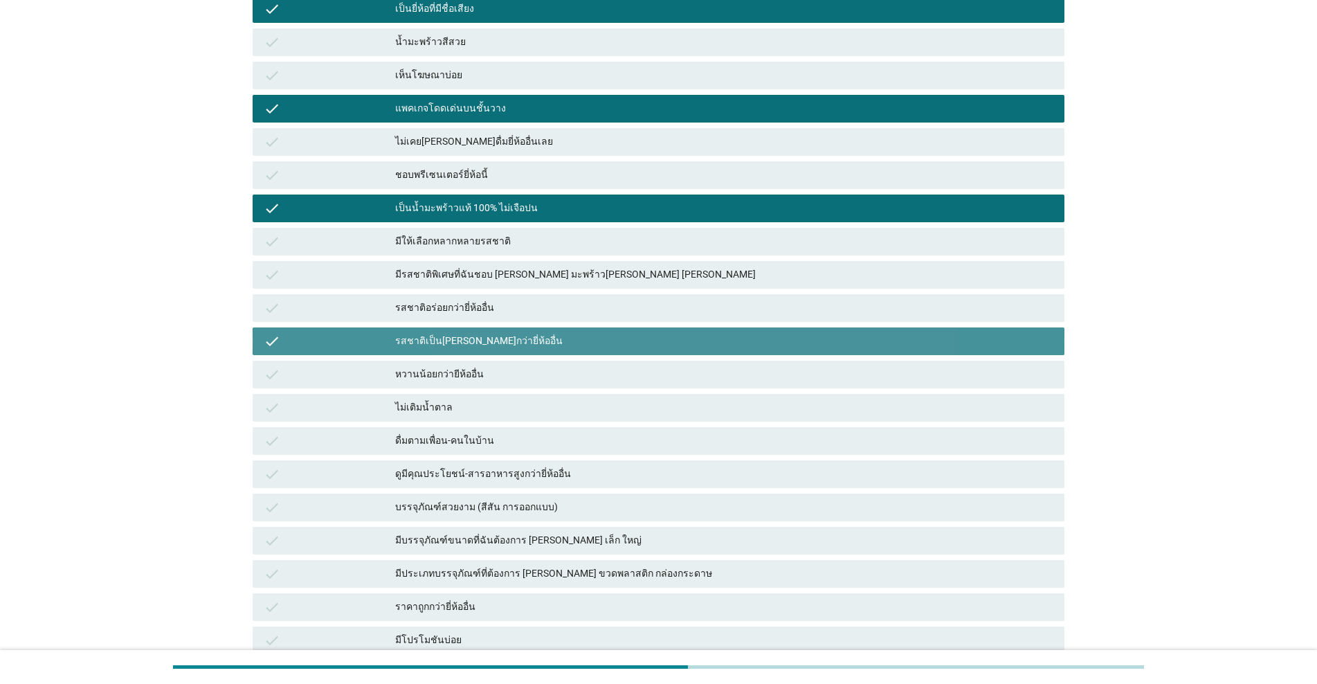
click at [480, 347] on div "รสชาติเป็น[PERSON_NAME]กว่ายี่ห้ออื่น" at bounding box center [724, 341] width 658 height 17
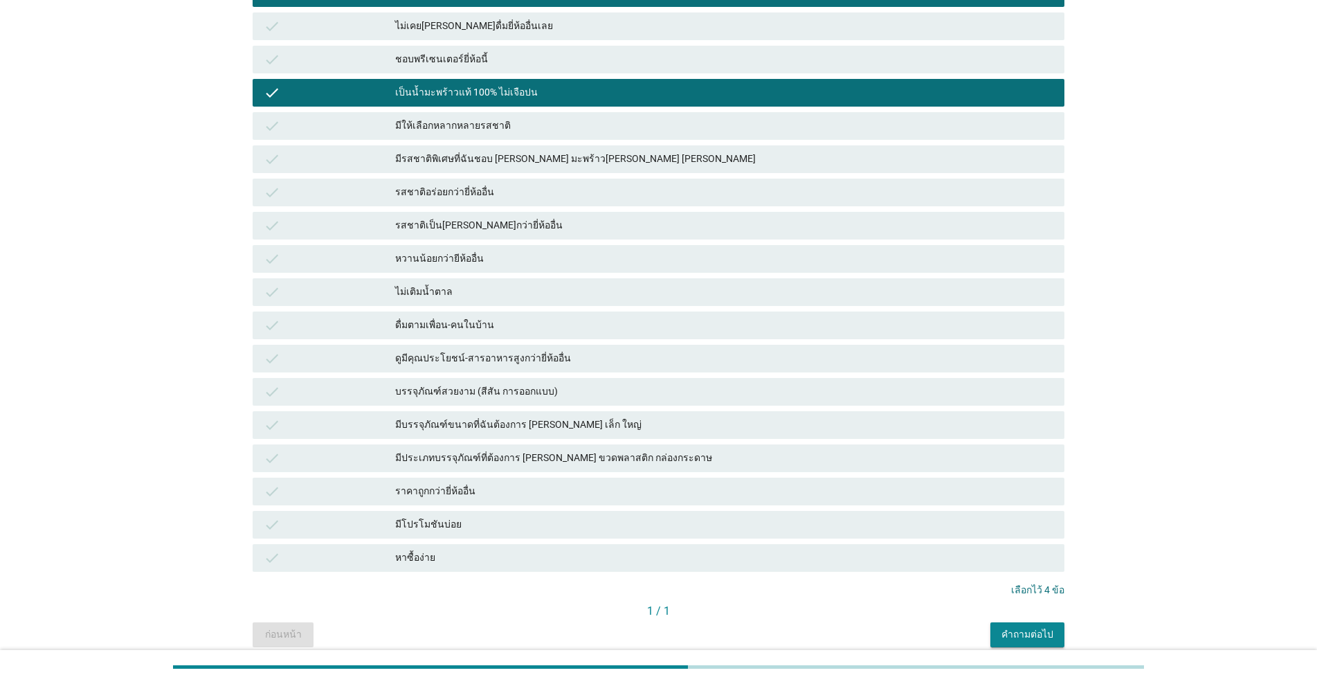
scroll to position [415, 0]
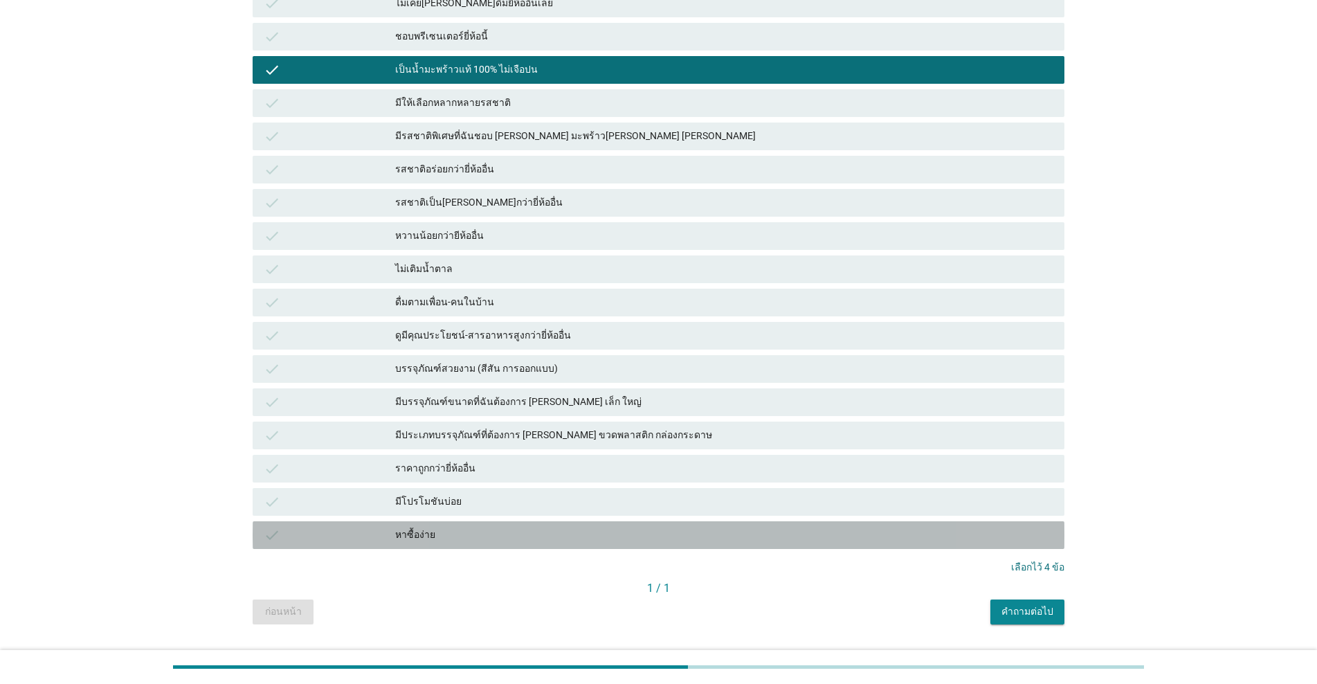
click at [439, 527] on div "หาซื้อง่าย" at bounding box center [724, 535] width 658 height 17
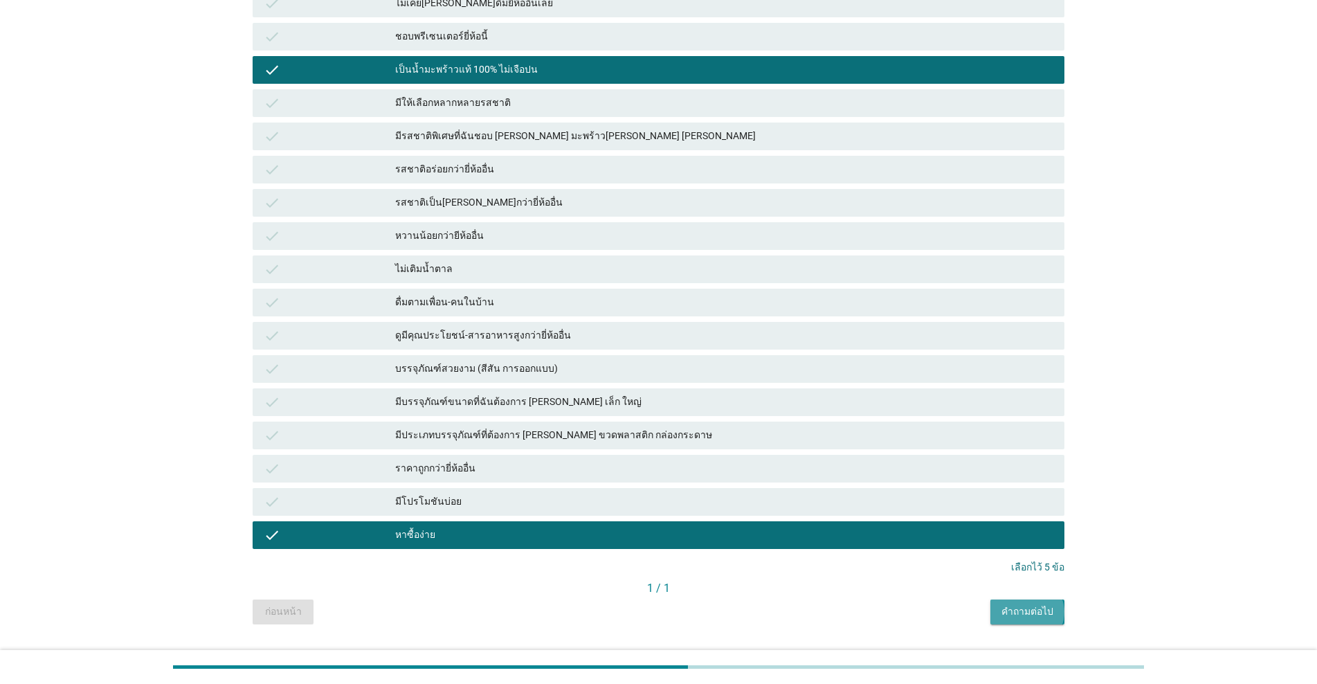
click at [680, 610] on div "คำถามต่อไป" at bounding box center [1028, 611] width 52 height 15
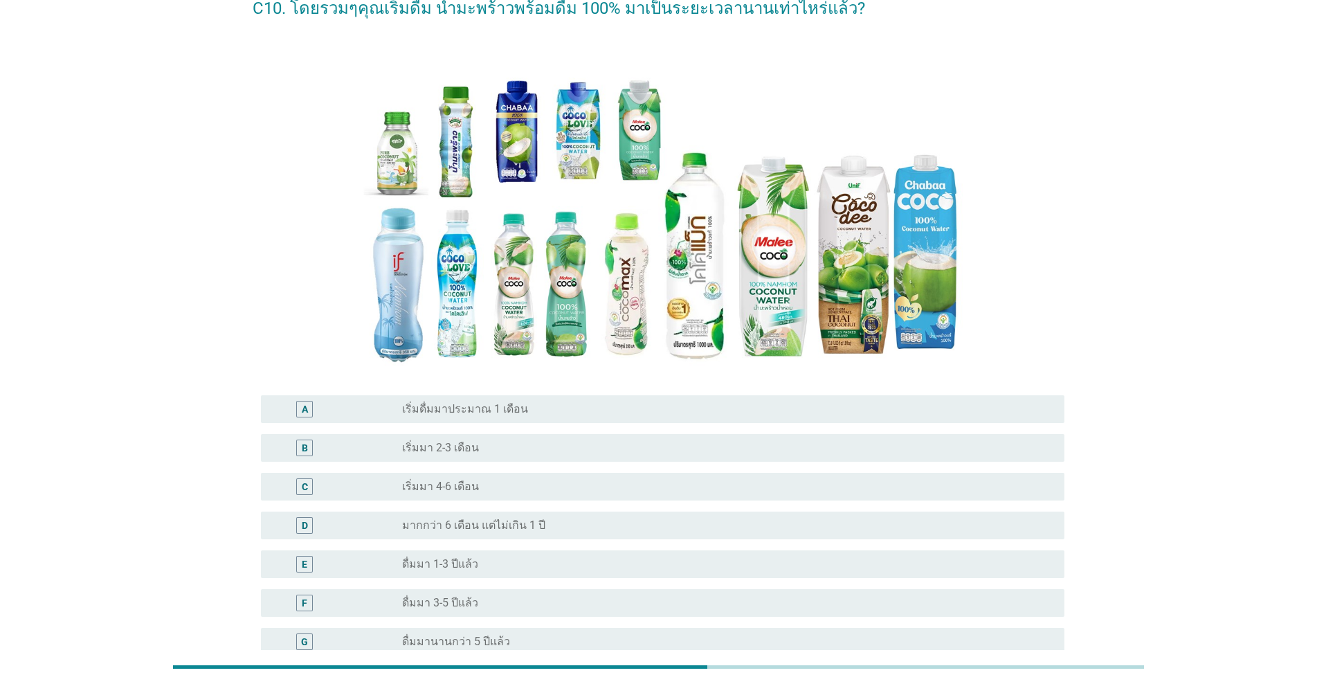
scroll to position [208, 0]
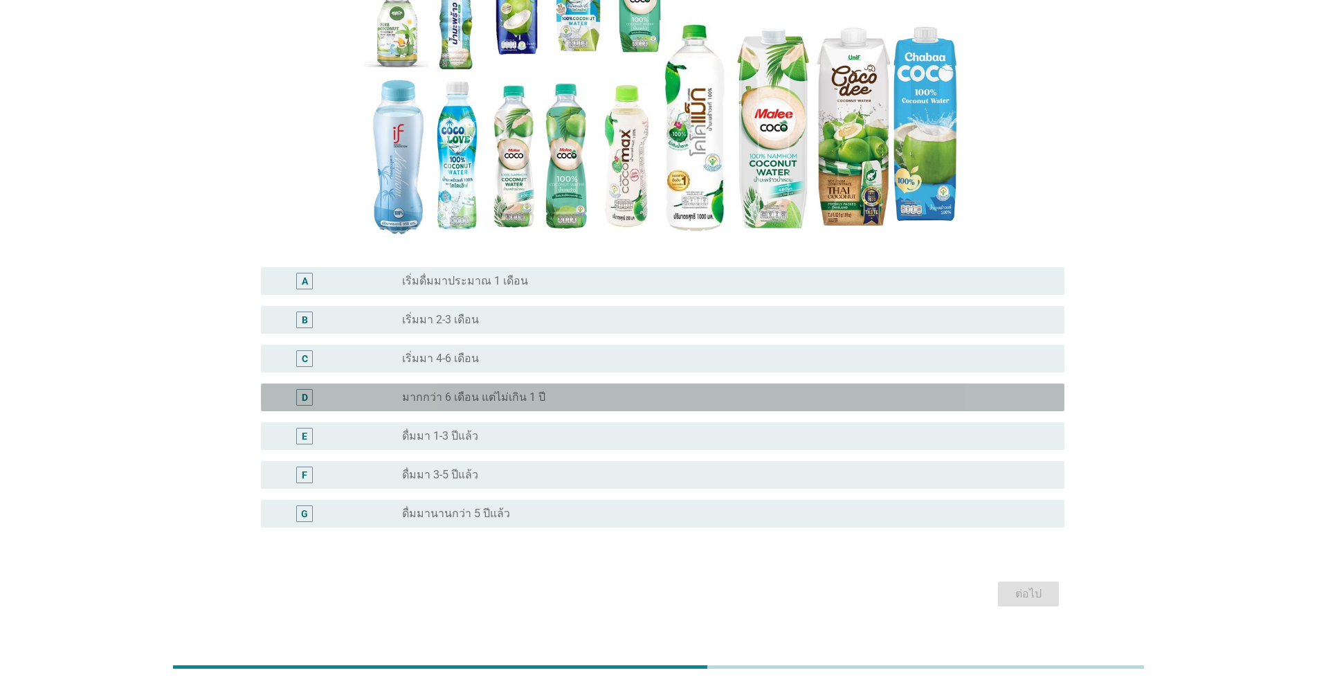
click at [510, 399] on label "มากกว่า 6 เดือน แต่ไม่เกิน 1 ปี" at bounding box center [473, 397] width 143 height 14
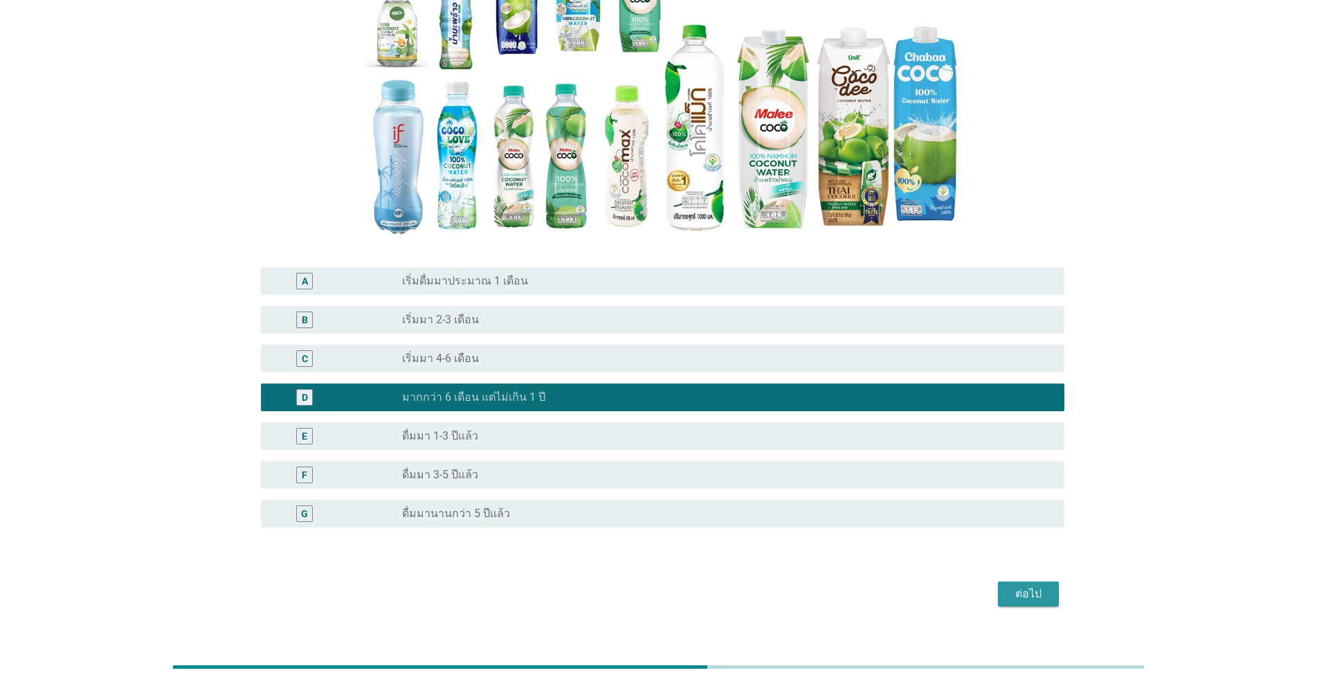
drag, startPoint x: 1038, startPoint y: 595, endPoint x: 1024, endPoint y: 597, distance: 13.4
click at [680, 595] on div "ต่อไป" at bounding box center [1028, 594] width 39 height 17
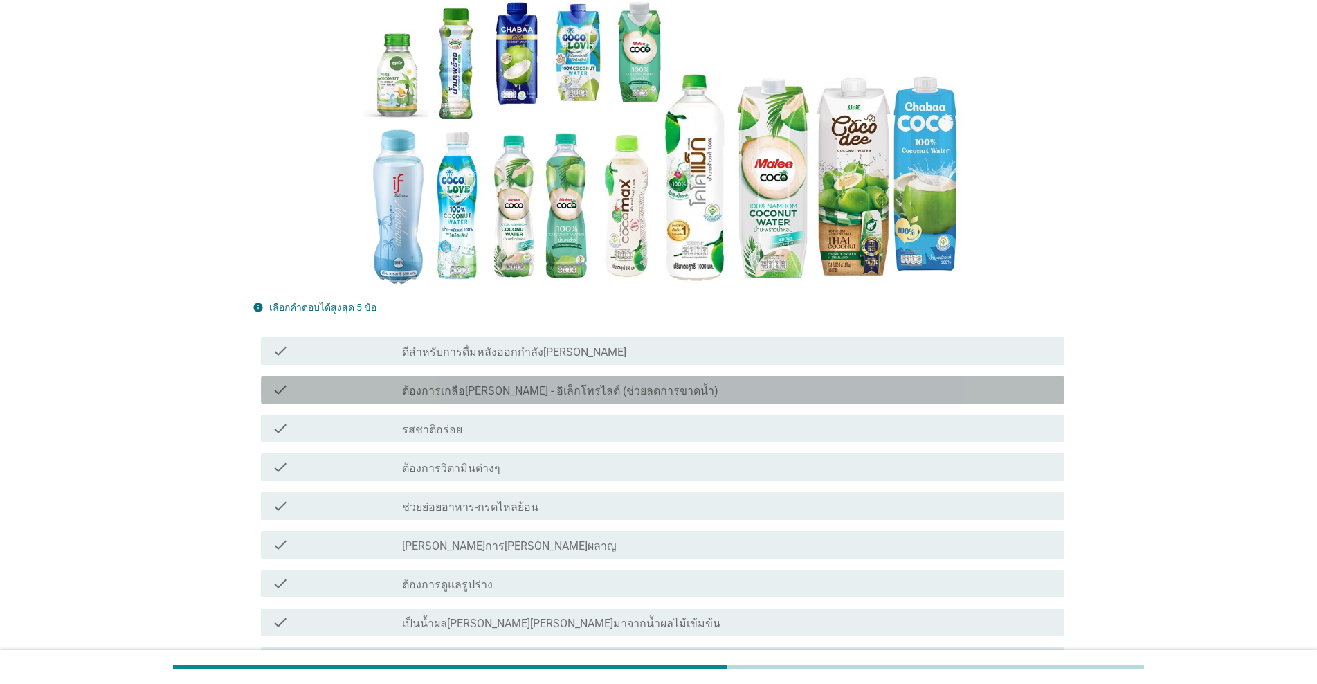
click at [493, 388] on label "ต้องการเกลือ[PERSON_NAME] - อิเล็กโทรไลต์ (ช่วยลดการขาดน้ำ)" at bounding box center [560, 391] width 316 height 14
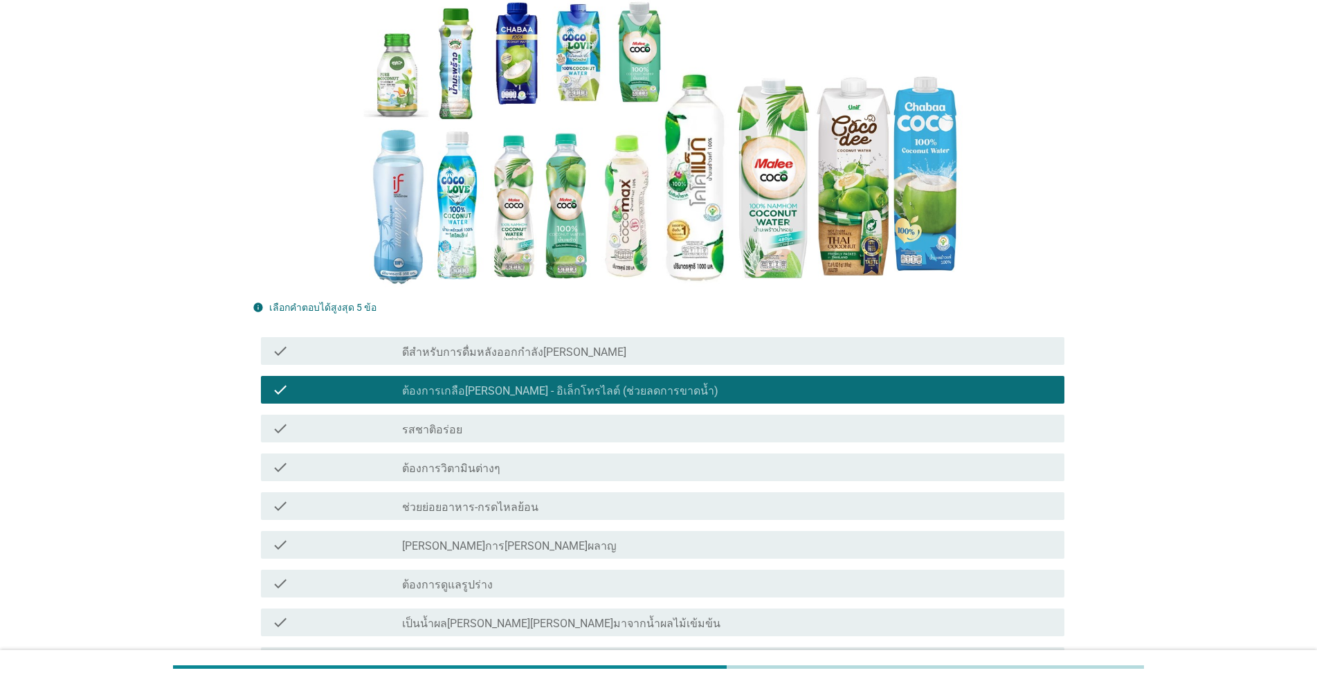
click at [493, 388] on label "ต้องการเกลือ[PERSON_NAME] - อิเล็กโทรไลต์ (ช่วยลดการขาดน้ำ)" at bounding box center [560, 391] width 316 height 14
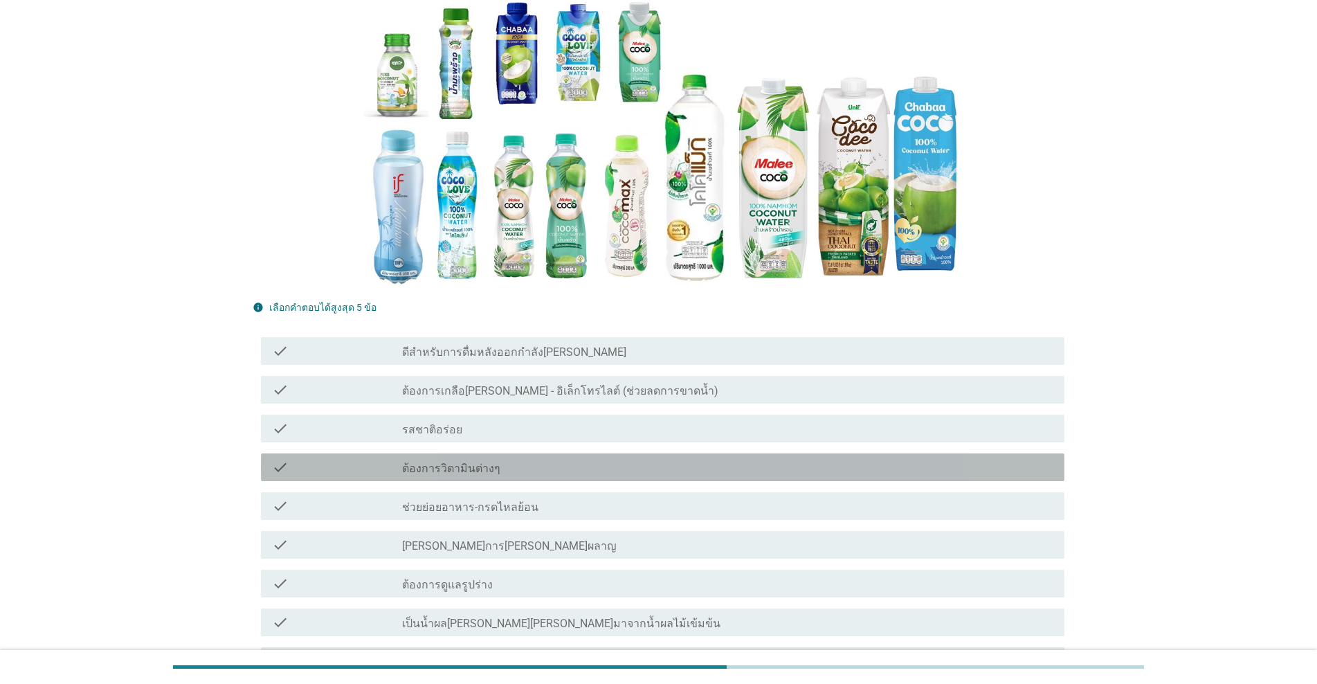
click at [470, 467] on label "ต้องการวิตามินต่างๆ" at bounding box center [451, 469] width 98 height 14
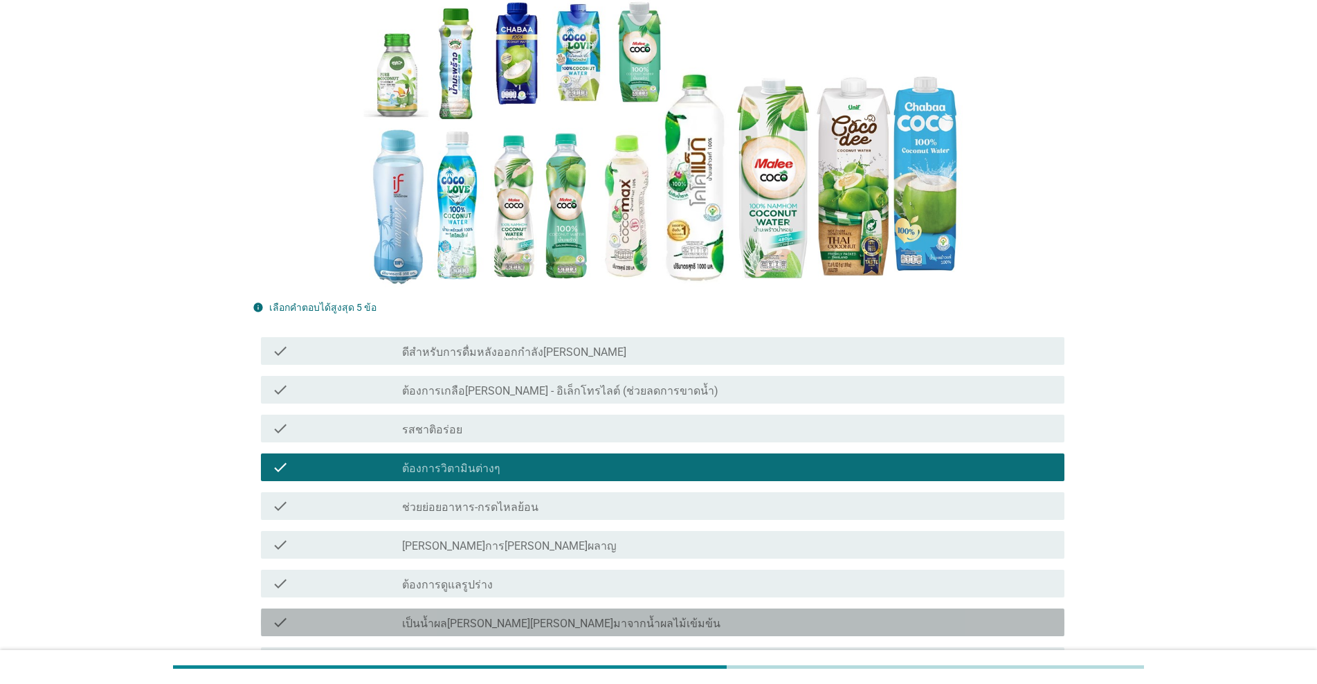
click at [462, 622] on label "เป็นน้ำผล[PERSON_NAME][PERSON_NAME]มาจากน้ำผลไม้เข้มข้น" at bounding box center [561, 624] width 318 height 14
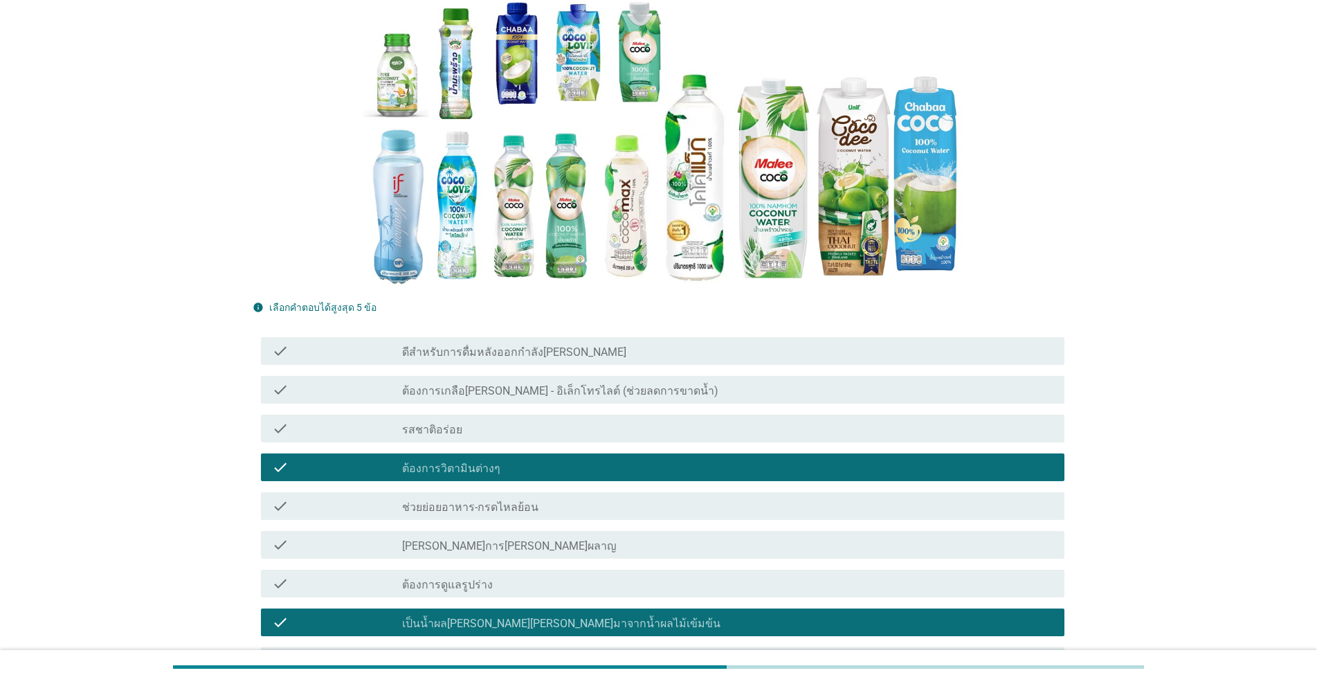
click at [486, 586] on div "check_box_outline_blank ต้องการดูแลรูปร่าง" at bounding box center [727, 583] width 651 height 17
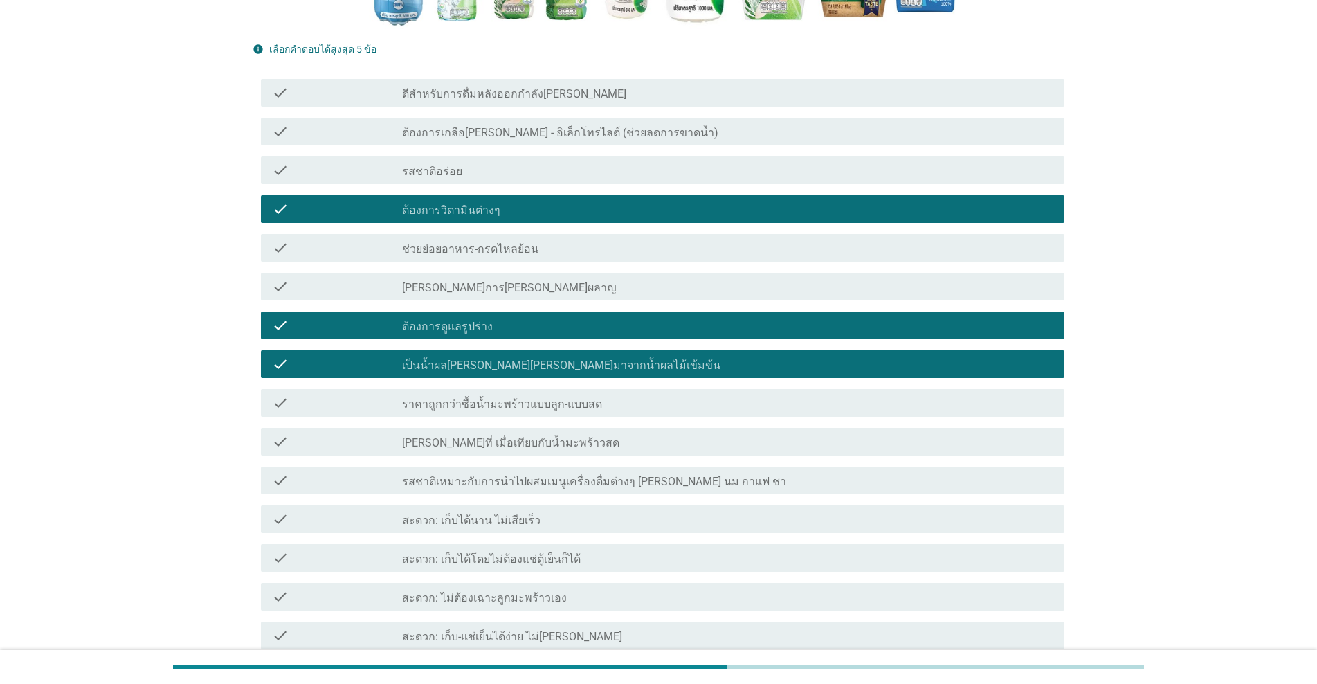
scroll to position [554, 0]
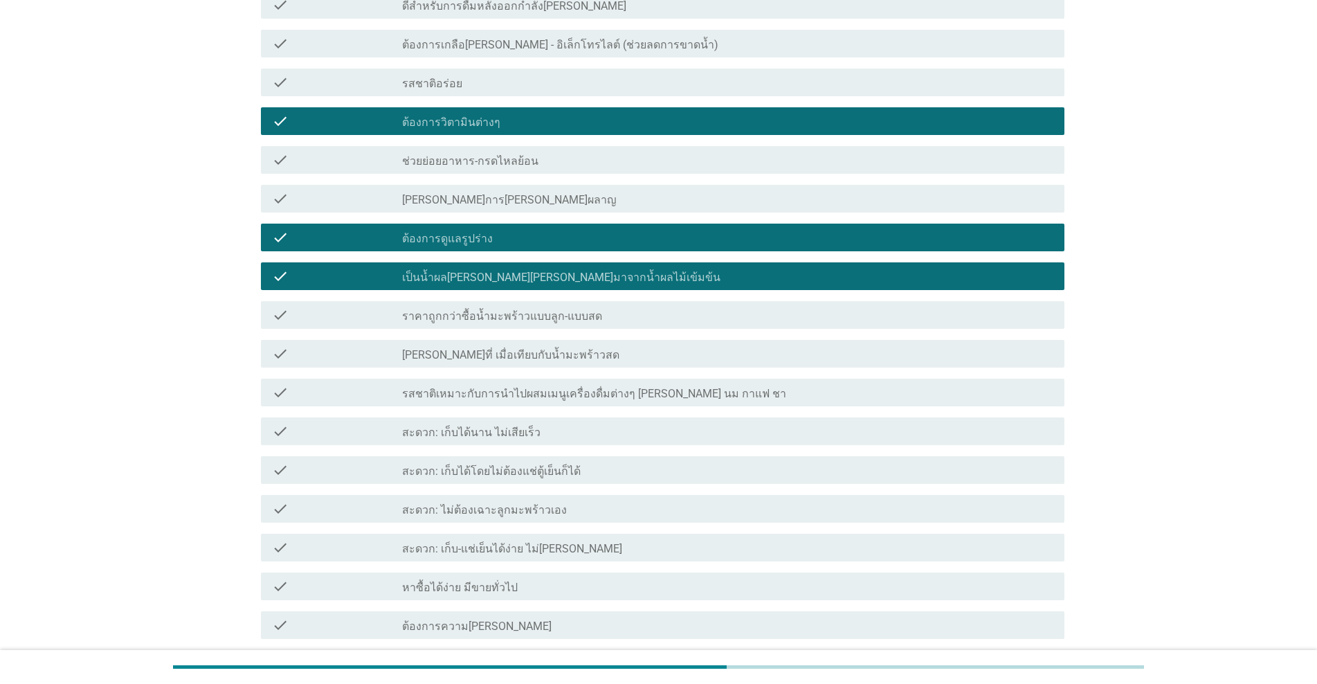
click at [516, 585] on div "check_box_outline_blank หาซื้อได้ง่าย มีขายทั่วไป" at bounding box center [727, 586] width 651 height 17
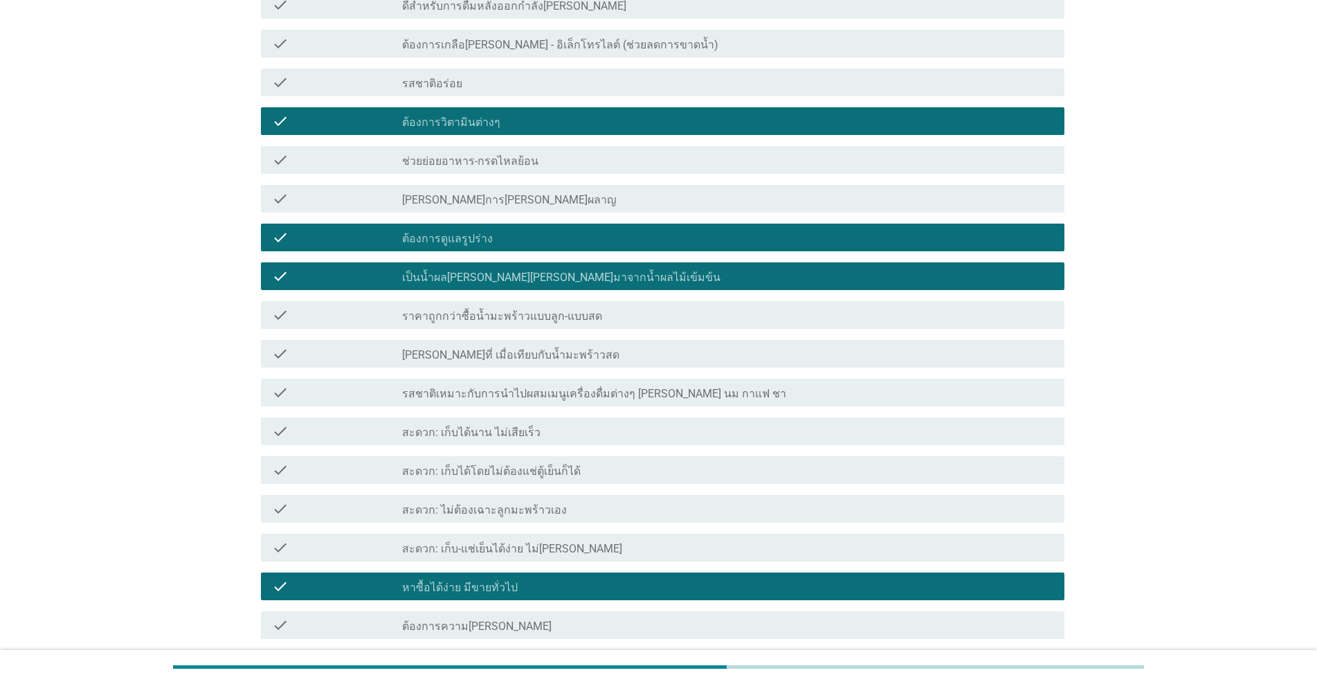
click at [510, 616] on div "check check_box_outline_blank ต้องการความ[PERSON_NAME]" at bounding box center [663, 625] width 804 height 28
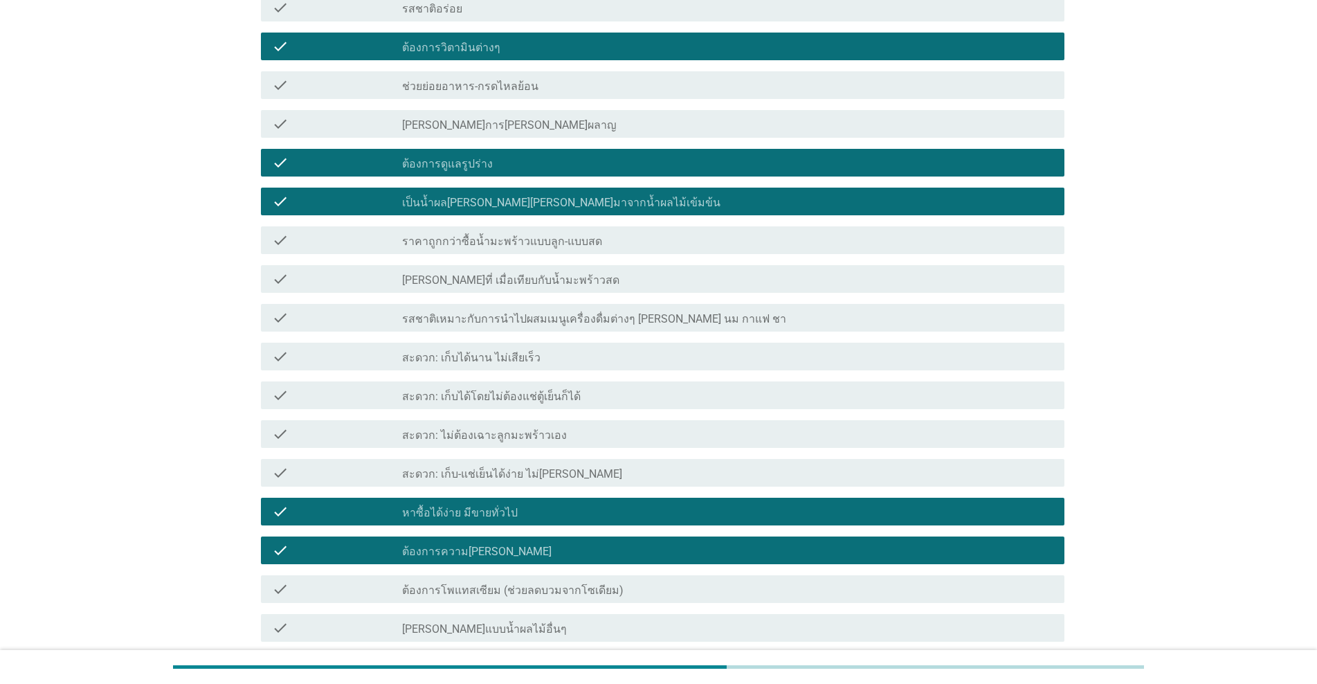
scroll to position [831, 0]
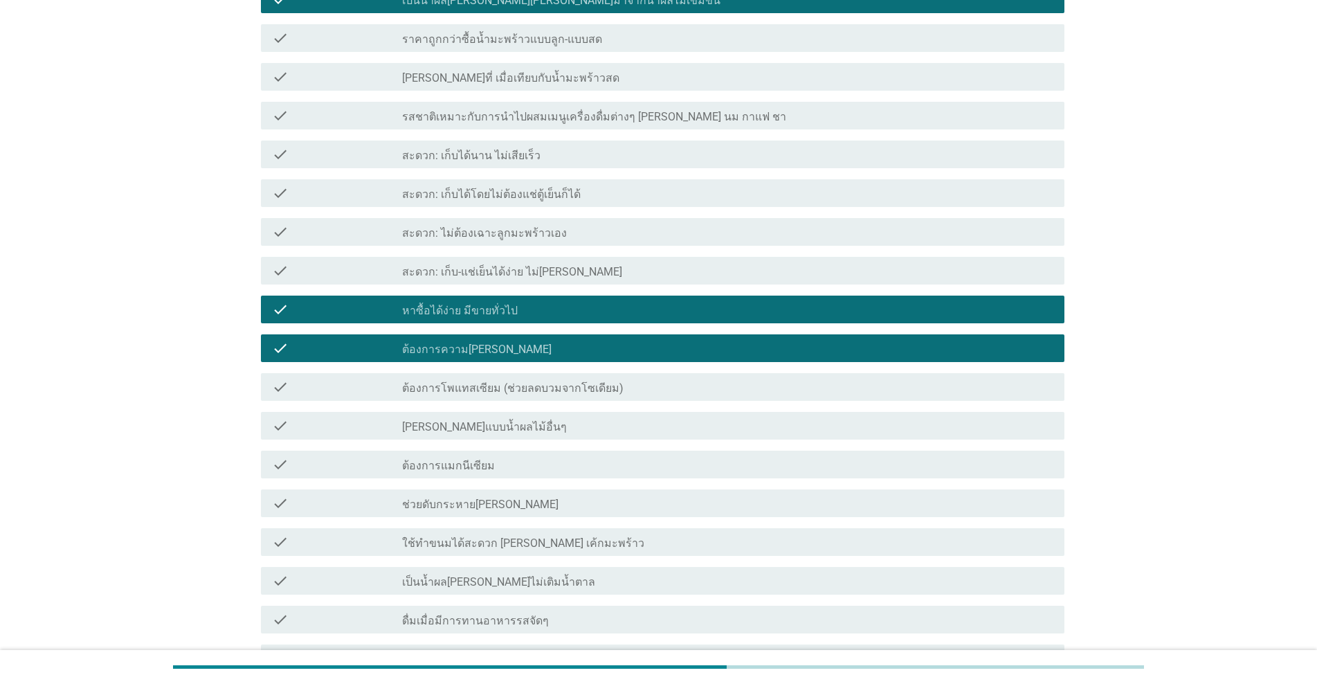
click at [545, 581] on div "check_box_outline_blank เป็นน้ำผล[PERSON_NAME]ไม่เติมน้ำตาล" at bounding box center [727, 580] width 651 height 17
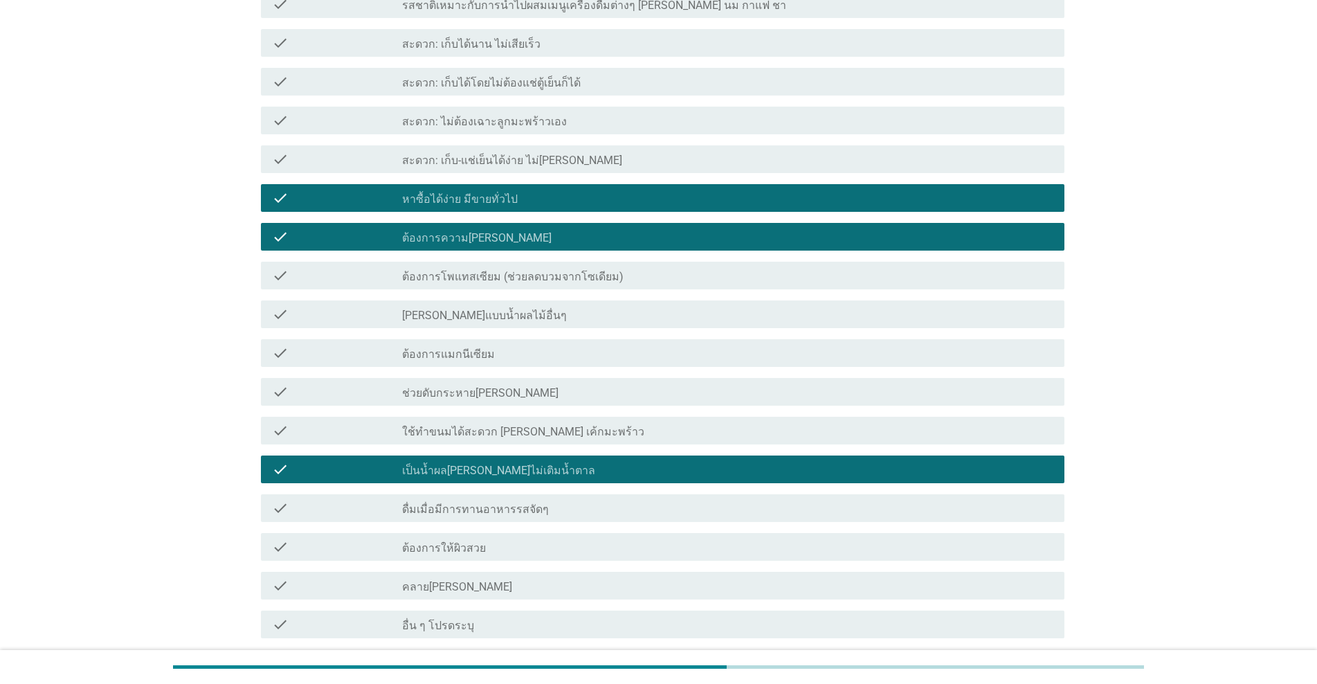
scroll to position [1078, 0]
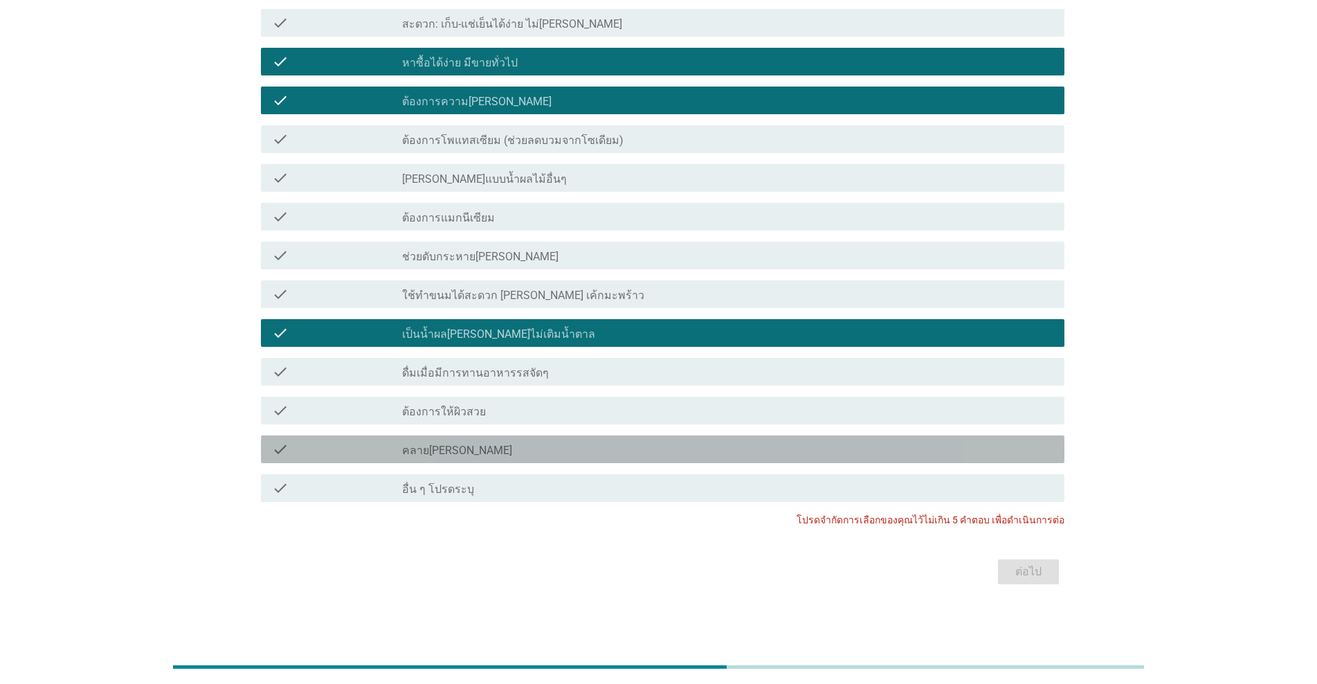
click at [548, 455] on div "check_box_outline_blank คลาย[PERSON_NAME]" at bounding box center [727, 449] width 651 height 17
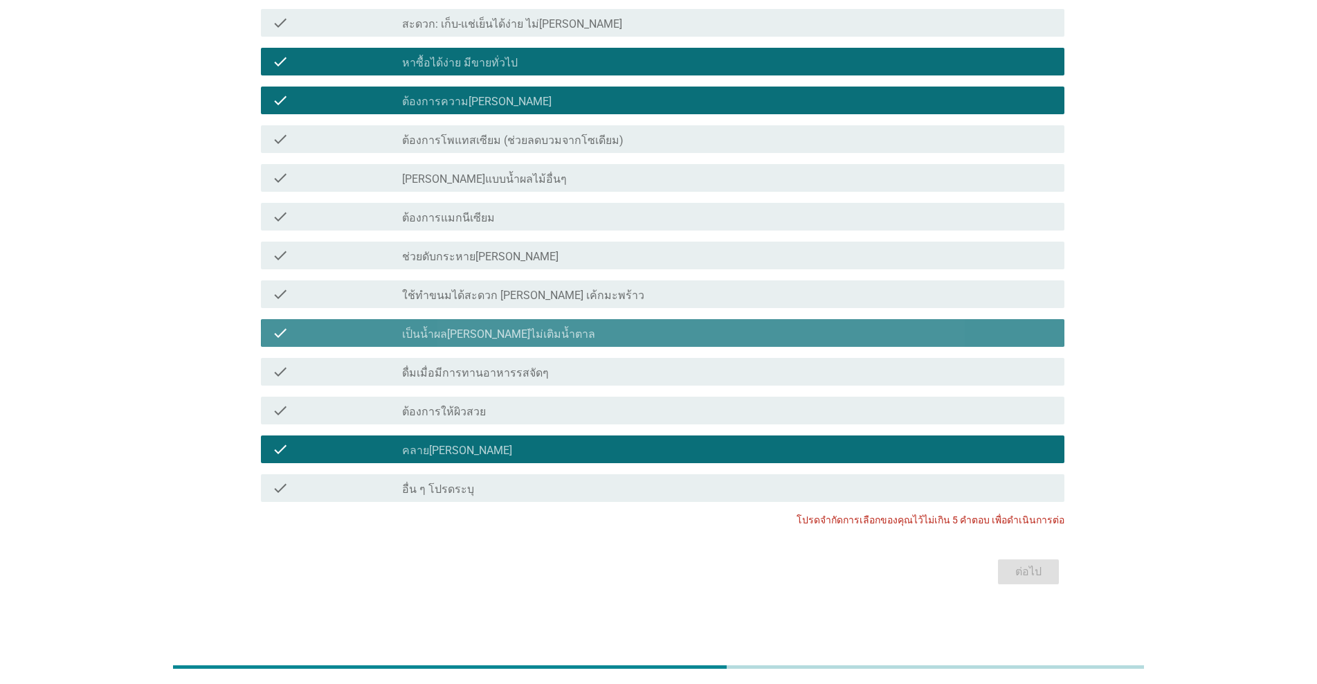
click at [499, 341] on label "เป็นน้ำผล[PERSON_NAME]ไม่เติมน้ำตาล" at bounding box center [498, 334] width 193 height 14
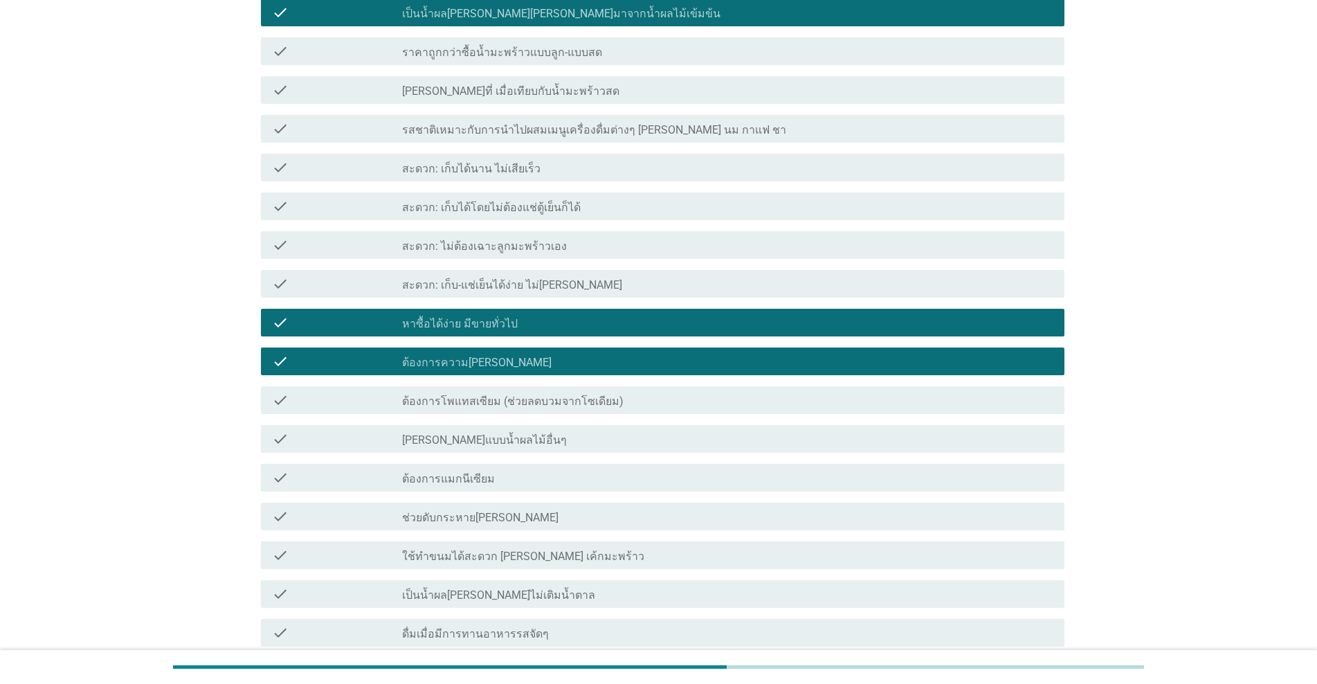
scroll to position [663, 0]
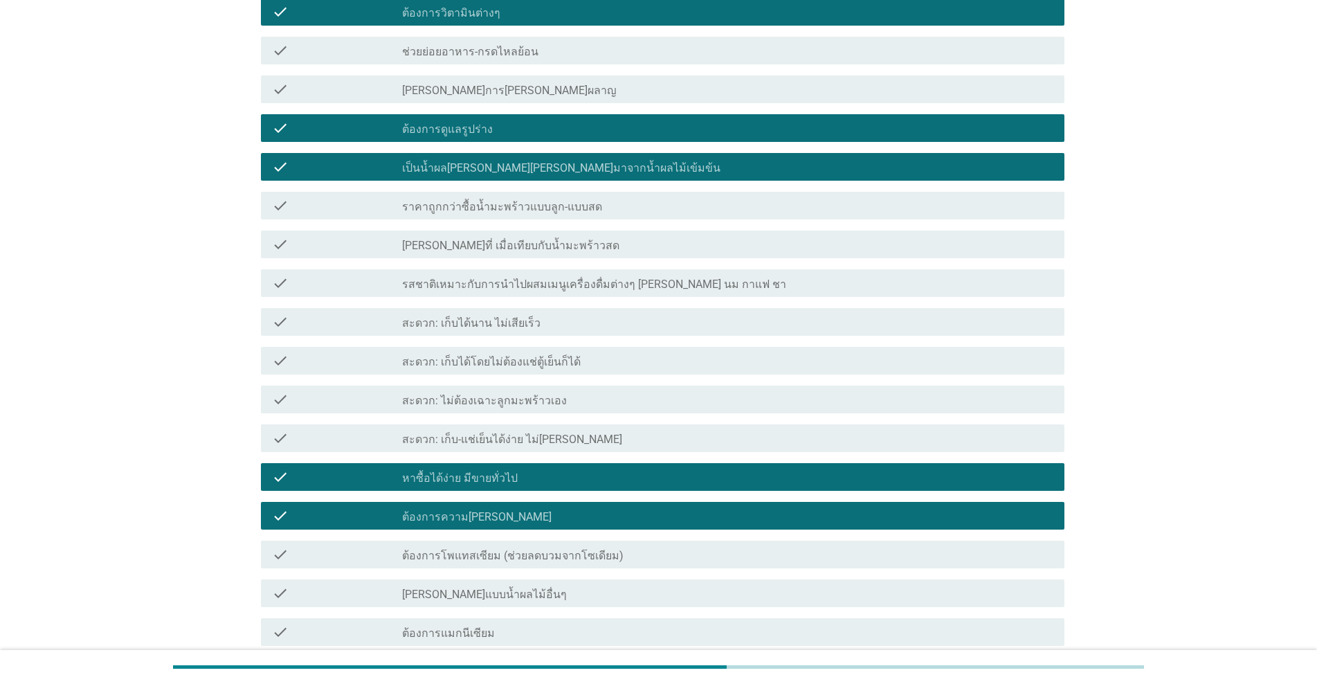
click at [555, 120] on div "check_box_outline_blank ต้องการดูแลรูปร่าง" at bounding box center [727, 128] width 651 height 17
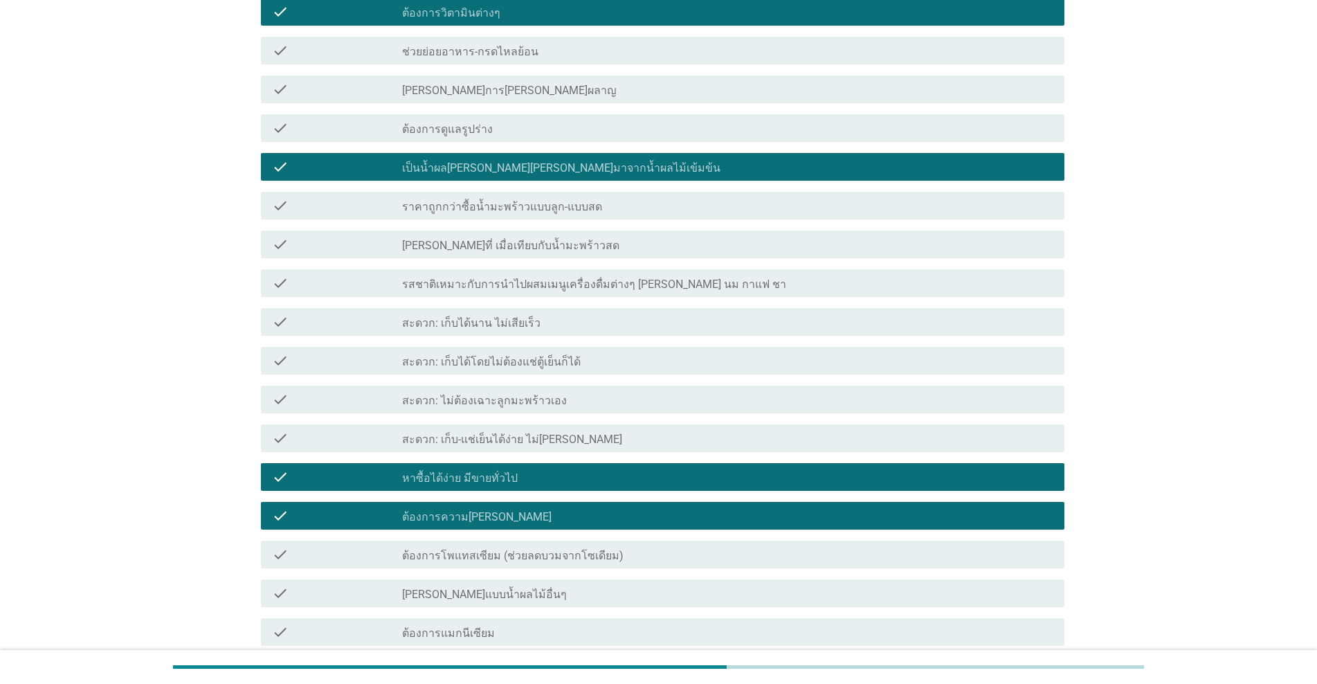
scroll to position [455, 0]
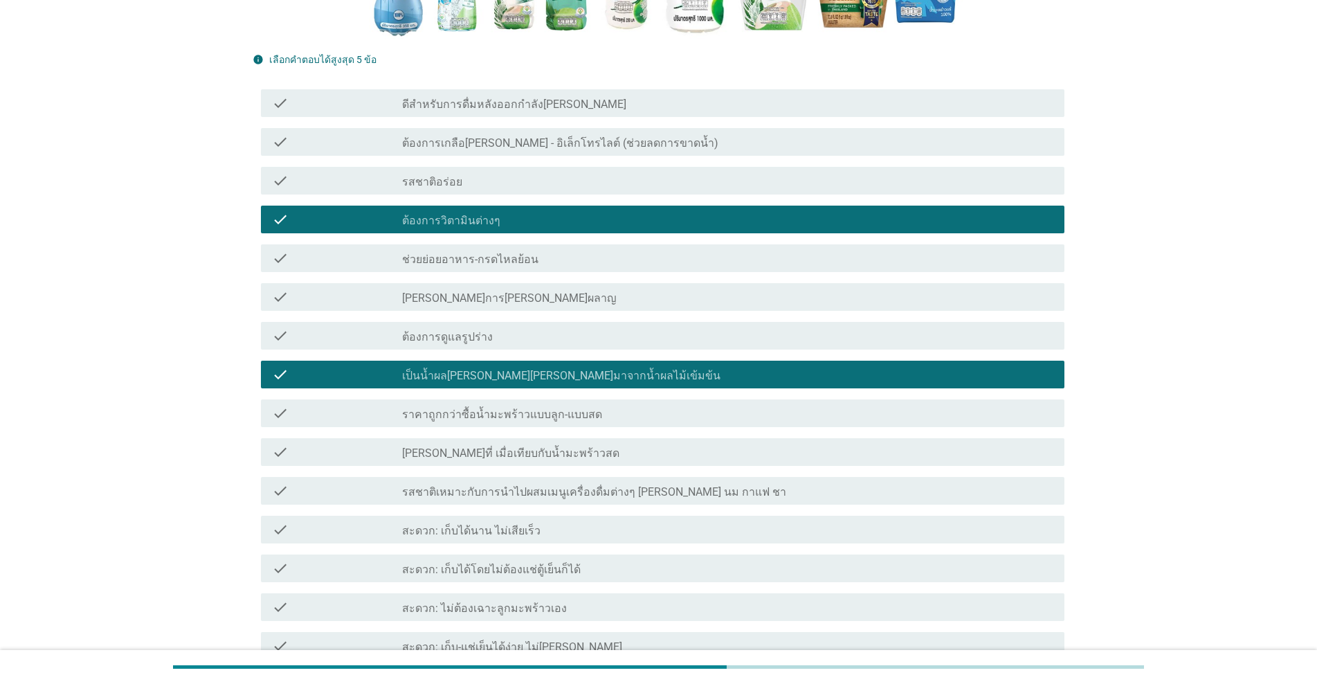
click at [490, 380] on label "เป็นน้ำผล[PERSON_NAME][PERSON_NAME]มาจากน้ำผลไม้เข้มข้น" at bounding box center [561, 376] width 318 height 14
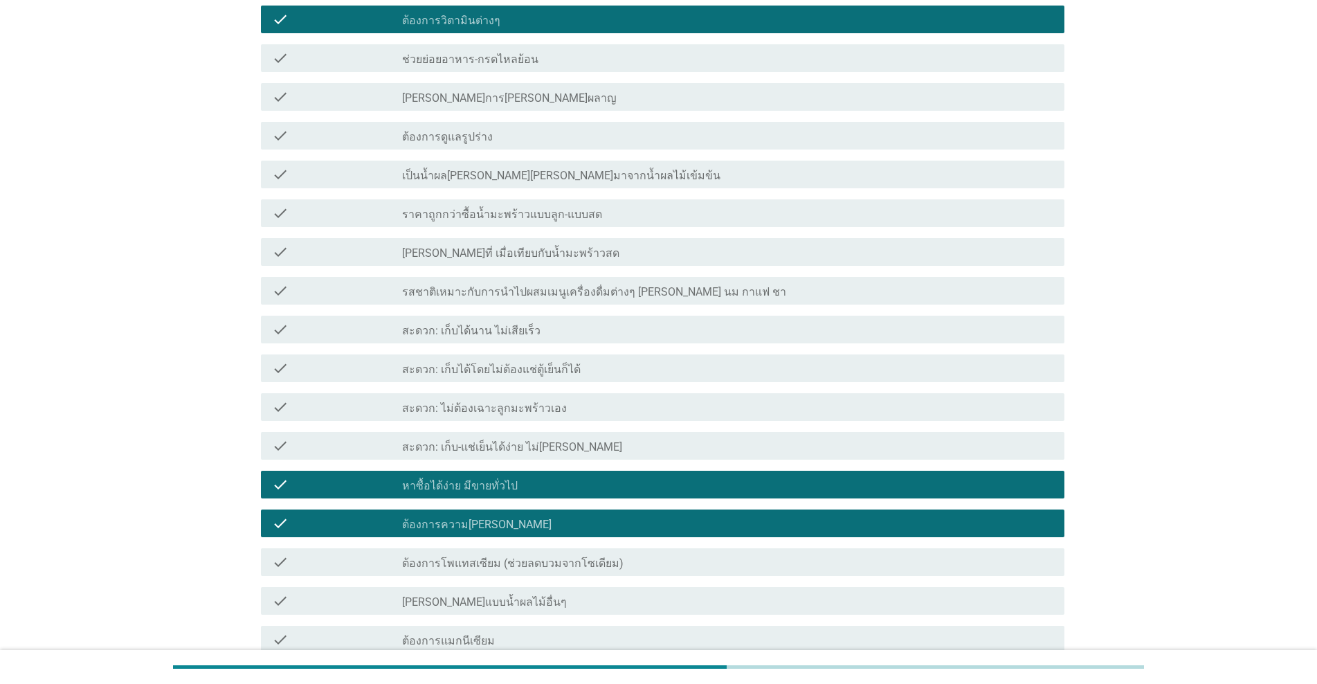
scroll to position [594, 0]
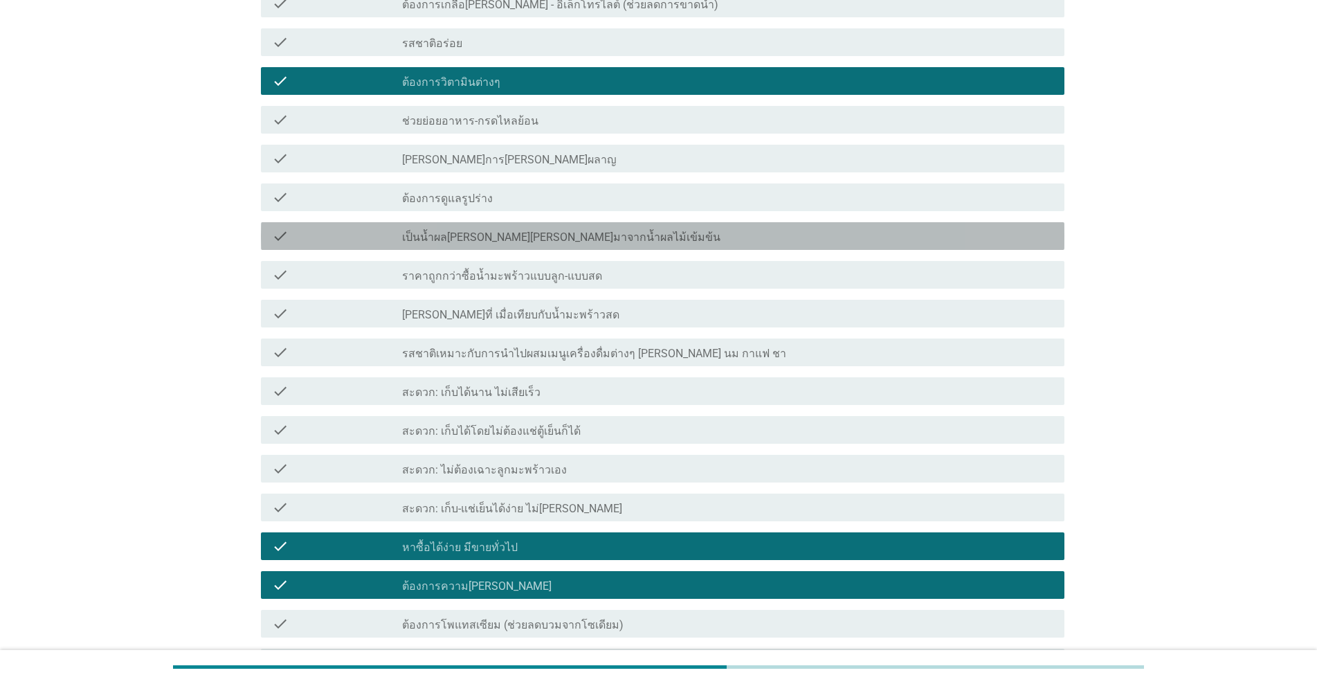
click at [478, 244] on label "เป็นน้ำผล[PERSON_NAME][PERSON_NAME]มาจากน้ำผลไม้เข้มข้น" at bounding box center [561, 238] width 318 height 14
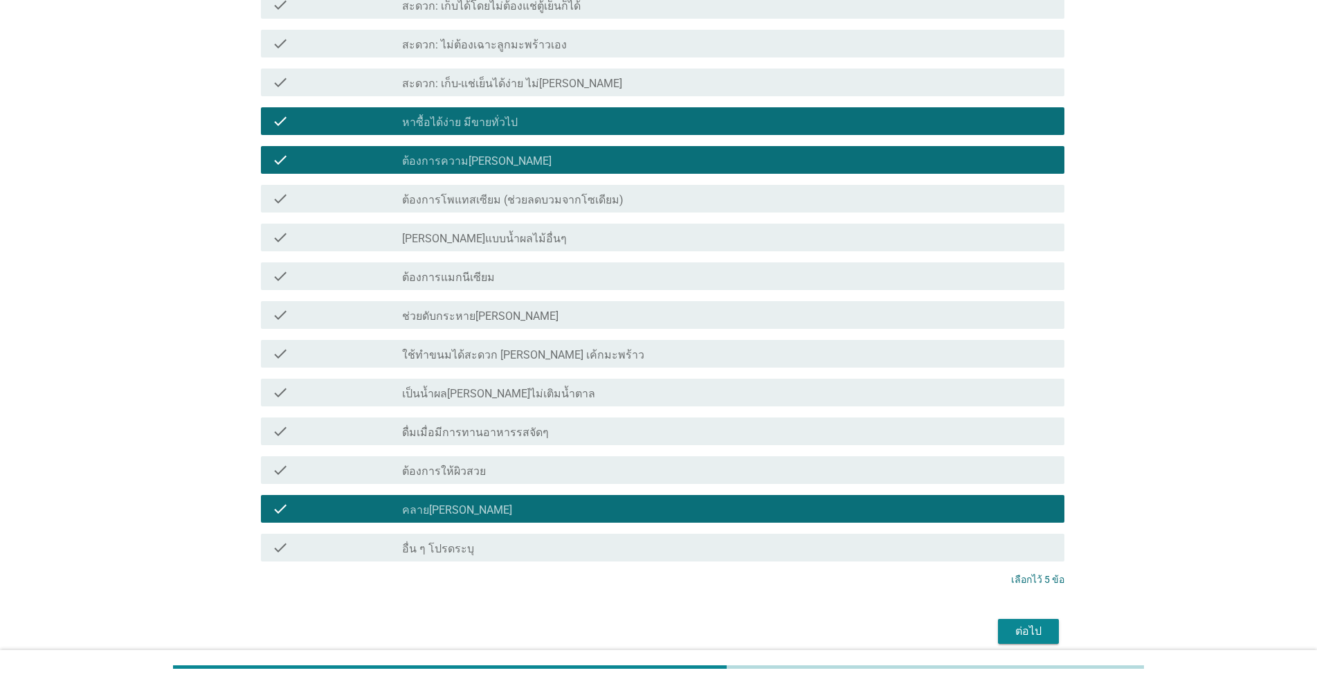
scroll to position [1078, 0]
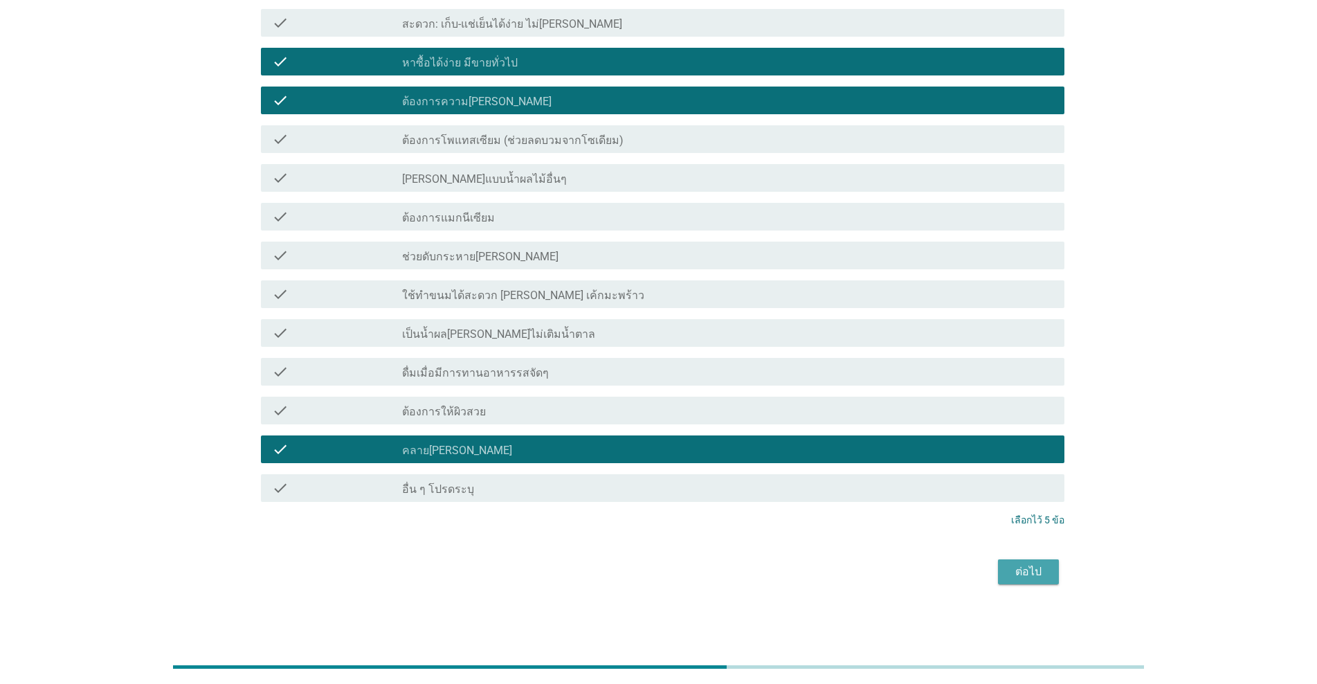
click at [680, 569] on div "ต่อไป" at bounding box center [1028, 571] width 39 height 17
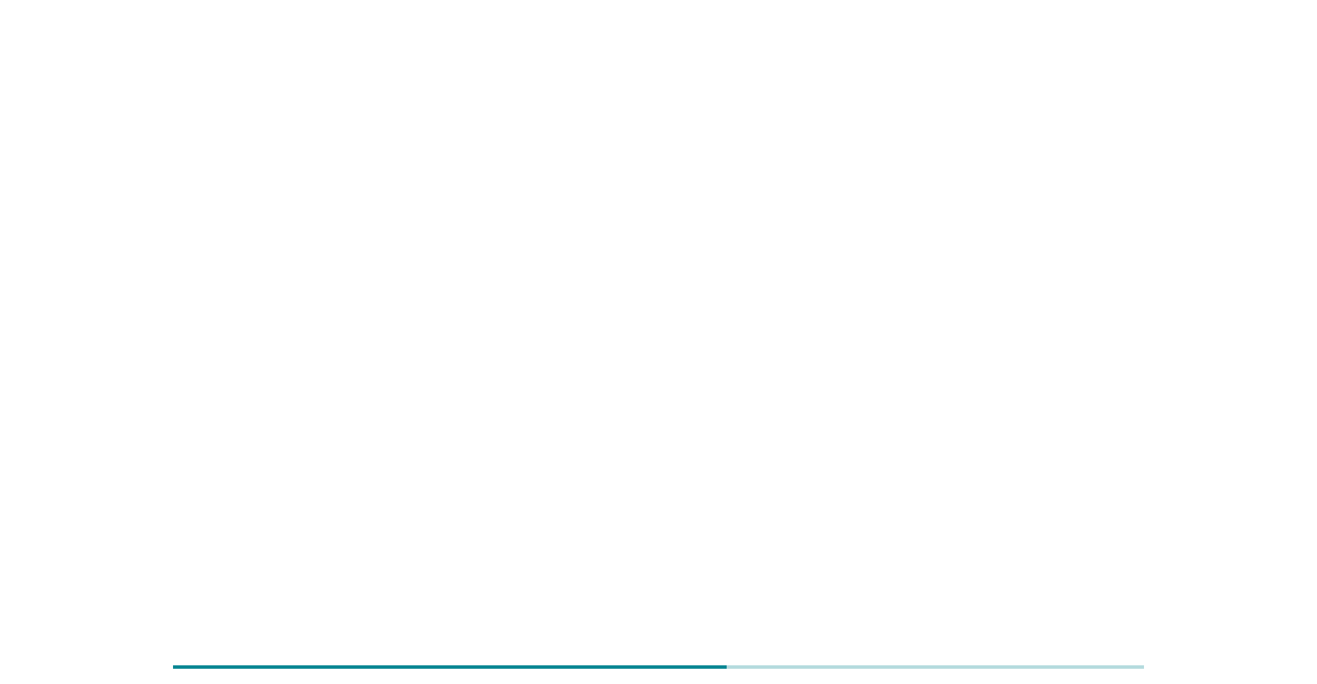
scroll to position [0, 0]
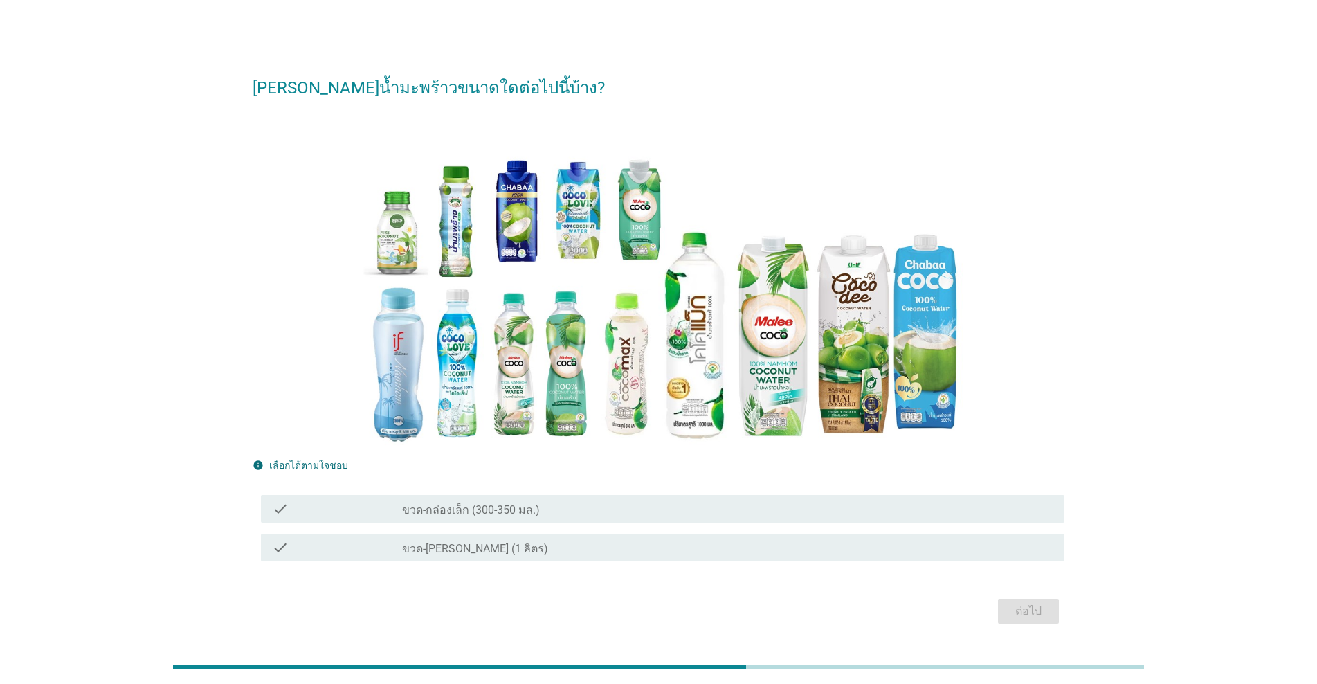
click at [500, 550] on label "ขวด-[PERSON_NAME] (1 ลิตร)" at bounding box center [475, 549] width 146 height 14
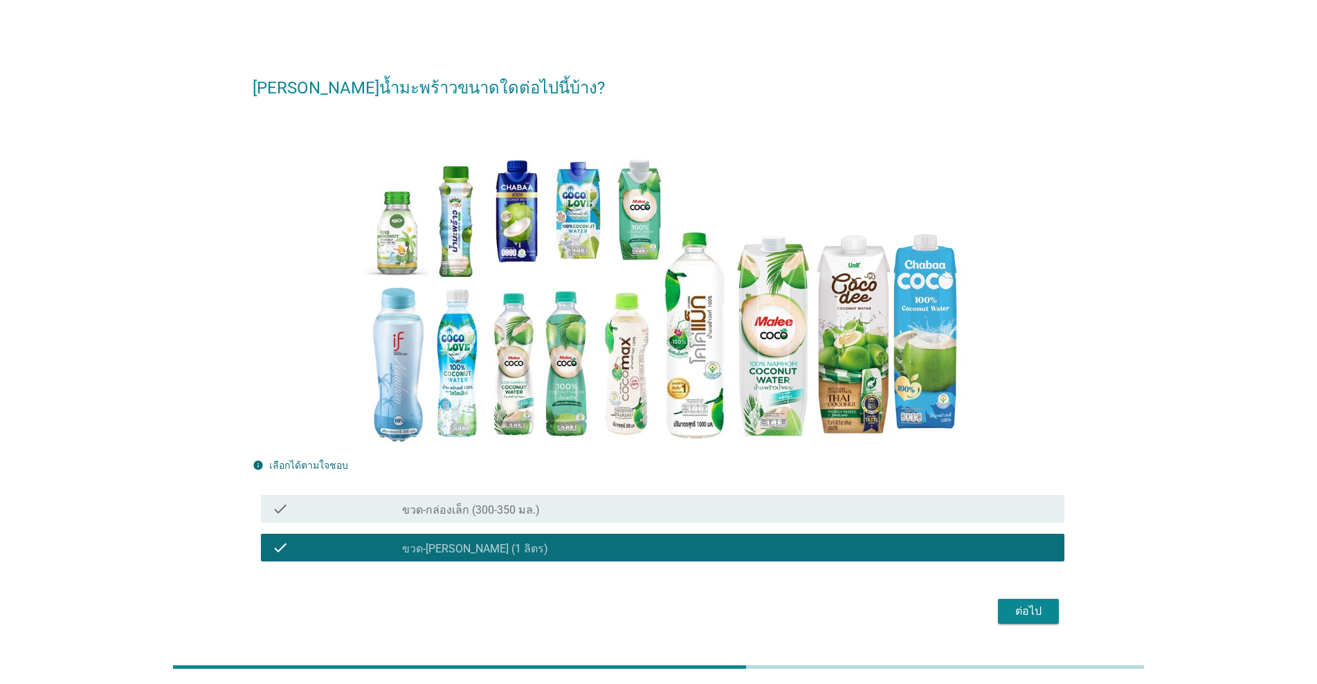
click at [563, 518] on div "check check_box_outline_blank ขวด-กล่องเล็ก (300-350 มล.)" at bounding box center [663, 509] width 804 height 28
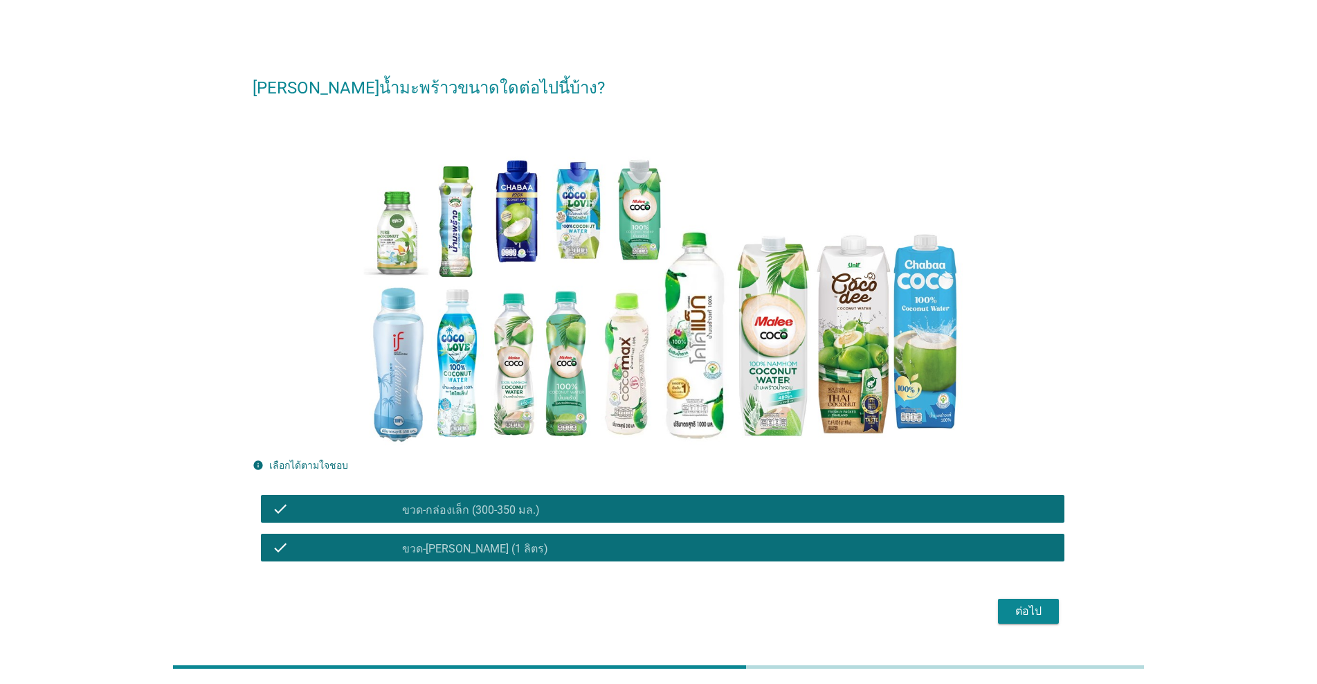
click at [680, 611] on div "ต่อไป" at bounding box center [1028, 611] width 39 height 17
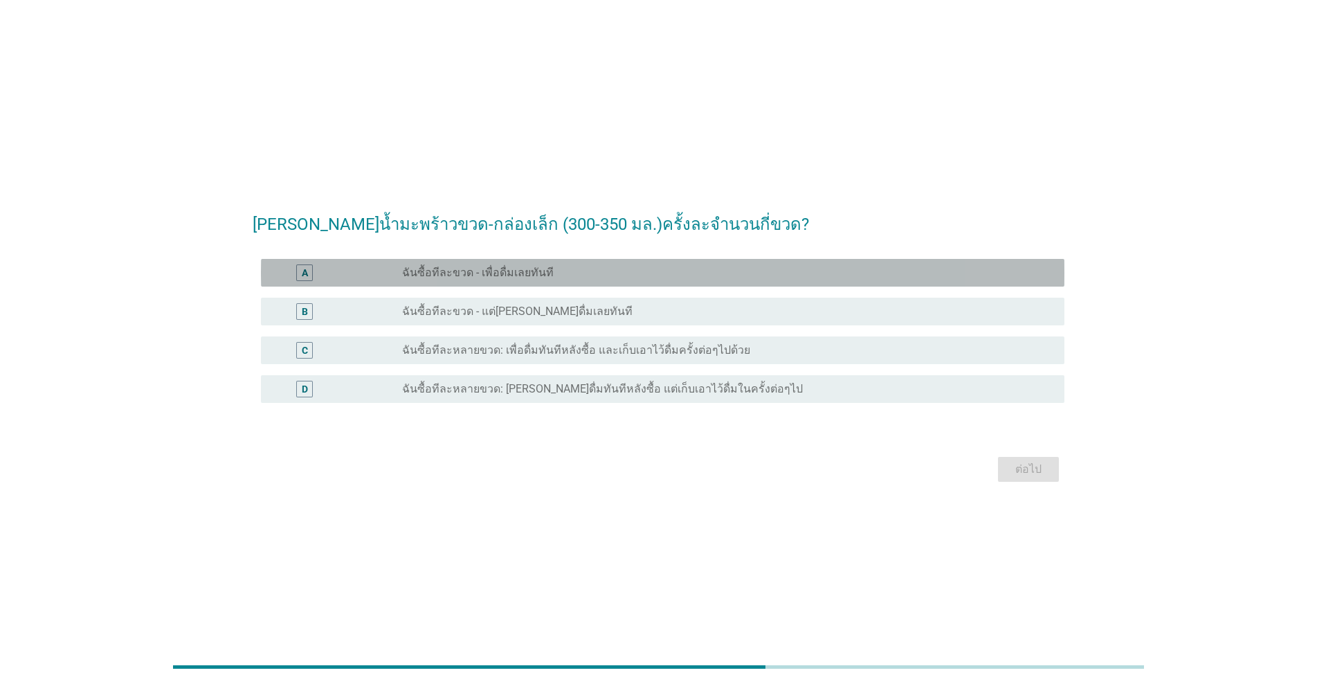
click at [523, 277] on label "ฉันซื้อทีละขวด - เพื่อดื่มเลยทันที" at bounding box center [478, 273] width 152 height 14
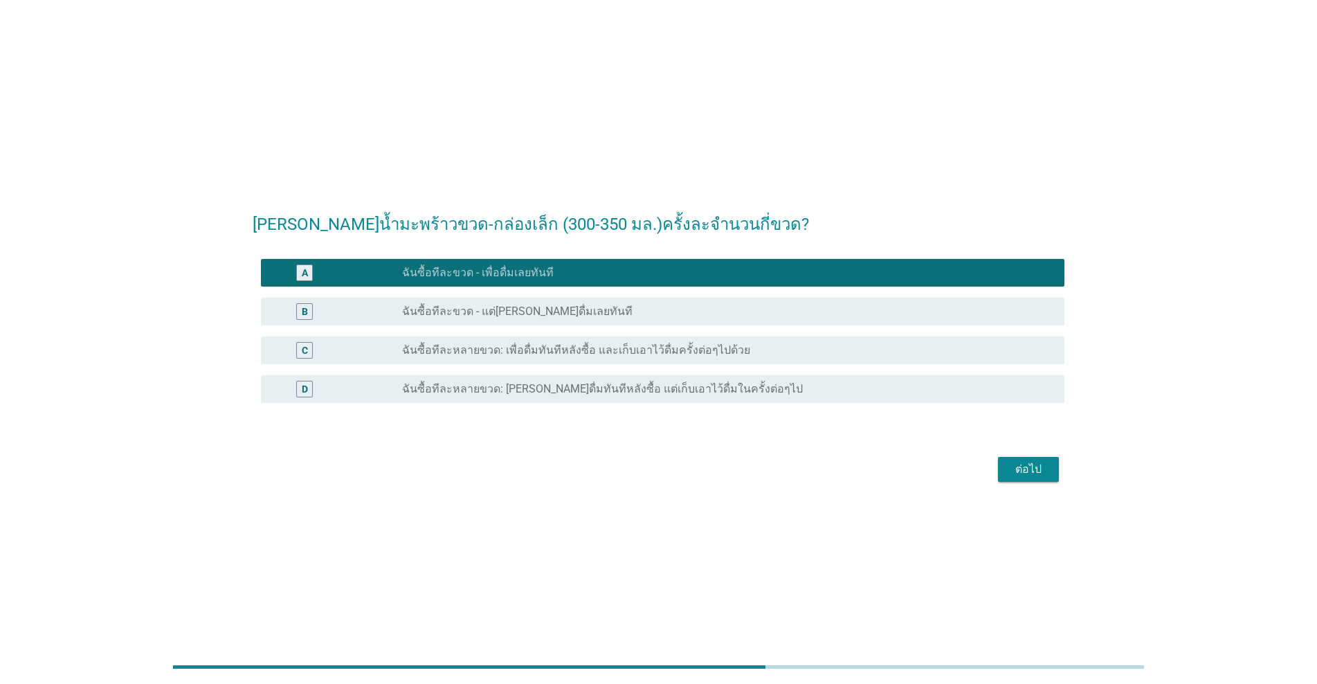
click at [602, 356] on label "ฉันซื้อทีละหลายขวด: เพื่อดื่มทันทีหลังซื้อ และเก็บเอาไว้ดื่มครั้งต่อๆไปด้วย" at bounding box center [576, 350] width 348 height 14
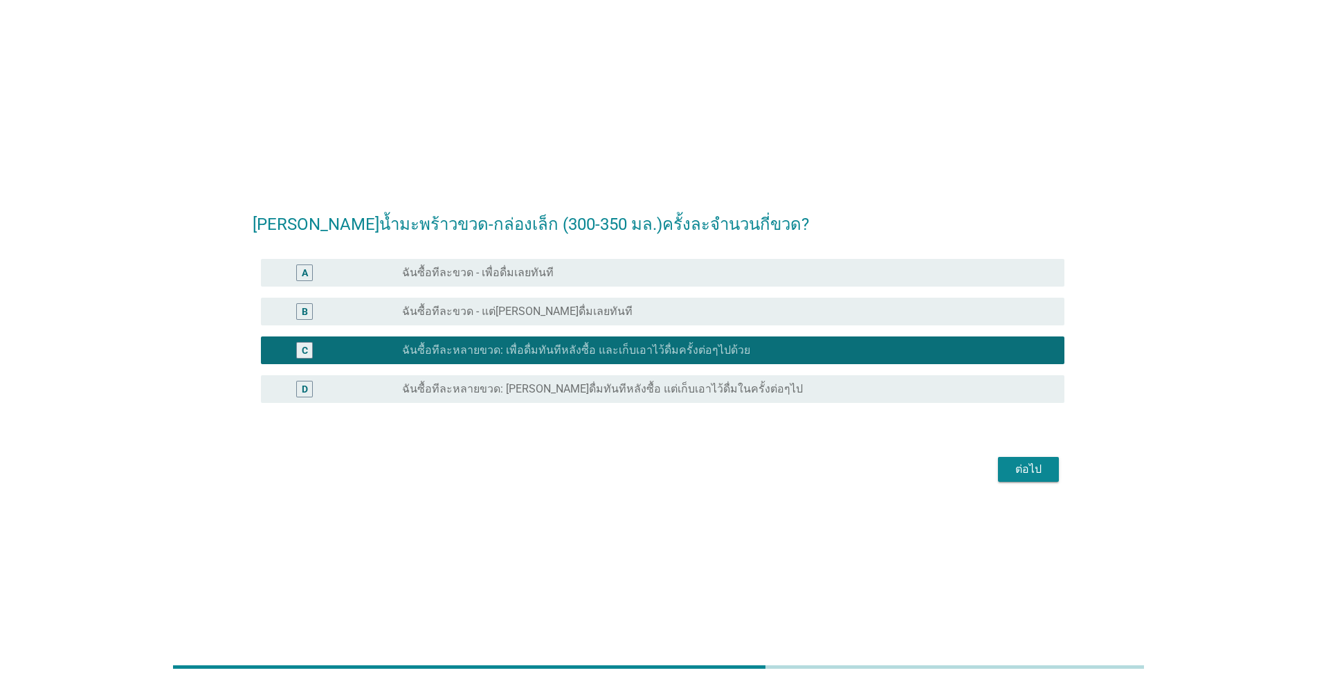
click at [645, 282] on div "A radio_button_unchecked ฉันซื้อทีละขวด - เพื่อดื่มเลยทันที" at bounding box center [663, 273] width 804 height 28
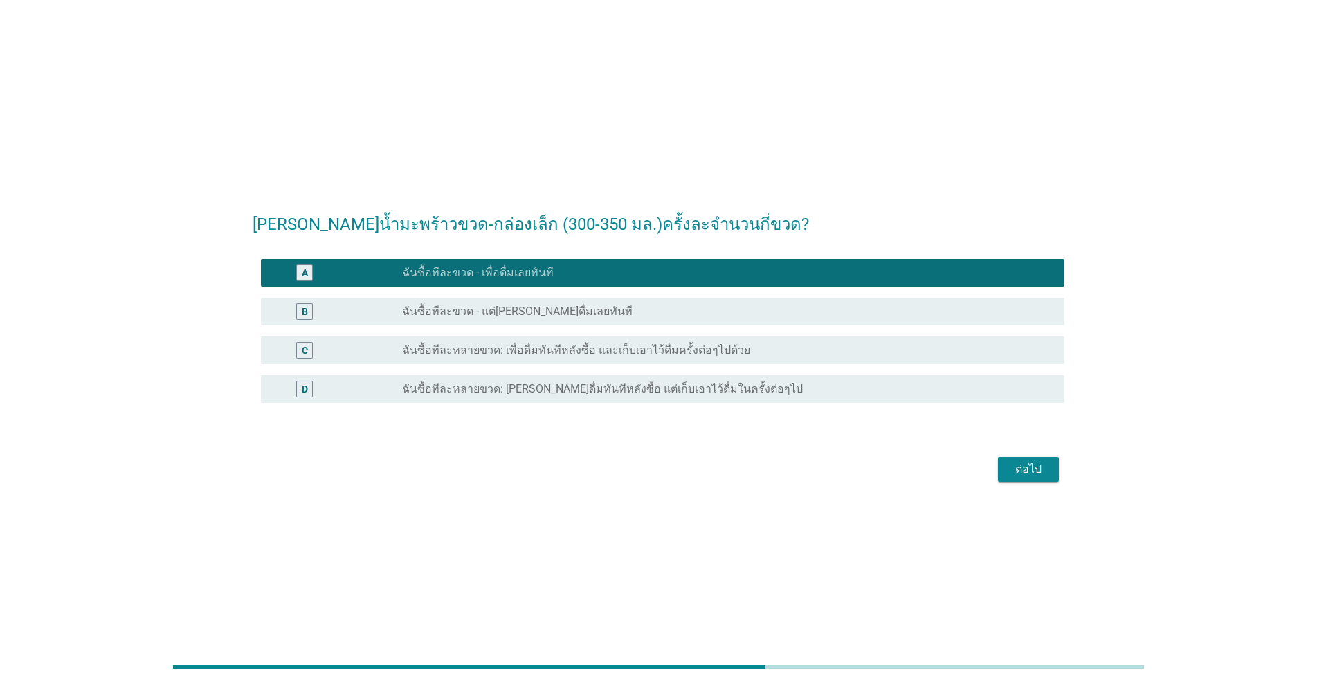
click at [680, 473] on div "ต่อไป" at bounding box center [1028, 469] width 39 height 17
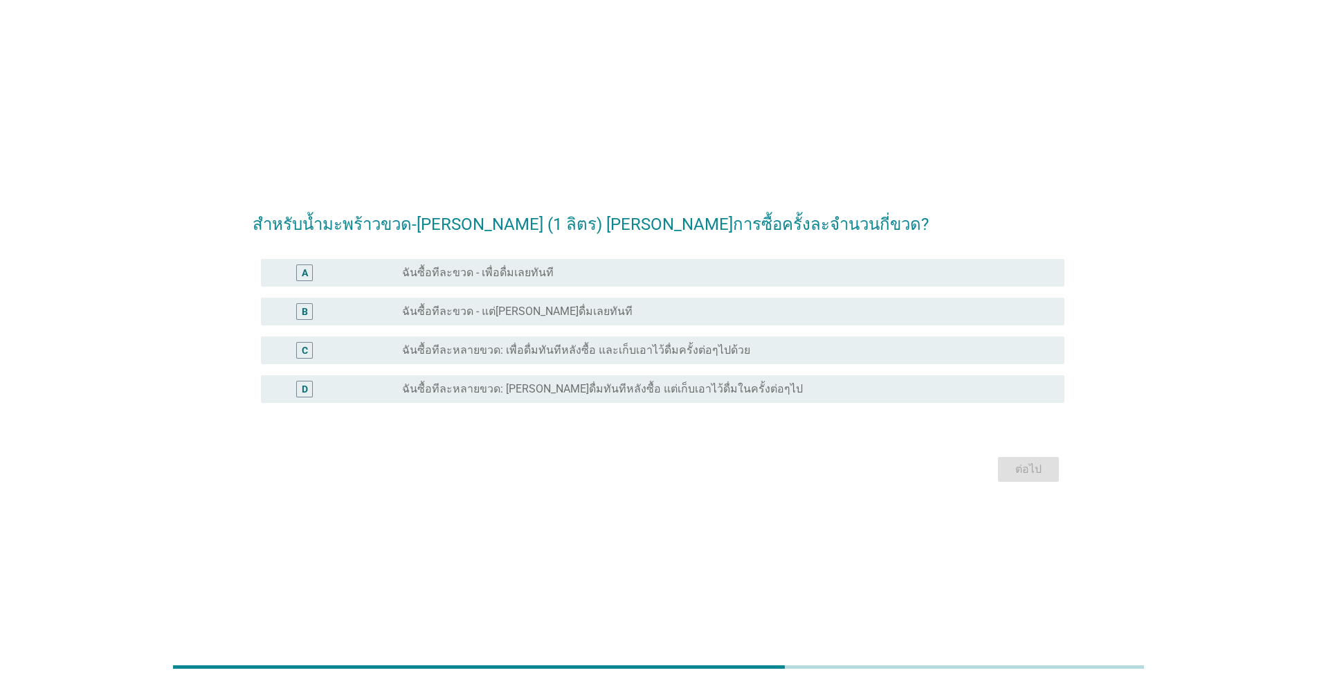
click at [545, 310] on label "ฉันซื้อทีละขวด - แต่[PERSON_NAME]ดื่มเลยทันที" at bounding box center [517, 312] width 231 height 14
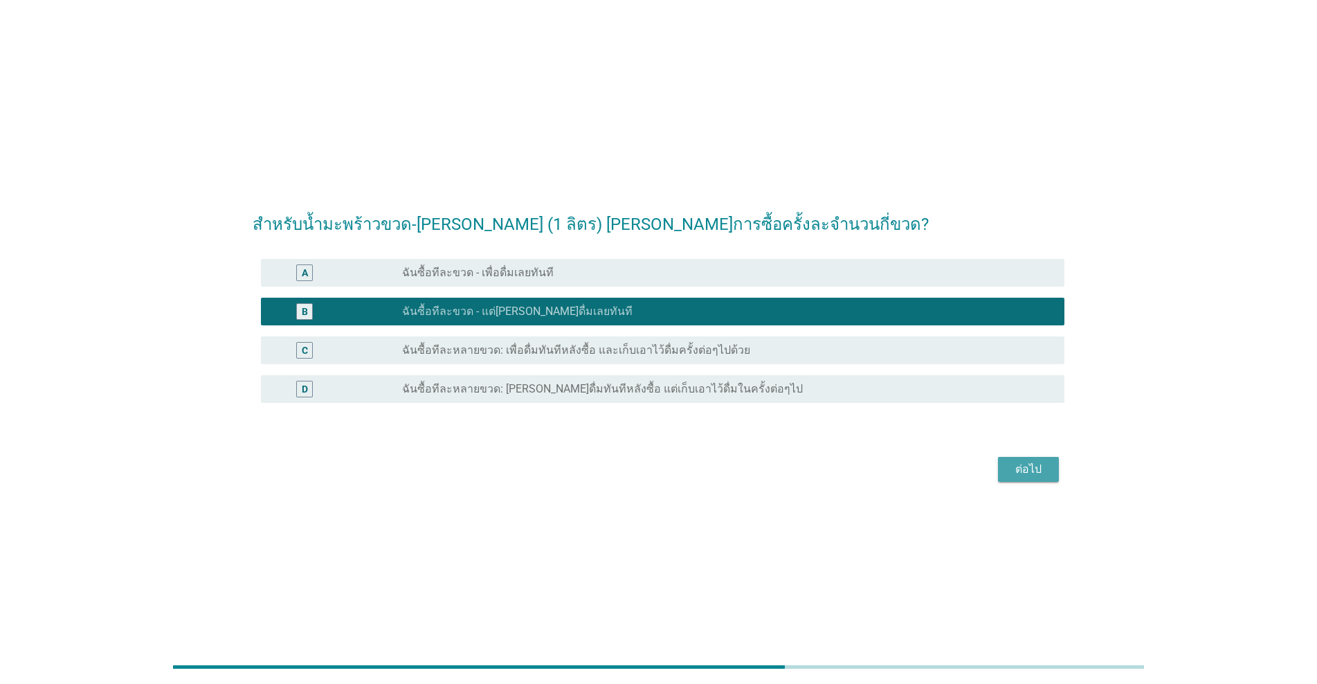
click at [680, 473] on div "ต่อไป" at bounding box center [1028, 469] width 39 height 17
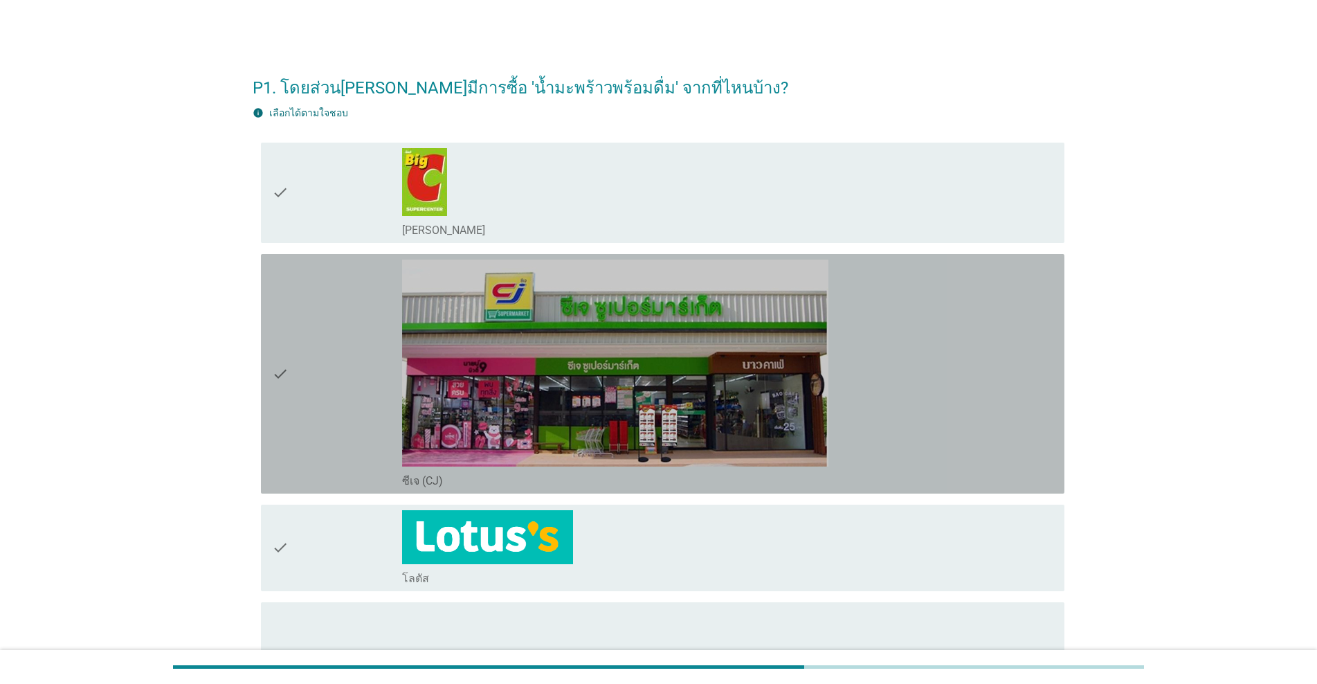
click at [316, 428] on div "check" at bounding box center [337, 374] width 130 height 228
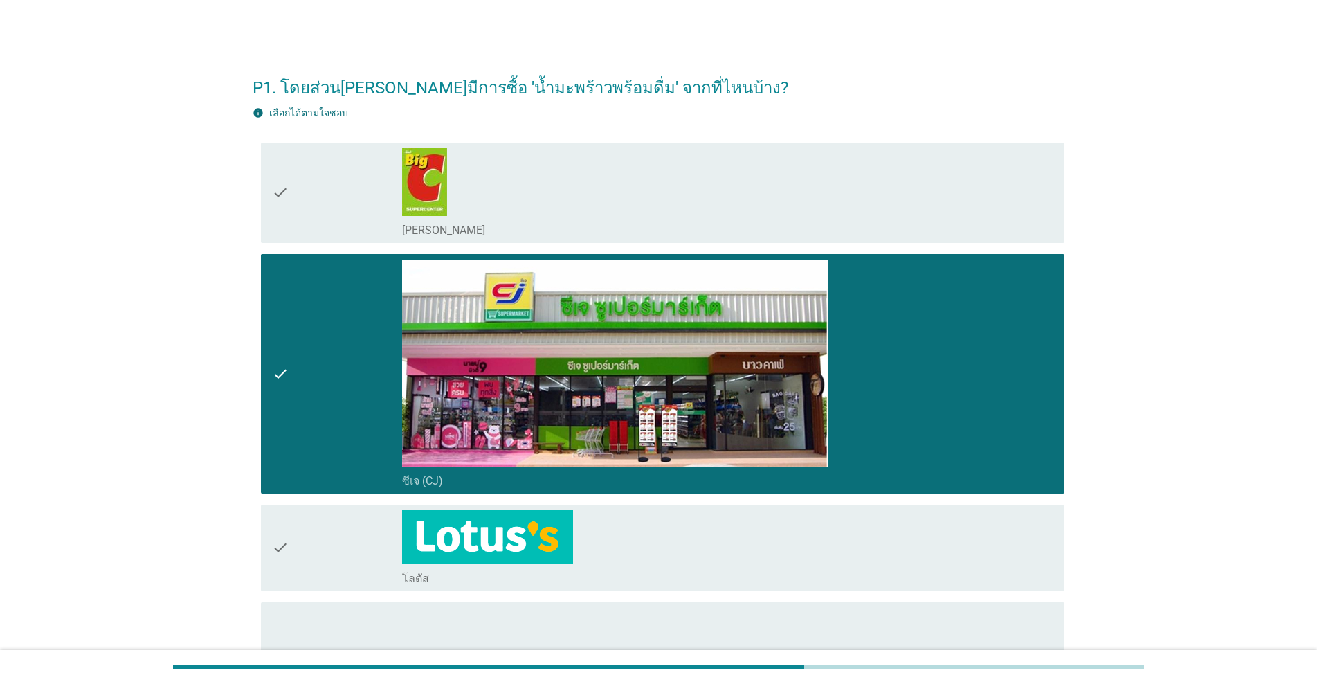
scroll to position [208, 0]
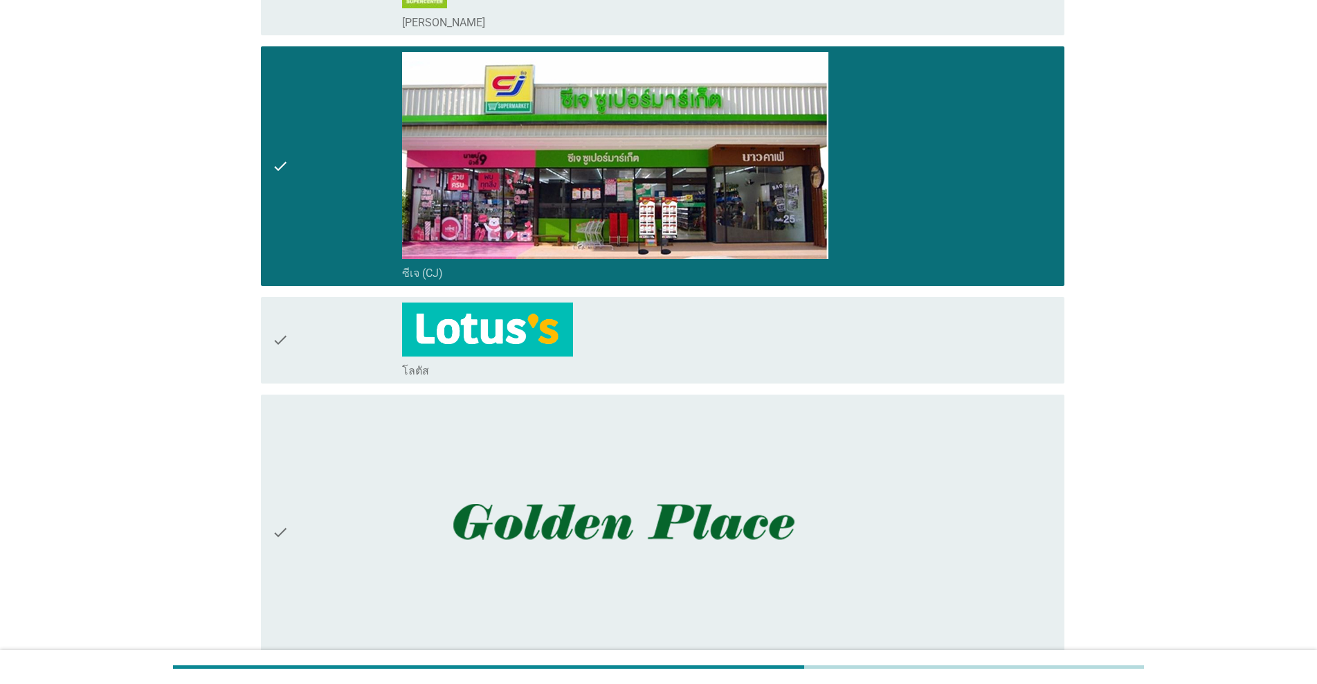
click at [300, 298] on div "check check_box_outline_blank โลตัส" at bounding box center [663, 340] width 804 height 87
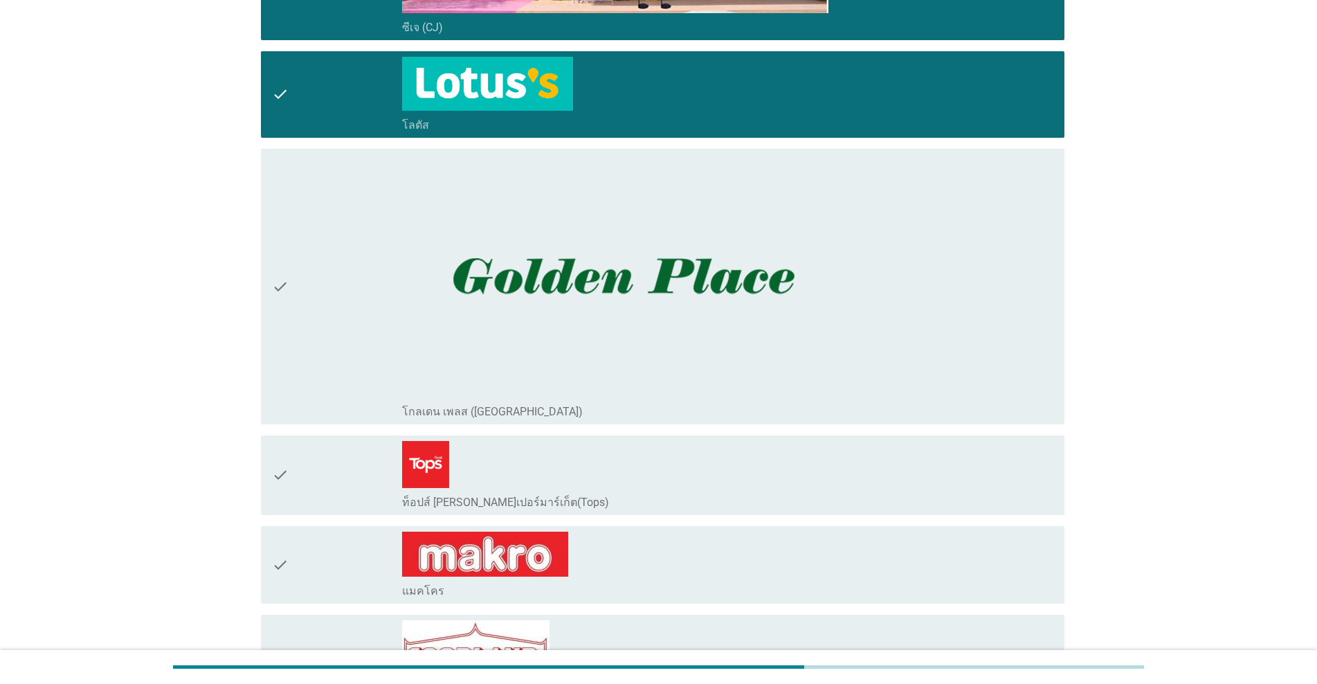
scroll to position [554, 0]
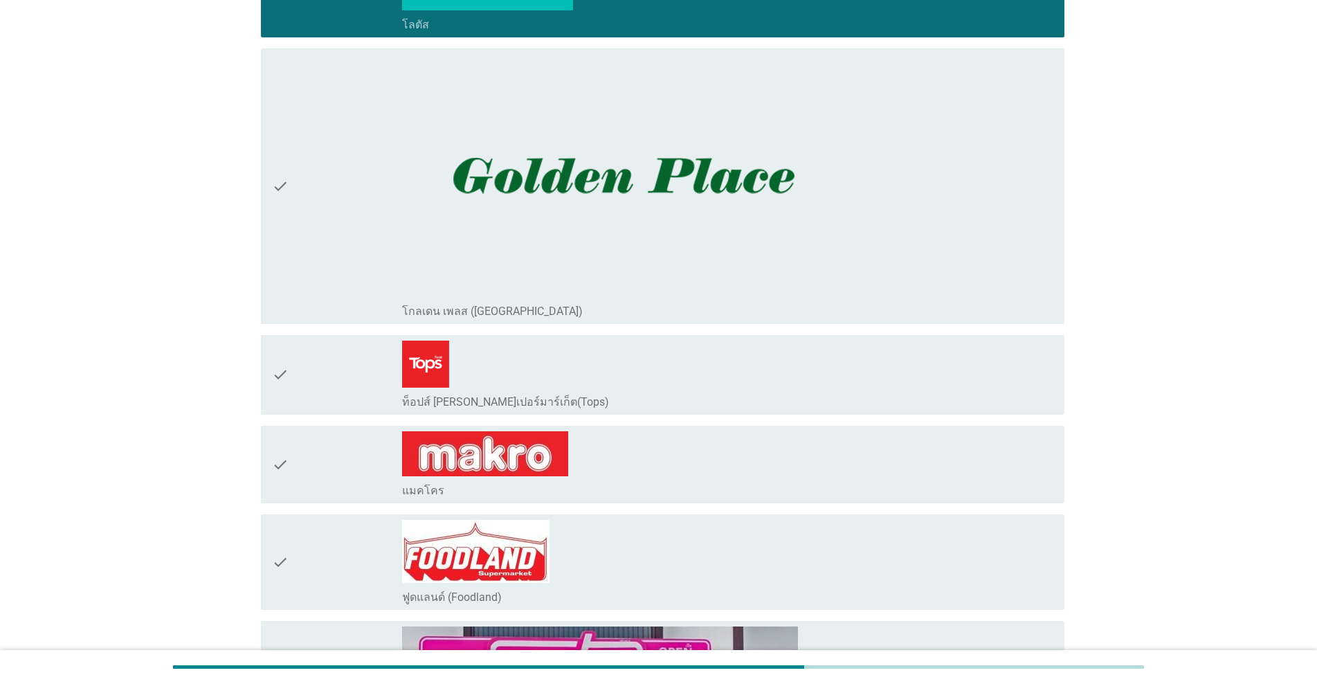
click at [326, 555] on div "check" at bounding box center [337, 562] width 130 height 84
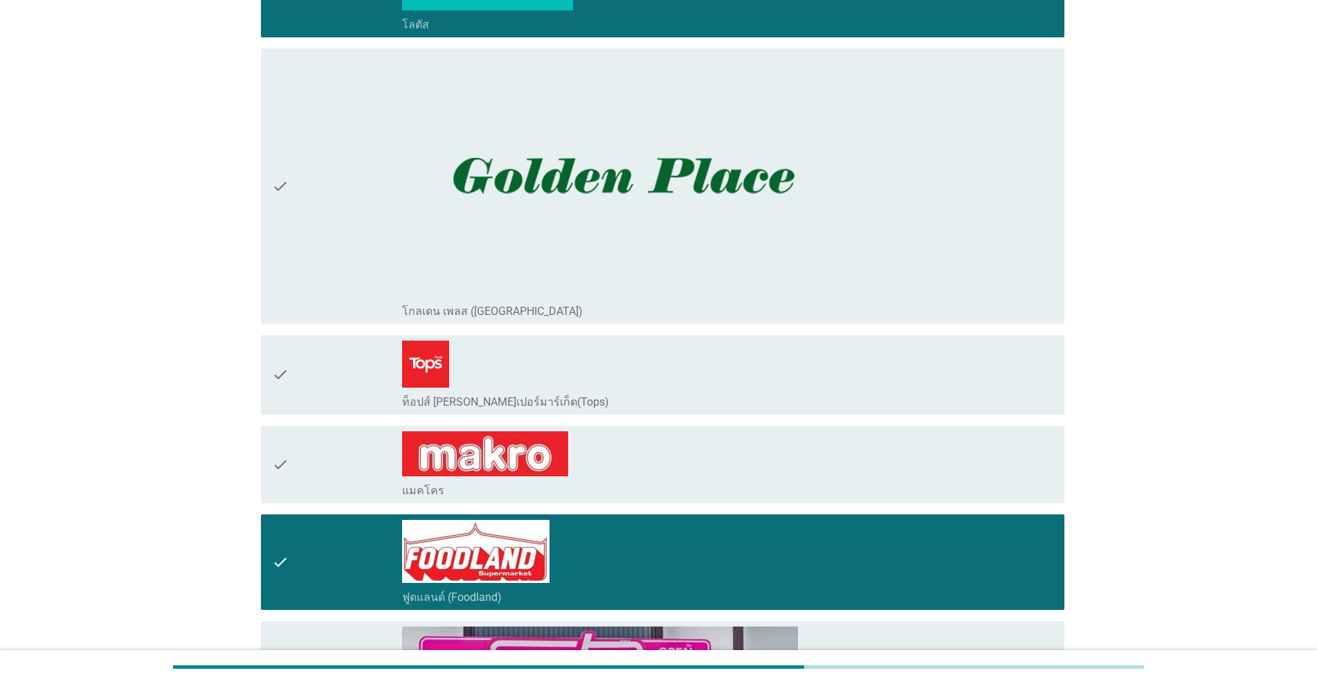
scroll to position [900, 0]
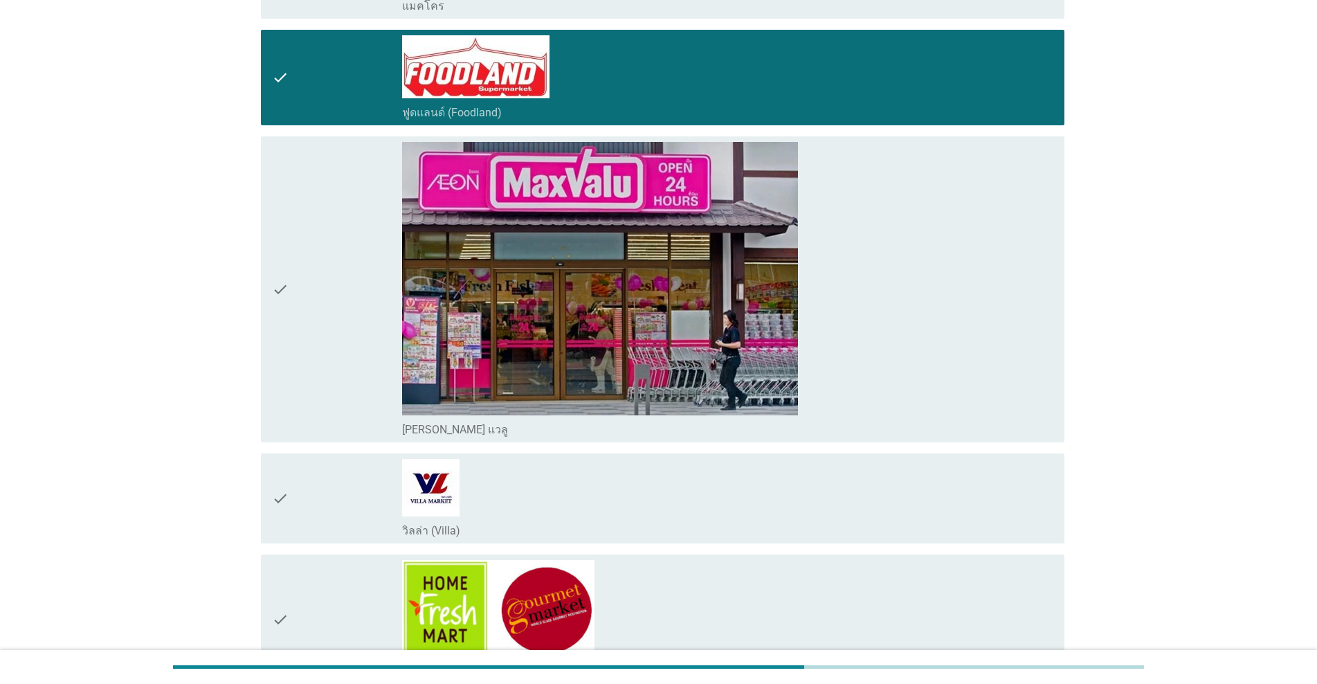
click at [349, 396] on div "check" at bounding box center [337, 289] width 130 height 295
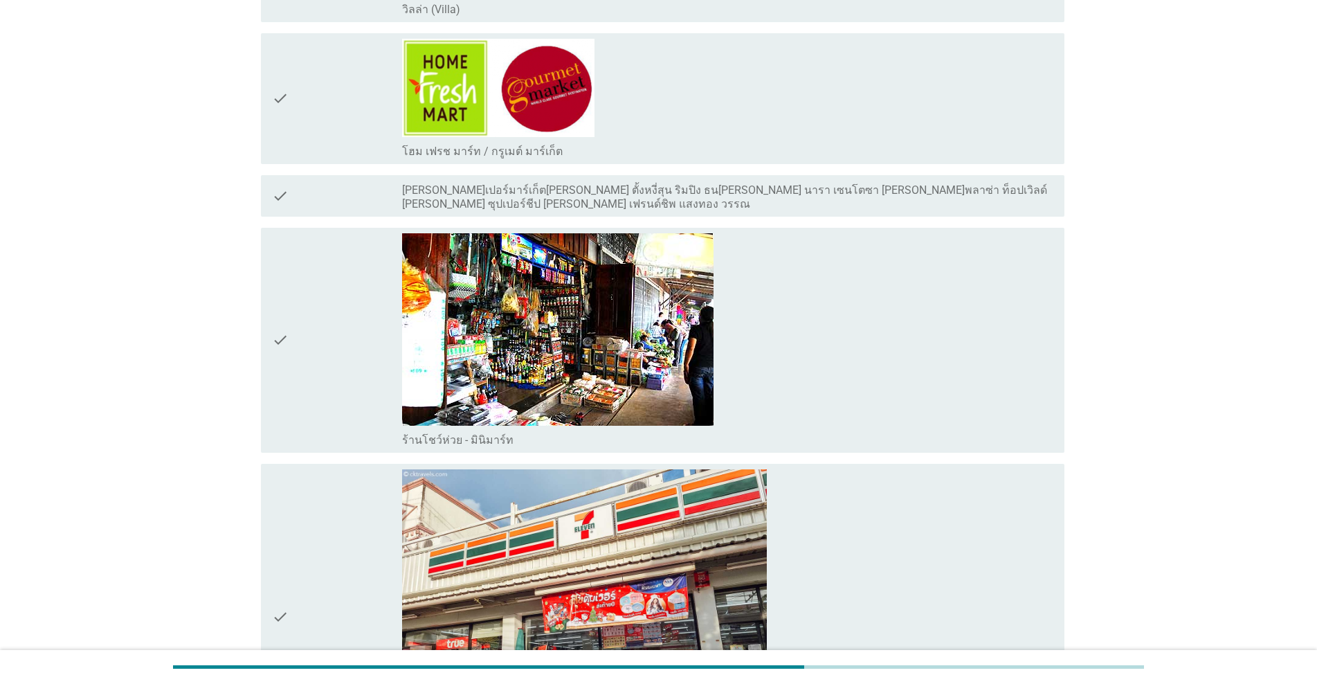
scroll to position [1731, 0]
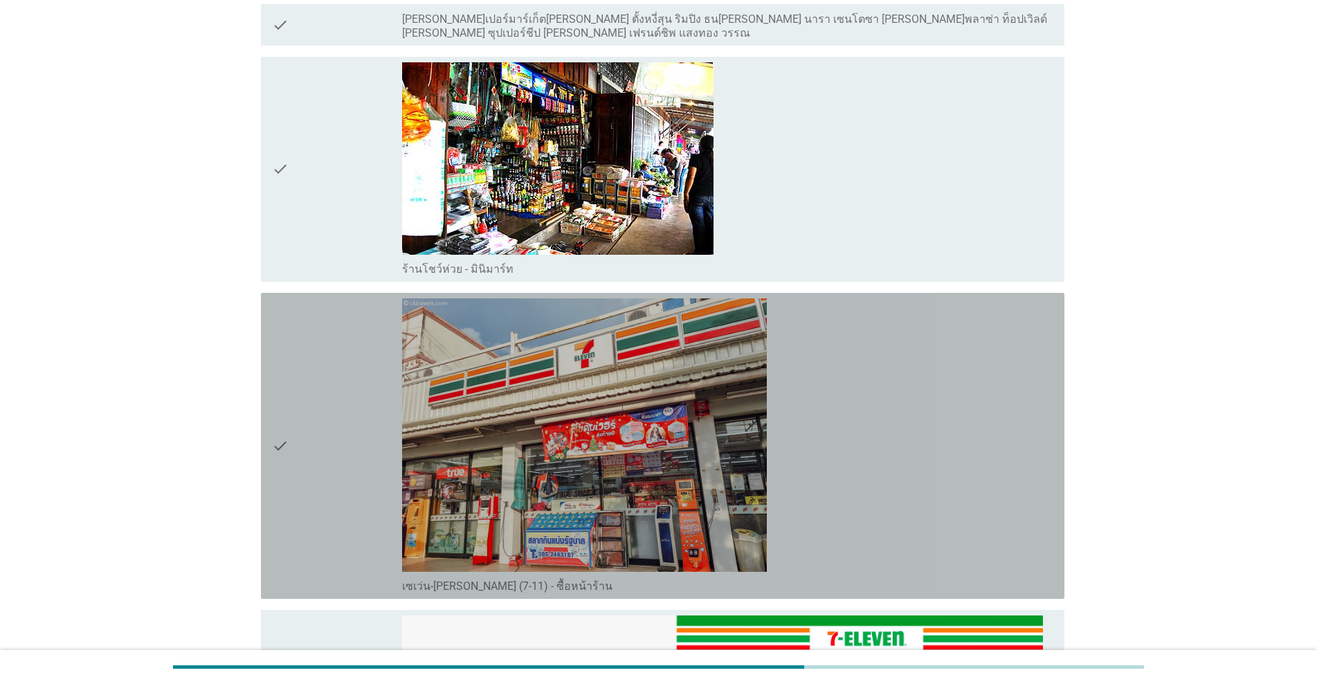
click at [348, 401] on div "check" at bounding box center [337, 445] width 130 height 295
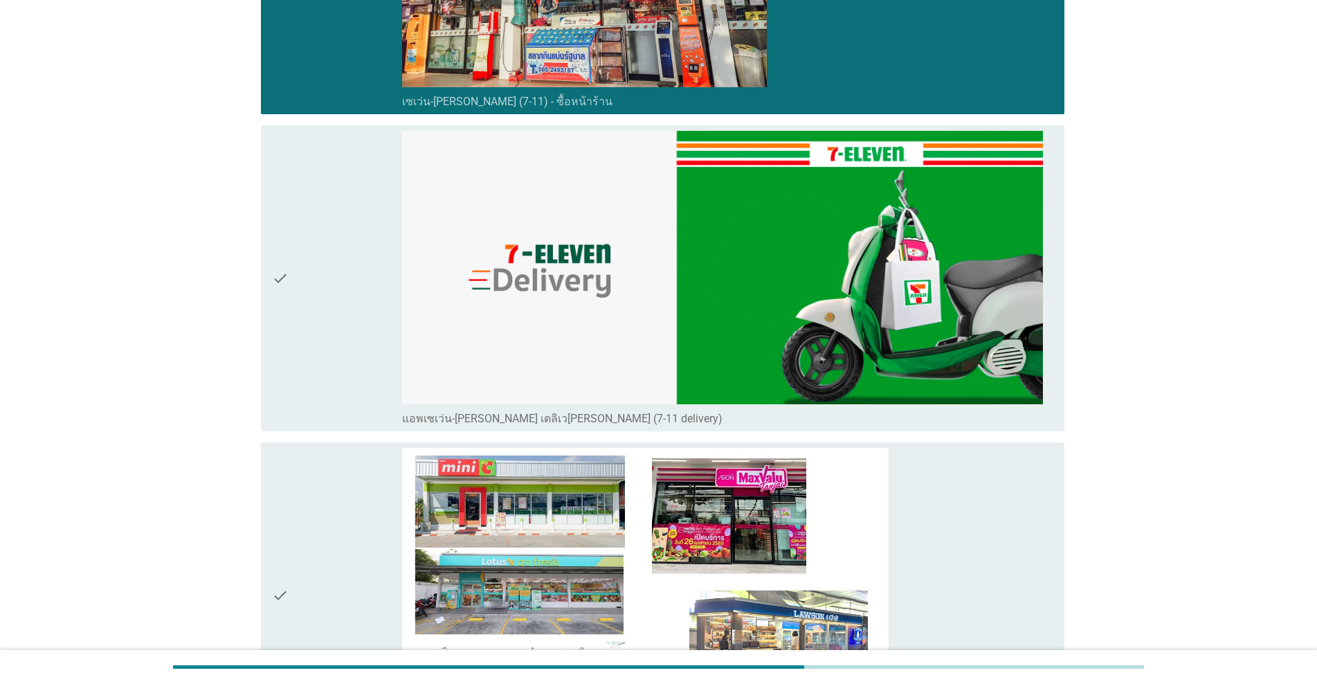
scroll to position [2423, 0]
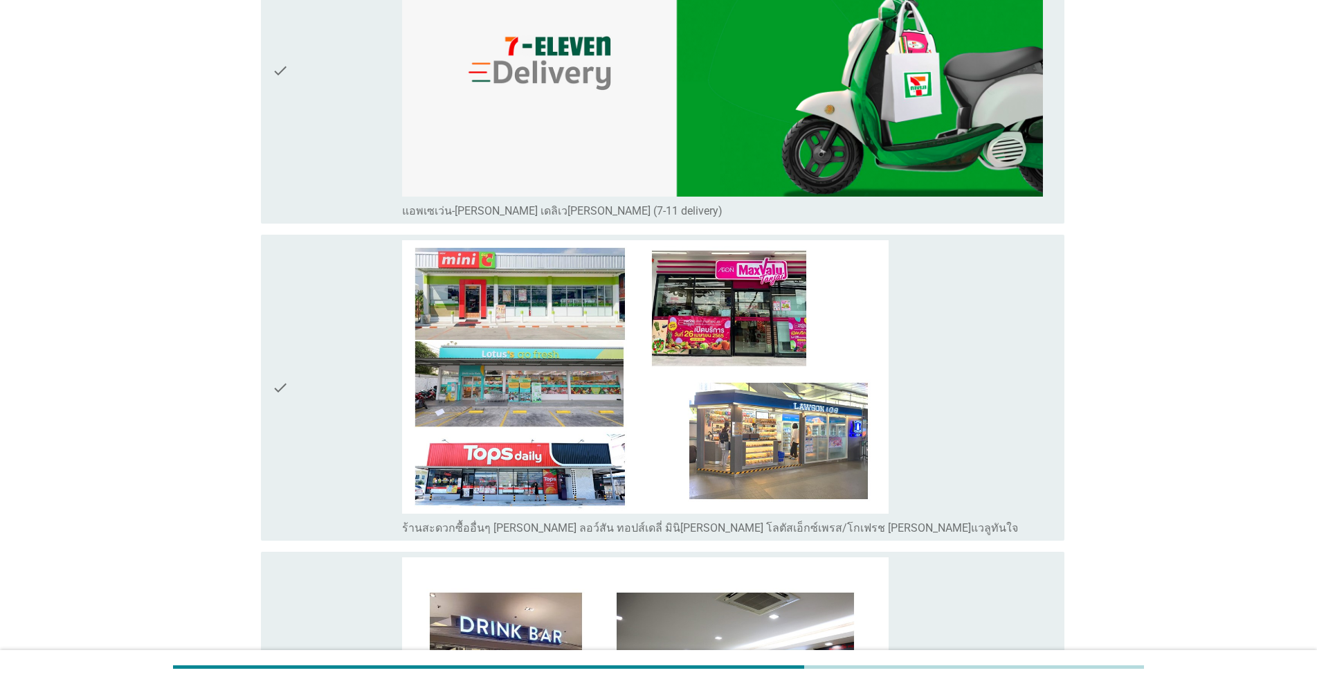
click at [338, 343] on div "check" at bounding box center [337, 387] width 130 height 295
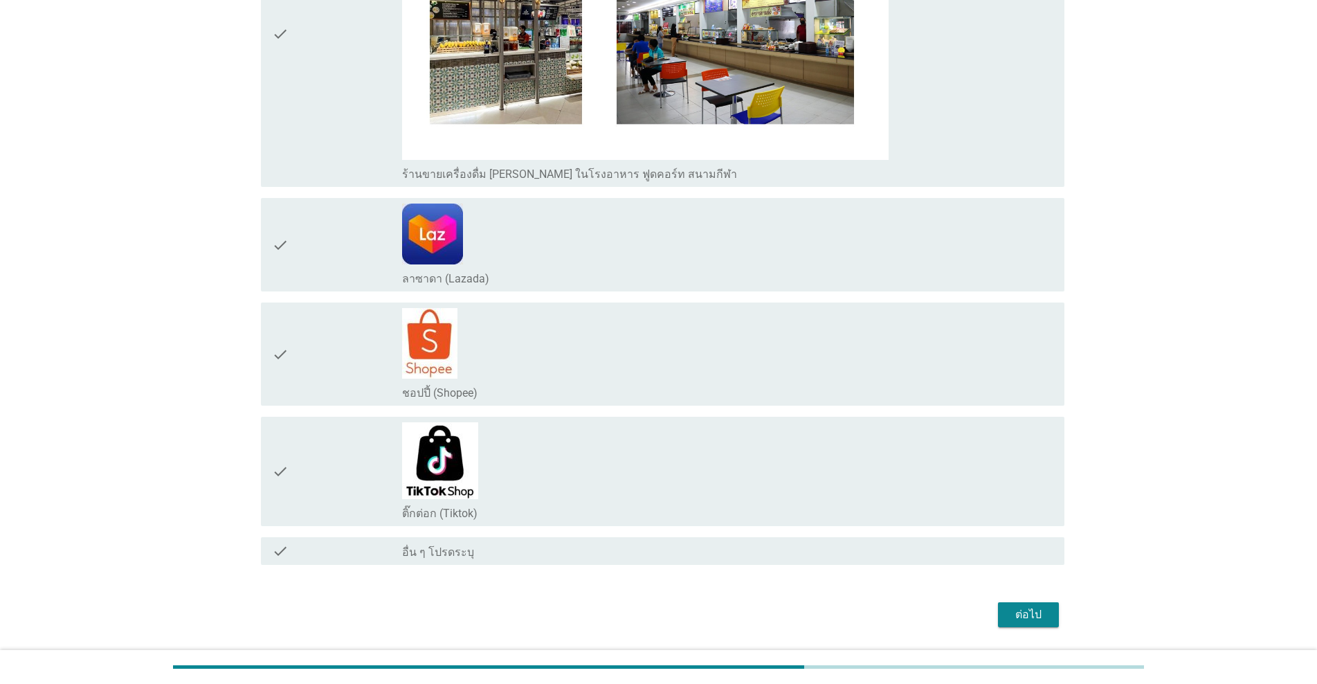
scroll to position [3115, 0]
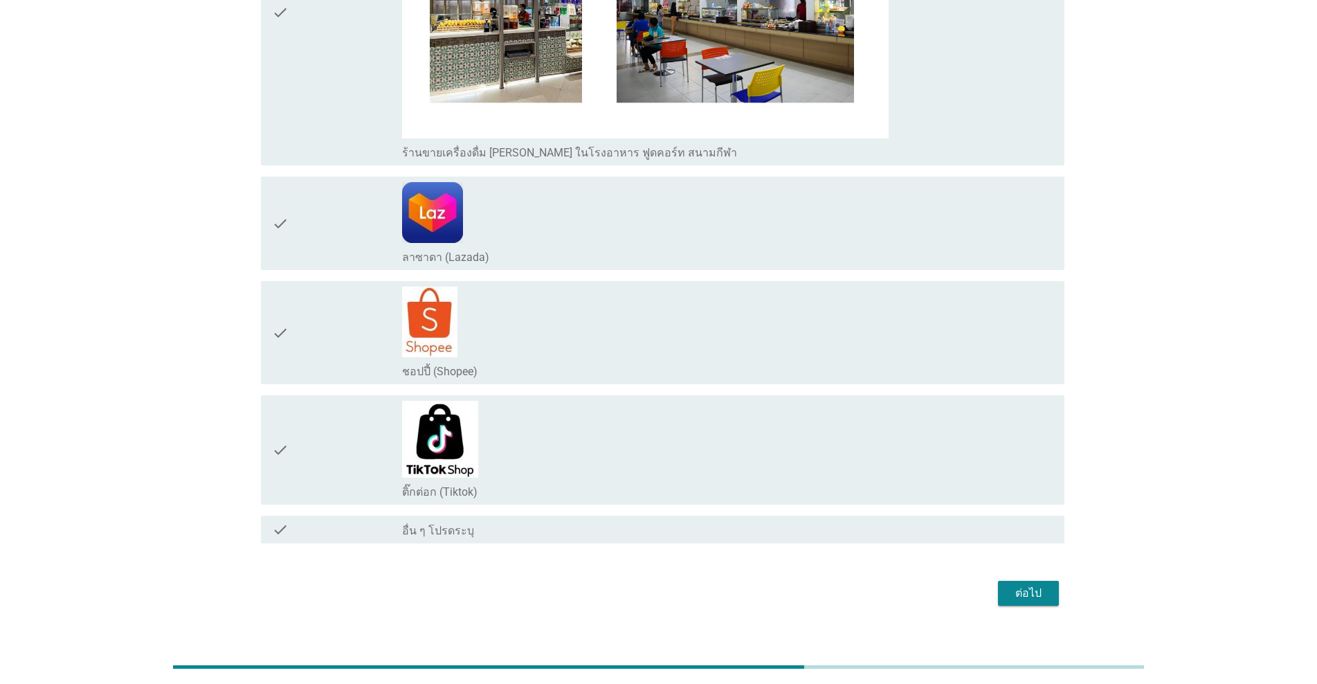
click at [680, 595] on div "ต่อไป" at bounding box center [1028, 593] width 39 height 17
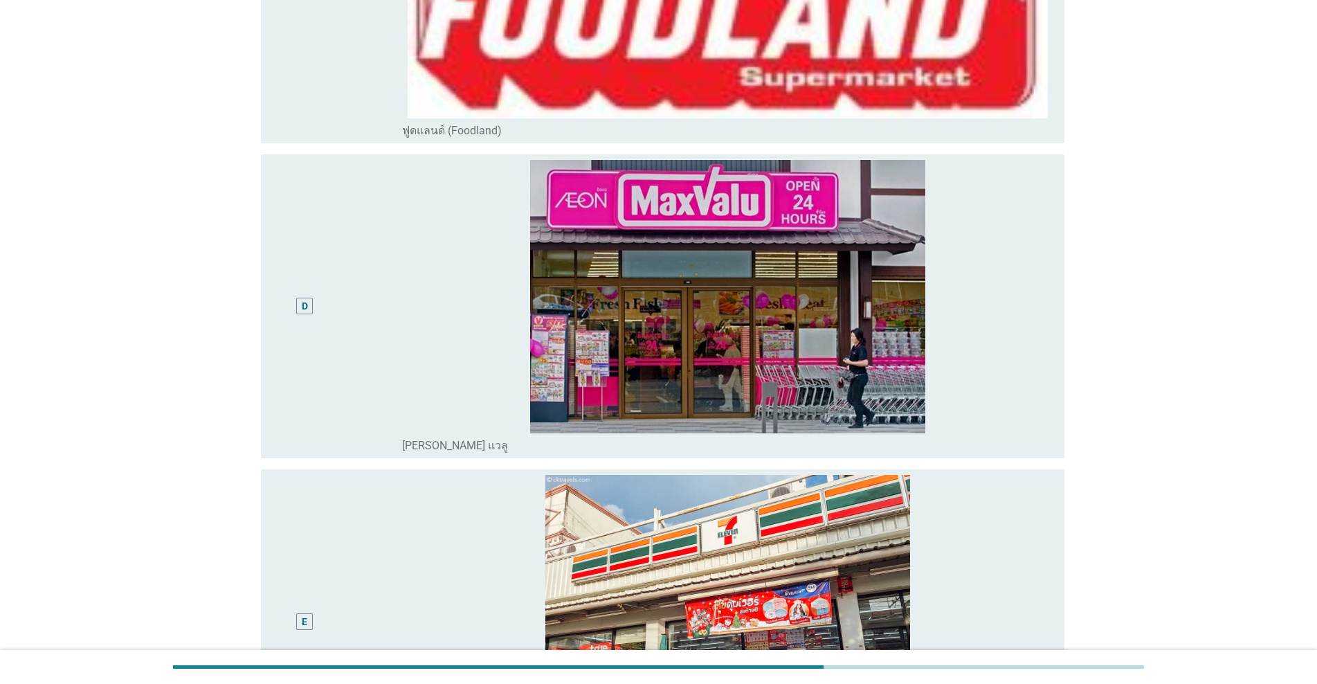
scroll to position [969, 0]
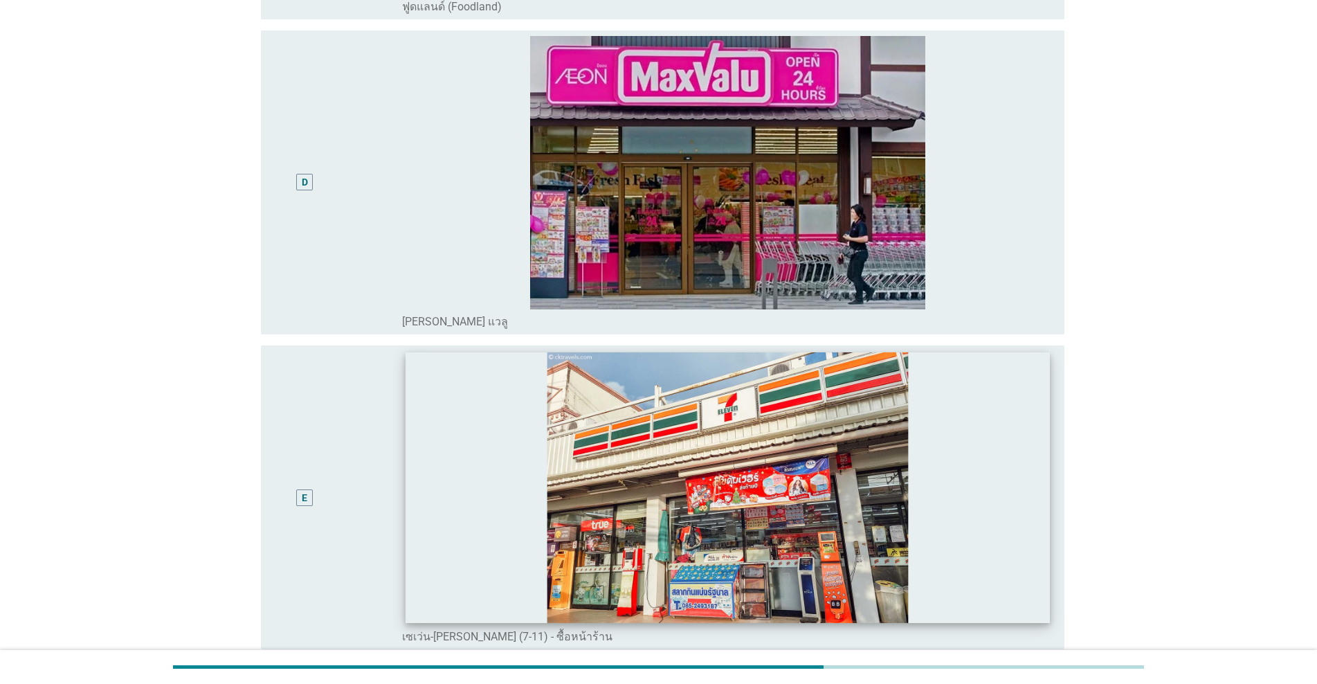
click at [464, 517] on img at bounding box center [728, 487] width 644 height 271
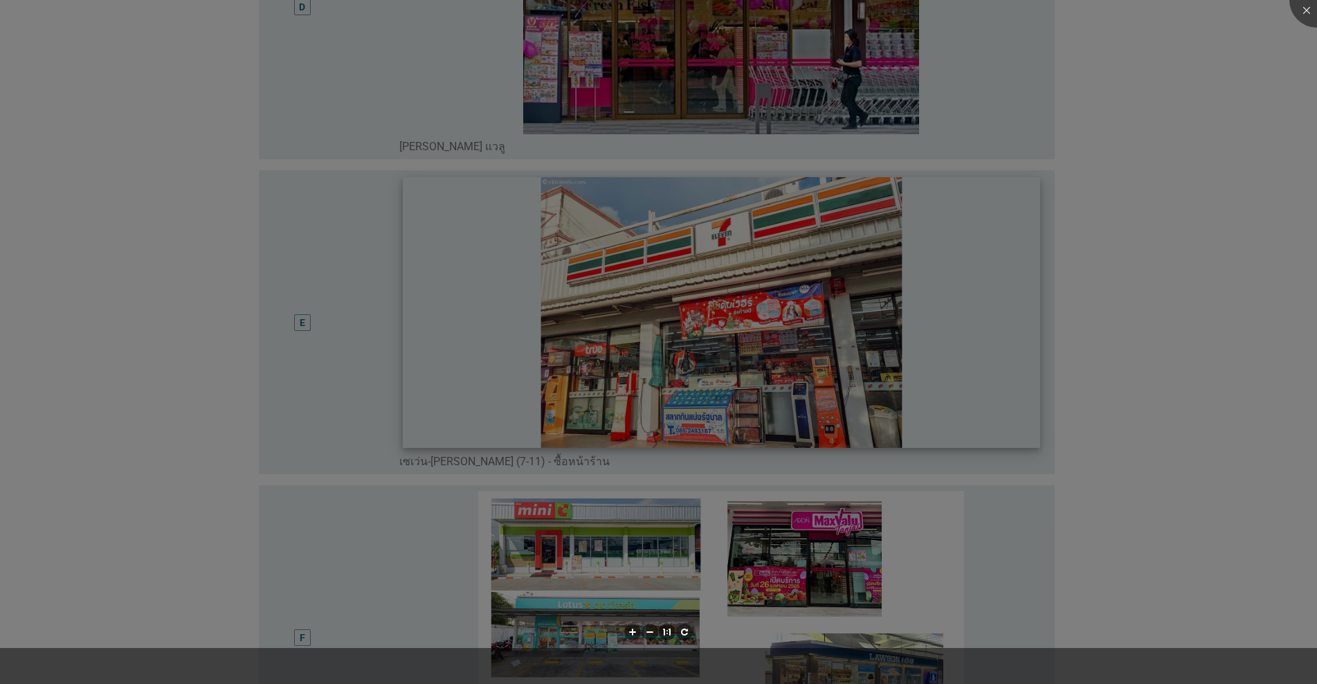
scroll to position [1384, 0]
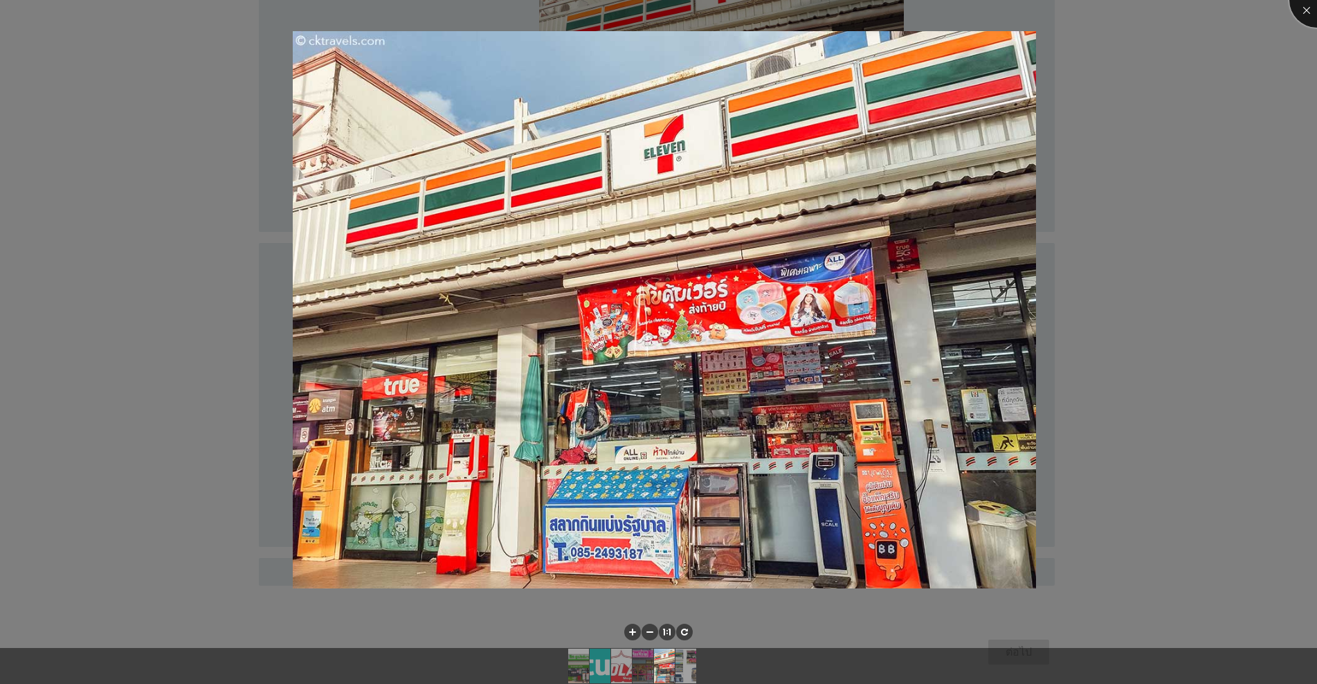
click at [680, 16] on div at bounding box center [1317, -1] width 55 height 55
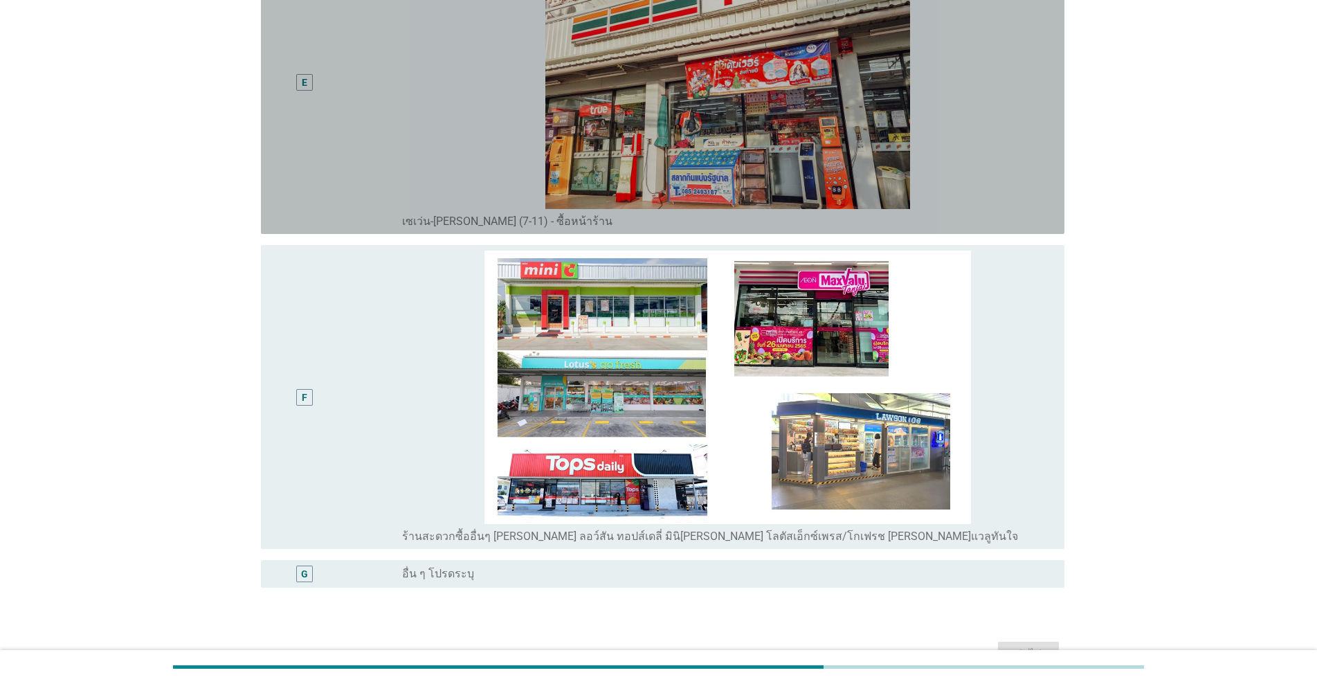
click at [293, 160] on div "E" at bounding box center [304, 82] width 65 height 293
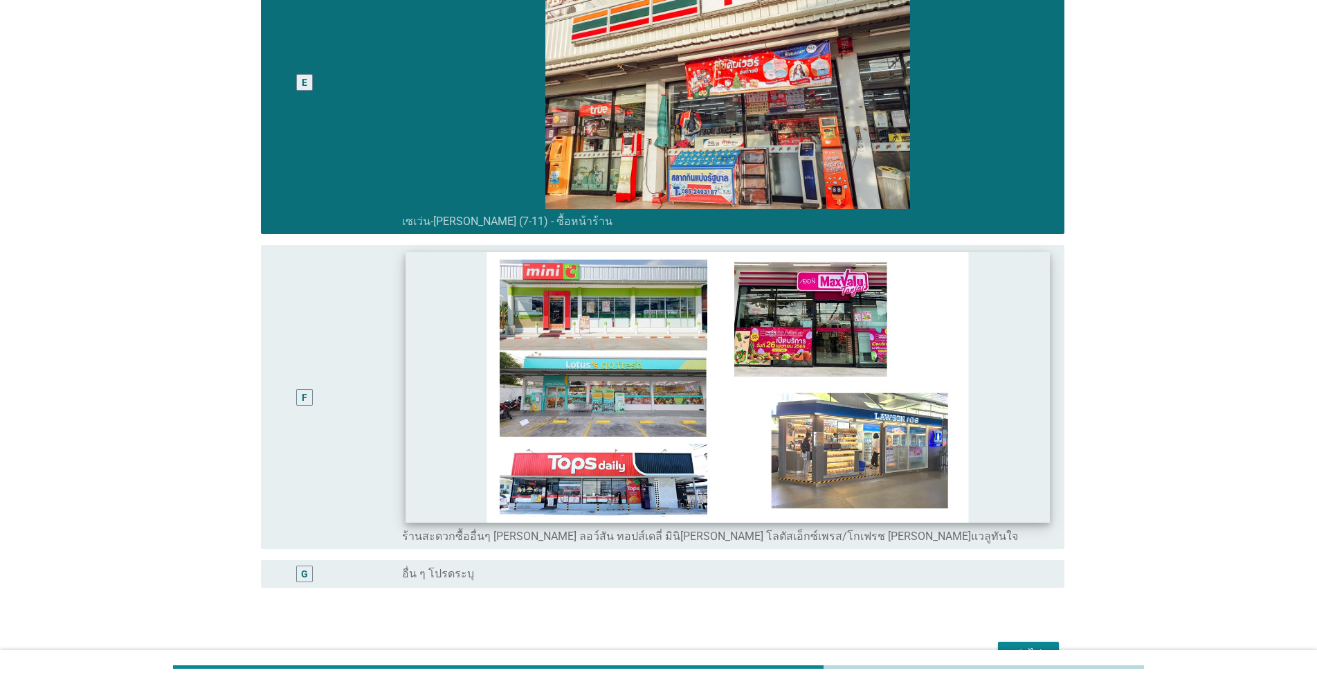
scroll to position [1467, 0]
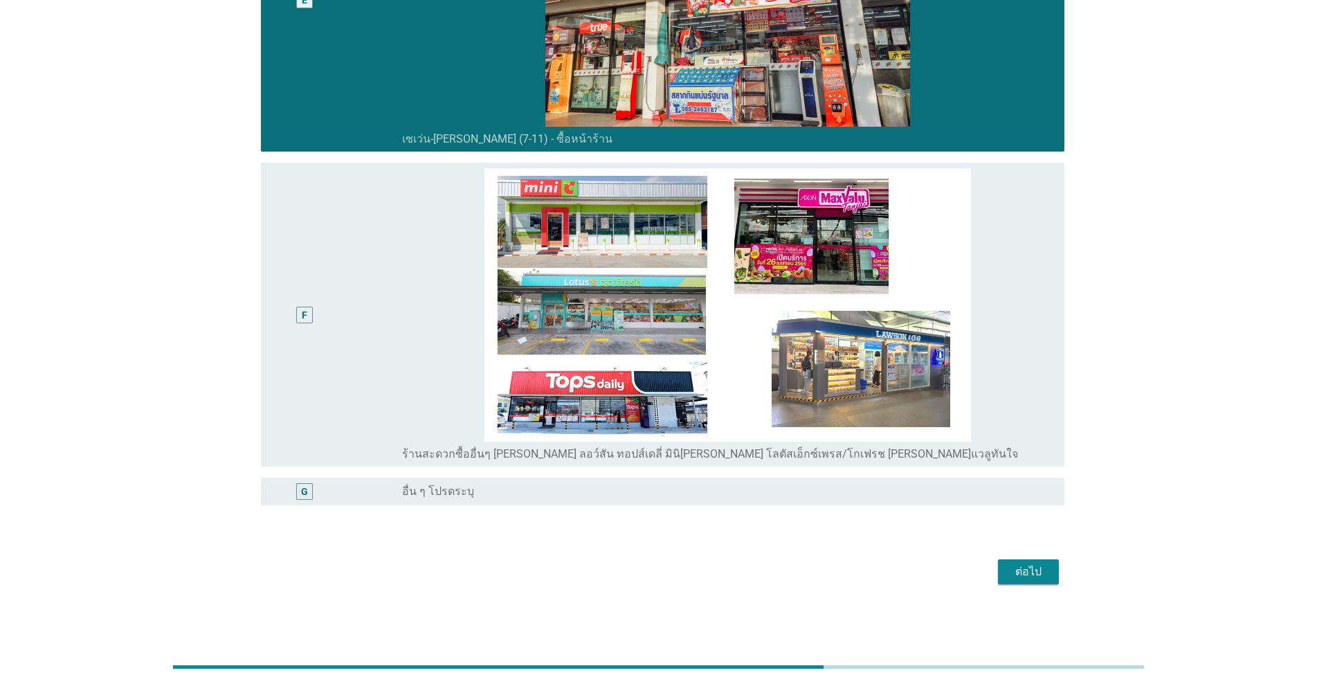
click at [680, 570] on div "ต่อไป" at bounding box center [1028, 571] width 39 height 17
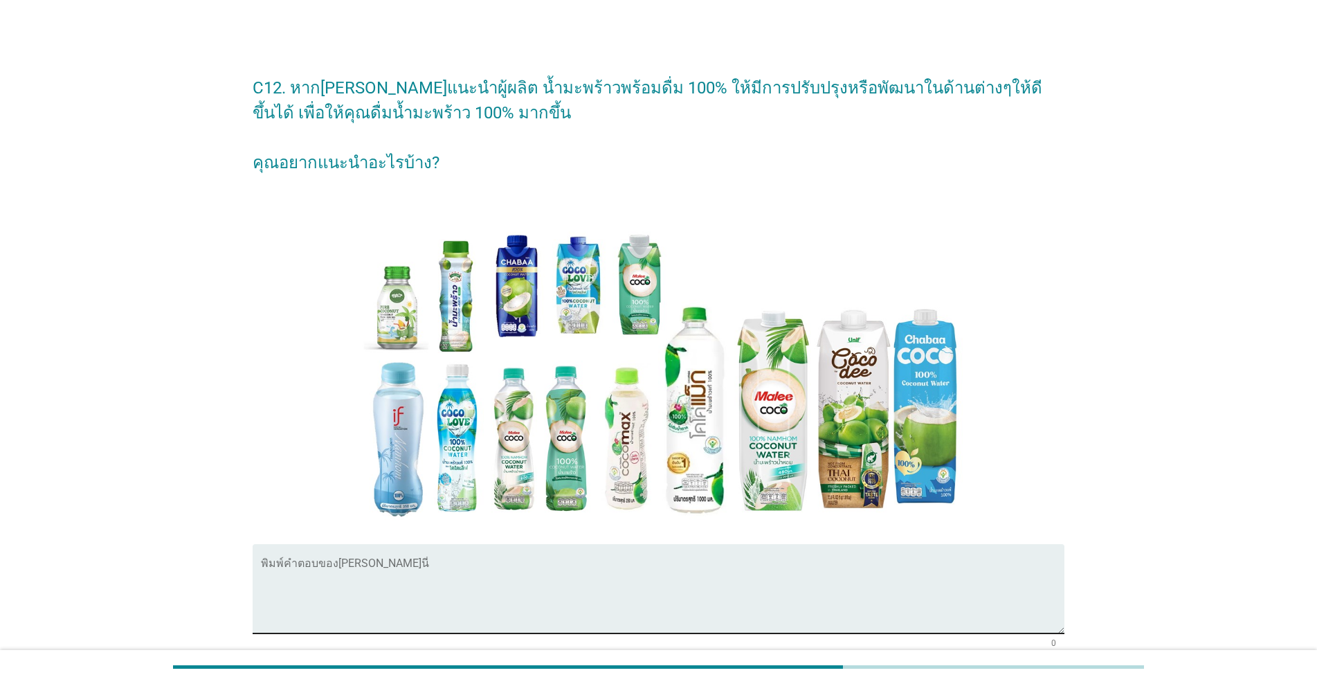
click at [324, 597] on textarea "พิมพ์คำตอบของคุณ ที่นี่" at bounding box center [663, 597] width 804 height 73
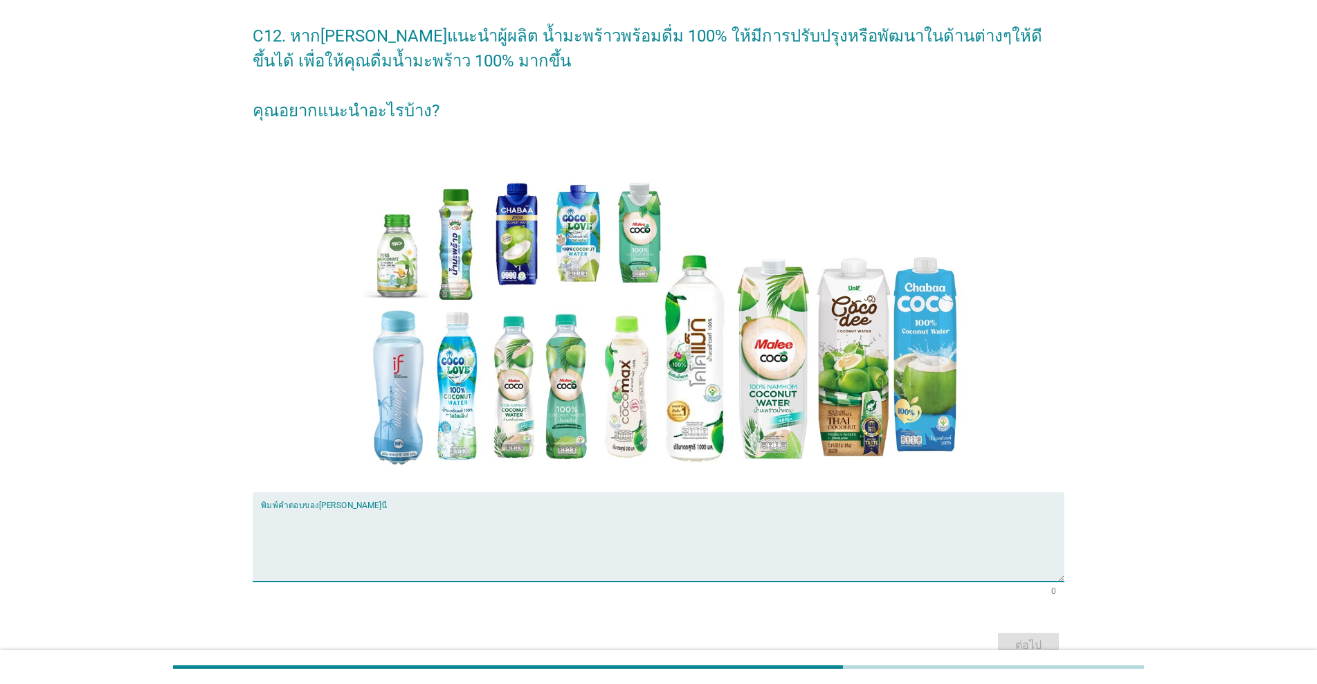
scroll to position [125, 0]
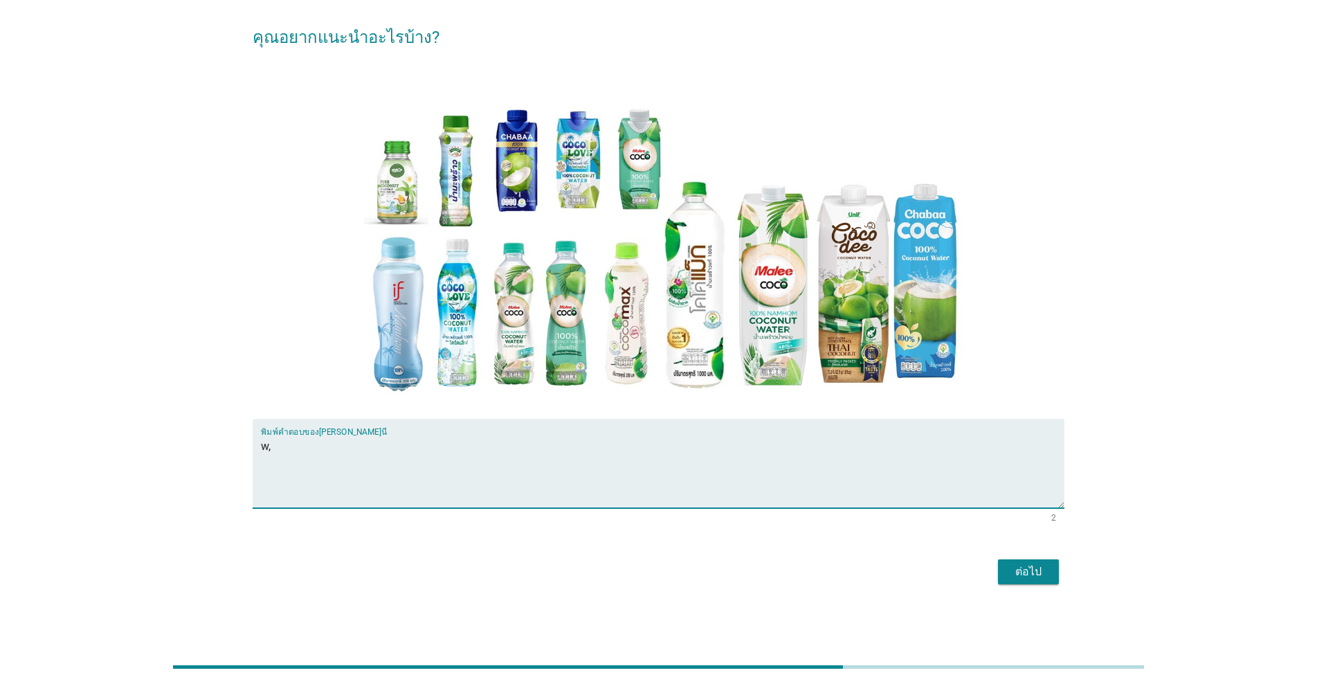
type textarea "w"
type textarea "ไม่มี ทุกอย่างลงตัวแล้ว"
click at [680, 574] on div "ต่อไป" at bounding box center [1028, 571] width 39 height 17
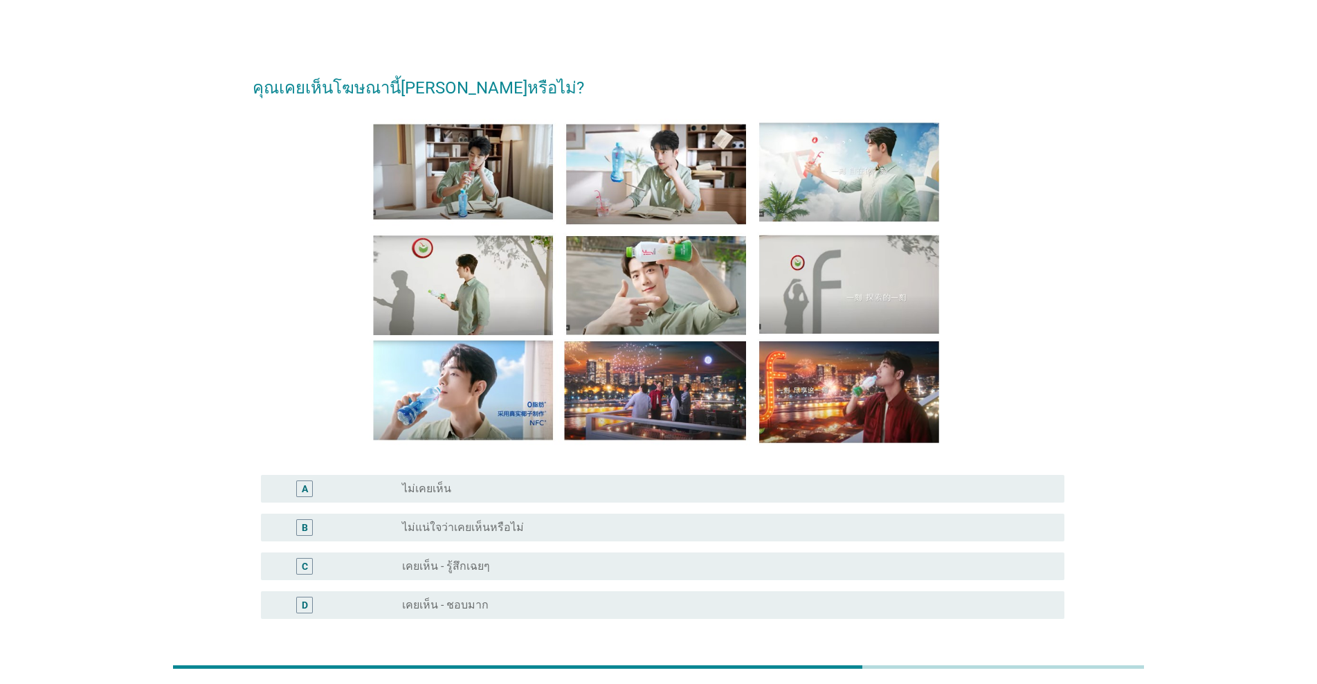
click at [386, 608] on div "D" at bounding box center [337, 605] width 130 height 17
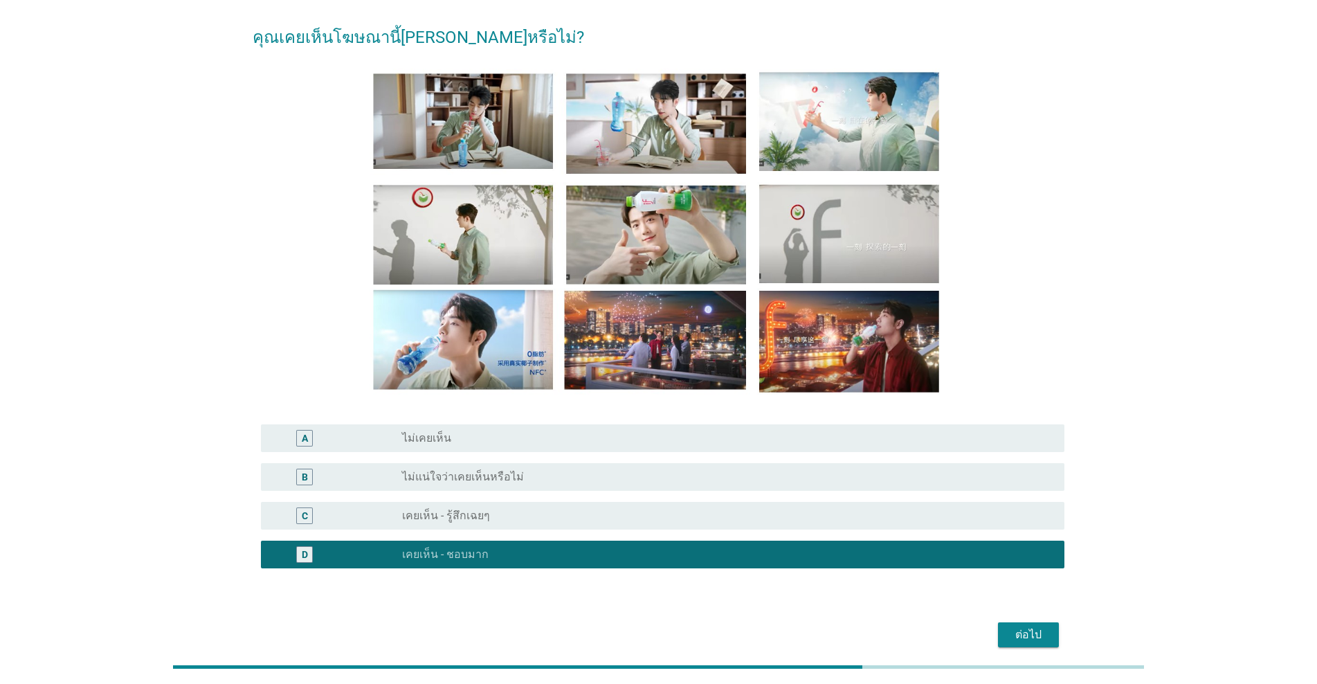
scroll to position [114, 0]
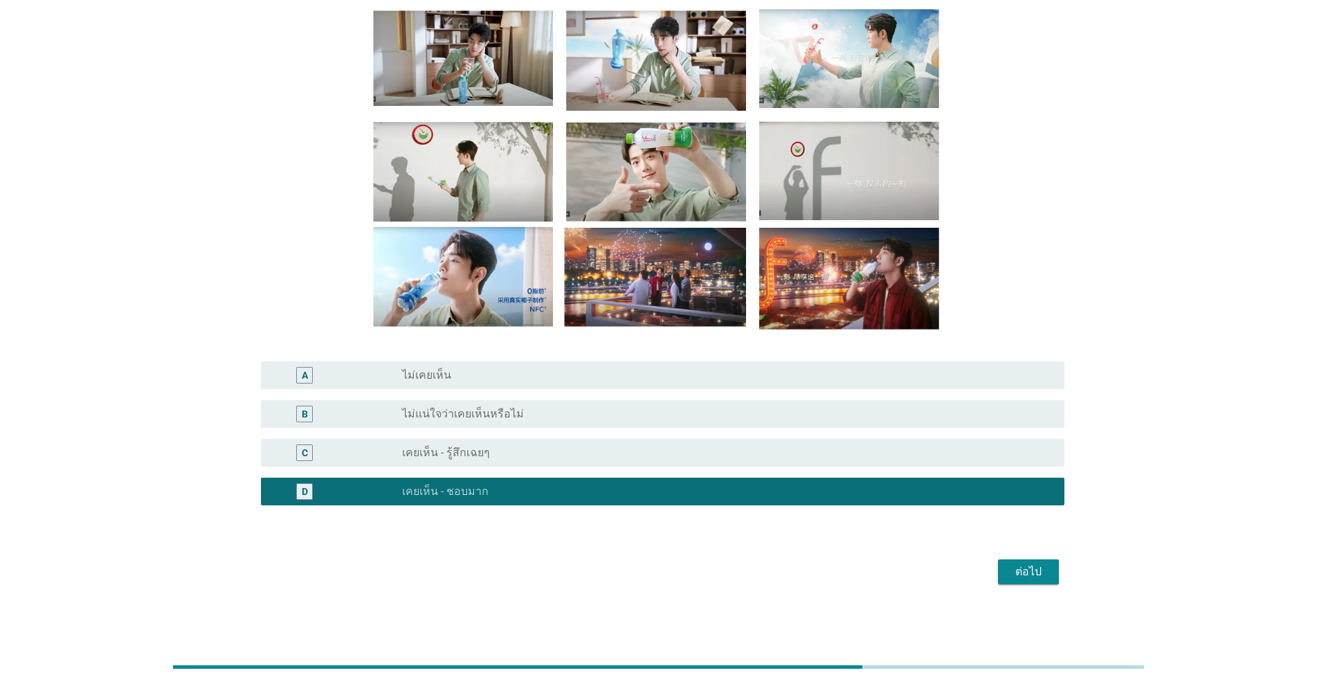
click at [680, 580] on div "ต่อไป" at bounding box center [1028, 571] width 39 height 17
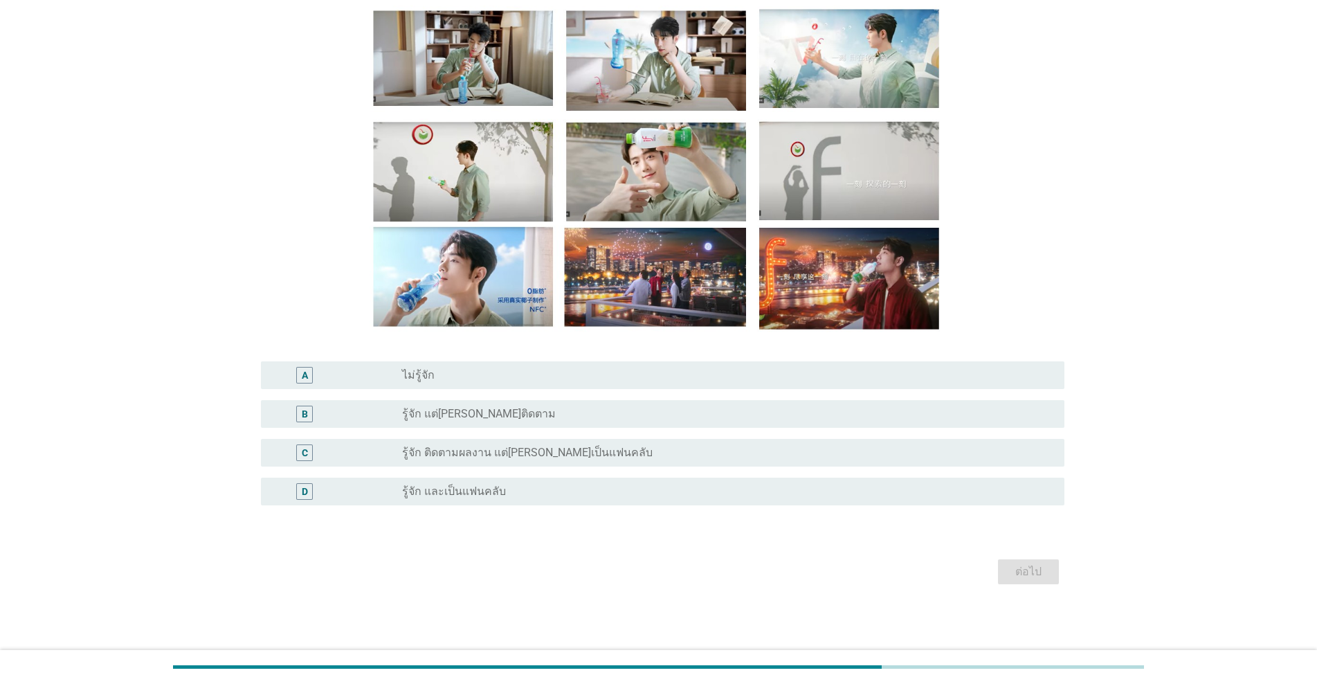
scroll to position [0, 0]
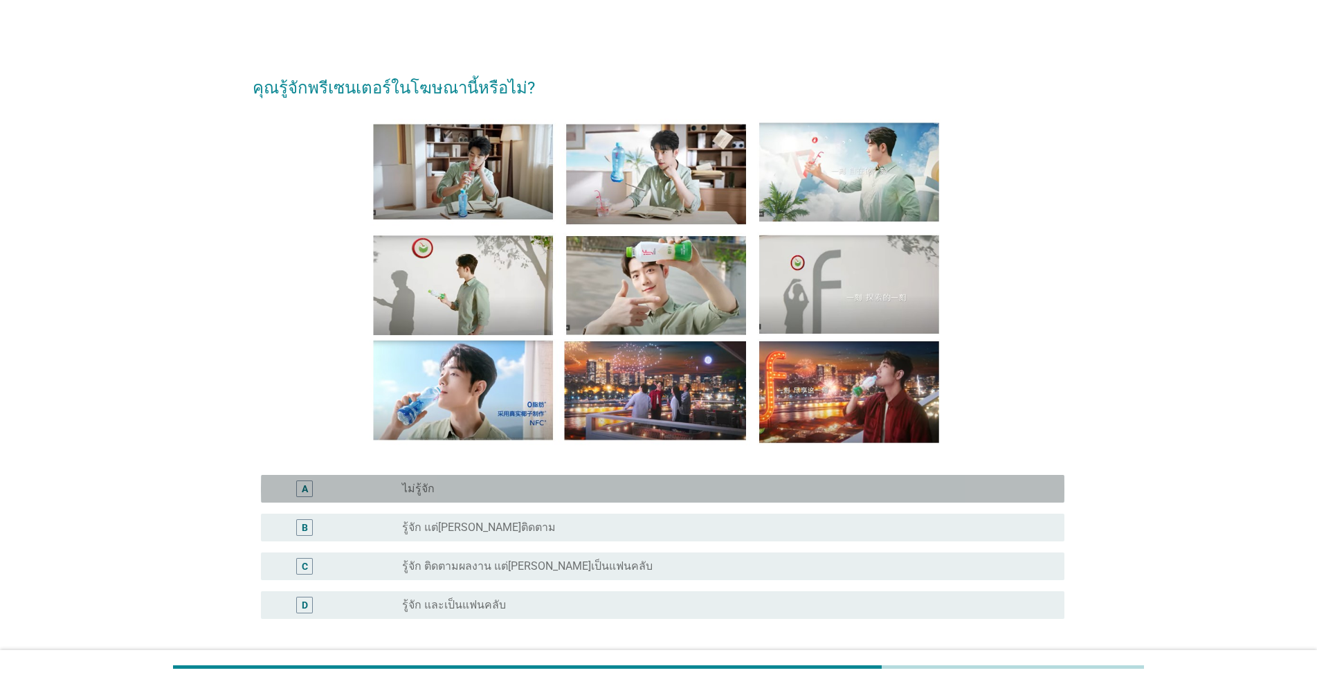
click at [484, 484] on div "radio_button_unchecked ไม่รู้จัก" at bounding box center [722, 489] width 640 height 14
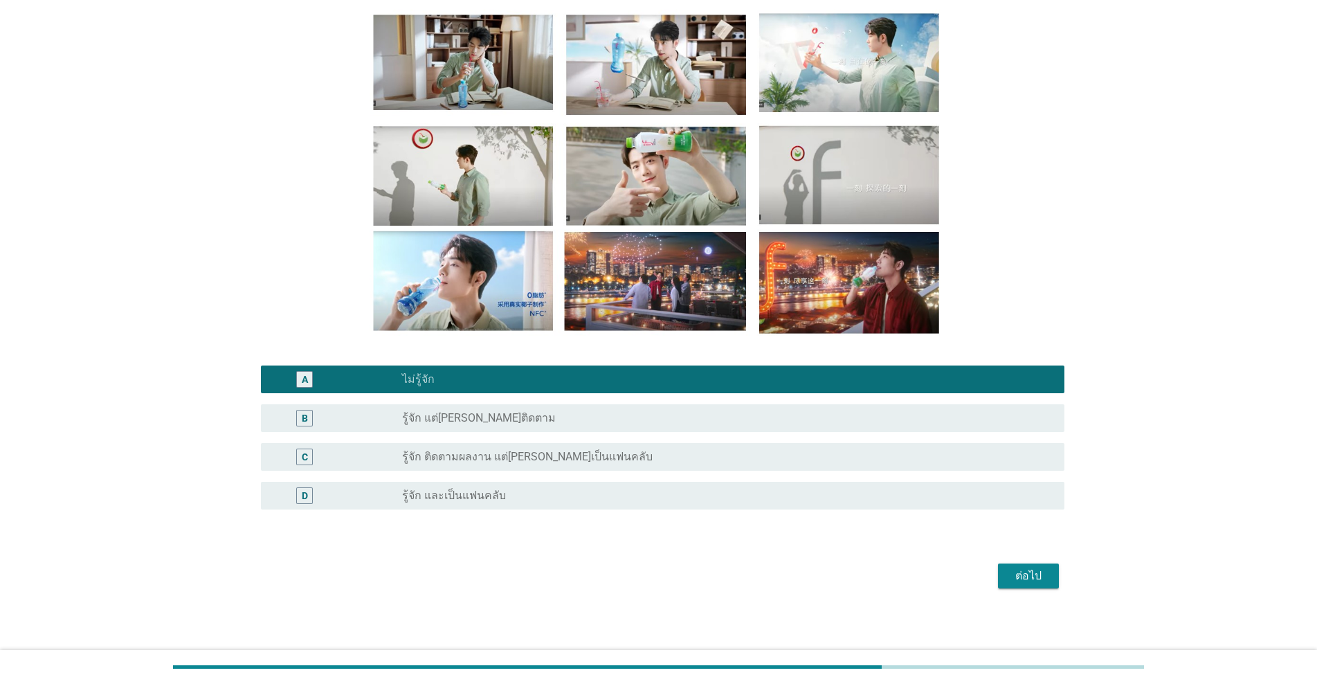
scroll to position [114, 0]
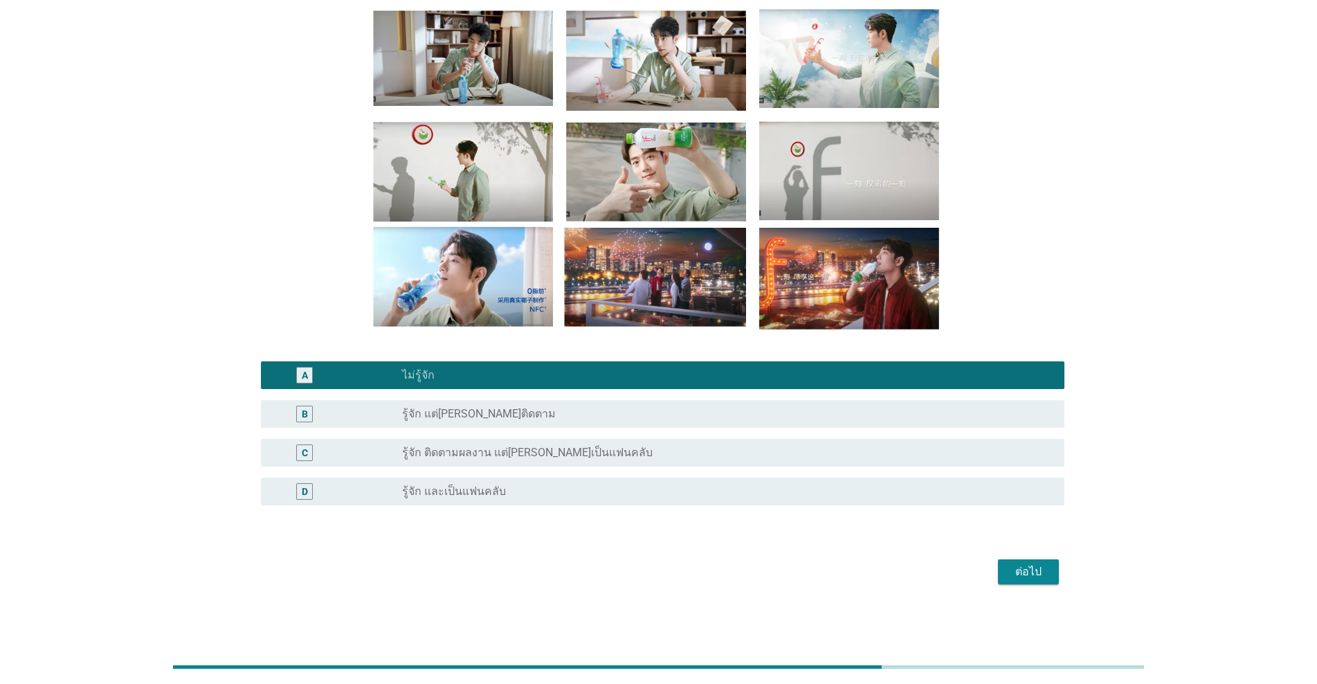
click at [680, 570] on div "ต่อไป" at bounding box center [1028, 571] width 39 height 17
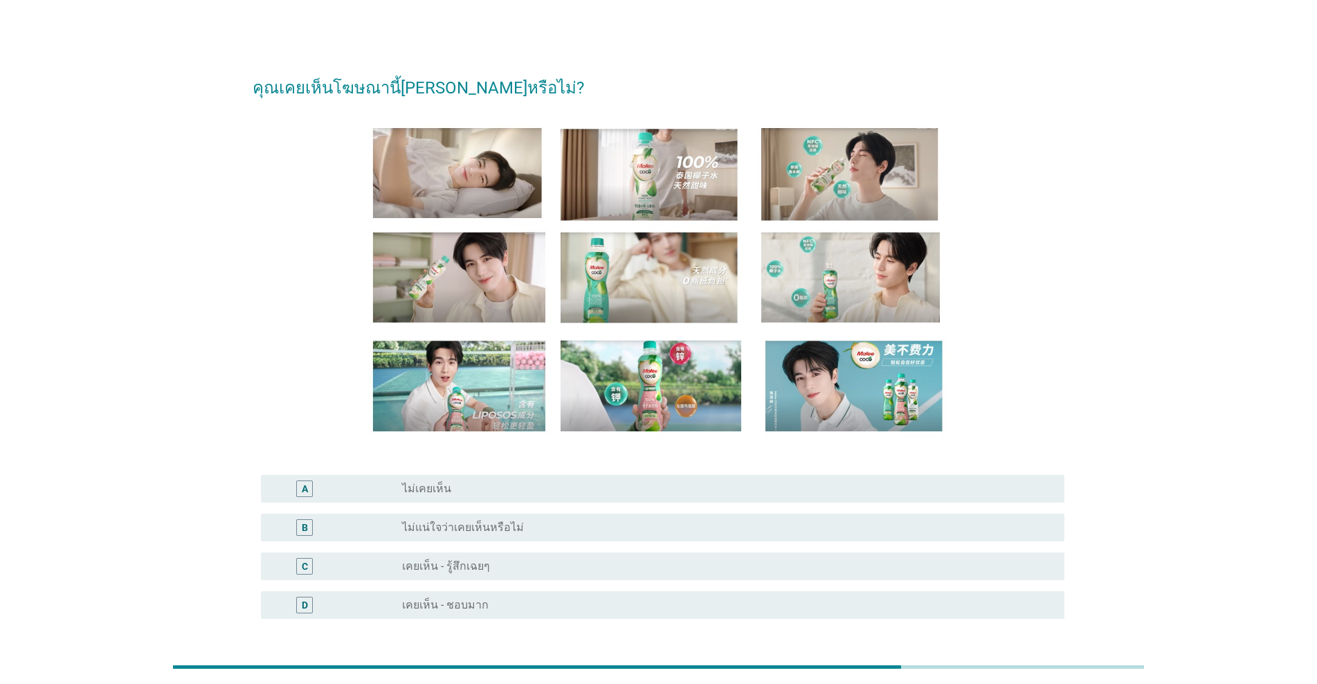
click at [483, 615] on div "D radio_button_unchecked เคยเห็น - ชอบมาก" at bounding box center [663, 605] width 804 height 28
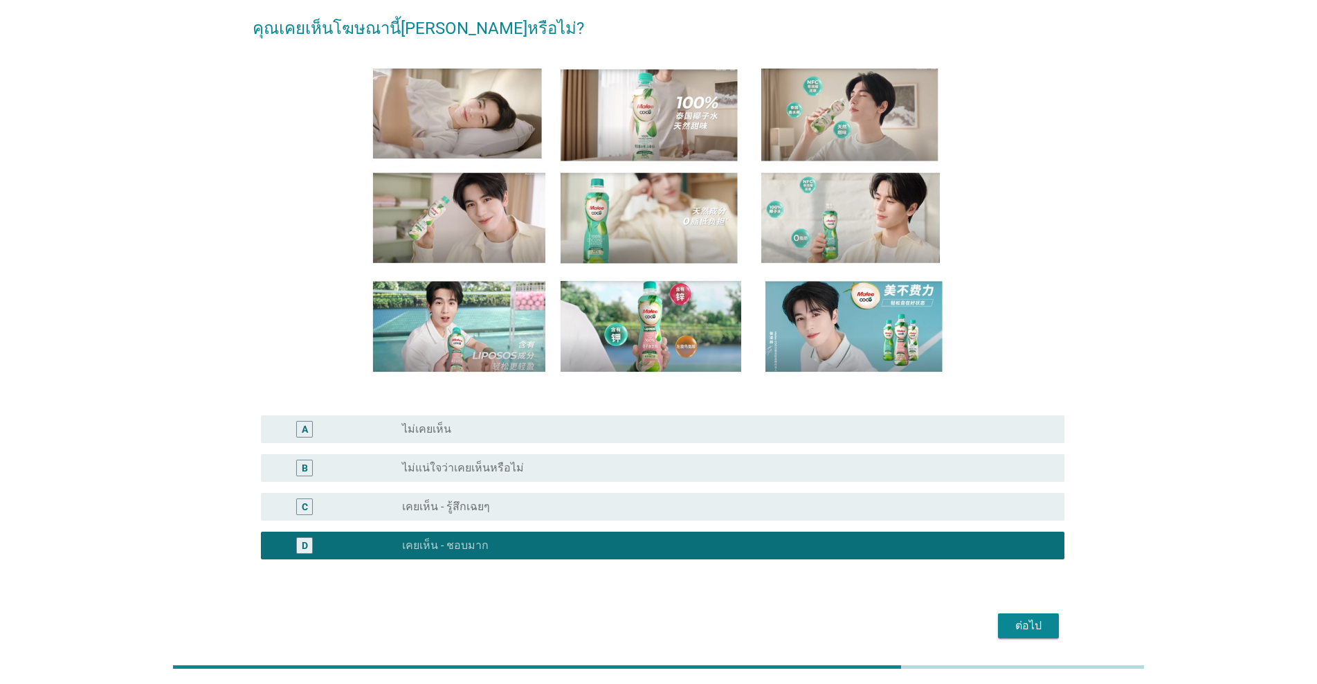
scroll to position [114, 0]
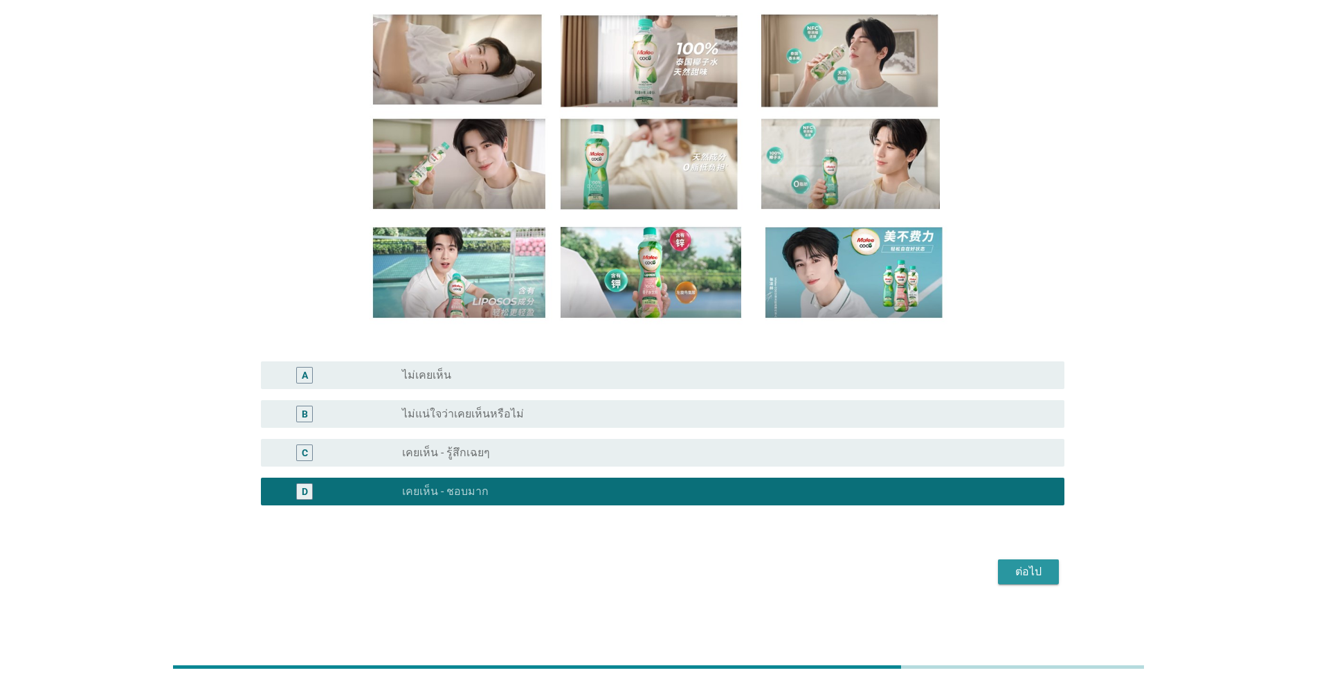
click at [680, 575] on div "ต่อไป" at bounding box center [1028, 571] width 39 height 17
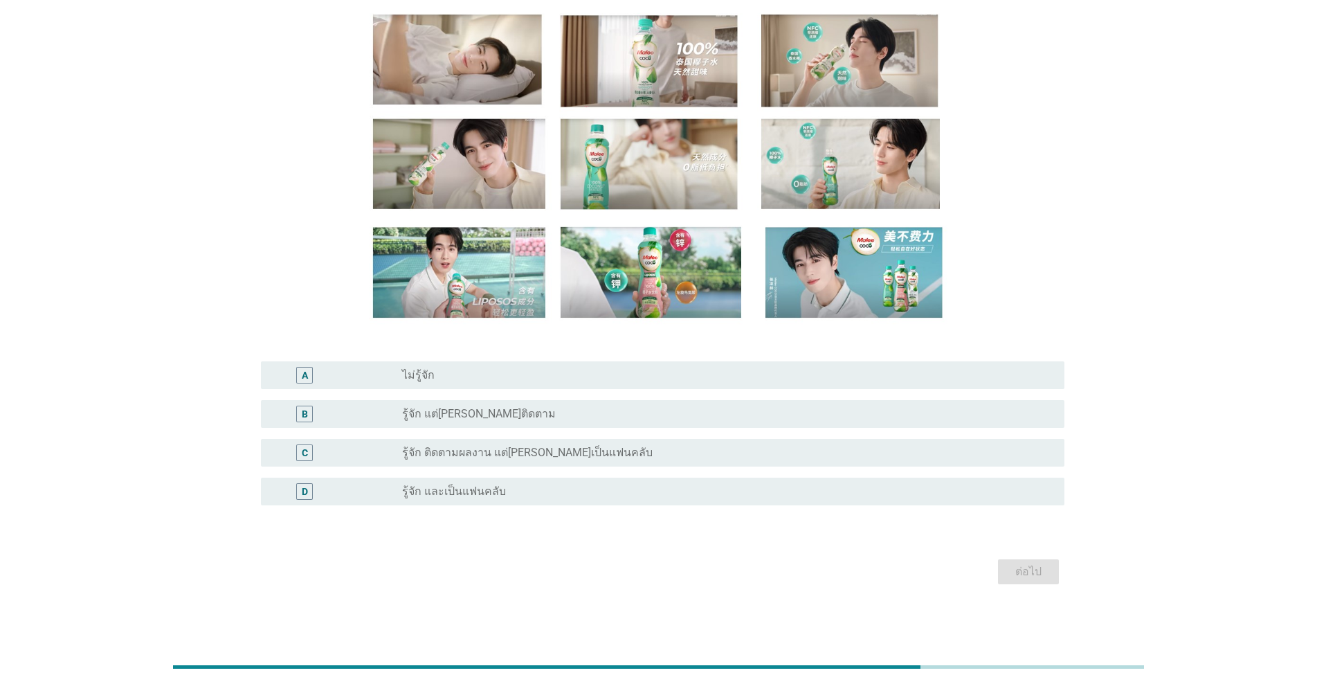
scroll to position [0, 0]
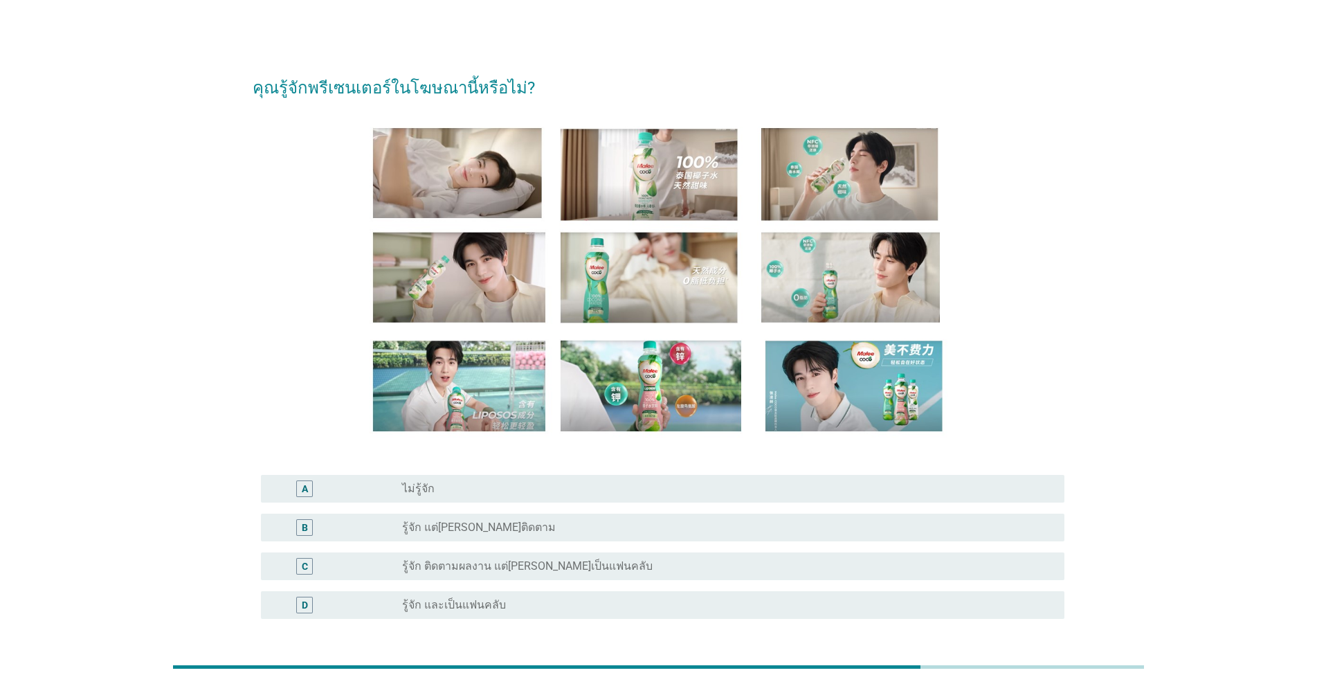
click at [507, 484] on div "radio_button_unchecked ไม่รู้จัก" at bounding box center [722, 489] width 640 height 14
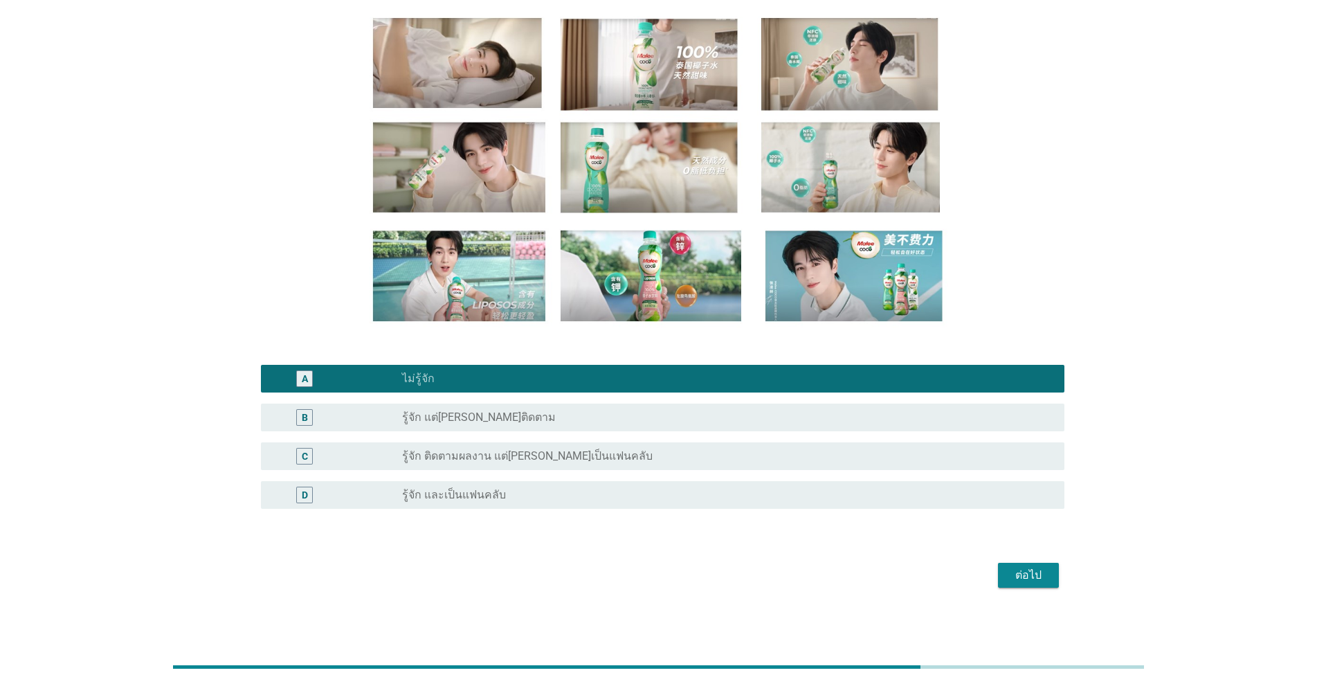
scroll to position [114, 0]
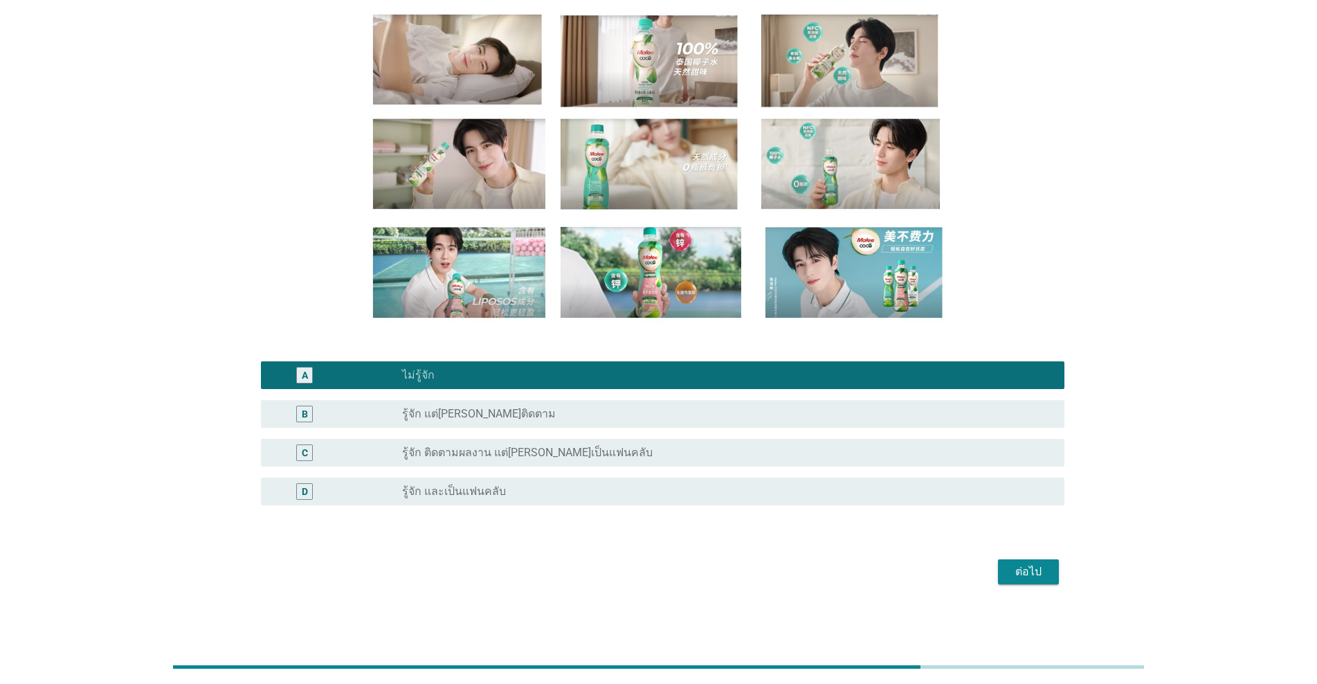
click at [680, 570] on div "ต่อไป" at bounding box center [1028, 571] width 39 height 17
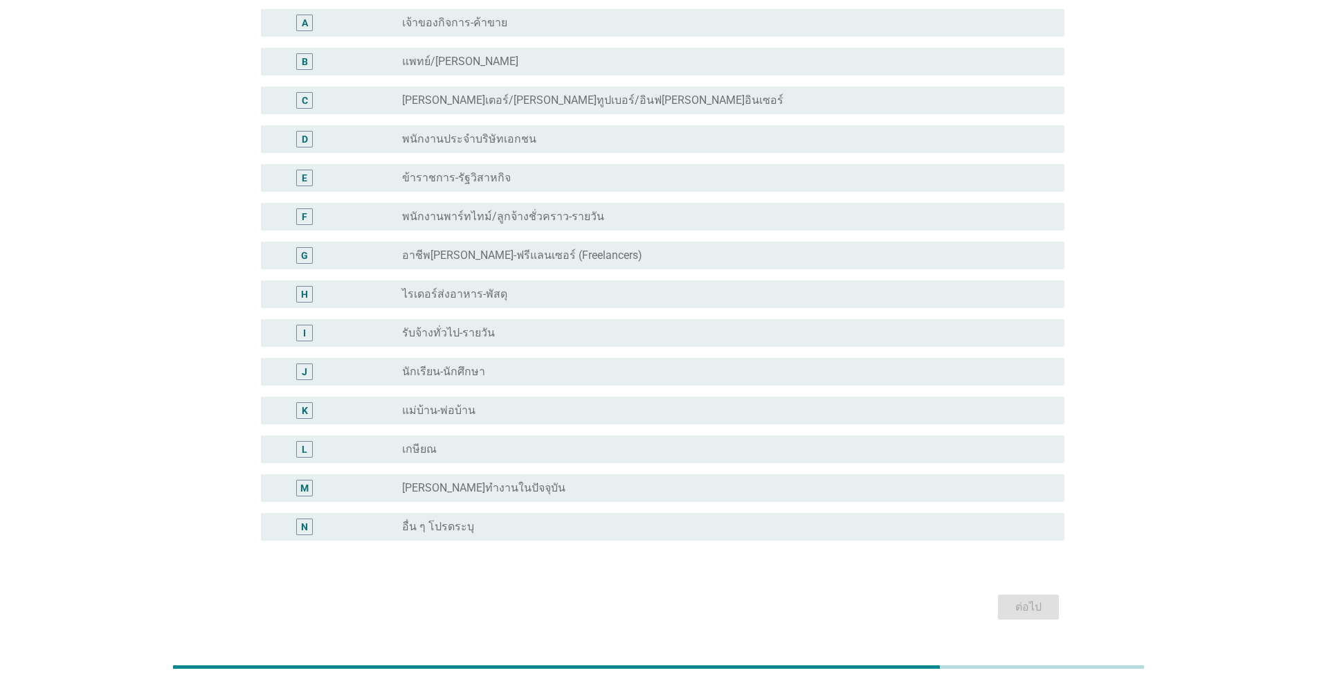
scroll to position [0, 0]
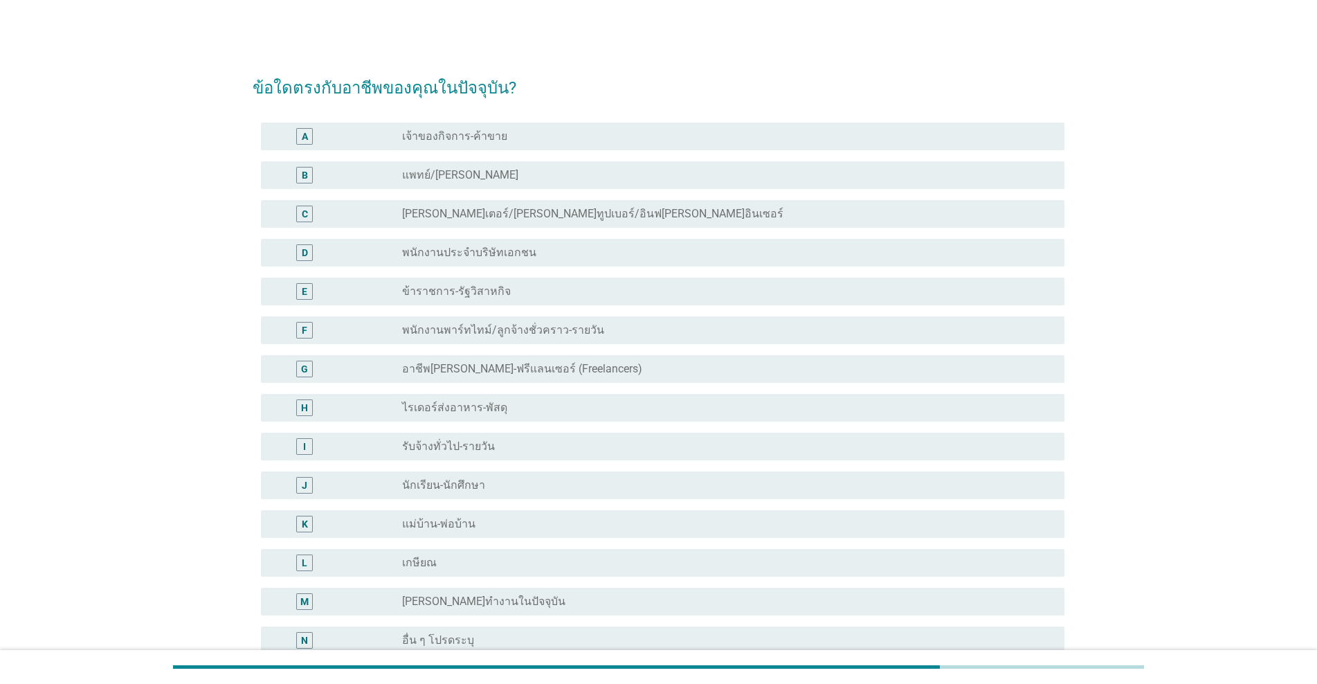
click at [571, 368] on label "อาชีพ[PERSON_NAME]-ฟรีแลนเซอร์ (Freelancers)" at bounding box center [522, 369] width 240 height 14
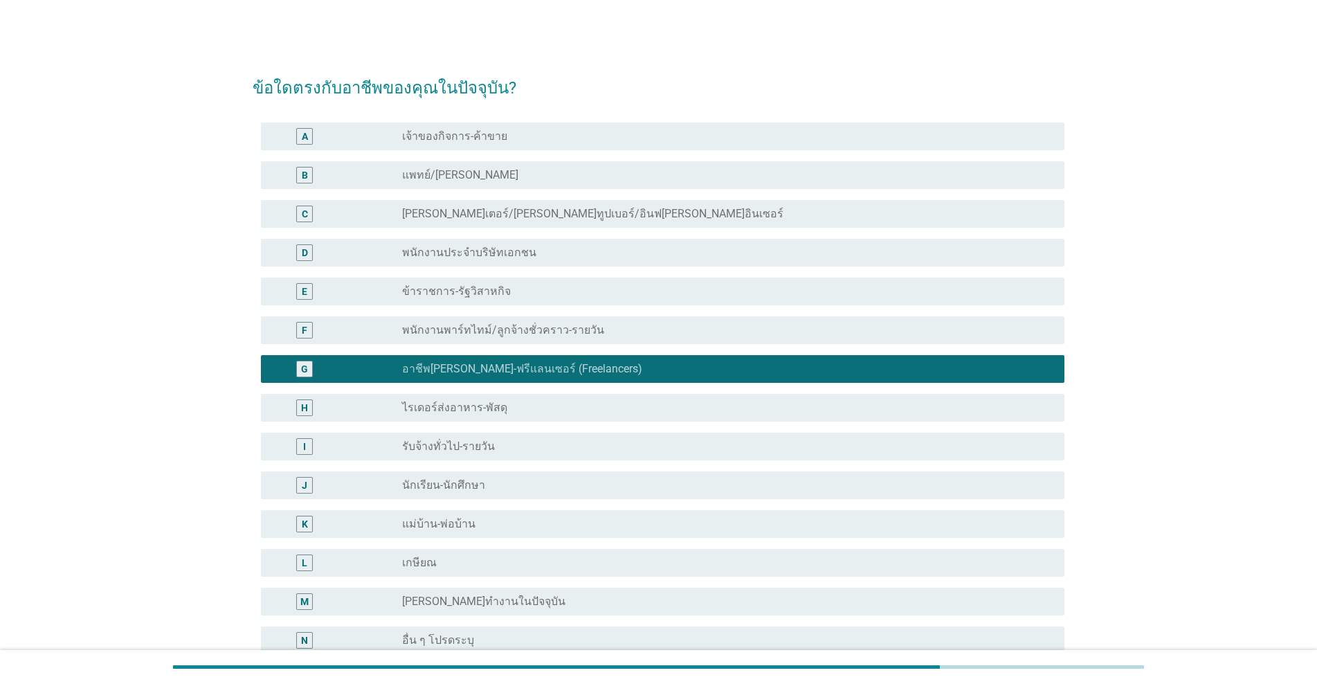
scroll to position [148, 0]
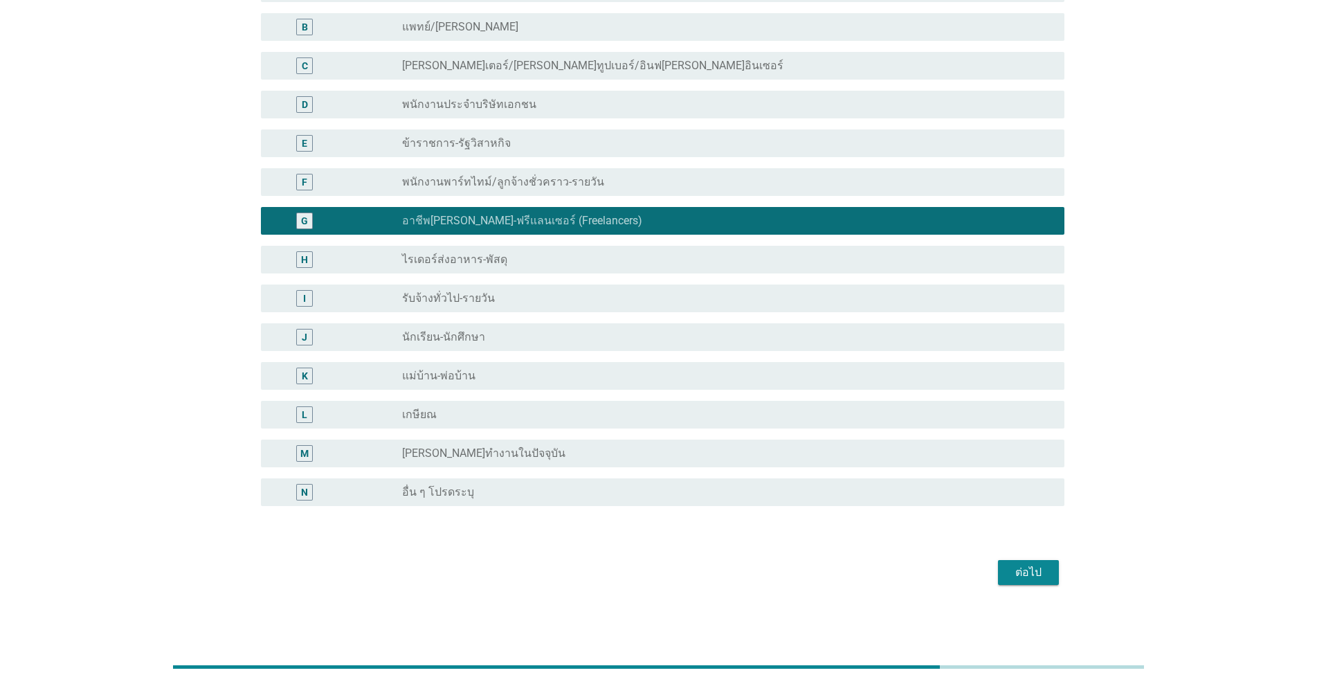
click at [680, 571] on div "ต่อไป" at bounding box center [1028, 572] width 39 height 17
